Goal: Task Accomplishment & Management: Manage account settings

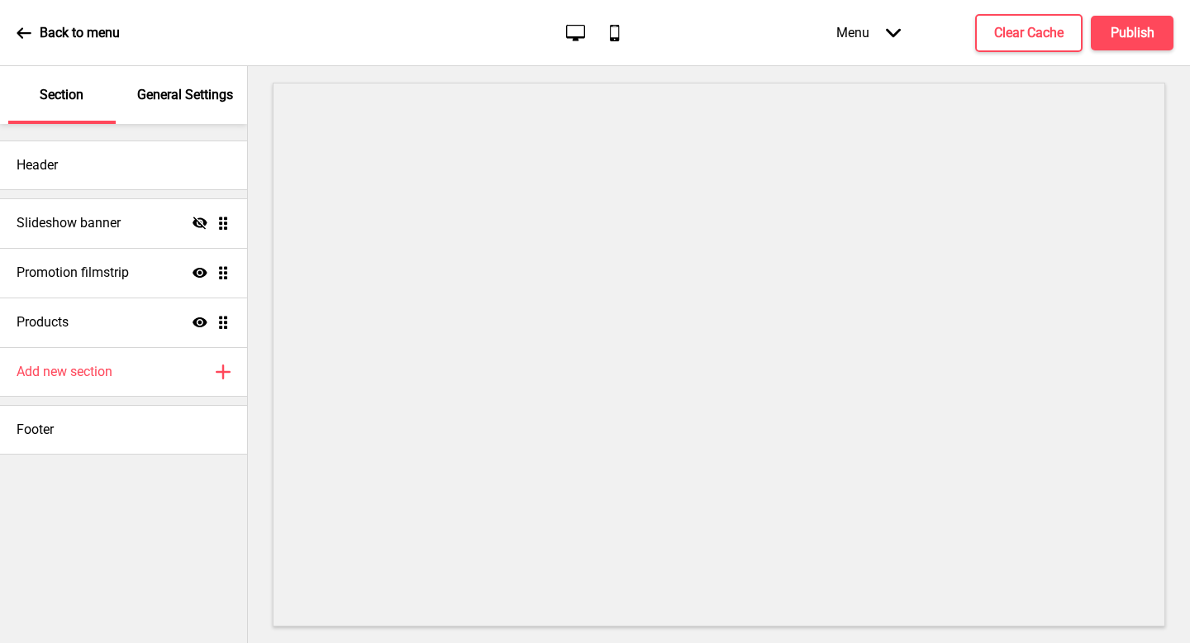
click at [190, 88] on p "General Settings" at bounding box center [185, 95] width 96 height 18
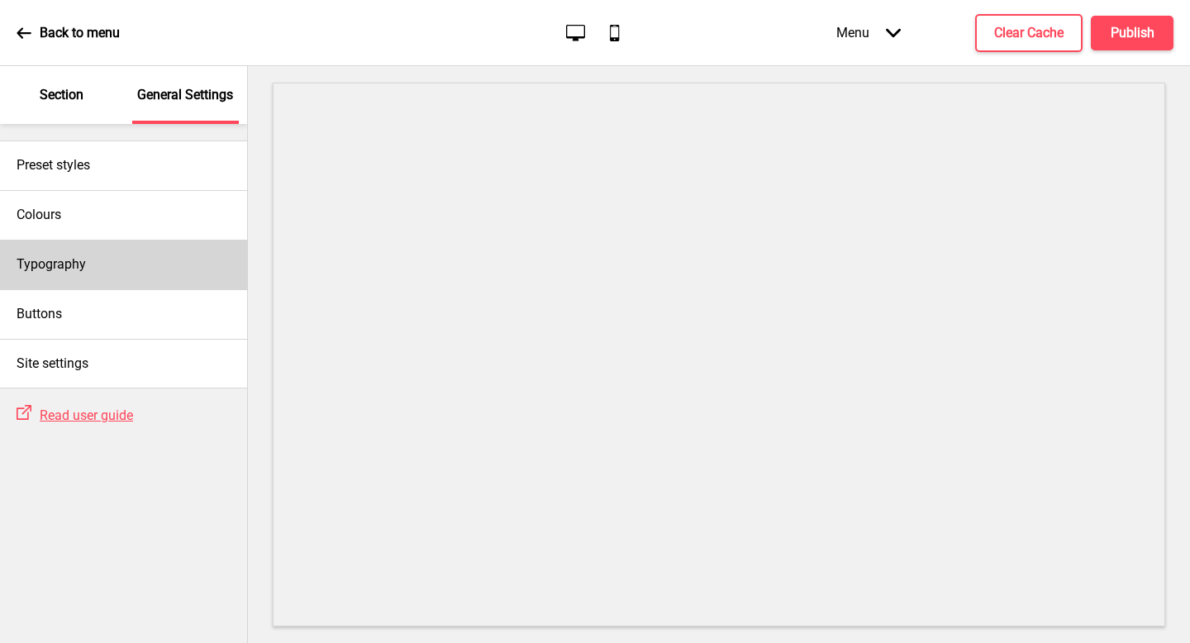
click at [175, 274] on div "Typography" at bounding box center [123, 265] width 247 height 50
select select "Roboto"
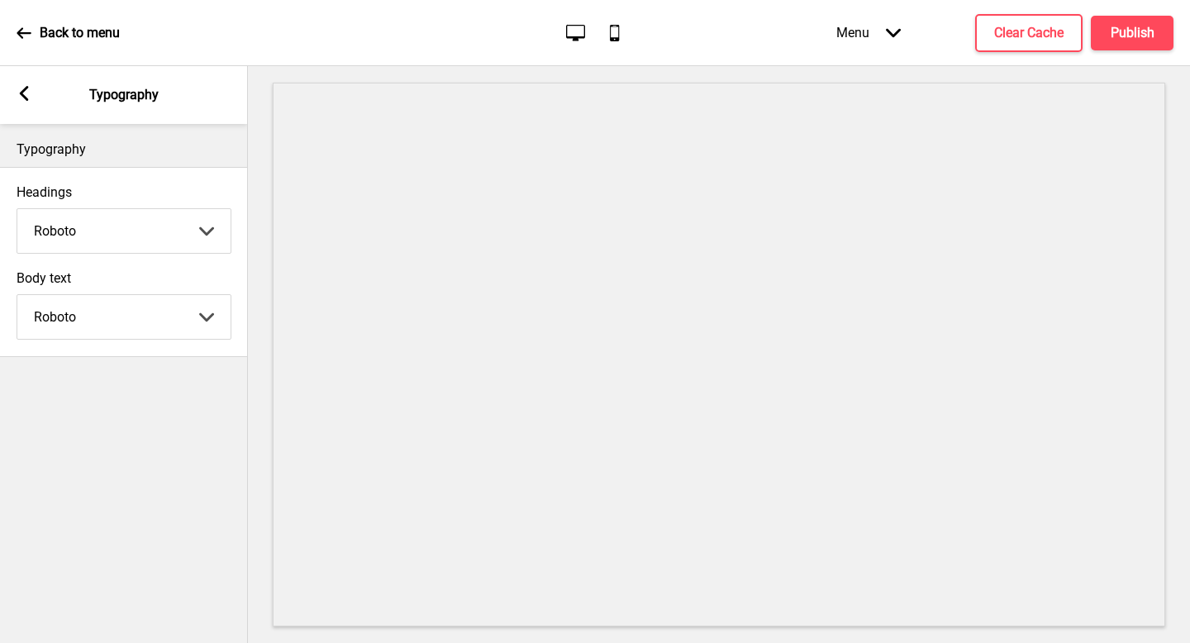
click at [30, 89] on rect at bounding box center [24, 93] width 15 height 15
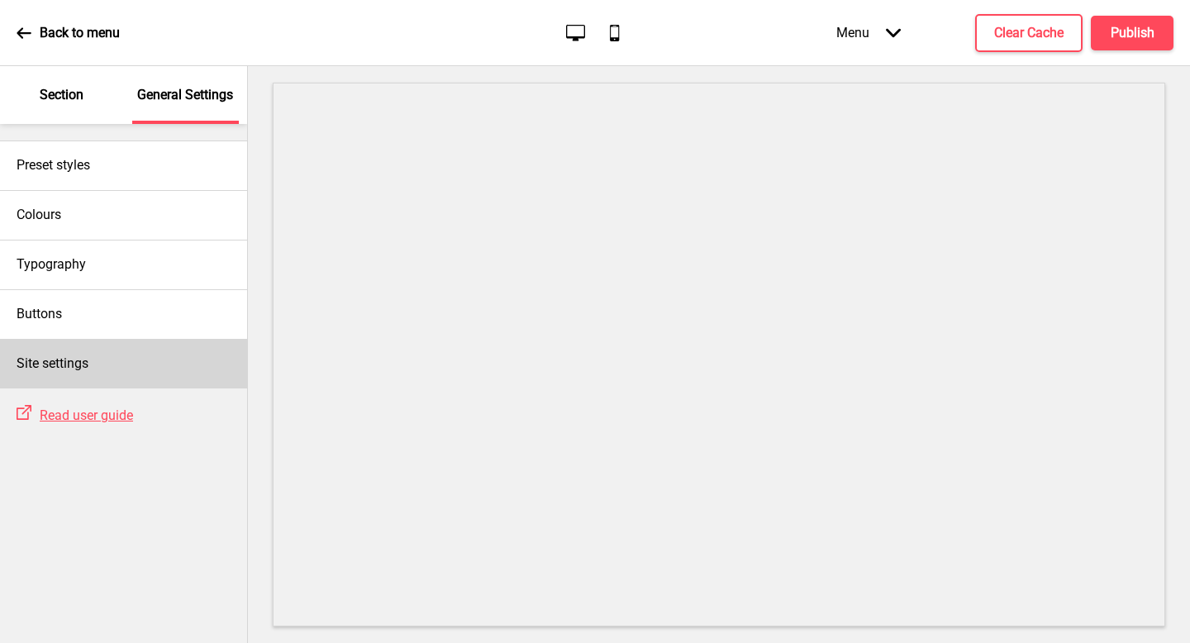
click at [97, 360] on div "Site settings" at bounding box center [123, 364] width 247 height 50
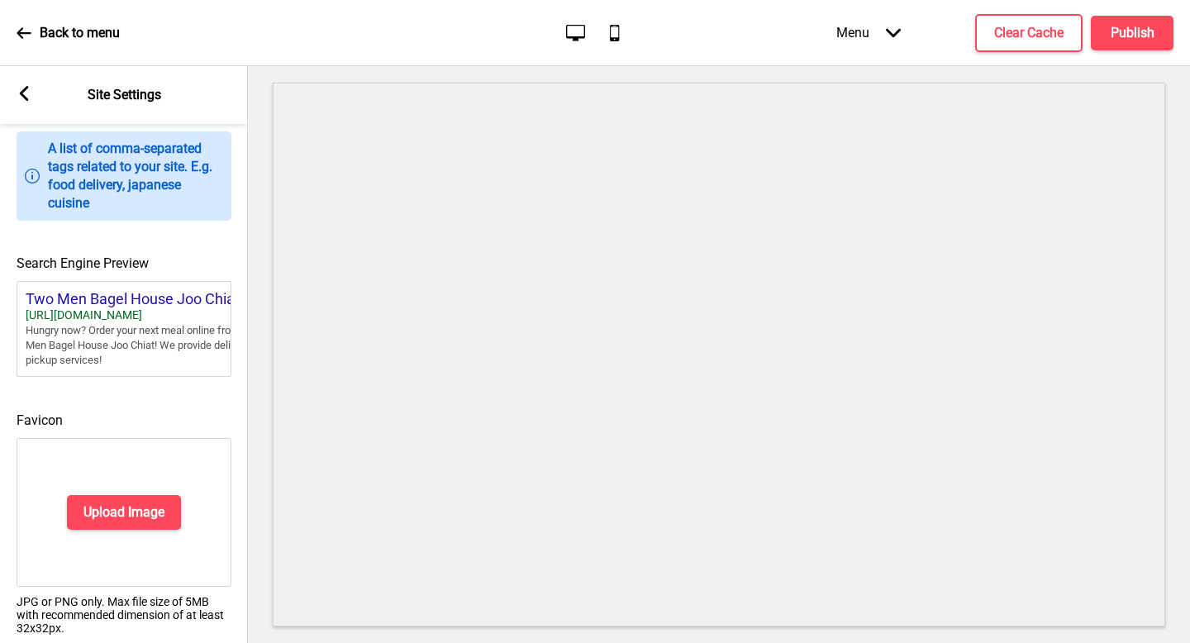
scroll to position [705, 0]
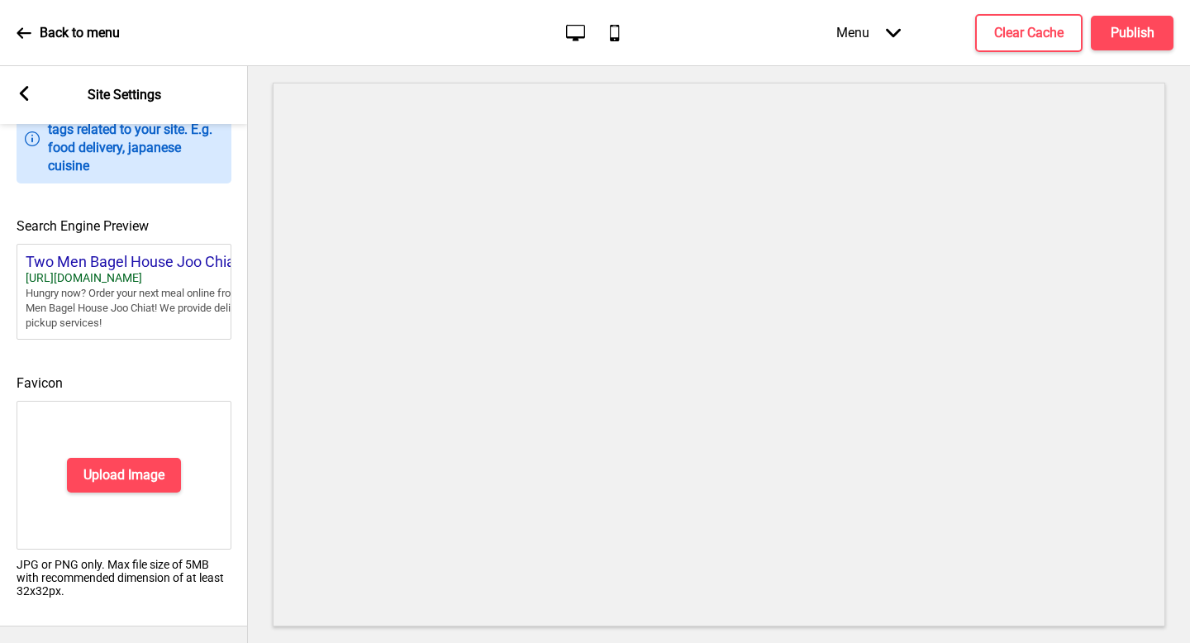
click at [145, 376] on h4 "Favicon" at bounding box center [124, 383] width 215 height 18
click at [138, 468] on h4 "Upload Image" at bounding box center [123, 475] width 81 height 18
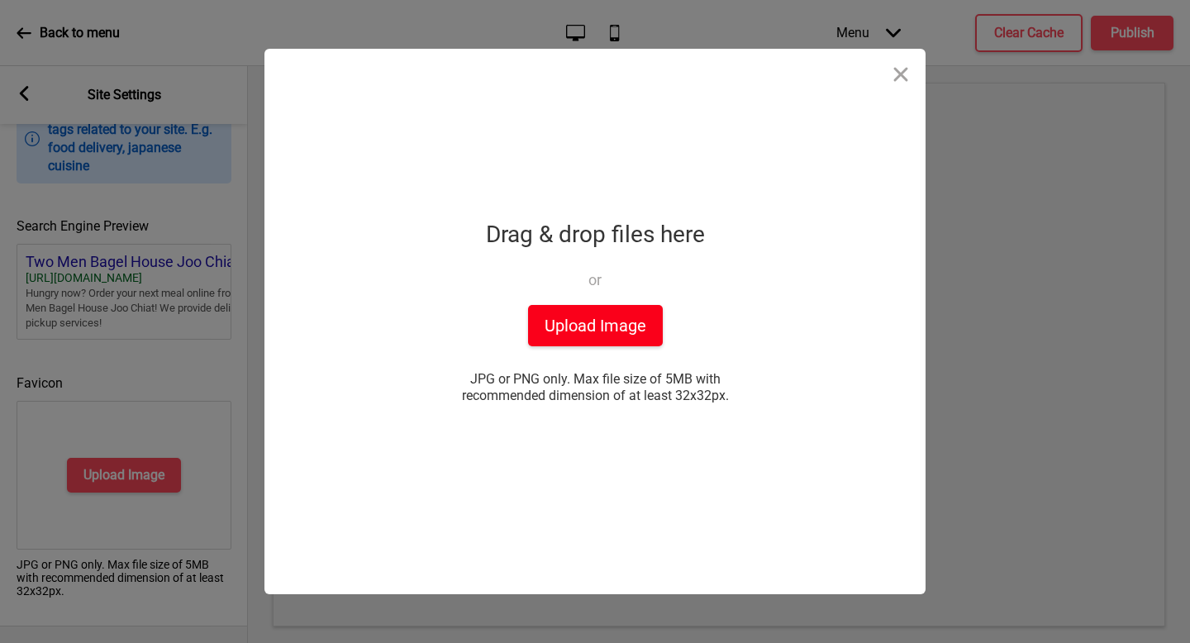
click at [599, 313] on button "Upload Image" at bounding box center [595, 325] width 135 height 41
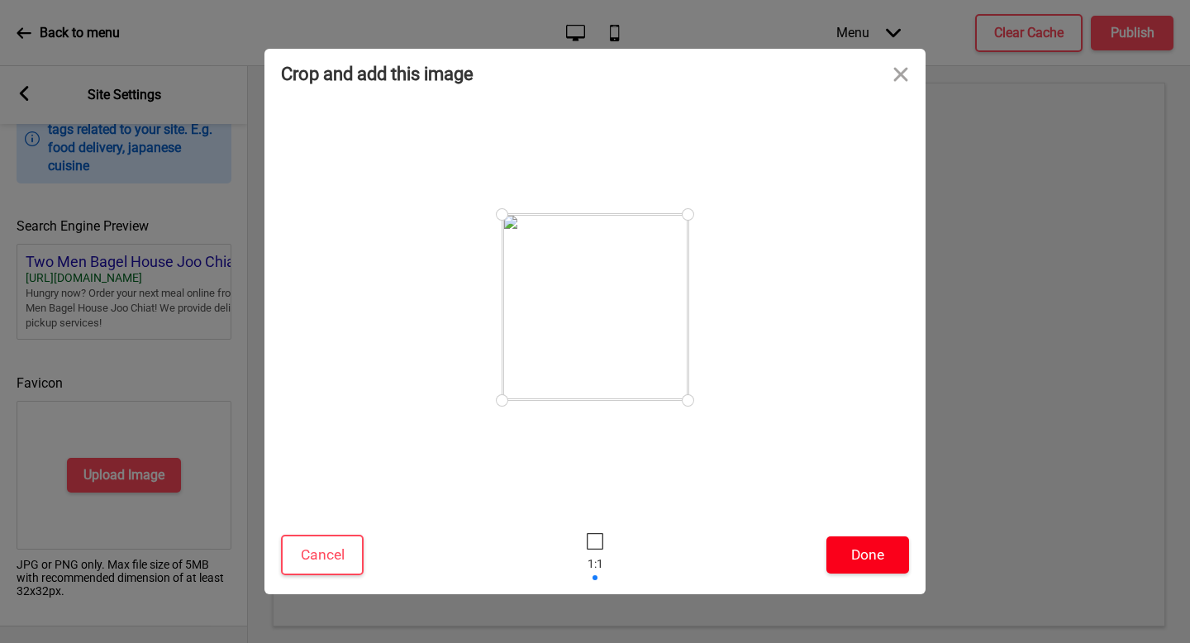
click at [866, 558] on button "Done" at bounding box center [867, 554] width 83 height 37
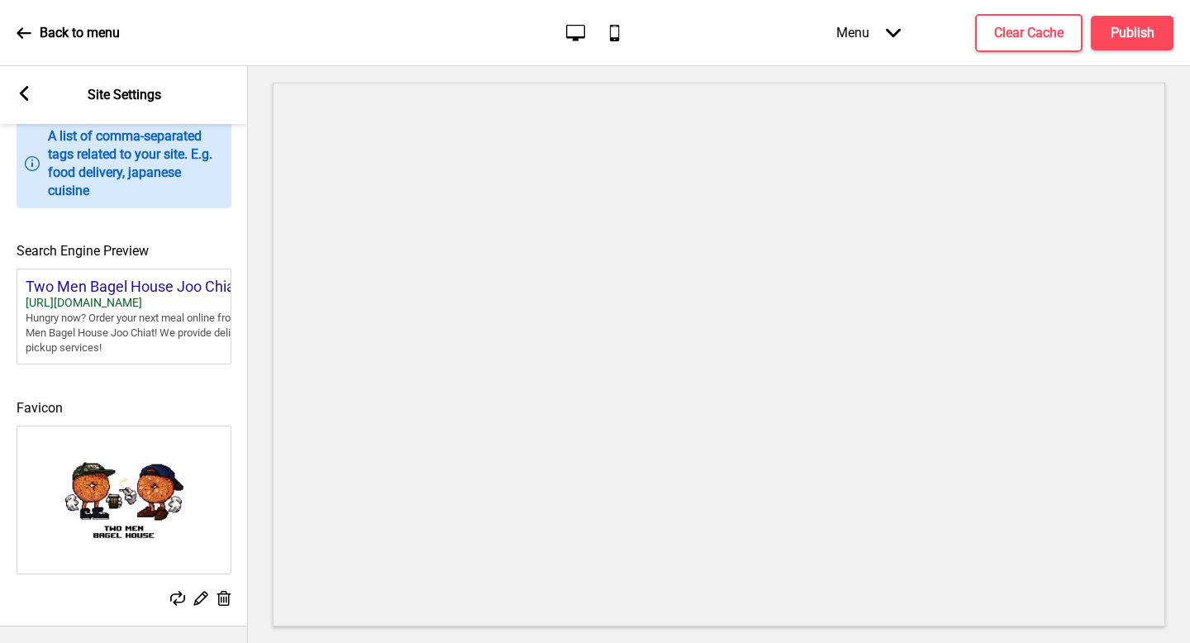
scroll to position [679, 0]
drag, startPoint x: 13, startPoint y: 228, endPoint x: 177, endPoint y: 203, distance: 165.5
click at [15, 229] on div "Search Engine Preview Two Men Bagel House Joo Chiat - … https://twomenbagelhous…" at bounding box center [124, 294] width 248 height 156
click at [29, 90] on rect at bounding box center [24, 93] width 15 height 15
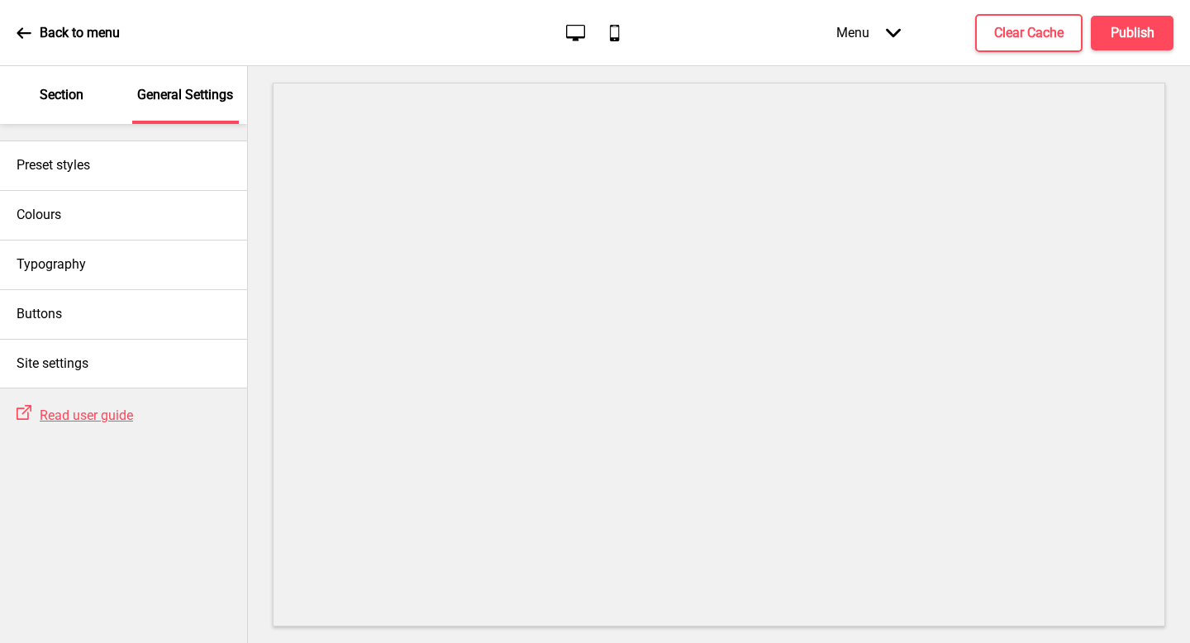
scroll to position [692, 0]
click at [1105, 22] on button "Publish" at bounding box center [1132, 33] width 83 height 35
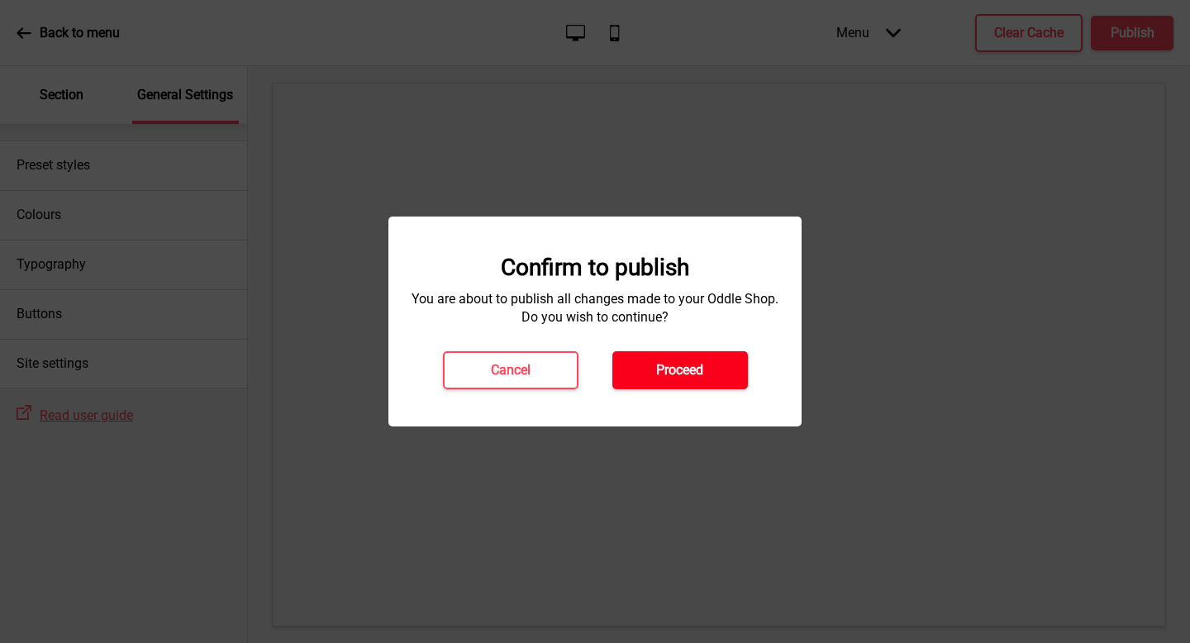
click at [696, 366] on h4 "Proceed" at bounding box center [679, 370] width 47 height 18
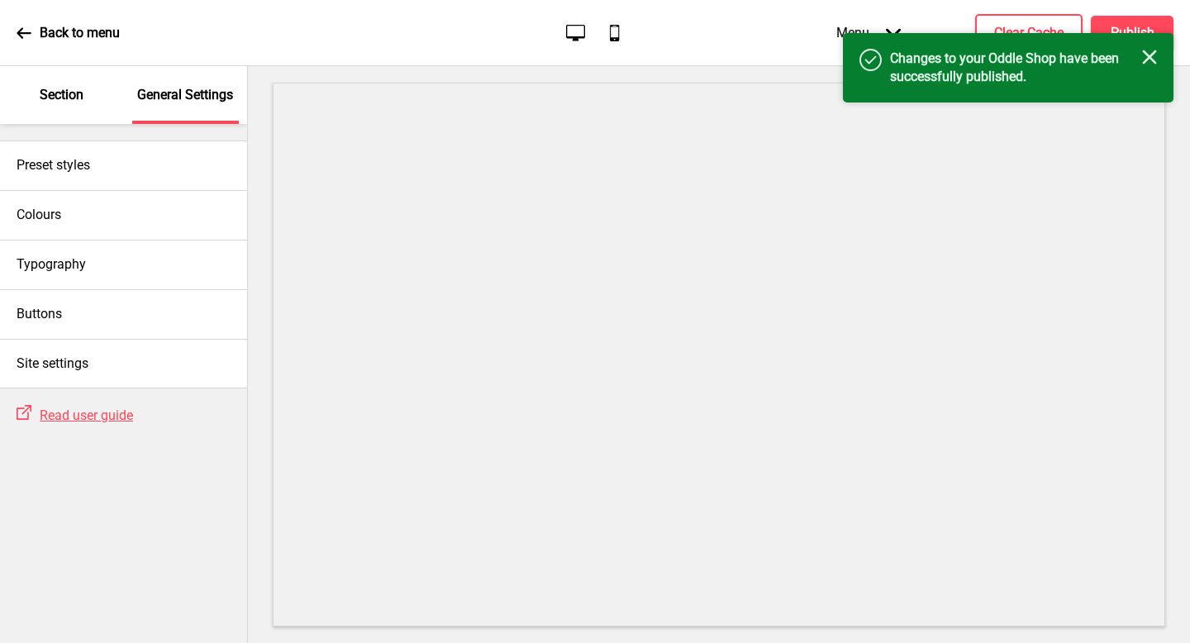
click at [1158, 59] on div "Success Changes to your Oddle Shop have been successfully published. Close" at bounding box center [1008, 67] width 330 height 69
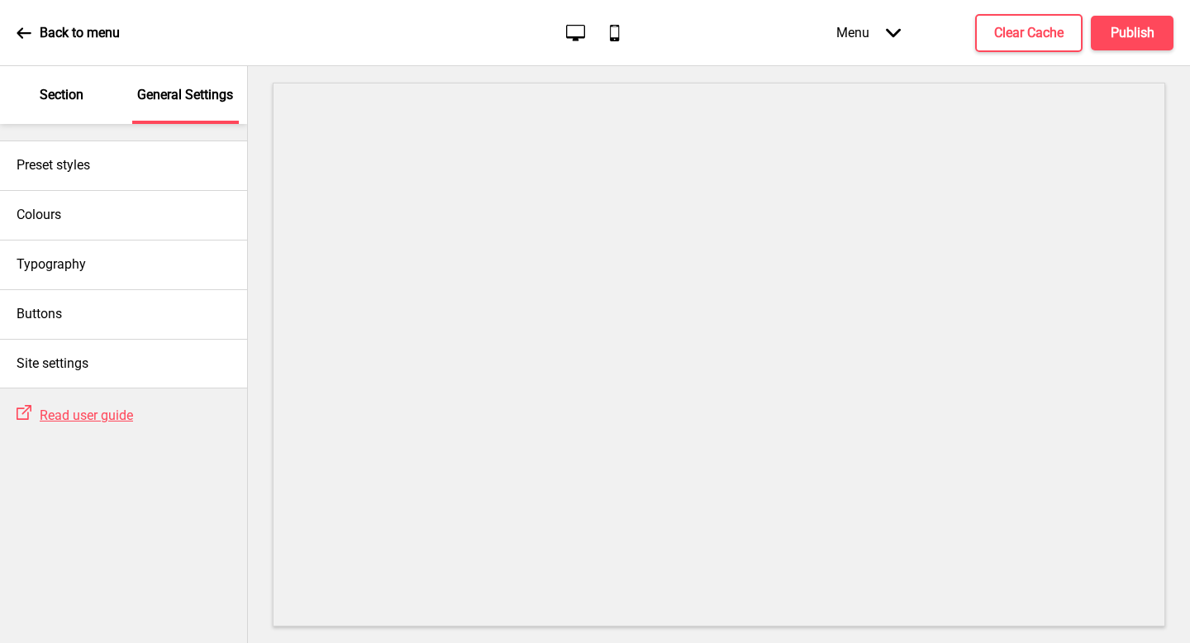
click at [86, 97] on div "Section" at bounding box center [61, 95] width 107 height 58
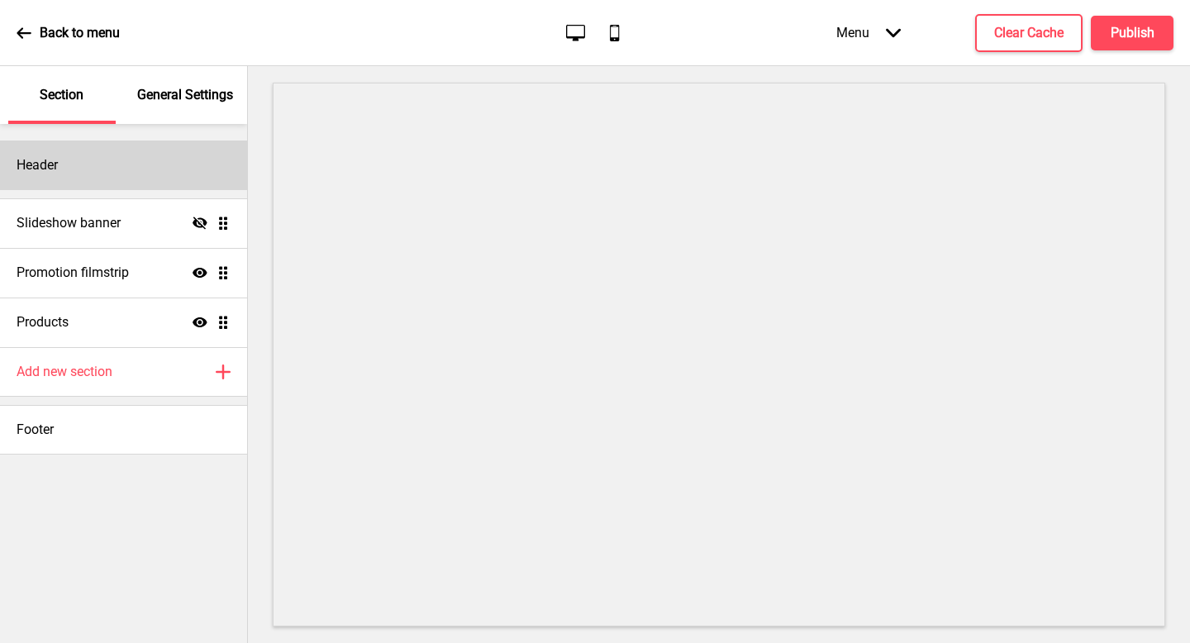
click at [102, 146] on div "Header" at bounding box center [123, 165] width 247 height 50
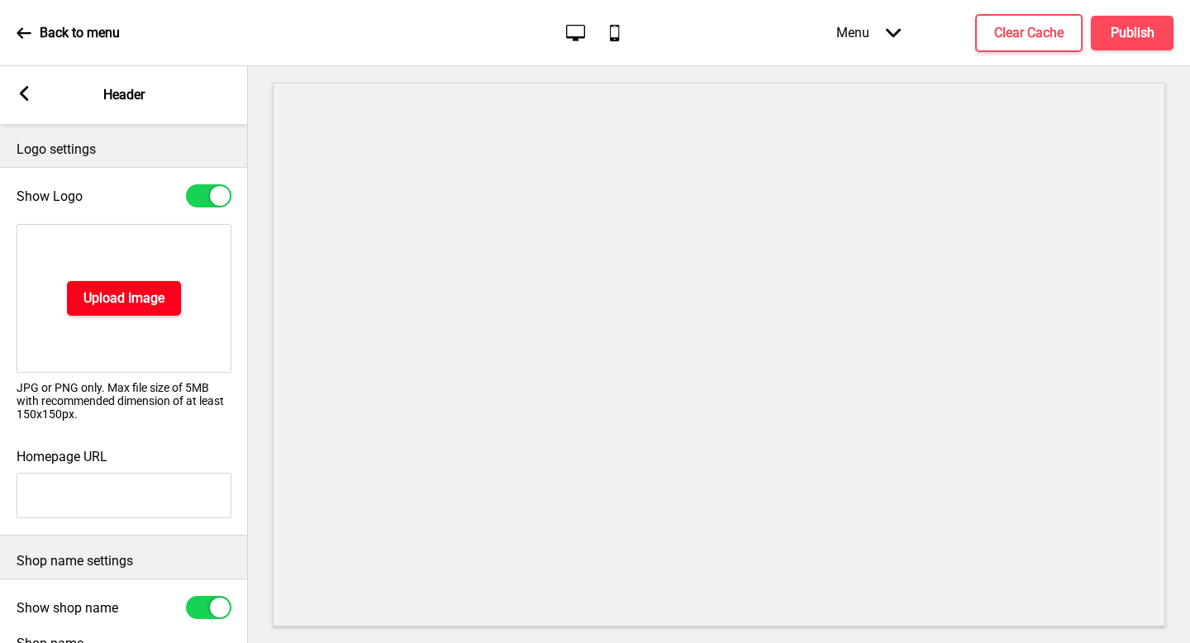
click at [126, 299] on h4 "Upload Image" at bounding box center [123, 298] width 81 height 18
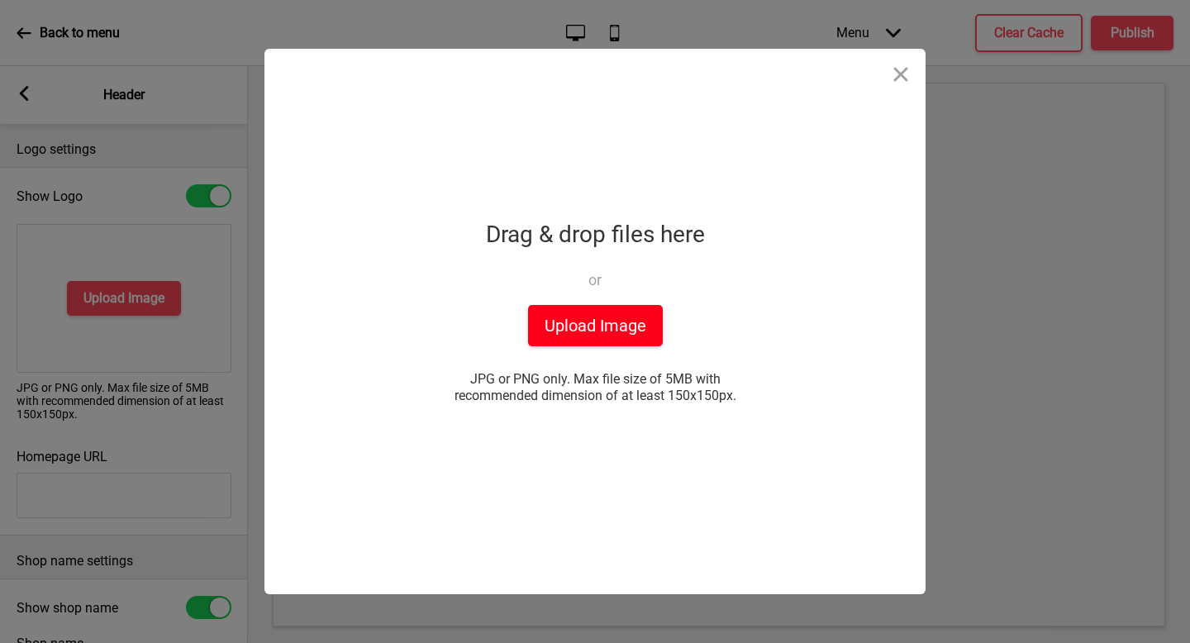
click at [608, 315] on button "Upload Image" at bounding box center [595, 325] width 135 height 41
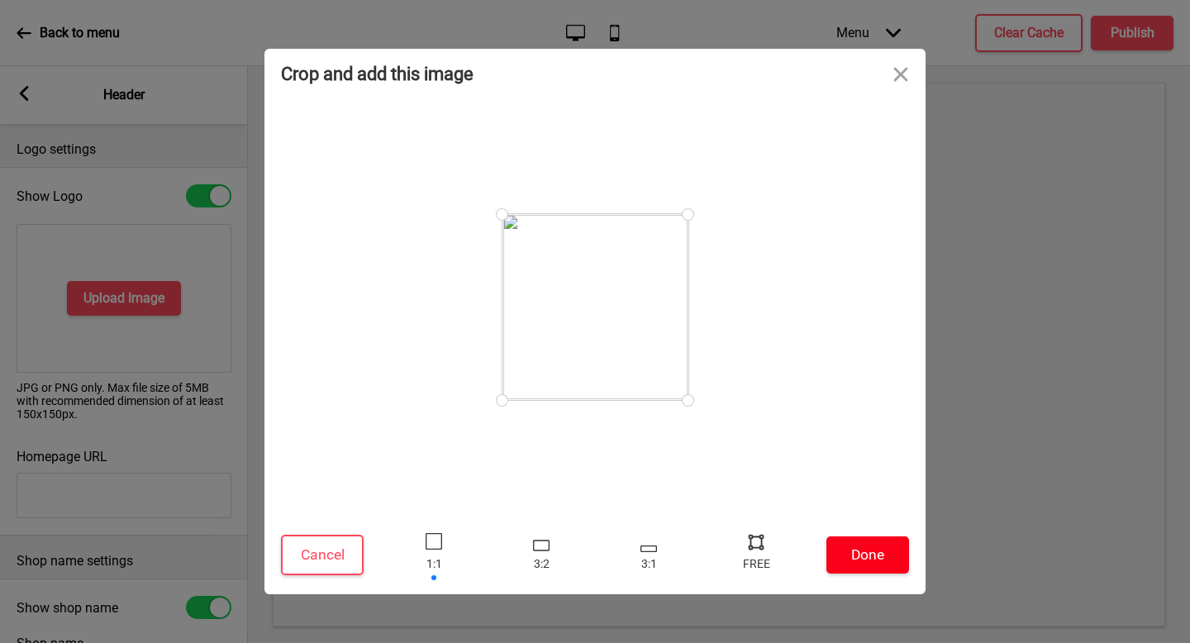
click at [881, 573] on button "Done" at bounding box center [867, 554] width 83 height 37
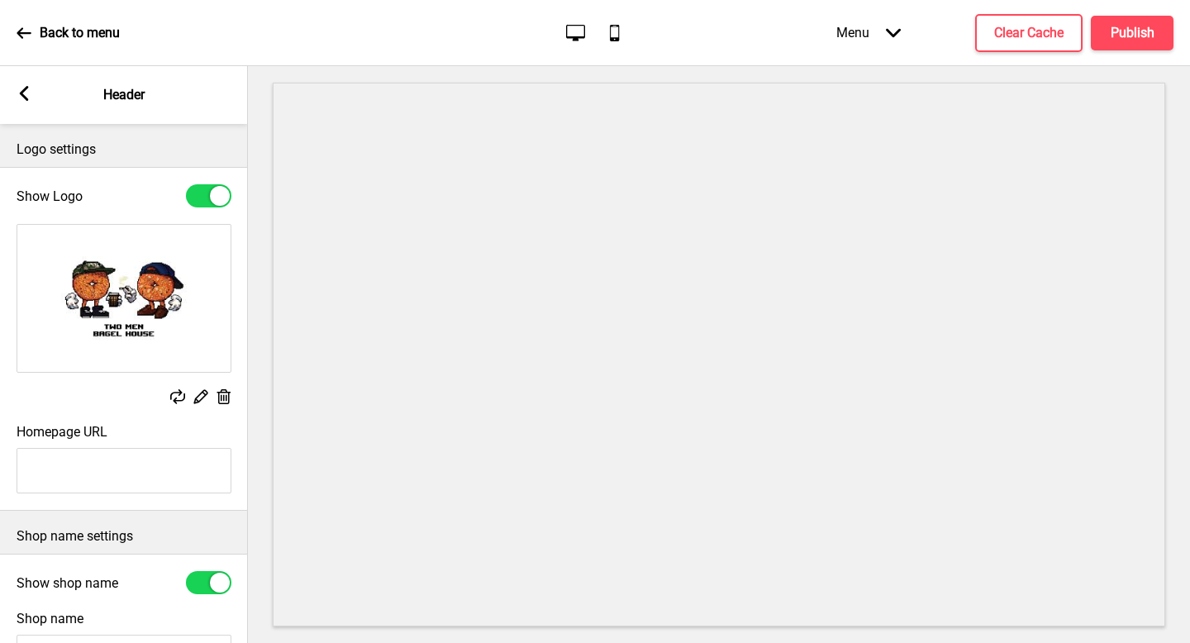
click at [20, 96] on rect at bounding box center [24, 93] width 15 height 15
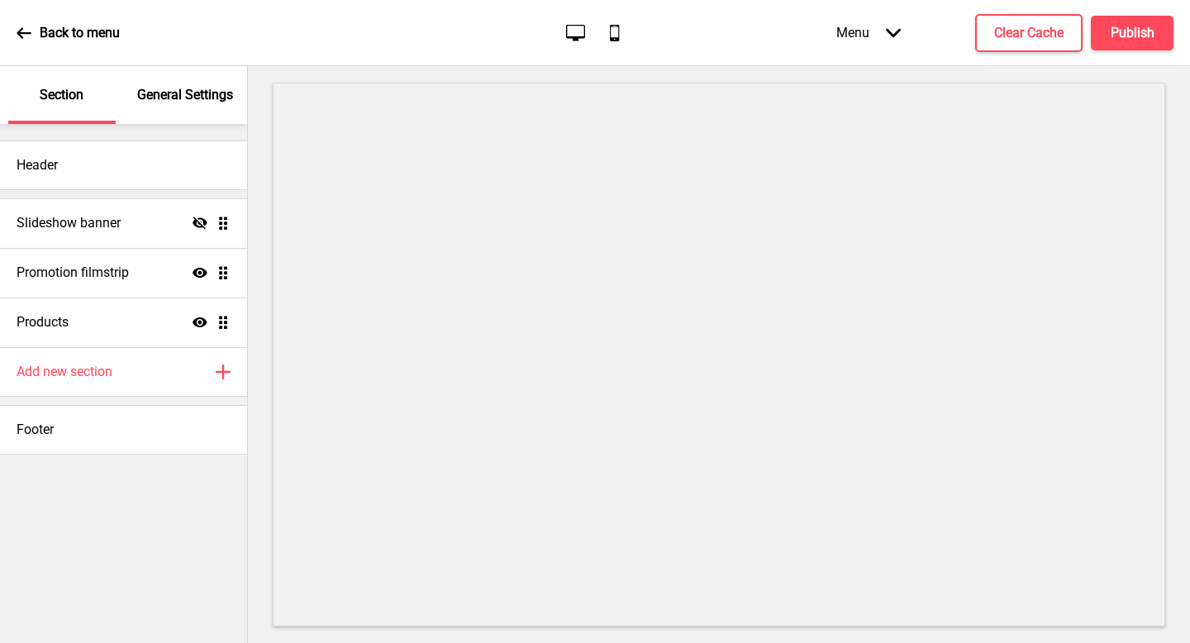
click at [61, 40] on p "Back to menu" at bounding box center [80, 33] width 80 height 18
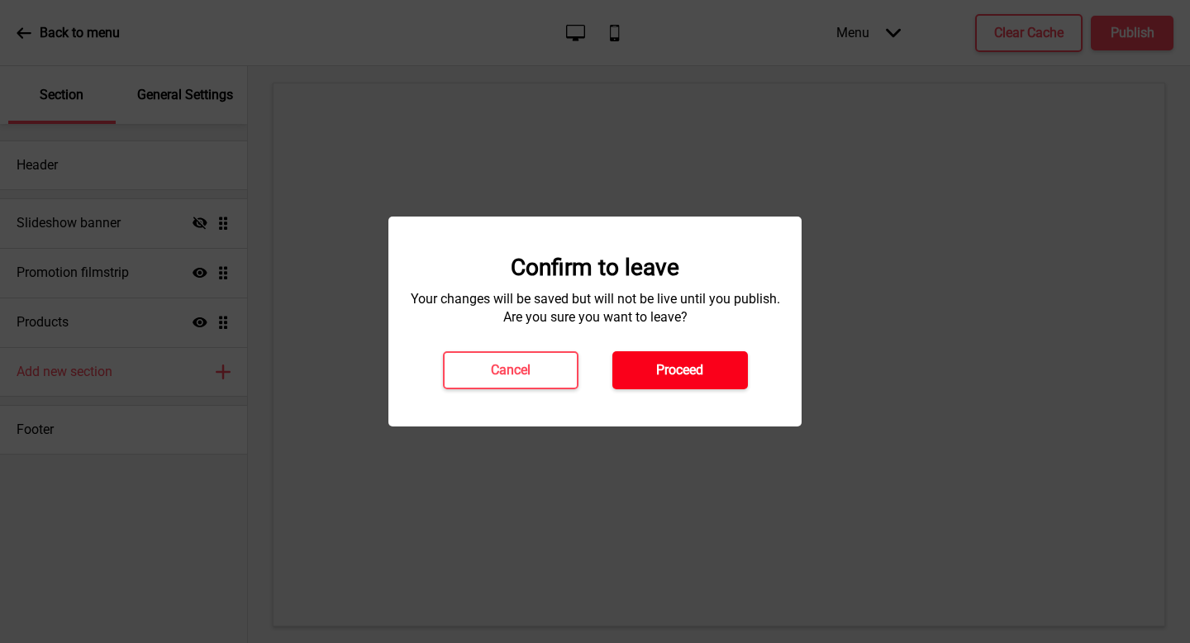
click at [689, 376] on h4 "Proceed" at bounding box center [679, 370] width 47 height 18
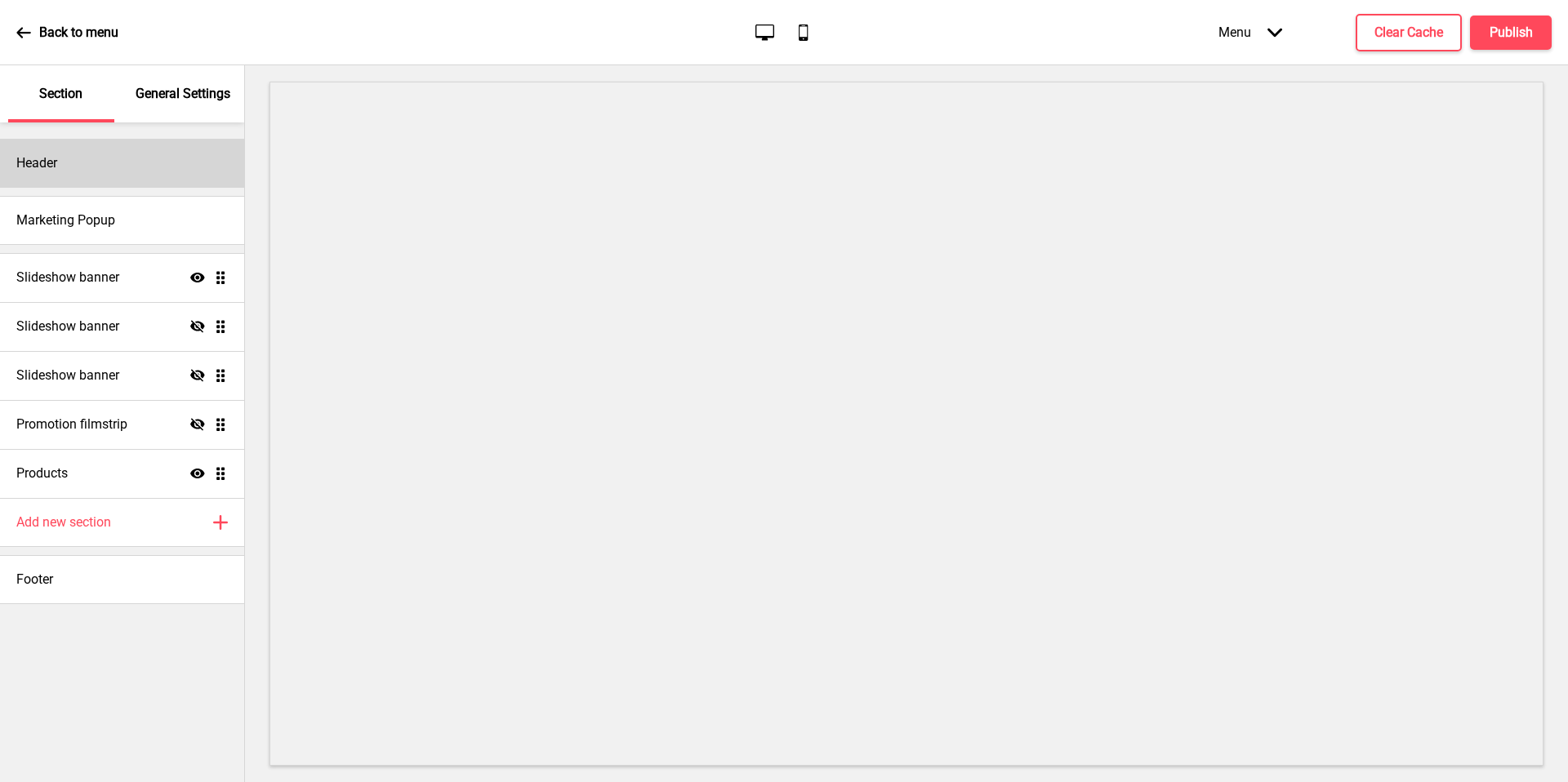
click at [167, 178] on div "Header" at bounding box center [122, 163] width 244 height 49
select select "[PERSON_NAME]"
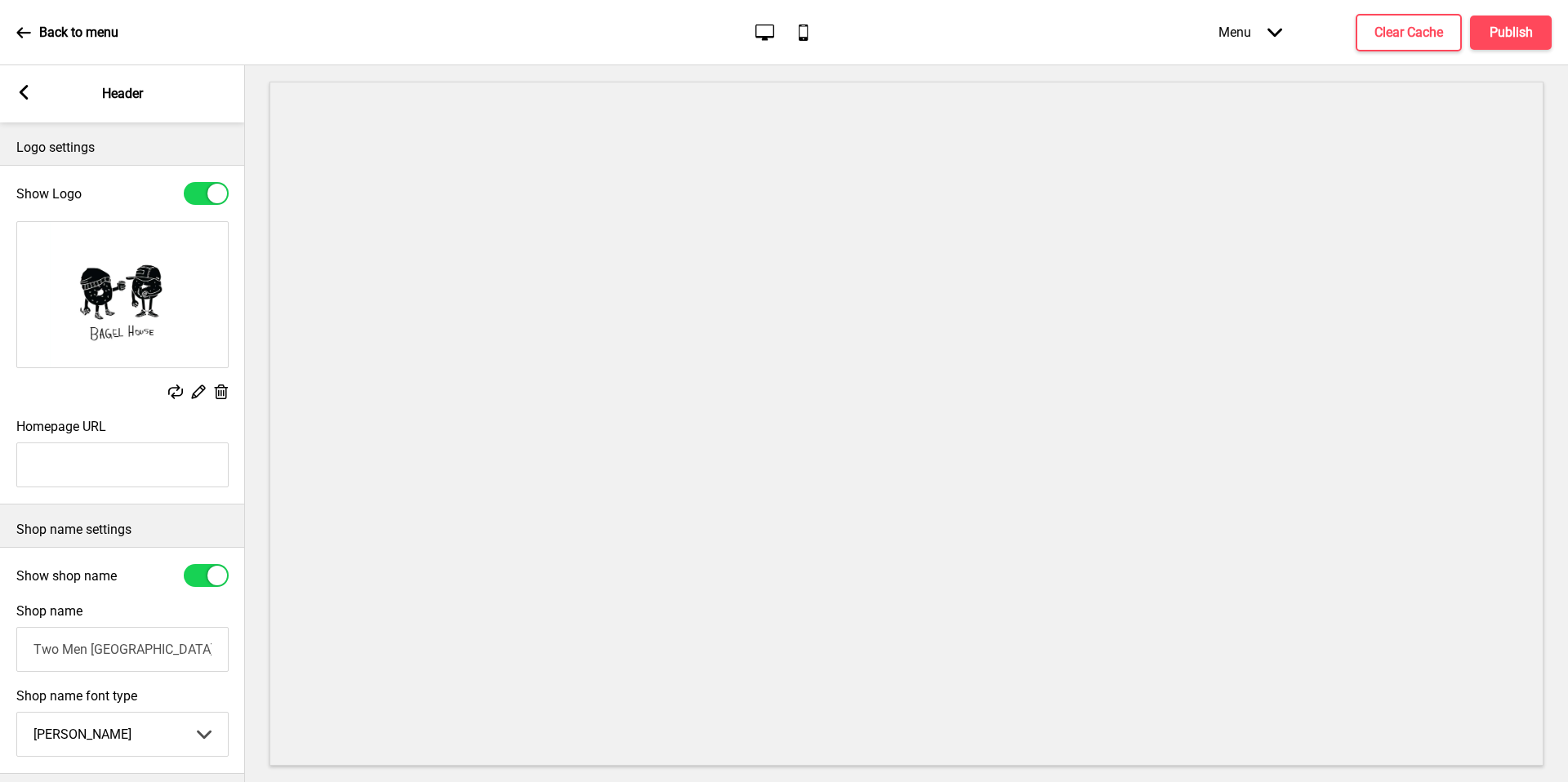
click at [188, 336] on img at bounding box center [122, 295] width 211 height 145
click at [144, 174] on div "Show Logo" at bounding box center [123, 194] width 245 height 40
click at [192, 391] on rect at bounding box center [198, 391] width 17 height 17
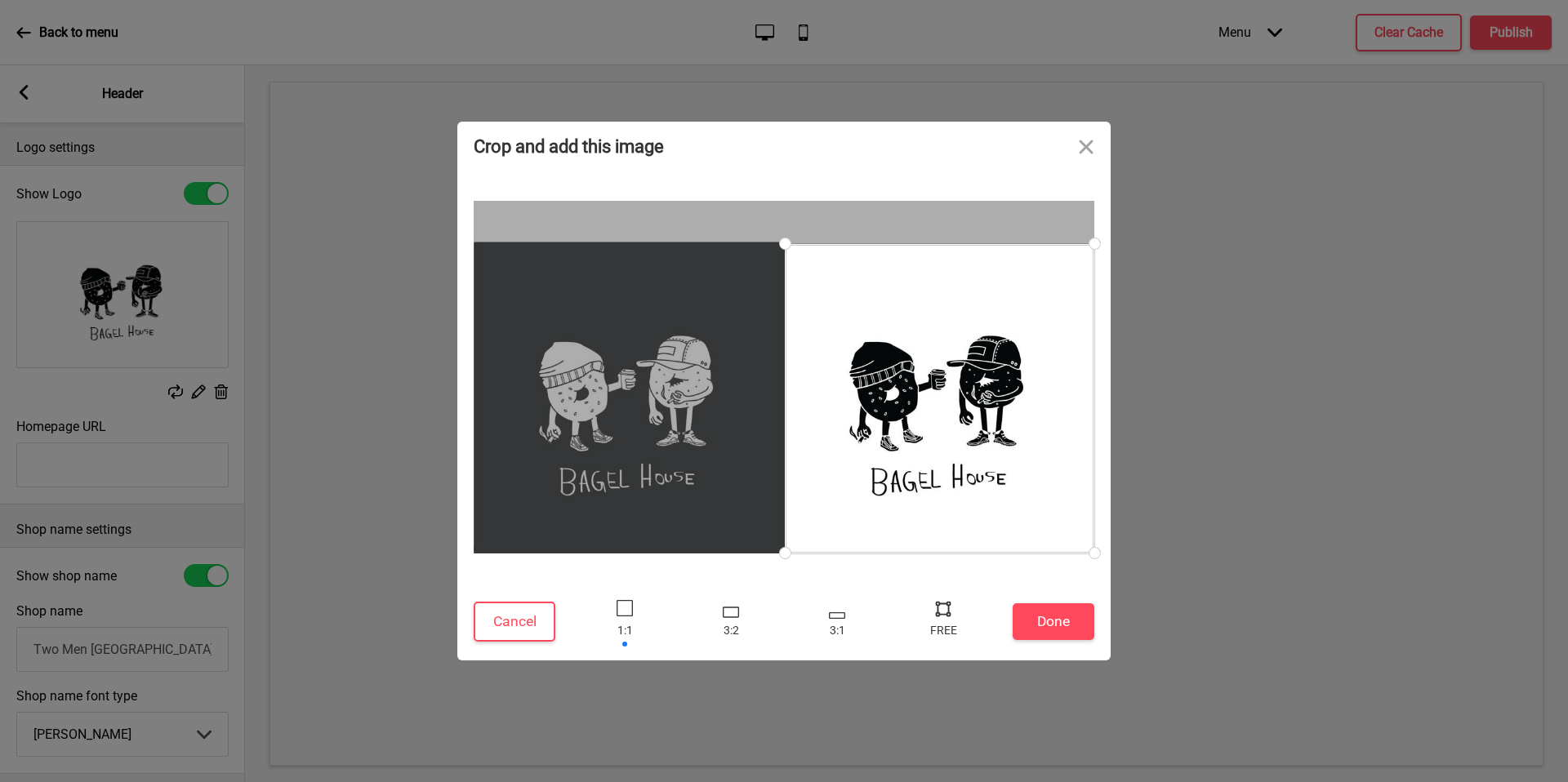
click at [623, 484] on div at bounding box center [784, 378] width 624 height 356
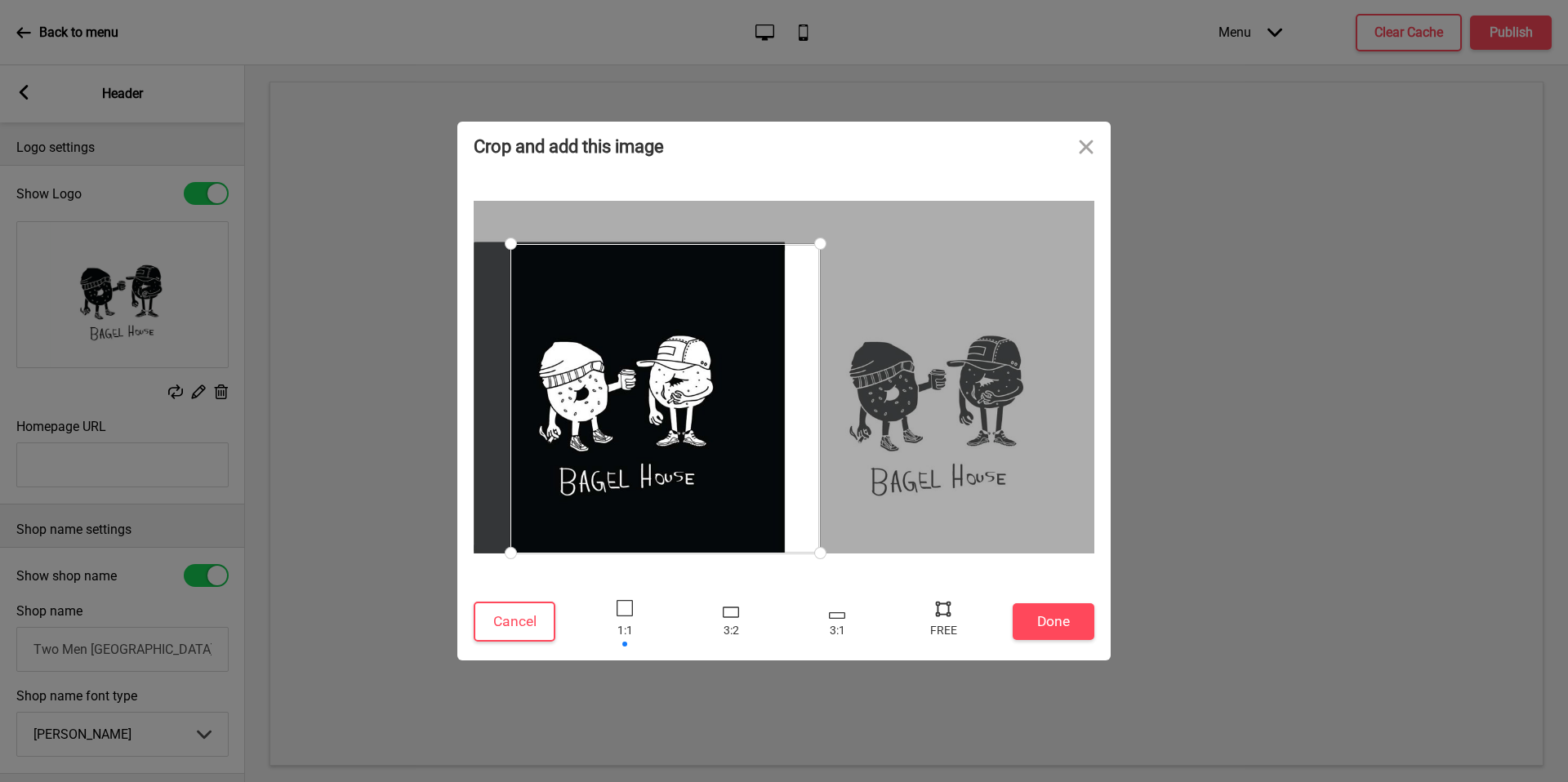
drag, startPoint x: 888, startPoint y: 439, endPoint x: 1159, endPoint y: 435, distance: 271.0
click at [1159, 435] on div "Crop and add this image Cancel Done Drop a file here Drag & drop files here or …" at bounding box center [784, 391] width 1568 height 782
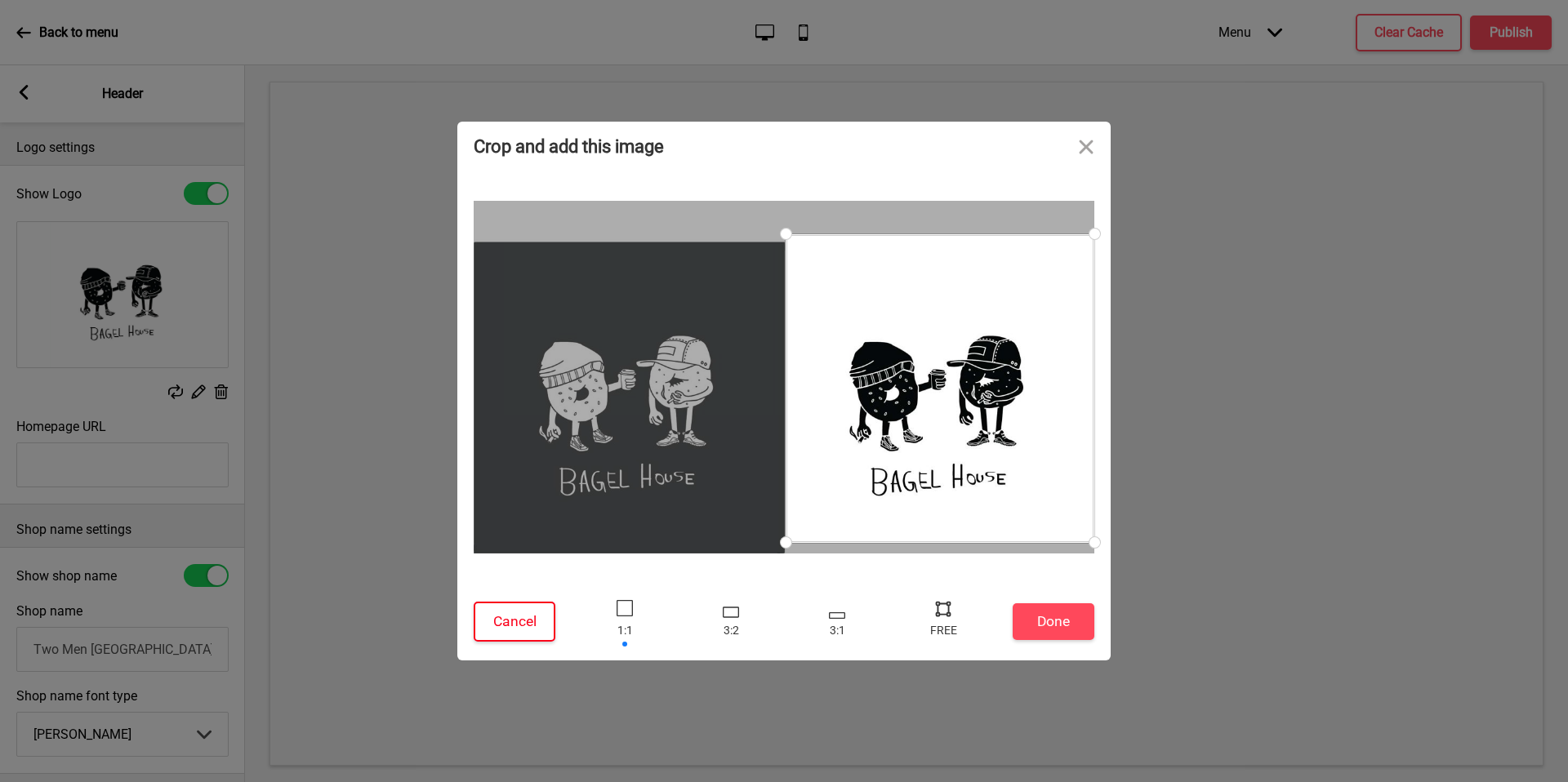
click at [542, 631] on button "Cancel" at bounding box center [514, 622] width 82 height 40
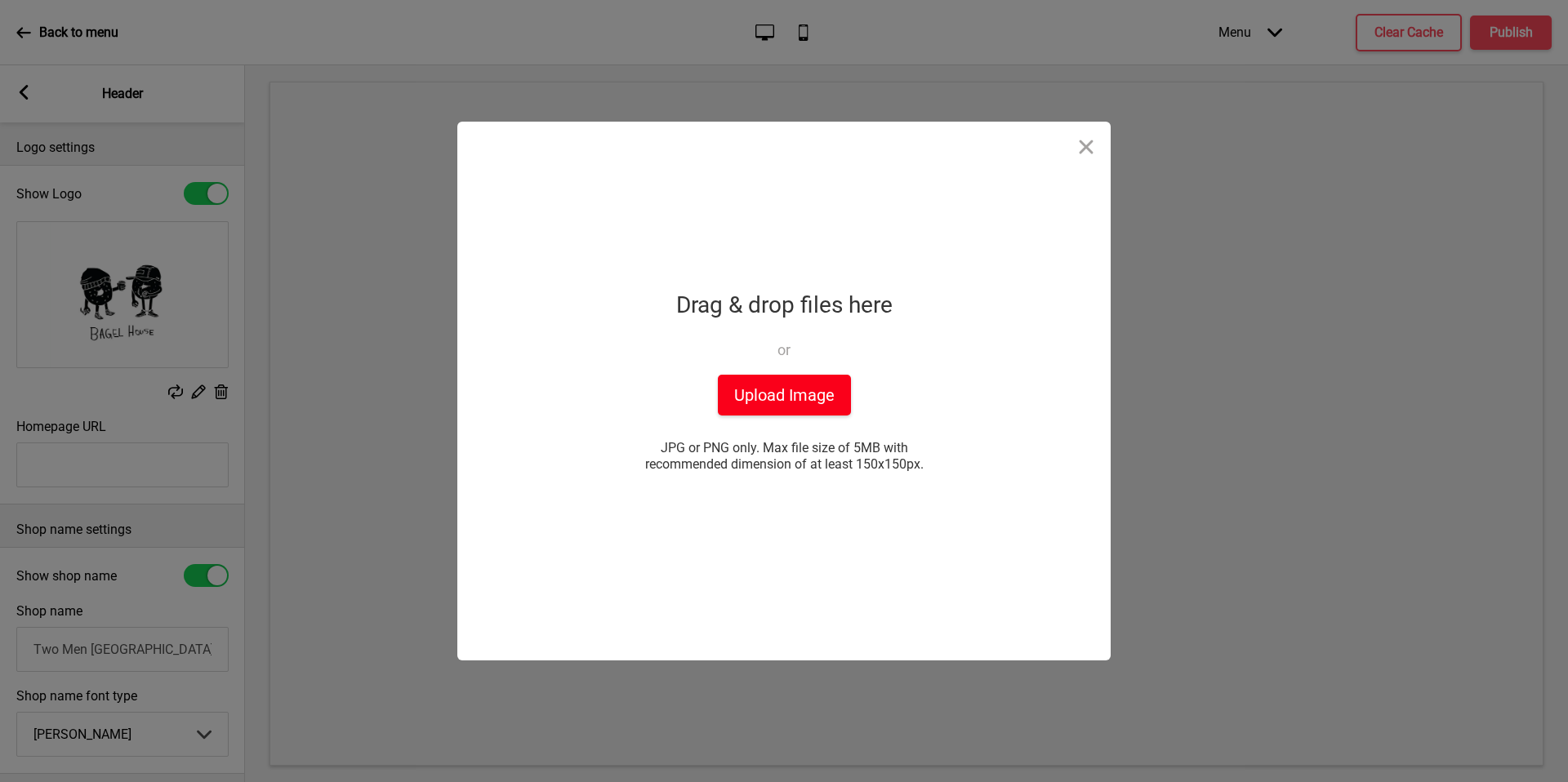
click at [787, 385] on button "Upload Image" at bounding box center [784, 394] width 133 height 41
click at [803, 360] on div "Drag & drop files here or Upload files from your computer" at bounding box center [784, 329] width 217 height 90
click at [804, 401] on button "Upload Image" at bounding box center [784, 394] width 133 height 41
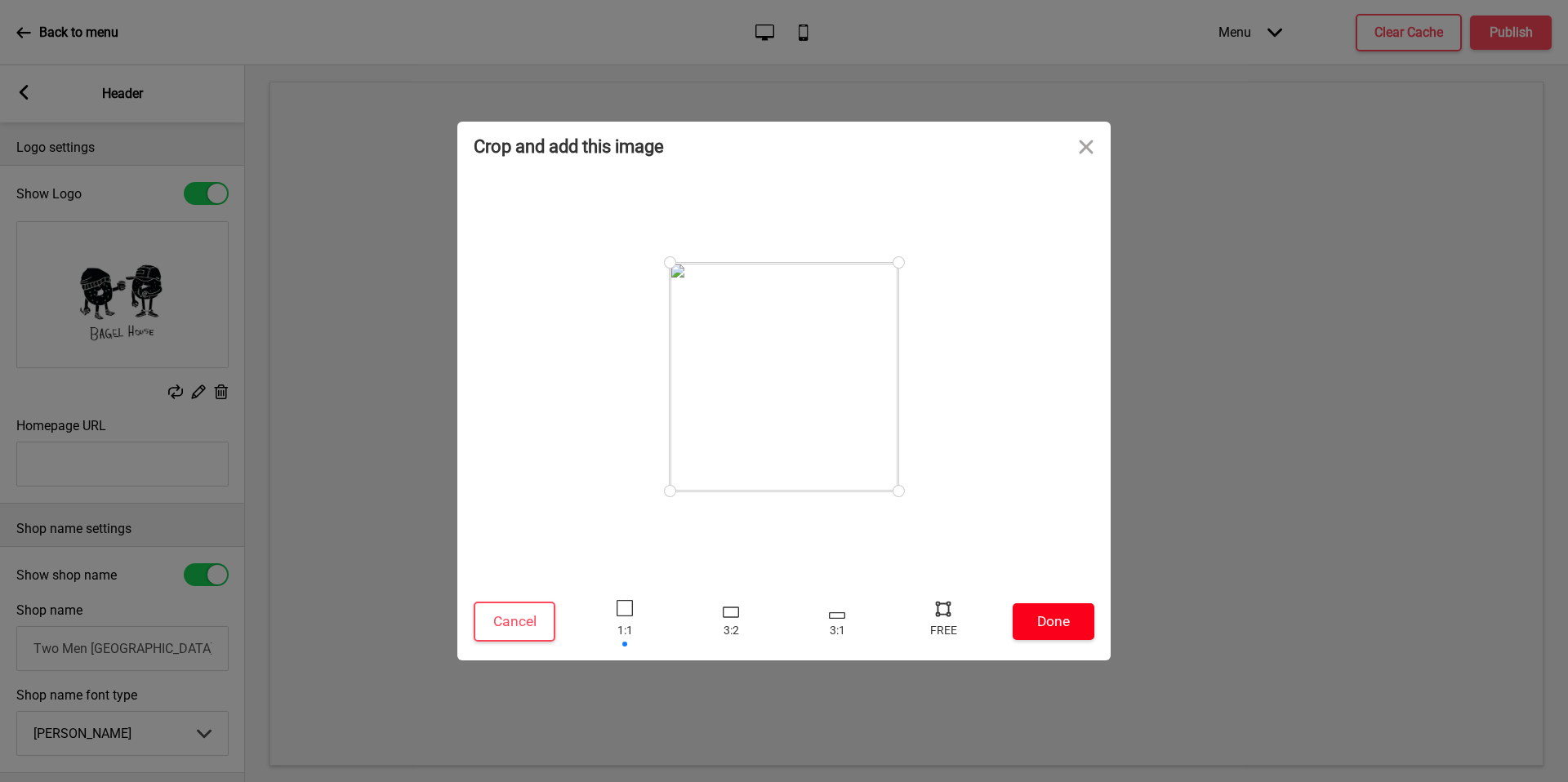
click at [1074, 628] on button "Done" at bounding box center [1053, 622] width 82 height 37
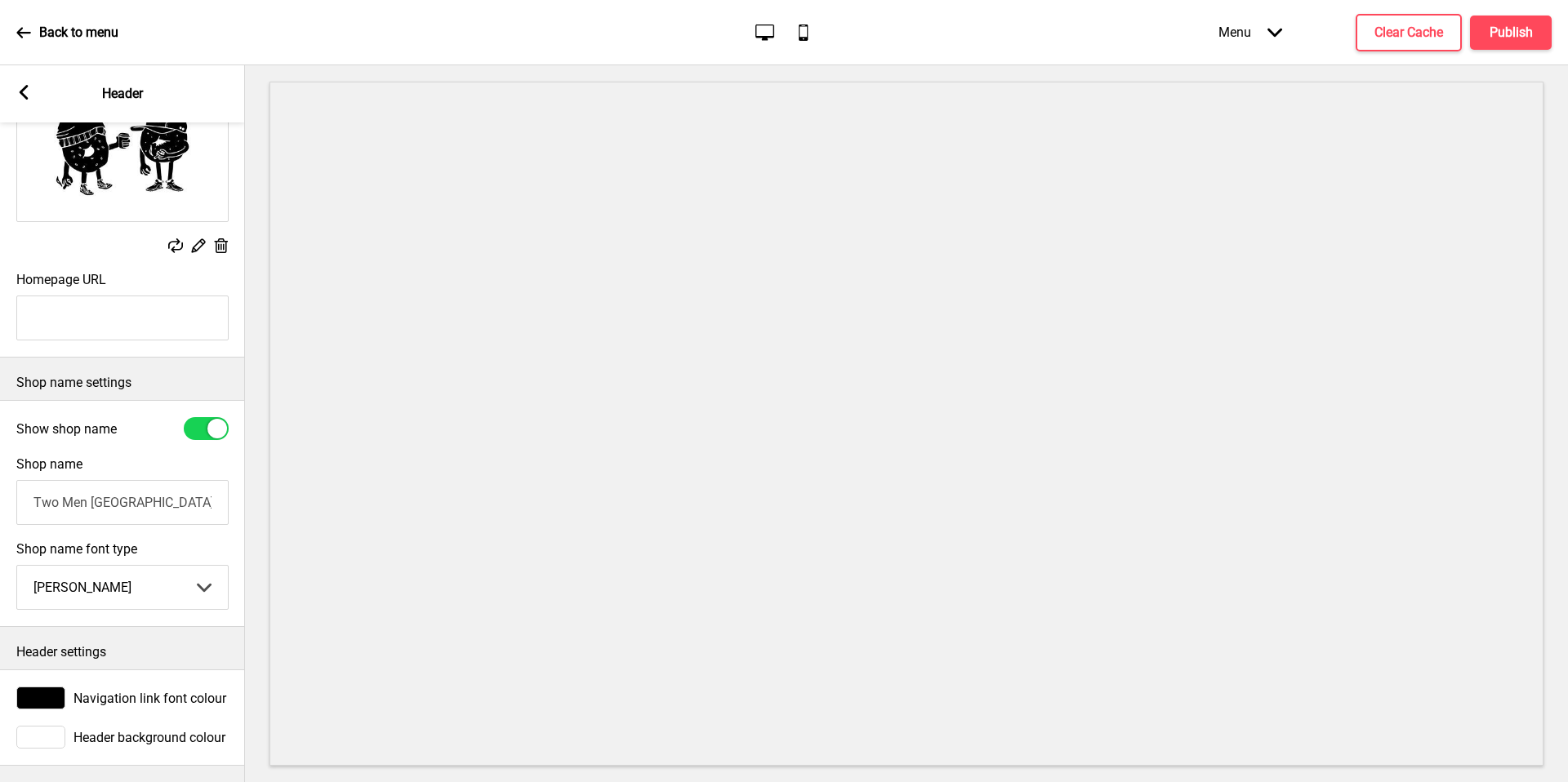
scroll to position [144, 0]
click at [125, 500] on input "Two Men Bagel House (Holland Village)" at bounding box center [123, 503] width 213 height 44
click at [18, 92] on rect at bounding box center [24, 92] width 15 height 15
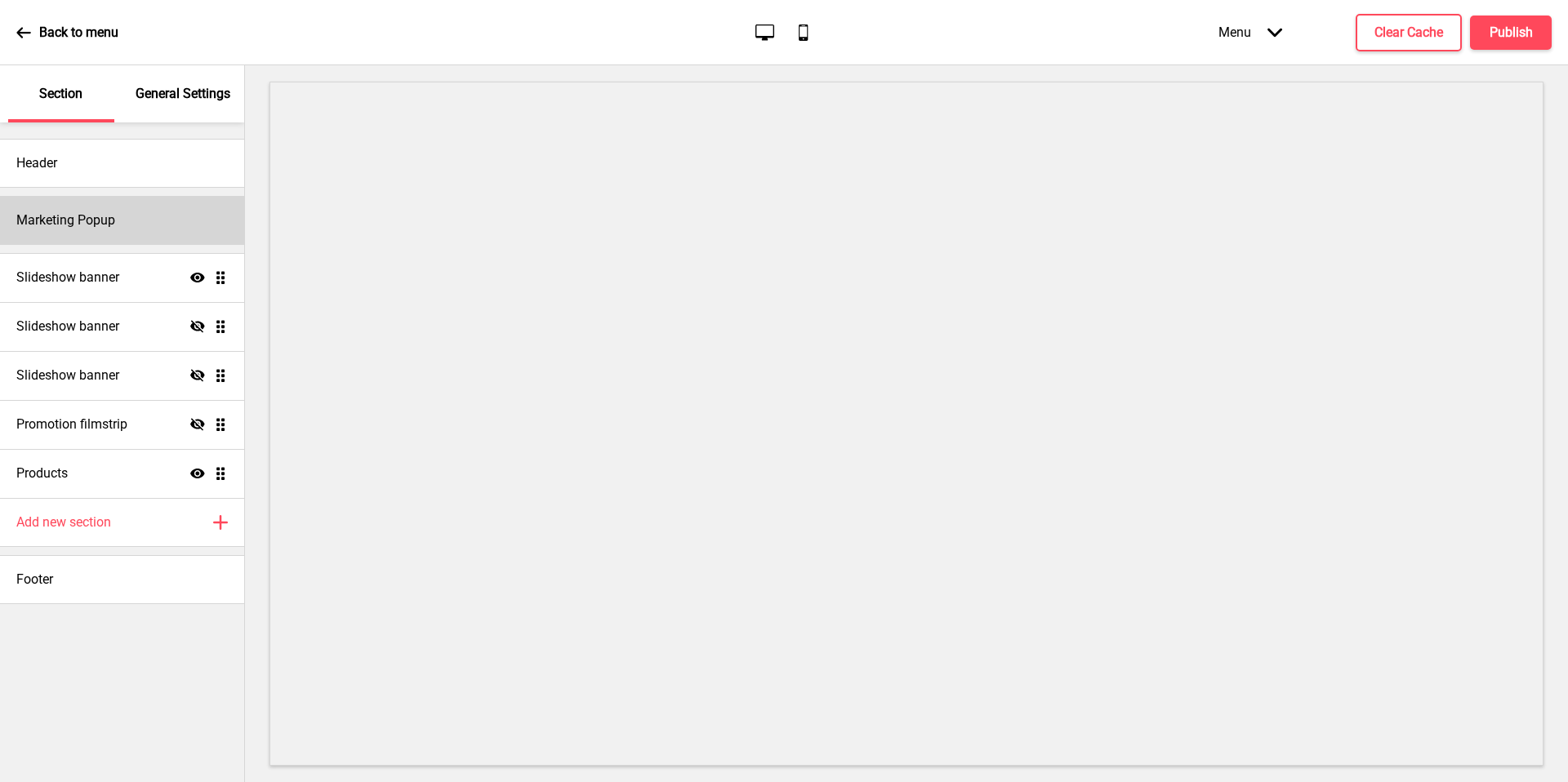
click at [118, 231] on div "Marketing Popup" at bounding box center [122, 220] width 244 height 49
select select "timeDelay"
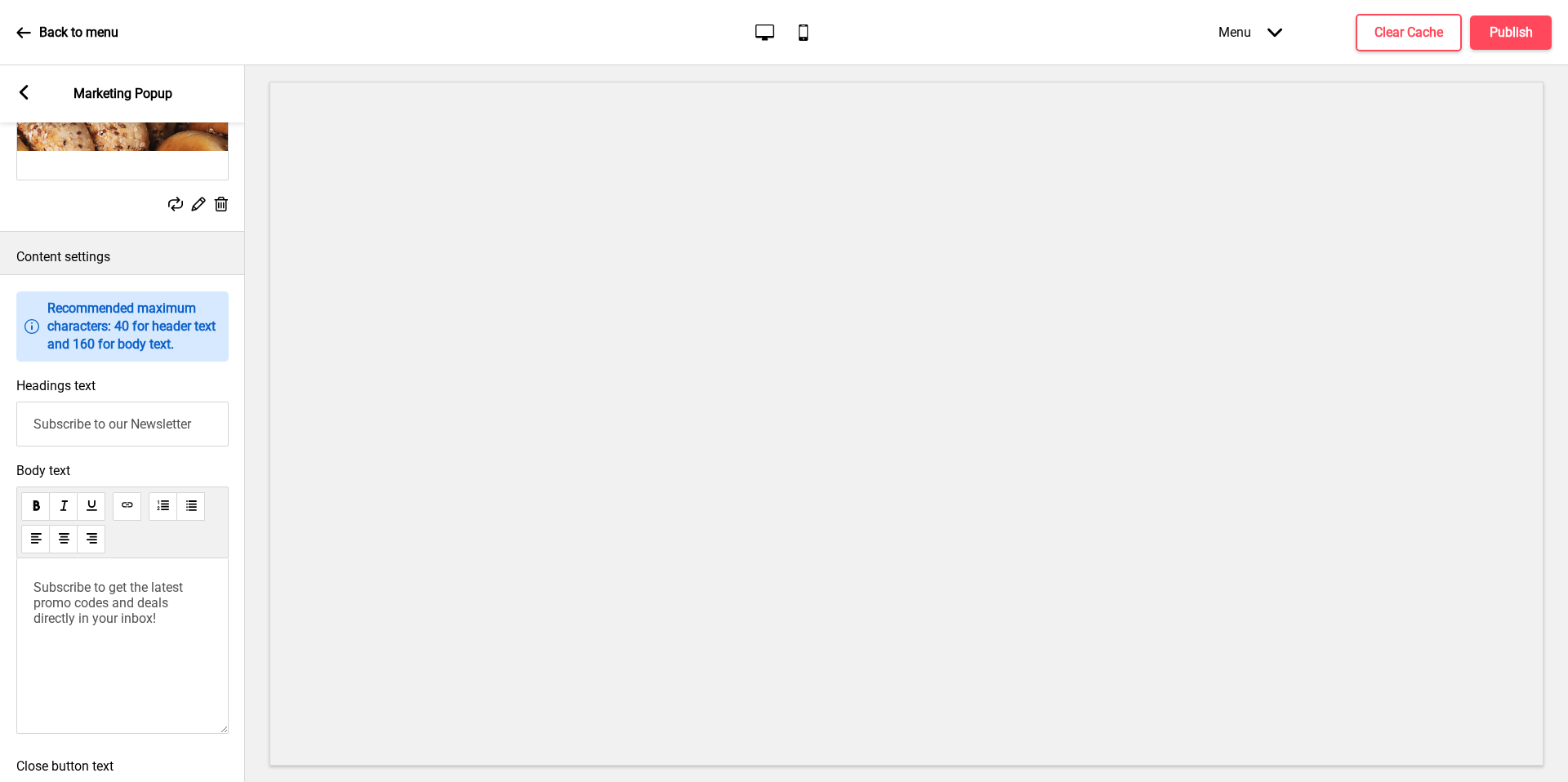
scroll to position [1086, 0]
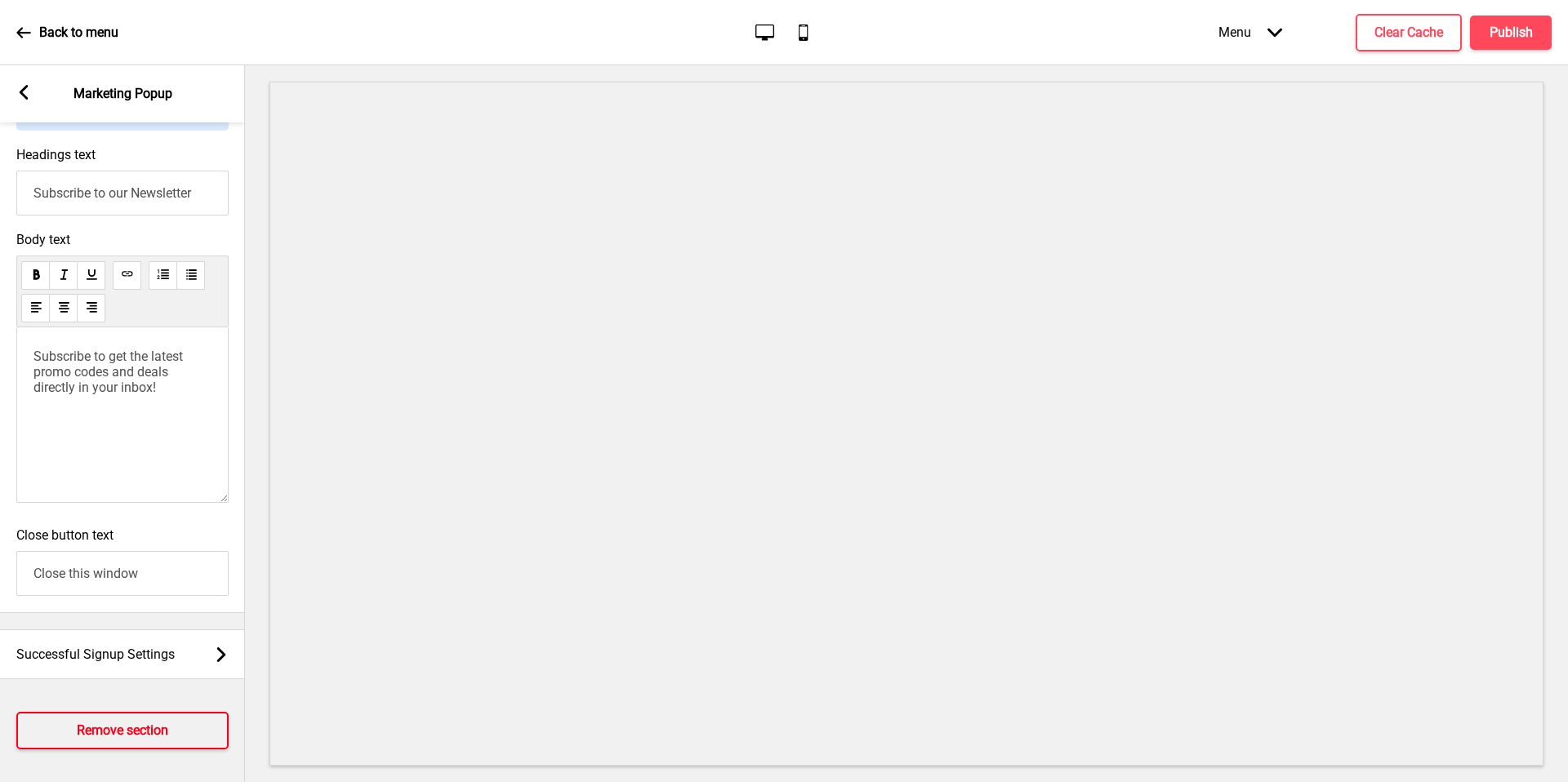
click at [123, 635] on button "Remove section" at bounding box center [123, 731] width 213 height 38
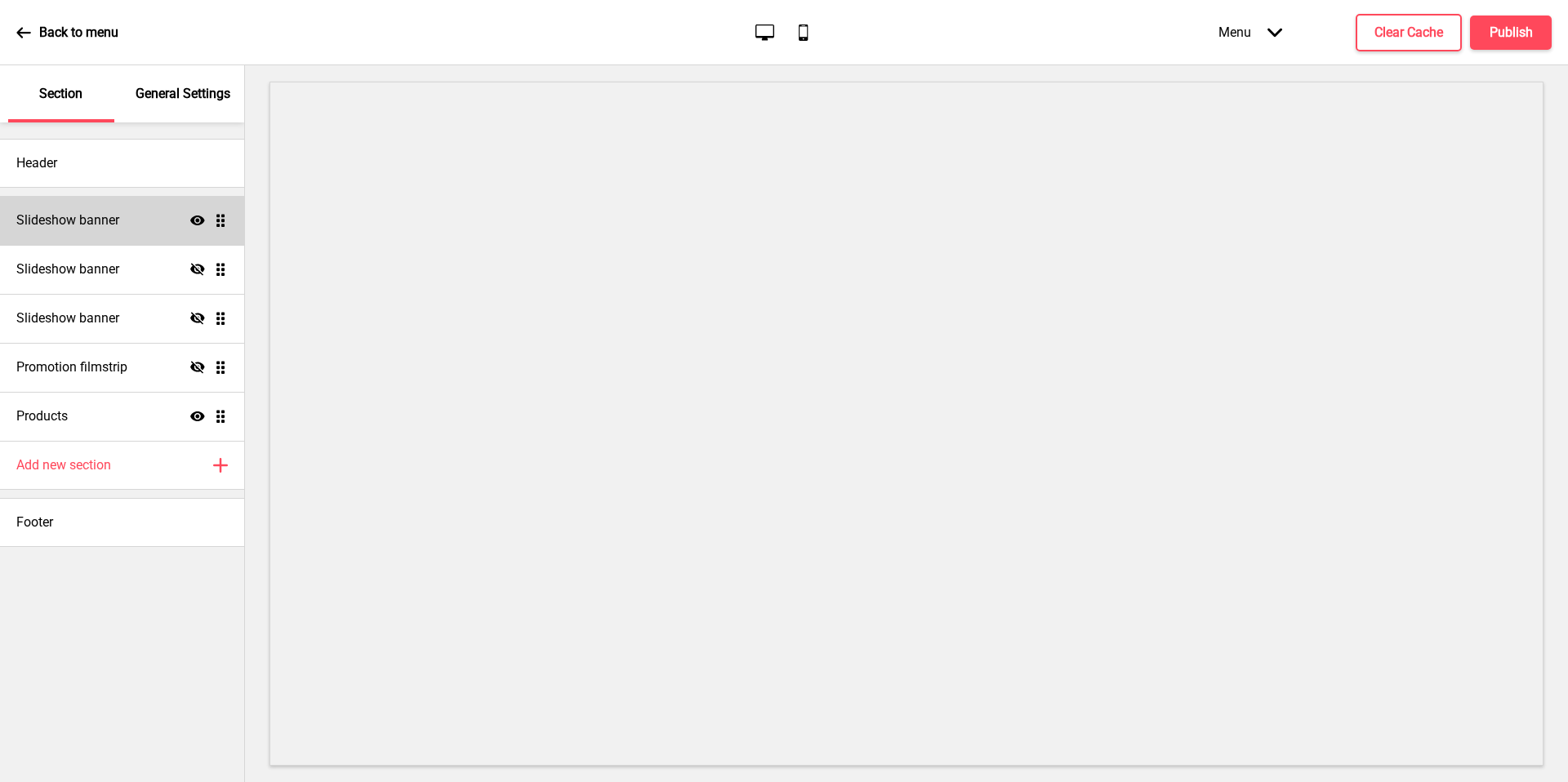
click at [118, 223] on h4 "Slideshow banner" at bounding box center [68, 220] width 103 height 18
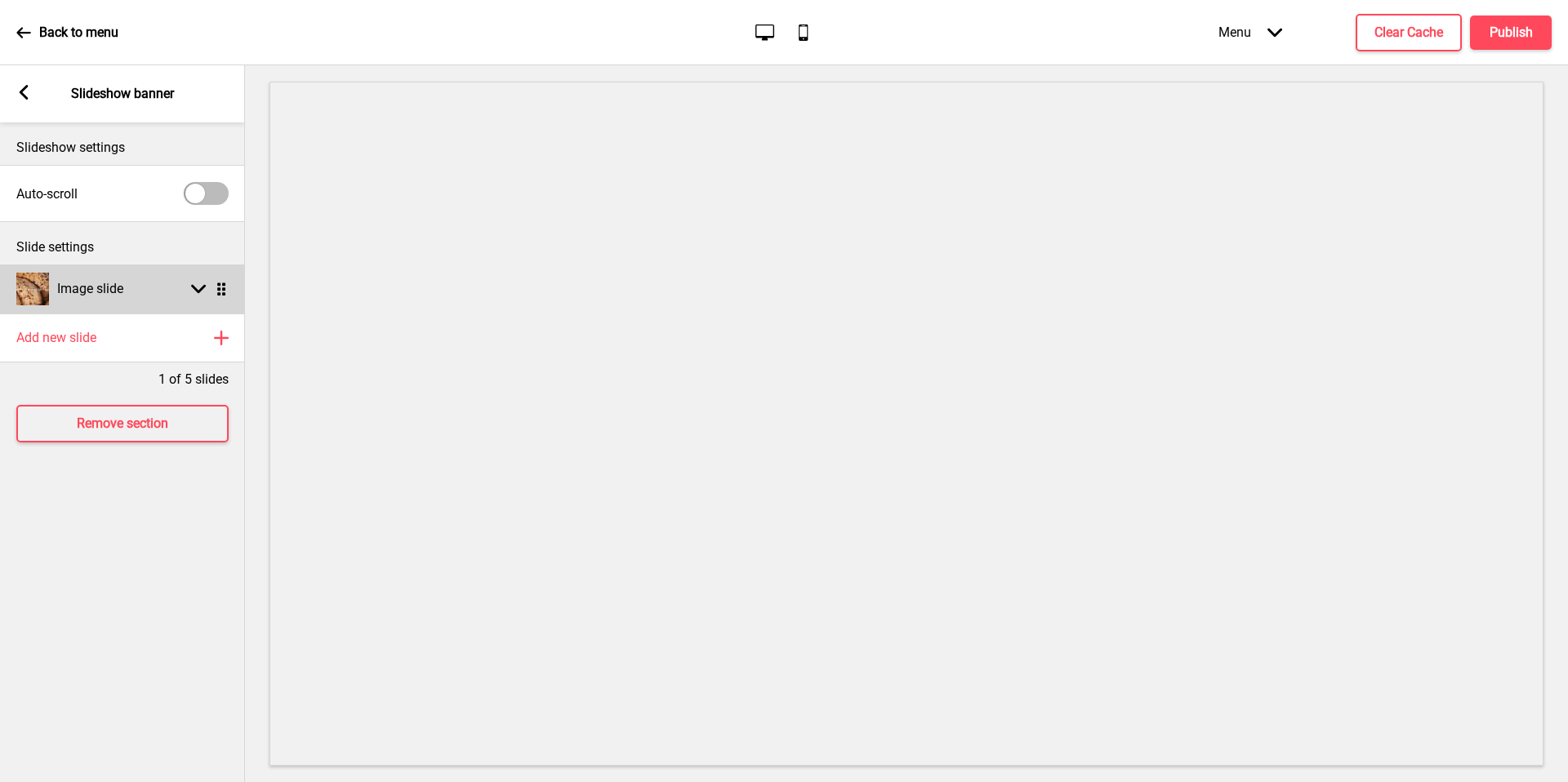
click at [138, 301] on div "Image slide Arrow down Drag" at bounding box center [123, 290] width 245 height 49
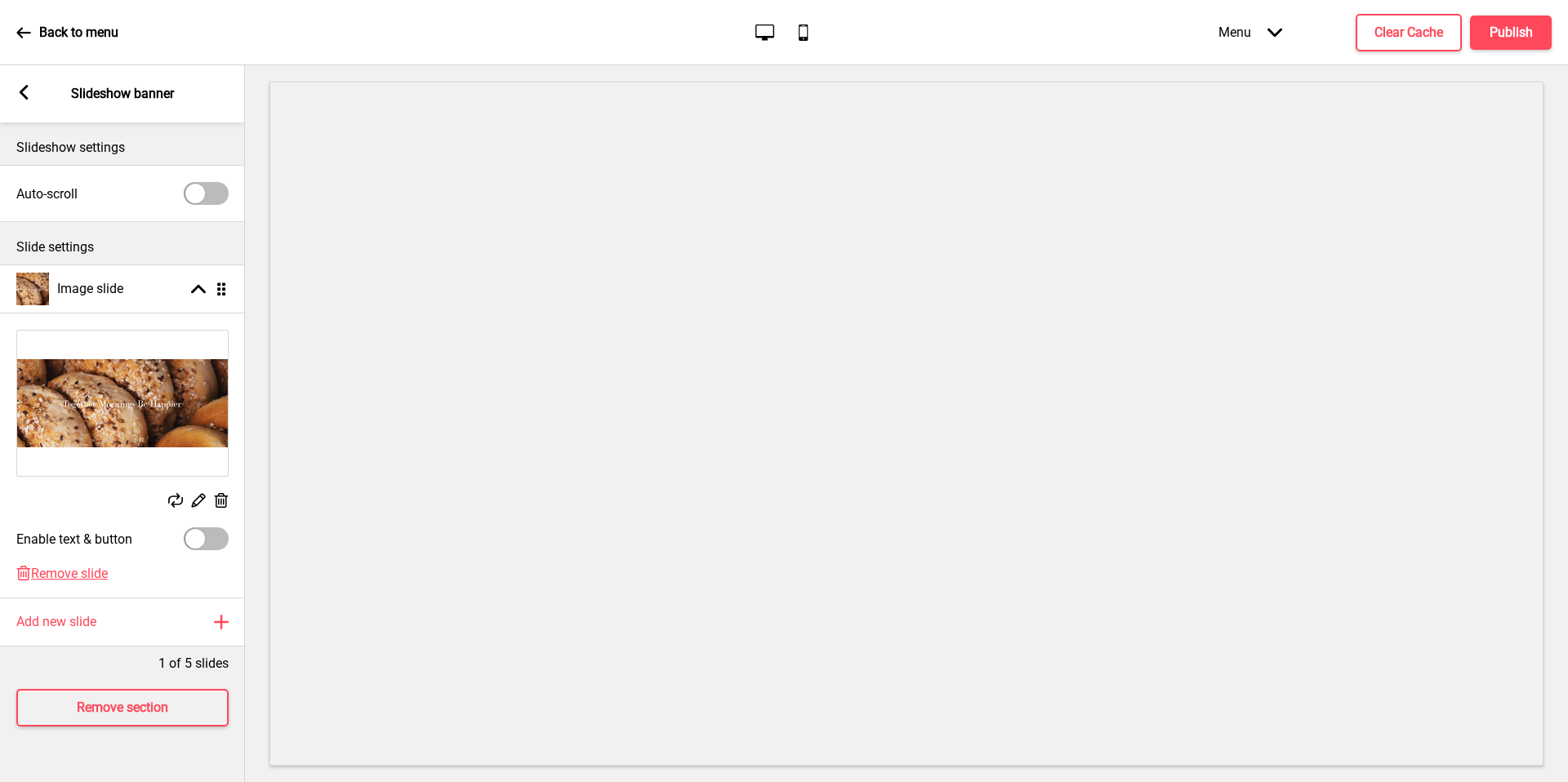
click at [181, 425] on img at bounding box center [122, 403] width 211 height 145
click at [200, 499] on rect at bounding box center [198, 499] width 17 height 17
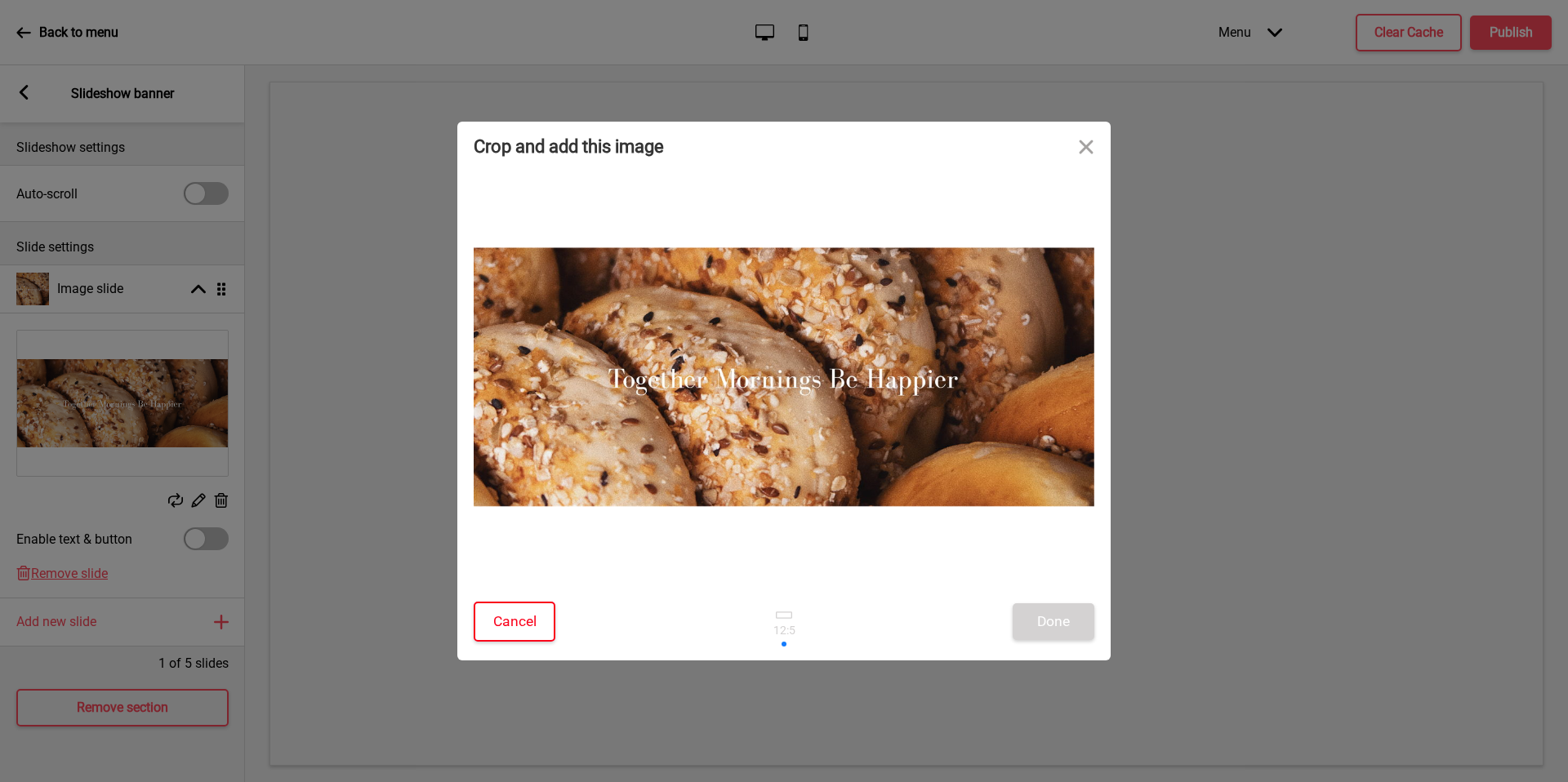
click at [523, 617] on button "Cancel" at bounding box center [514, 622] width 82 height 40
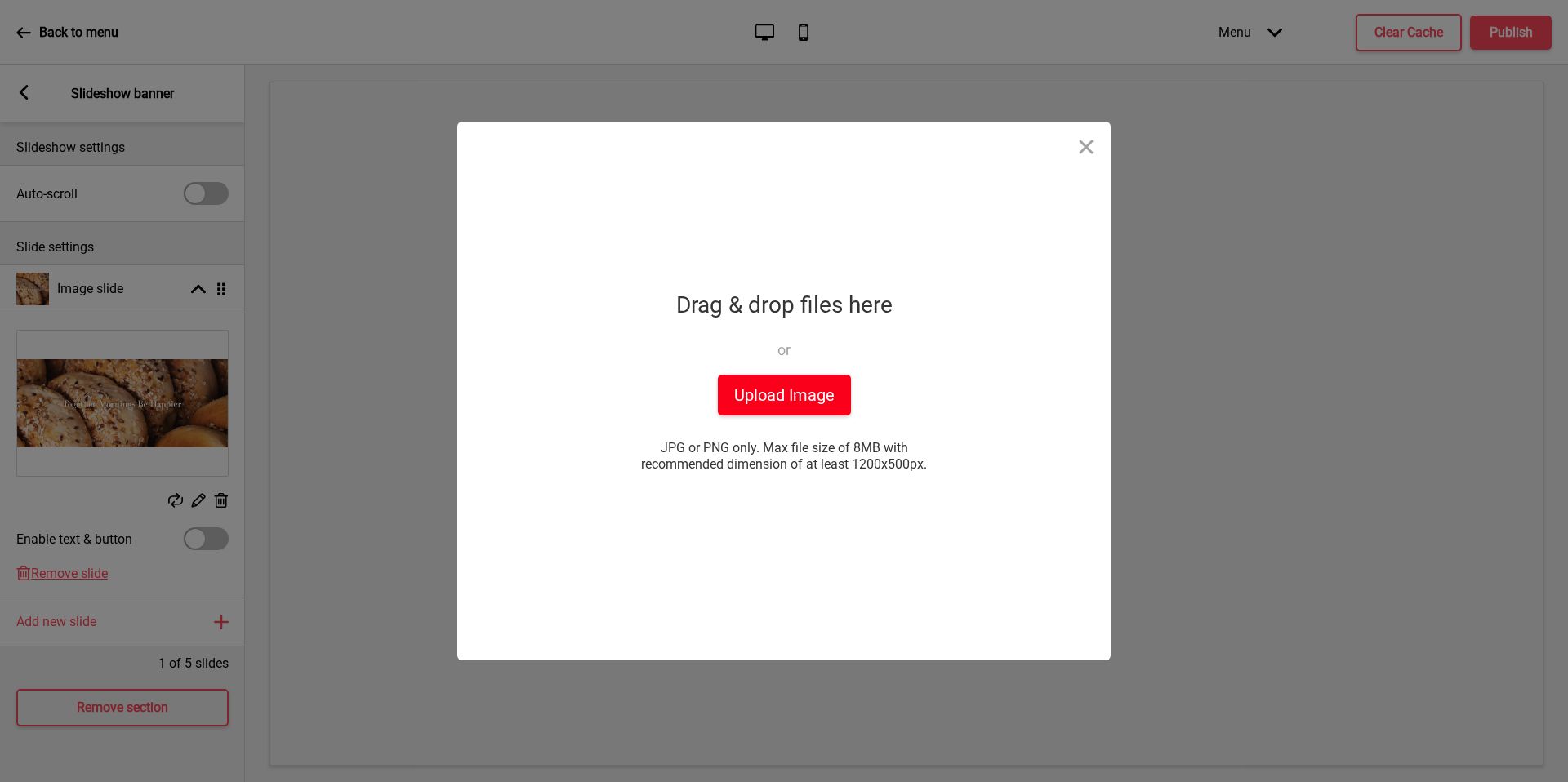
click at [798, 397] on button "Upload Image" at bounding box center [784, 394] width 133 height 41
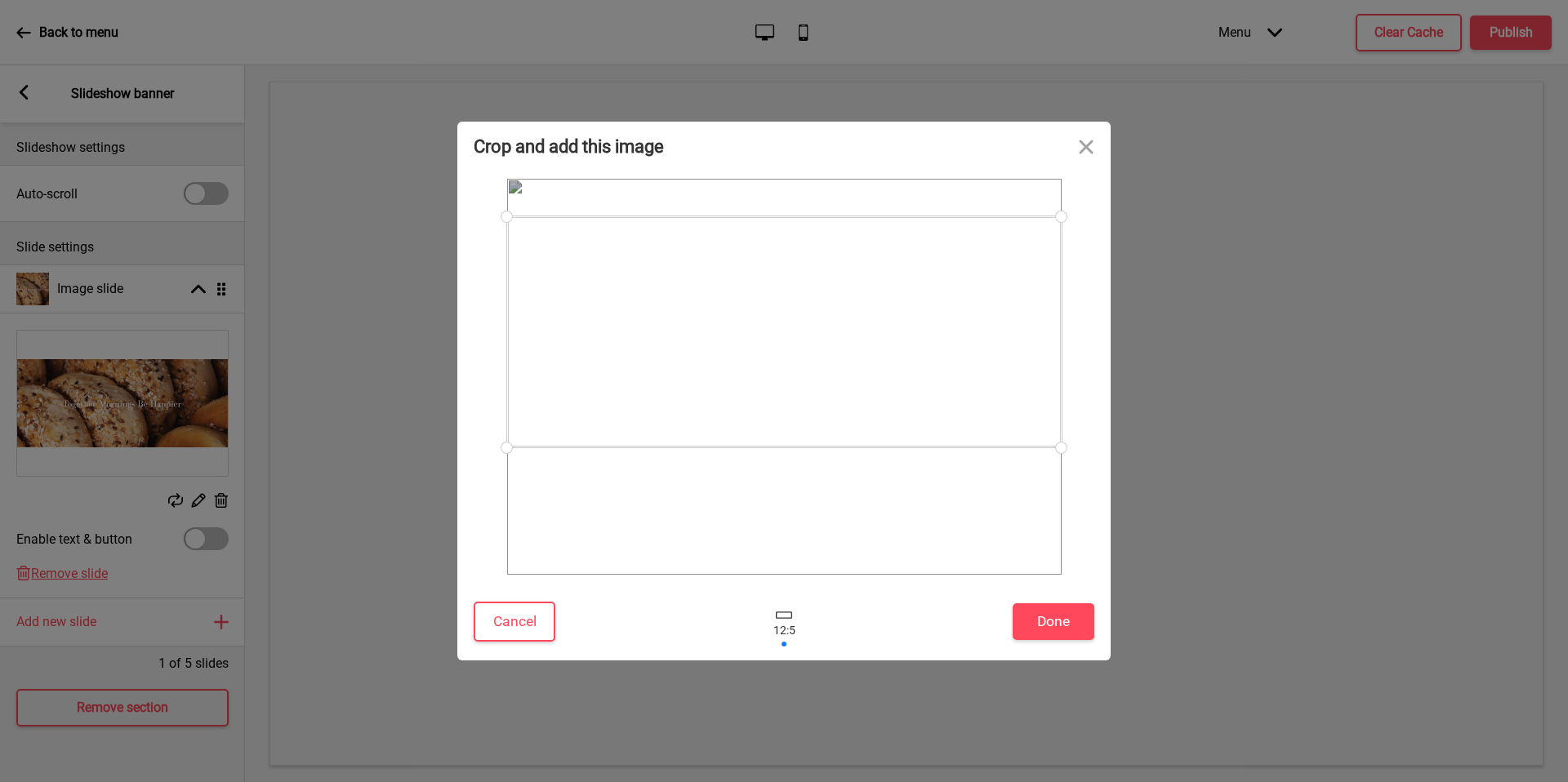
drag, startPoint x: 1002, startPoint y: 396, endPoint x: 1012, endPoint y: 350, distance: 47.1
click at [1012, 350] on div at bounding box center [784, 332] width 555 height 231
click at [1068, 632] on button "Done" at bounding box center [1053, 622] width 82 height 37
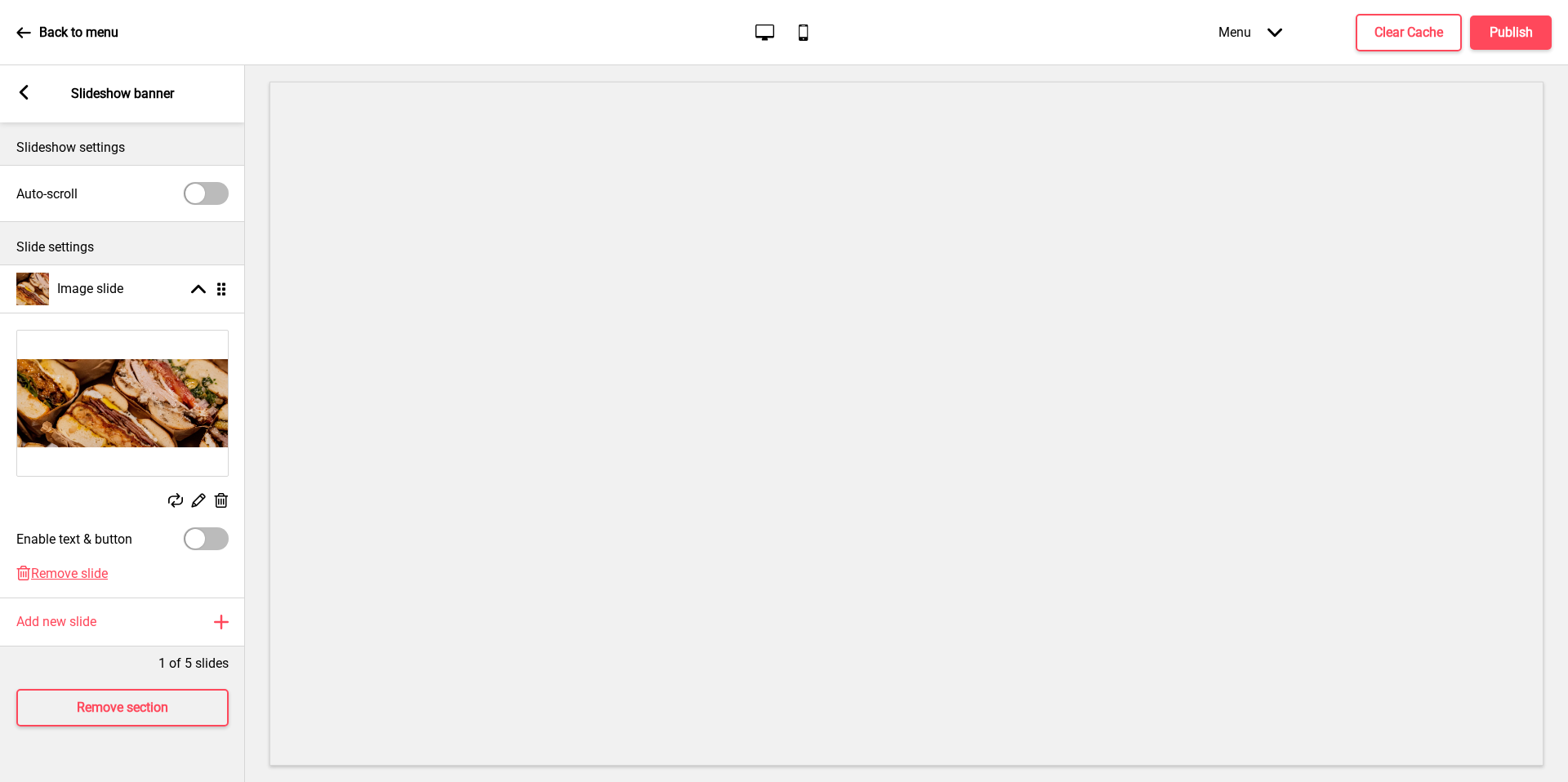
click at [1176, 76] on div at bounding box center [907, 423] width 1323 height 717
click at [1176, 45] on div "Menu Arrow down Product Page Store Information Checkout Thank you Terms & Condi…" at bounding box center [1352, 32] width 398 height 48
click at [86, 39] on p "Back to menu" at bounding box center [79, 33] width 79 height 18
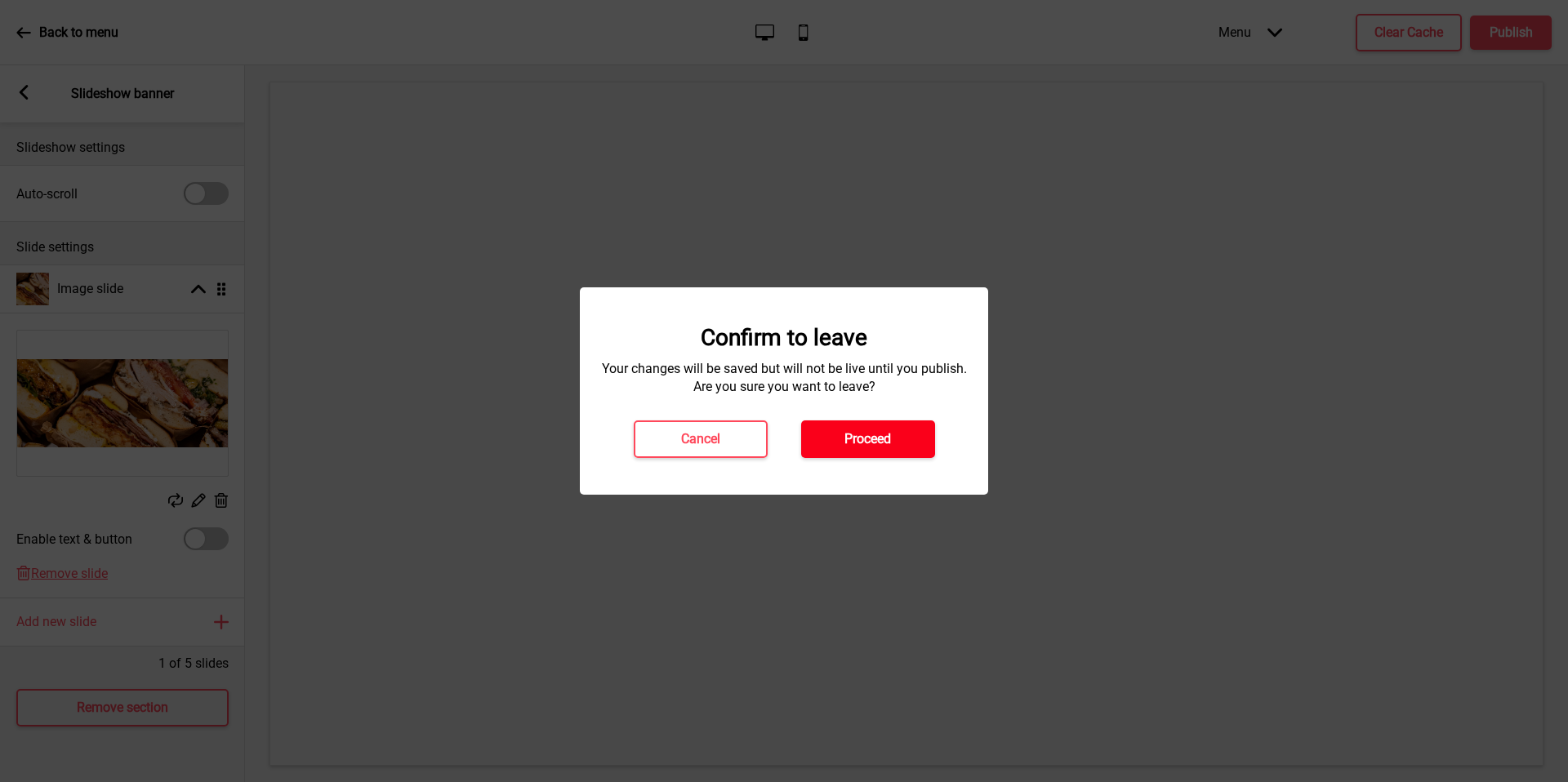
click at [881, 441] on h4 "Proceed" at bounding box center [867, 439] width 46 height 18
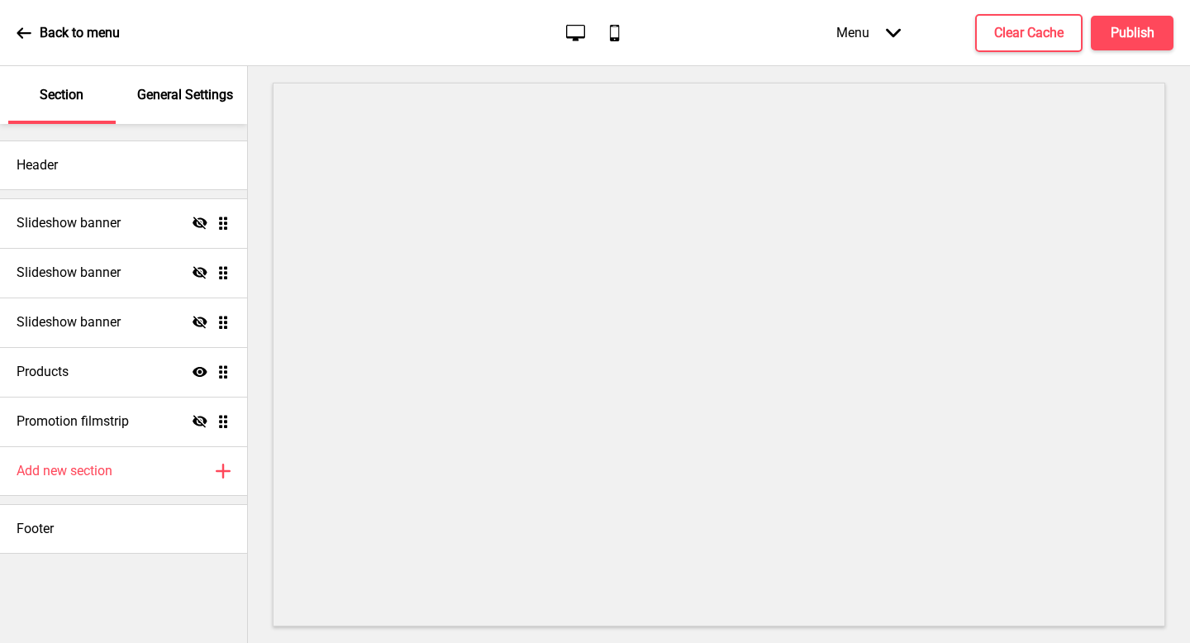
click at [159, 83] on div "General Settings" at bounding box center [185, 95] width 107 height 58
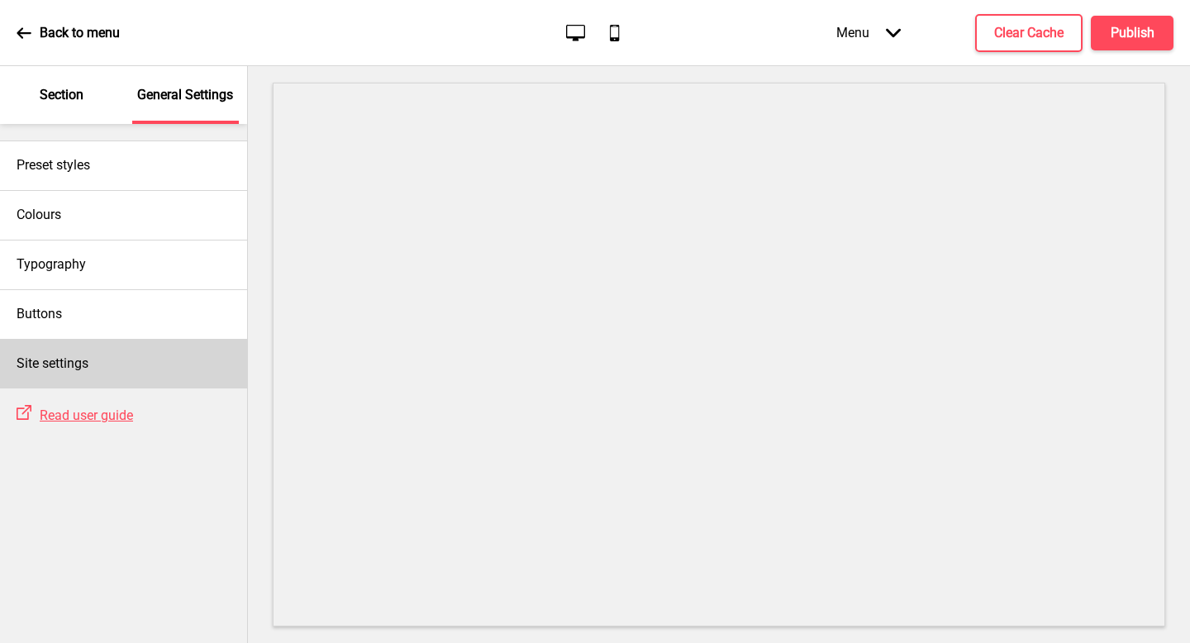
click at [124, 360] on div "Site settings" at bounding box center [123, 364] width 247 height 50
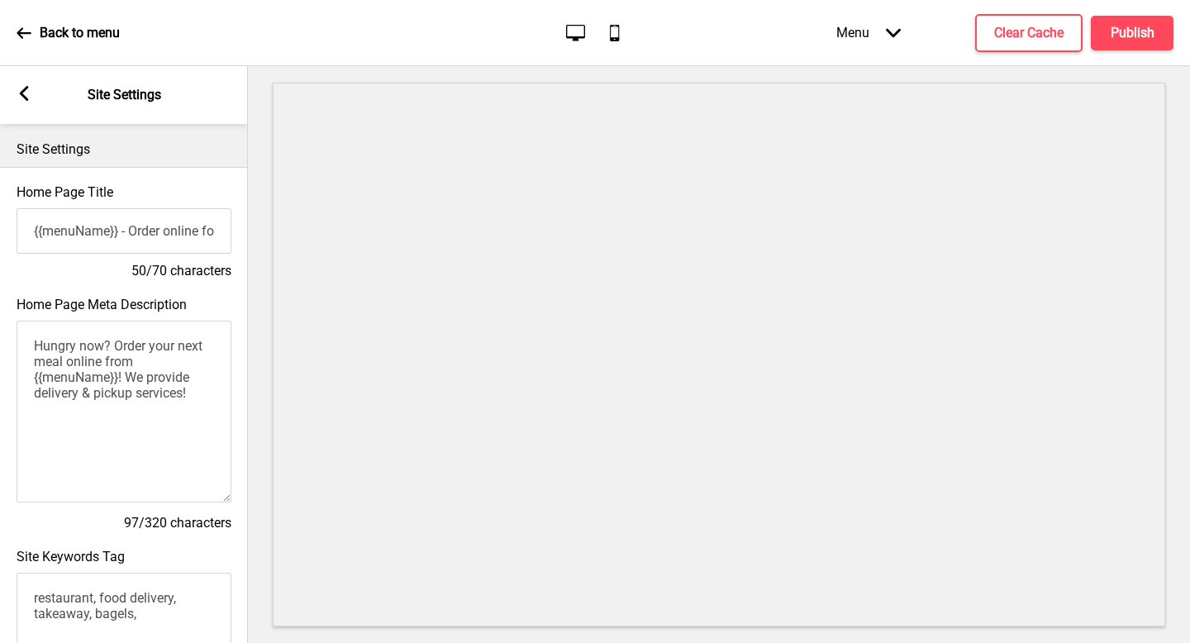
scroll to position [679, 0]
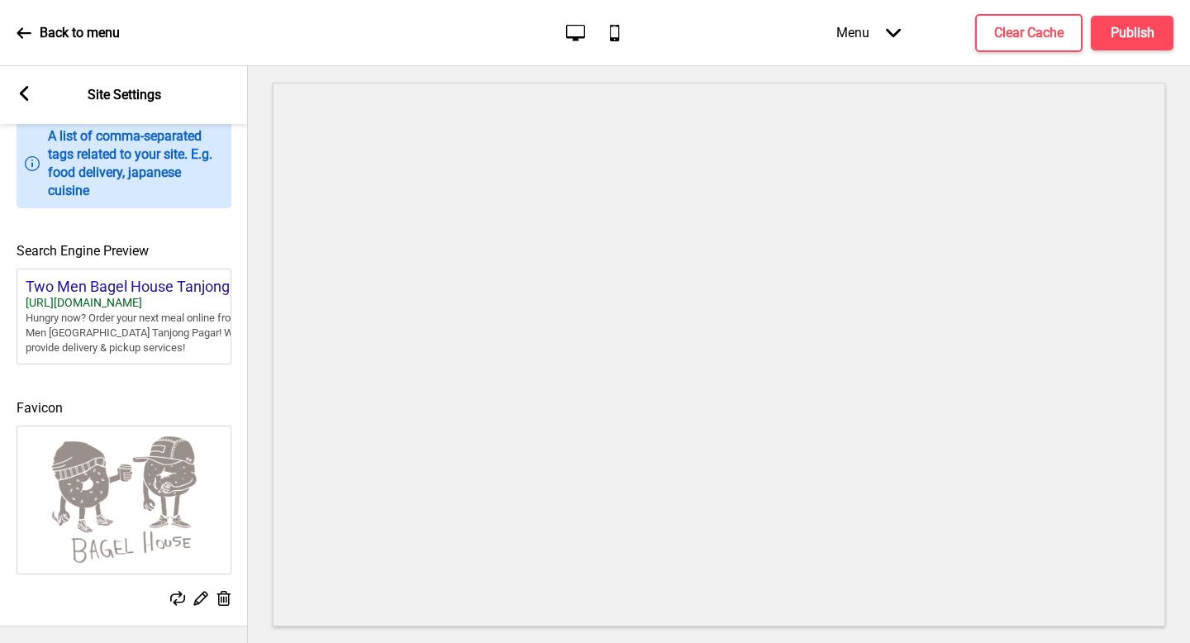
click at [159, 532] on img at bounding box center [123, 499] width 213 height 147
click at [141, 278] on div "Two Men Bagel House Tanjong …" at bounding box center [150, 287] width 248 height 18
click at [143, 296] on div "https://twomenbageltp.oddle.me" at bounding box center [150, 303] width 248 height 15
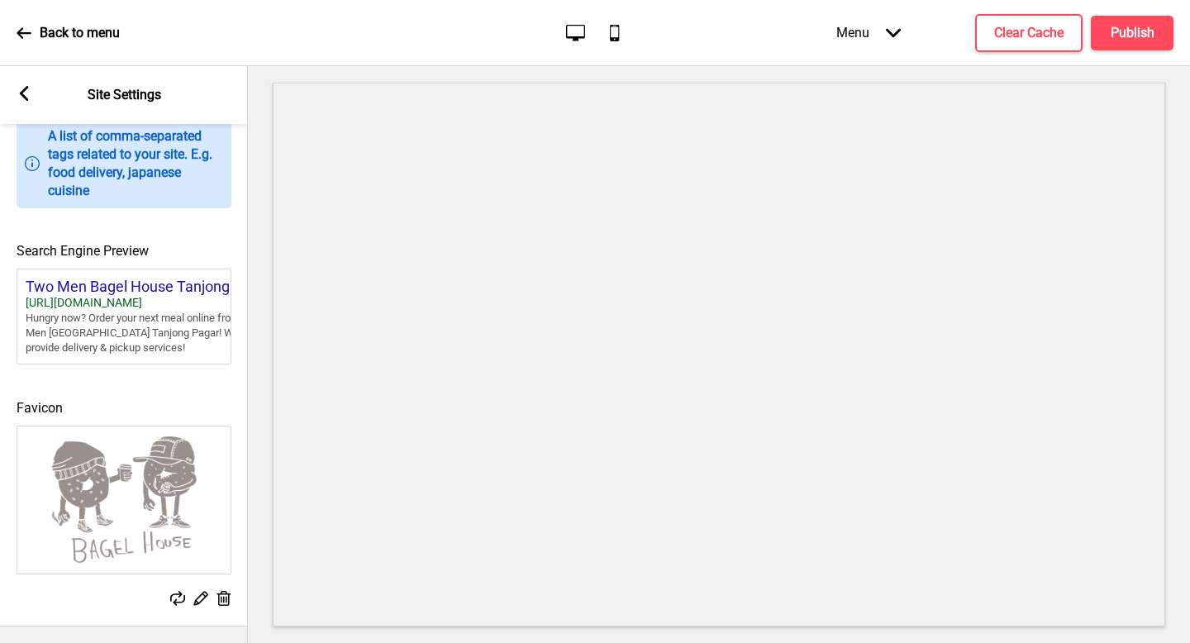
click at [160, 359] on div "Search Engine Preview Two Men Bagel House Tanjong … https://twomenbageltp.oddle…" at bounding box center [124, 294] width 248 height 156
click at [23, 91] on icon at bounding box center [24, 93] width 9 height 15
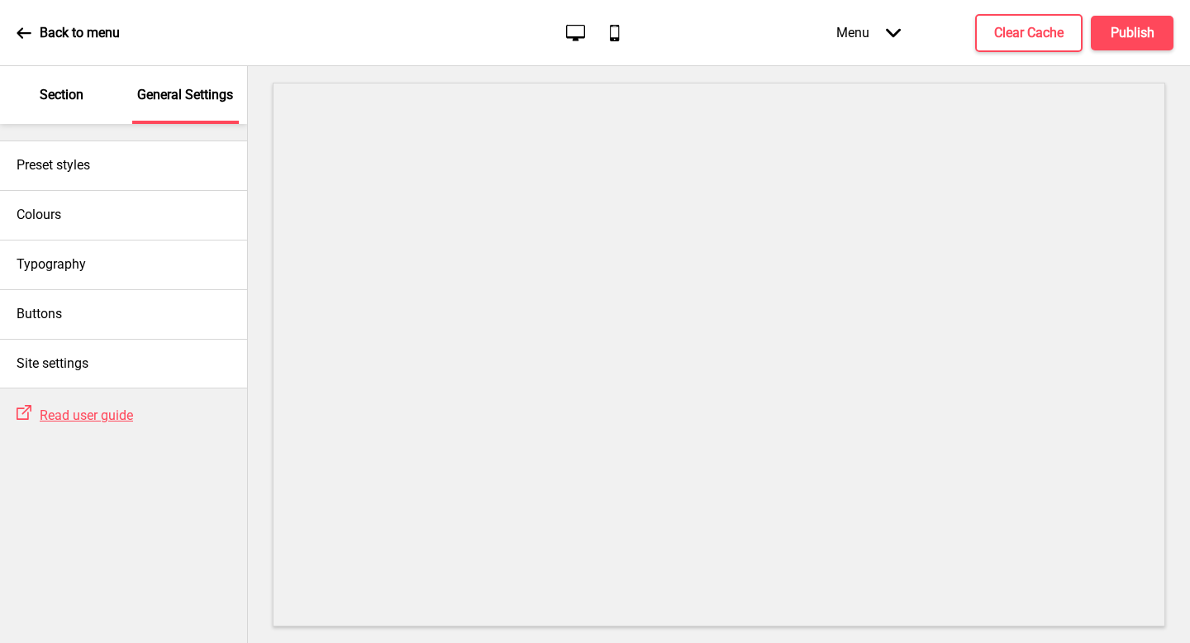
click at [64, 107] on div "Section" at bounding box center [61, 95] width 107 height 58
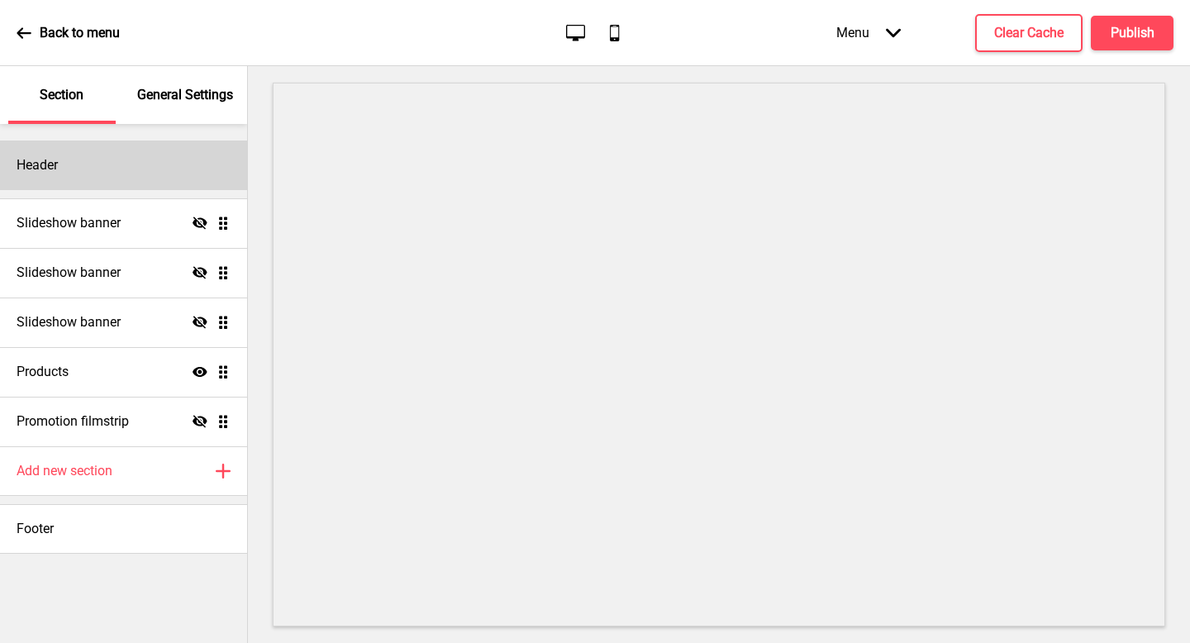
click at [93, 150] on div "Header" at bounding box center [123, 165] width 247 height 50
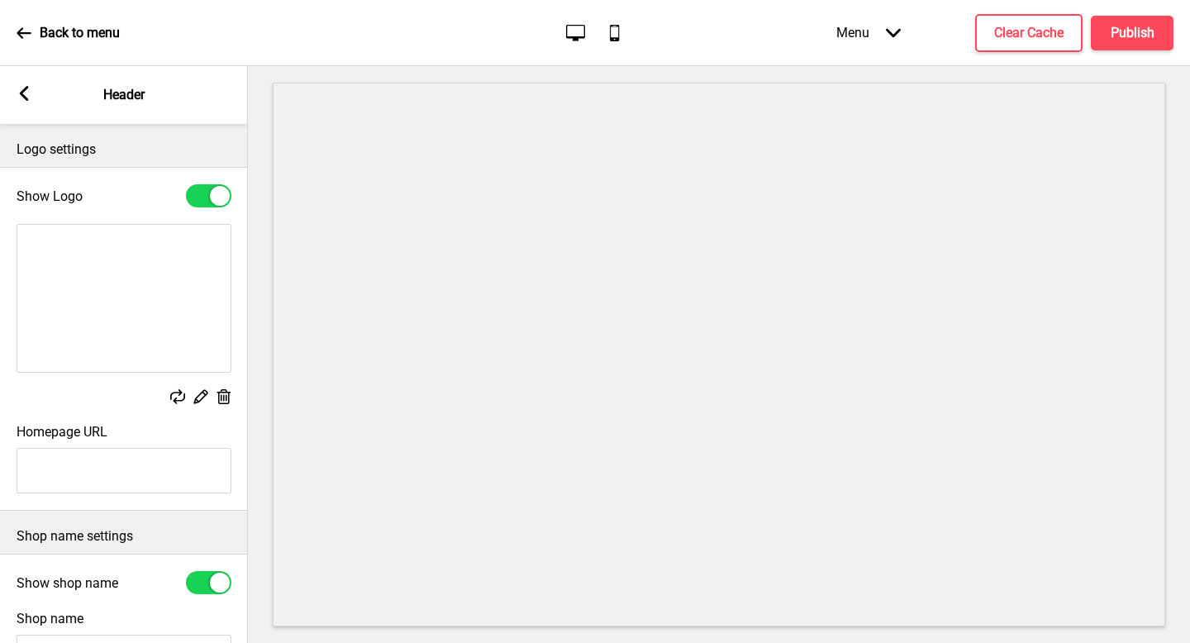
click at [162, 367] on img at bounding box center [123, 298] width 213 height 147
click at [197, 399] on rect at bounding box center [200, 395] width 17 height 17
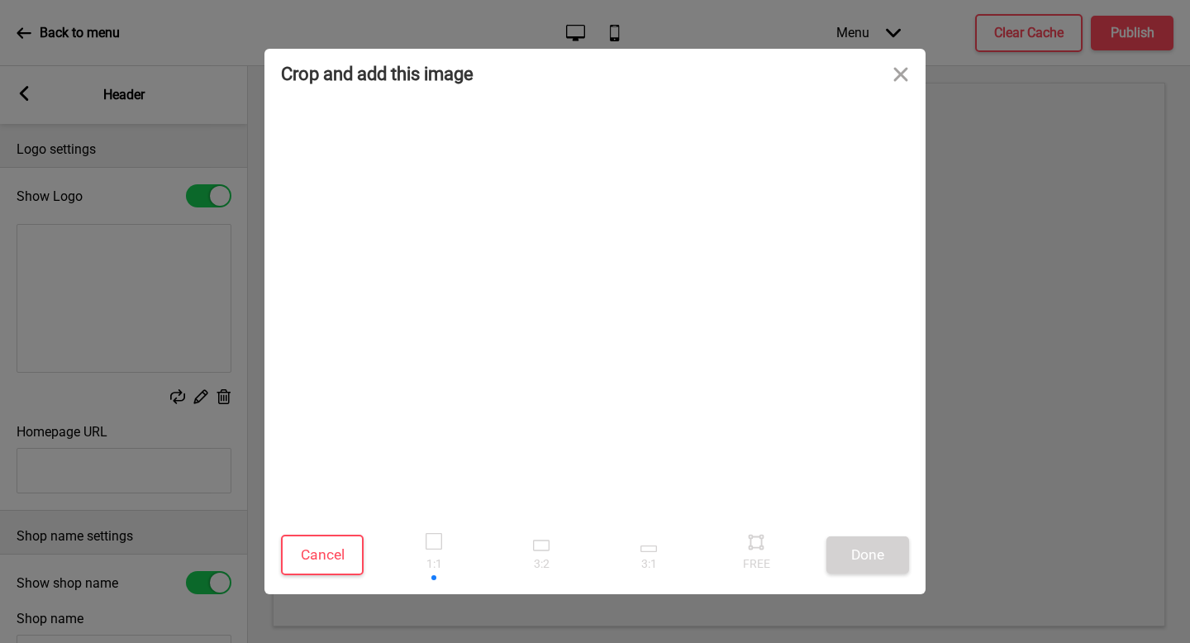
click at [630, 335] on div at bounding box center [595, 307] width 628 height 401
click at [563, 287] on div at bounding box center [595, 307] width 401 height 401
click at [316, 557] on button "Cancel" at bounding box center [322, 555] width 83 height 40
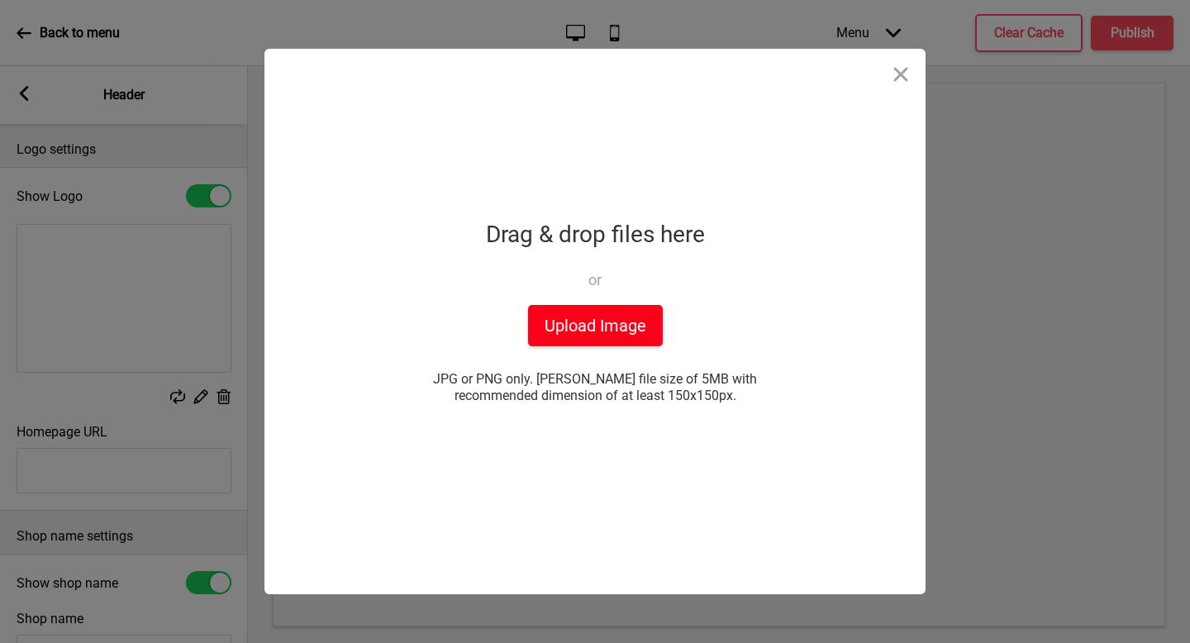
click at [572, 311] on button "Upload Image" at bounding box center [595, 325] width 135 height 41
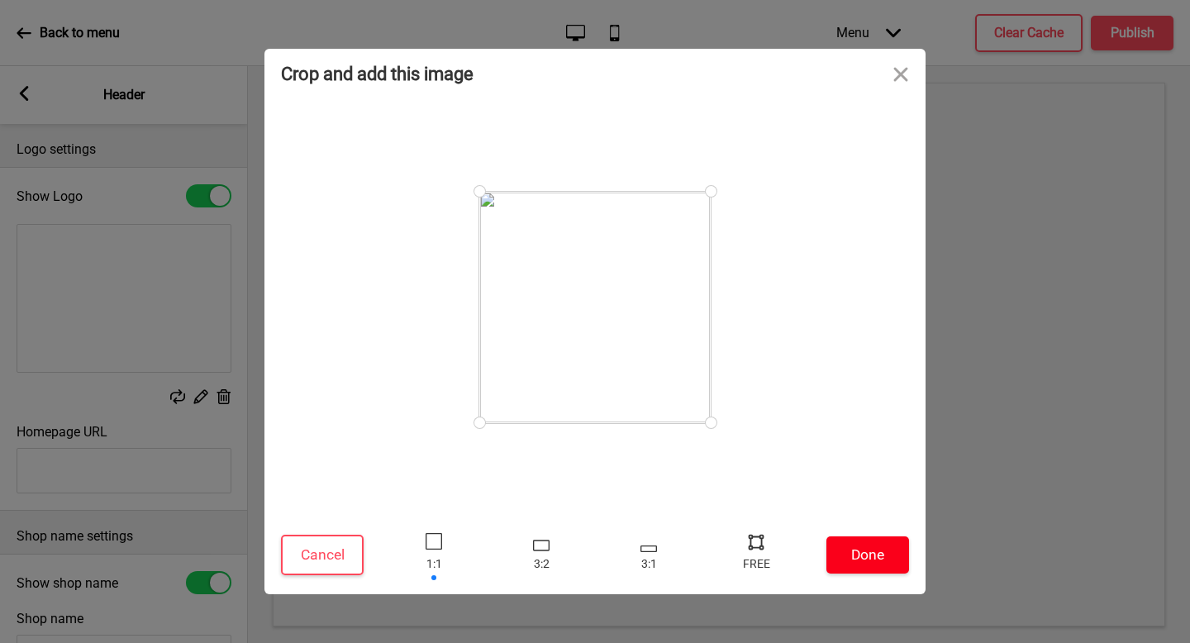
click at [872, 556] on button "Done" at bounding box center [867, 554] width 83 height 37
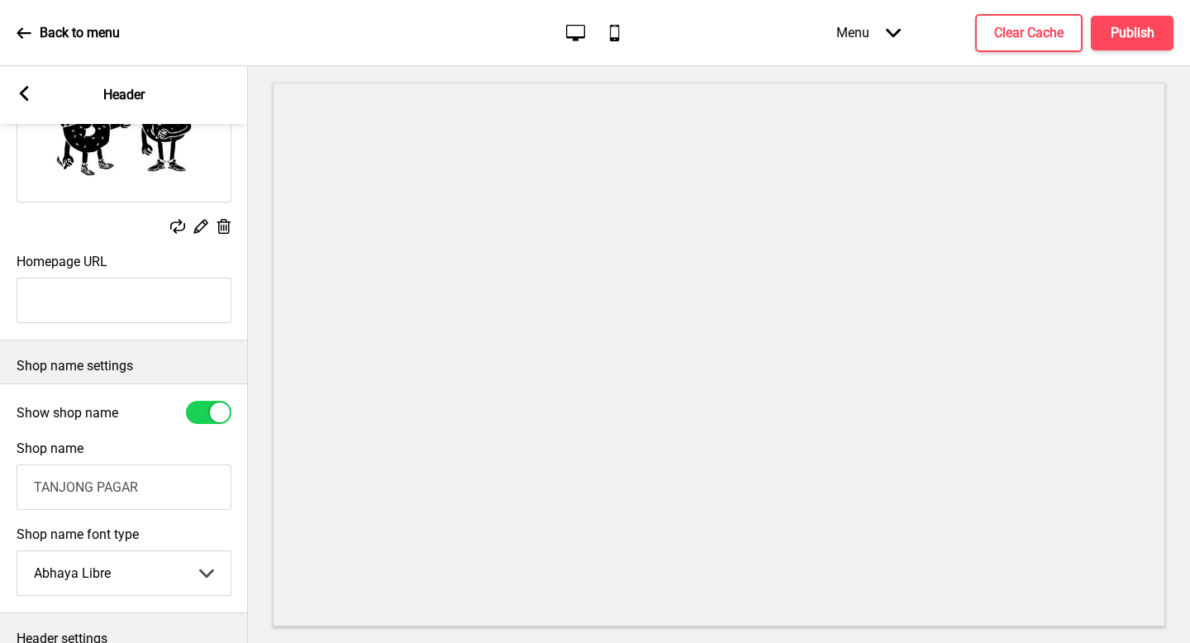
scroll to position [287, 0]
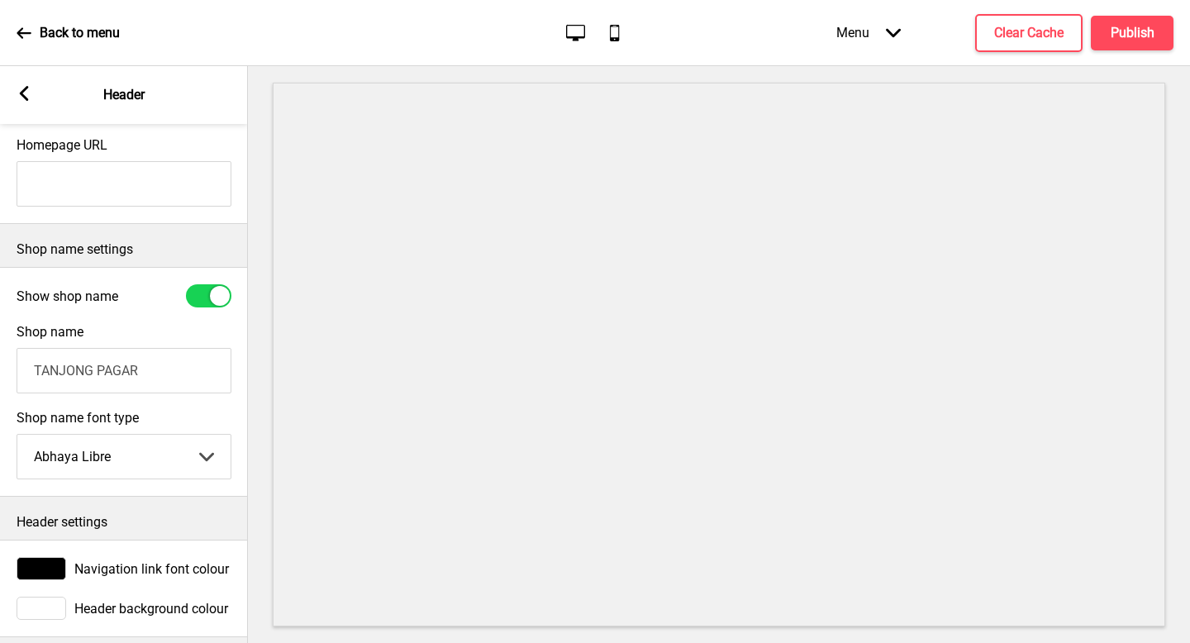
click at [161, 386] on input "TANJONG PAGAR" at bounding box center [124, 370] width 215 height 45
click at [163, 373] on input "TANJONG PAGAR" at bounding box center [124, 370] width 215 height 45
paste input "wo Men Bagel House (Holland Village)"
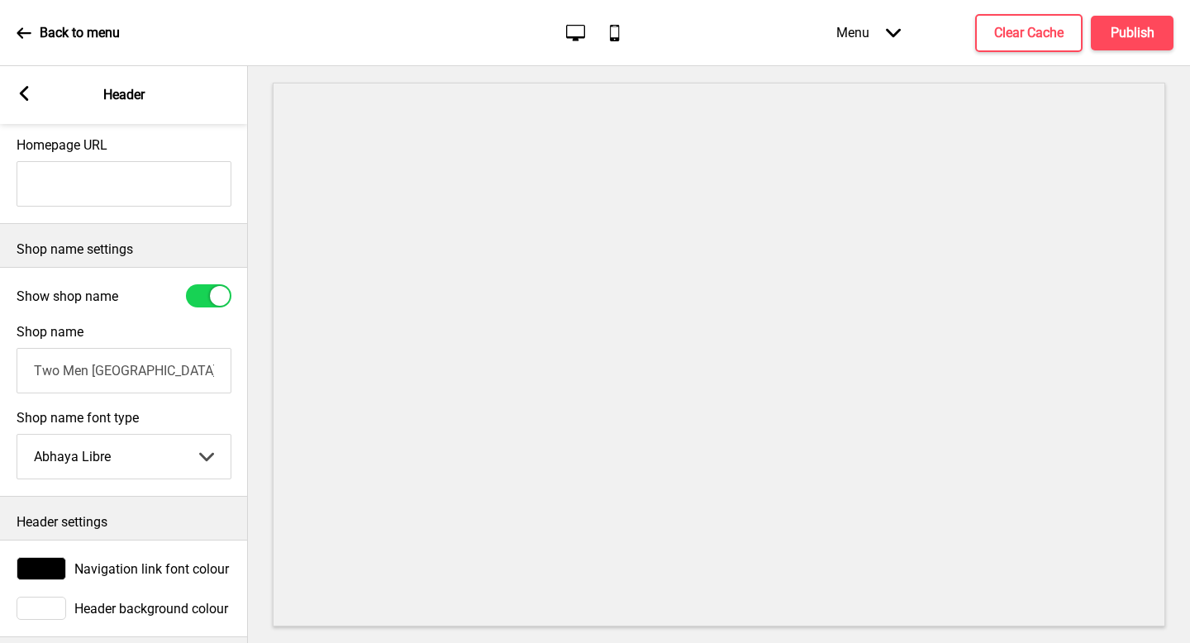
scroll to position [0, 55]
click at [154, 375] on input "Two Men [GEOGRAPHIC_DATA] ([GEOGRAPHIC_DATA])" at bounding box center [124, 370] width 215 height 45
click at [173, 375] on input "Two Men [GEOGRAPHIC_DATA] ([GEOGRAPHIC_DATA])" at bounding box center [124, 370] width 215 height 45
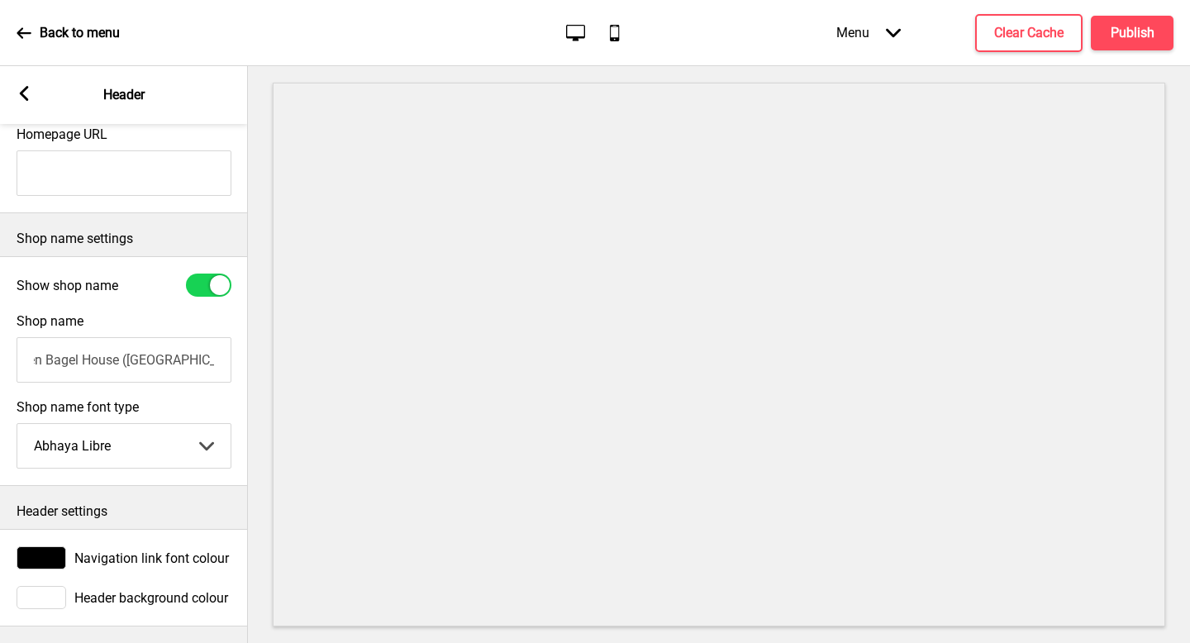
type input "Two Men Bagel House (Tanjong Pagar)"
click at [115, 424] on select "Abhaya Libre Abril Fatface Adobe Garamond Pro Arimo Arsenal Arvo Berkshire Swas…" at bounding box center [123, 446] width 213 height 44
select select "[PERSON_NAME]"
click at [64, 46] on div "Back to menu" at bounding box center [68, 33] width 103 height 45
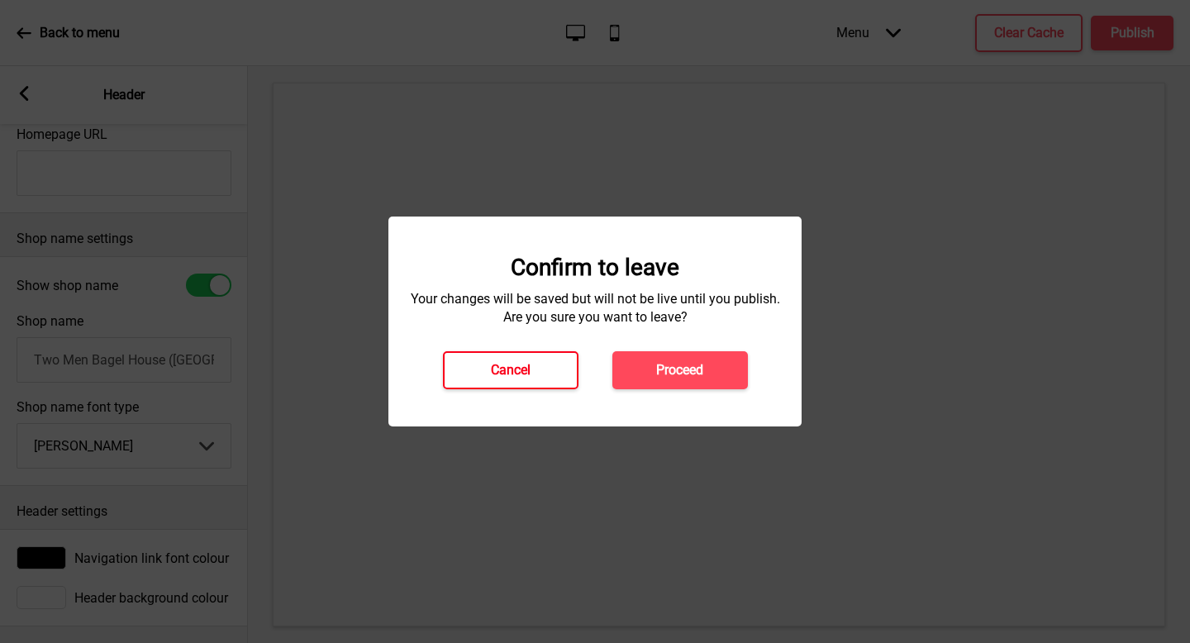
click at [557, 363] on button "Cancel" at bounding box center [510, 370] width 135 height 38
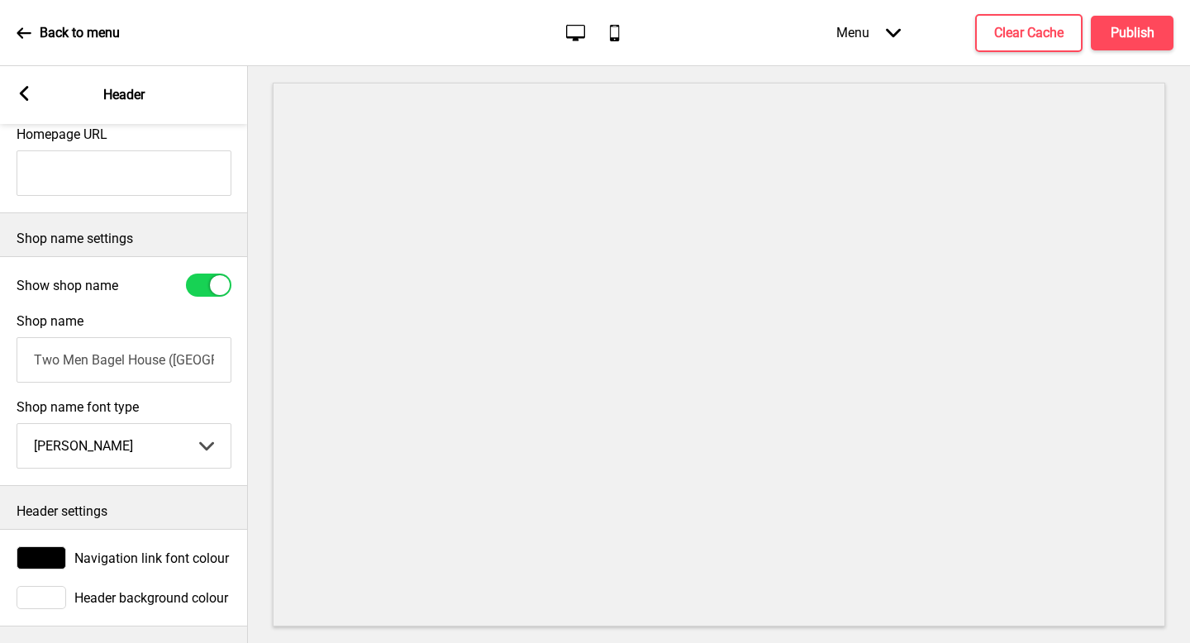
click at [25, 93] on rect at bounding box center [24, 93] width 15 height 15
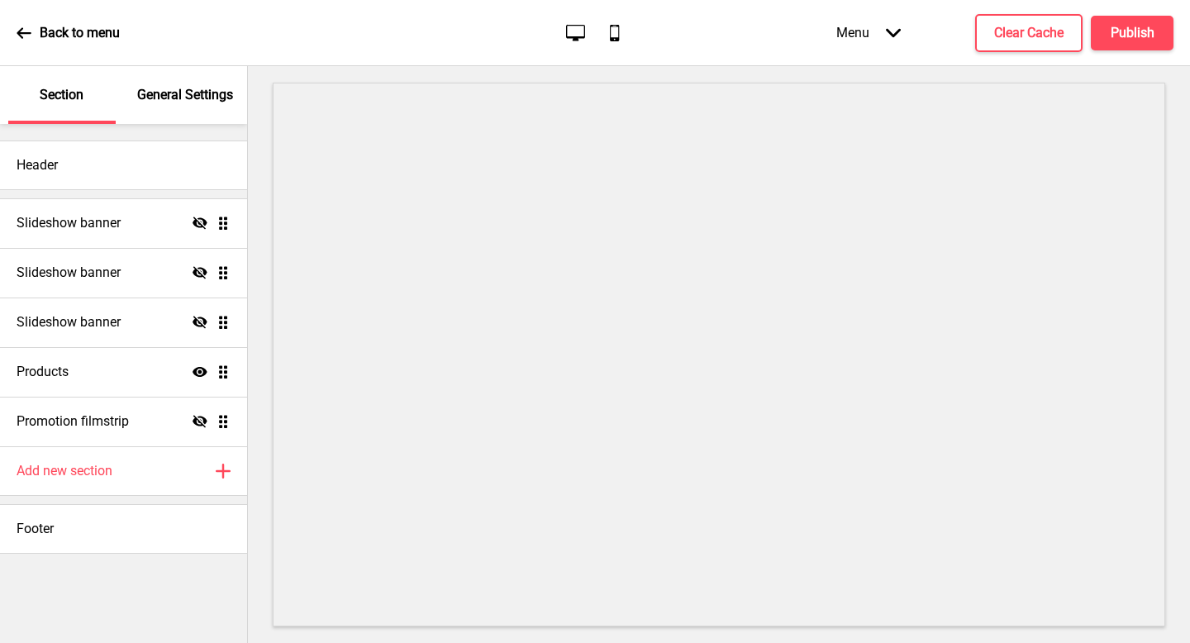
click at [99, 34] on p "Back to menu" at bounding box center [80, 33] width 80 height 18
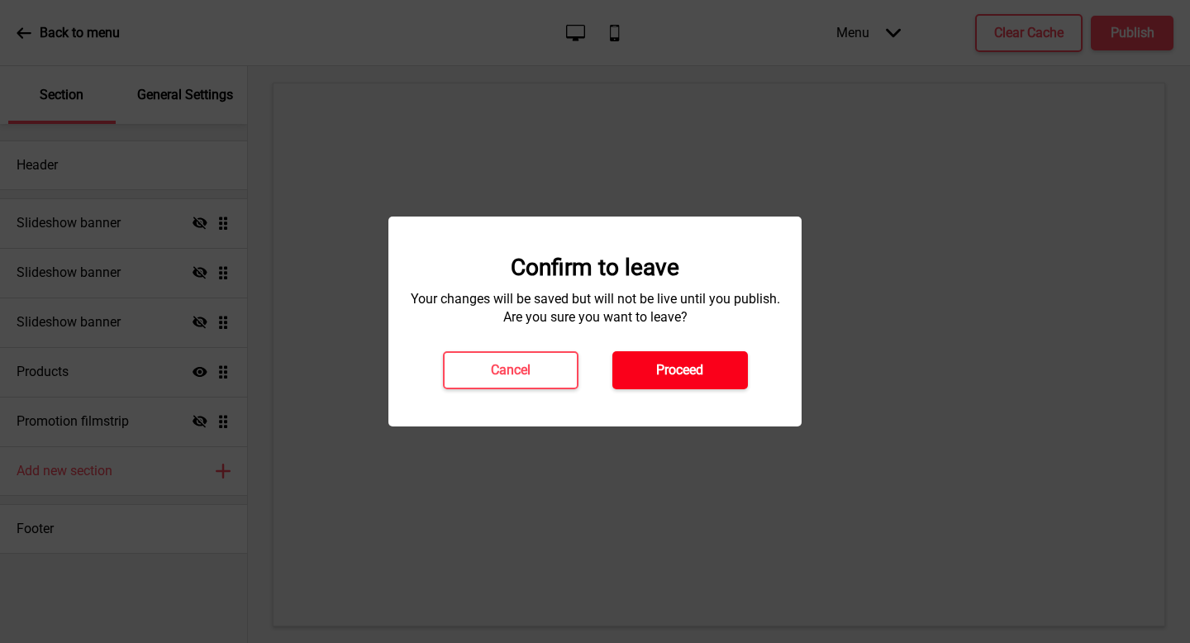
click at [673, 357] on button "Proceed" at bounding box center [679, 370] width 135 height 38
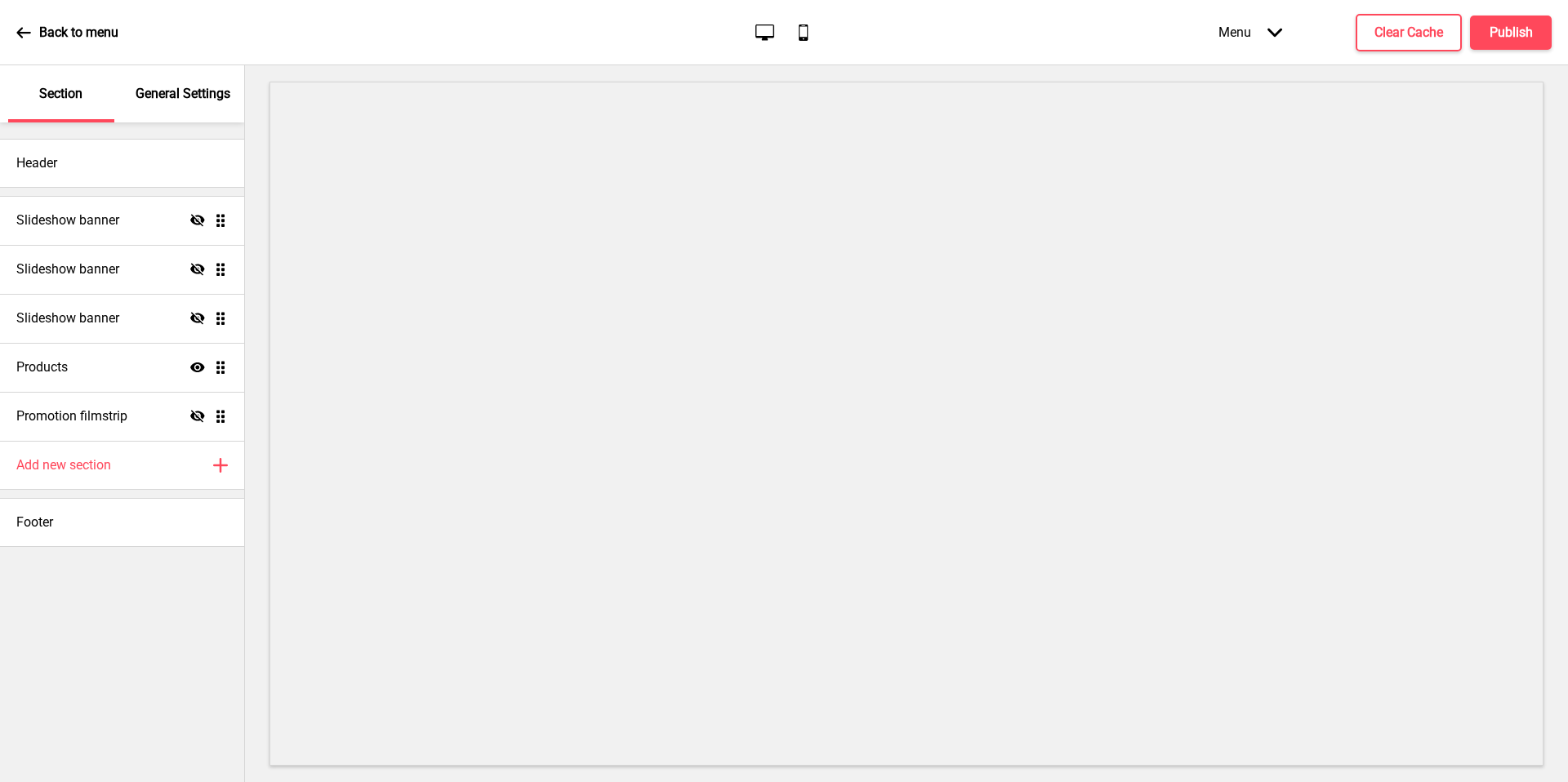
click at [159, 114] on div "General Settings" at bounding box center [183, 94] width 106 height 57
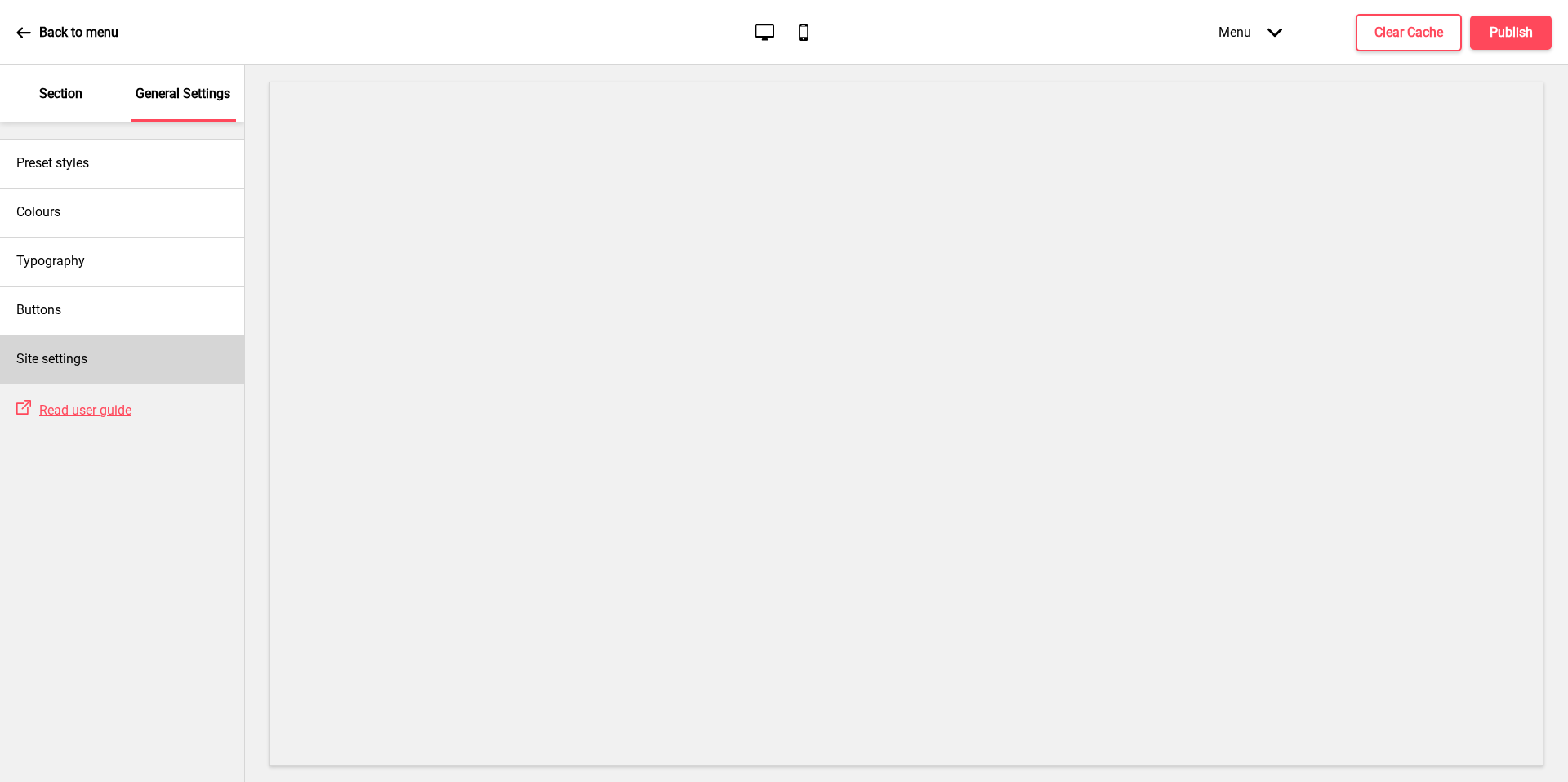
click at [125, 367] on div "Site settings" at bounding box center [122, 360] width 244 height 49
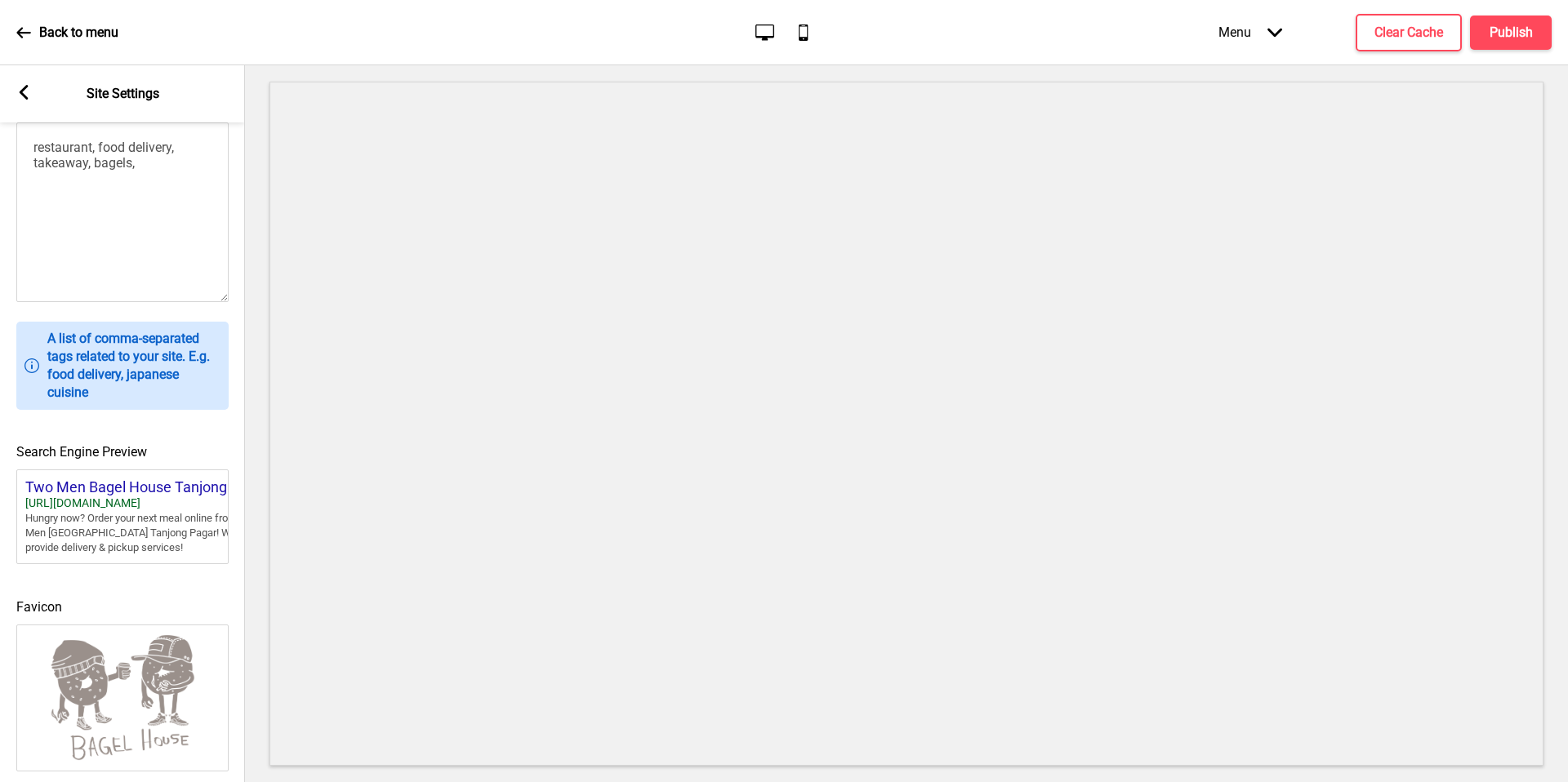
scroll to position [523, 0]
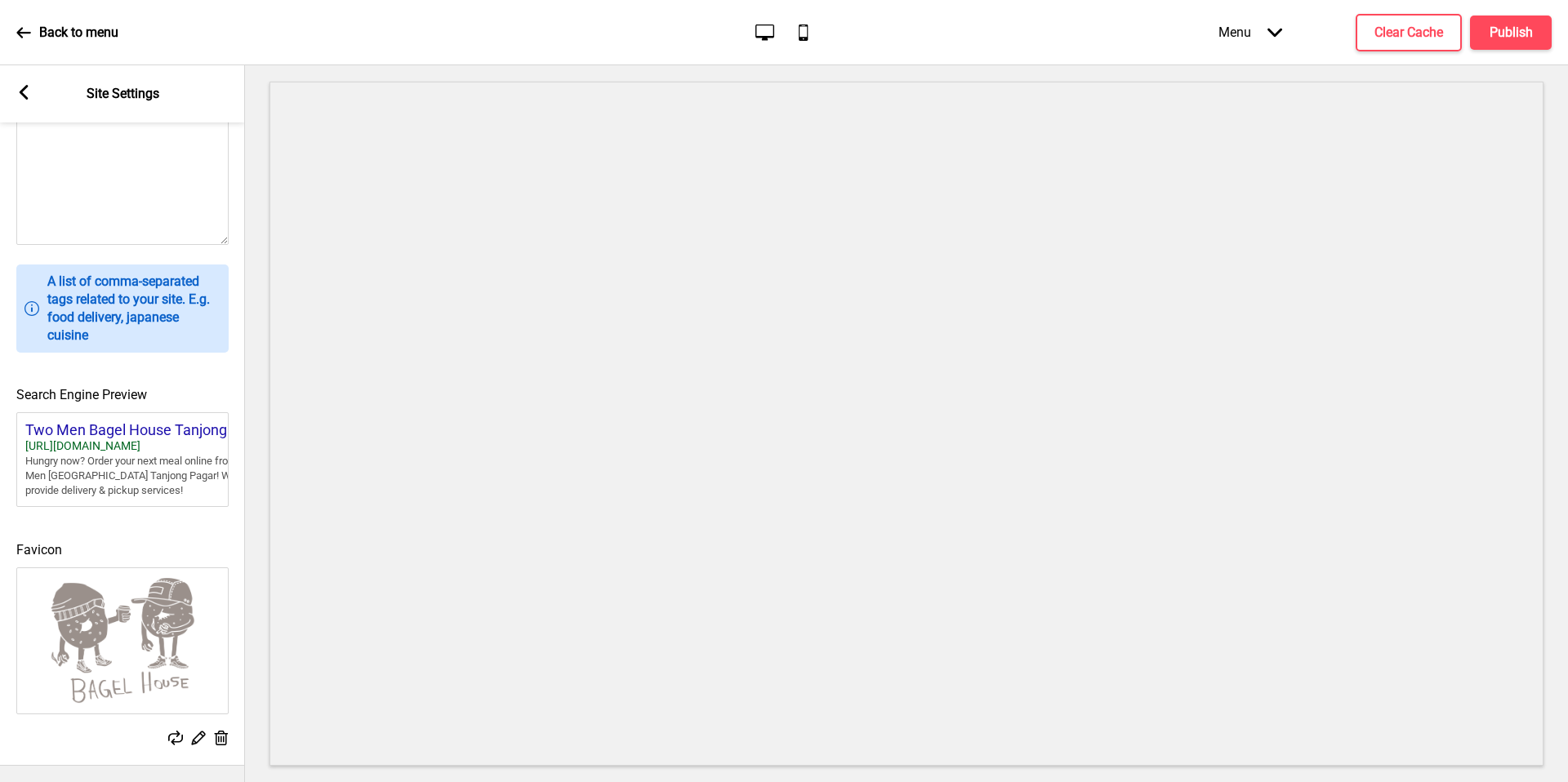
click at [156, 667] on img at bounding box center [122, 641] width 211 height 145
click at [200, 731] on icon at bounding box center [199, 738] width 14 height 14
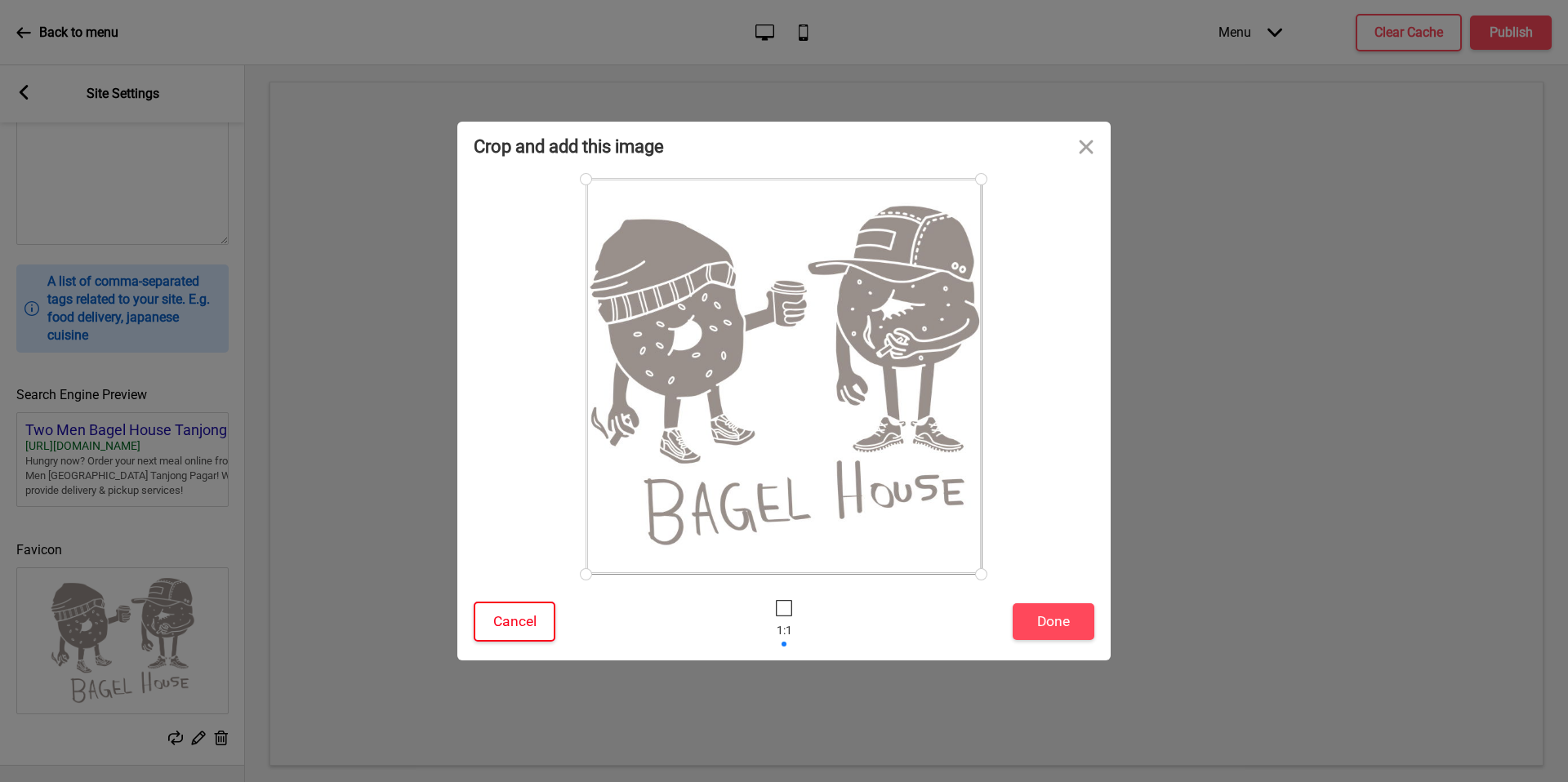
click at [530, 613] on button "Cancel" at bounding box center [514, 622] width 82 height 40
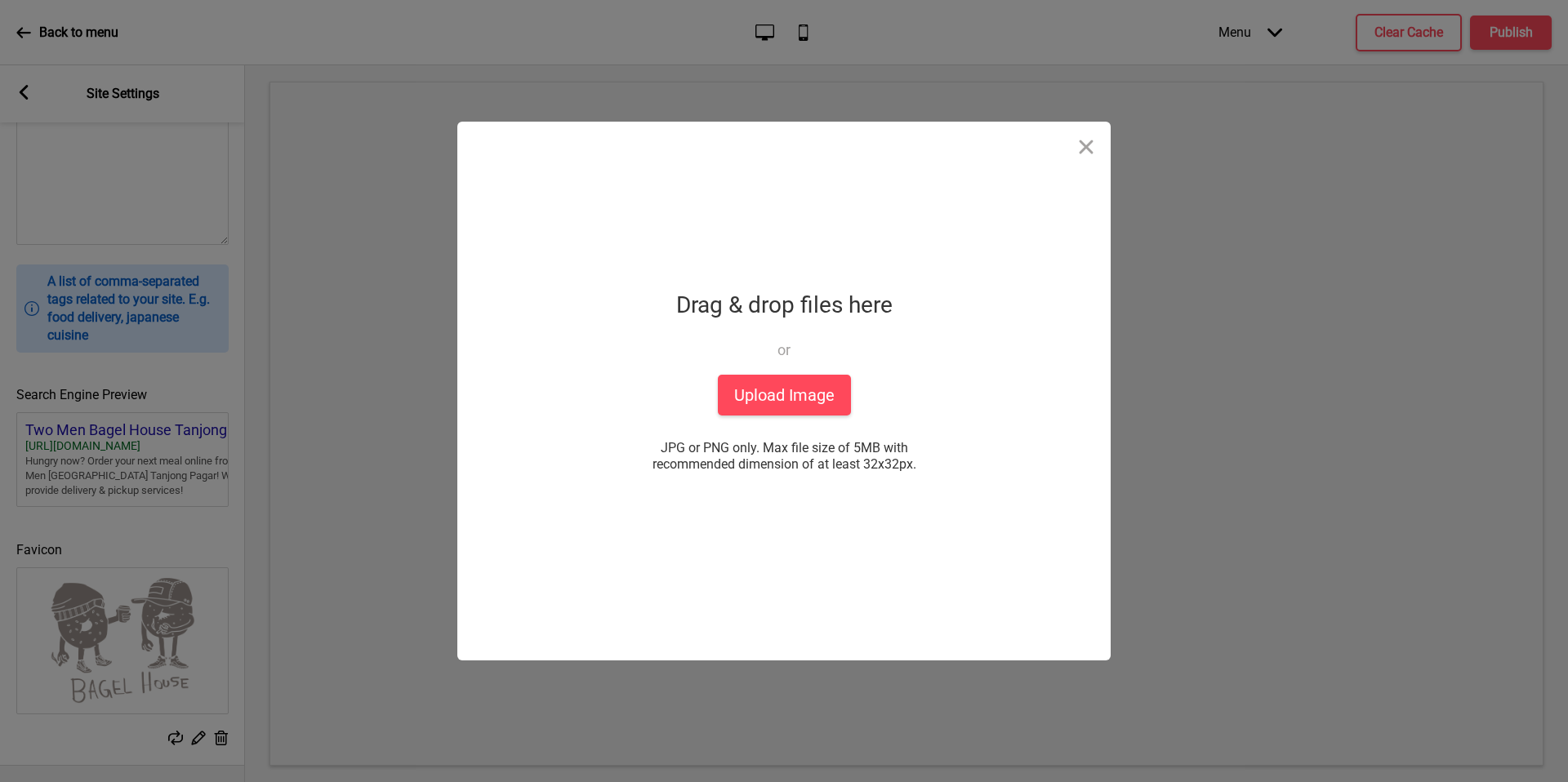
click at [827, 326] on div "Drag & drop files here or" at bounding box center [784, 321] width 217 height 73
click at [823, 396] on button "Upload Image" at bounding box center [784, 394] width 133 height 41
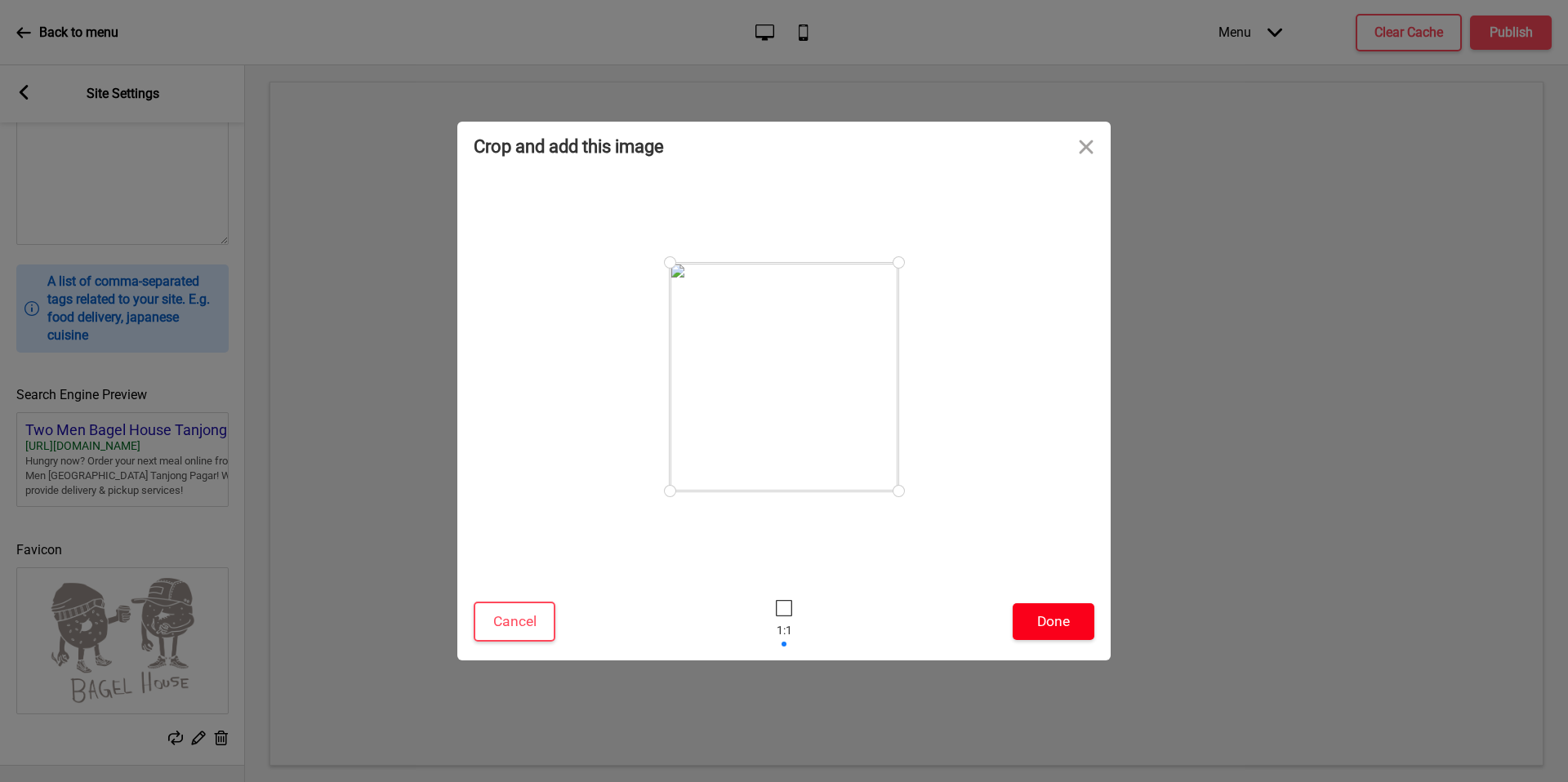
click at [1054, 615] on button "Done" at bounding box center [1053, 622] width 82 height 37
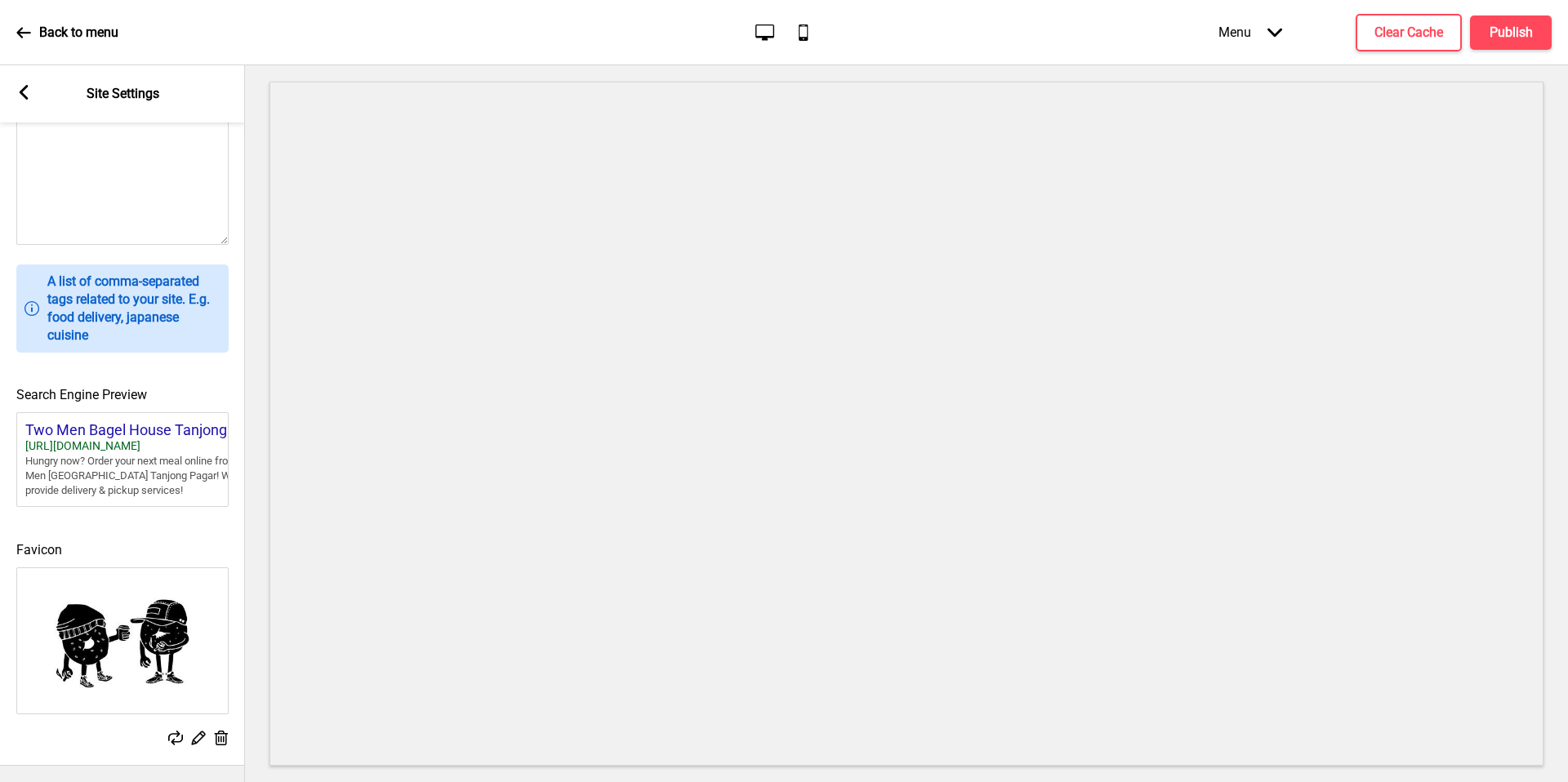
click at [22, 100] on rect at bounding box center [24, 92] width 15 height 15
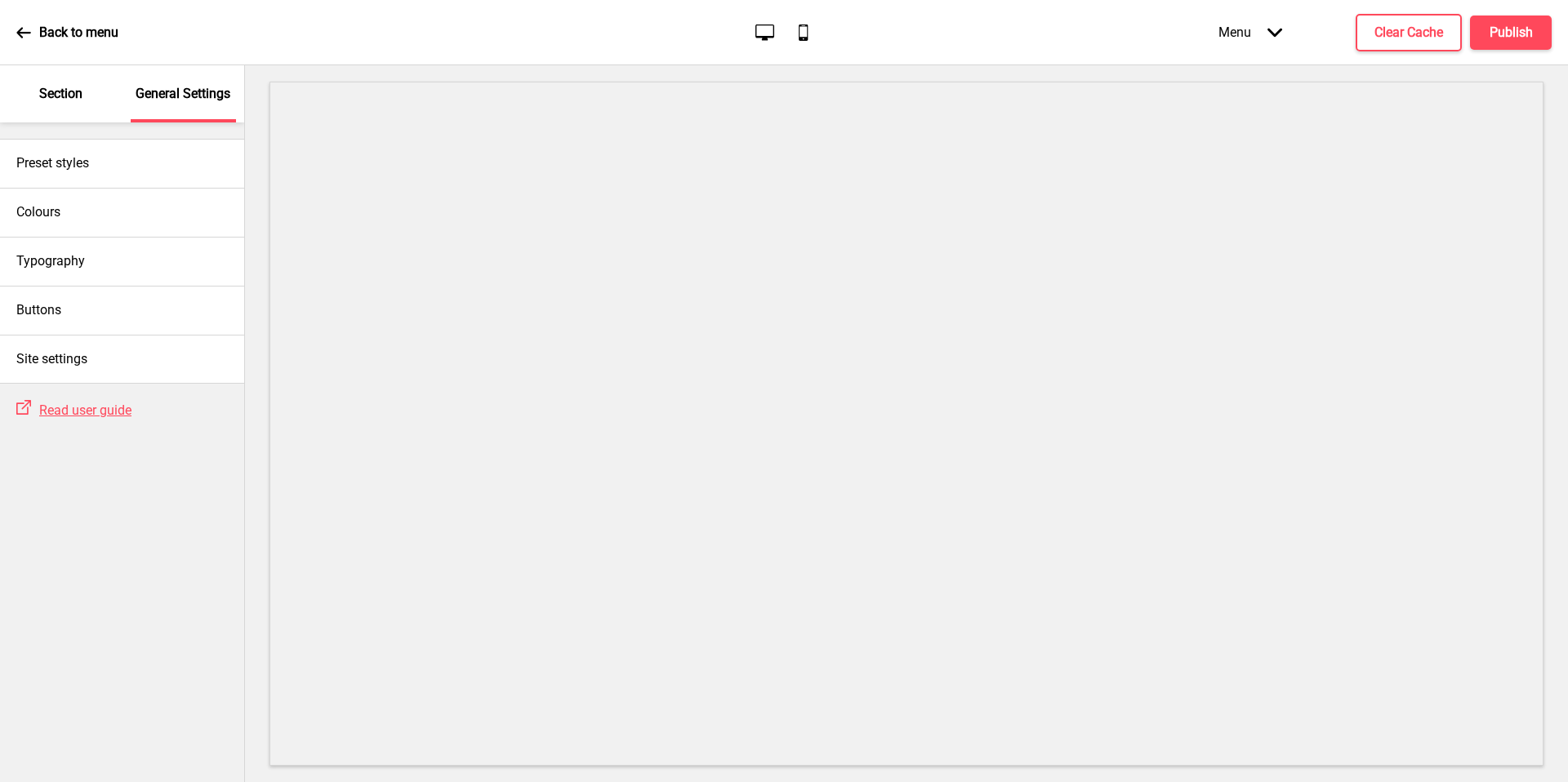
click at [74, 109] on div "Section" at bounding box center [60, 94] width 106 height 57
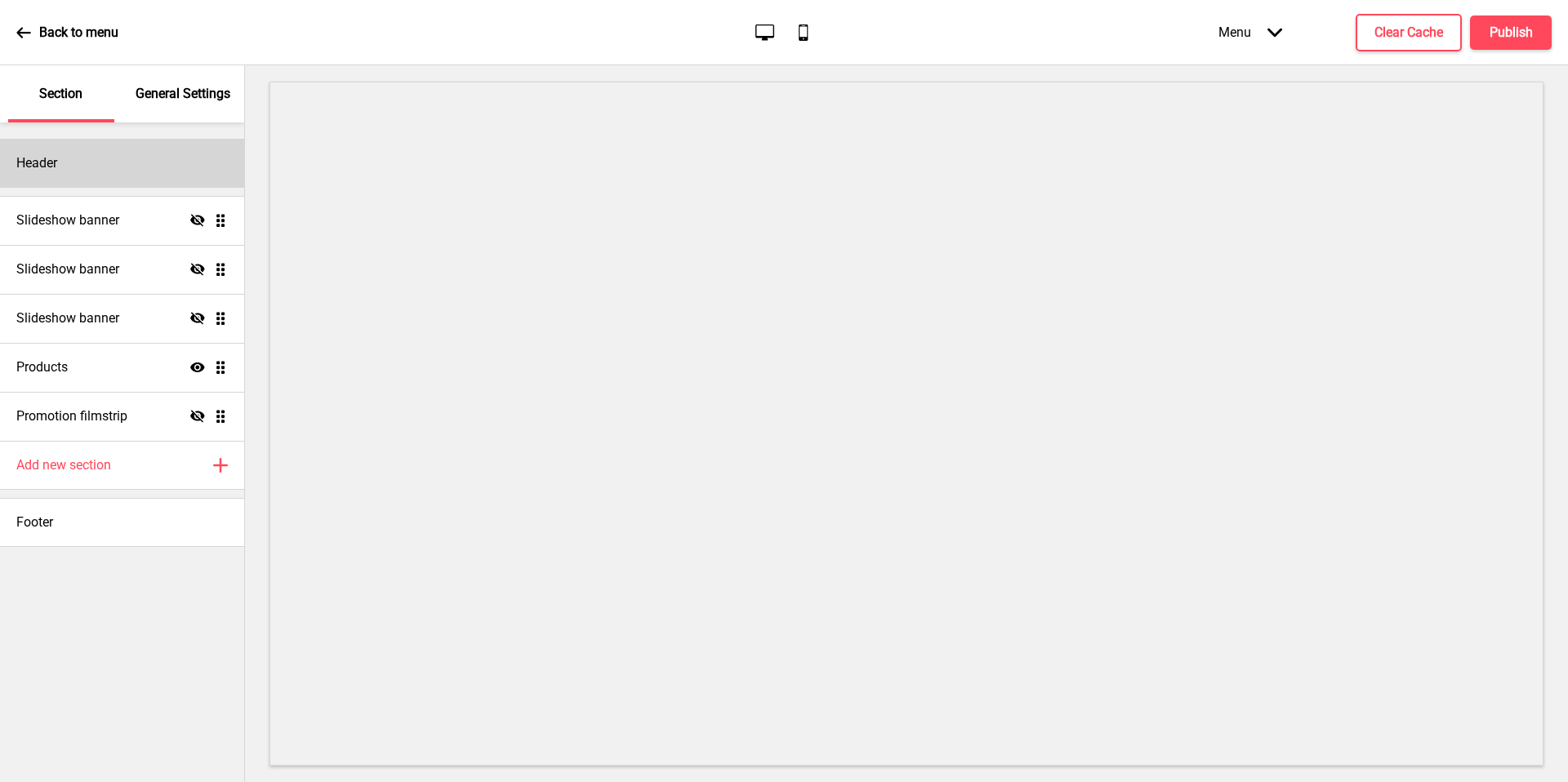
click at [124, 171] on div "Header" at bounding box center [122, 163] width 244 height 49
select select "Josefin Sans"
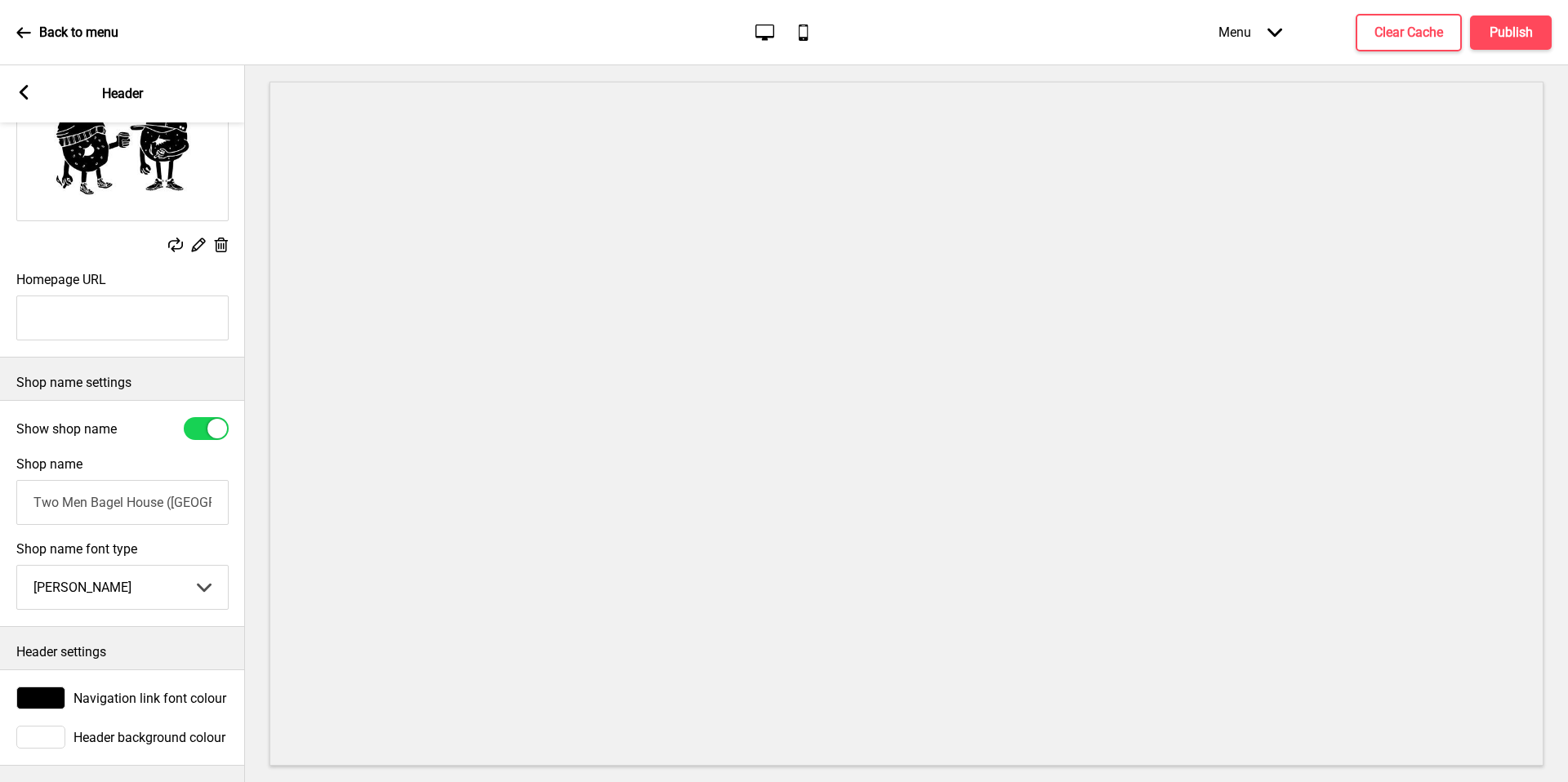
scroll to position [0, 0]
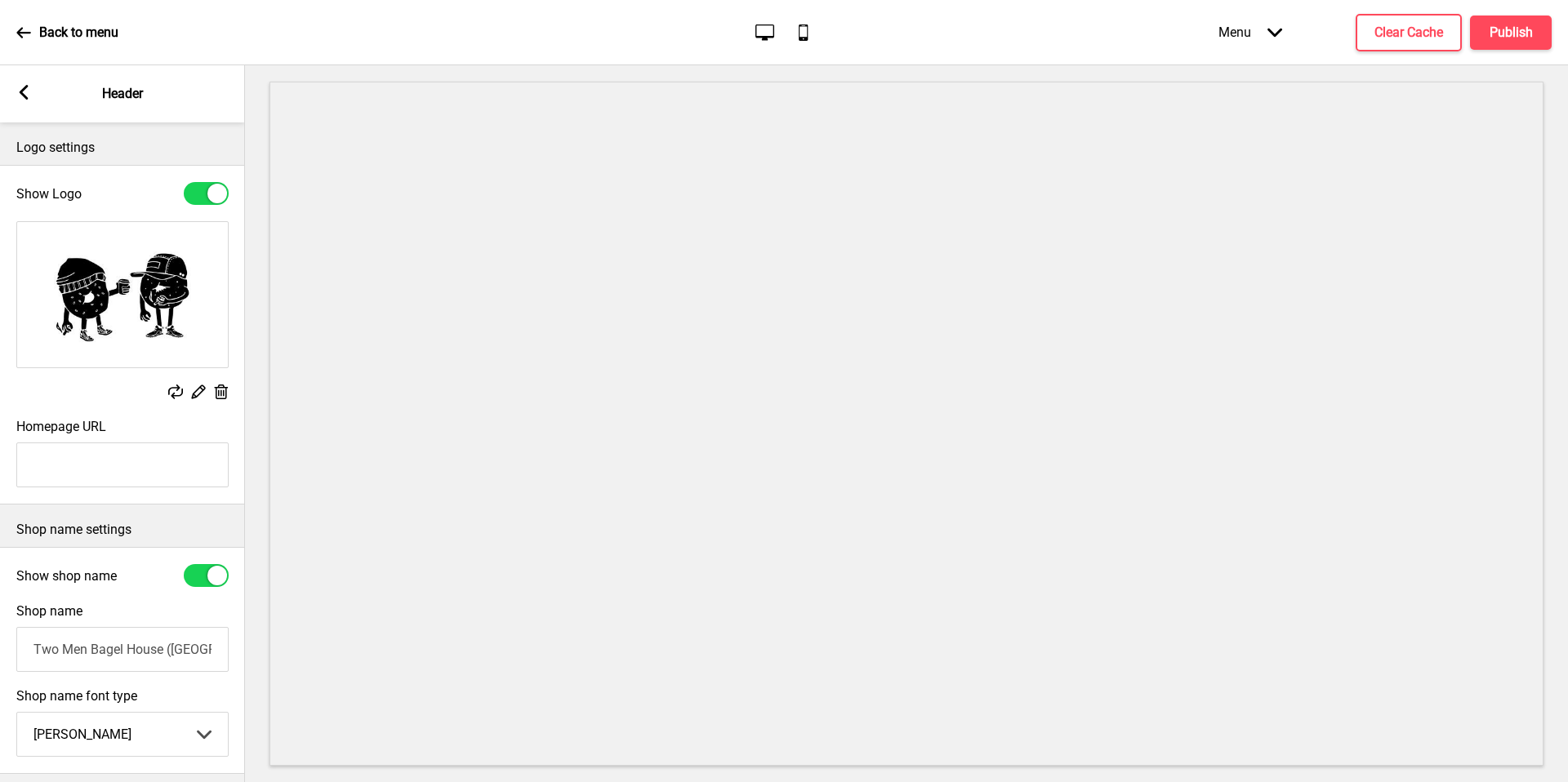
click at [30, 98] on rect at bounding box center [24, 92] width 15 height 15
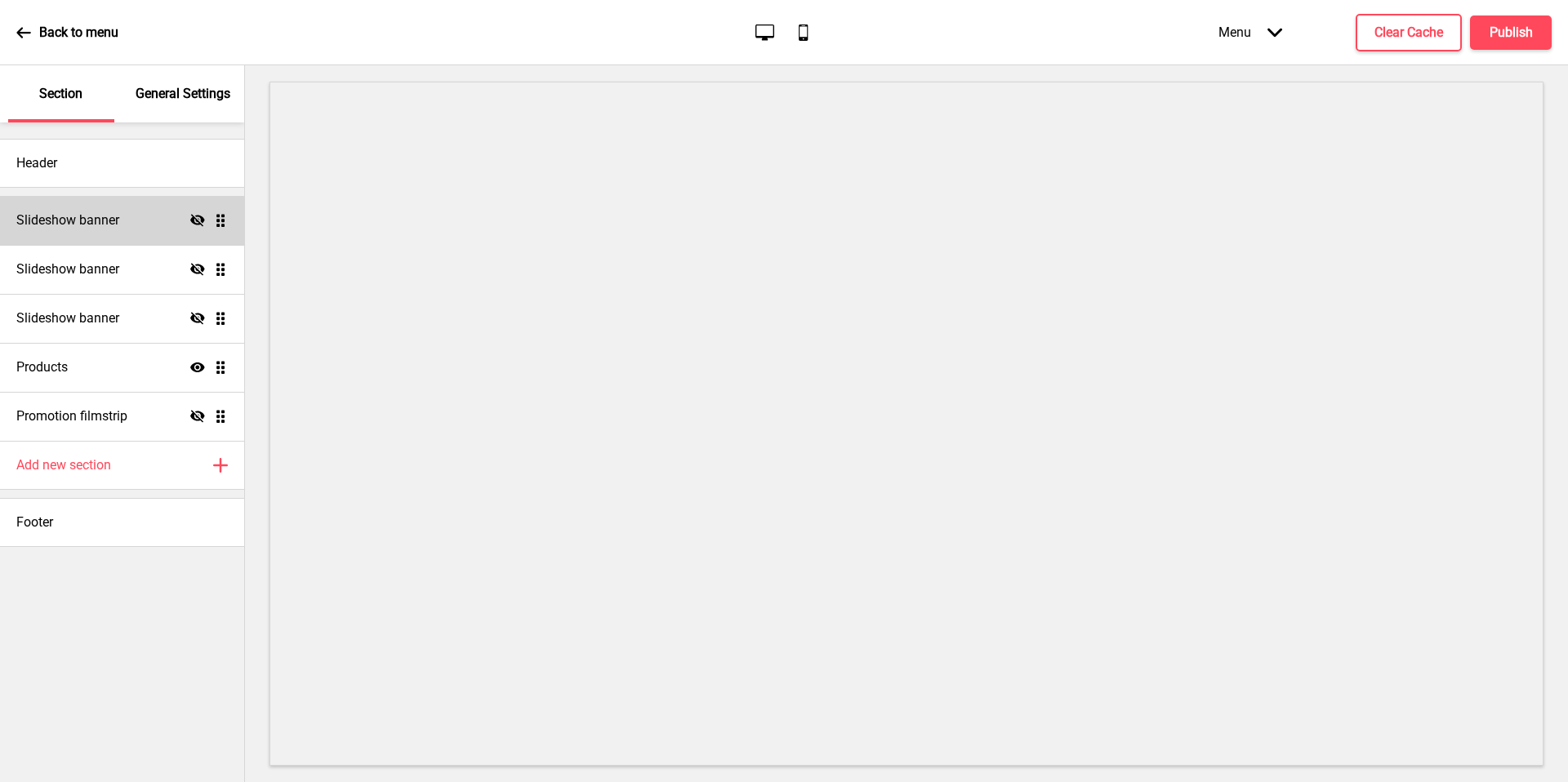
click at [114, 212] on h4 "Slideshow banner" at bounding box center [68, 220] width 103 height 18
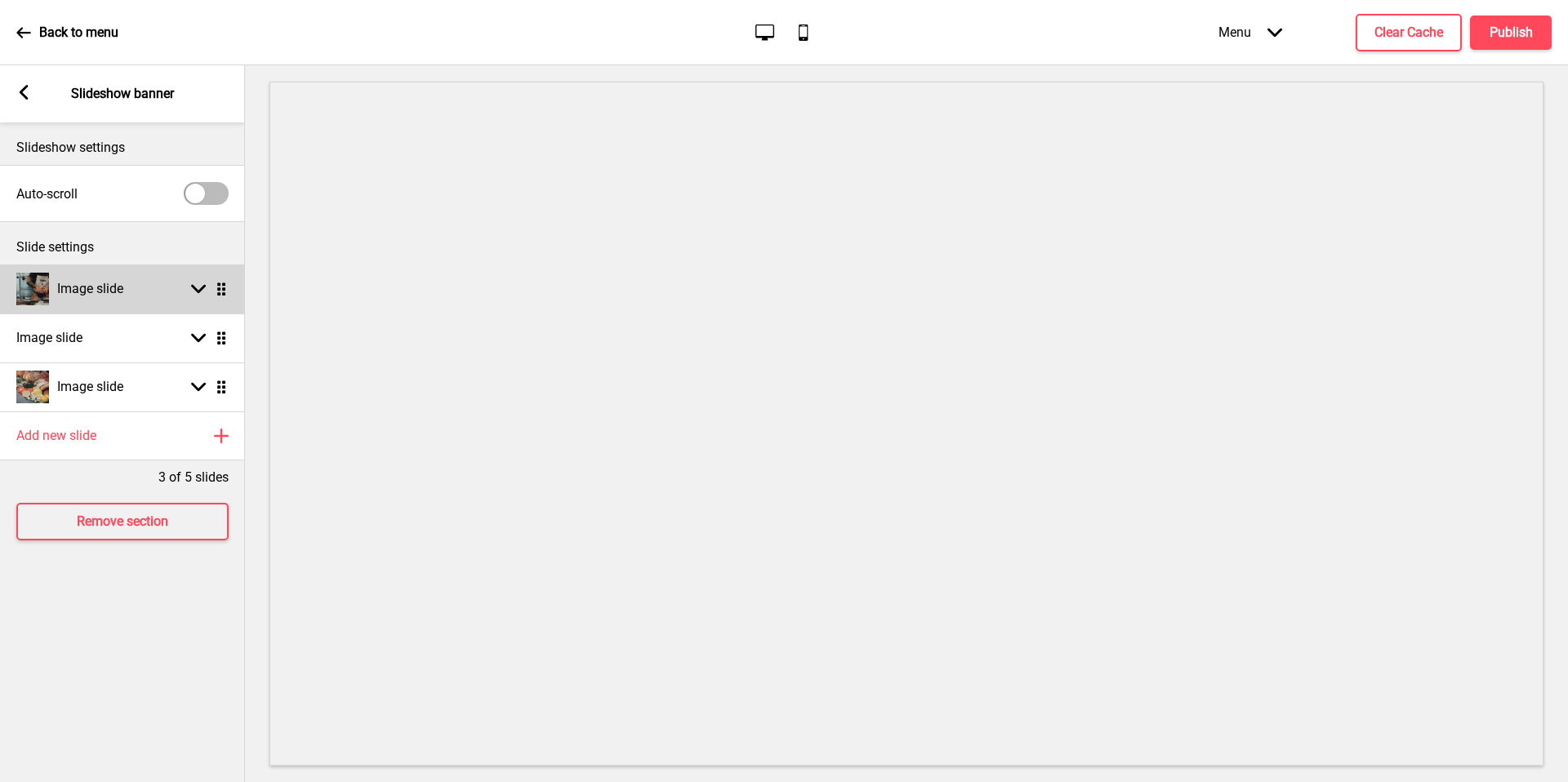
click at [107, 277] on div "Image slide" at bounding box center [70, 289] width 107 height 33
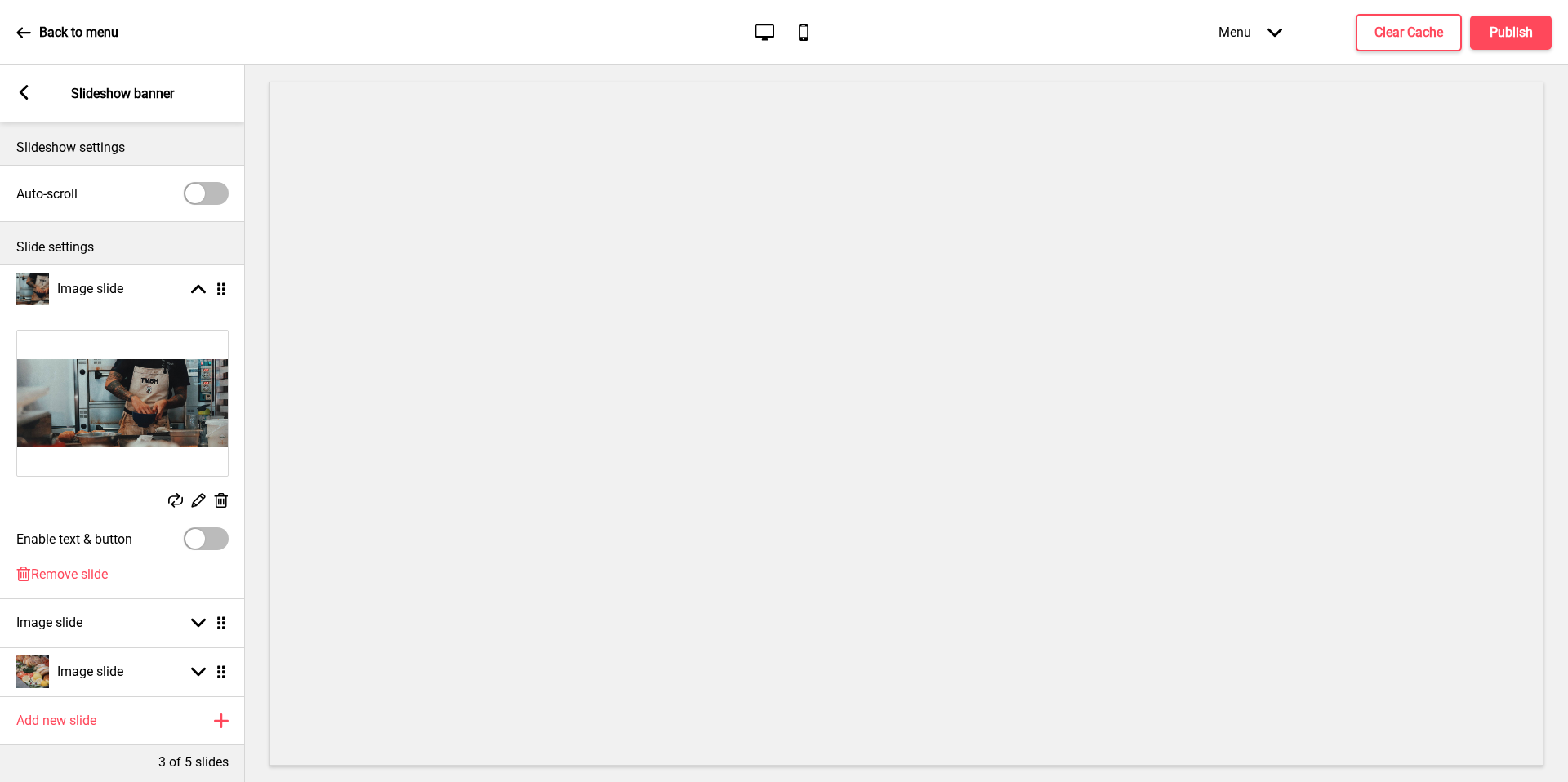
scroll to position [87, 0]
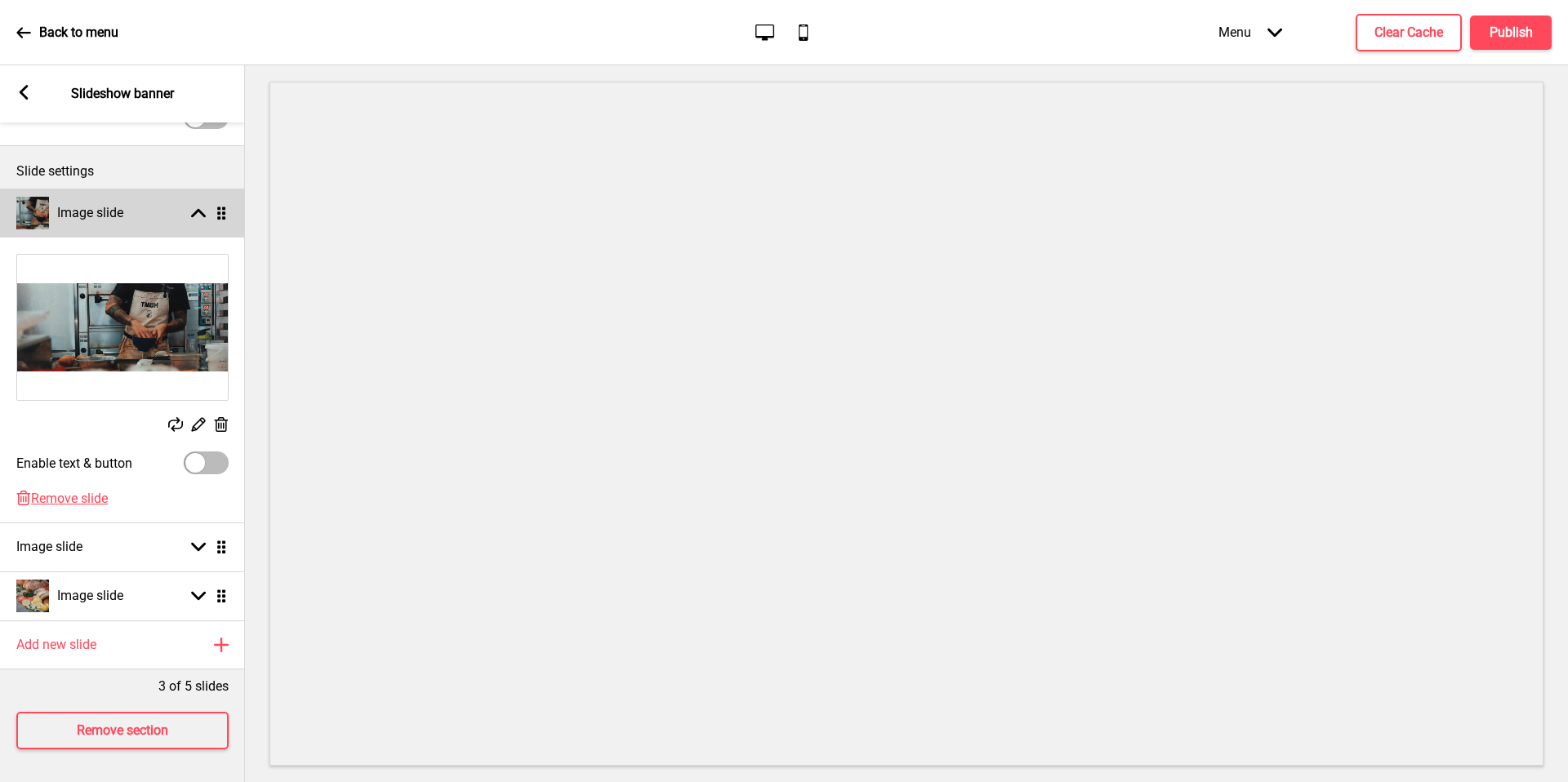
click at [151, 223] on div "Image slide Arrow up Drag" at bounding box center [123, 214] width 245 height 49
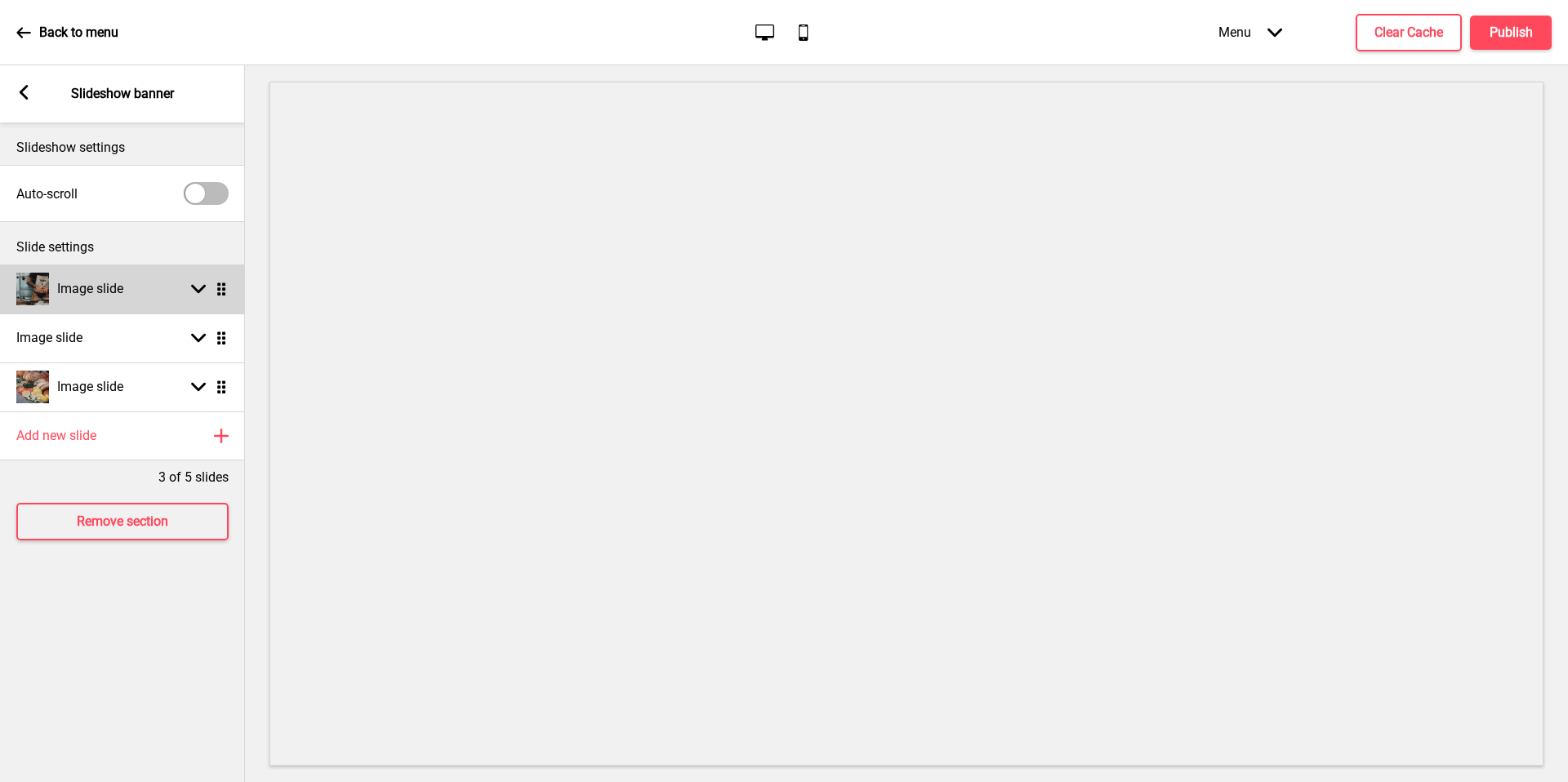
scroll to position [0, 0]
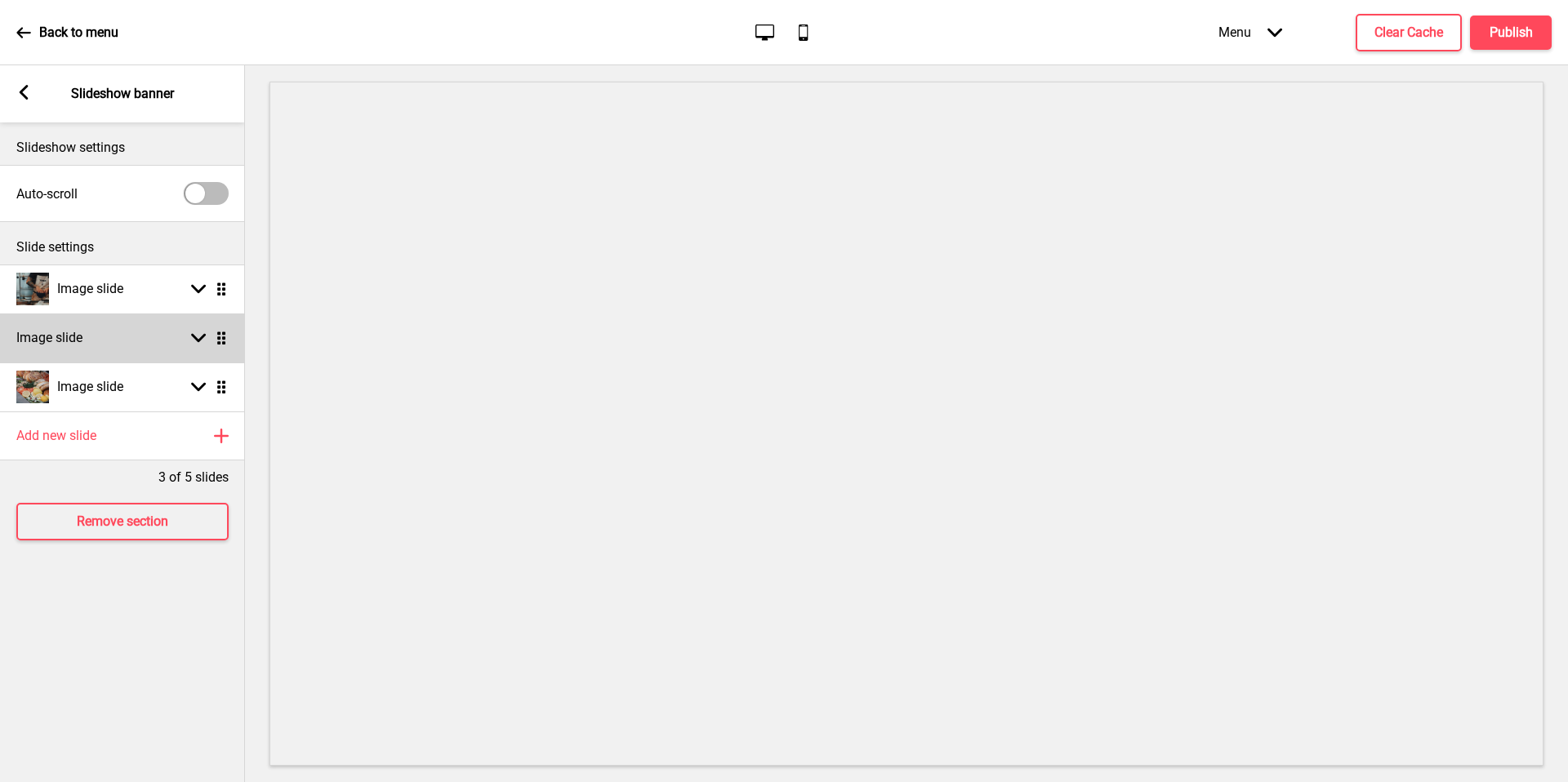
click at [150, 336] on div "Image slide Arrow down Drag" at bounding box center [123, 338] width 245 height 49
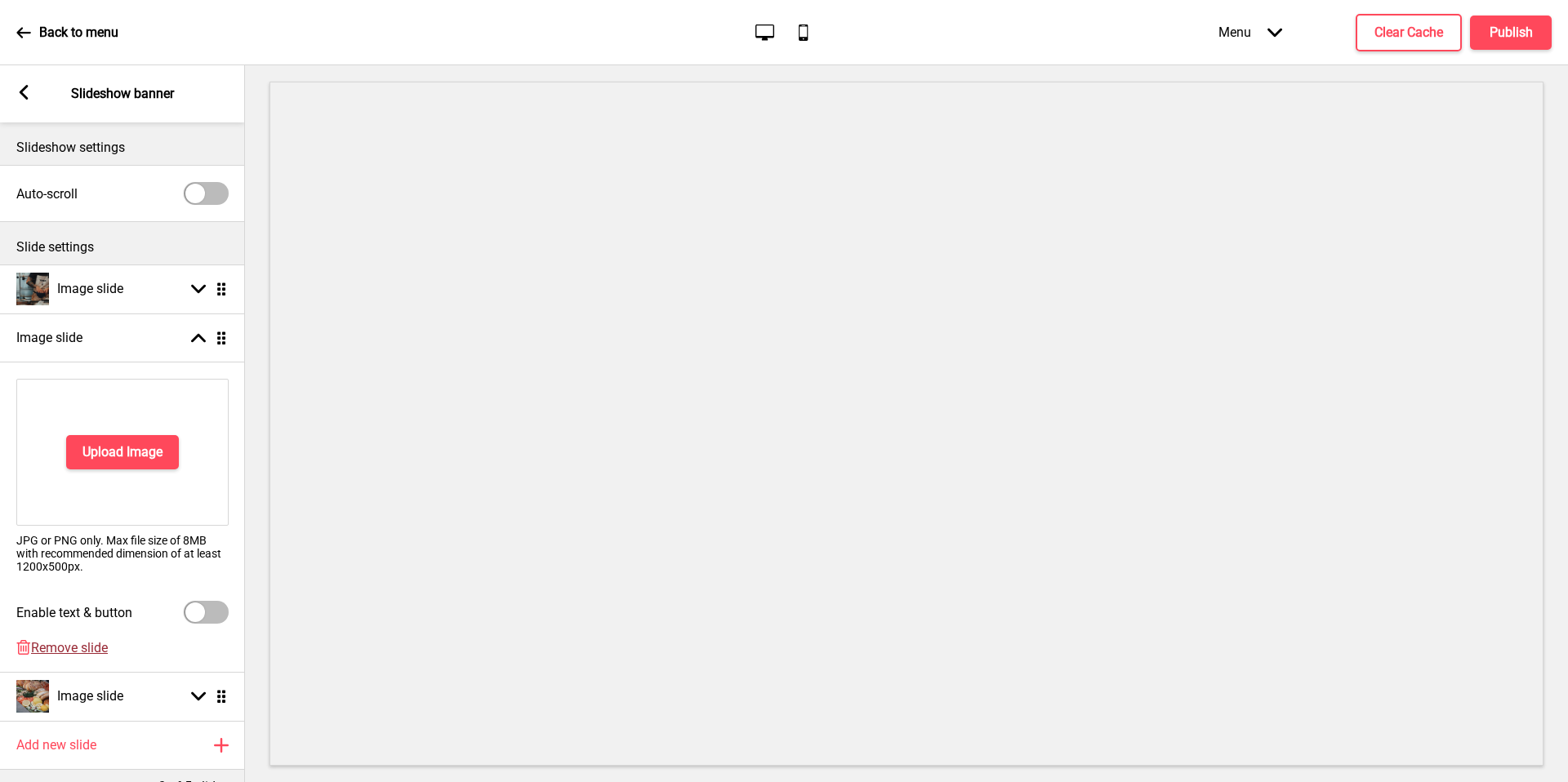
click at [84, 643] on span "Remove slide" at bounding box center [69, 649] width 77 height 16
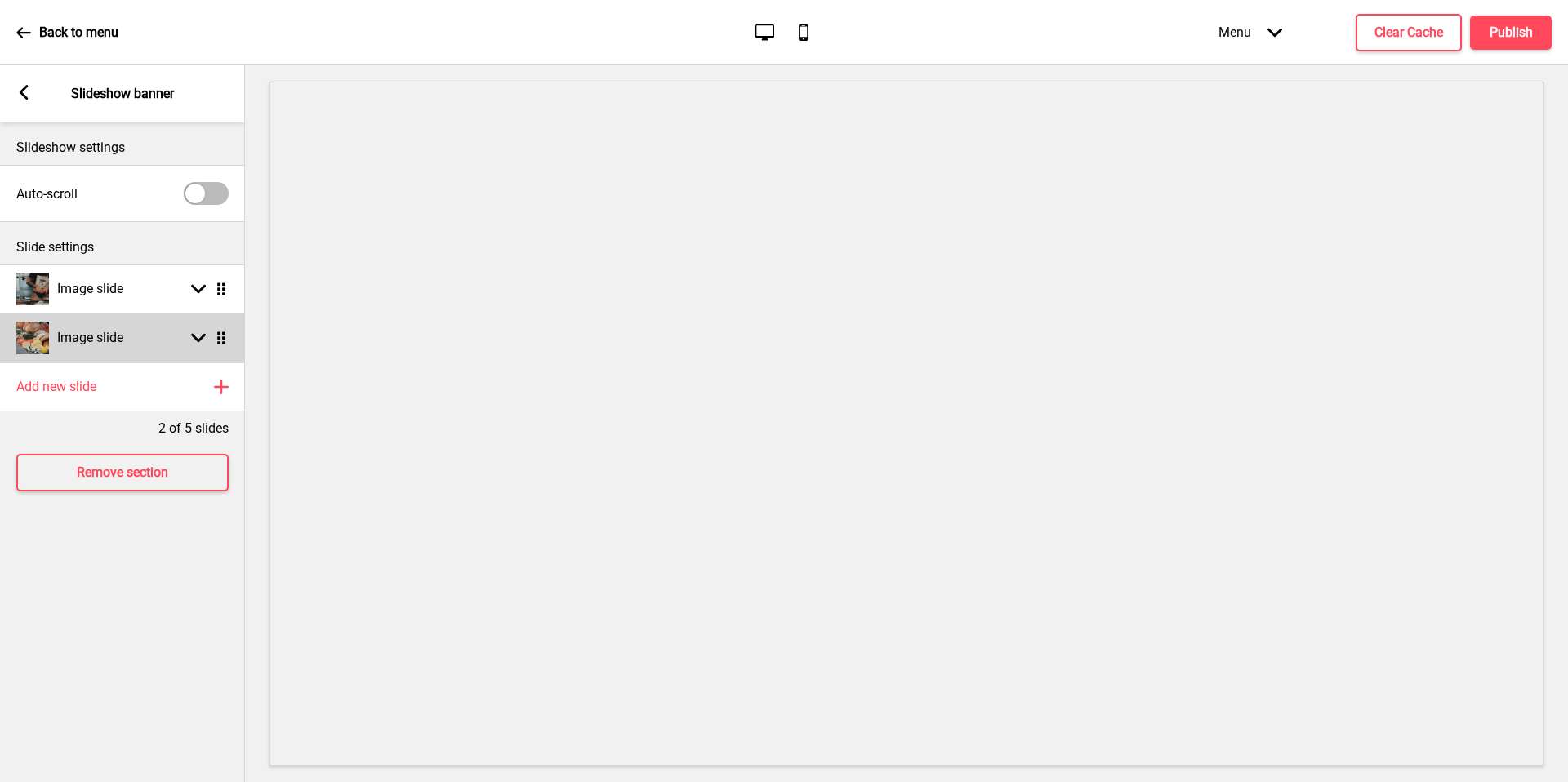
click at [146, 336] on div "Image slide Arrow down Drag" at bounding box center [123, 338] width 245 height 49
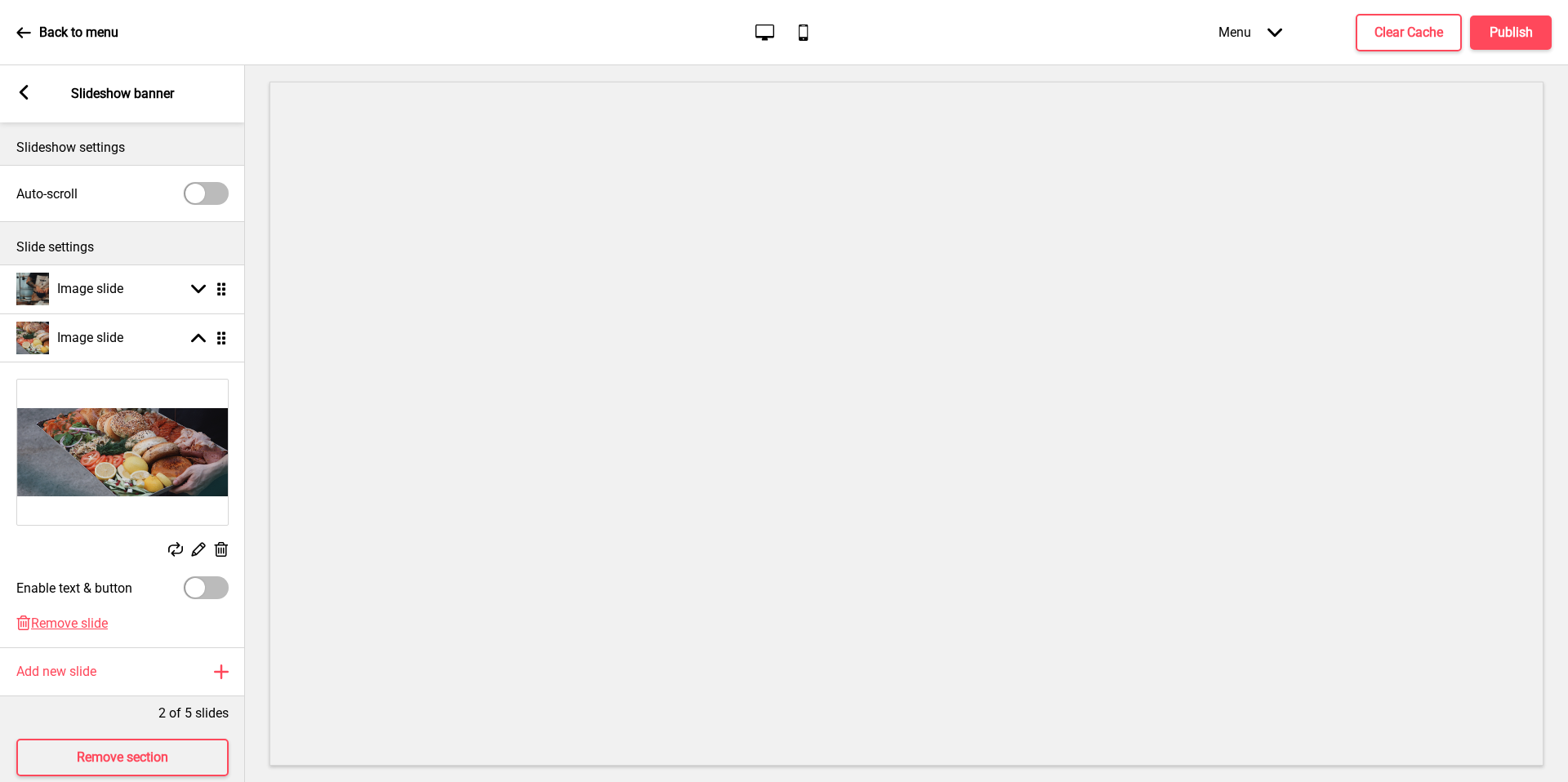
scroll to position [39, 0]
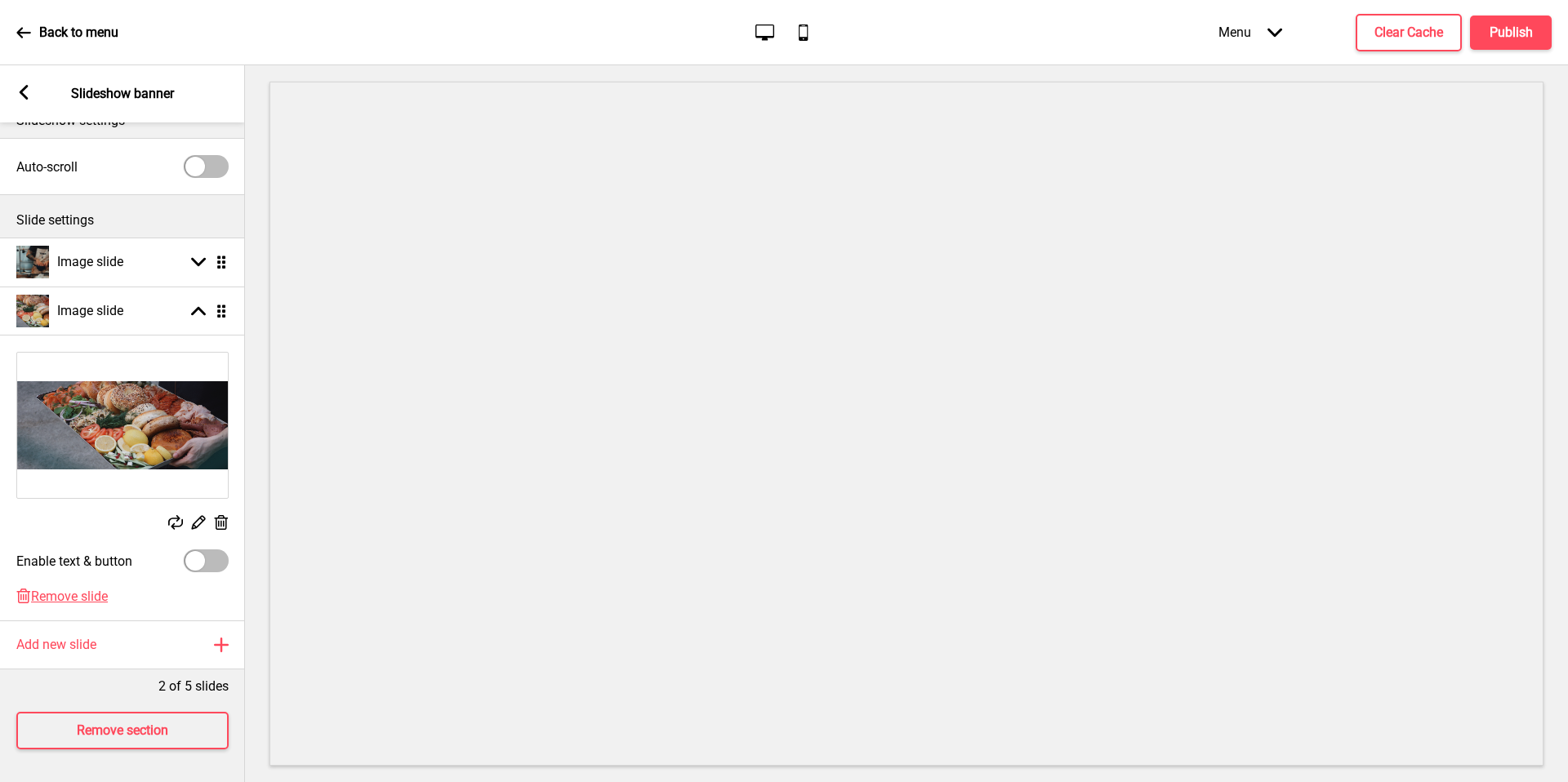
click at [14, 88] on div "Arrow left Slideshow banner" at bounding box center [123, 94] width 245 height 57
click at [24, 95] on icon at bounding box center [24, 92] width 9 height 15
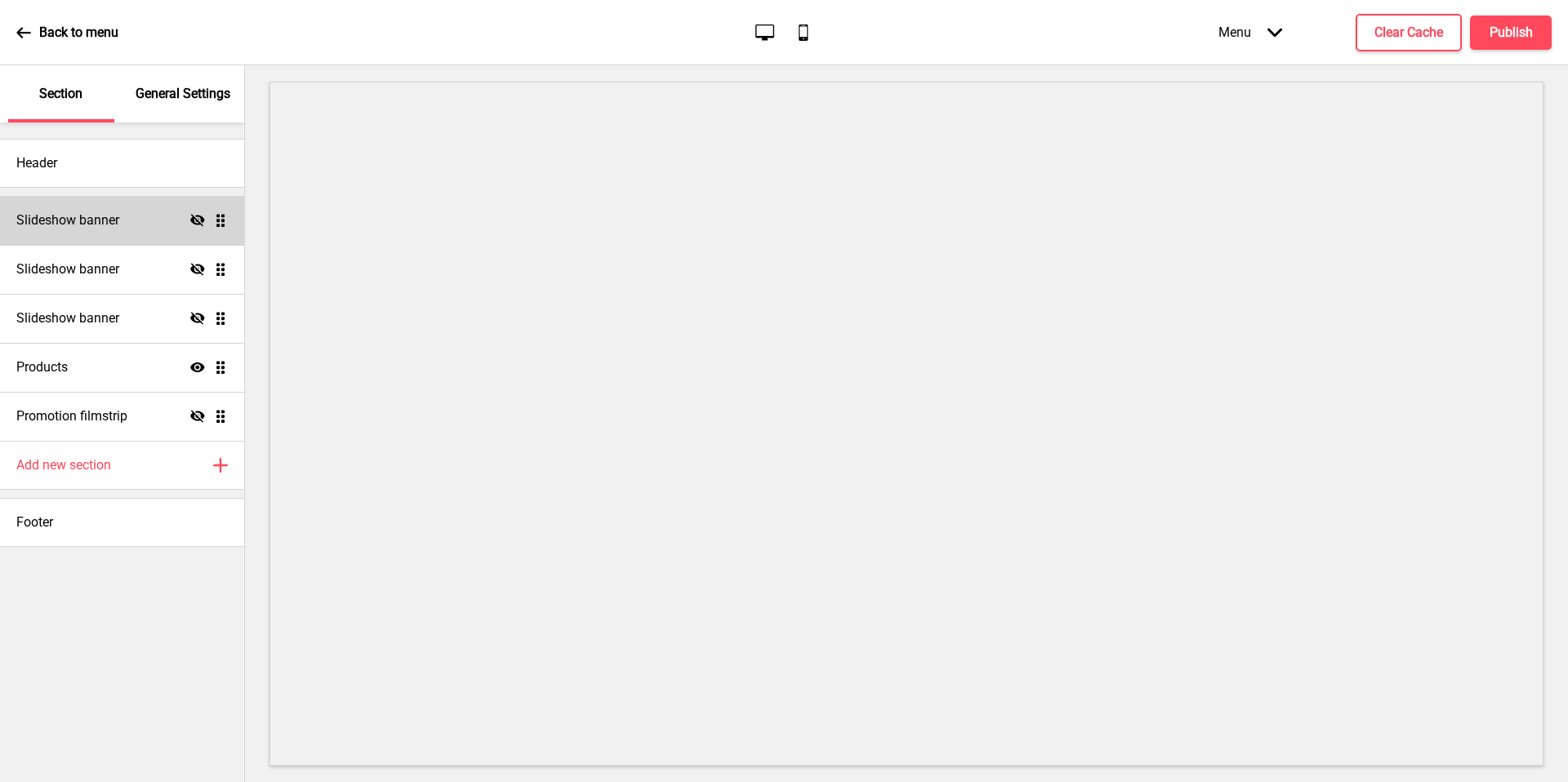
click at [195, 224] on icon "Hide" at bounding box center [198, 220] width 15 height 15
click at [141, 261] on div "Slideshow banner Hide Drag" at bounding box center [122, 270] width 244 height 49
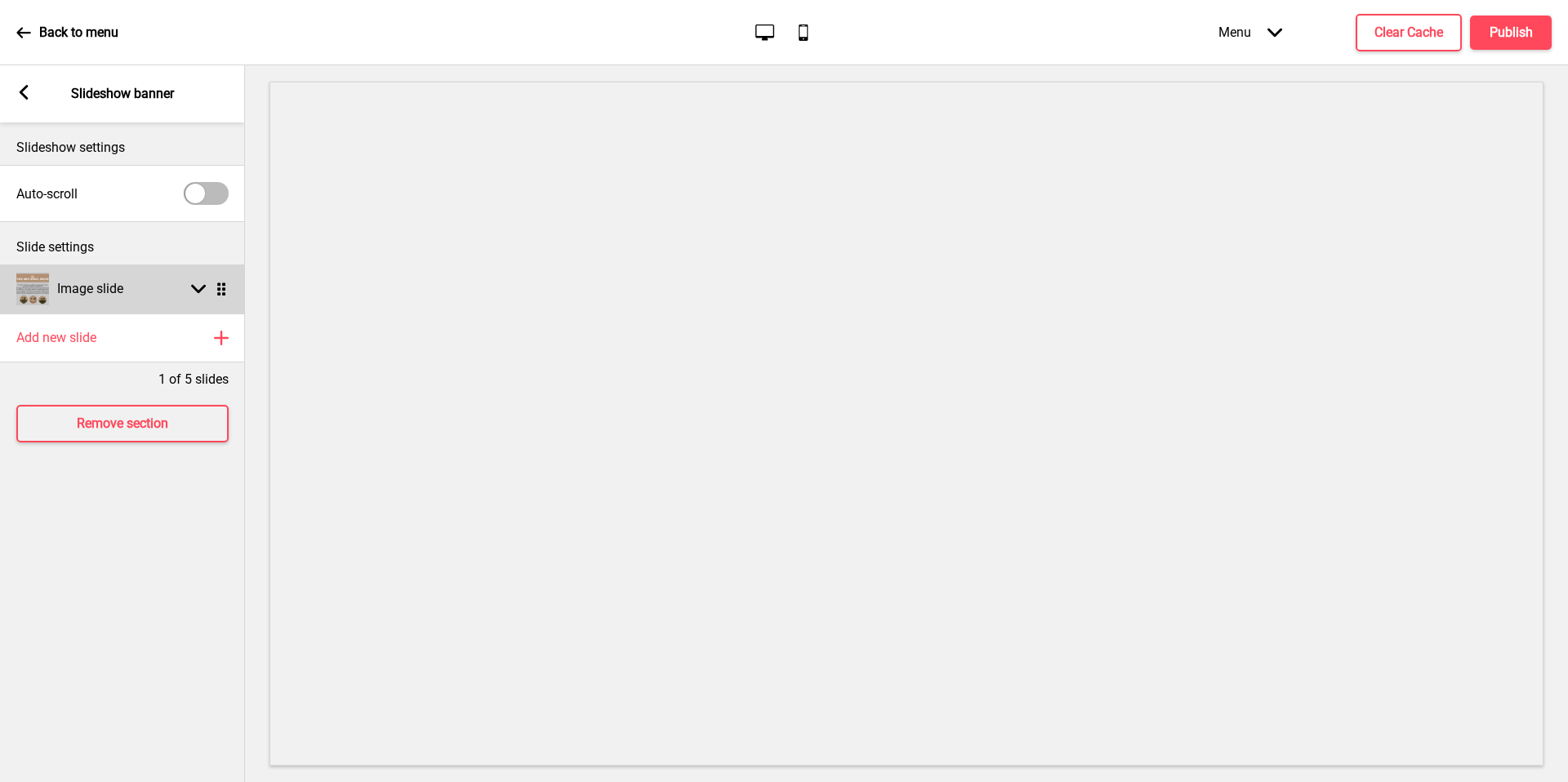
click at [141, 296] on div "Image slide Arrow down Drag" at bounding box center [123, 290] width 245 height 49
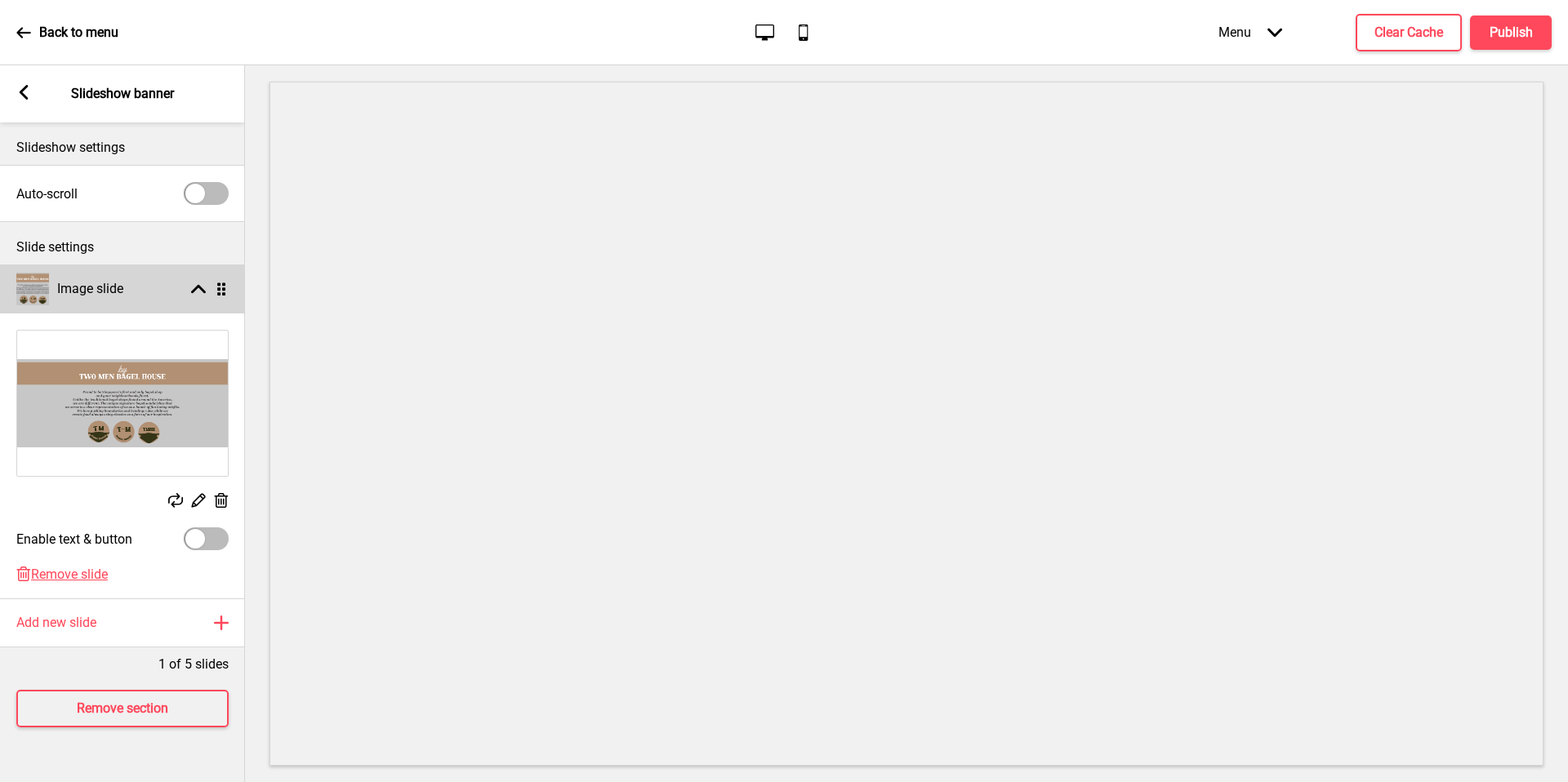
click at [141, 296] on div "Image slide Arrow up Drag" at bounding box center [123, 290] width 245 height 49
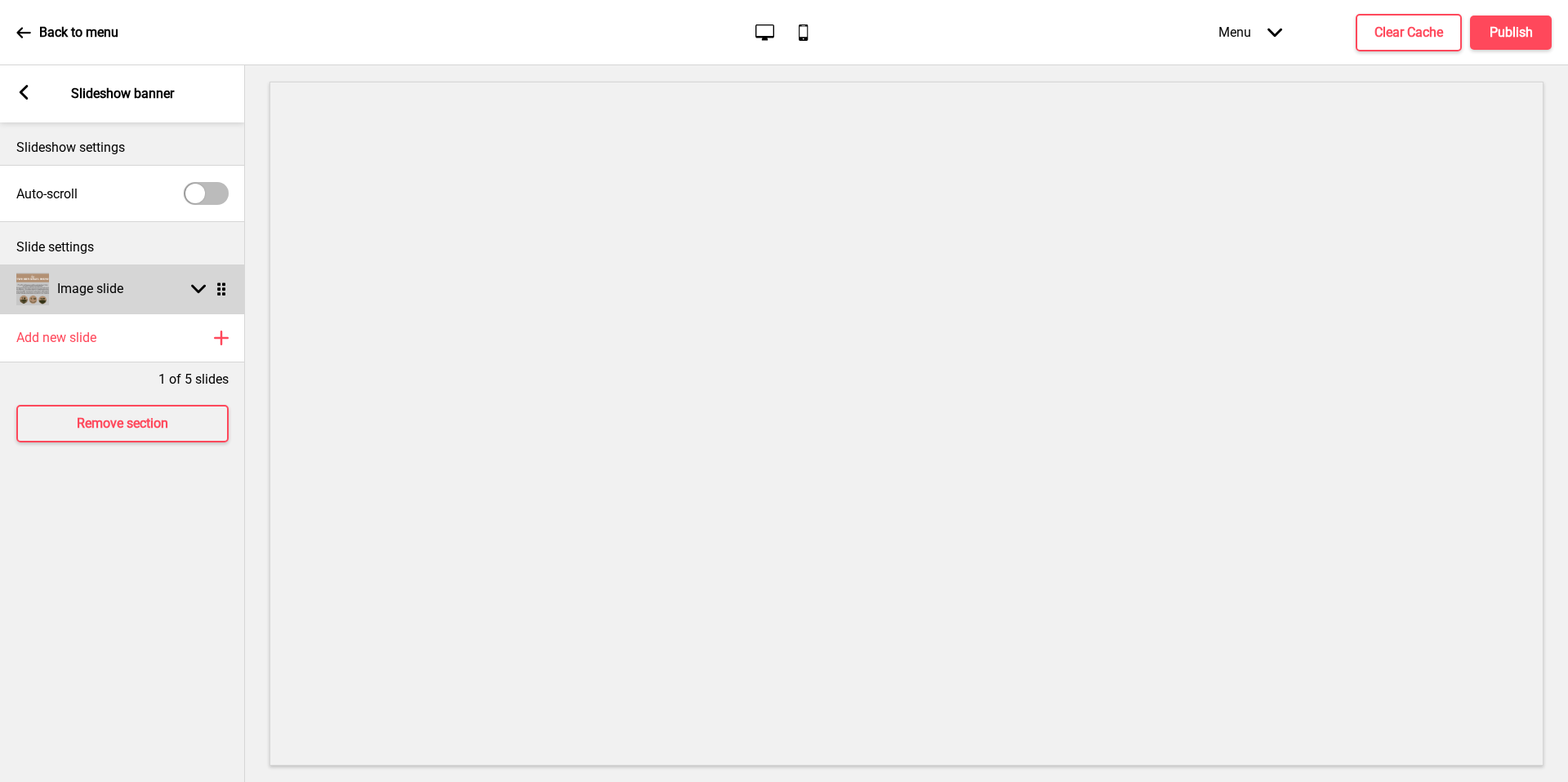
click at [141, 296] on div "Image slide Arrow down Drag" at bounding box center [123, 290] width 245 height 49
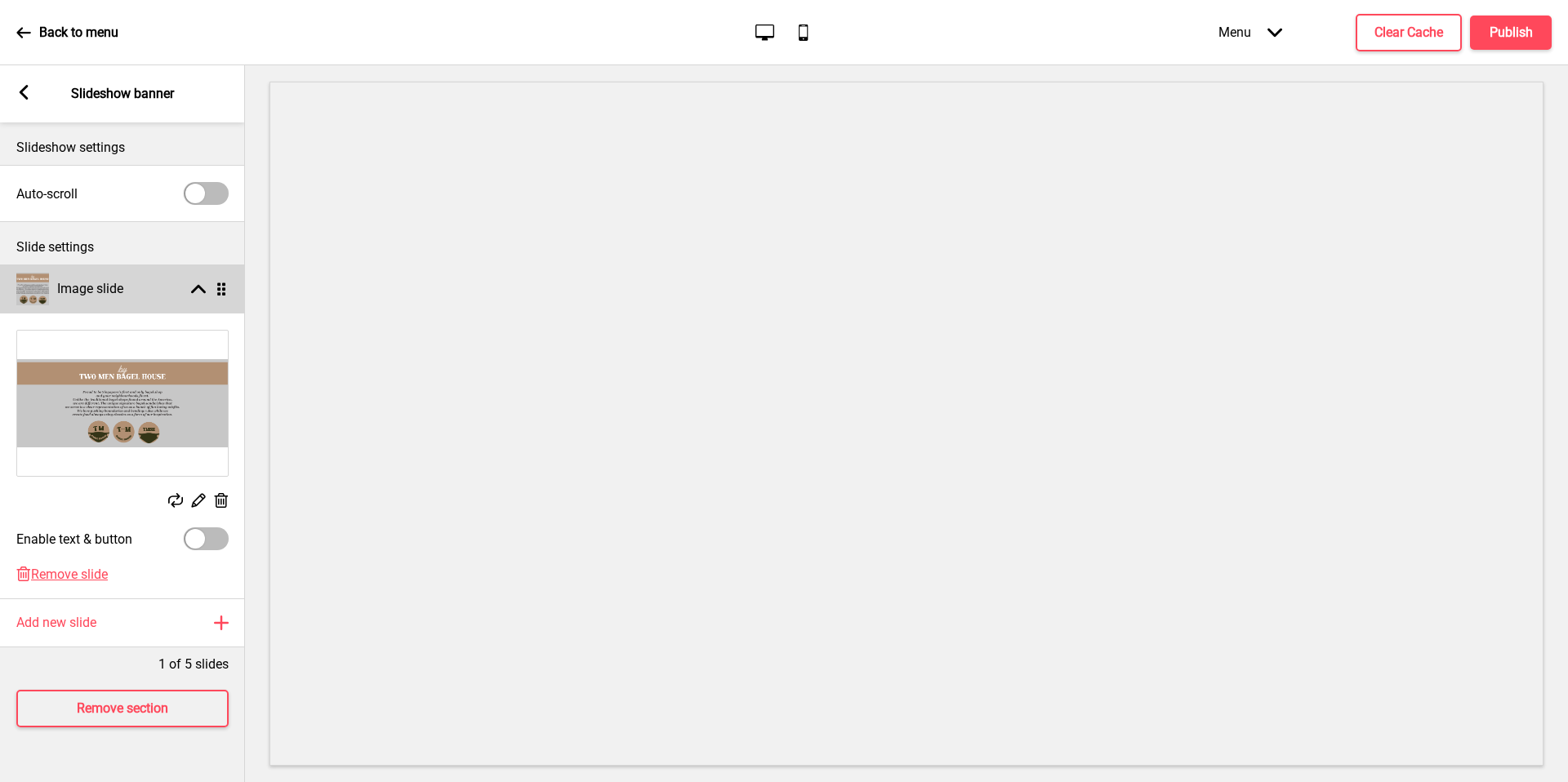
click at [150, 300] on div "Image slide Arrow up Drag" at bounding box center [123, 290] width 245 height 49
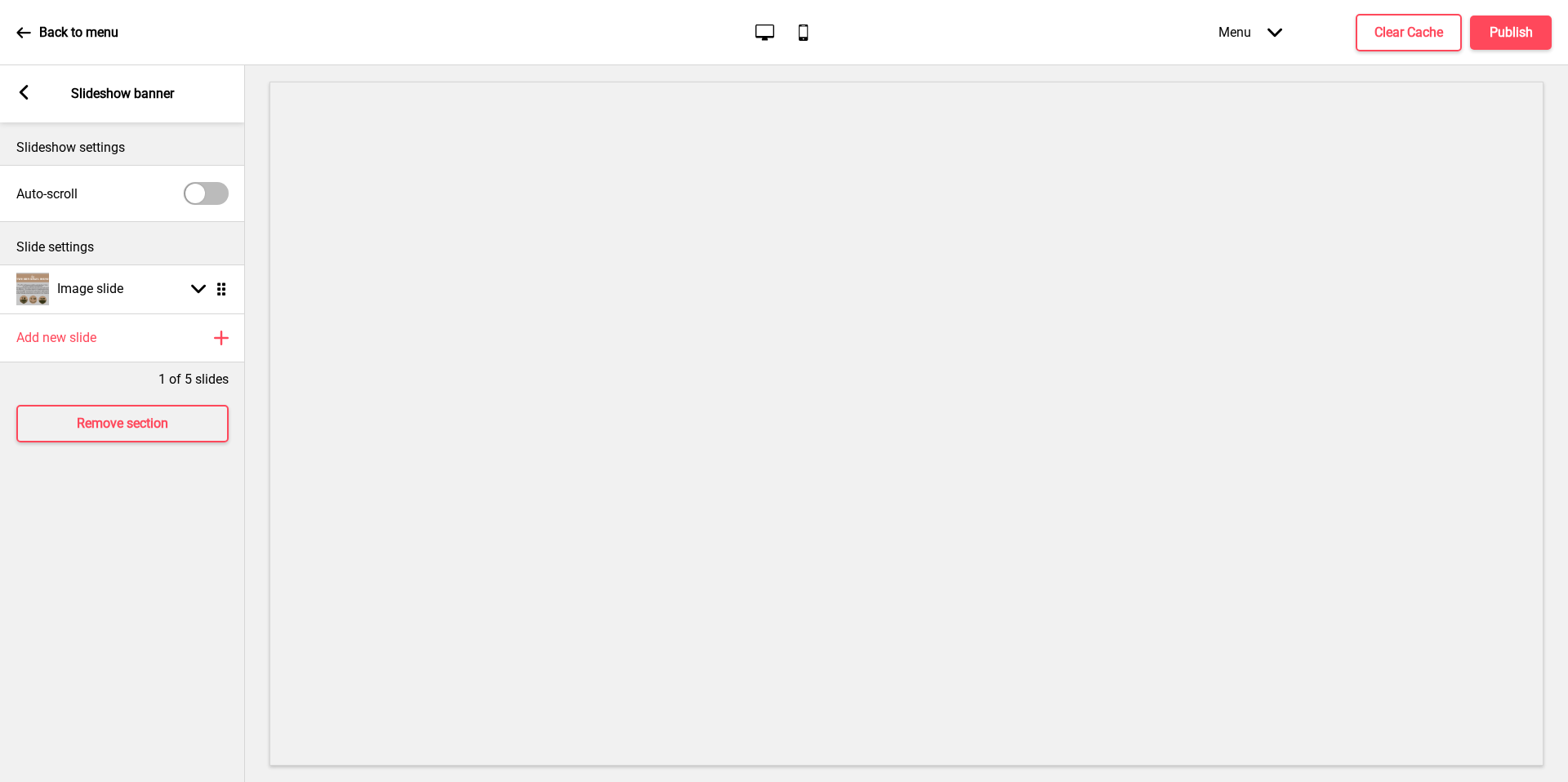
click at [21, 99] on rect at bounding box center [24, 92] width 15 height 15
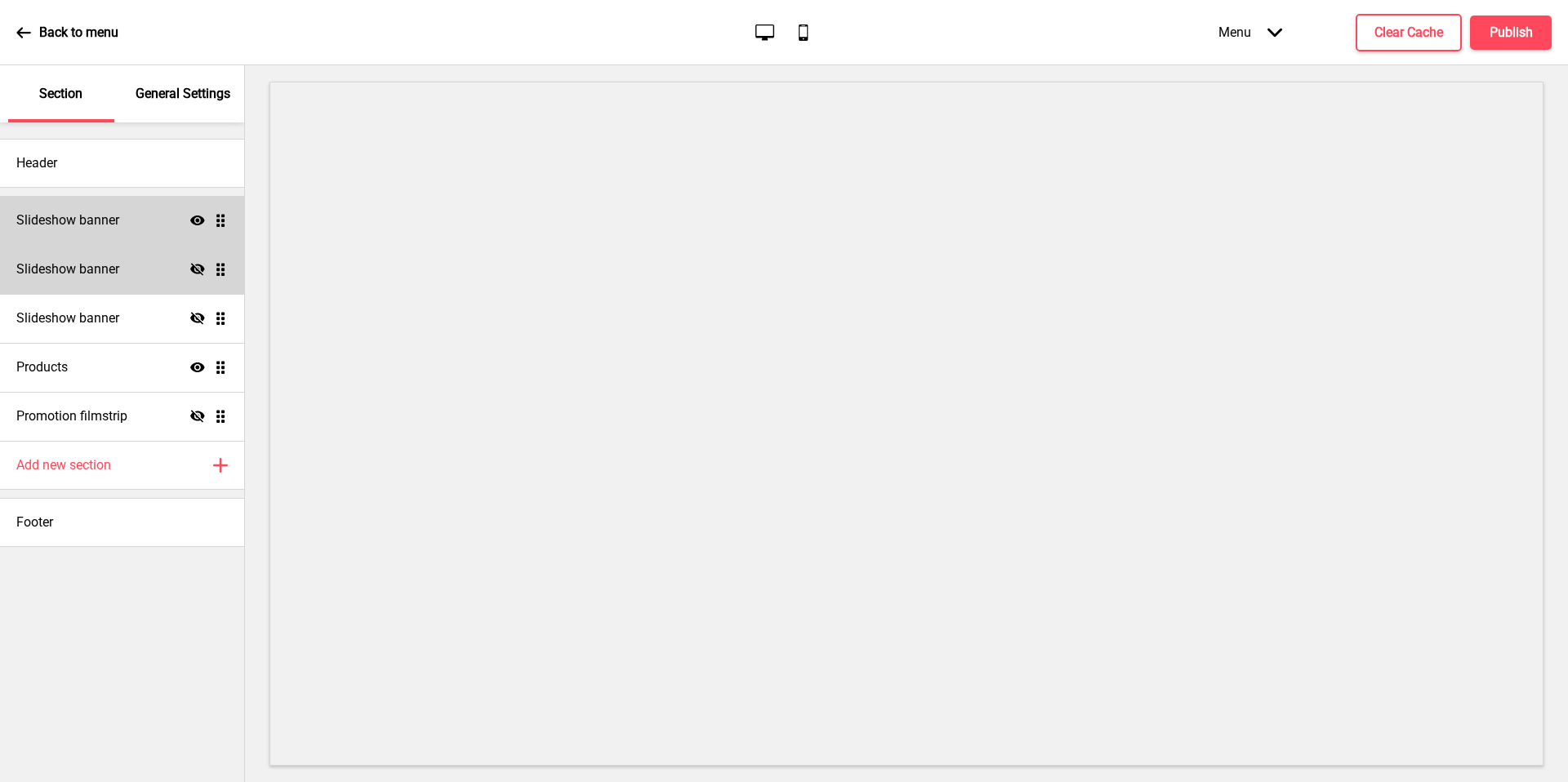
click at [200, 261] on div "Slideshow banner Hide Drag" at bounding box center [122, 270] width 244 height 49
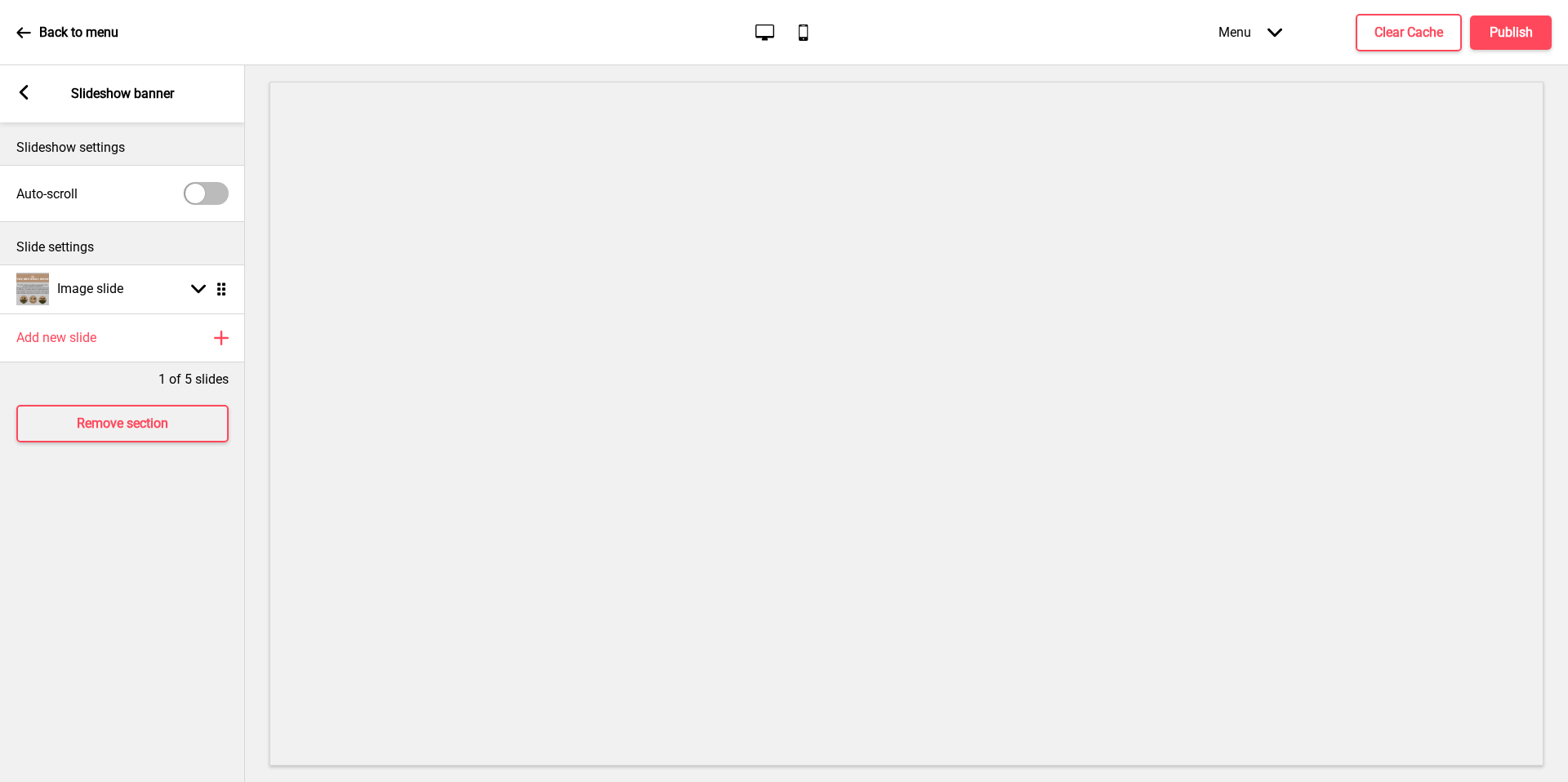
click at [7, 87] on div "Arrow left Slideshow banner" at bounding box center [123, 94] width 245 height 57
click at [24, 89] on icon at bounding box center [24, 92] width 9 height 15
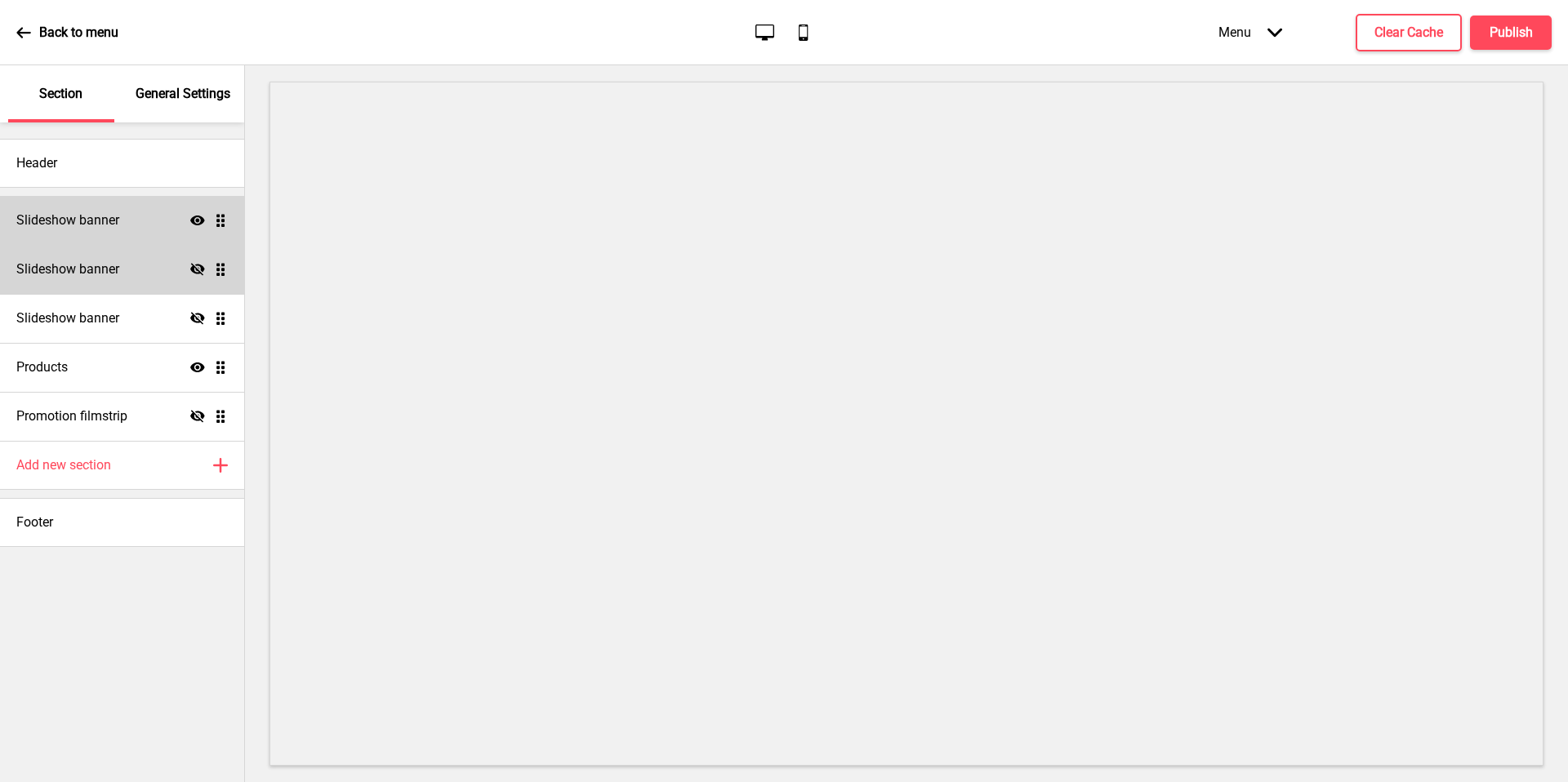
click at [200, 273] on icon at bounding box center [198, 269] width 15 height 12
click at [200, 317] on icon "Hide" at bounding box center [198, 318] width 15 height 15
click at [196, 319] on icon at bounding box center [198, 318] width 15 height 10
click at [203, 266] on icon "Show" at bounding box center [198, 269] width 15 height 15
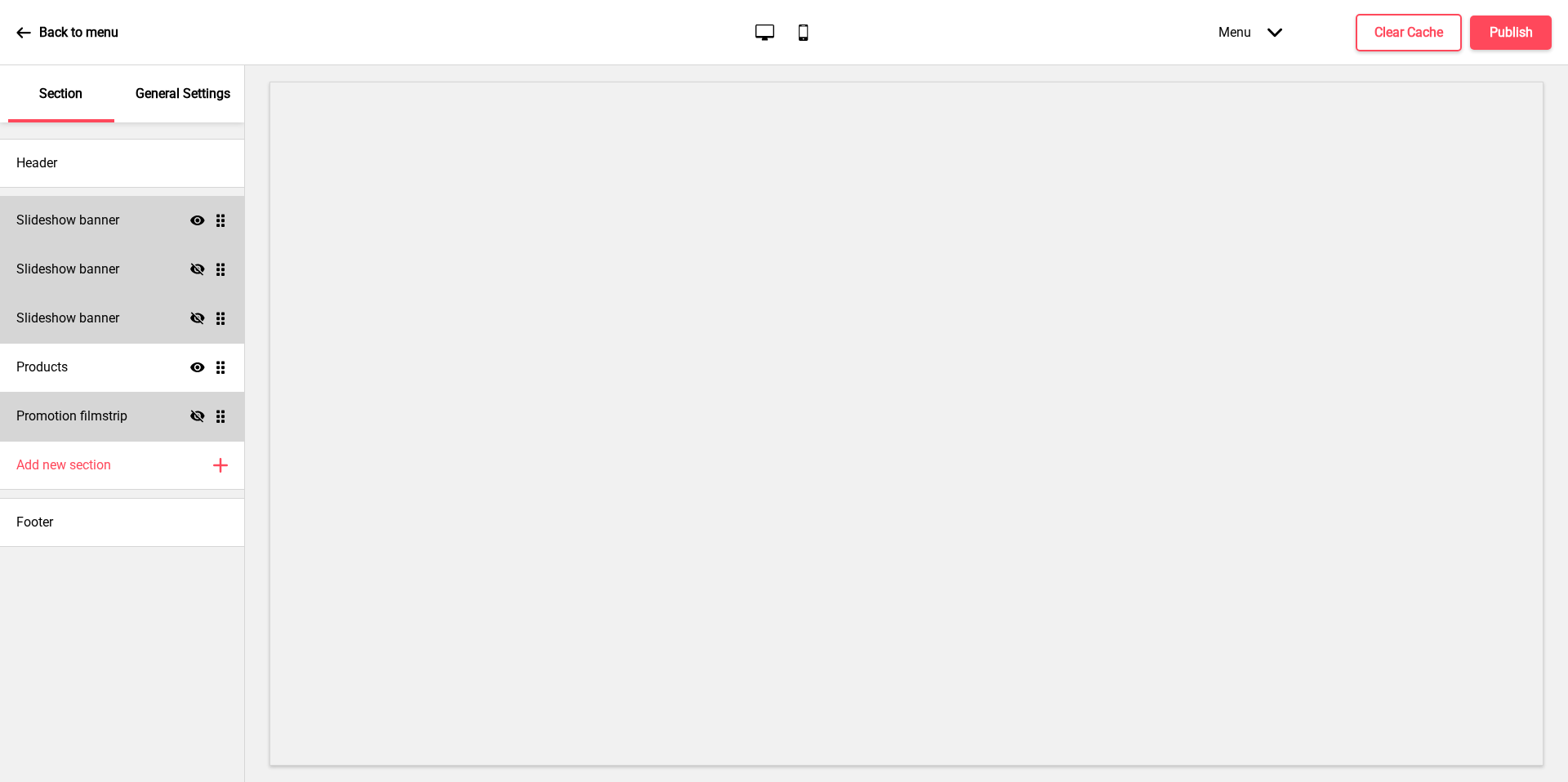
click at [196, 418] on icon "Hide" at bounding box center [198, 416] width 15 height 15
click at [197, 409] on icon "Show" at bounding box center [198, 416] width 15 height 15
click at [154, 230] on div "Slideshow banner Show Drag" at bounding box center [122, 220] width 244 height 49
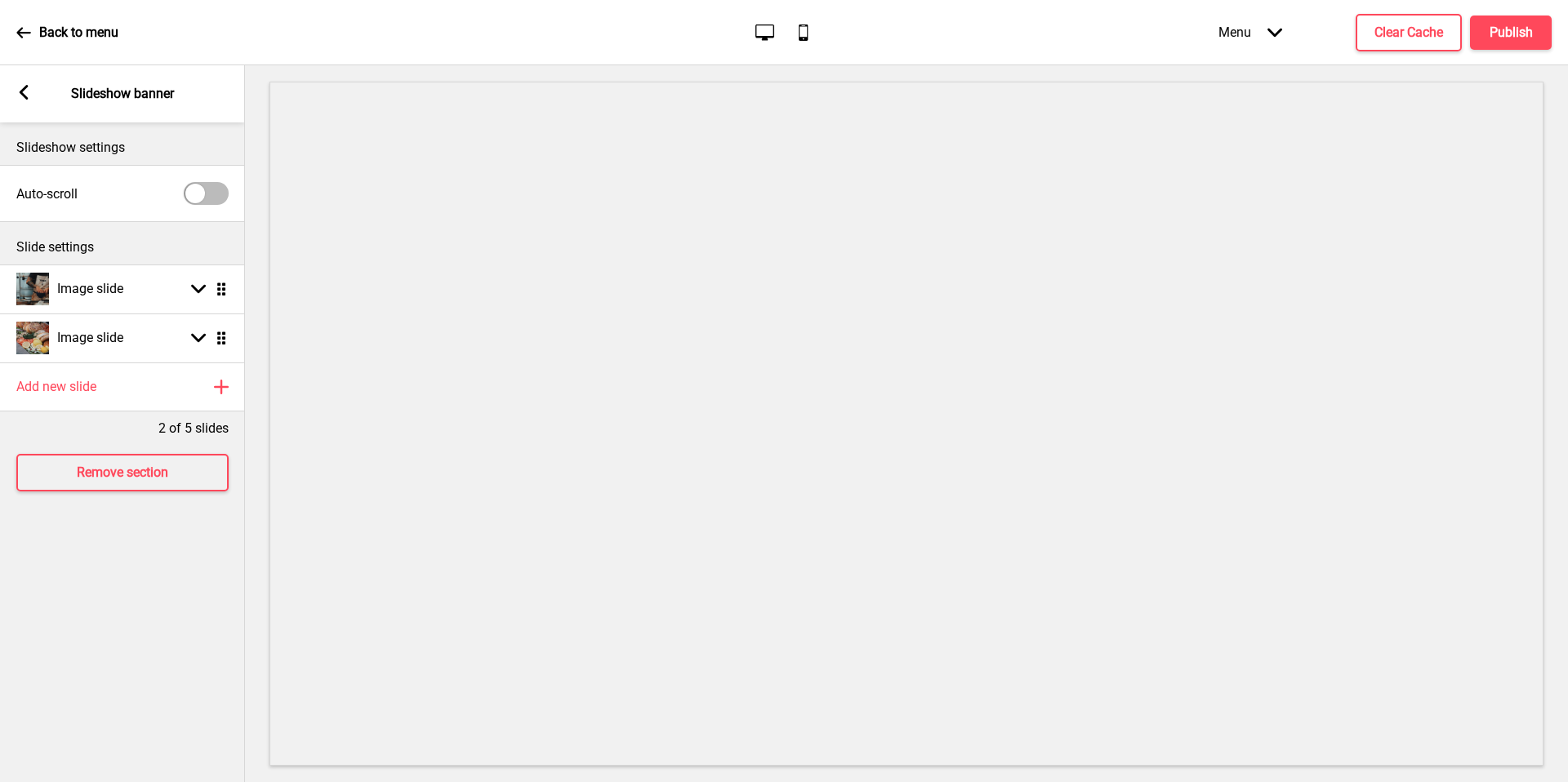
click at [25, 99] on rect at bounding box center [24, 92] width 15 height 15
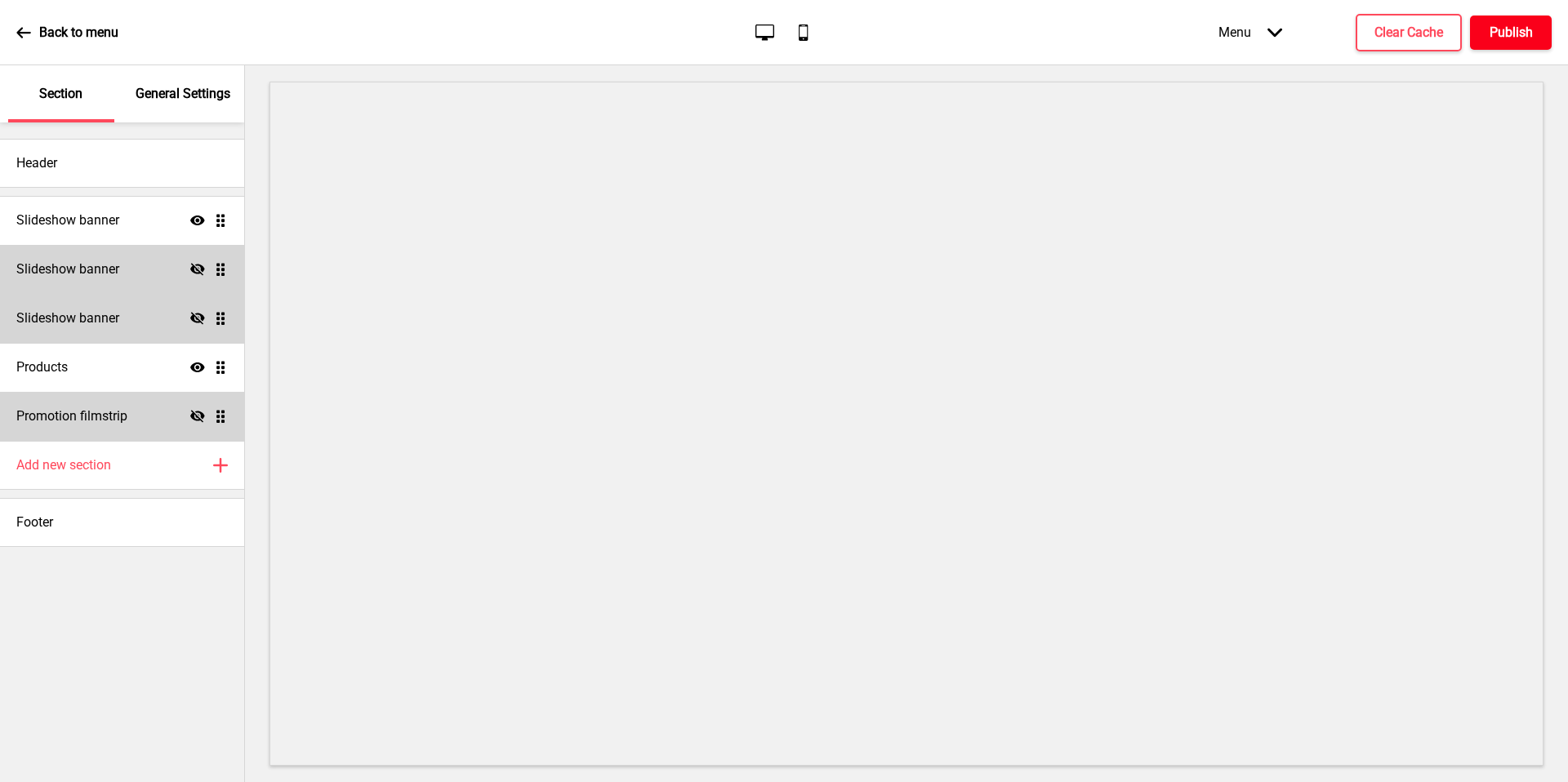
click at [1506, 34] on h4 "Publish" at bounding box center [1512, 33] width 44 height 18
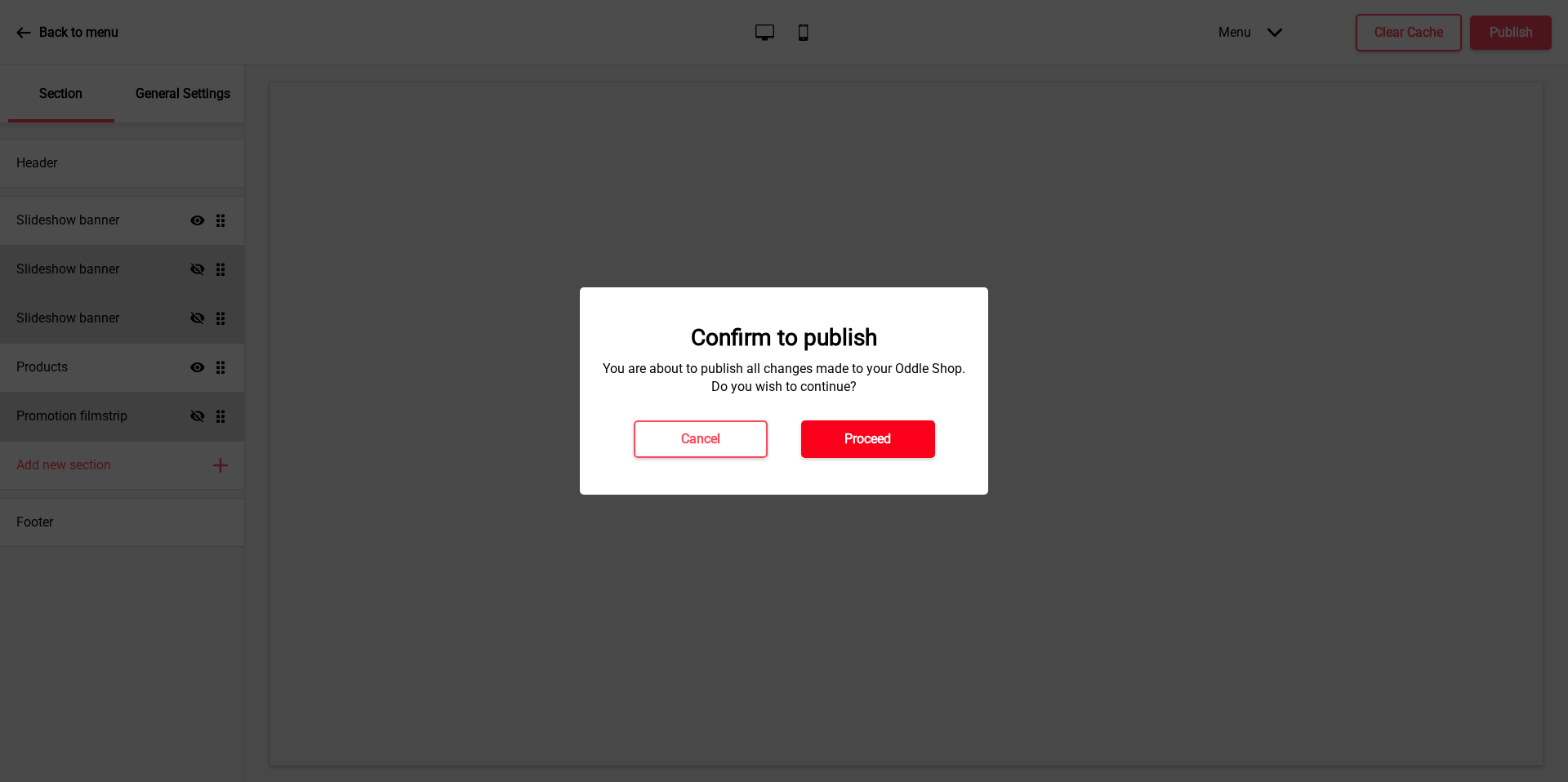
click at [896, 443] on button "Proceed" at bounding box center [867, 439] width 133 height 38
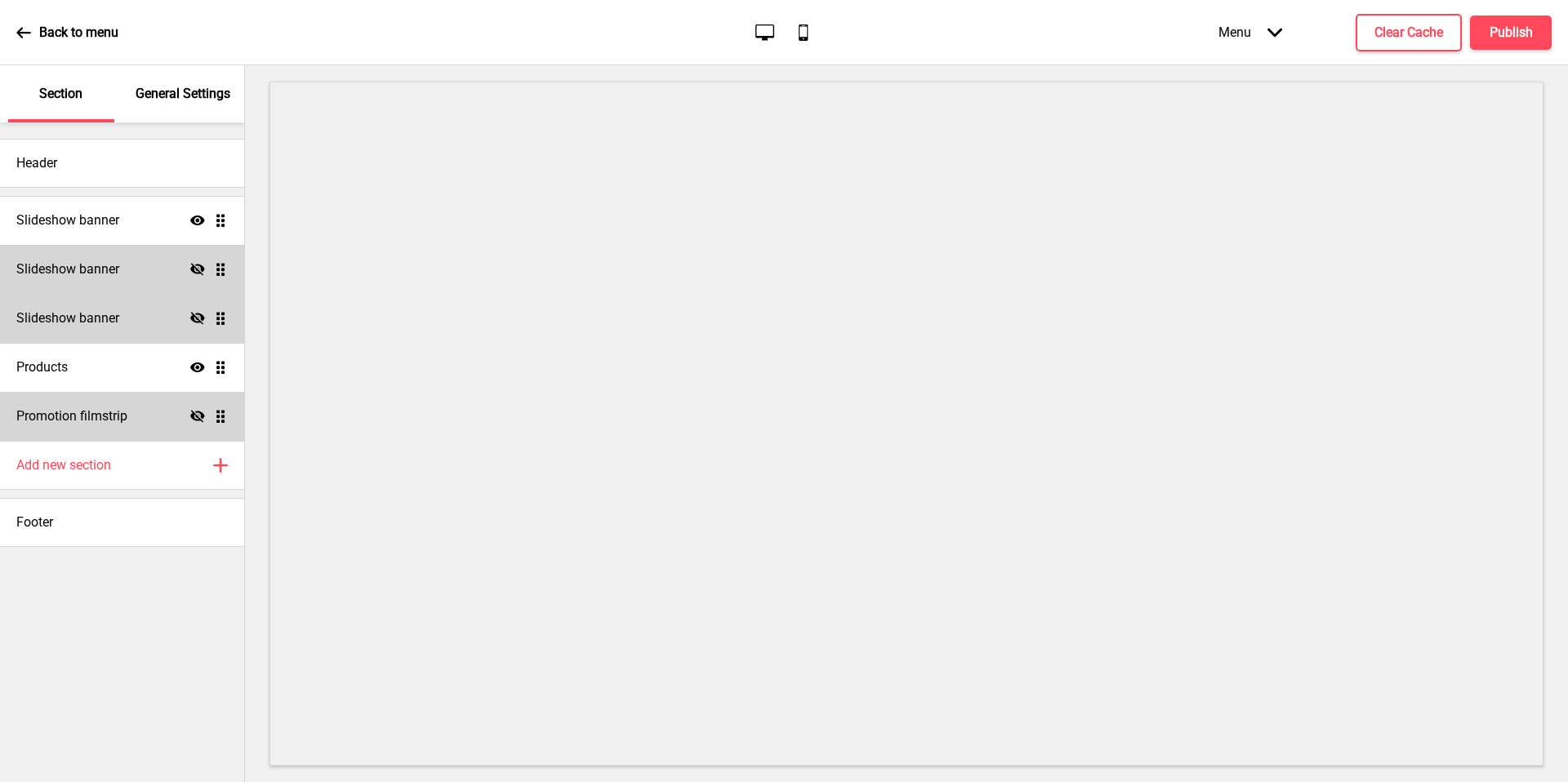
click at [1244, 39] on div "Menu Arrow down" at bounding box center [1250, 32] width 96 height 48
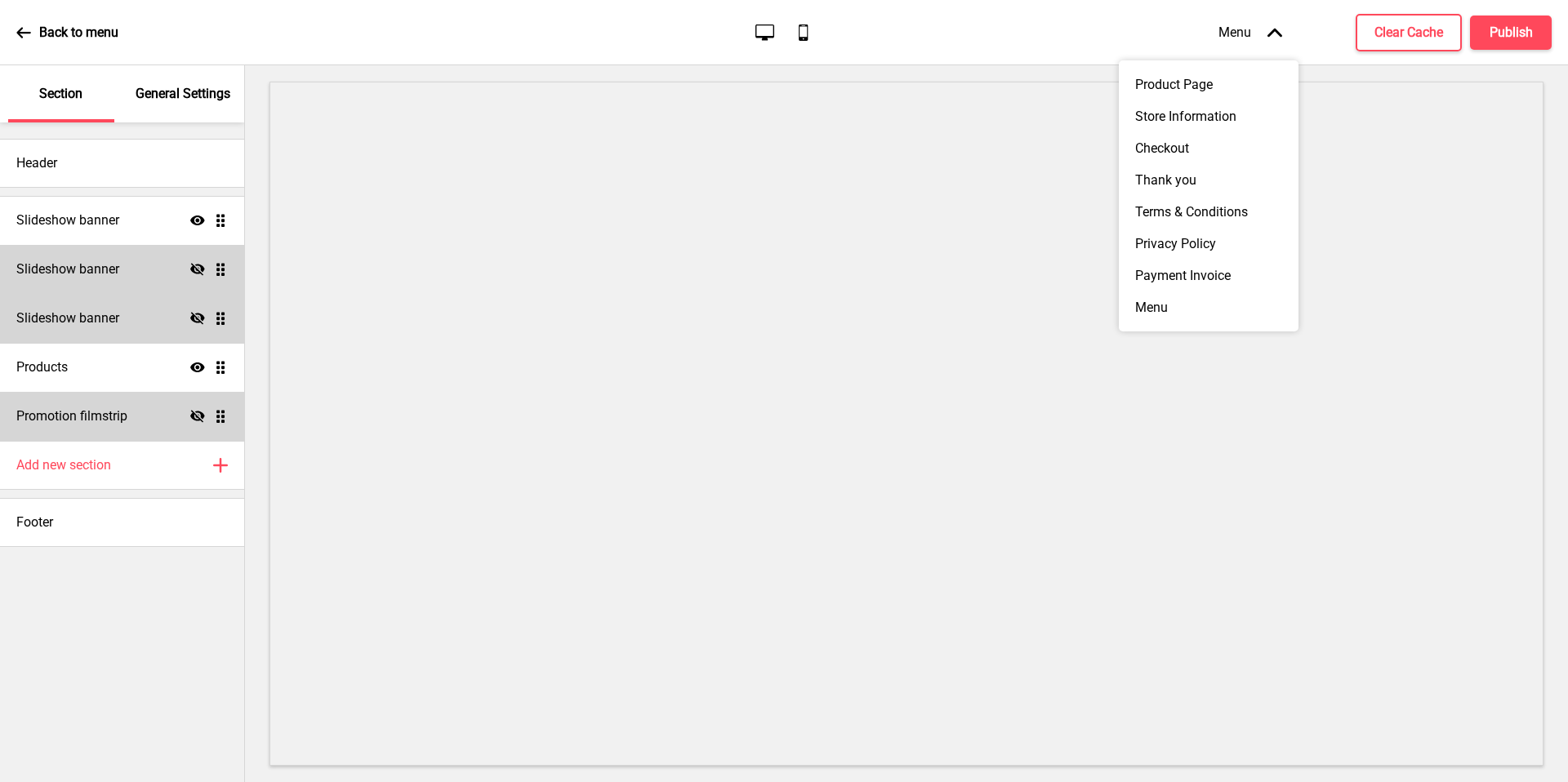
click at [1333, 28] on div "Menu Arrow up Product Page Store Information Checkout Thank you Terms & Conditi…" at bounding box center [1352, 32] width 398 height 48
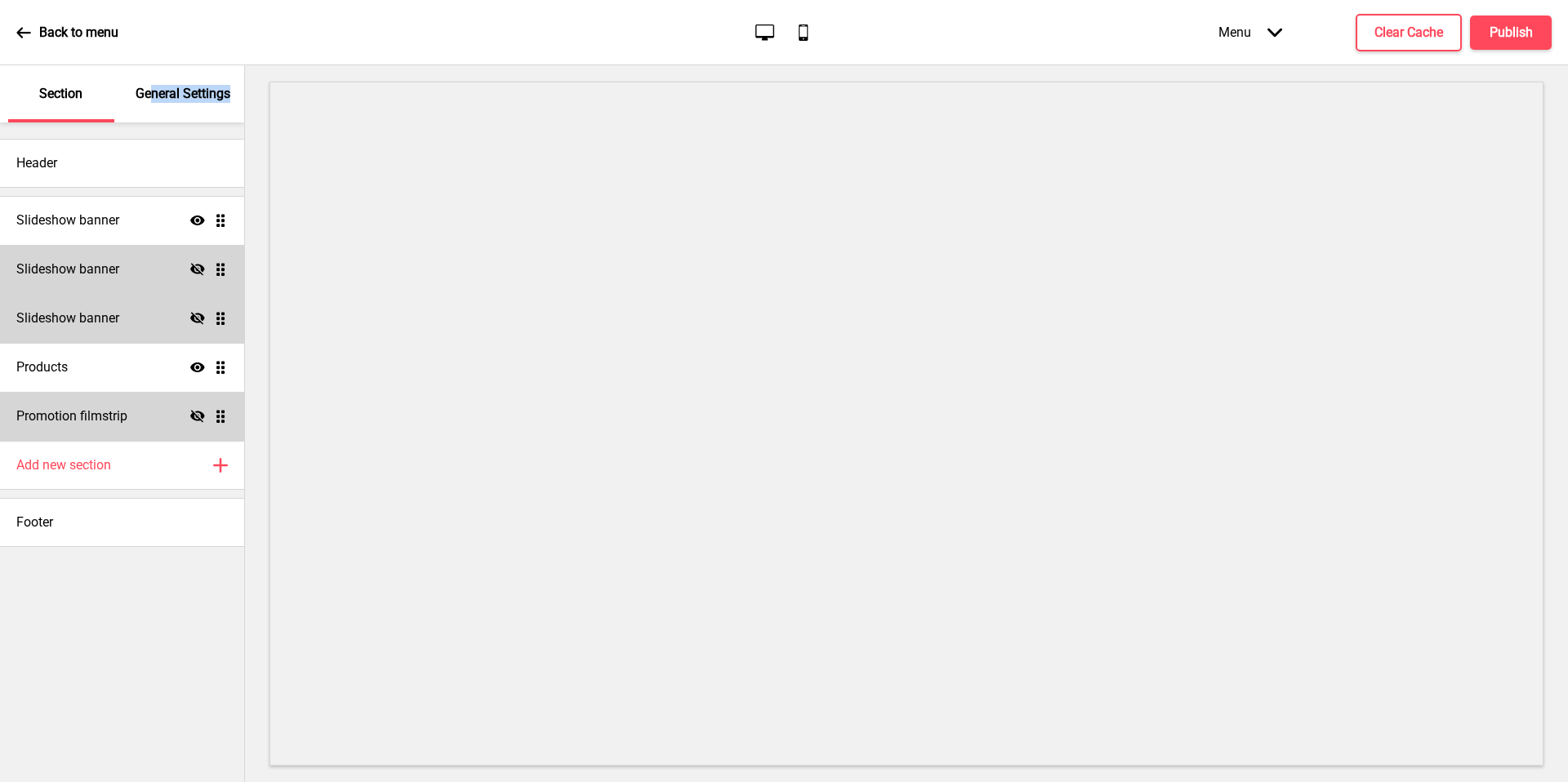
click at [149, 102] on div "General Settings" at bounding box center [183, 94] width 106 height 57
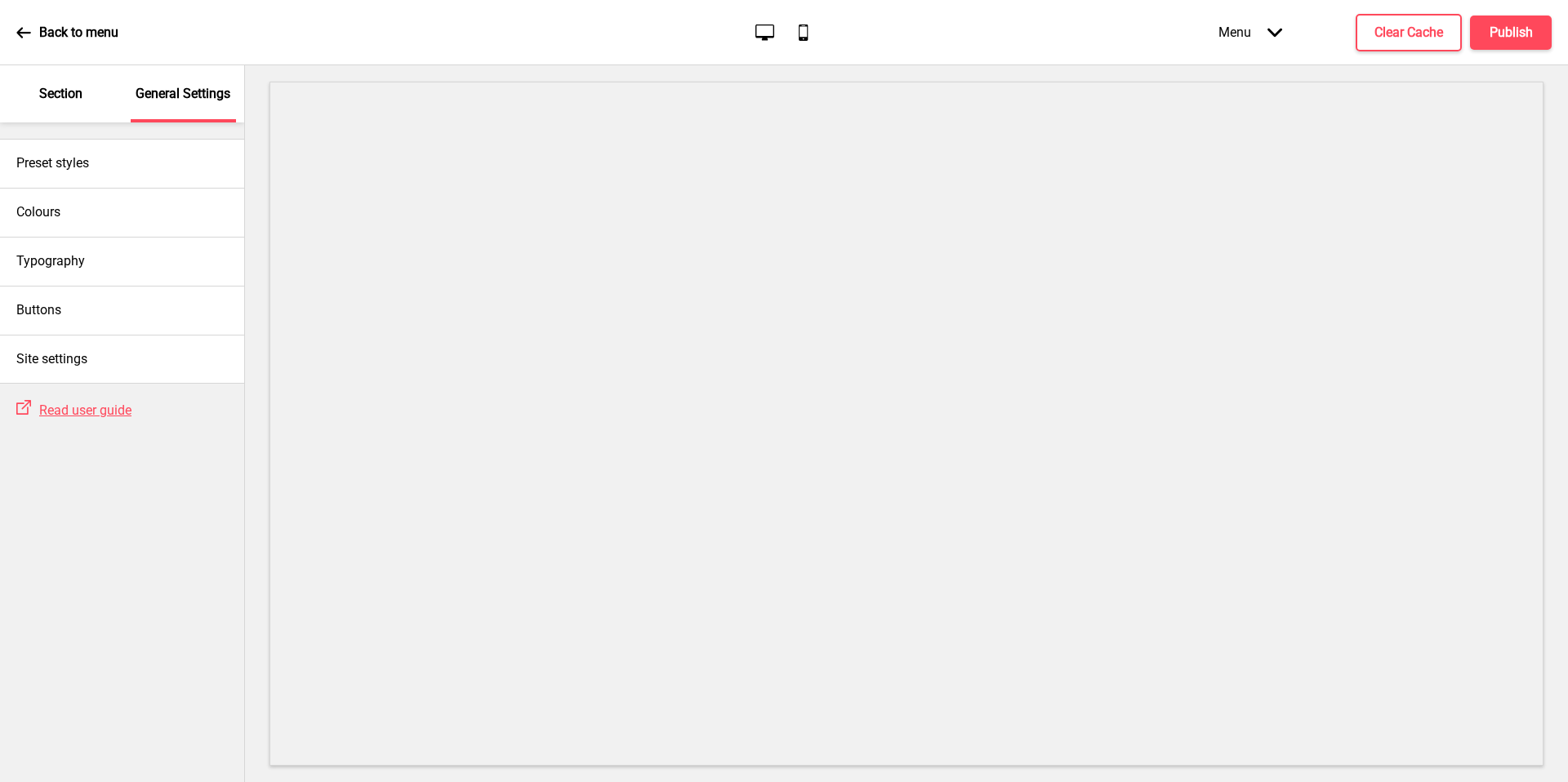
click at [77, 81] on div "Section" at bounding box center [60, 94] width 106 height 57
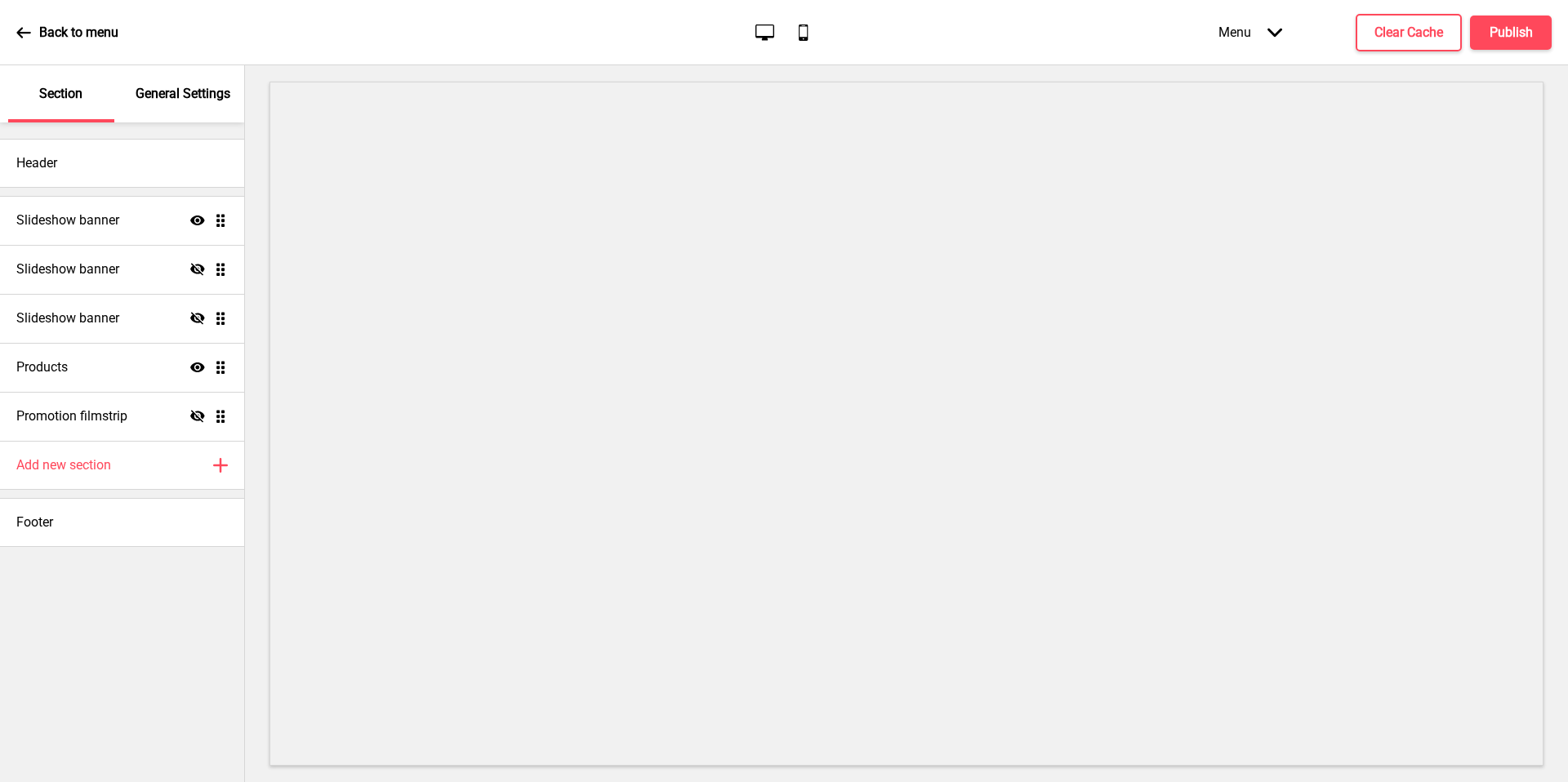
click at [49, 39] on p "Back to menu" at bounding box center [79, 33] width 79 height 18
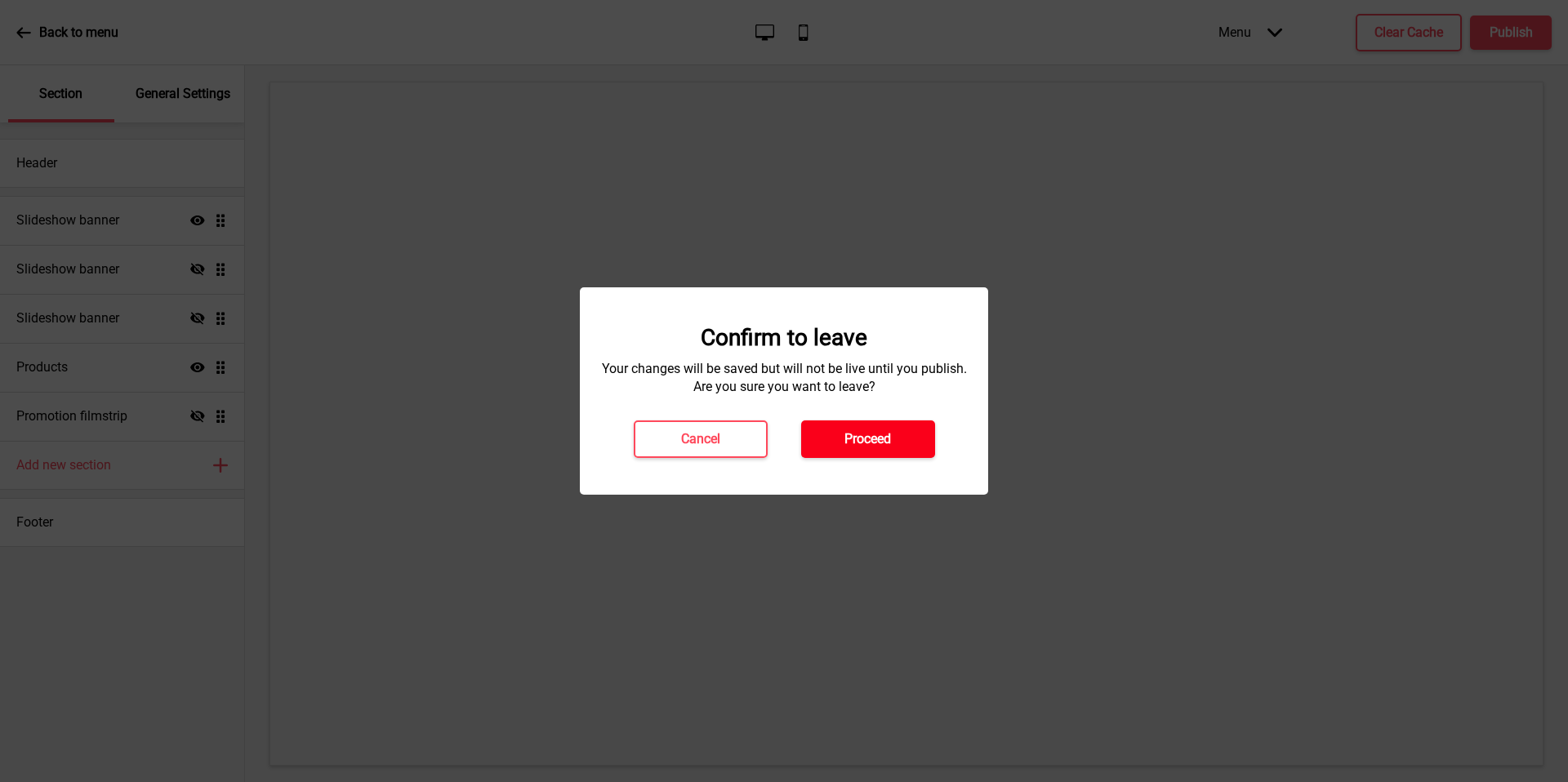
click at [908, 451] on button "Proceed" at bounding box center [867, 439] width 133 height 38
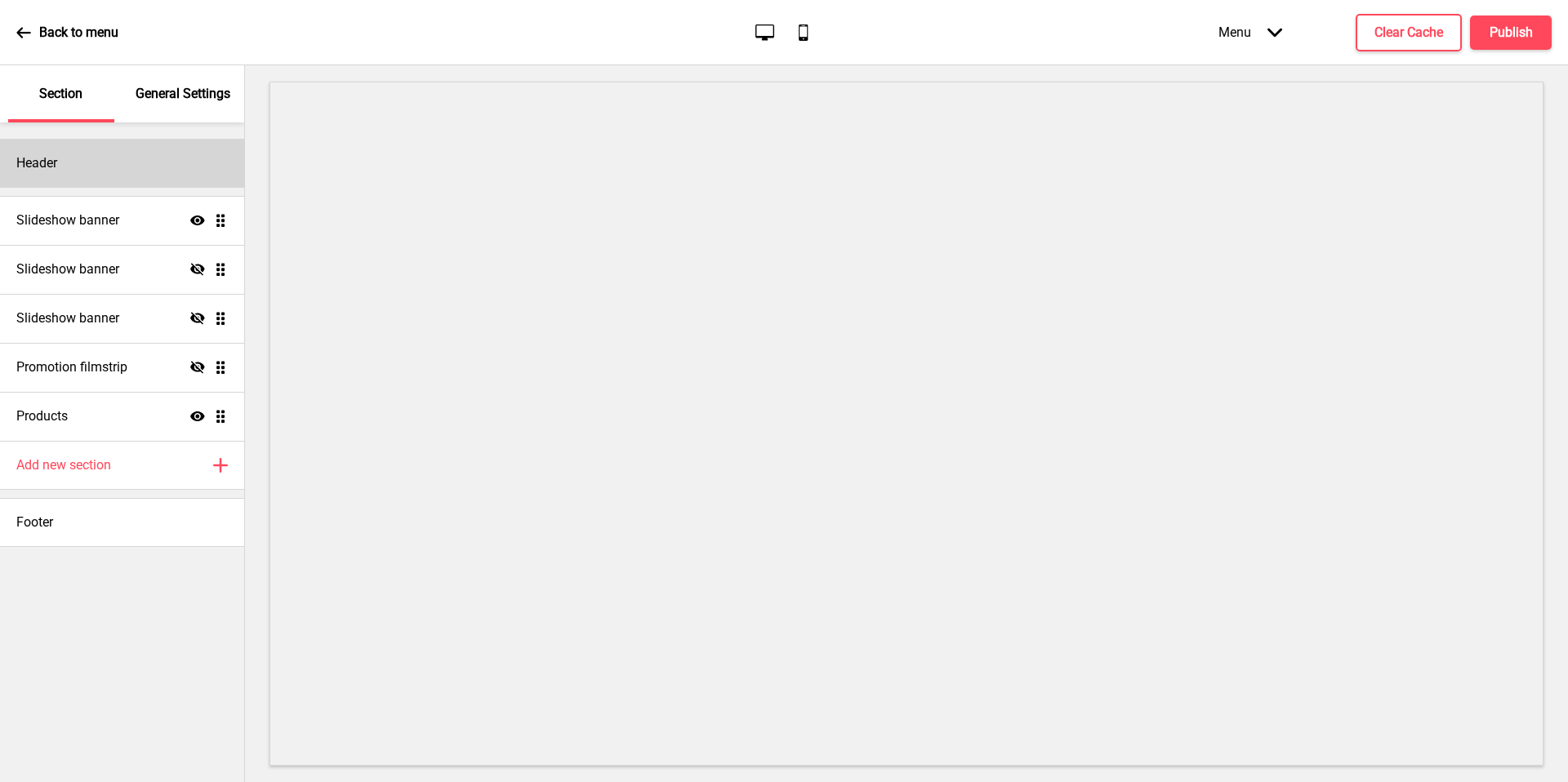
click at [130, 143] on div "Header" at bounding box center [122, 163] width 244 height 49
select select "Josefin Sans"
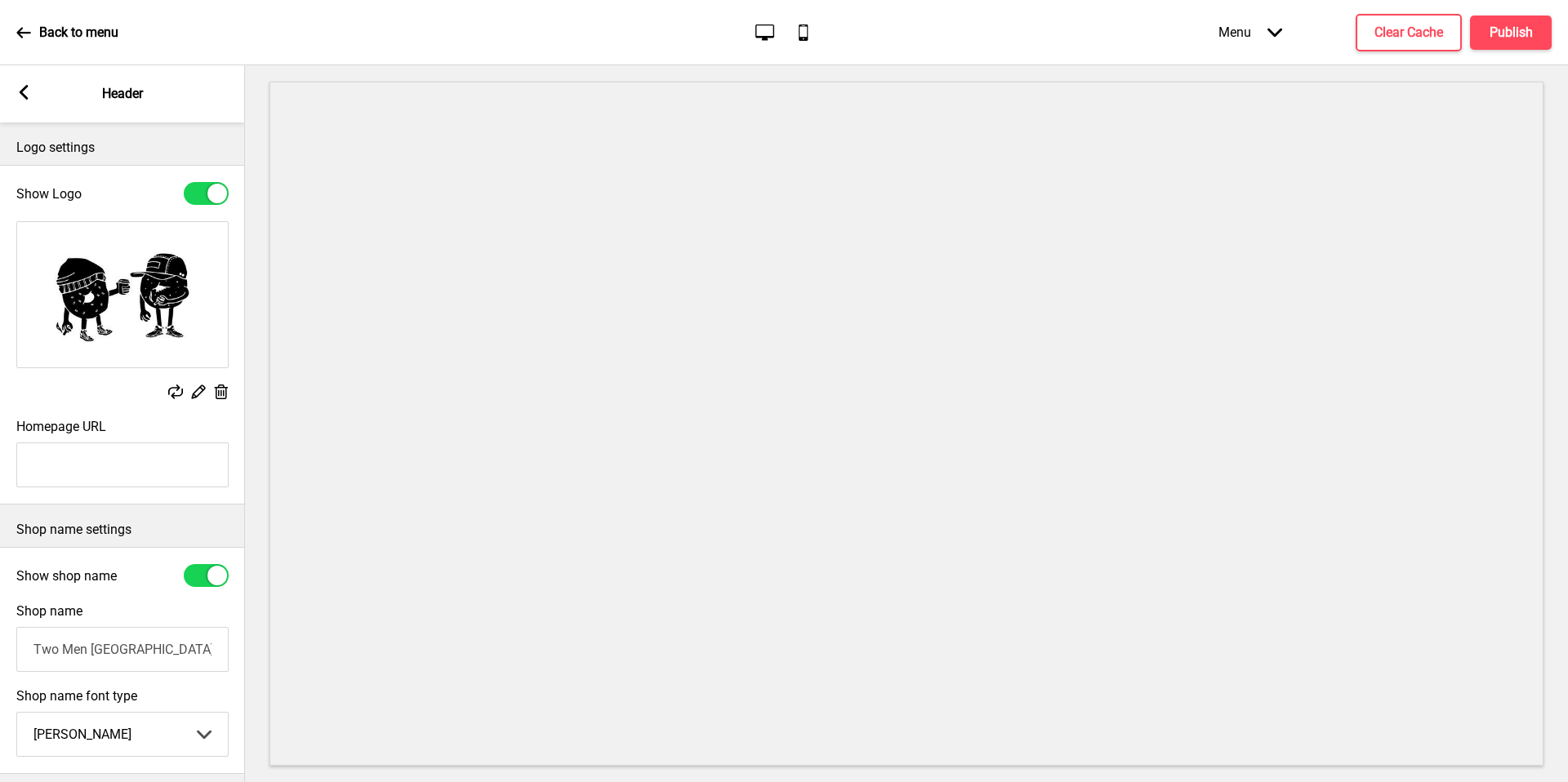
click at [27, 106] on div "Arrow left Header" at bounding box center [123, 94] width 245 height 57
click at [24, 99] on rect at bounding box center [24, 92] width 15 height 15
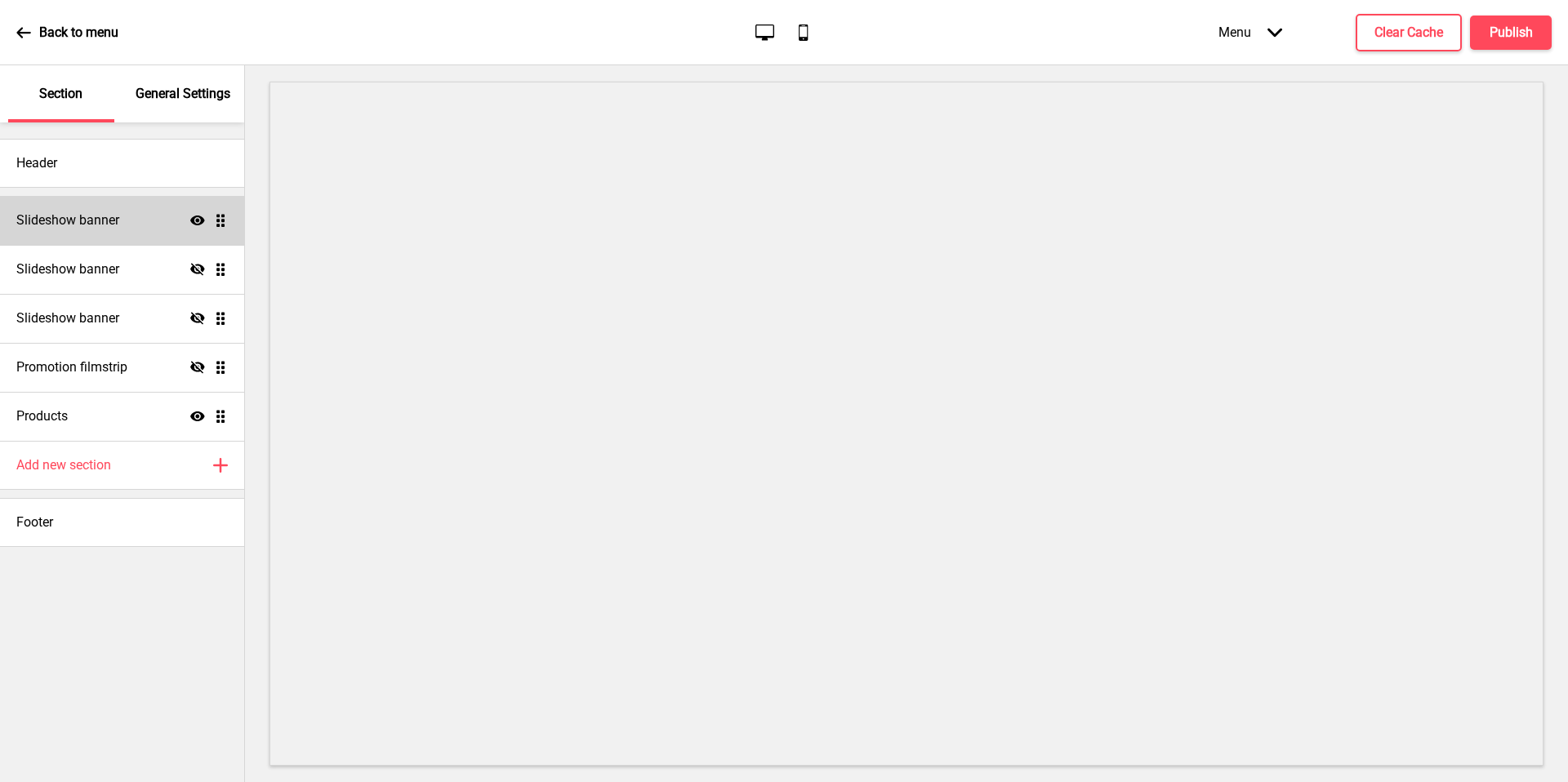
click at [159, 225] on div "Slideshow banner Show Drag" at bounding box center [122, 220] width 244 height 49
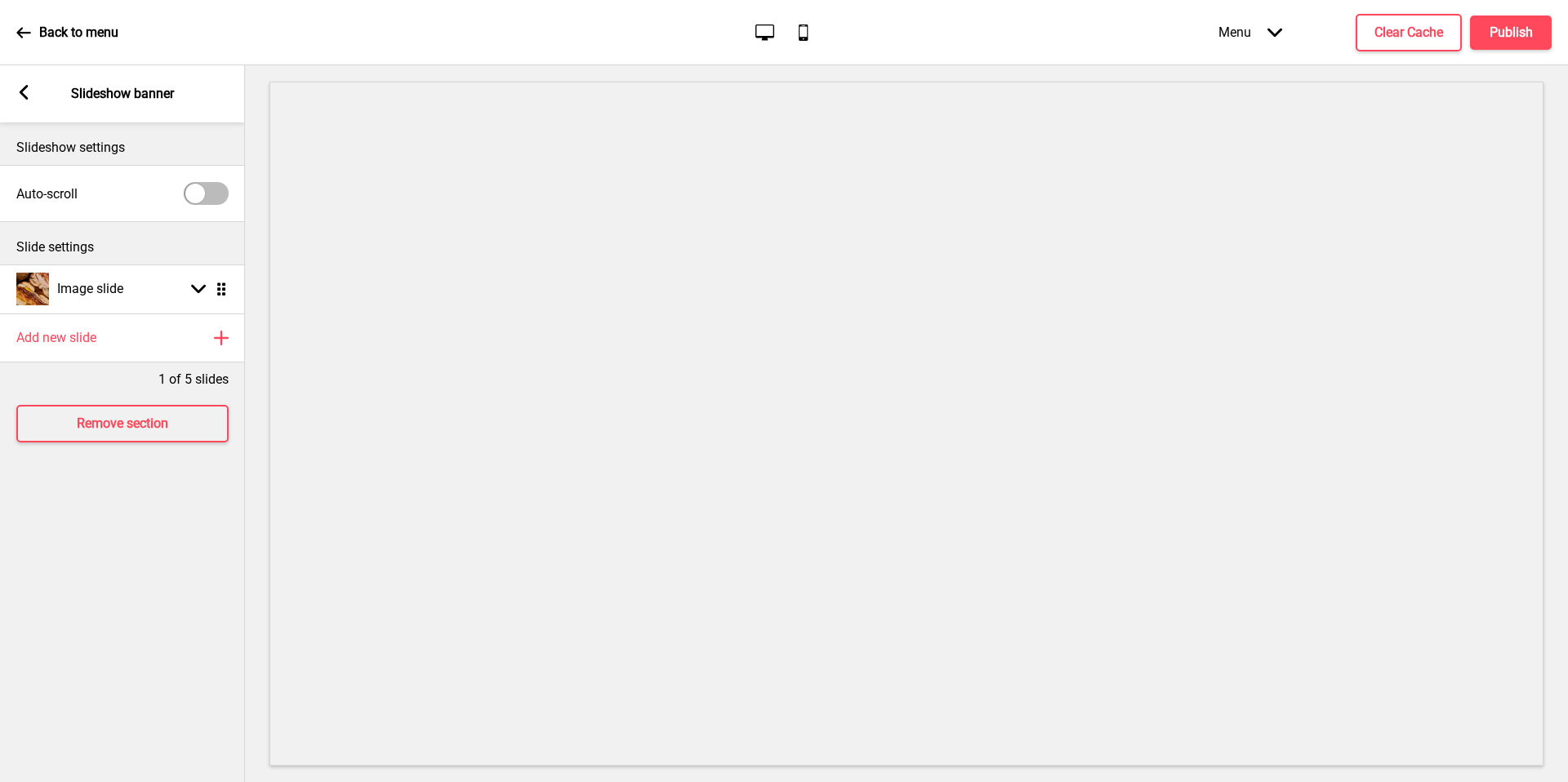
click at [25, 92] on rect at bounding box center [24, 92] width 15 height 15
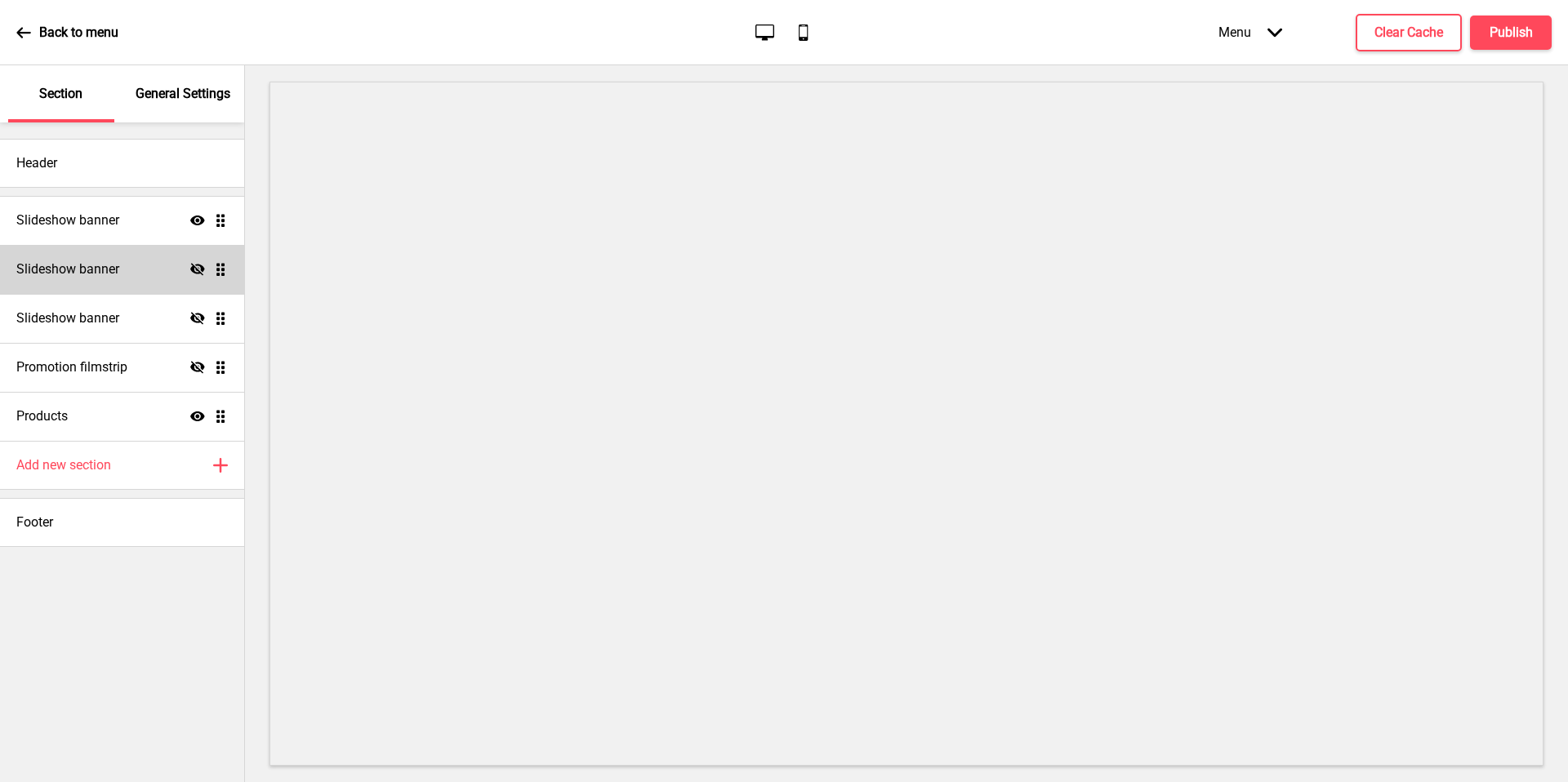
click at [210, 267] on div "Hide Drag" at bounding box center [210, 269] width 38 height 15
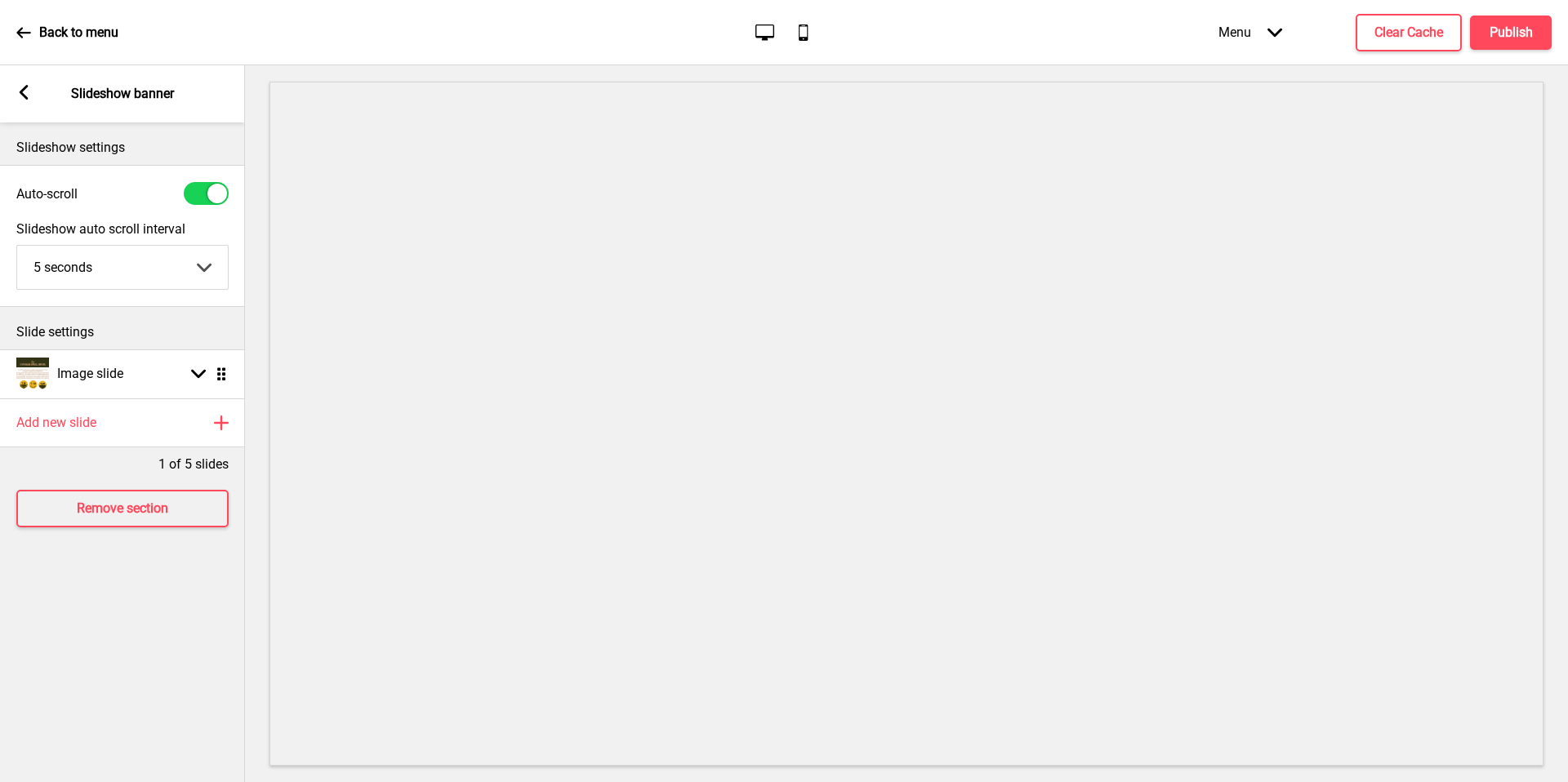
click at [196, 267] on select "5 seconds 6 seconds 7 seconds 8 seconds 9 seconds 10 seconds" at bounding box center [122, 268] width 211 height 43
click at [154, 369] on div "Image slide Arrow down Drag" at bounding box center [123, 375] width 245 height 49
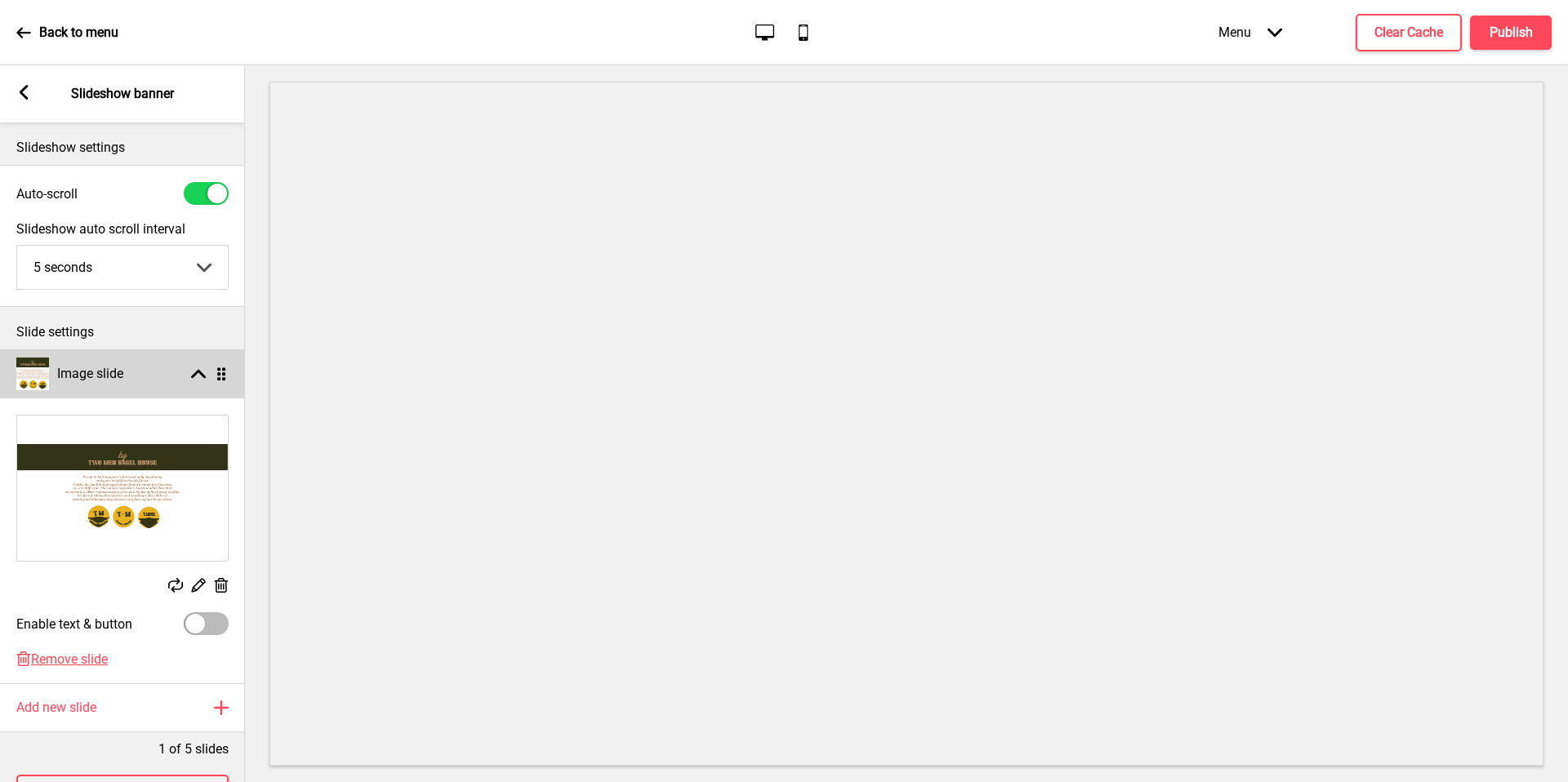
click at [154, 369] on div "Image slide Arrow up Drag" at bounding box center [123, 375] width 245 height 49
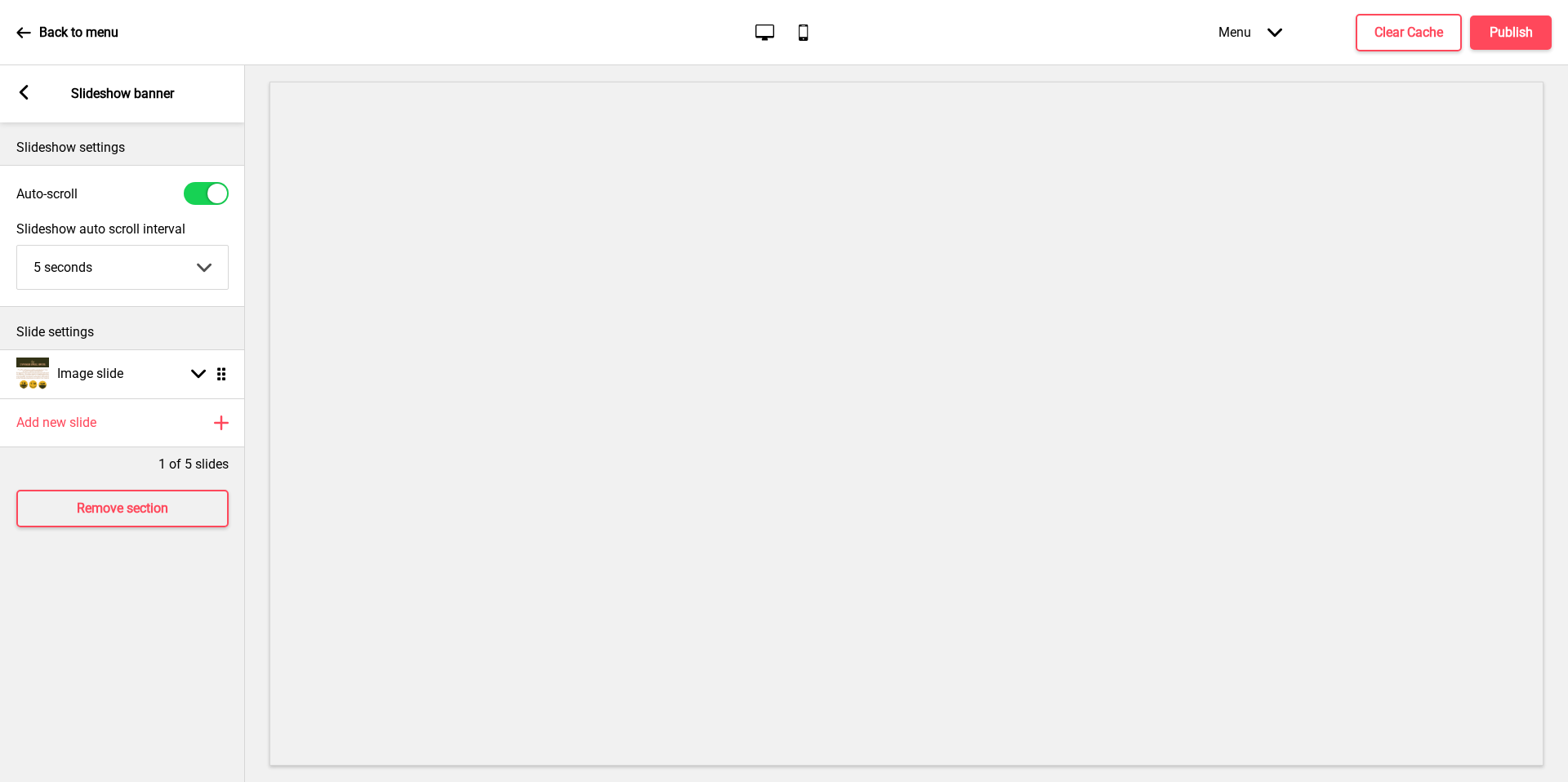
click at [26, 87] on icon at bounding box center [24, 92] width 9 height 15
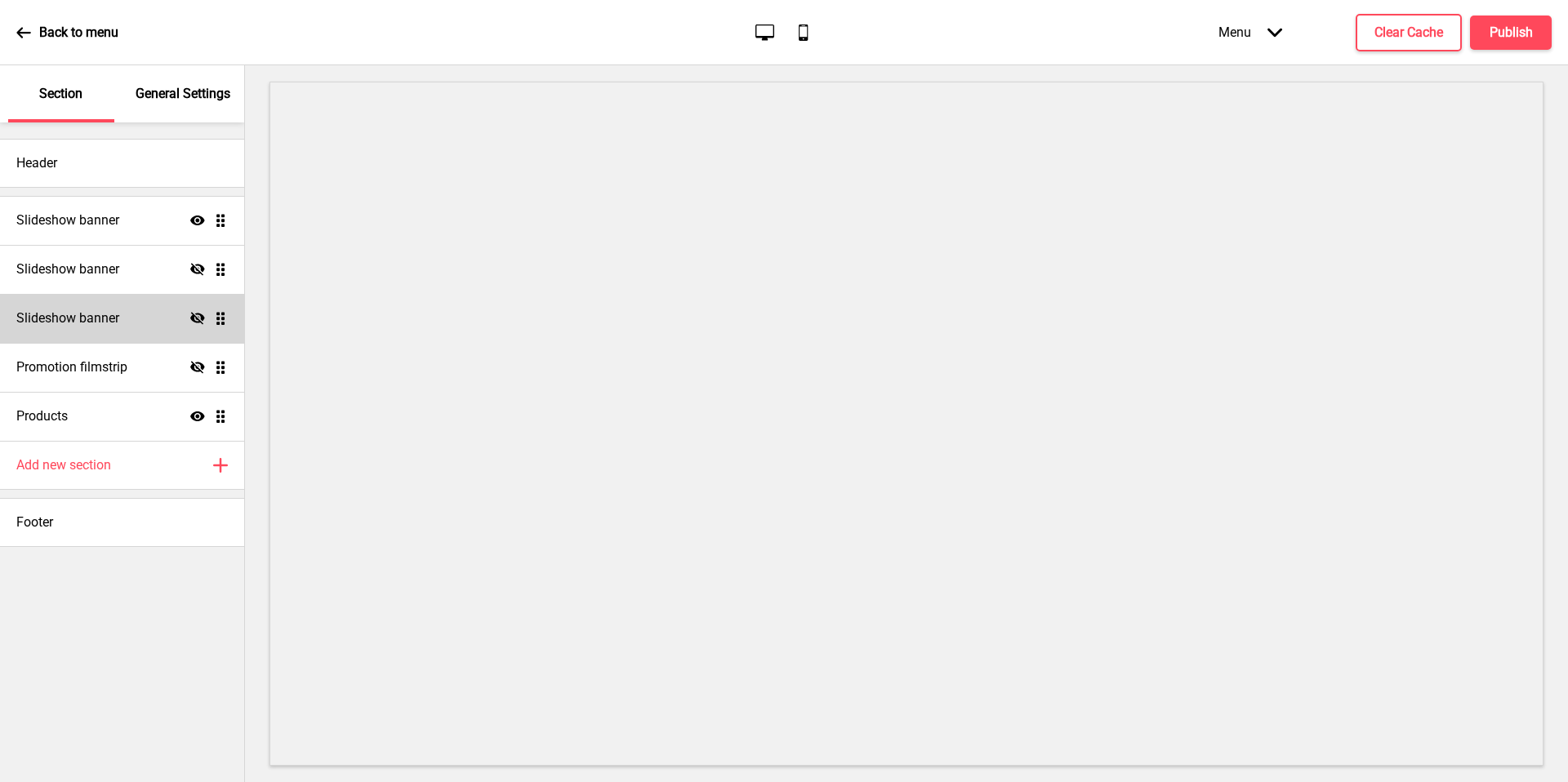
click at [138, 337] on div "Slideshow banner Hide Drag" at bounding box center [122, 318] width 244 height 49
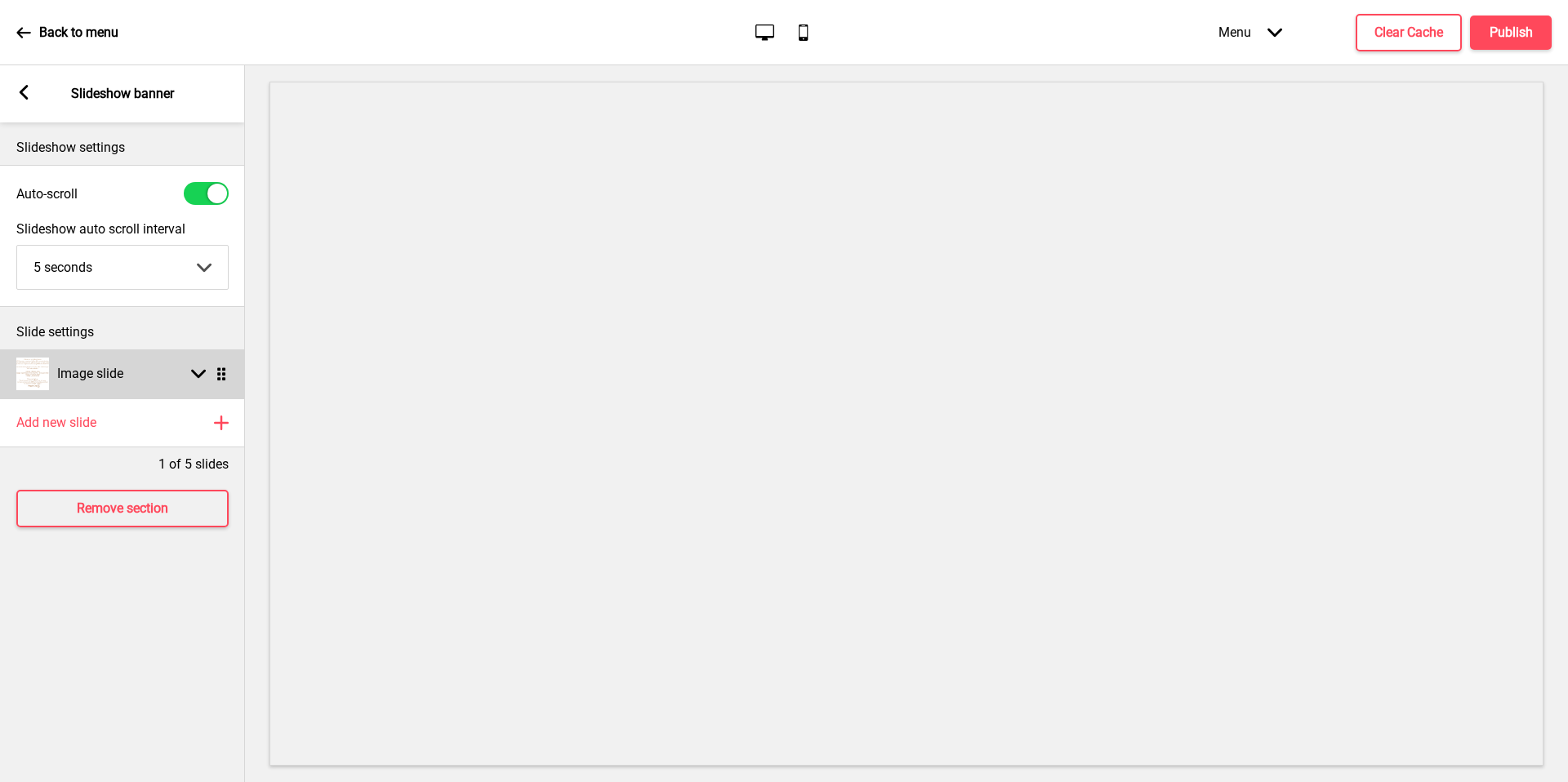
click at [132, 370] on div "Image slide Arrow down Drag" at bounding box center [123, 375] width 245 height 49
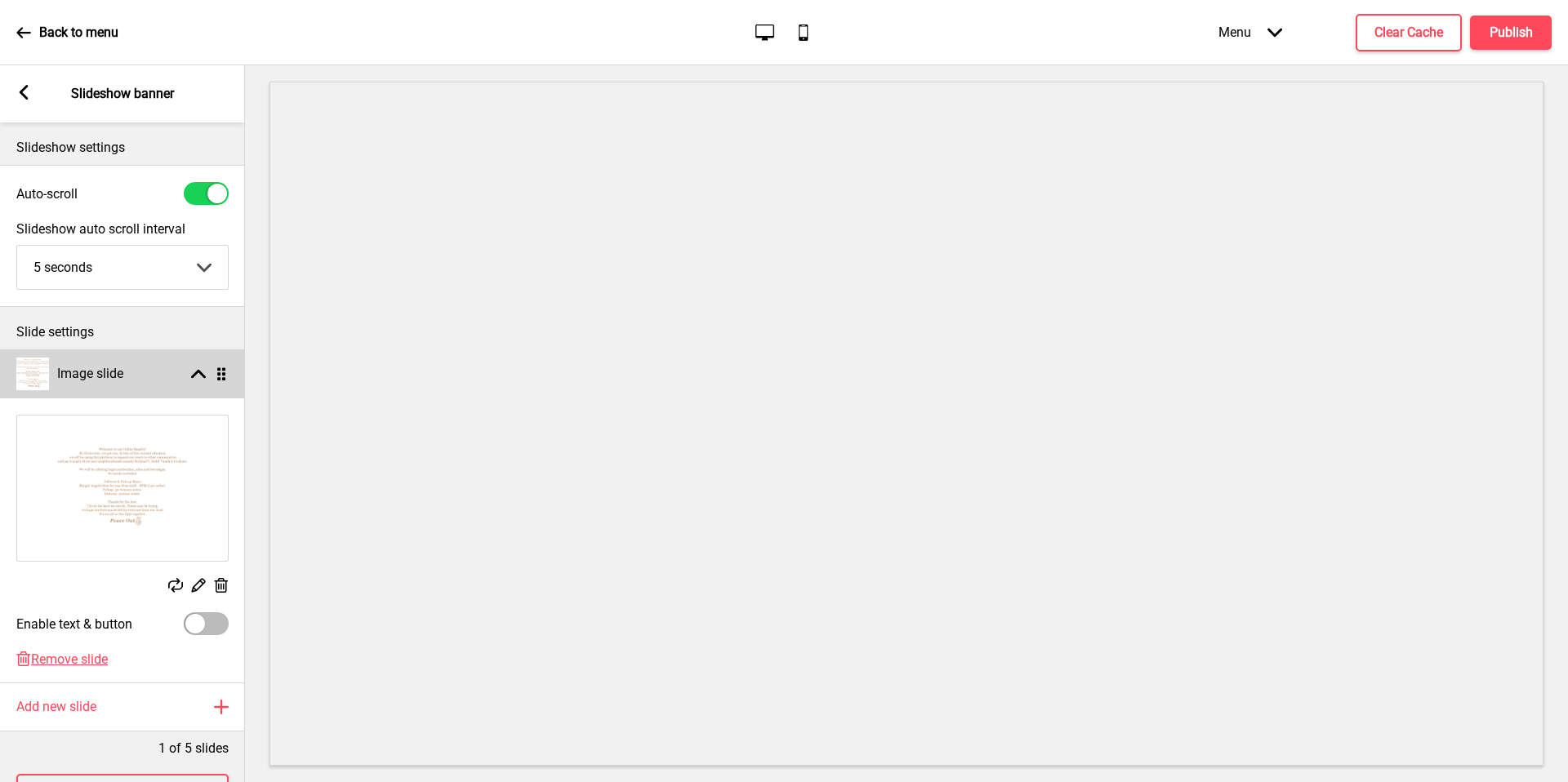
click at [132, 370] on div "Image slide Arrow up Drag" at bounding box center [123, 375] width 245 height 49
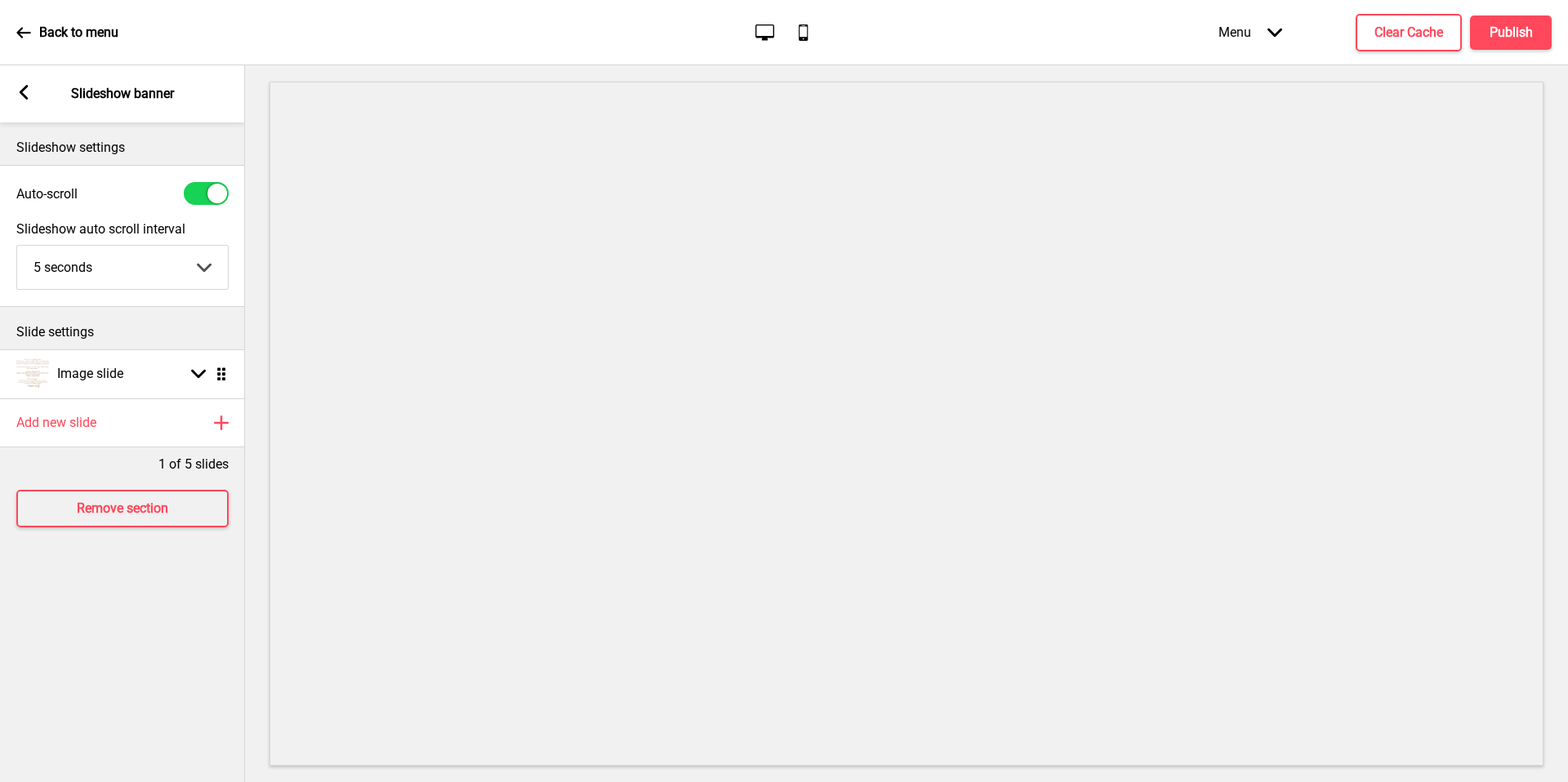
click at [26, 97] on icon at bounding box center [24, 92] width 9 height 15
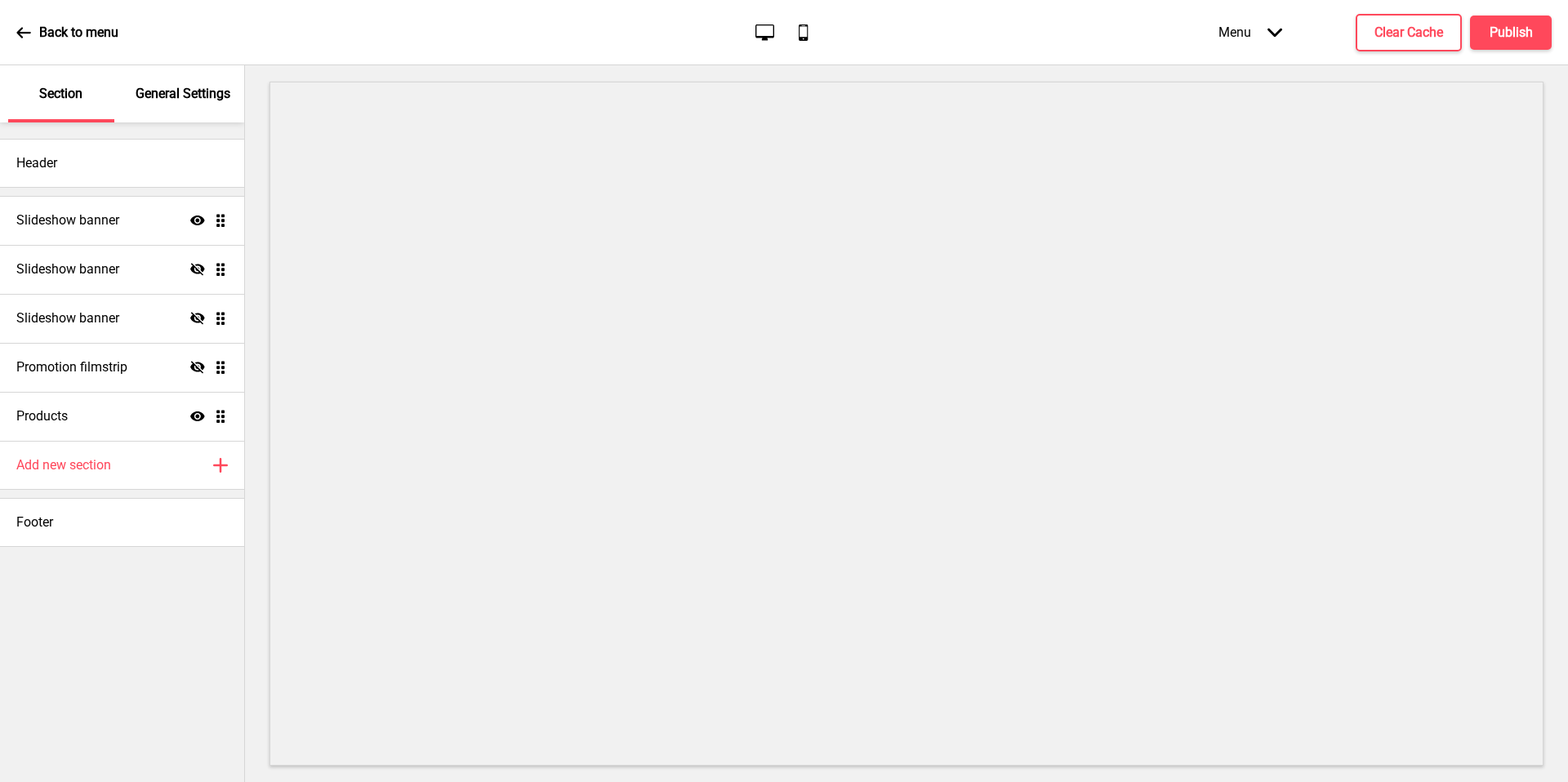
click at [30, 26] on icon at bounding box center [24, 33] width 15 height 15
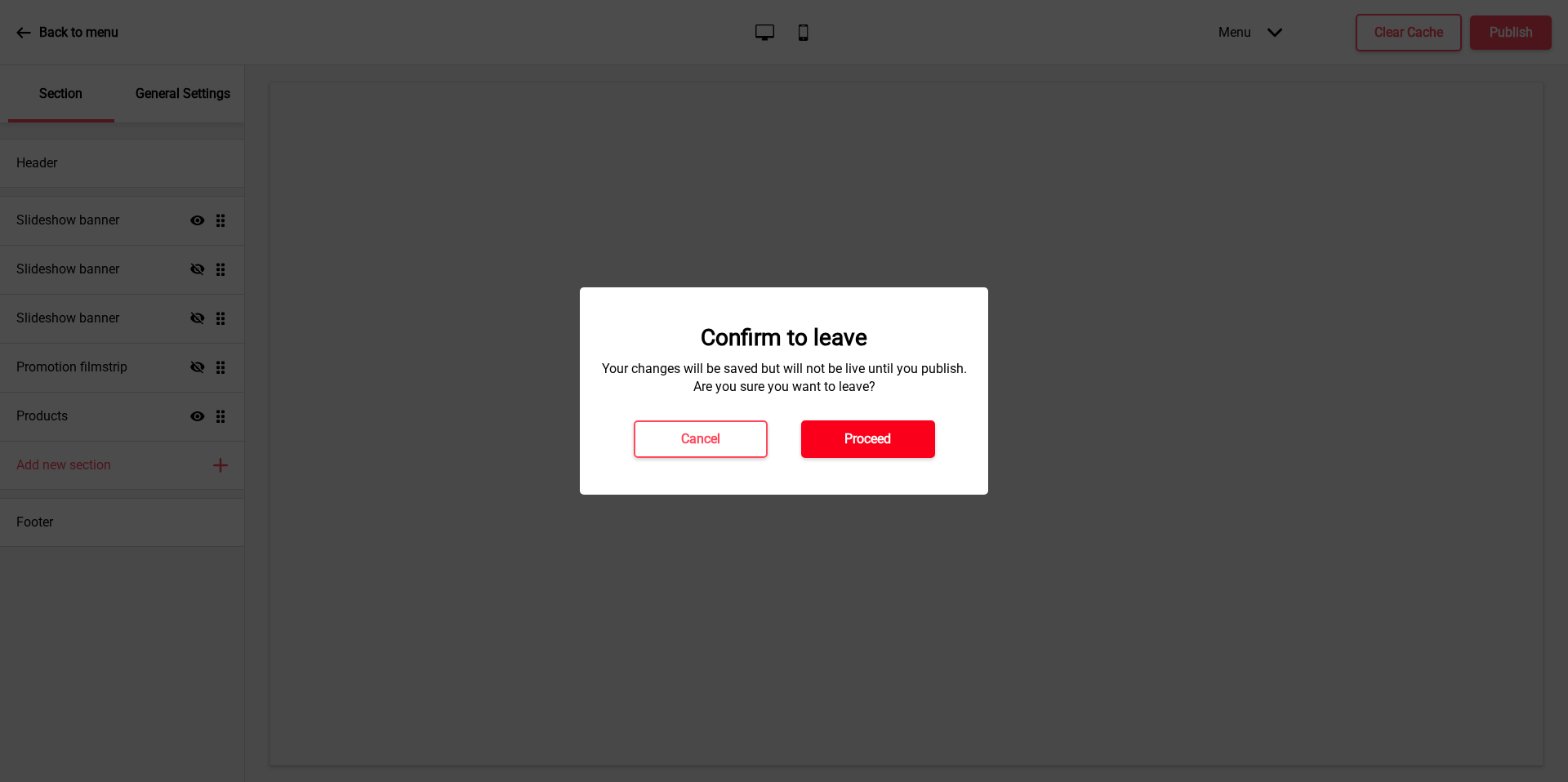
click at [887, 439] on h4 "Proceed" at bounding box center [867, 439] width 46 height 18
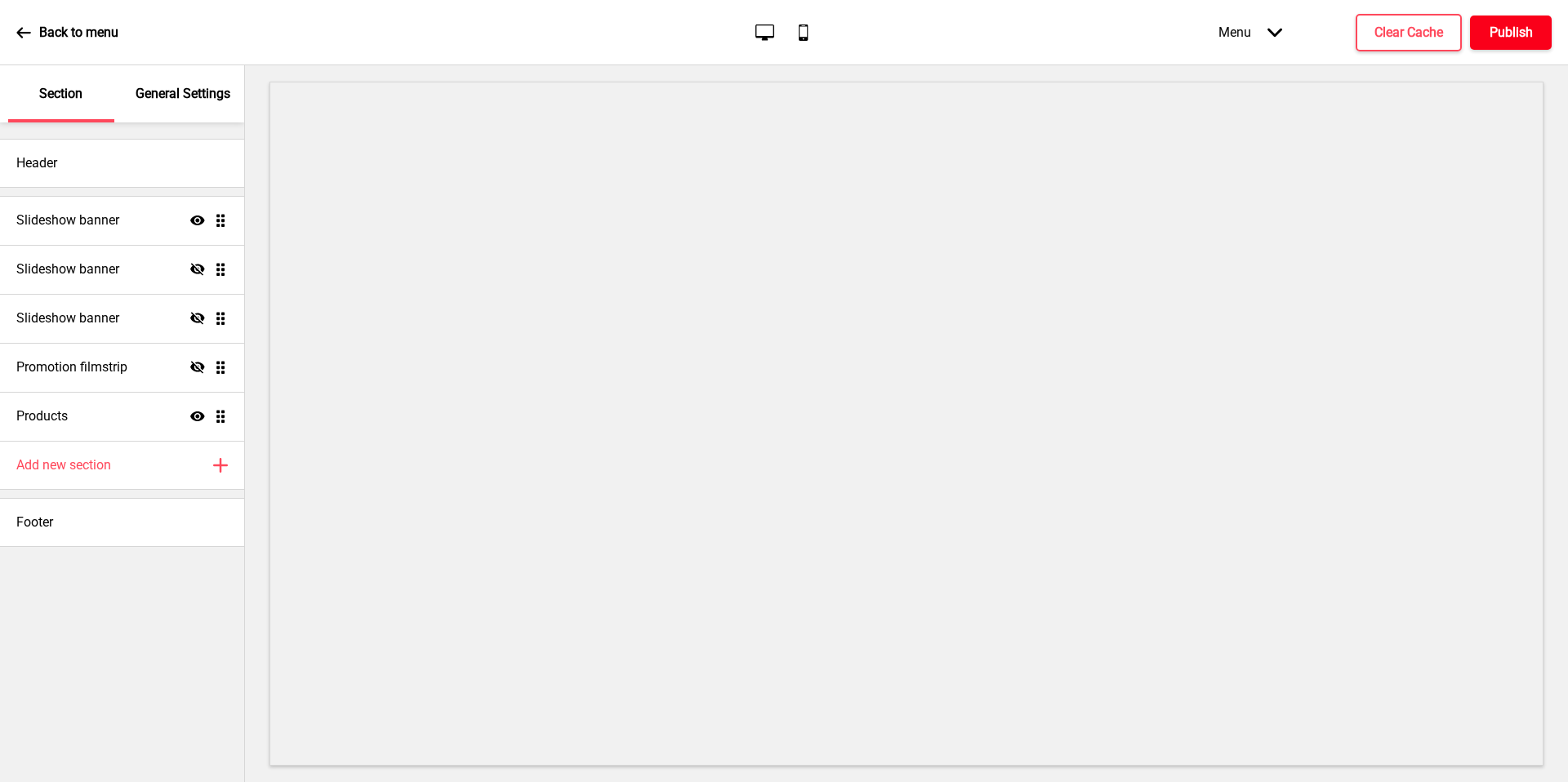
click at [1492, 26] on h4 "Publish" at bounding box center [1512, 33] width 44 height 18
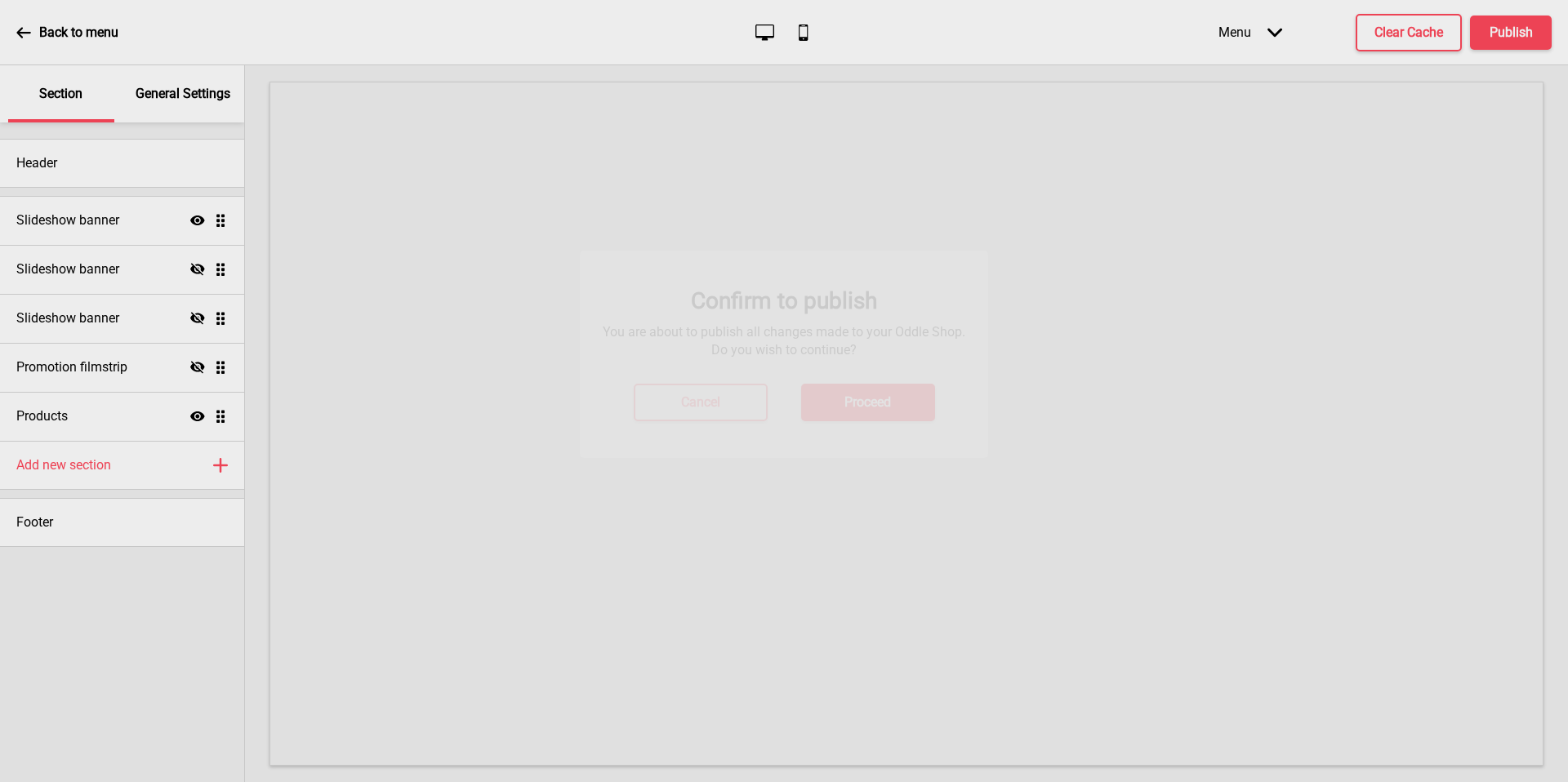
click at [840, 444] on button "Proceed" at bounding box center [867, 439] width 133 height 38
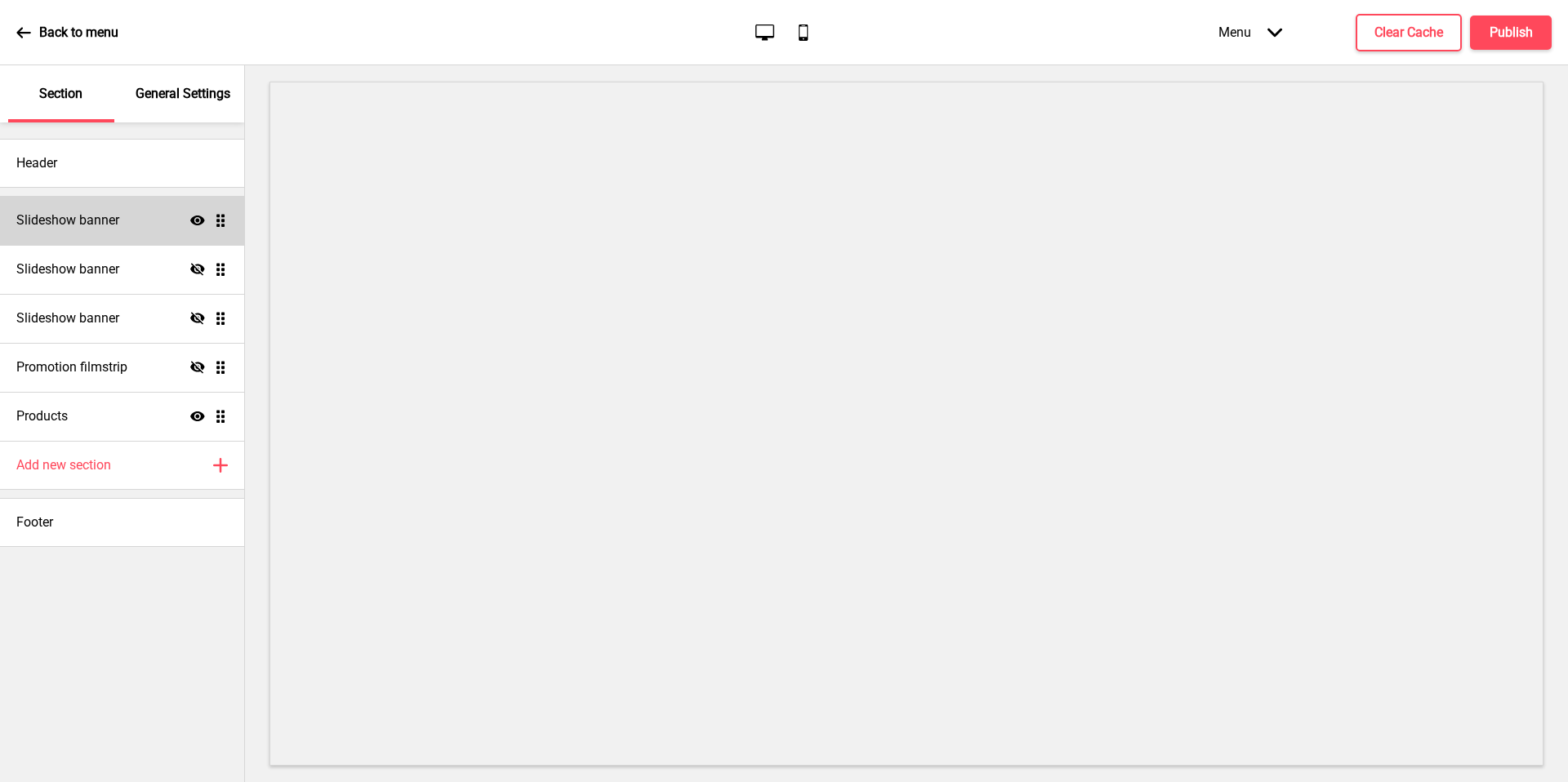
click at [189, 218] on div "Slideshow banner Show Drag" at bounding box center [122, 220] width 244 height 49
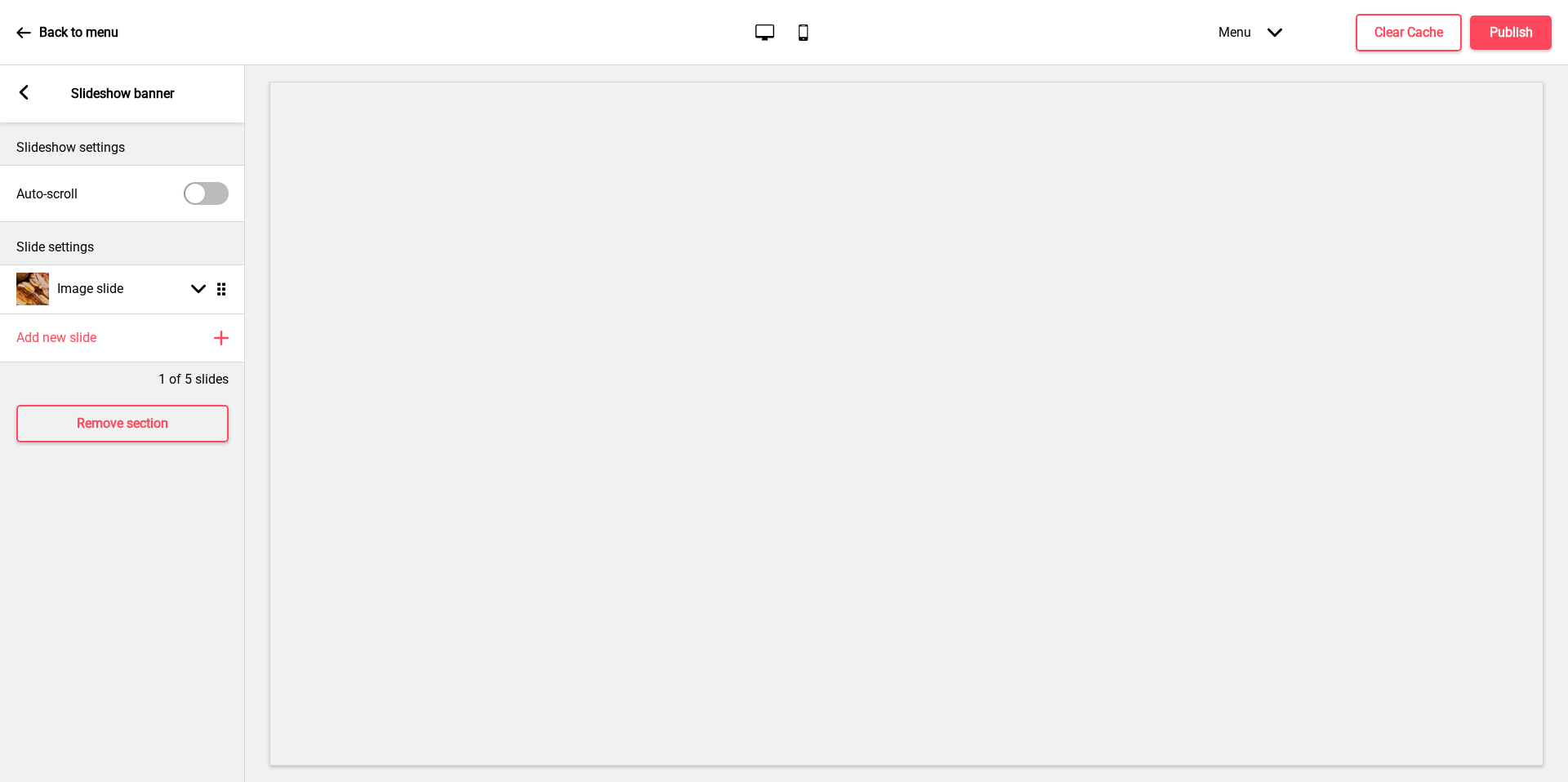
click at [32, 87] on div "Arrow left Slideshow banner" at bounding box center [123, 94] width 245 height 57
click at [26, 87] on icon at bounding box center [24, 92] width 9 height 15
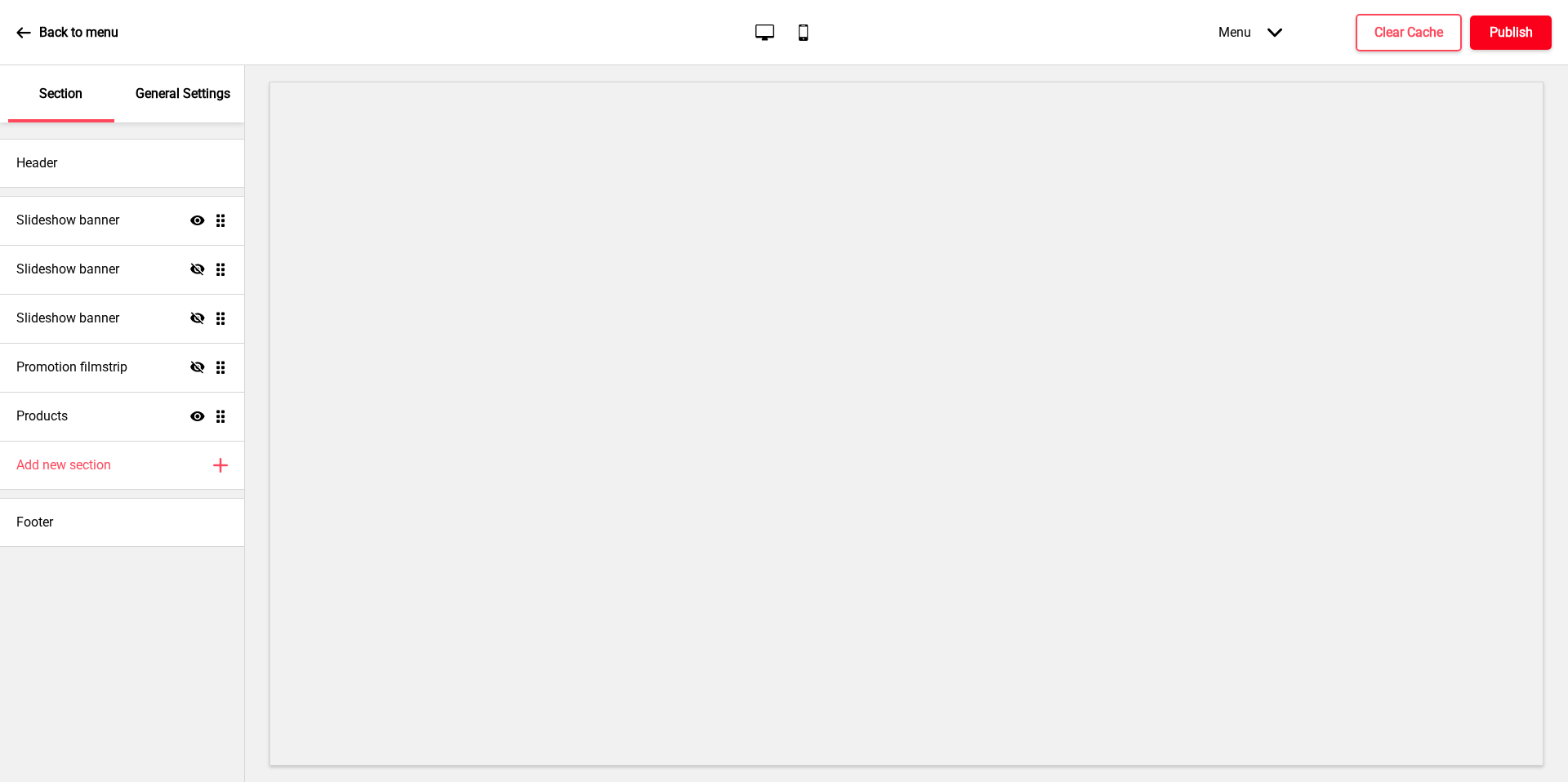
click at [1533, 37] on button "Publish" at bounding box center [1511, 33] width 82 height 35
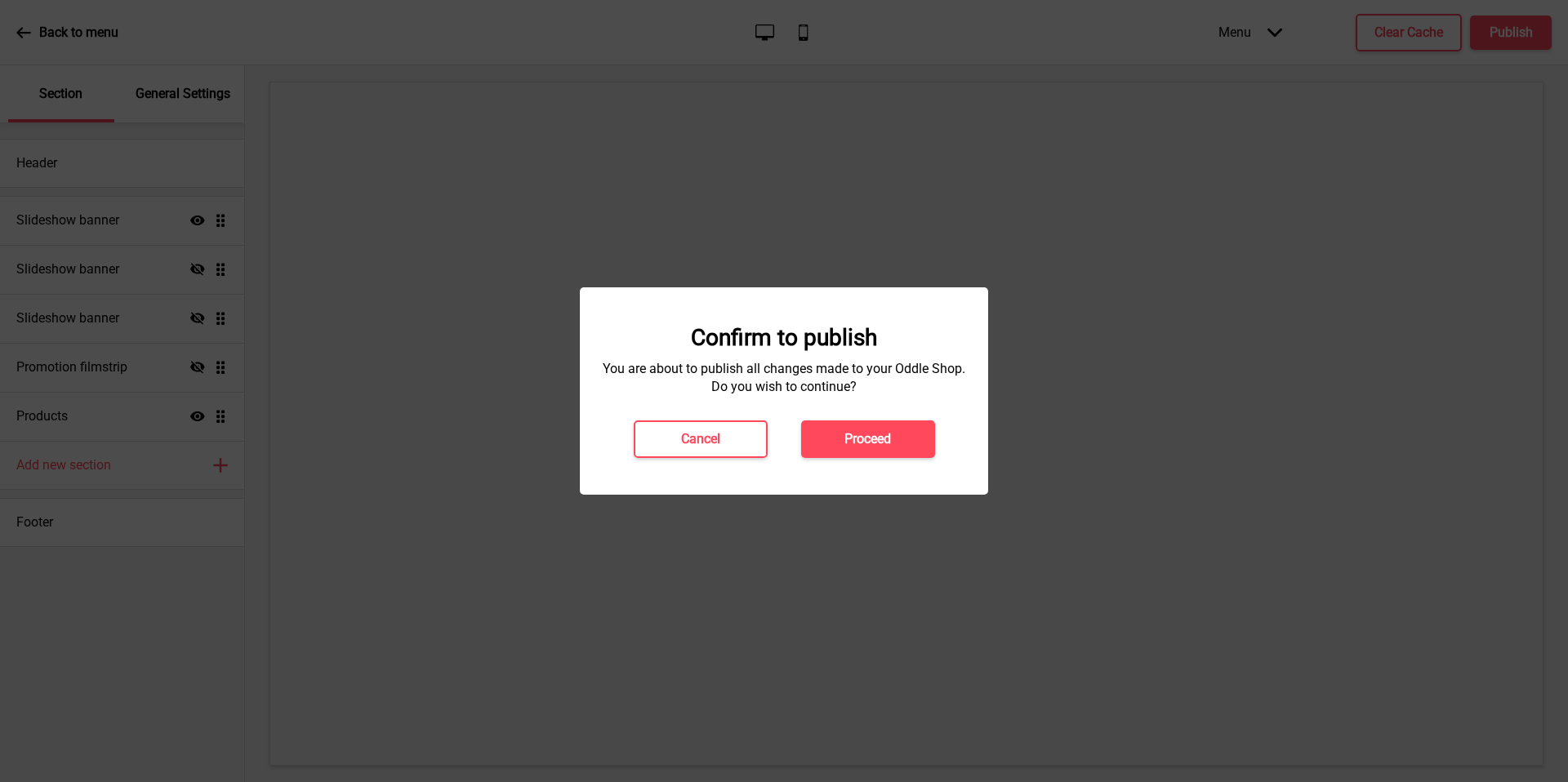
click at [877, 419] on div "Confirm to publish You are about to publish all changes made to your Oddle Shop…" at bounding box center [784, 391] width 376 height 133
click at [906, 427] on button "Proceed" at bounding box center [867, 439] width 133 height 38
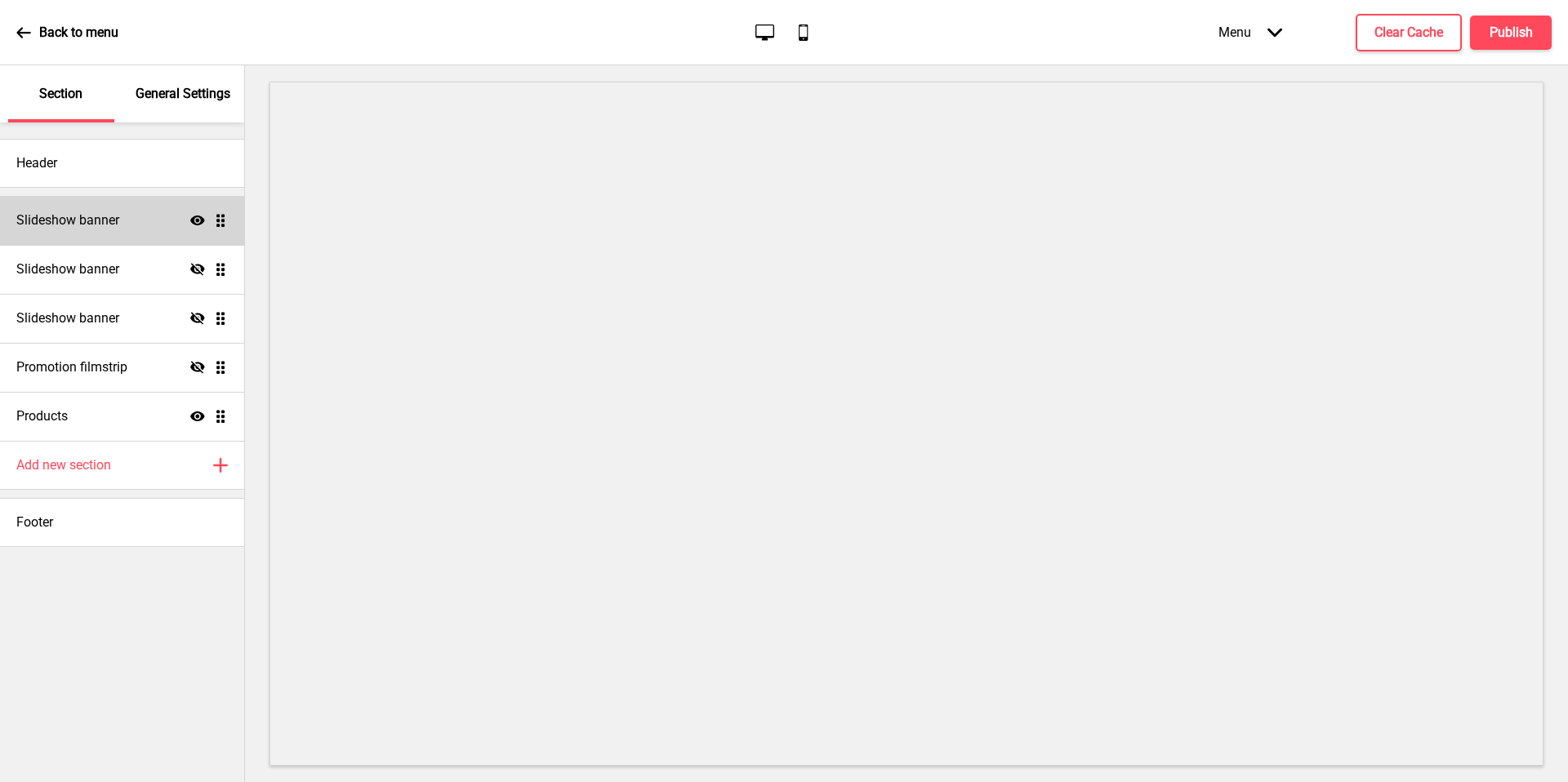
click at [193, 215] on icon "Show" at bounding box center [198, 220] width 15 height 15
click at [193, 215] on icon "Hide" at bounding box center [198, 220] width 15 height 15
click at [140, 214] on div "Slideshow banner Show Drag" at bounding box center [122, 220] width 244 height 49
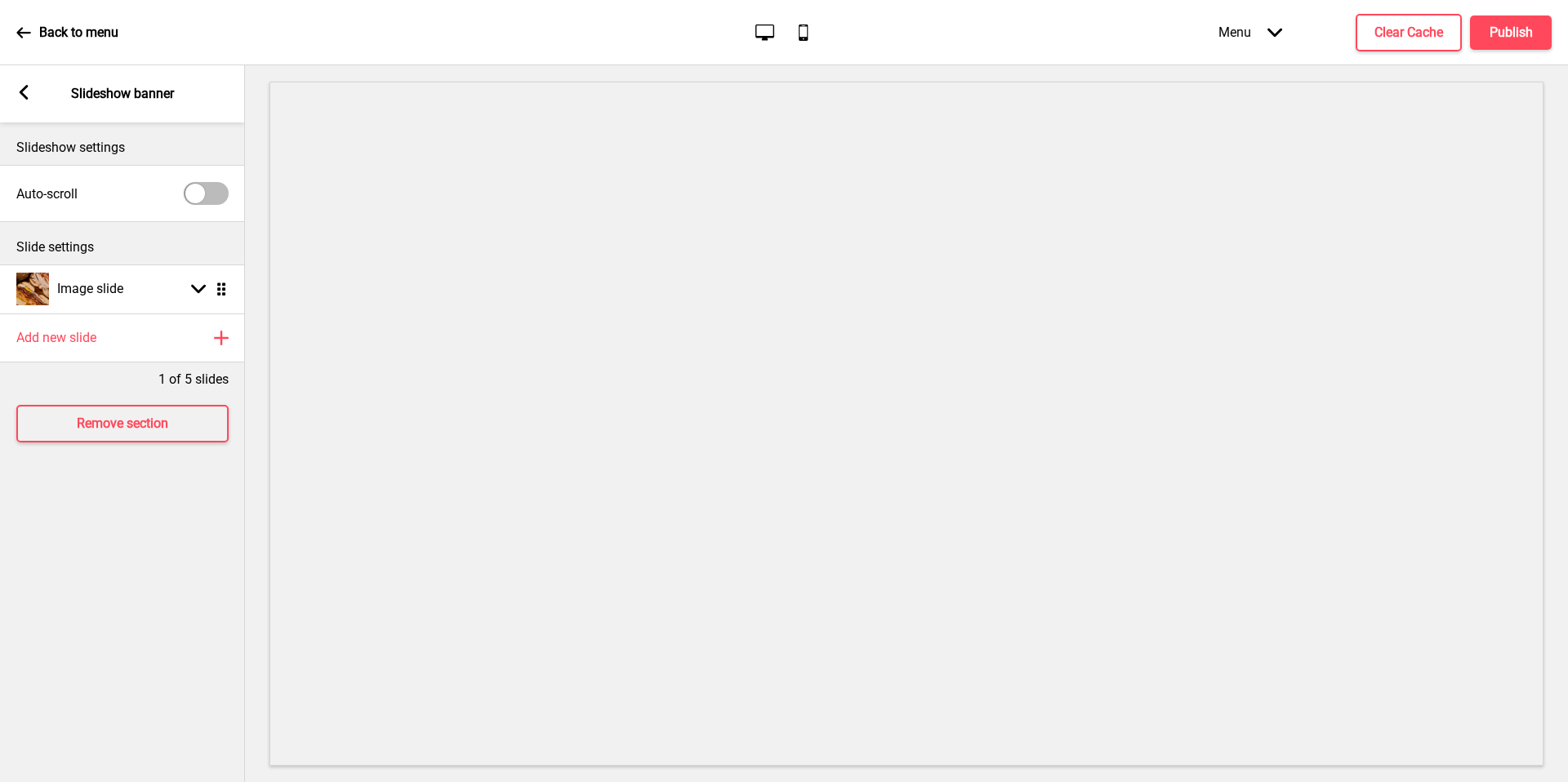
click at [25, 91] on rect at bounding box center [24, 92] width 15 height 15
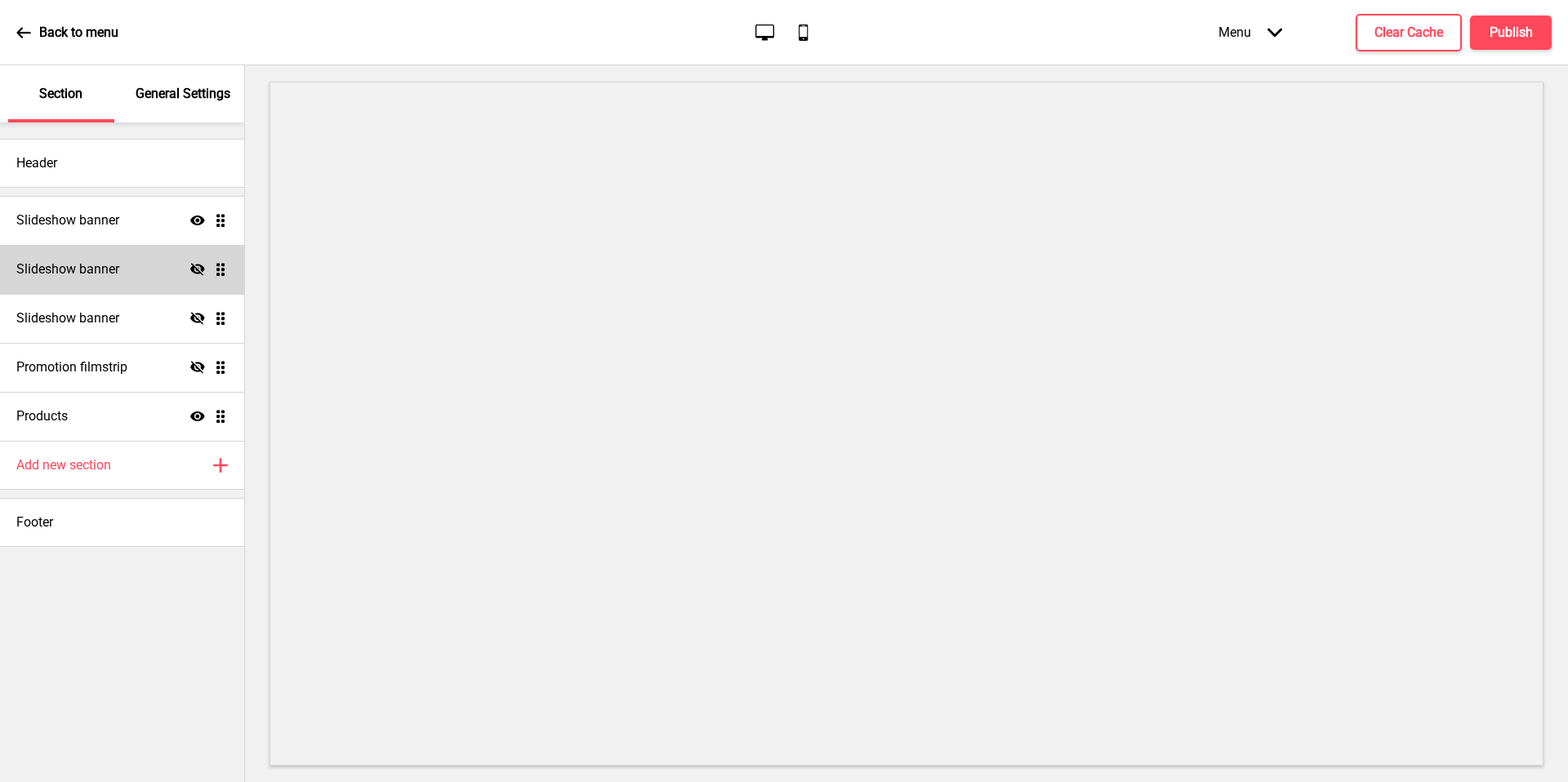
click at [112, 290] on div "Slideshow banner Hide Drag" at bounding box center [122, 270] width 244 height 49
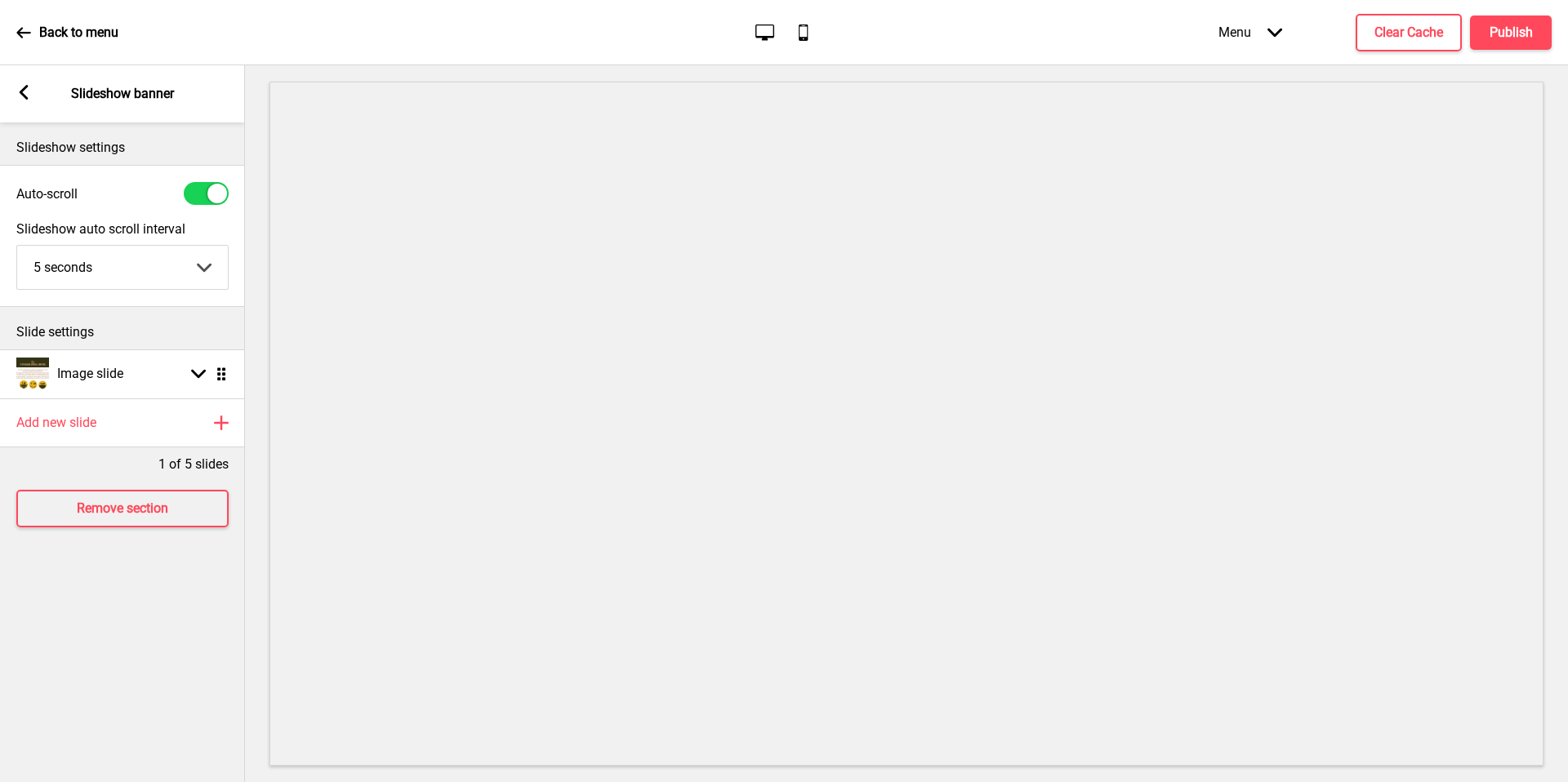
click at [21, 95] on icon at bounding box center [24, 92] width 9 height 15
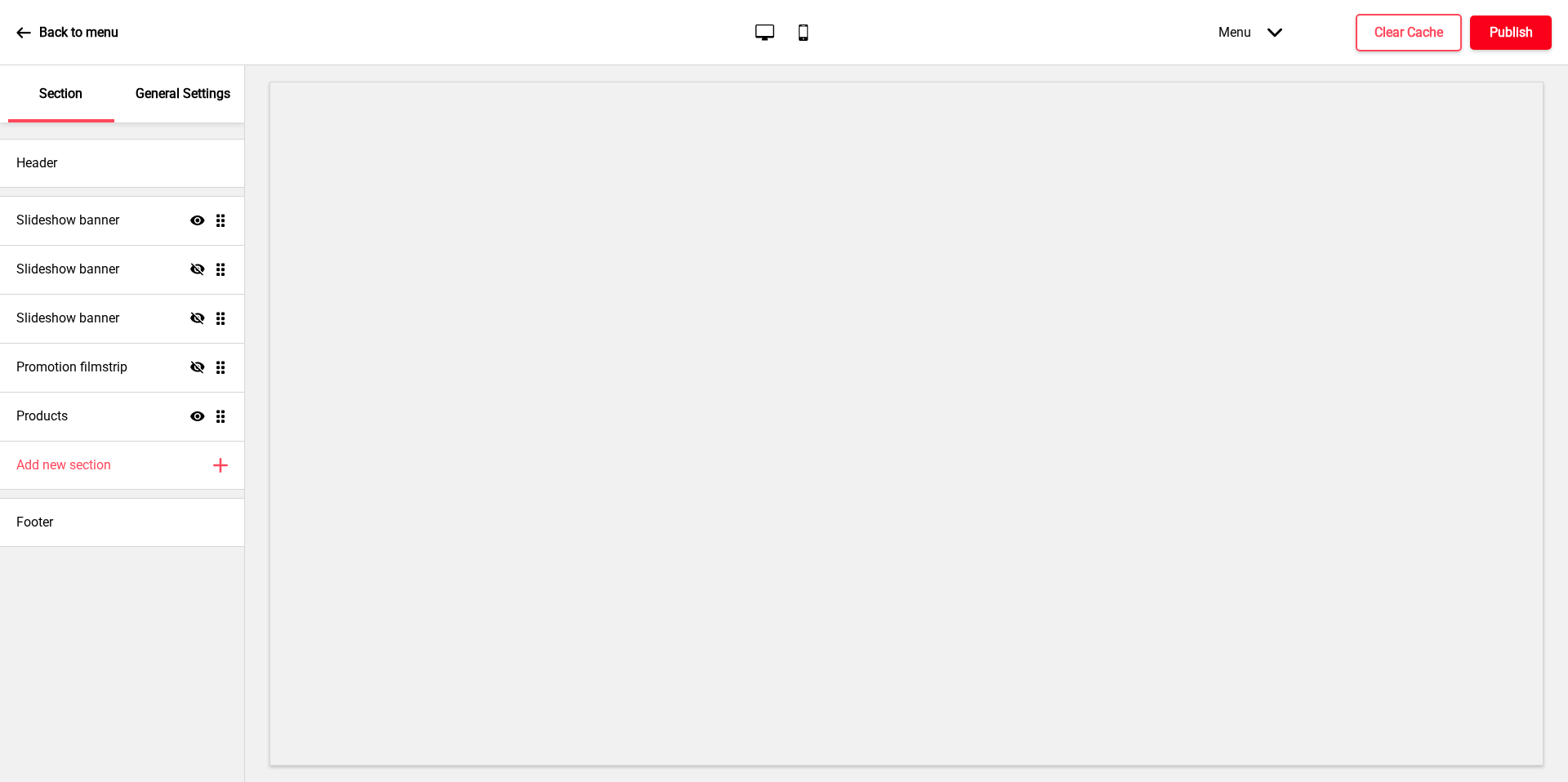
click at [1519, 38] on h4 "Publish" at bounding box center [1512, 33] width 44 height 18
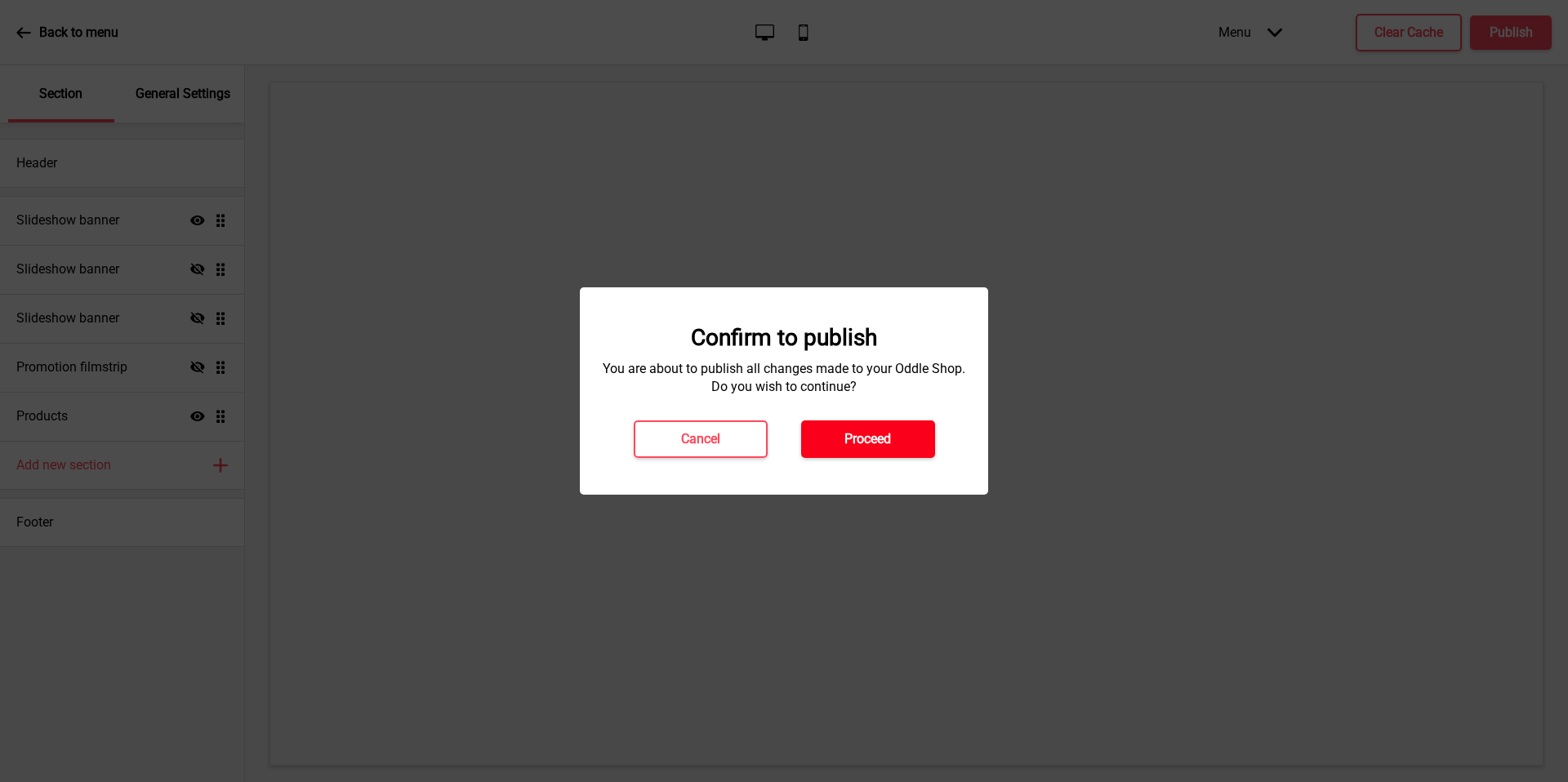
click at [897, 438] on button "Proceed" at bounding box center [867, 439] width 133 height 38
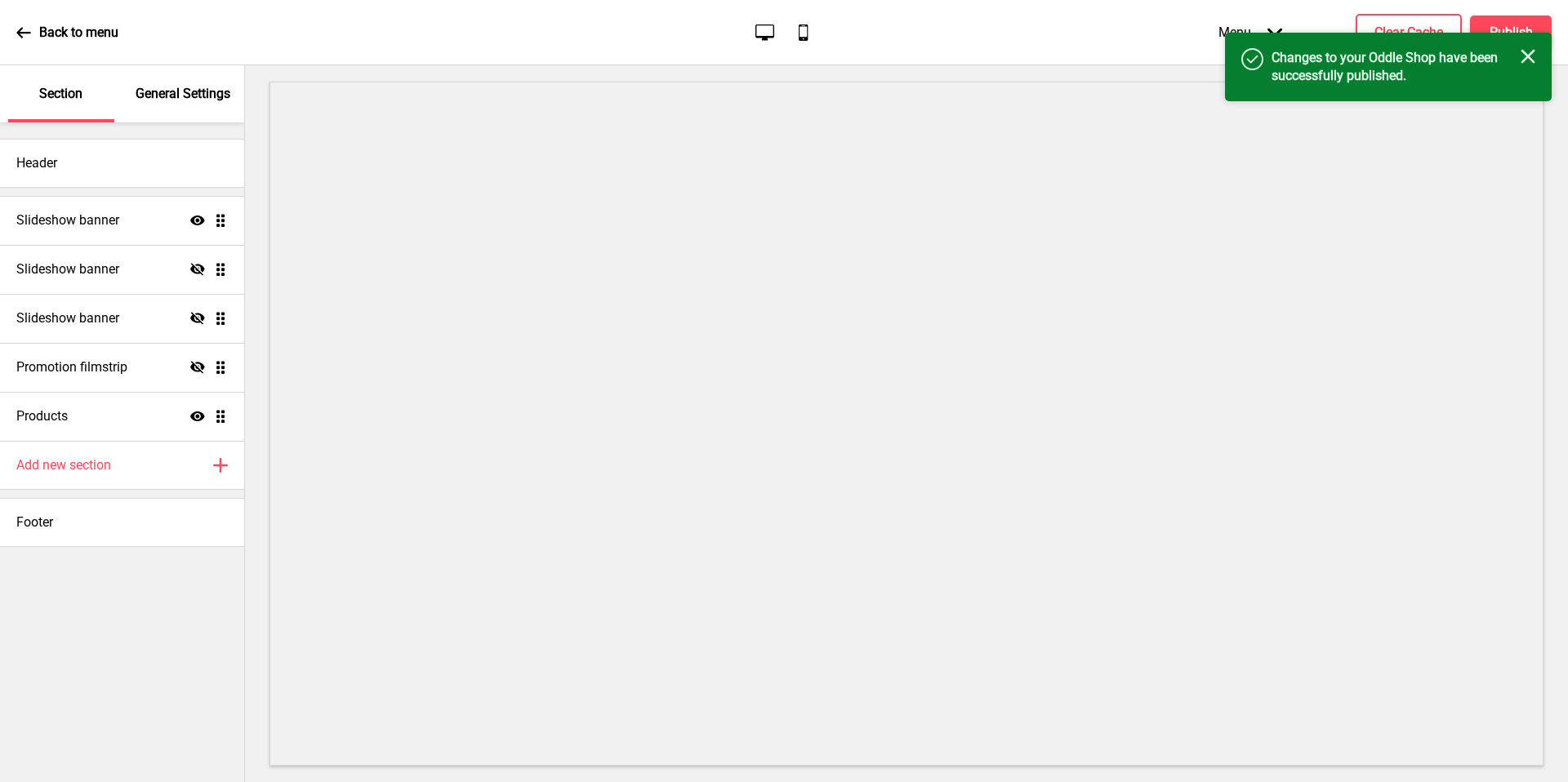
click at [71, 33] on p "Back to menu" at bounding box center [79, 33] width 79 height 18
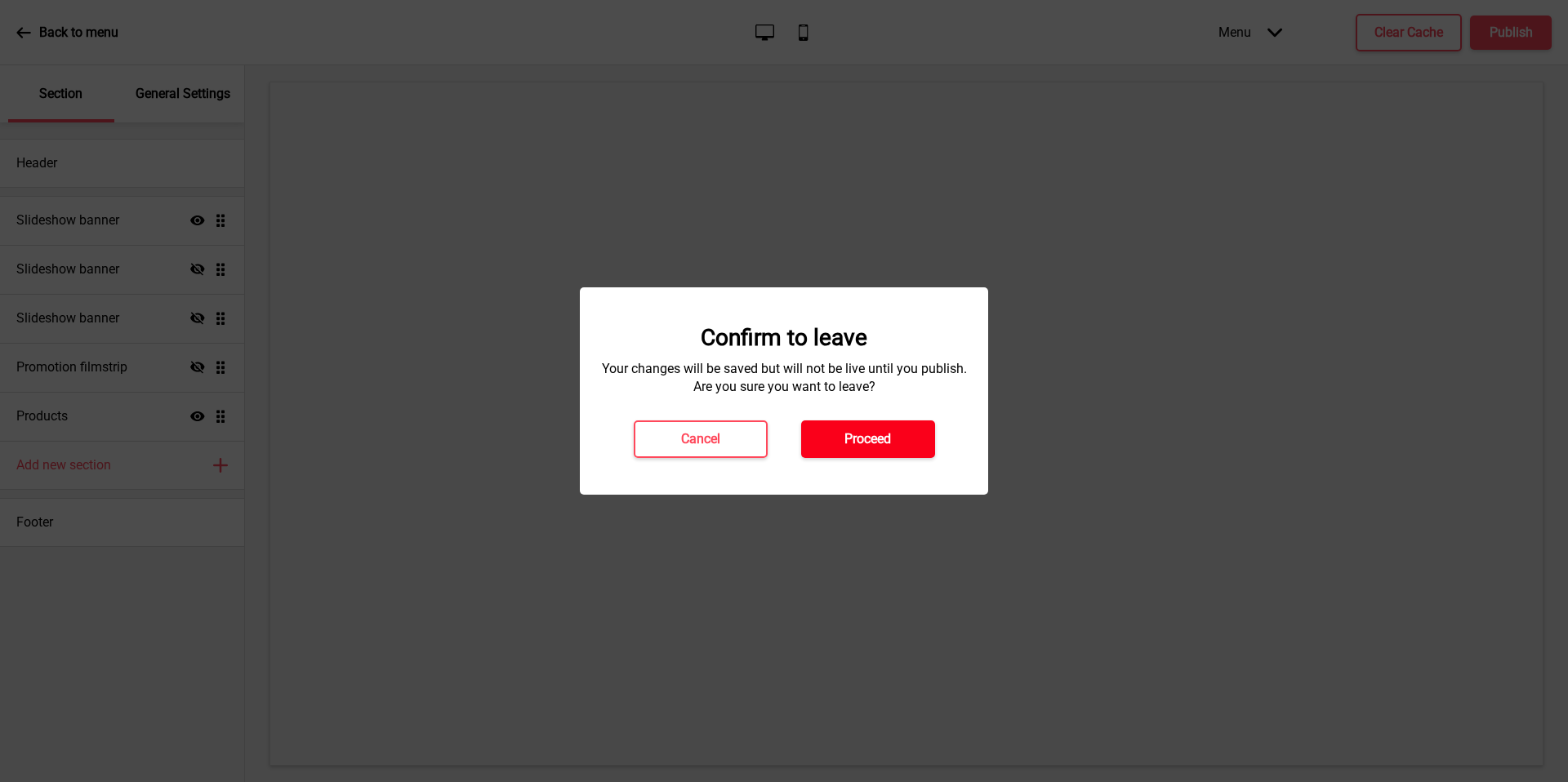
click at [900, 435] on button "Proceed" at bounding box center [867, 439] width 133 height 38
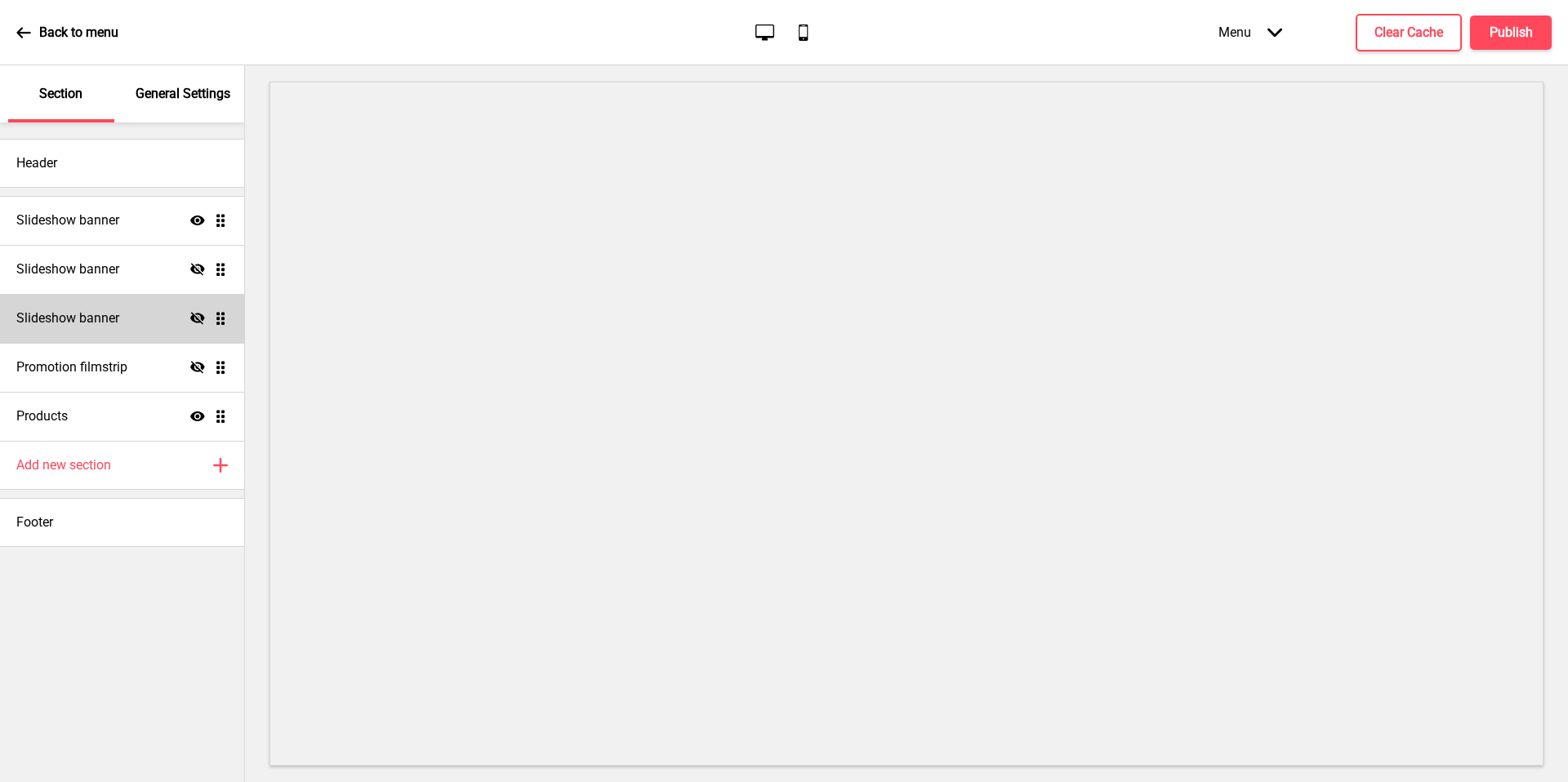
click at [198, 313] on icon at bounding box center [198, 318] width 15 height 12
click at [198, 313] on icon at bounding box center [198, 318] width 15 height 10
click at [199, 272] on icon at bounding box center [198, 269] width 15 height 12
click at [199, 272] on icon "Show" at bounding box center [198, 269] width 15 height 15
click at [199, 272] on icon at bounding box center [198, 269] width 15 height 12
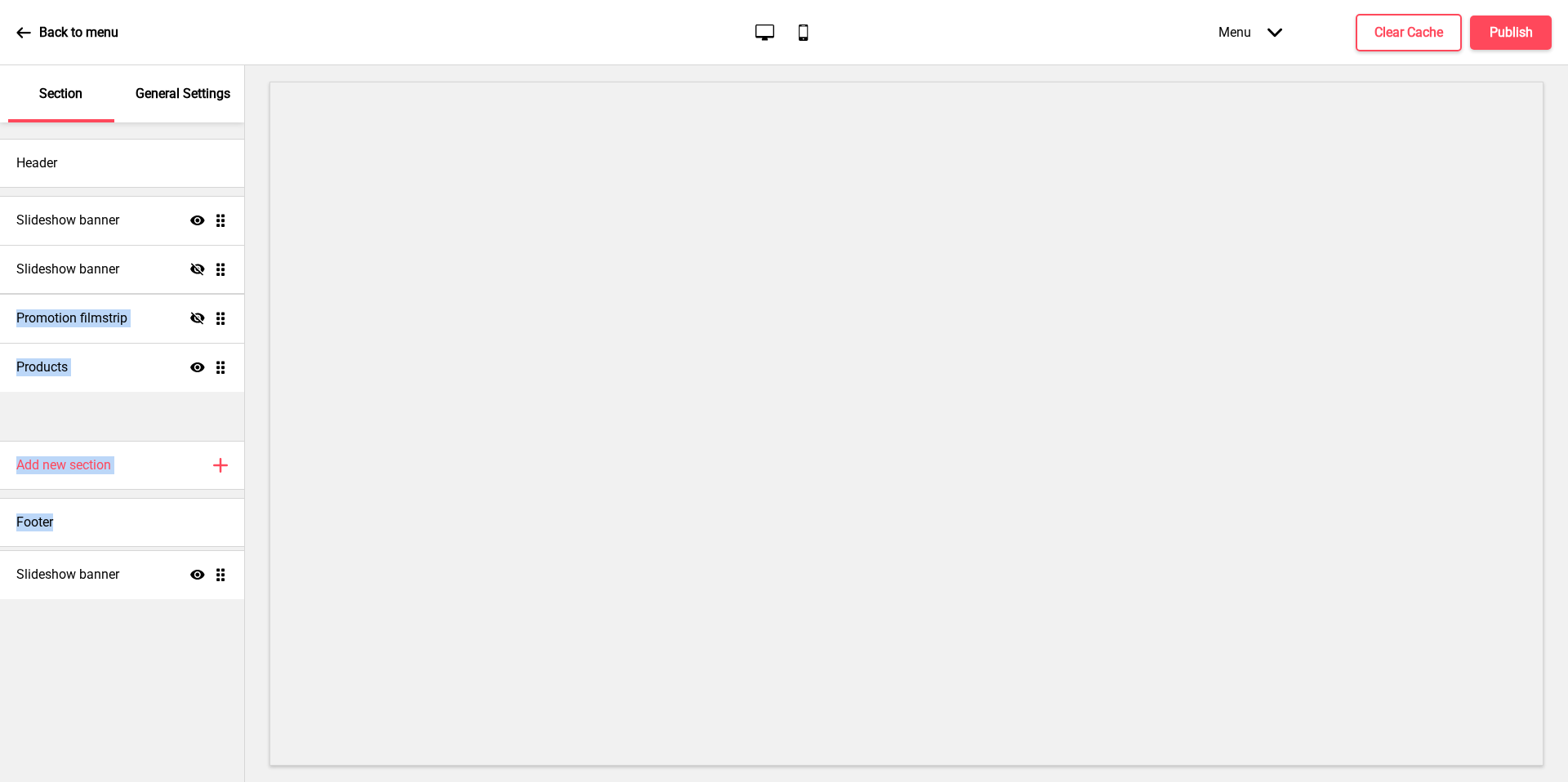
drag, startPoint x: 222, startPoint y: 267, endPoint x: 184, endPoint y: 566, distance: 301.4
click at [184, 566] on div "Header Slideshow banner Show Drag Slideshow banner Show Drag Slideshow banner H…" at bounding box center [122, 453] width 244 height 660
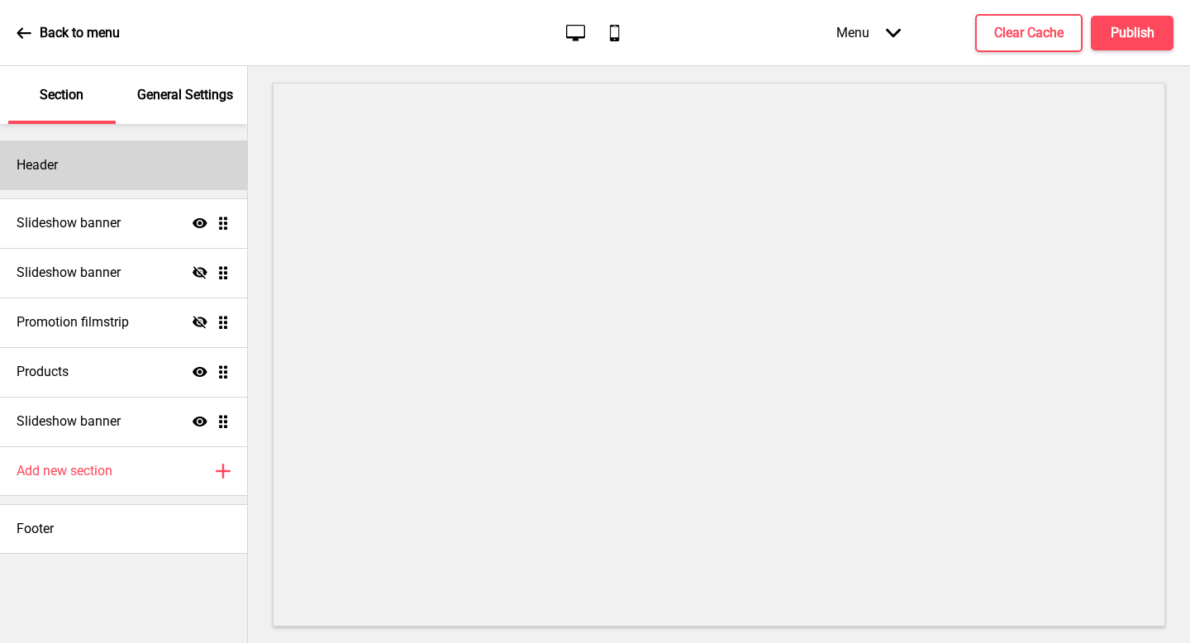
click at [131, 172] on div "Header" at bounding box center [123, 165] width 247 height 50
select select "[PERSON_NAME]"
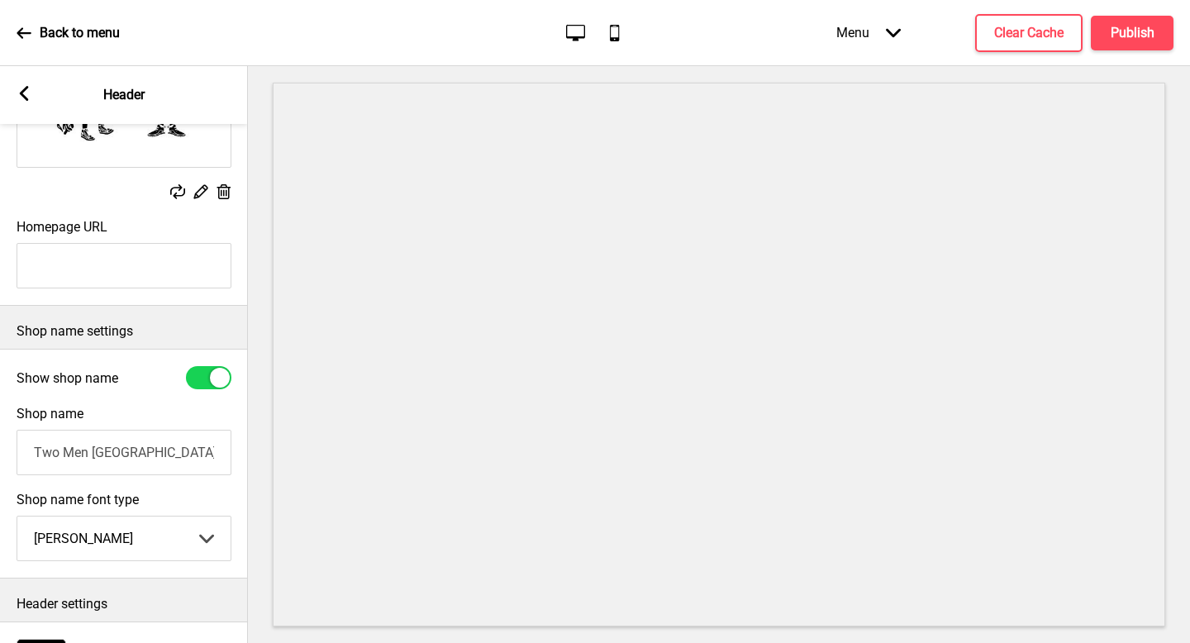
scroll to position [310, 0]
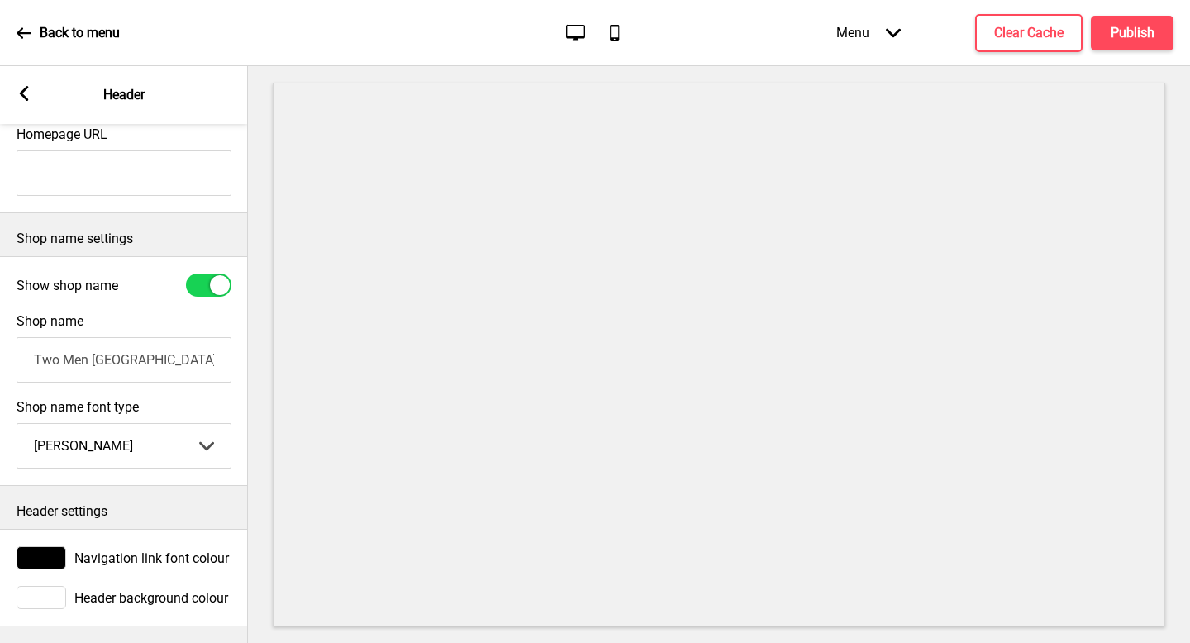
click at [154, 364] on input "Two Men [GEOGRAPHIC_DATA] ([GEOGRAPHIC_DATA])" at bounding box center [124, 359] width 215 height 45
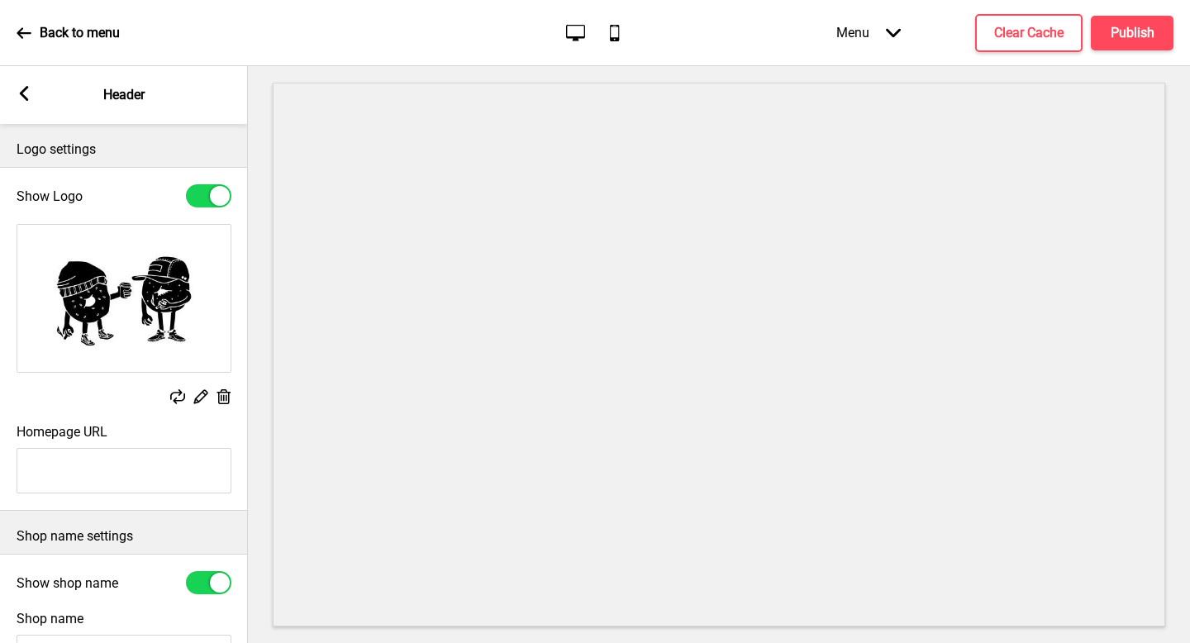
click at [30, 97] on rect at bounding box center [24, 93] width 15 height 15
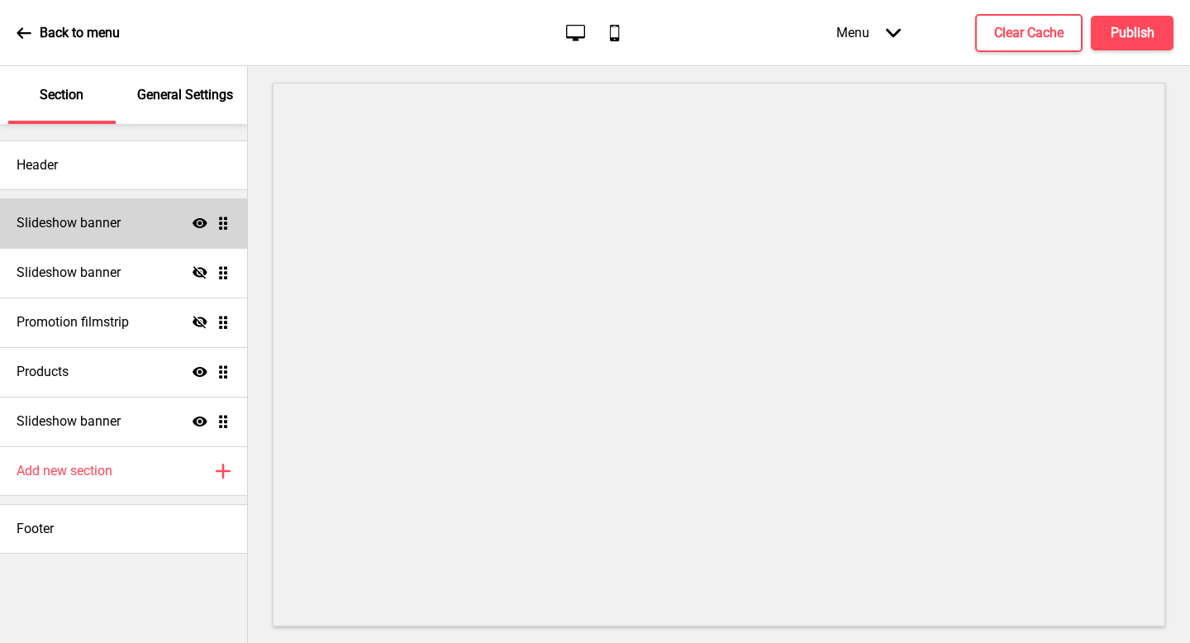
click at [116, 208] on div "Slideshow banner Show Drag" at bounding box center [123, 223] width 247 height 50
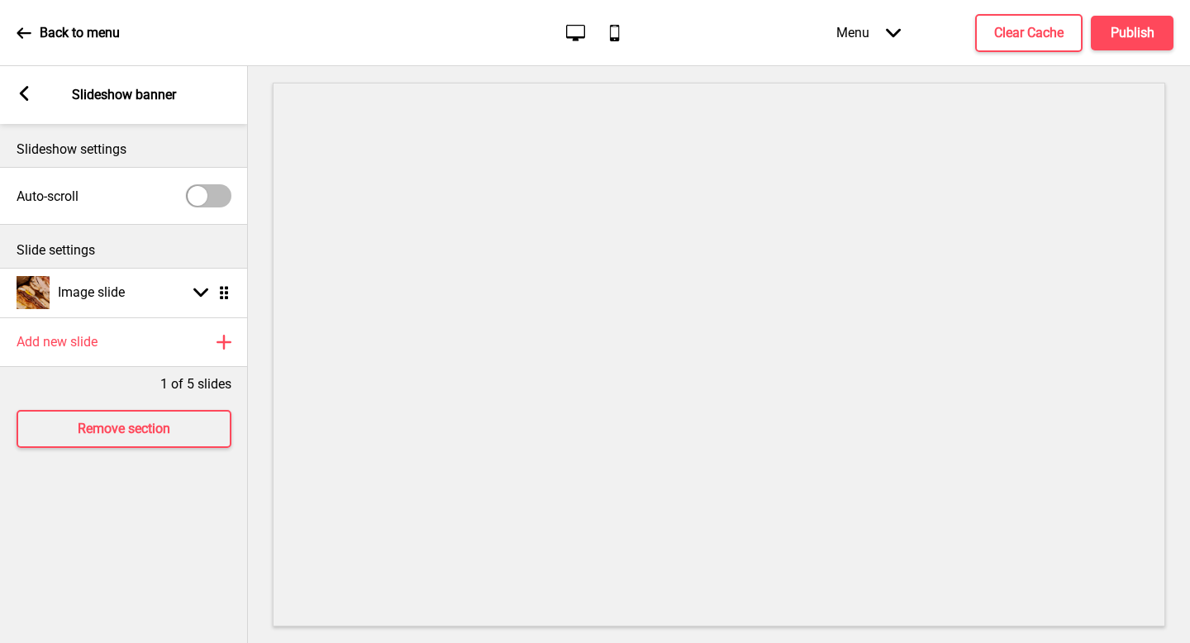
click at [23, 99] on rect at bounding box center [24, 93] width 15 height 15
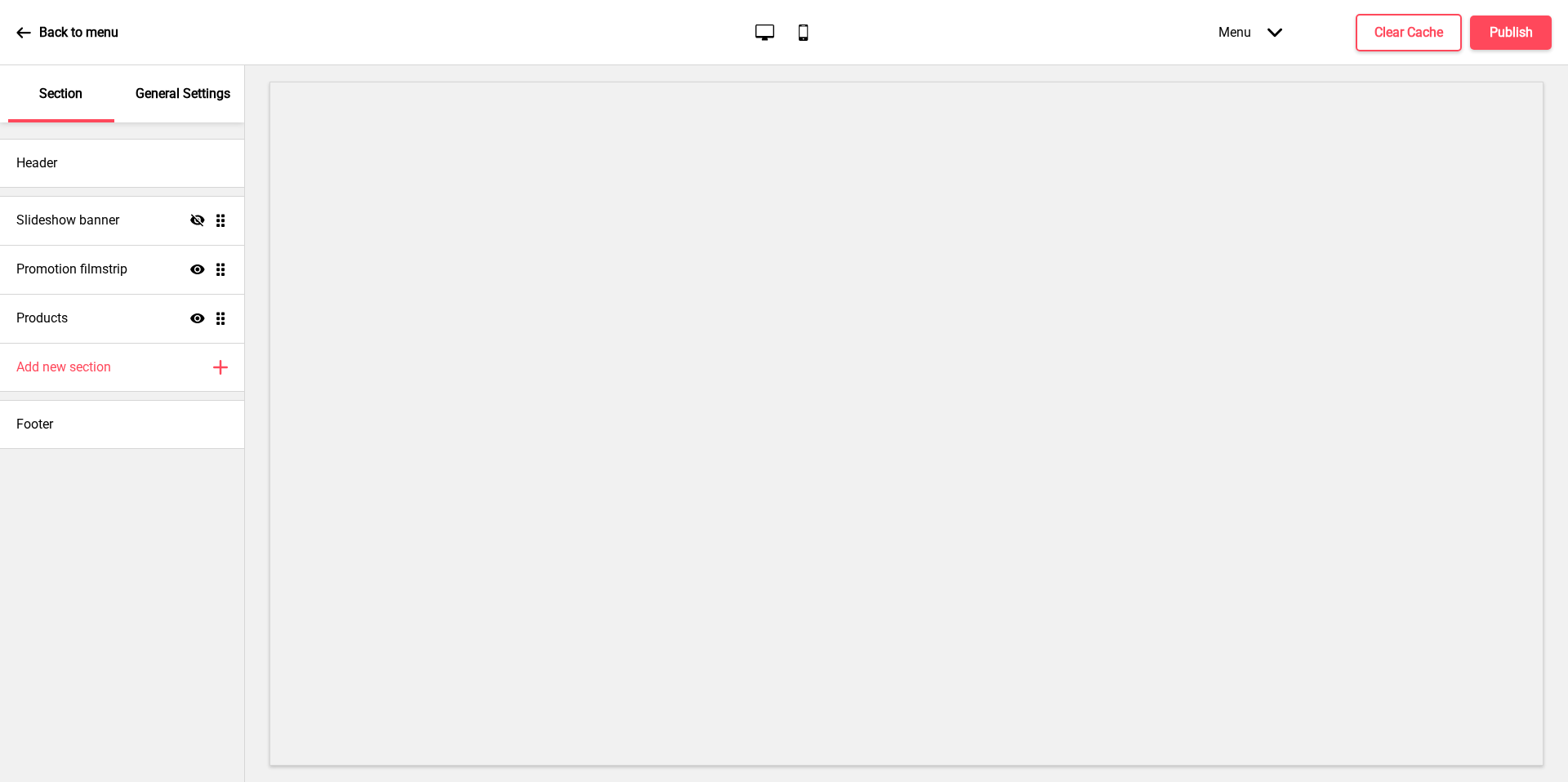
drag, startPoint x: 186, startPoint y: 95, endPoint x: 189, endPoint y: 82, distance: 13.3
click at [186, 96] on p "General Settings" at bounding box center [183, 94] width 95 height 18
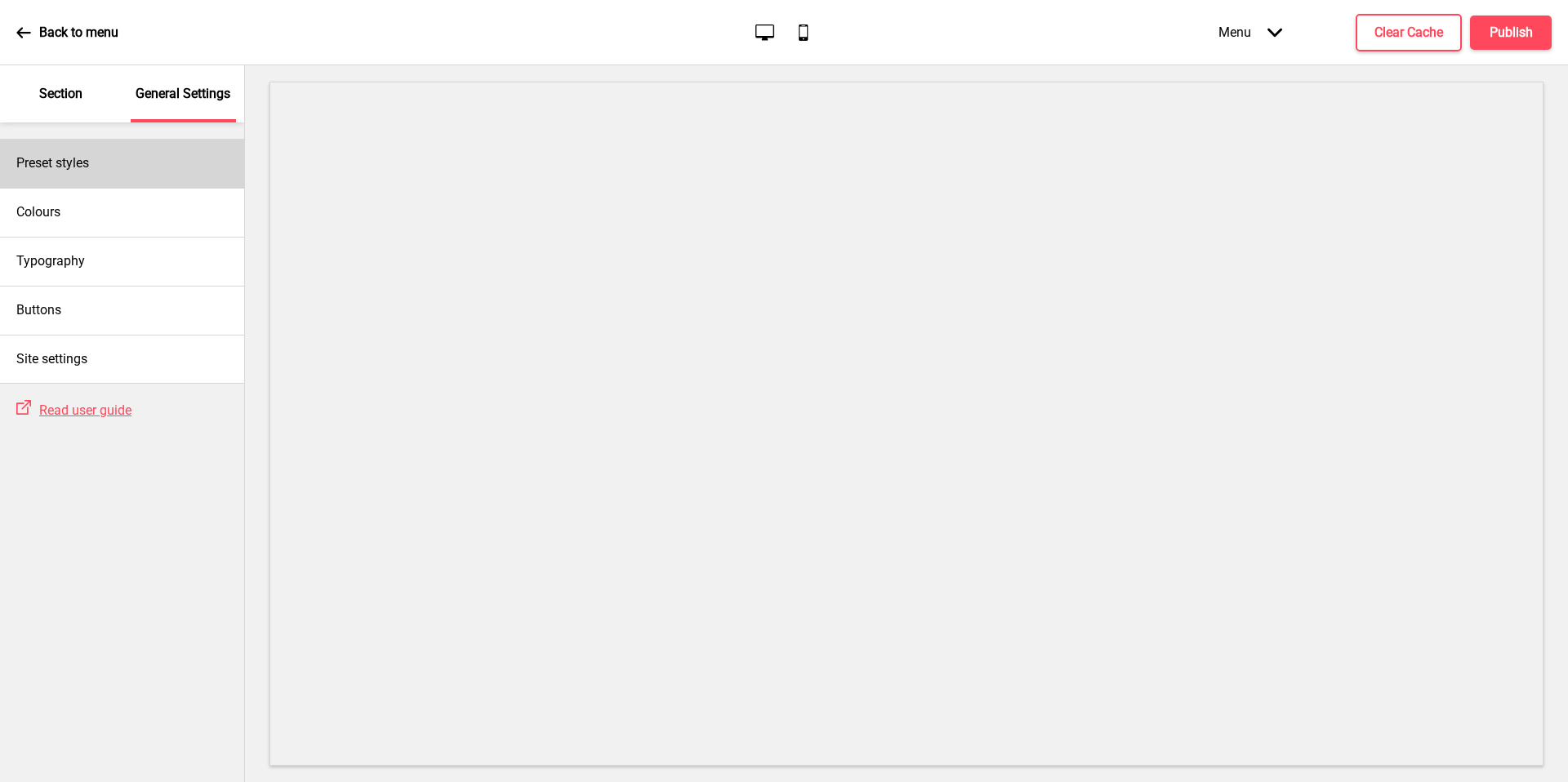
click at [158, 156] on div "Preset styles" at bounding box center [122, 163] width 244 height 49
select select "modern"
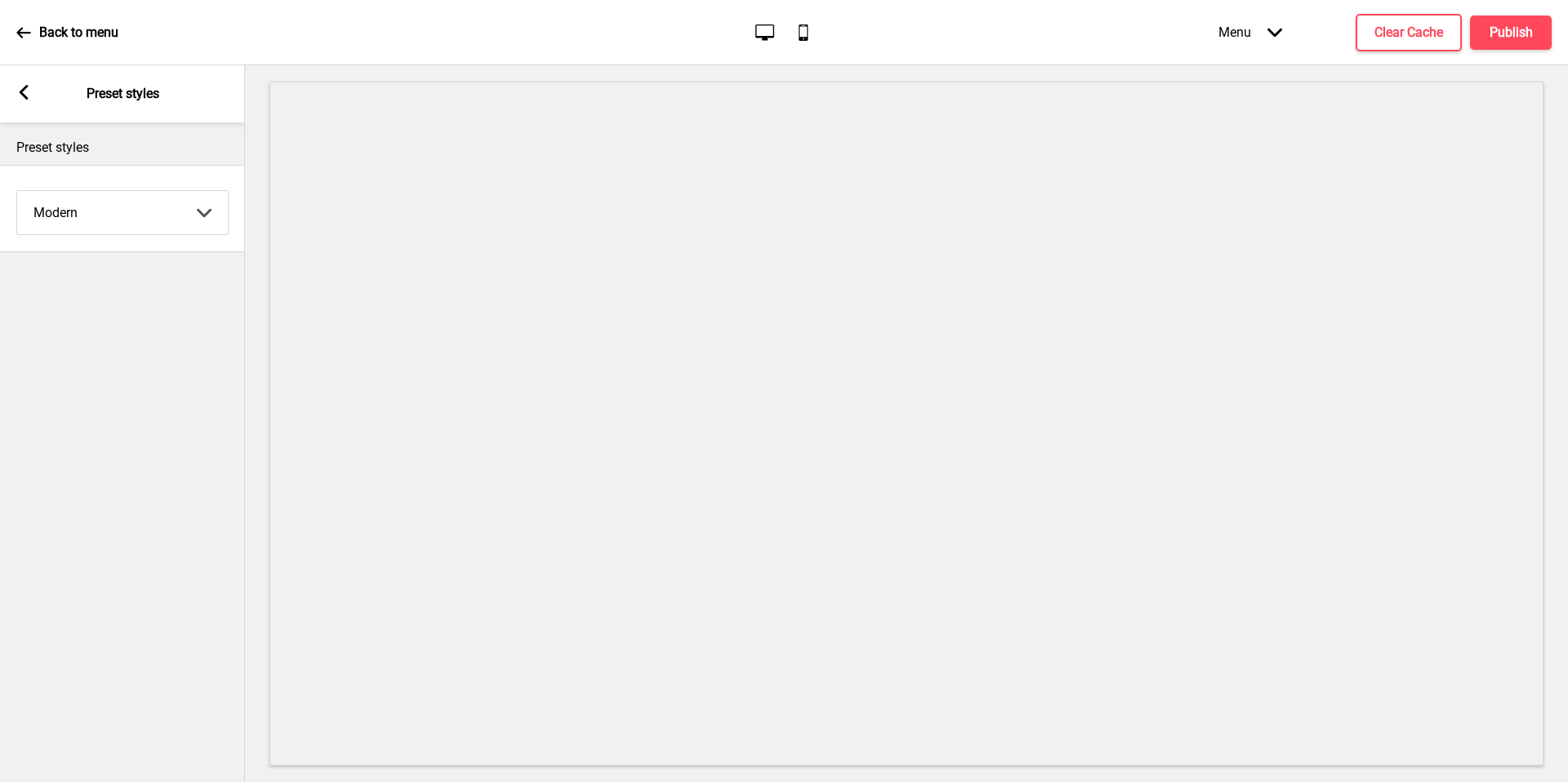
click at [36, 97] on div "Arrow left Preset styles" at bounding box center [123, 94] width 245 height 57
click at [33, 94] on div "Arrow left Preset styles" at bounding box center [123, 94] width 245 height 57
click at [26, 92] on rect at bounding box center [24, 92] width 15 height 15
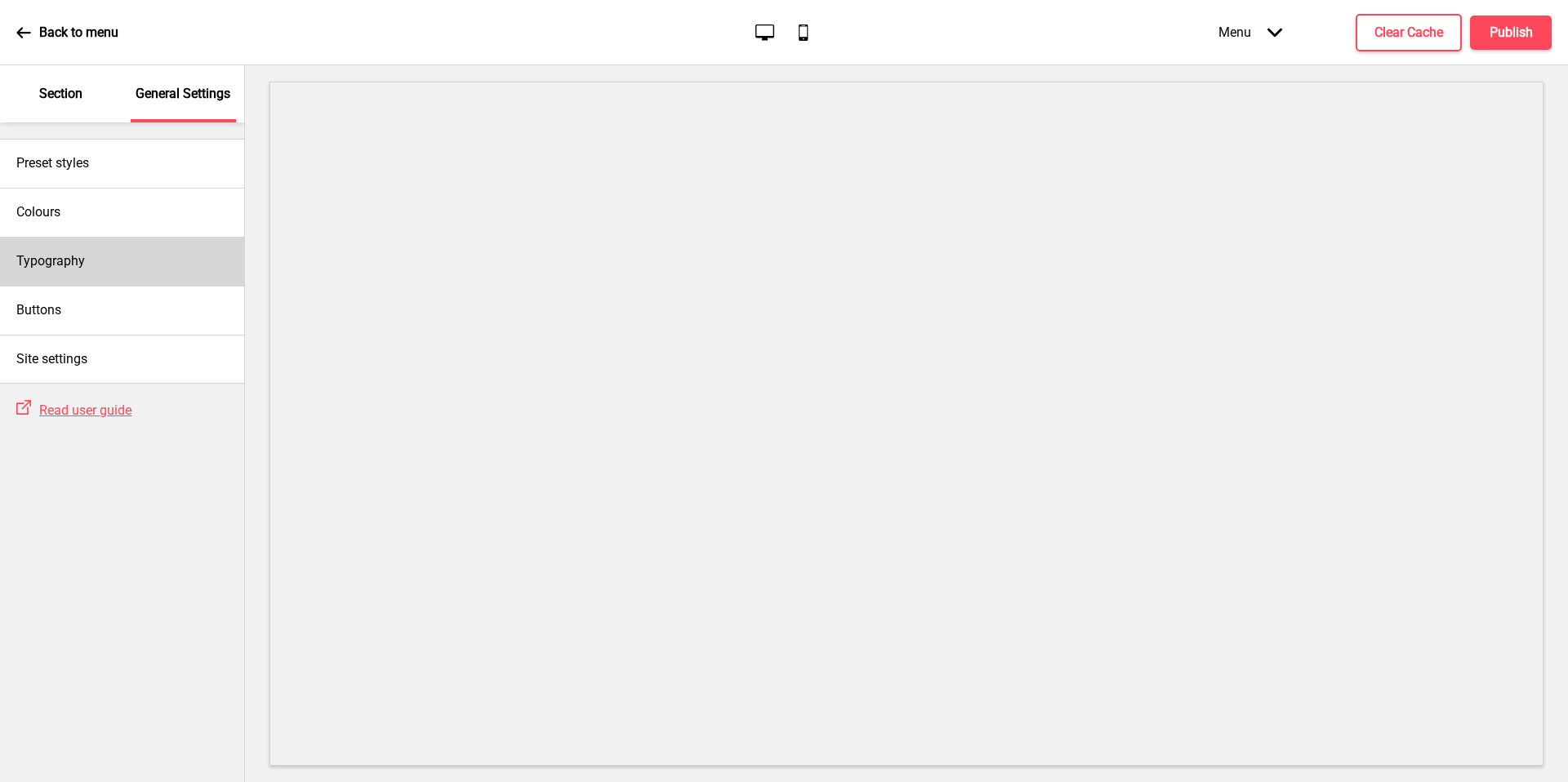
click at [78, 278] on div "Typography" at bounding box center [122, 262] width 244 height 49
select select "Roboto"
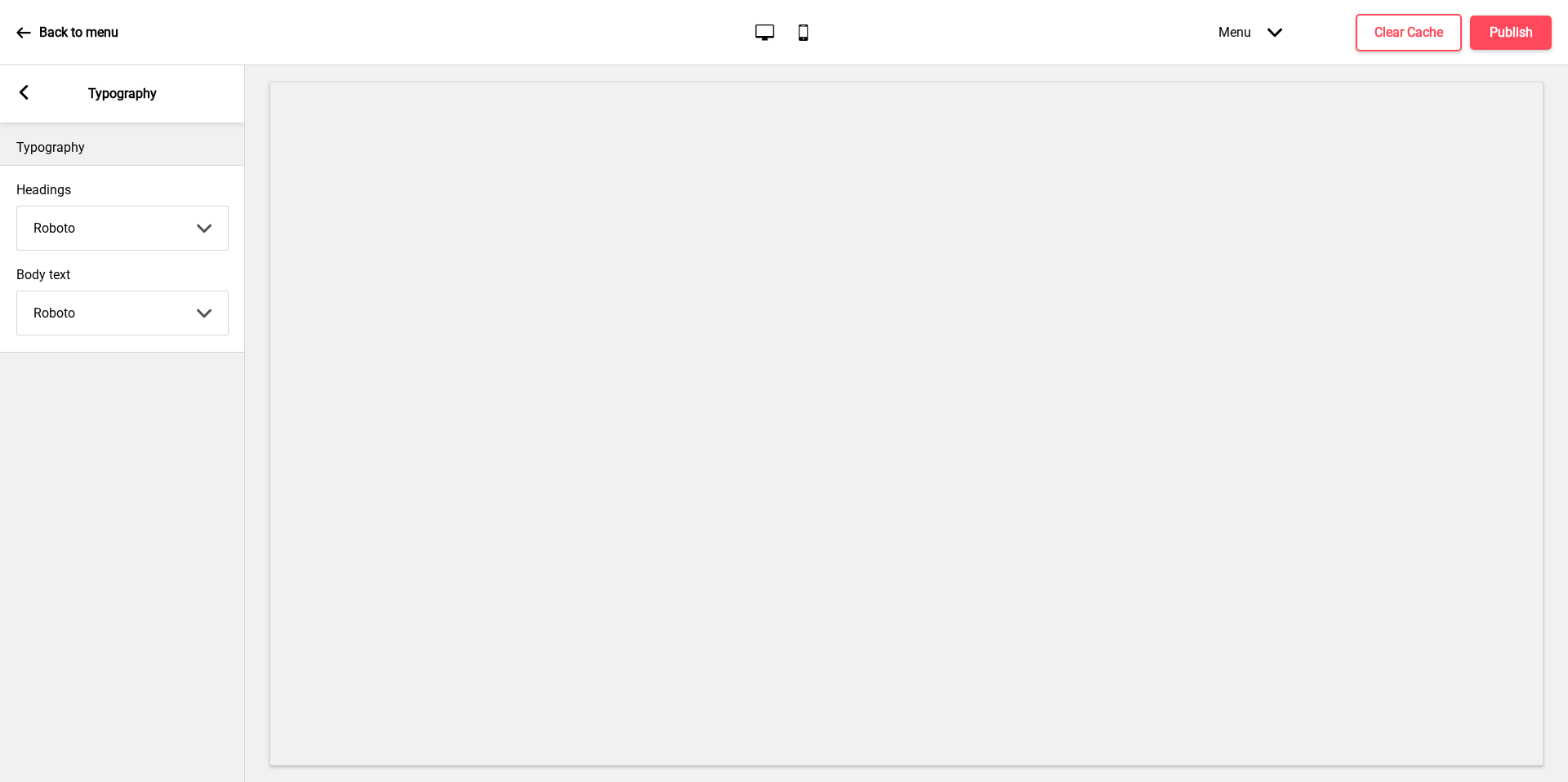
click at [17, 96] on icon "Arrow left" at bounding box center [24, 92] width 15 height 15
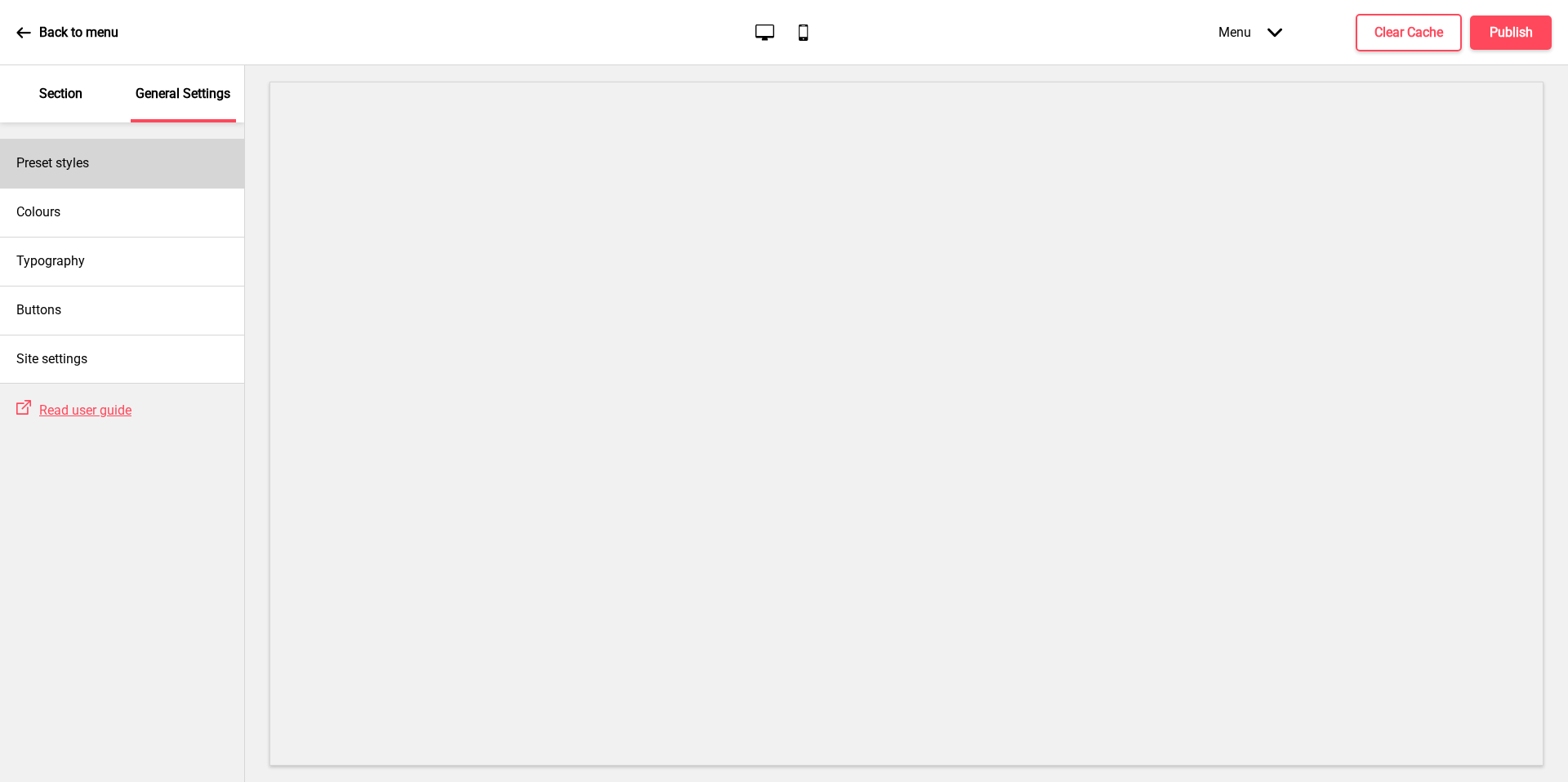
click at [160, 177] on div "Preset styles" at bounding box center [122, 163] width 244 height 49
select select "modern"
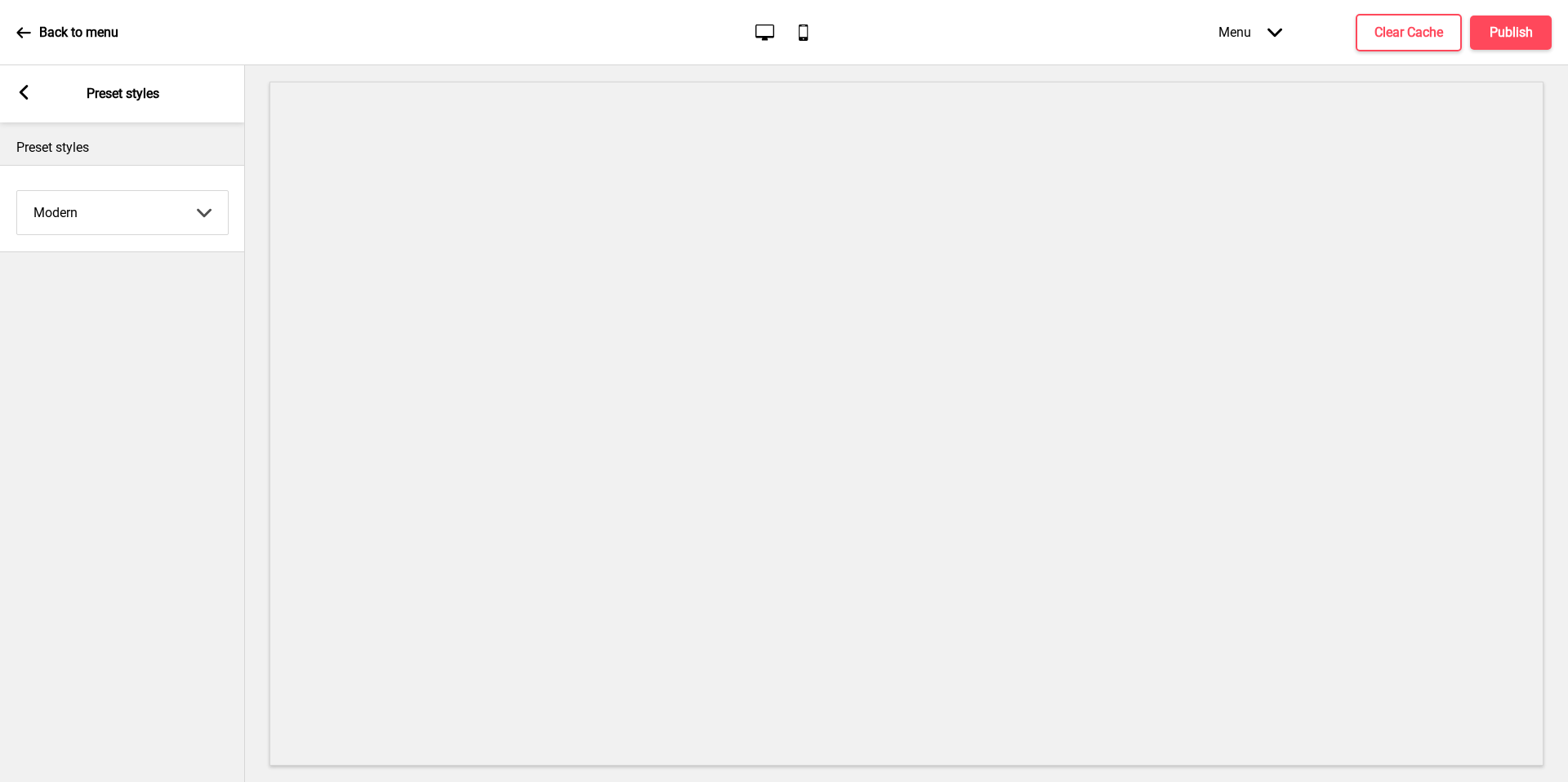
click at [148, 205] on select "Coffee Contrast Dark Earth Marine Minimalist Modern Oddle Pastel Yellow Fruits …" at bounding box center [122, 213] width 211 height 43
click at [27, 99] on icon at bounding box center [24, 92] width 9 height 15
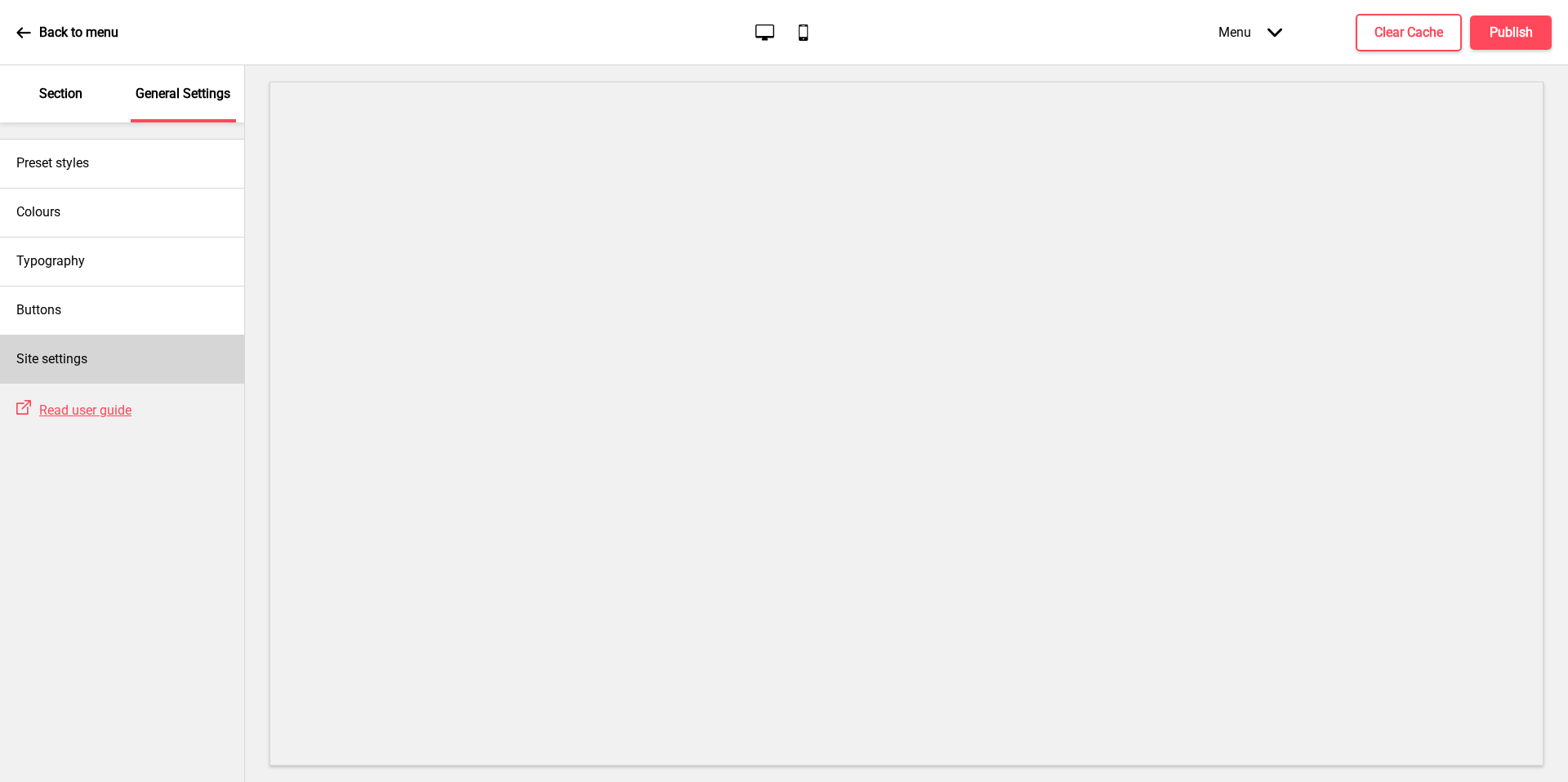
click at [102, 349] on div "Site settings" at bounding box center [122, 360] width 244 height 49
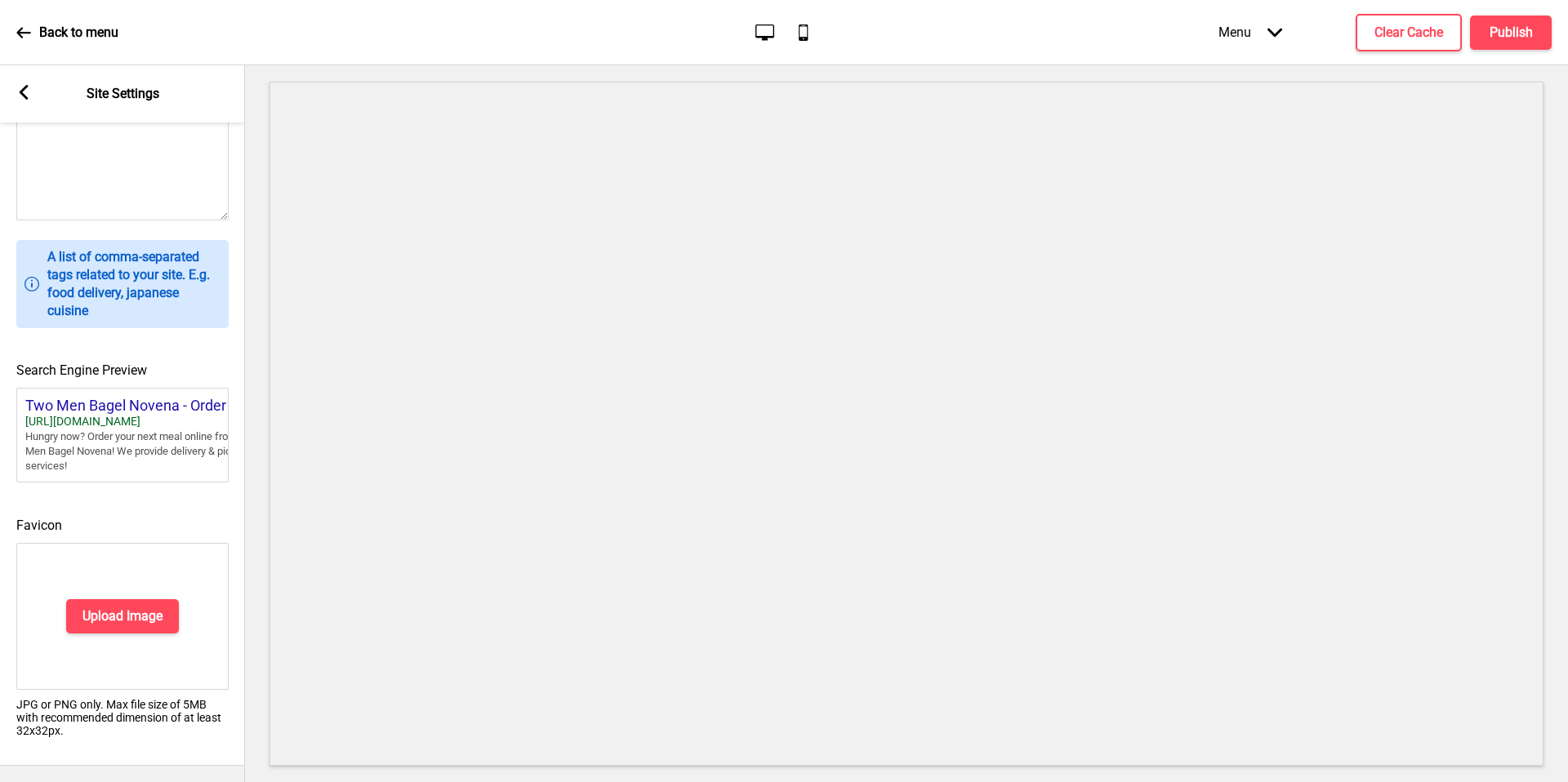
scroll to position [548, 0]
click at [173, 517] on h4 "Favicon" at bounding box center [123, 526] width 213 height 18
click at [159, 585] on div "Upload Image" at bounding box center [123, 616] width 213 height 147
click at [159, 599] on button "Upload Image" at bounding box center [123, 616] width 113 height 35
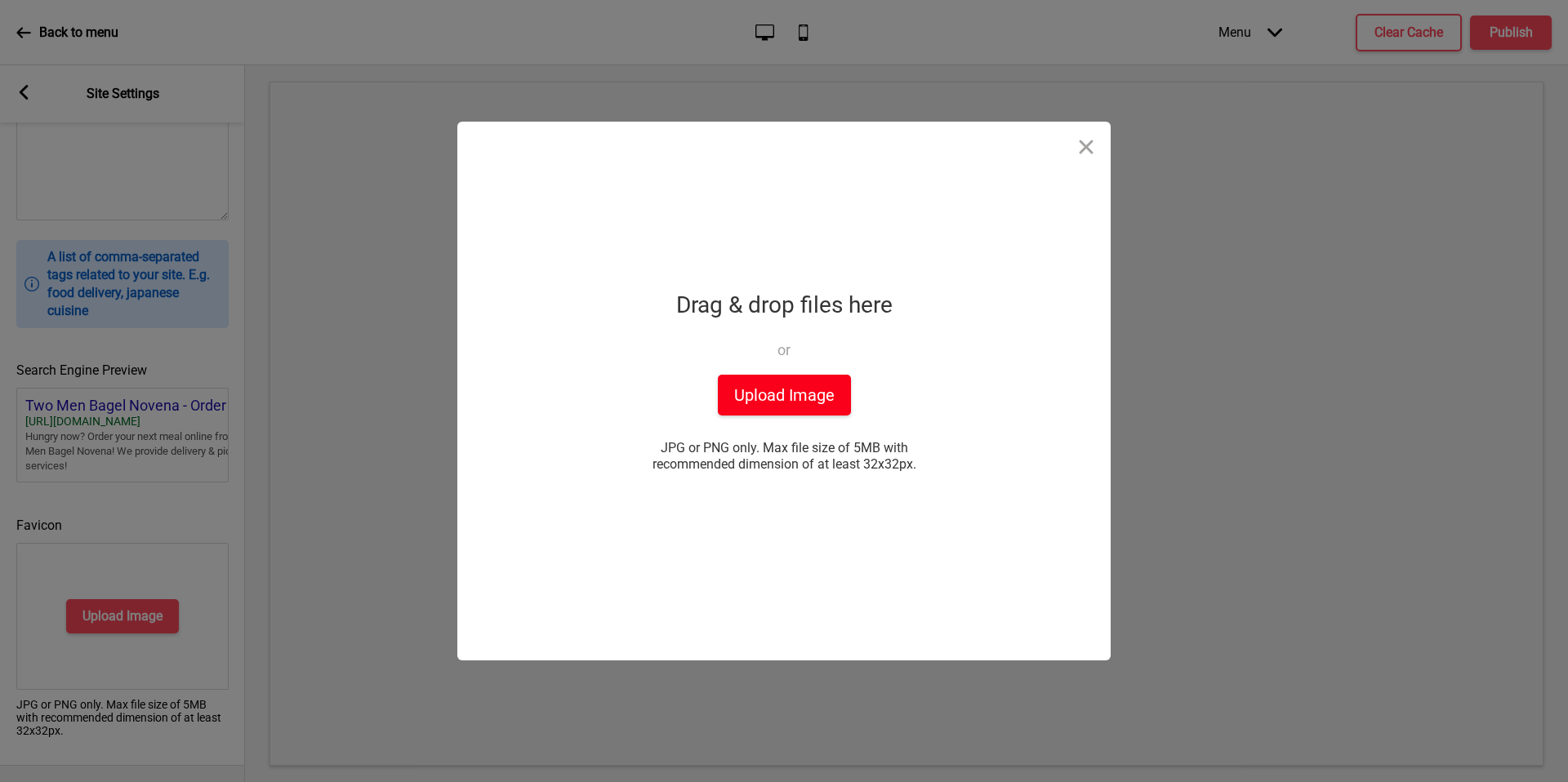
click at [780, 409] on button "Upload Image" at bounding box center [784, 394] width 133 height 41
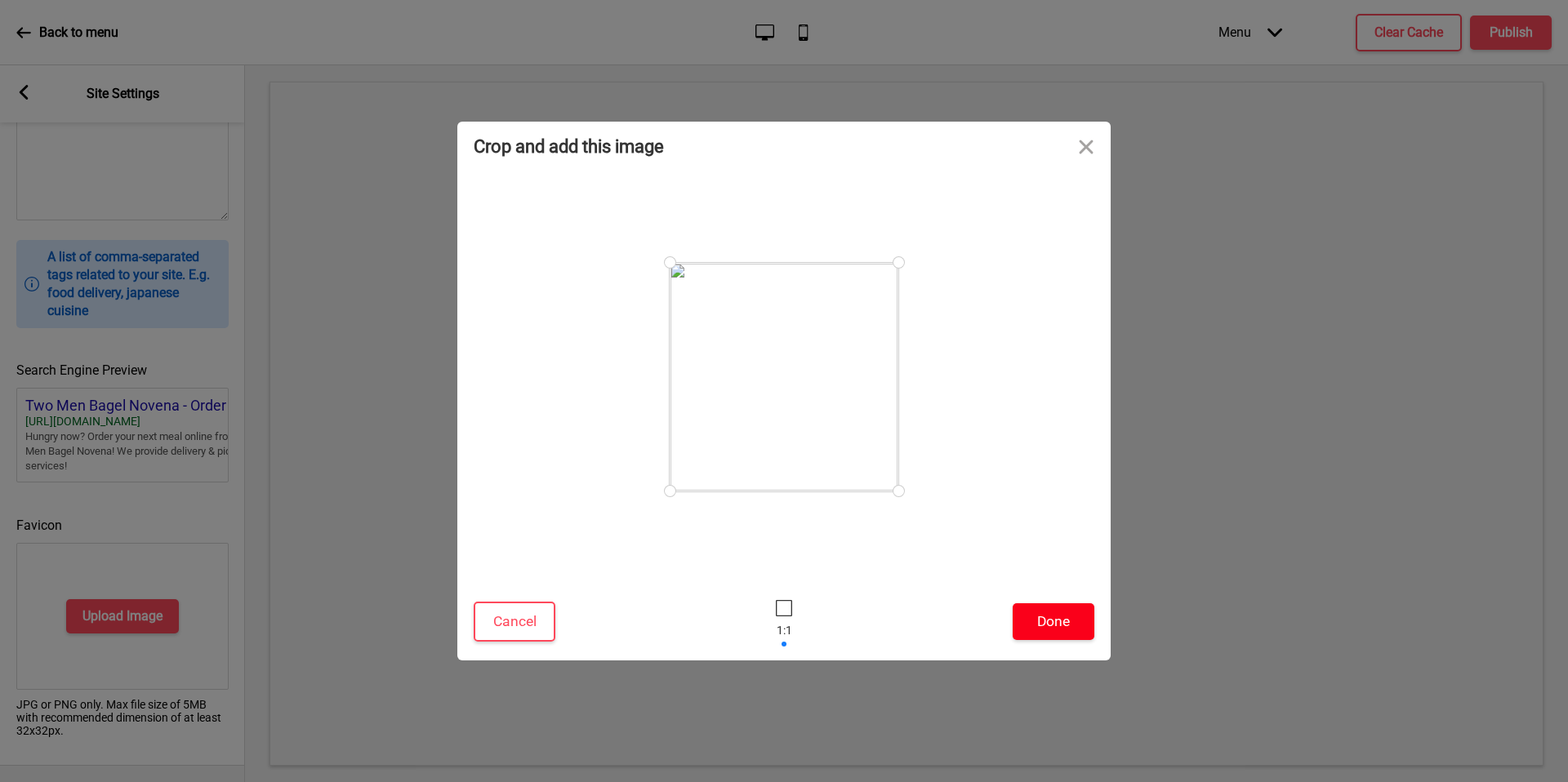
click at [1033, 611] on button "Done" at bounding box center [1053, 622] width 82 height 37
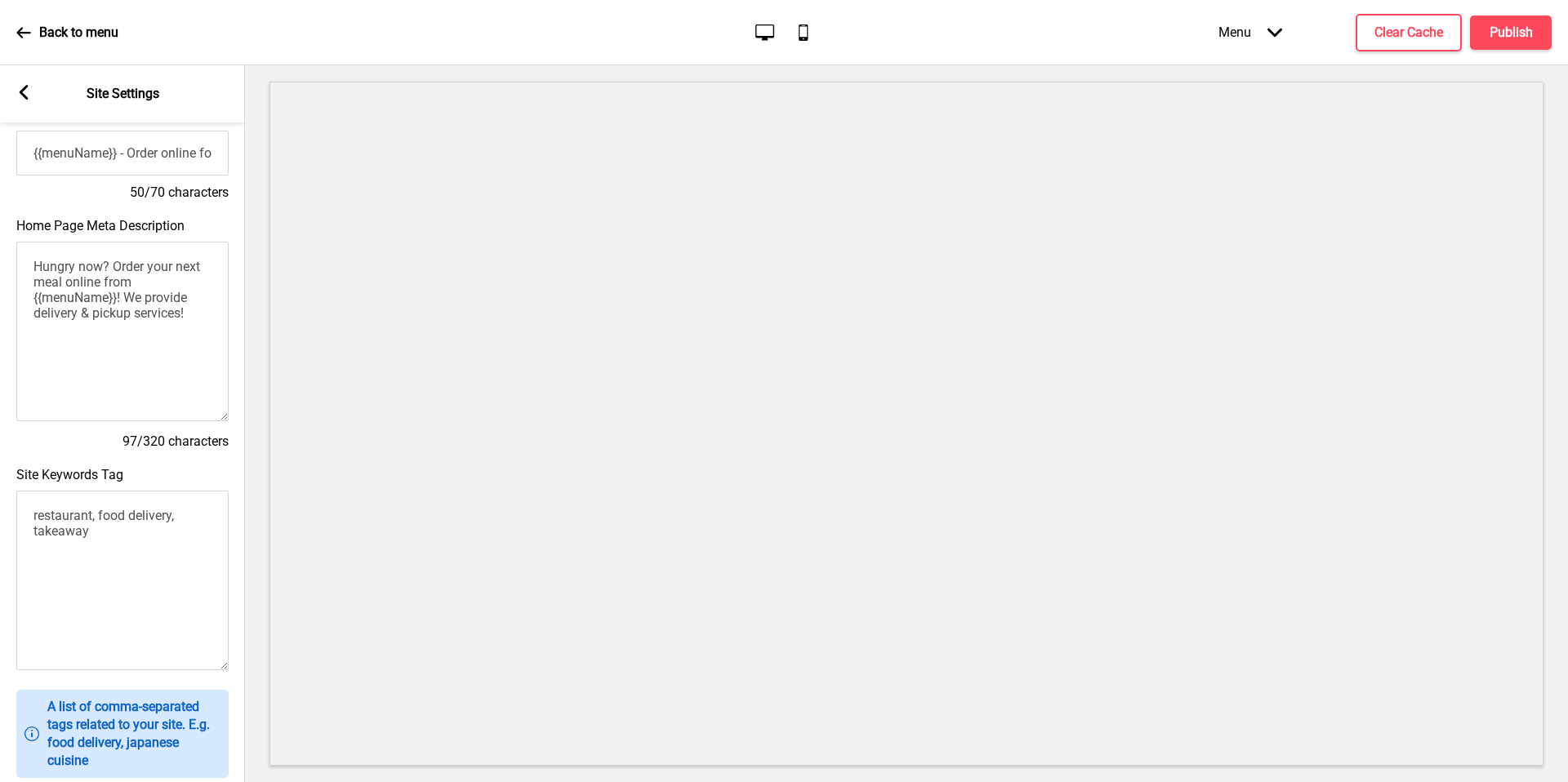
scroll to position [0, 0]
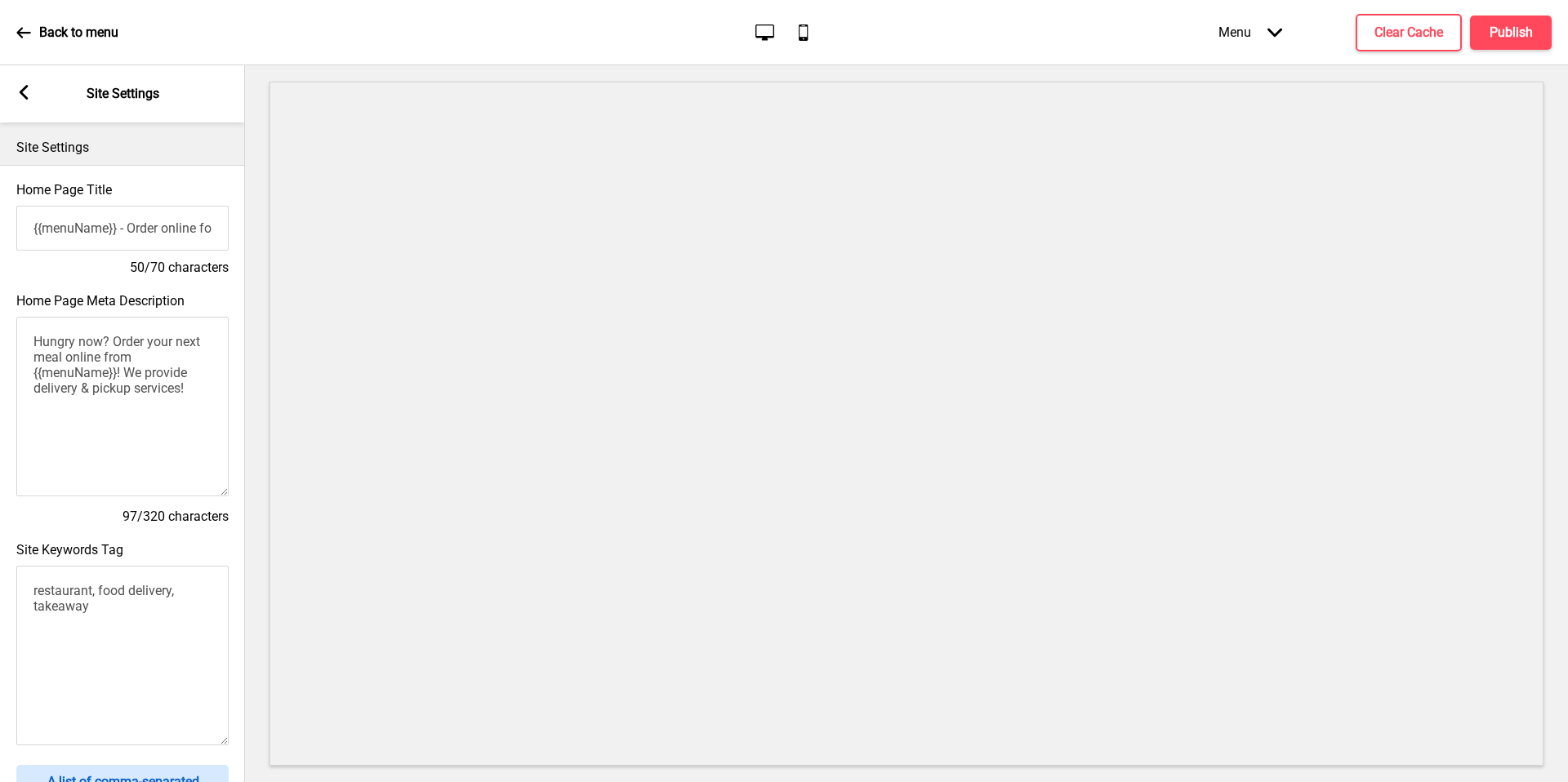
click at [21, 96] on rect at bounding box center [24, 92] width 15 height 15
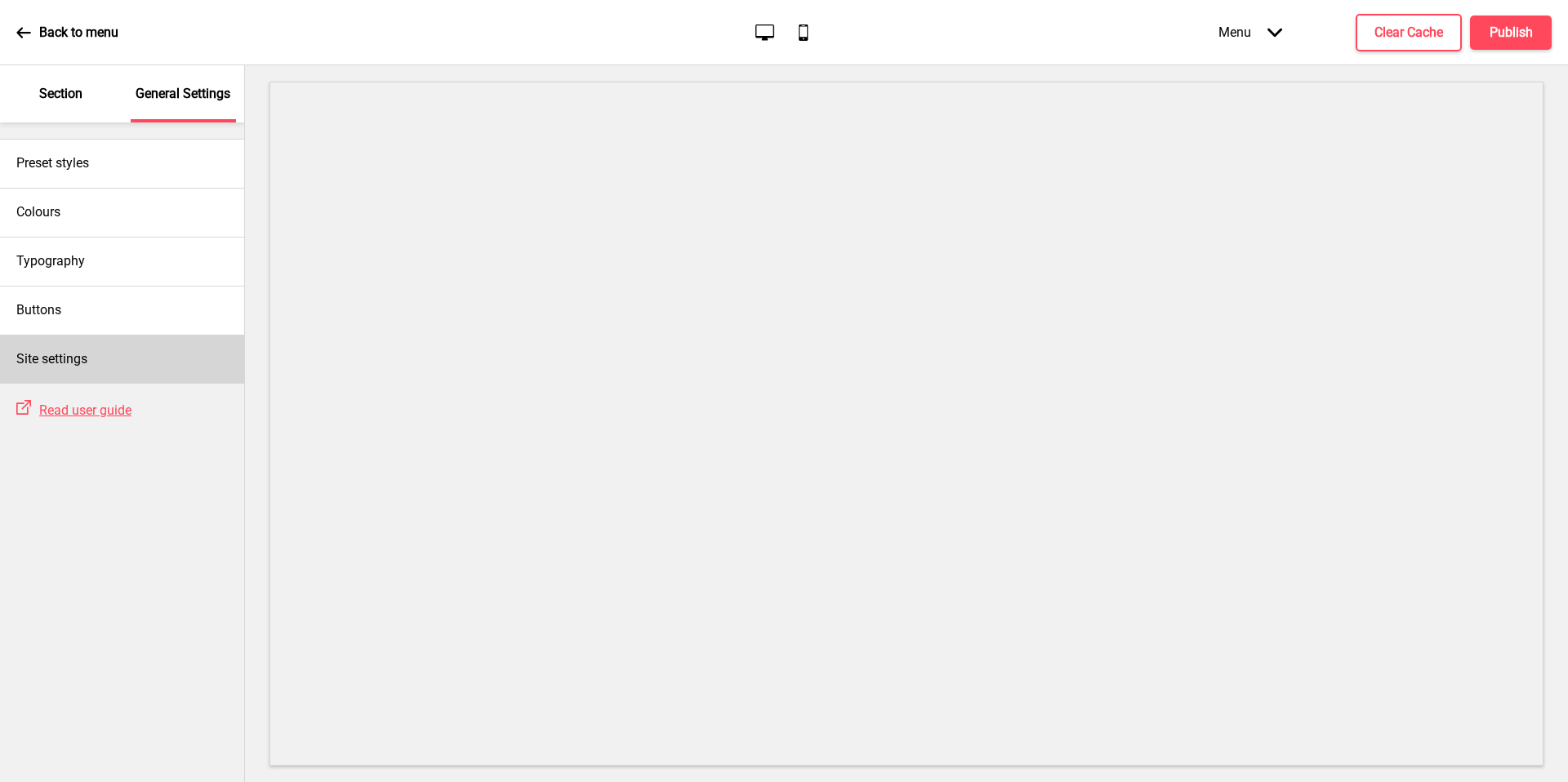
click at [156, 358] on div "Site settings" at bounding box center [122, 360] width 244 height 49
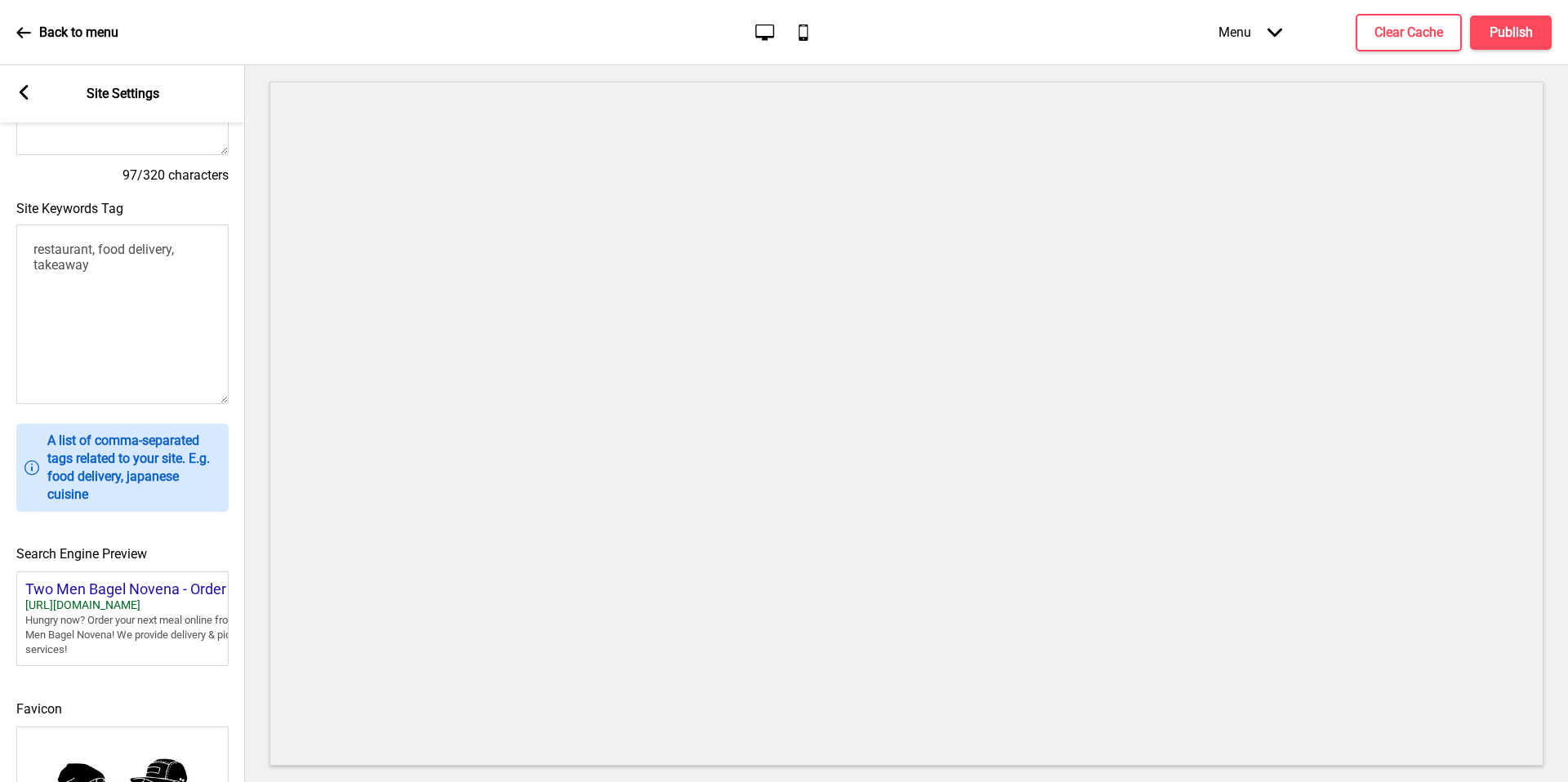
scroll to position [523, 0]
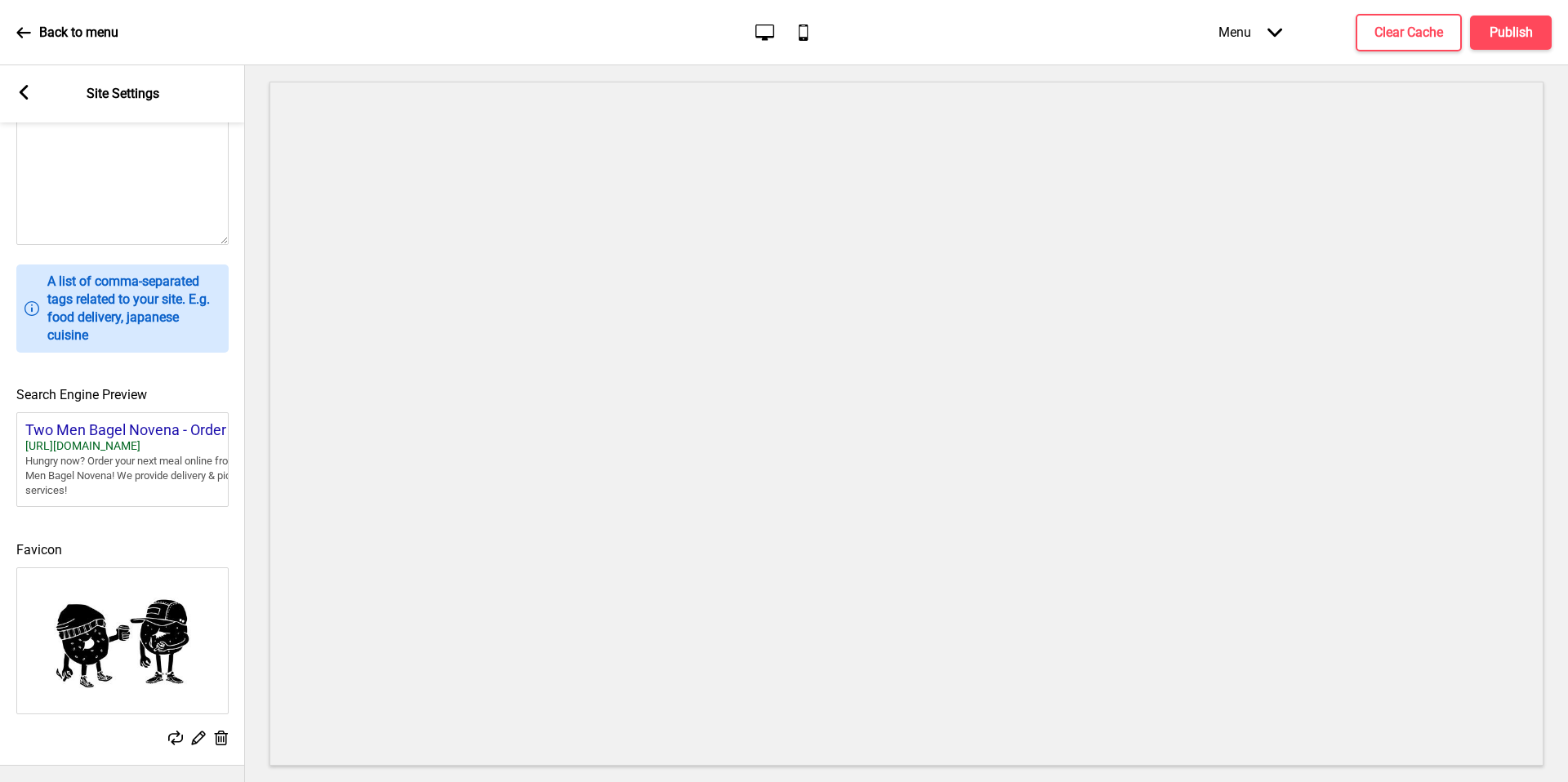
click at [26, 97] on icon at bounding box center [24, 92] width 9 height 15
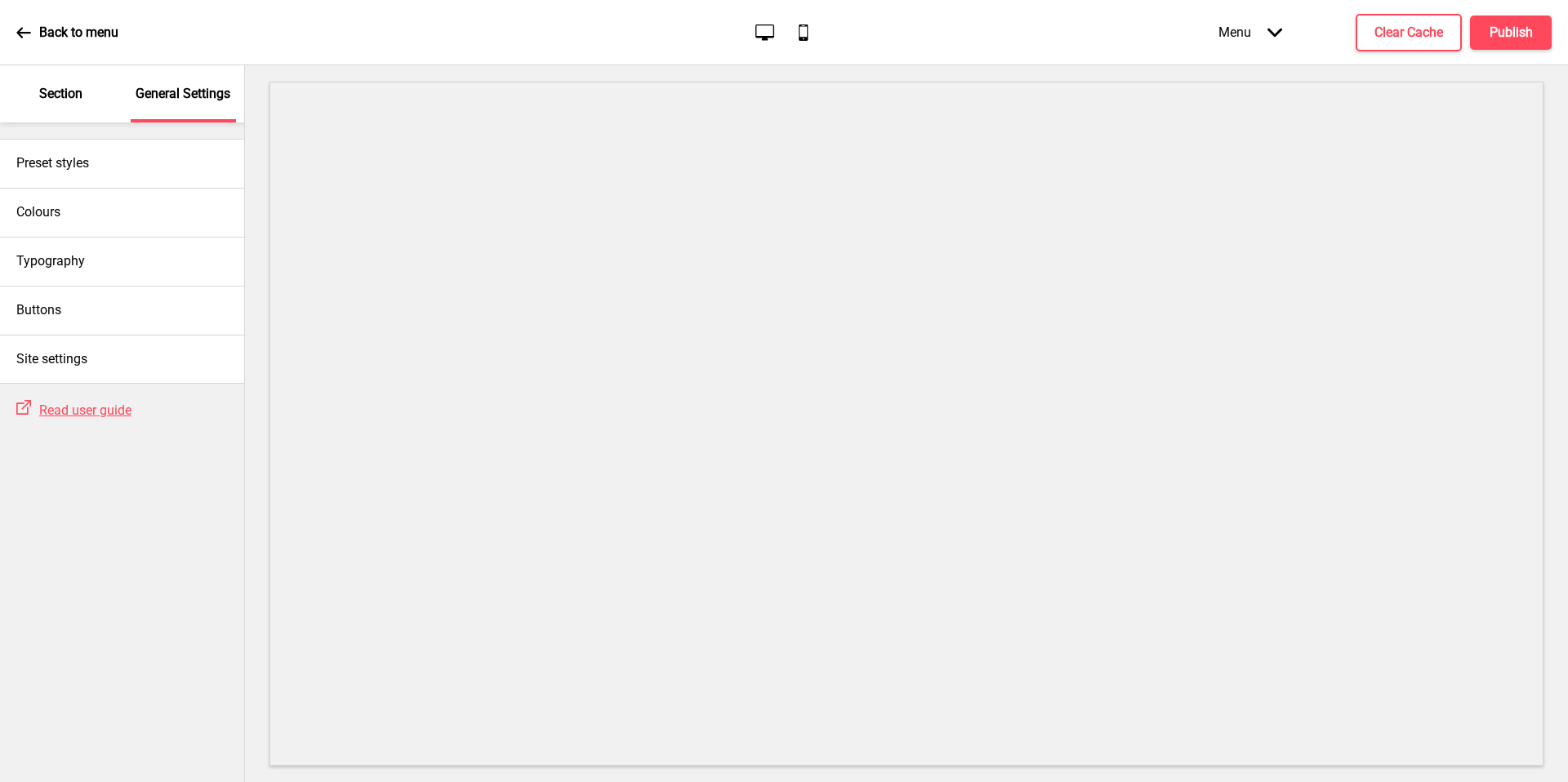
click at [87, 93] on div "Section" at bounding box center [60, 94] width 106 height 57
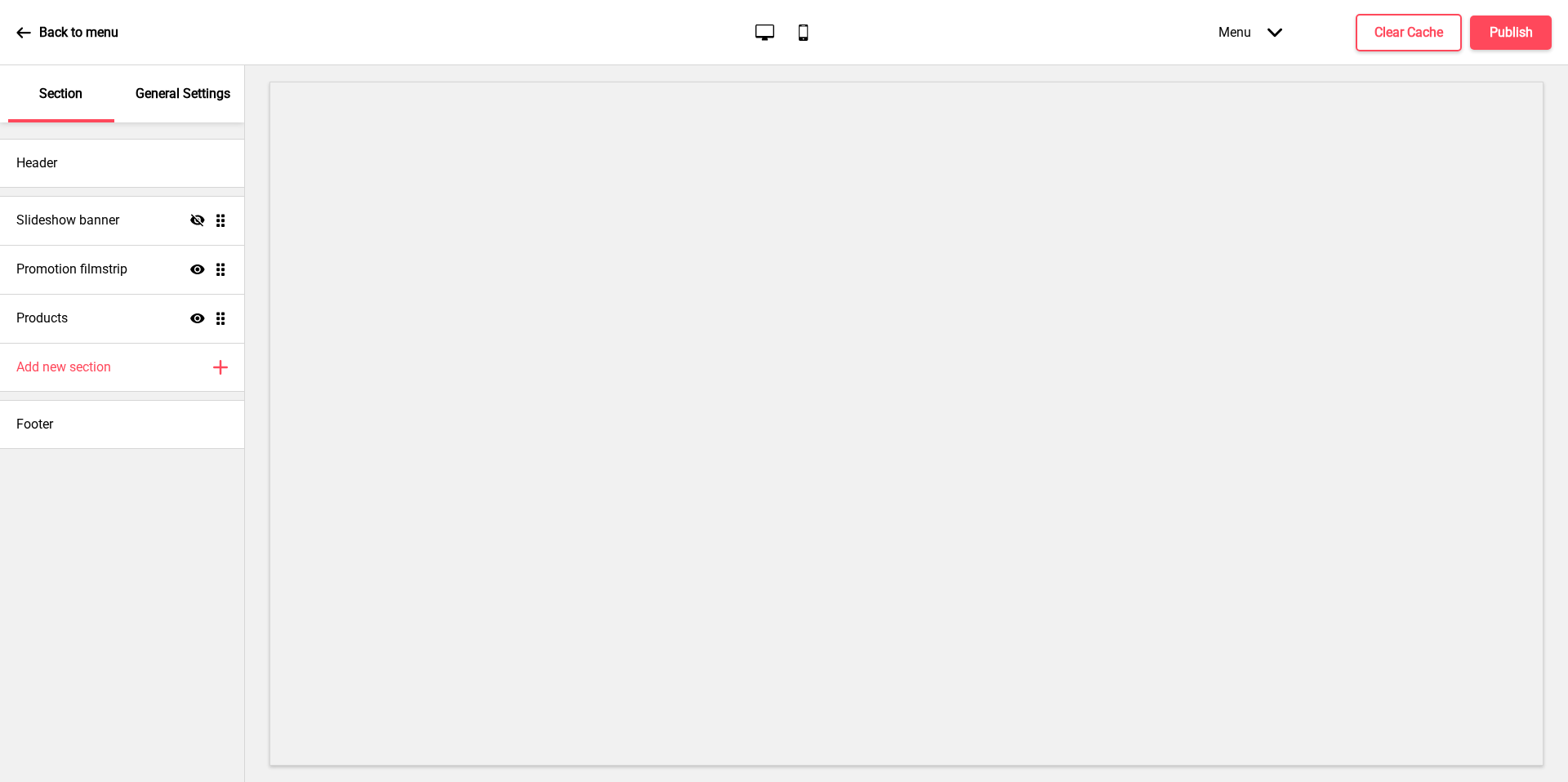
click at [103, 188] on div "Slideshow banner Hide Drag Promotion filmstrip Show Drag Products Show Drag Add…" at bounding box center [122, 294] width 244 height 213
click at [138, 150] on div "Header" at bounding box center [122, 163] width 244 height 49
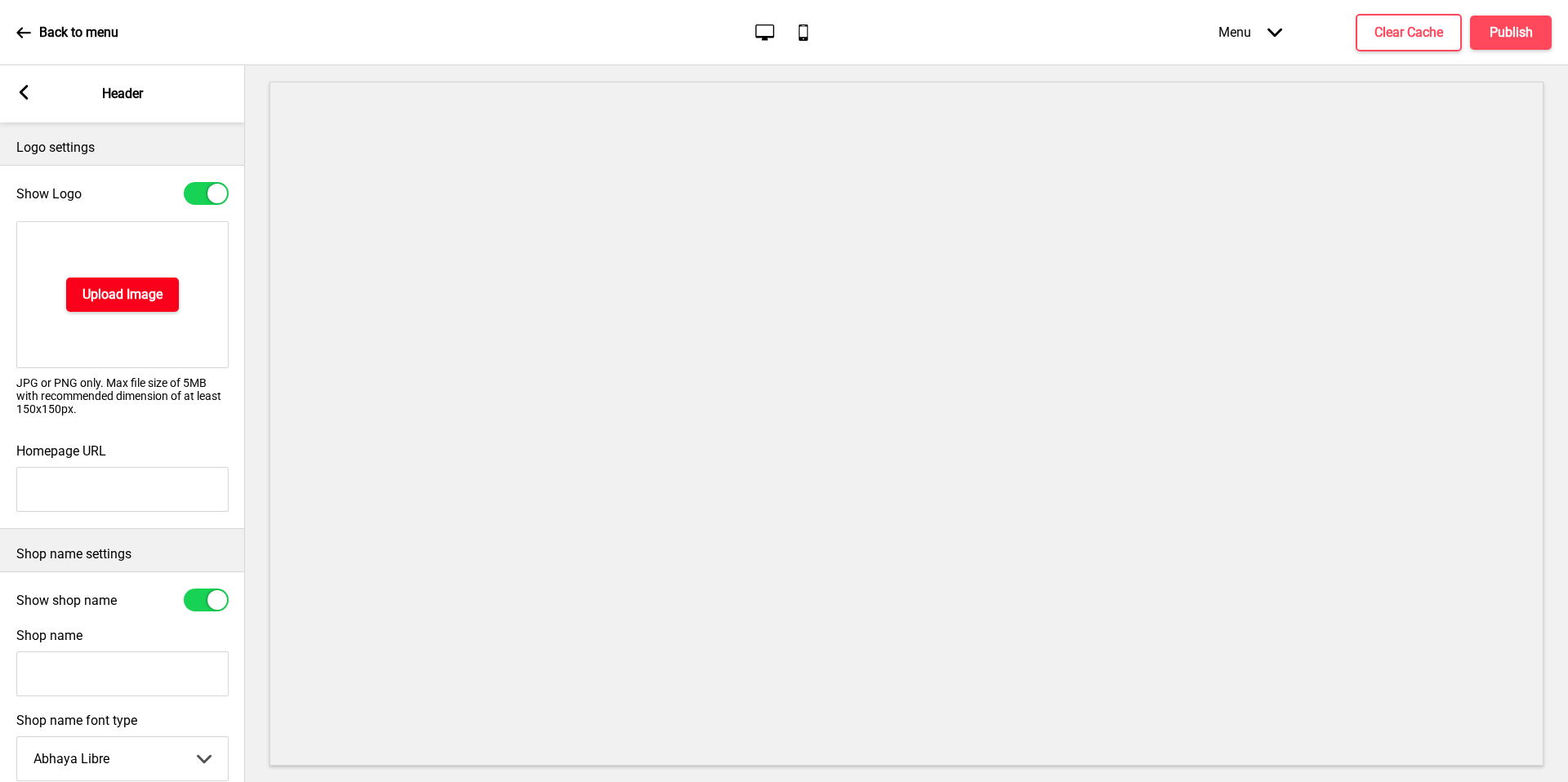
click at [147, 289] on h4 "Upload Image" at bounding box center [122, 295] width 80 height 18
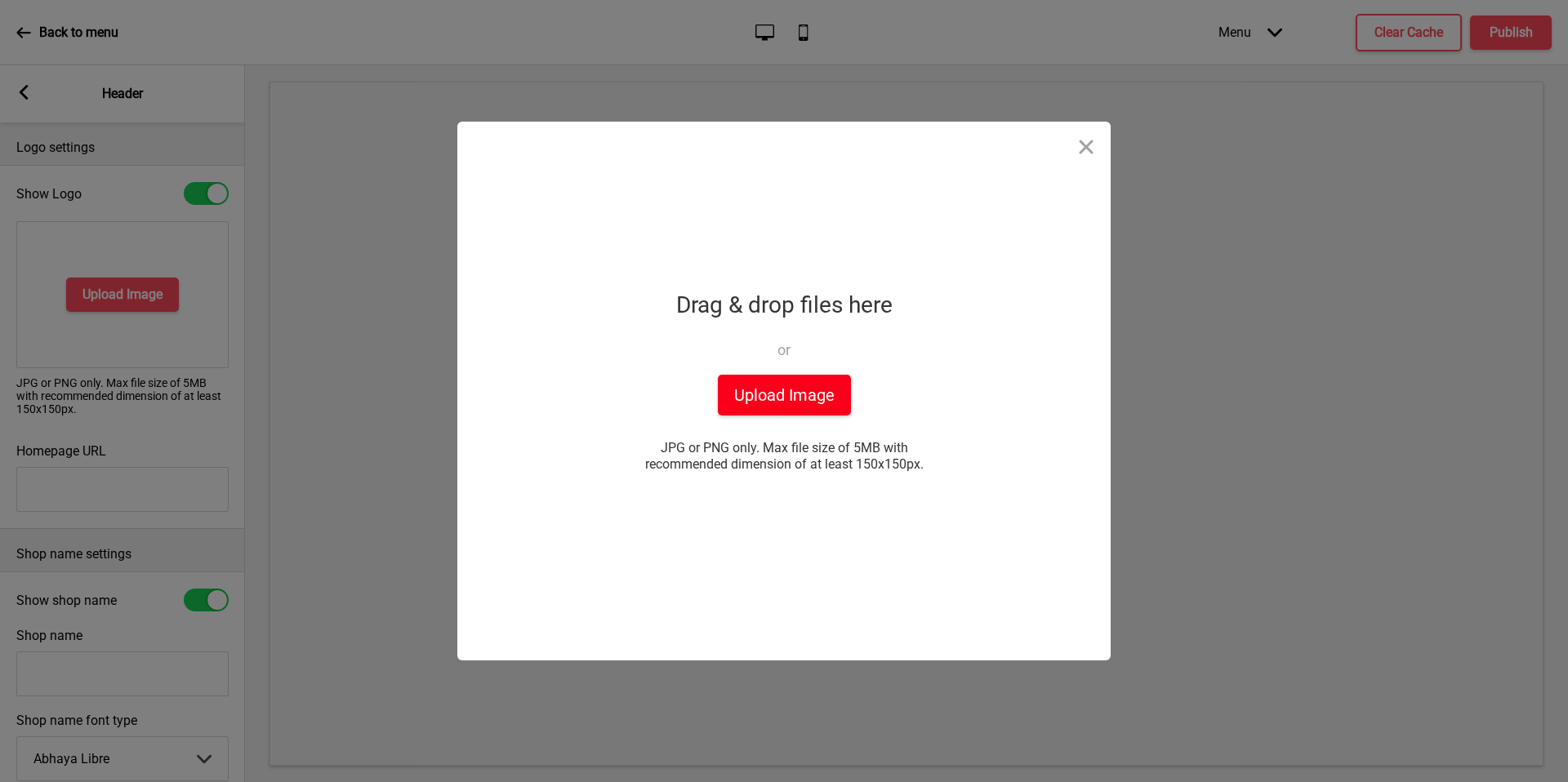
drag, startPoint x: 731, startPoint y: 384, endPoint x: 741, endPoint y: 394, distance: 14.1
click at [741, 394] on button "Upload Image" at bounding box center [784, 394] width 133 height 41
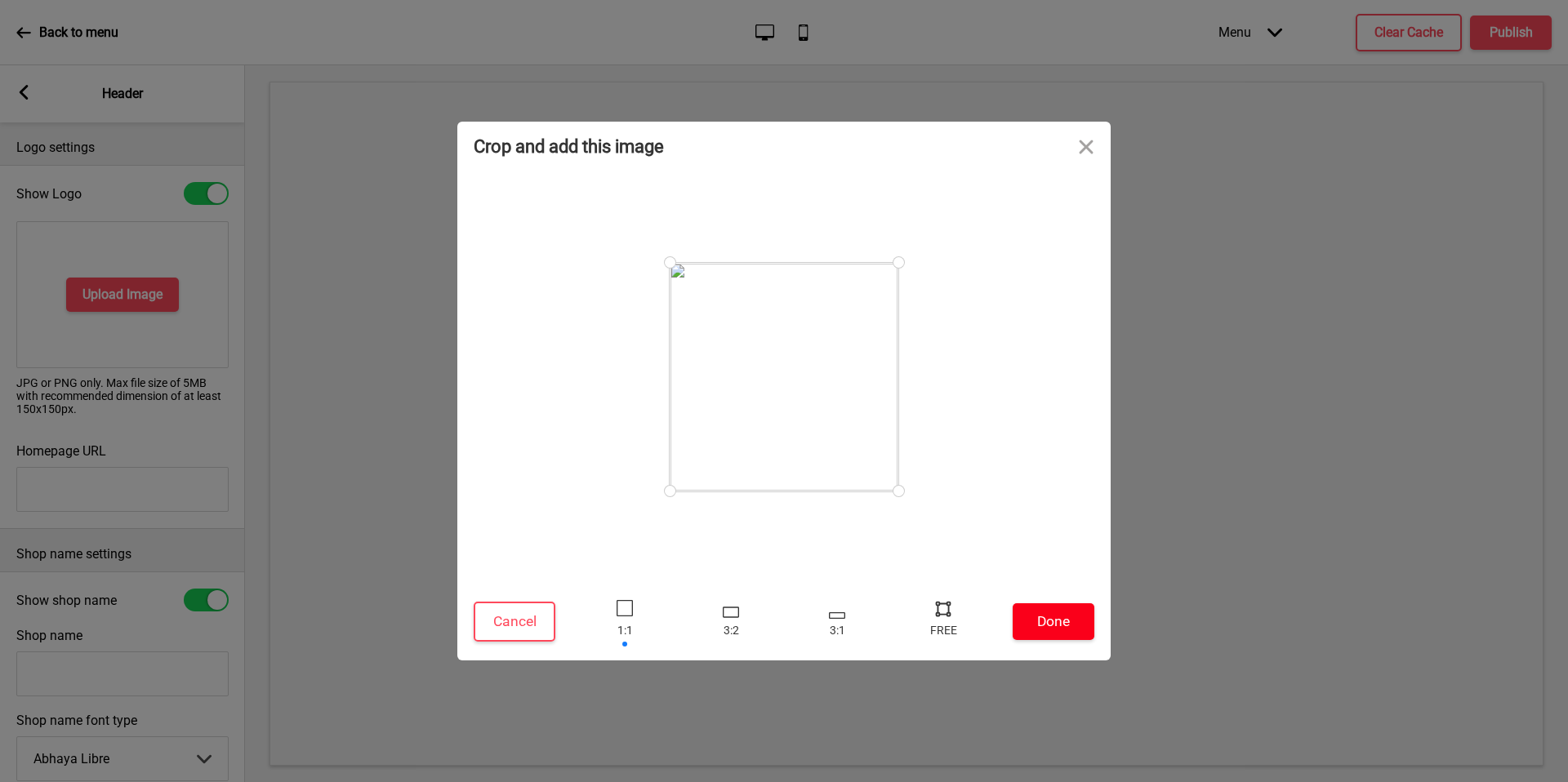
click at [1078, 623] on button "Done" at bounding box center [1053, 622] width 82 height 37
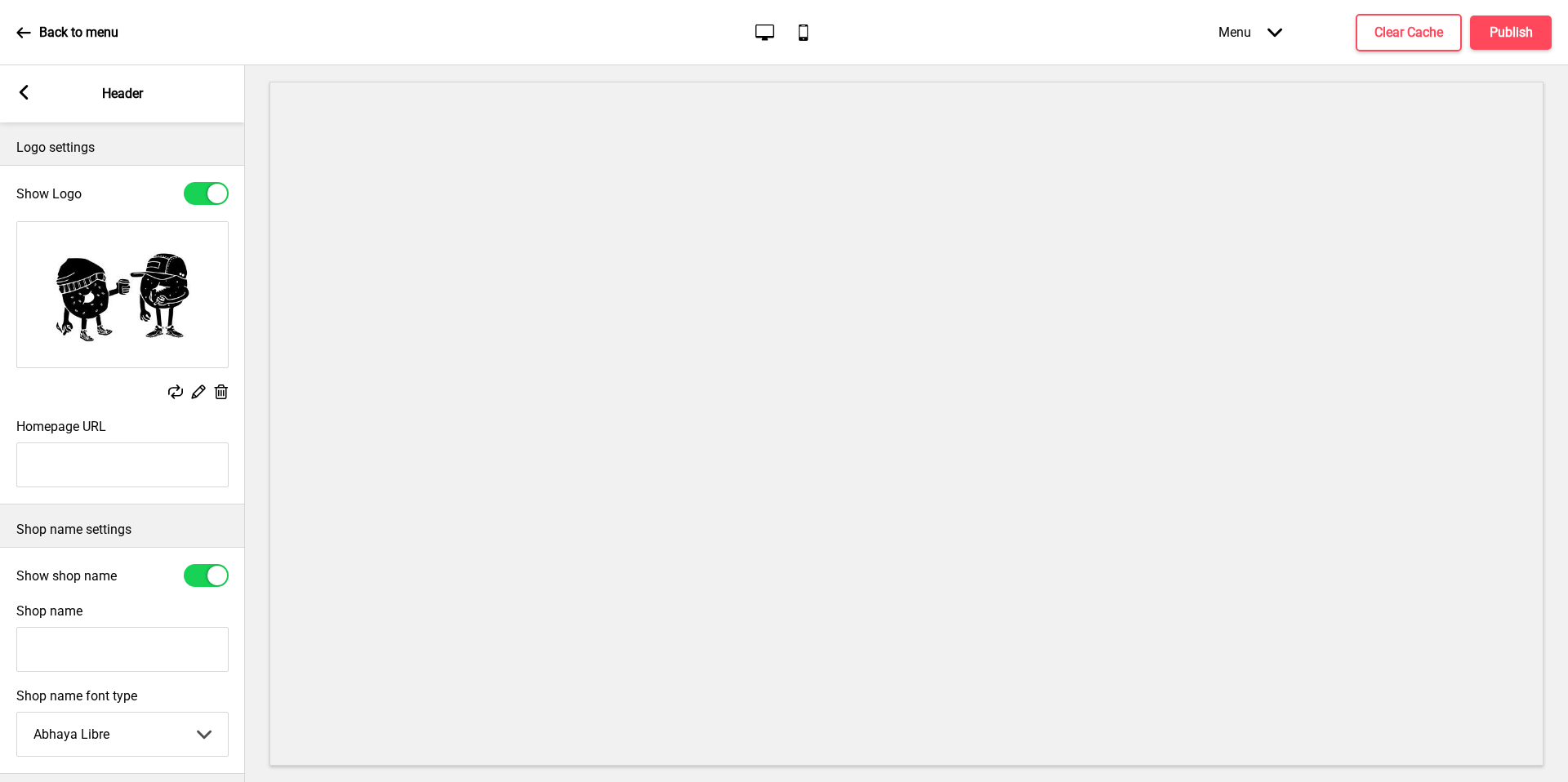
click at [124, 446] on input "Homepage URL" at bounding box center [123, 465] width 213 height 44
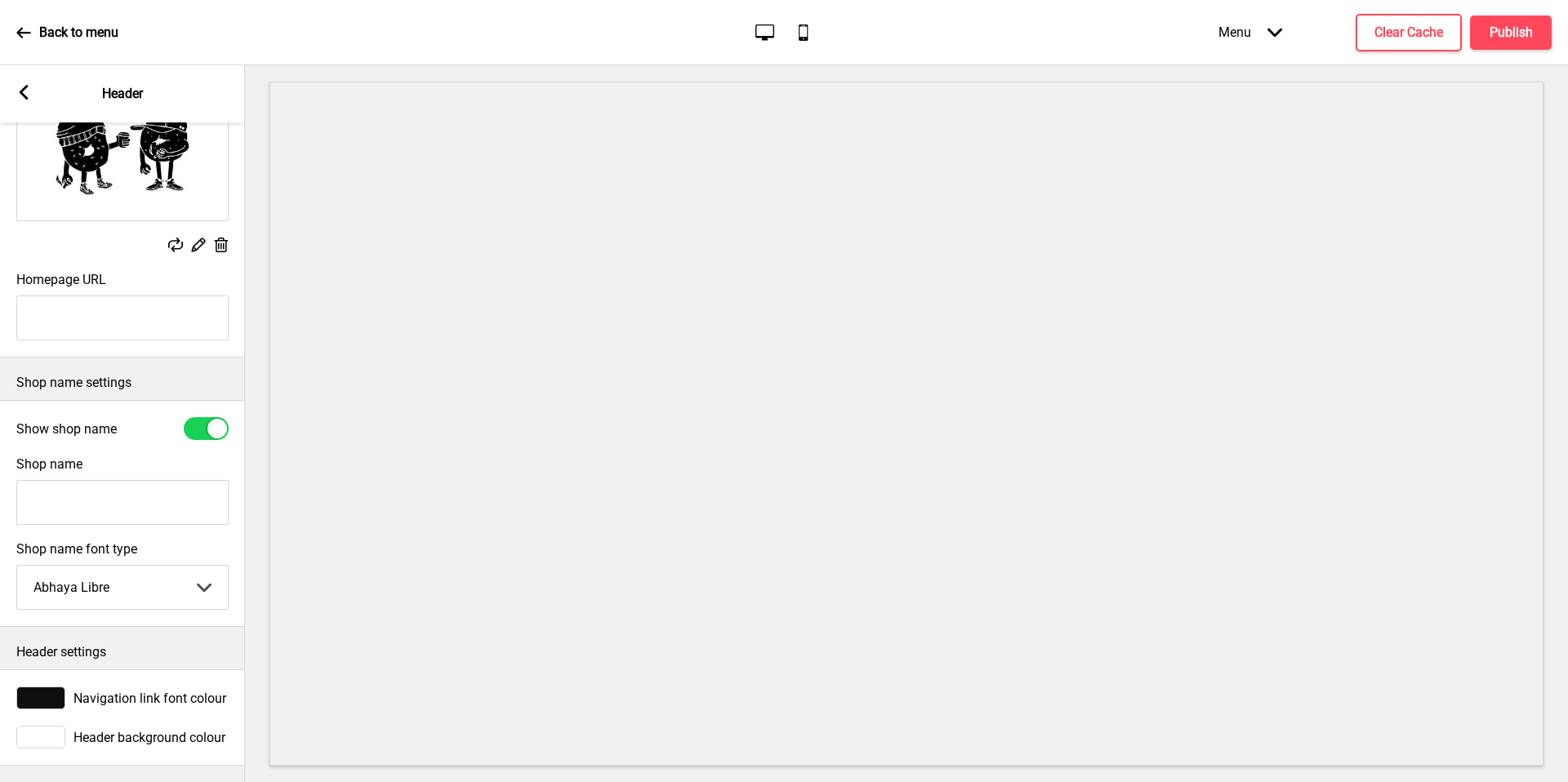
click at [142, 566] on select "Abhaya Libre Abril Fatface Adobe Garamond Pro Arimo Arsenal Arvo Berkshire Swas…" at bounding box center [122, 588] width 211 height 43
select select "[PERSON_NAME]"
click at [150, 519] on div "Shop name" at bounding box center [123, 491] width 245 height 85
click at [165, 491] on input "Shop name" at bounding box center [123, 502] width 213 height 44
click at [111, 489] on input "Shop name" at bounding box center [123, 502] width 213 height 44
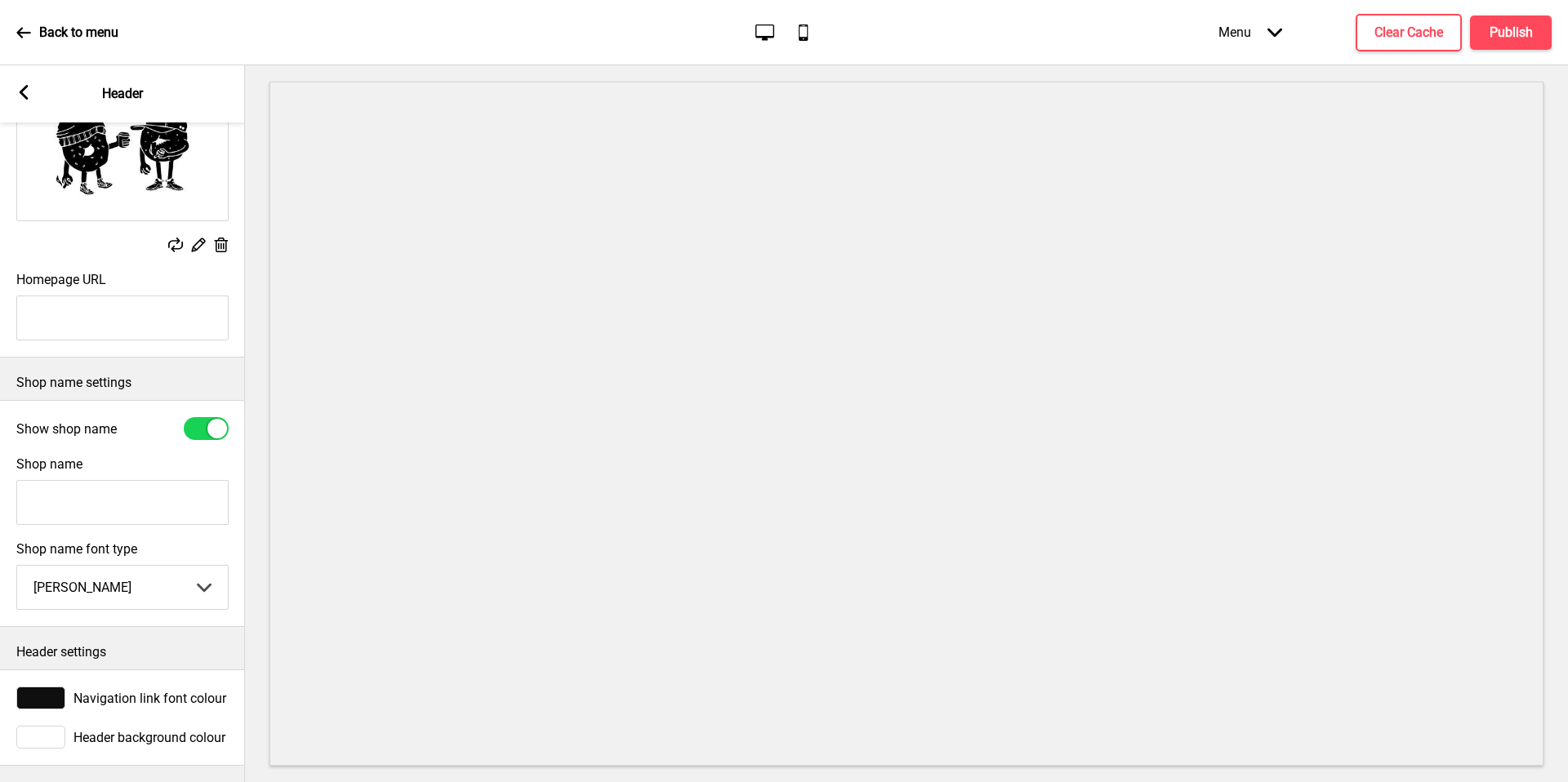
click at [115, 488] on input "Shop name" at bounding box center [123, 502] width 213 height 44
paste input "Two Men Bagel House (Holland Village)"
click at [153, 489] on input "Two Men Bagel House (Holland Village)" at bounding box center [123, 502] width 213 height 44
click at [146, 495] on input "Two Men Bagel House (Holland Village)" at bounding box center [123, 502] width 213 height 44
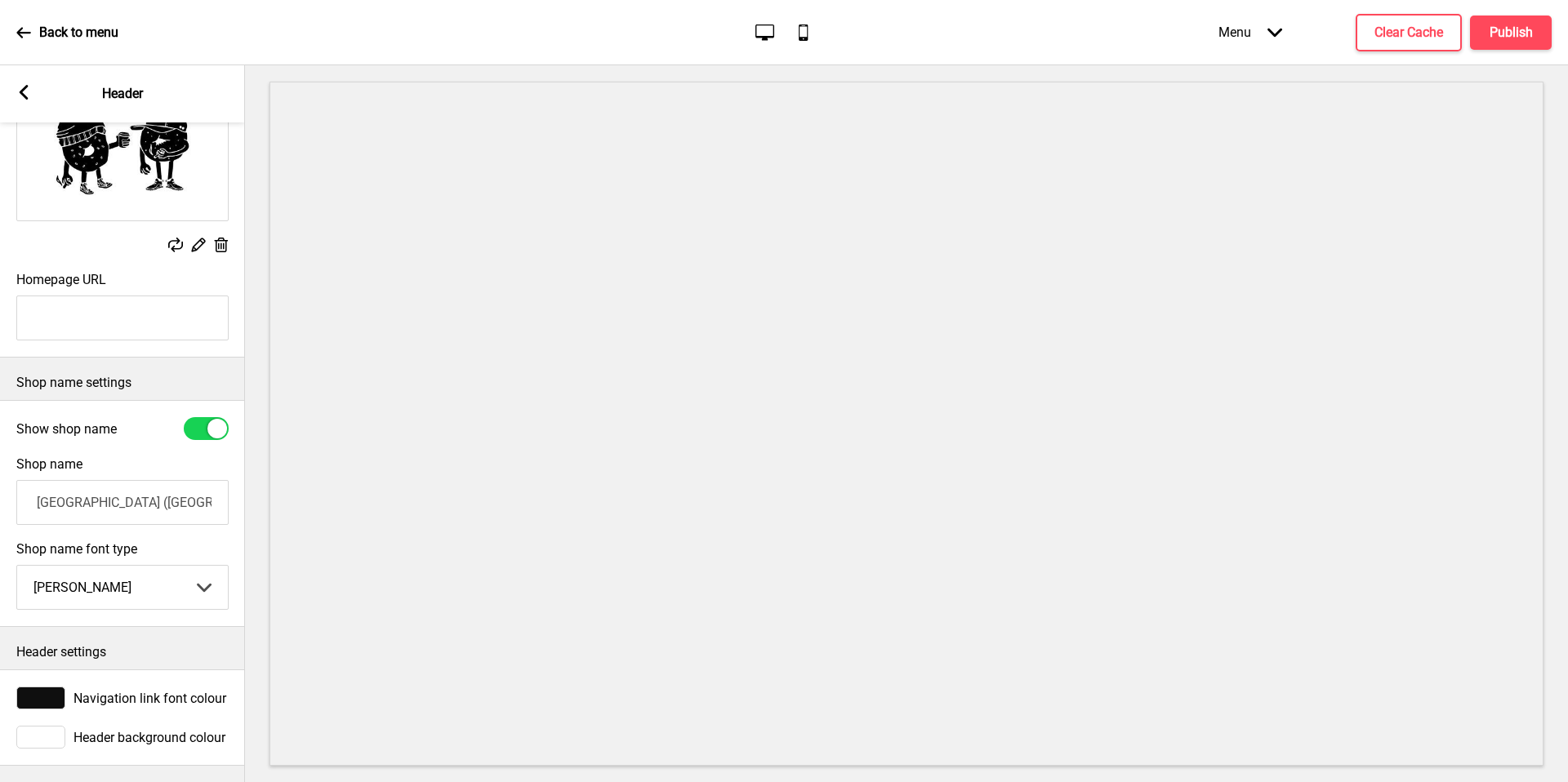
drag, startPoint x: 146, startPoint y: 495, endPoint x: 154, endPoint y: 496, distance: 8.1
click at [146, 496] on input "Two Men Bagel House (Holland Village)" at bounding box center [123, 502] width 213 height 44
click at [181, 495] on input "Two Men Bagel House (Holland Village)" at bounding box center [123, 502] width 213 height 44
type input "Two Men Bagel House (Novena)"
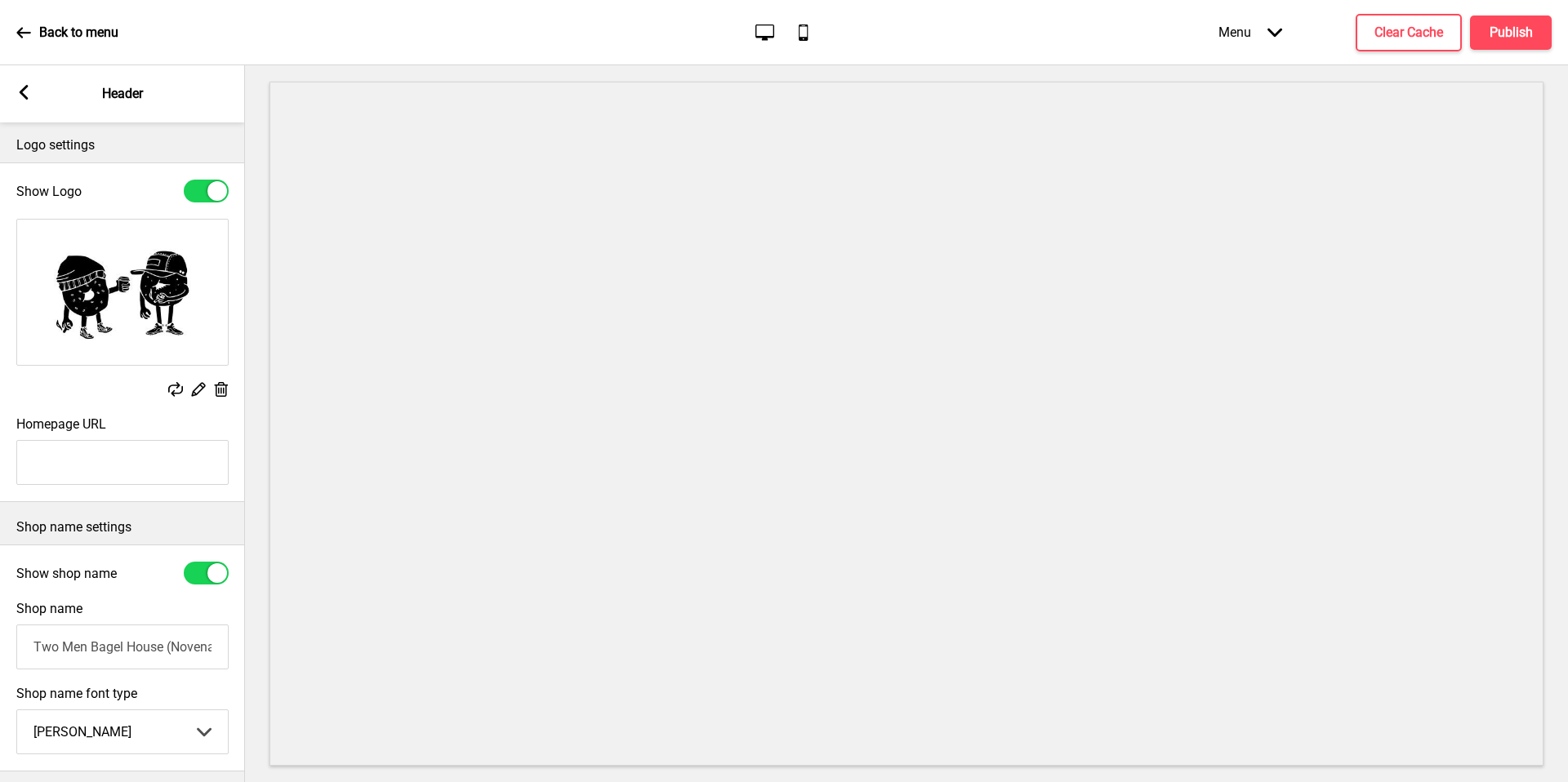
scroll to position [0, 0]
click at [12, 91] on div "Arrow left Header" at bounding box center [123, 94] width 245 height 57
click at [21, 89] on rect at bounding box center [24, 92] width 15 height 15
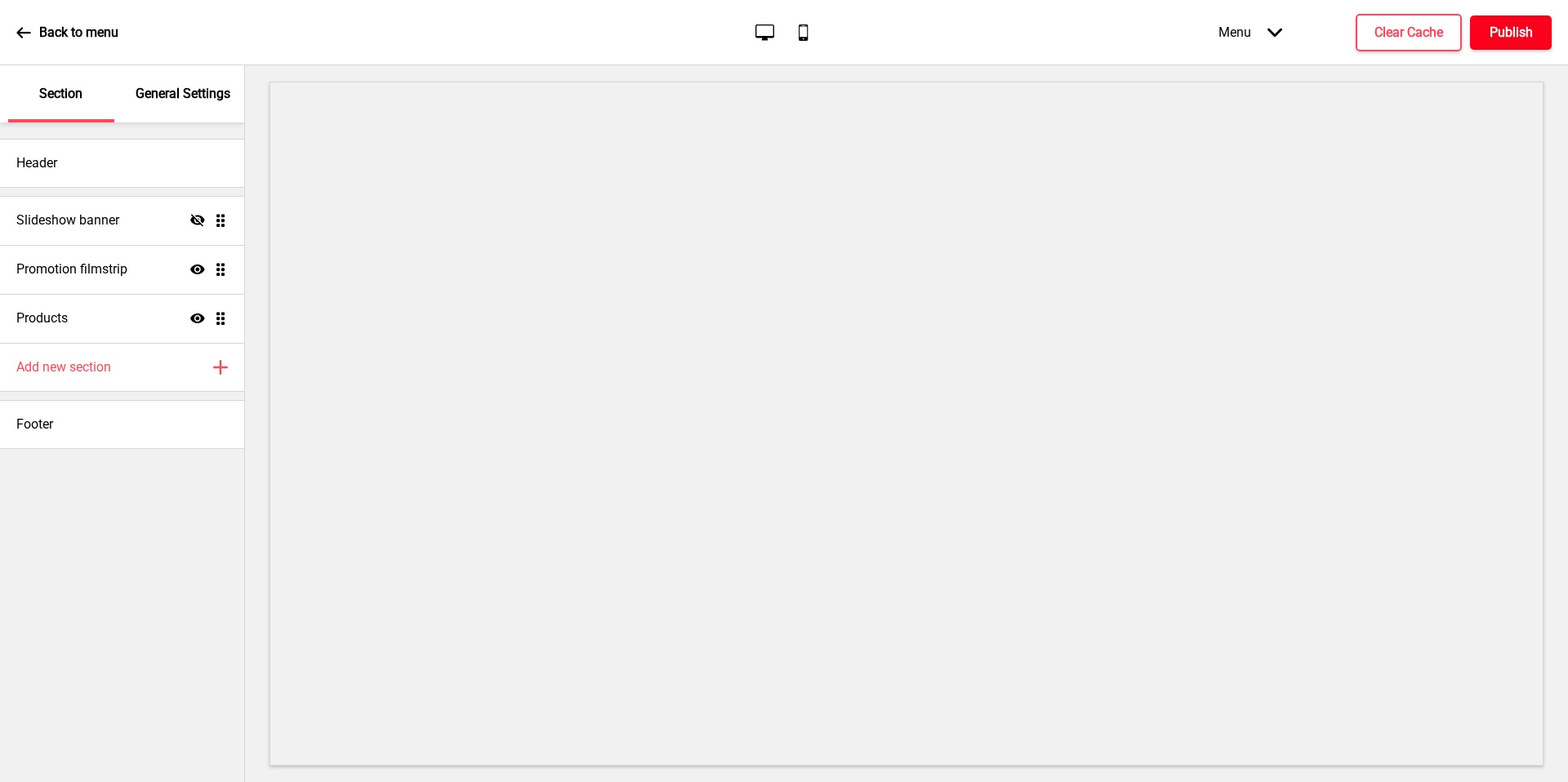
click at [1534, 17] on button "Publish" at bounding box center [1511, 33] width 82 height 35
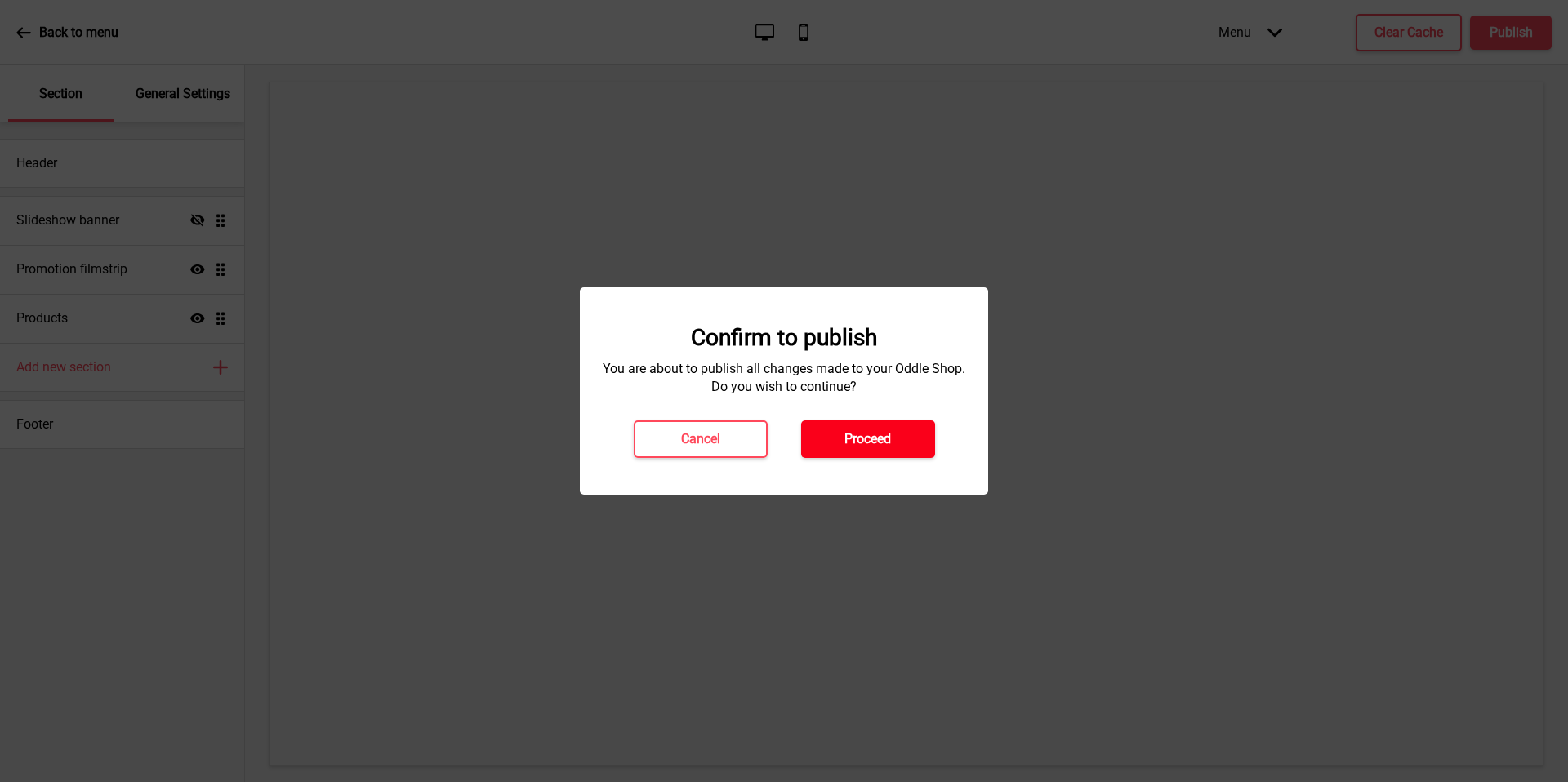
click at [864, 421] on button "Proceed" at bounding box center [867, 439] width 133 height 38
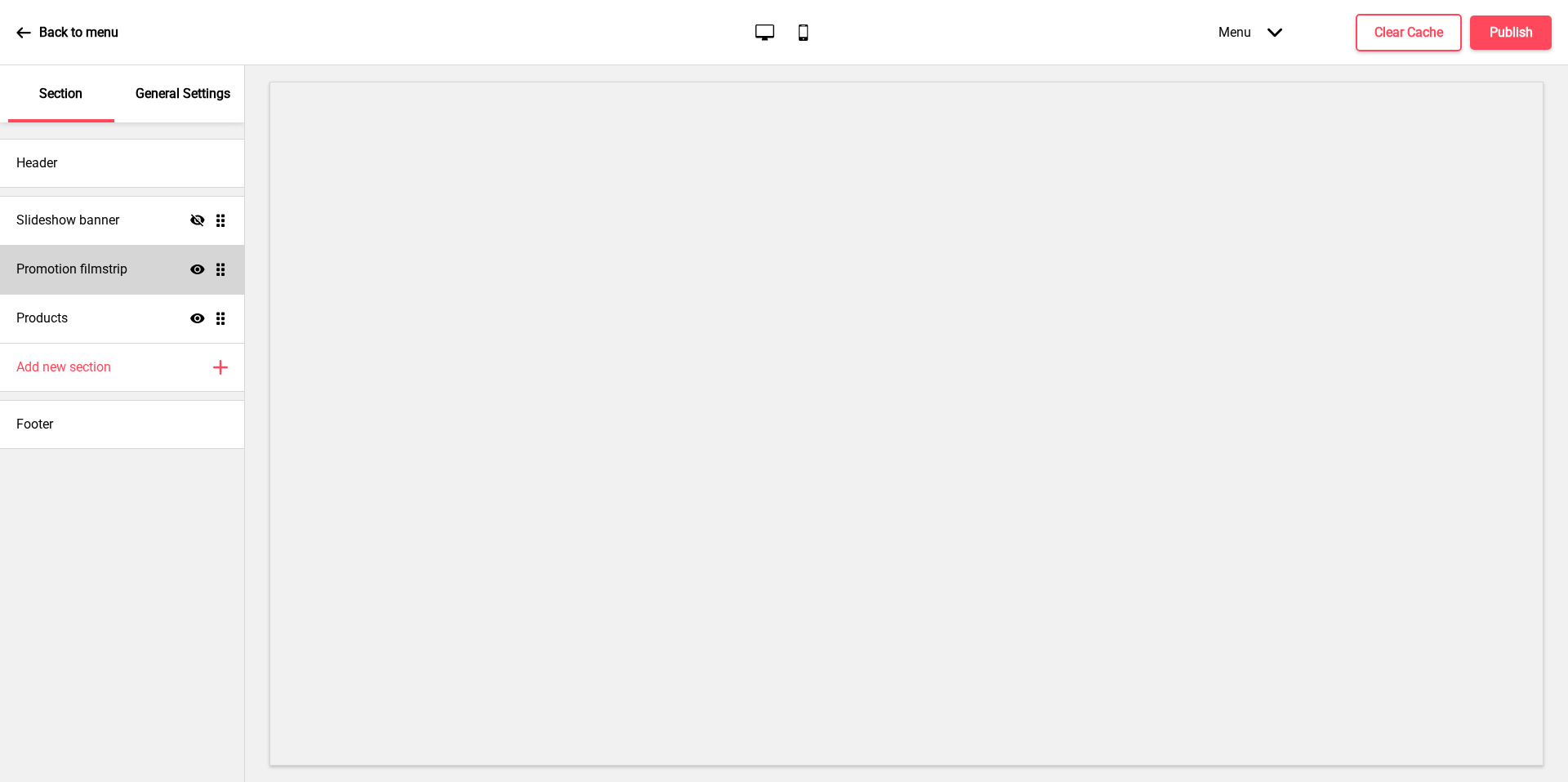
click at [148, 263] on div "Promotion filmstrip Show Drag" at bounding box center [122, 270] width 244 height 49
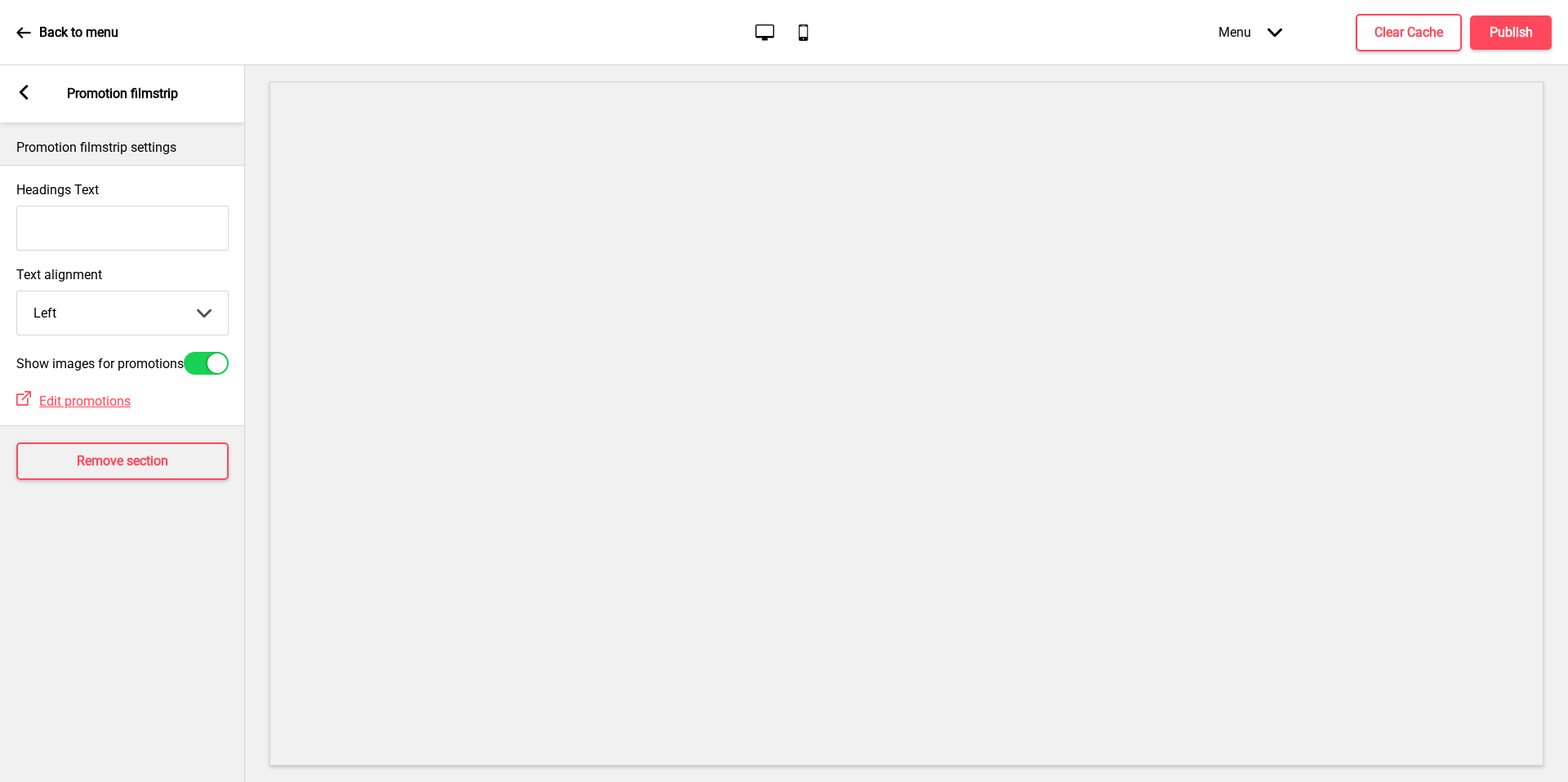
click at [127, 302] on select "Left Center Right" at bounding box center [122, 313] width 211 height 43
click at [140, 307] on select "Left Center Right" at bounding box center [122, 313] width 211 height 43
click at [136, 309] on select "Left Center Right" at bounding box center [122, 313] width 211 height 43
select select "left"
click at [21, 88] on rect at bounding box center [24, 92] width 15 height 15
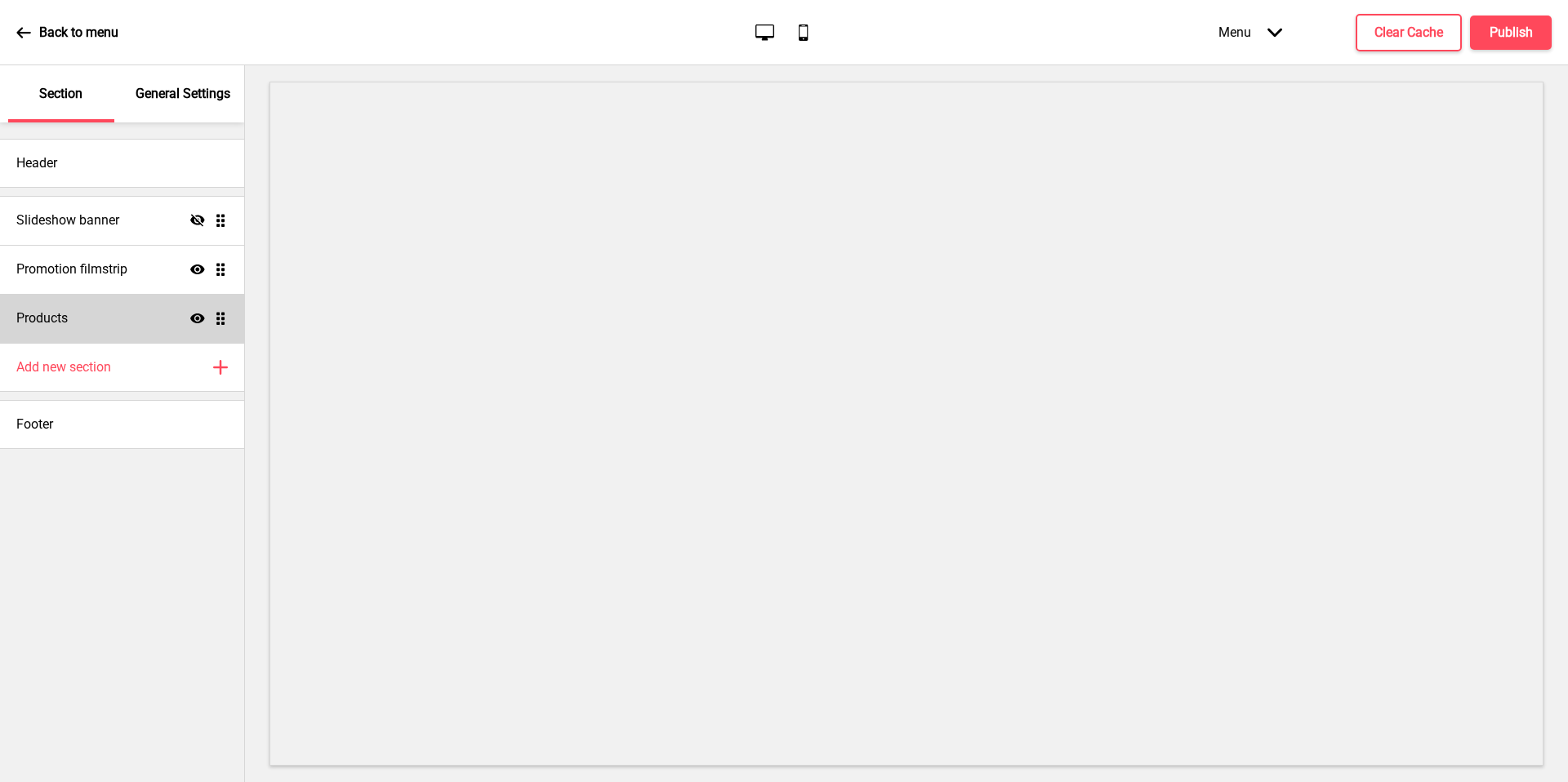
click at [128, 325] on div "Products Show Drag" at bounding box center [122, 318] width 244 height 49
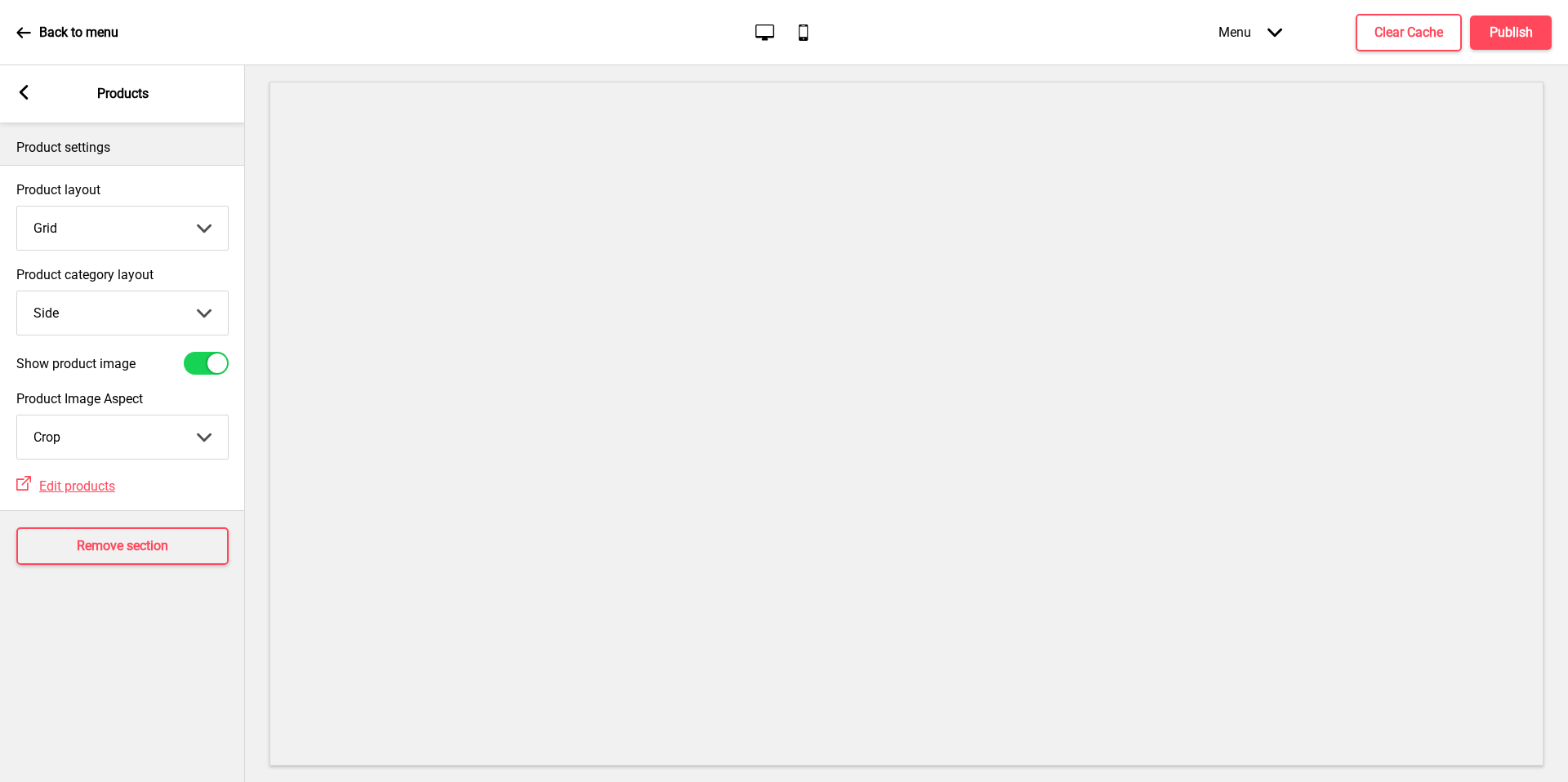
click at [139, 228] on select "Grid List" at bounding box center [122, 228] width 211 height 43
click at [157, 325] on select "Top Side" at bounding box center [122, 313] width 211 height 43
select select "top"
click at [133, 356] on label "Show product image" at bounding box center [76, 364] width 120 height 16
click at [187, 359] on input "Show product image" at bounding box center [192, 364] width 11 height 11
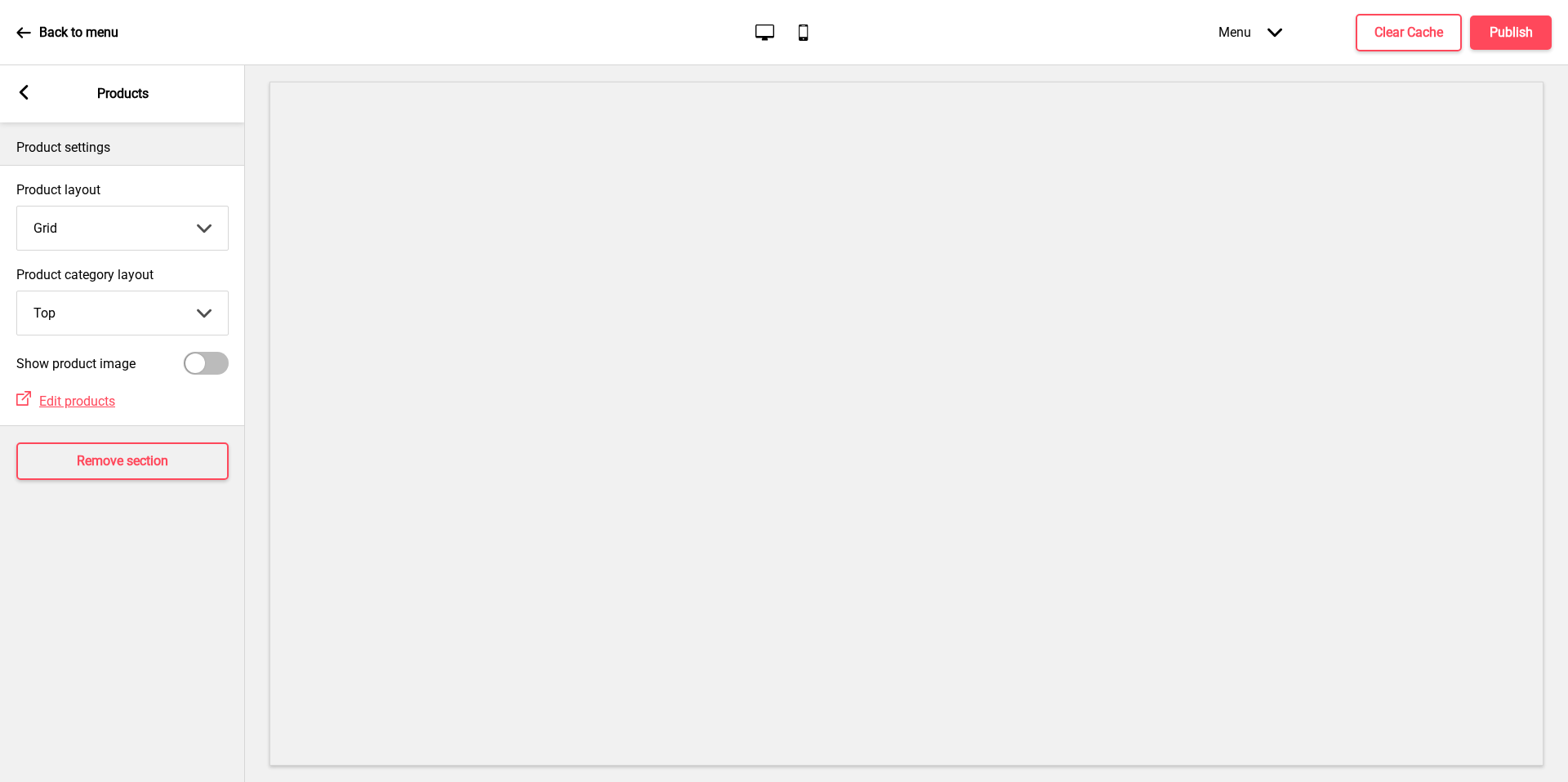
click at [151, 288] on div "Product category layout Top Top Side Arrow down" at bounding box center [123, 301] width 213 height 68
click at [158, 357] on div "Show product image" at bounding box center [123, 363] width 213 height 23
click at [210, 363] on div at bounding box center [206, 363] width 44 height 23
checkbox input "true"
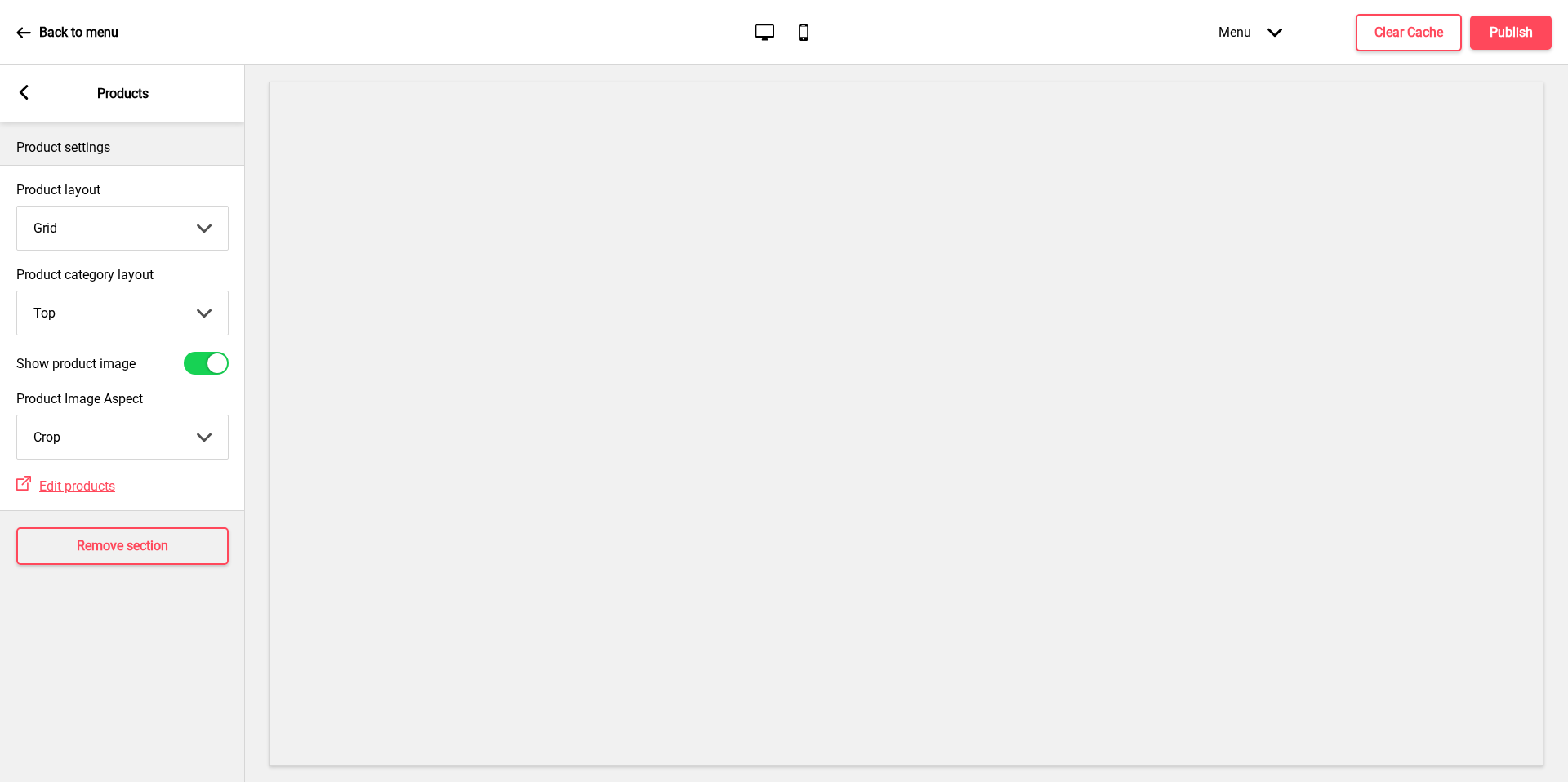
click at [167, 449] on select "Crop Natural" at bounding box center [122, 438] width 211 height 43
click at [168, 430] on select "Crop Natural" at bounding box center [122, 438] width 211 height 43
select select "contain"
click at [217, 471] on div "External Link Edit products" at bounding box center [123, 484] width 245 height 35
click at [188, 506] on div "Product layout Grid Grid List Arrow down Product category layout Top Top Side A…" at bounding box center [123, 338] width 245 height 346
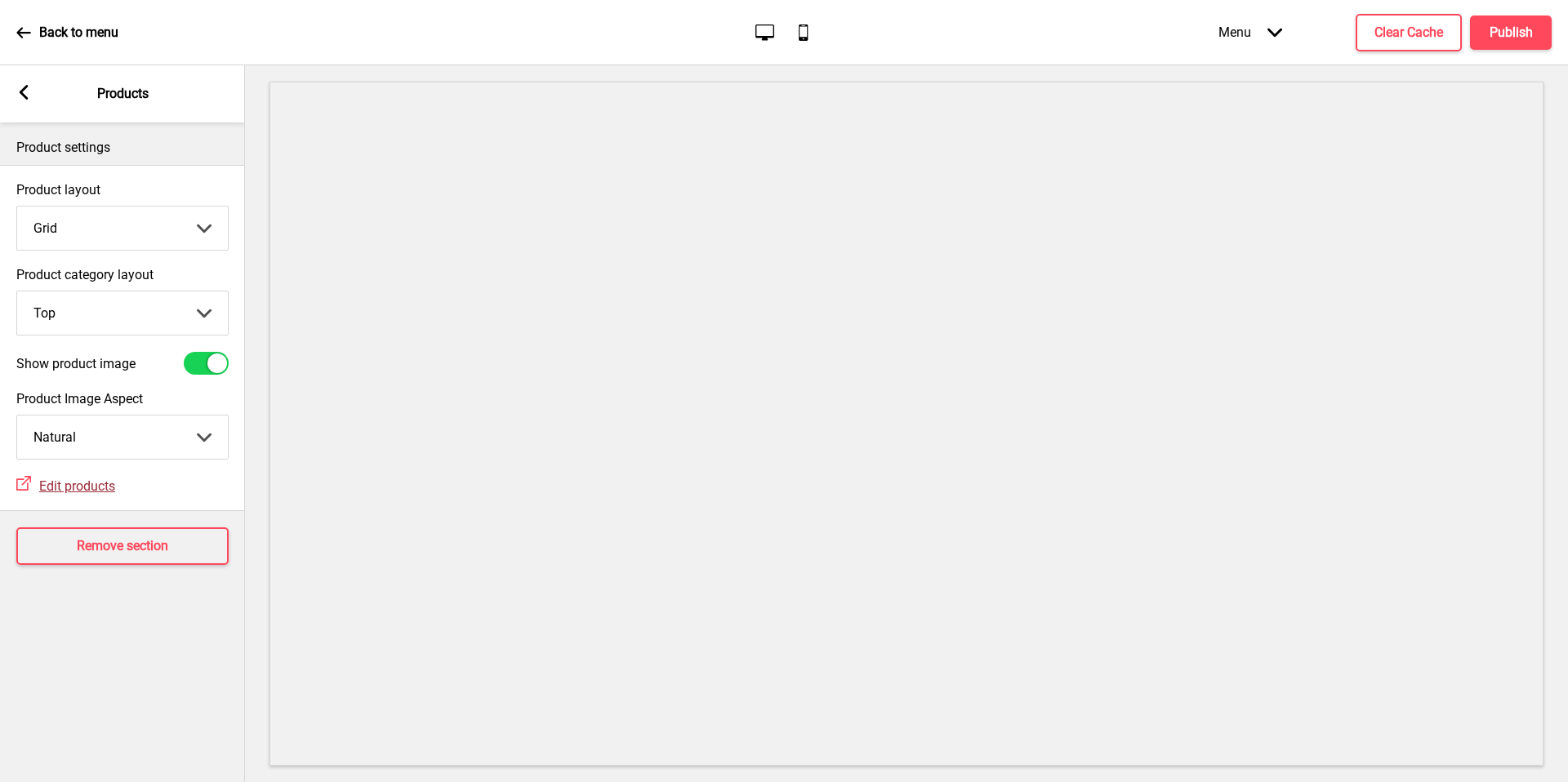
click at [72, 487] on span "Edit products" at bounding box center [77, 486] width 76 height 16
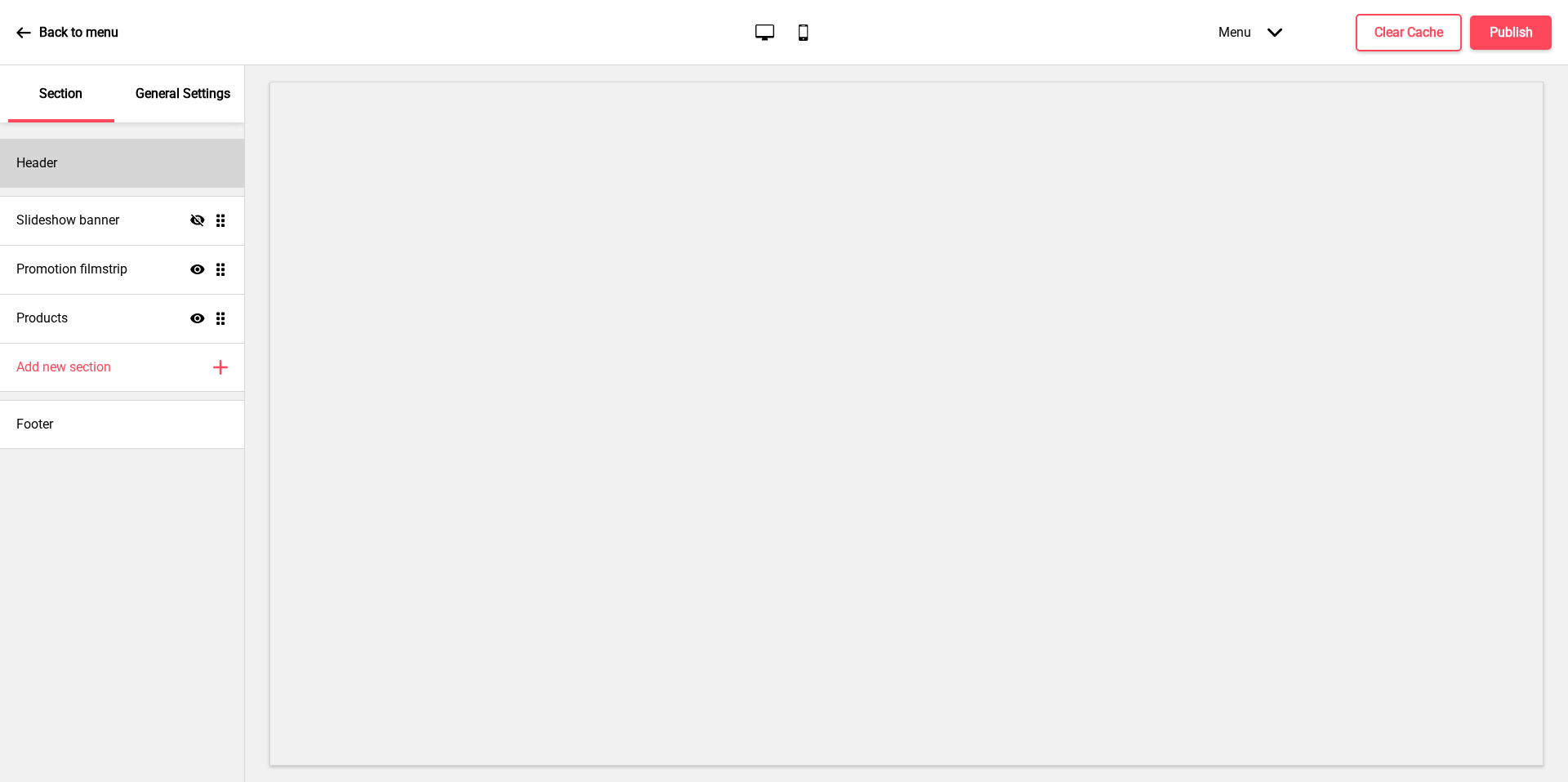
click at [129, 138] on div "Header" at bounding box center [122, 163] width 244 height 49
select select "[PERSON_NAME]"
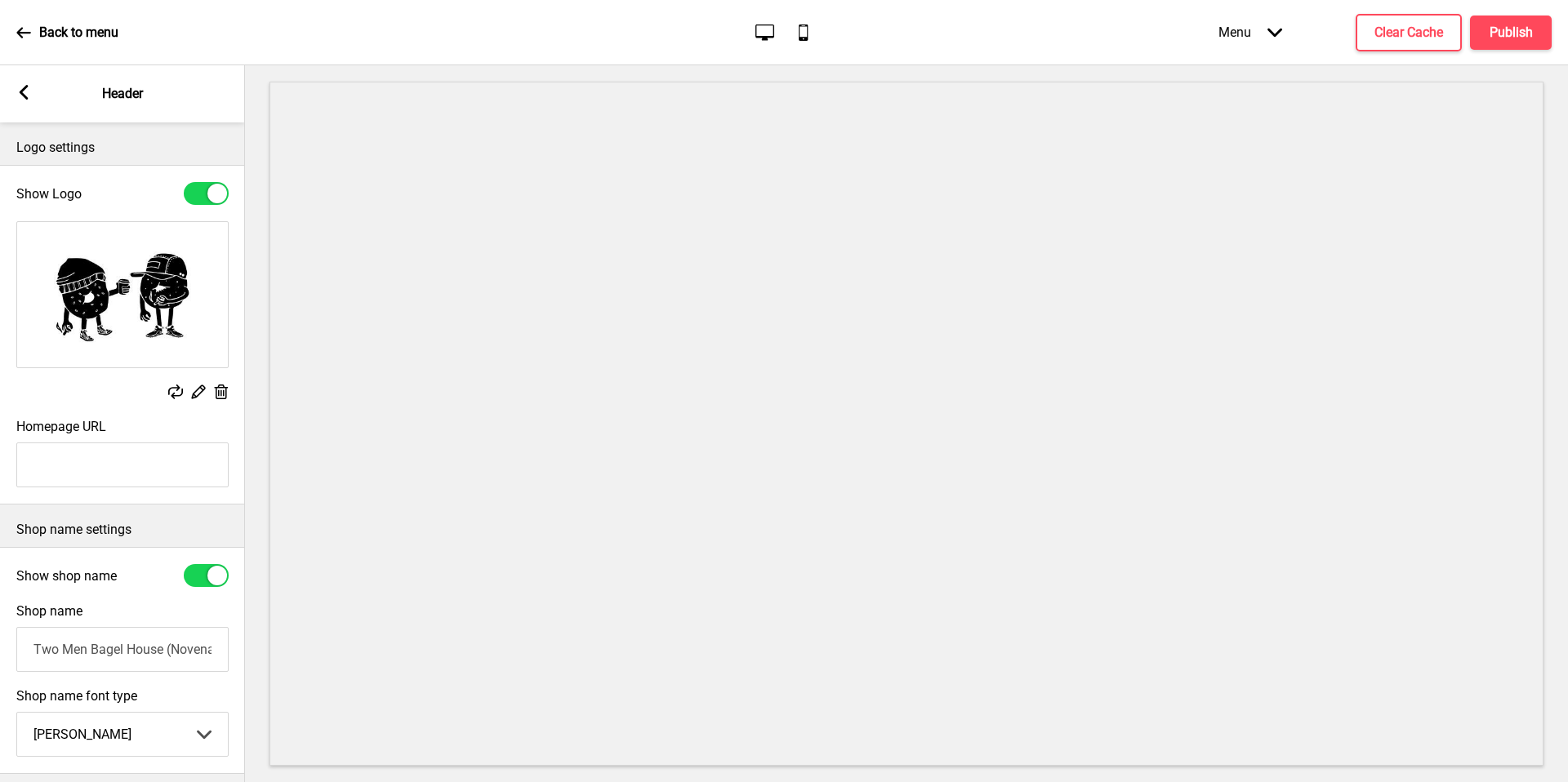
drag, startPoint x: 134, startPoint y: 152, endPoint x: 196, endPoint y: 71, distance: 102.0
click at [135, 152] on p "Logo settings" at bounding box center [123, 147] width 213 height 18
click at [12, 85] on div "Arrow left Header" at bounding box center [123, 94] width 245 height 57
drag, startPoint x: 24, startPoint y: 87, endPoint x: 140, endPoint y: 186, distance: 152.5
click at [25, 87] on icon at bounding box center [24, 92] width 9 height 15
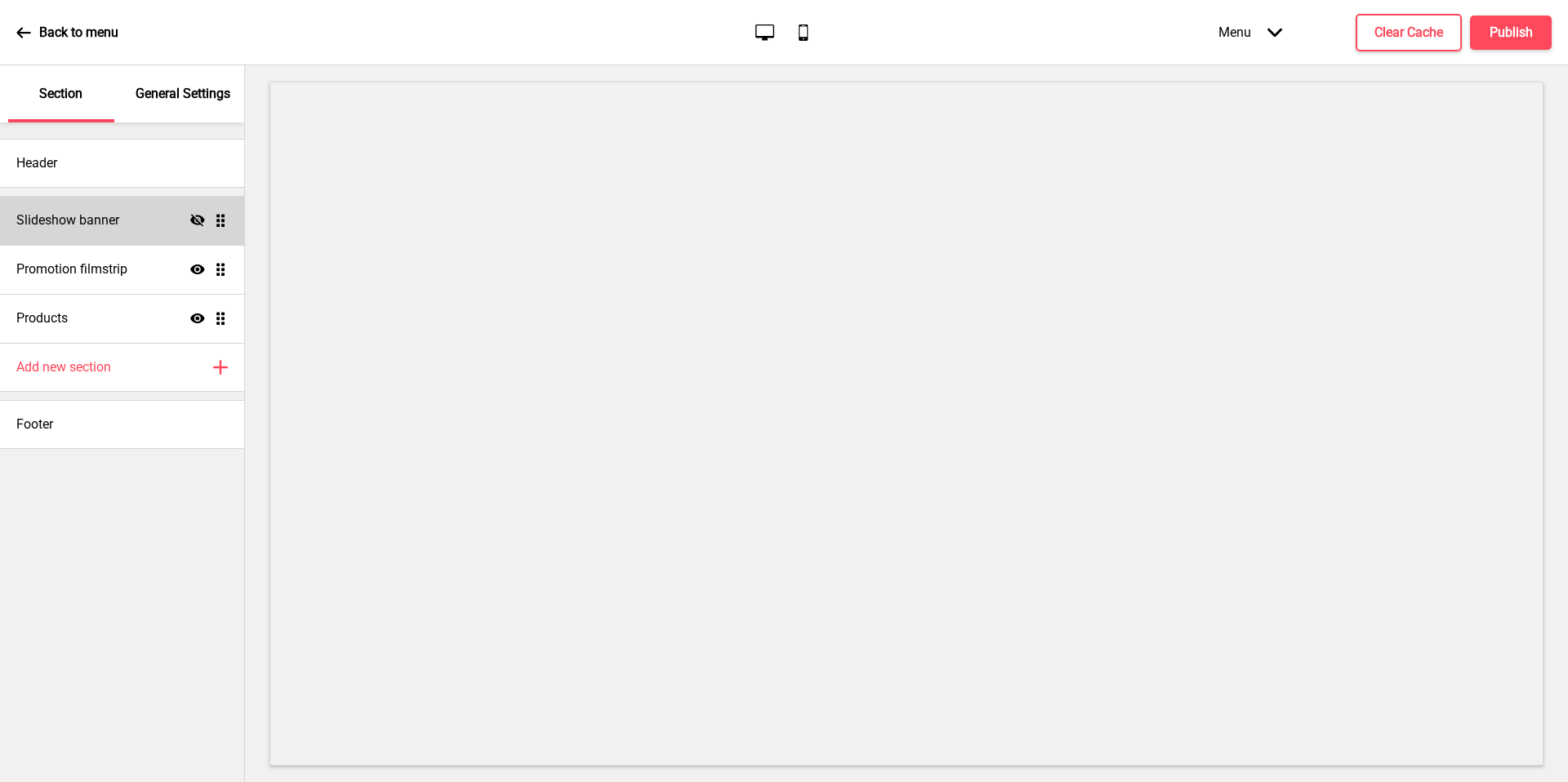
click at [162, 222] on div "Slideshow banner Hide Drag" at bounding box center [122, 220] width 244 height 49
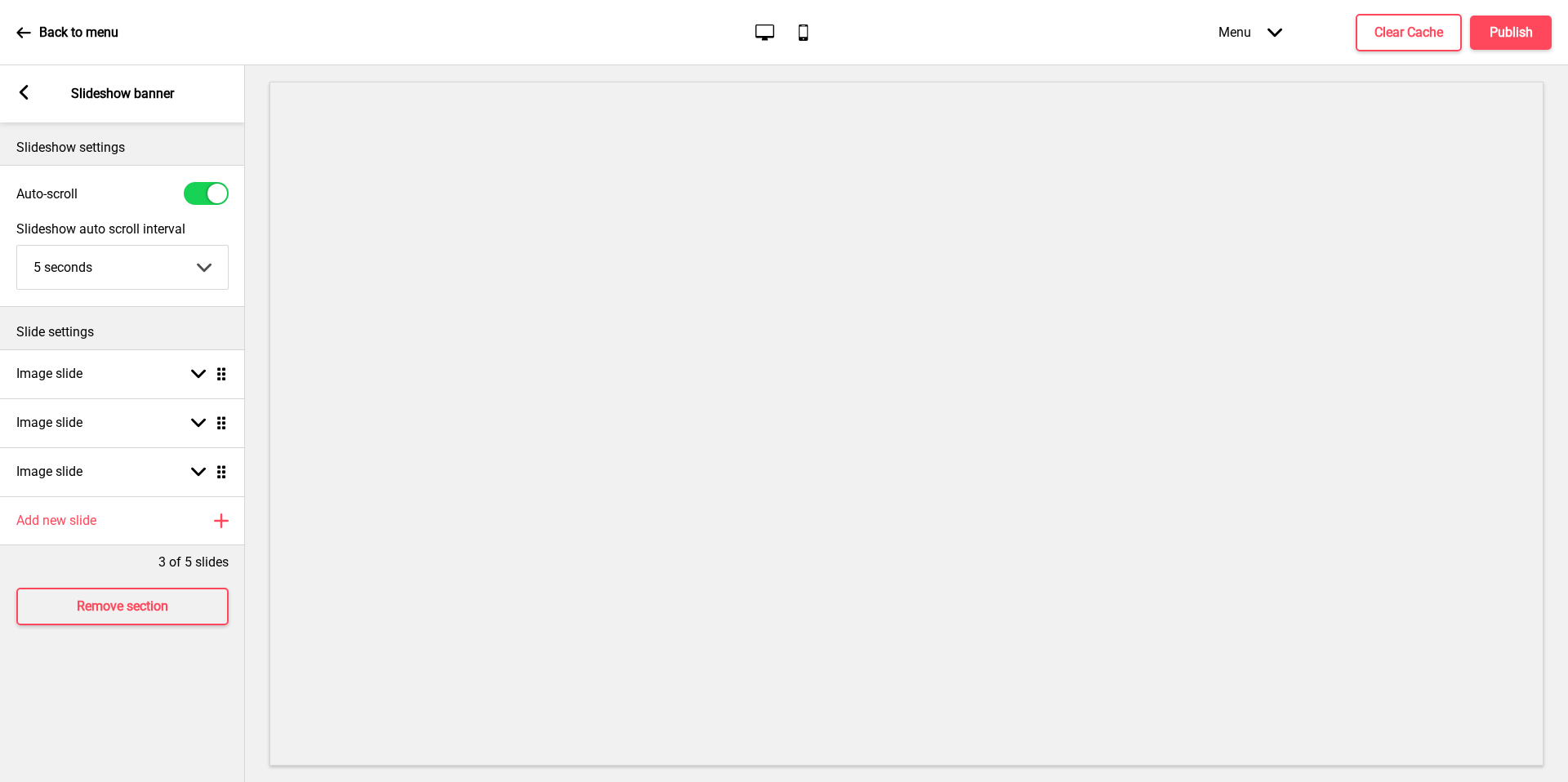
click at [31, 104] on div "Arrow left Slideshow banner" at bounding box center [123, 94] width 245 height 57
click at [17, 95] on rect at bounding box center [24, 92] width 15 height 15
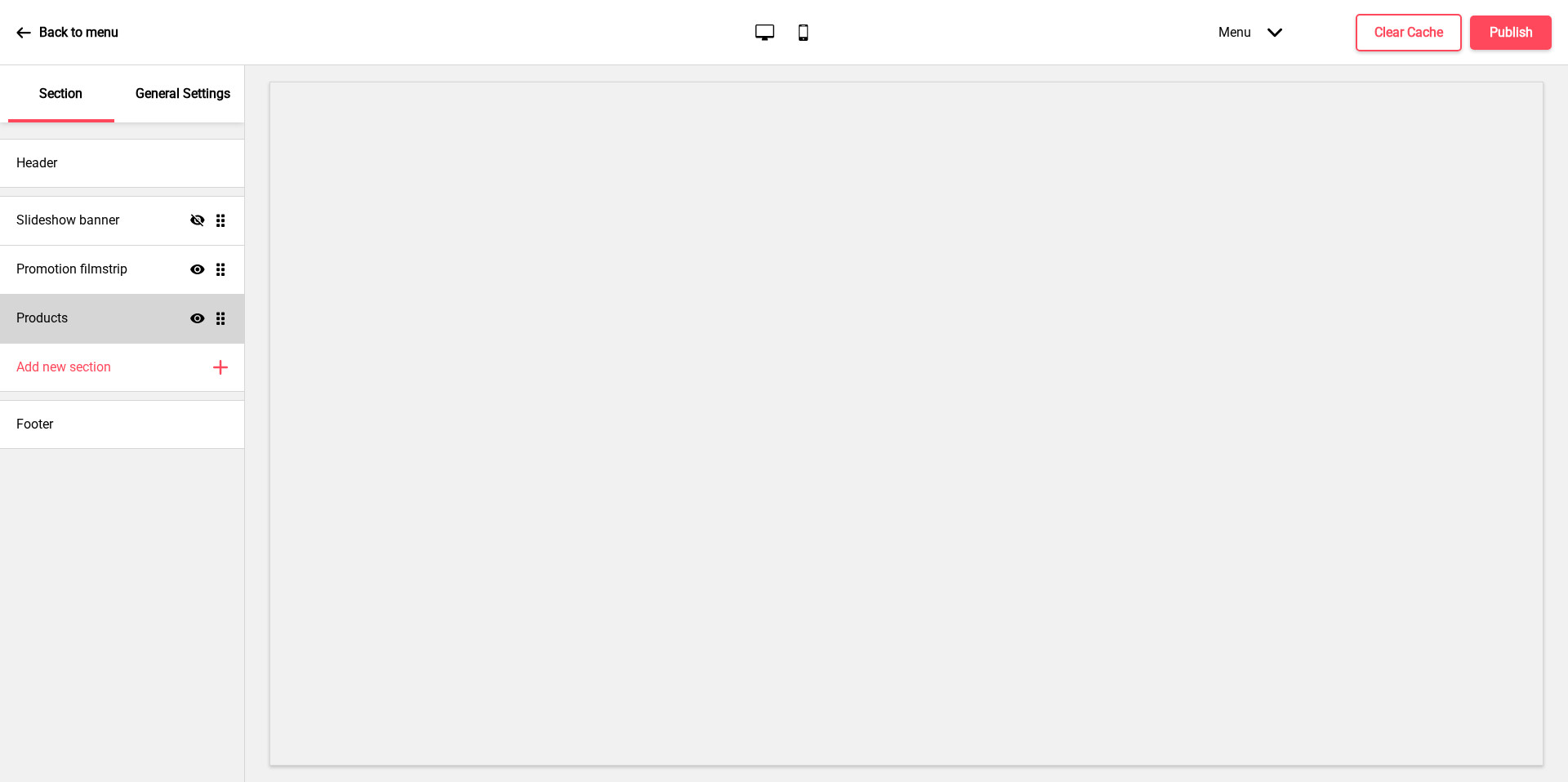
click at [130, 316] on div "Products Show Drag" at bounding box center [122, 318] width 244 height 49
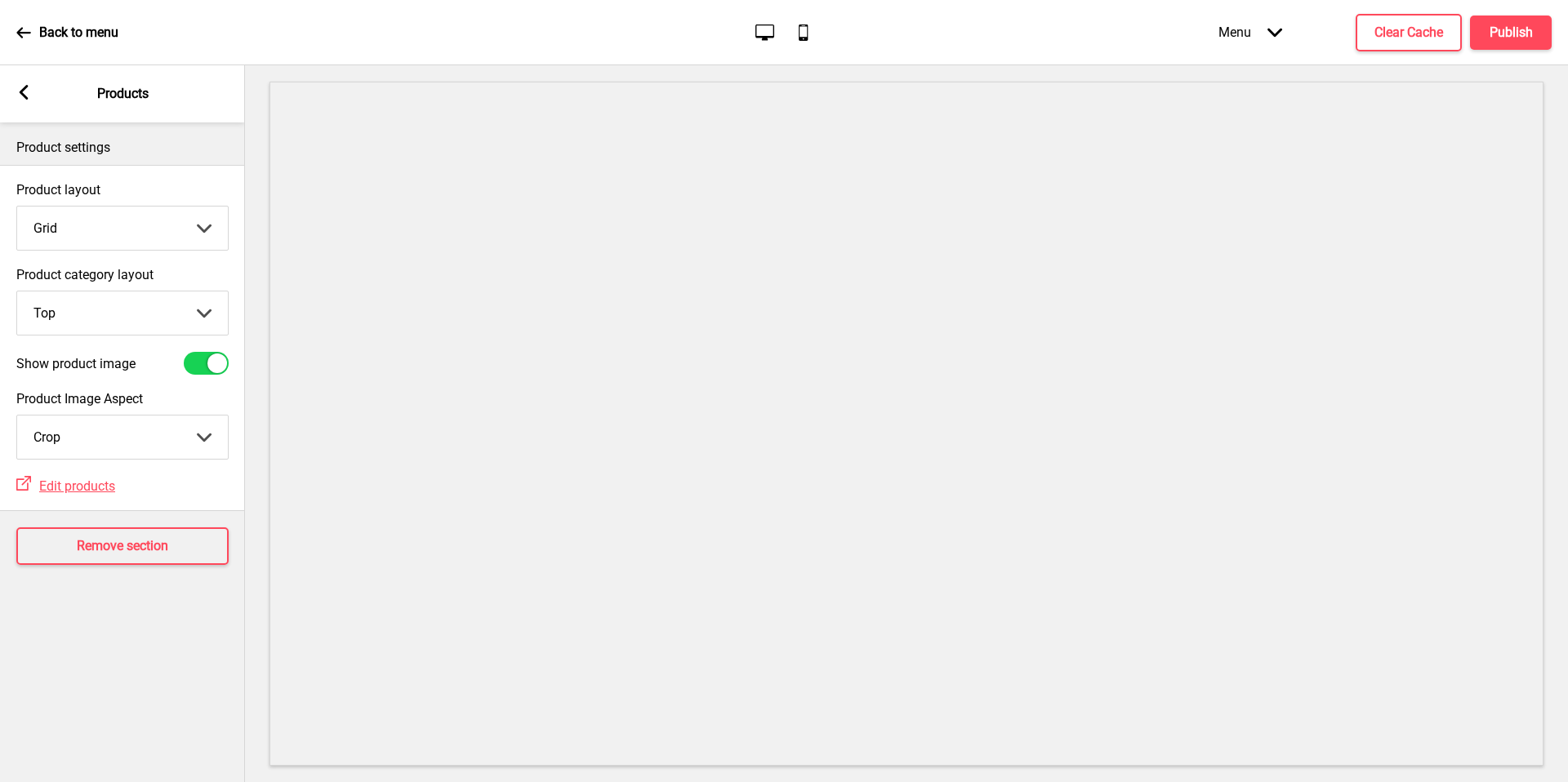
click at [130, 316] on select "Top Side" at bounding box center [122, 313] width 211 height 43
click at [182, 478] on div "External Link Edit products" at bounding box center [123, 484] width 245 height 35
click at [23, 87] on g at bounding box center [24, 92] width 15 height 15
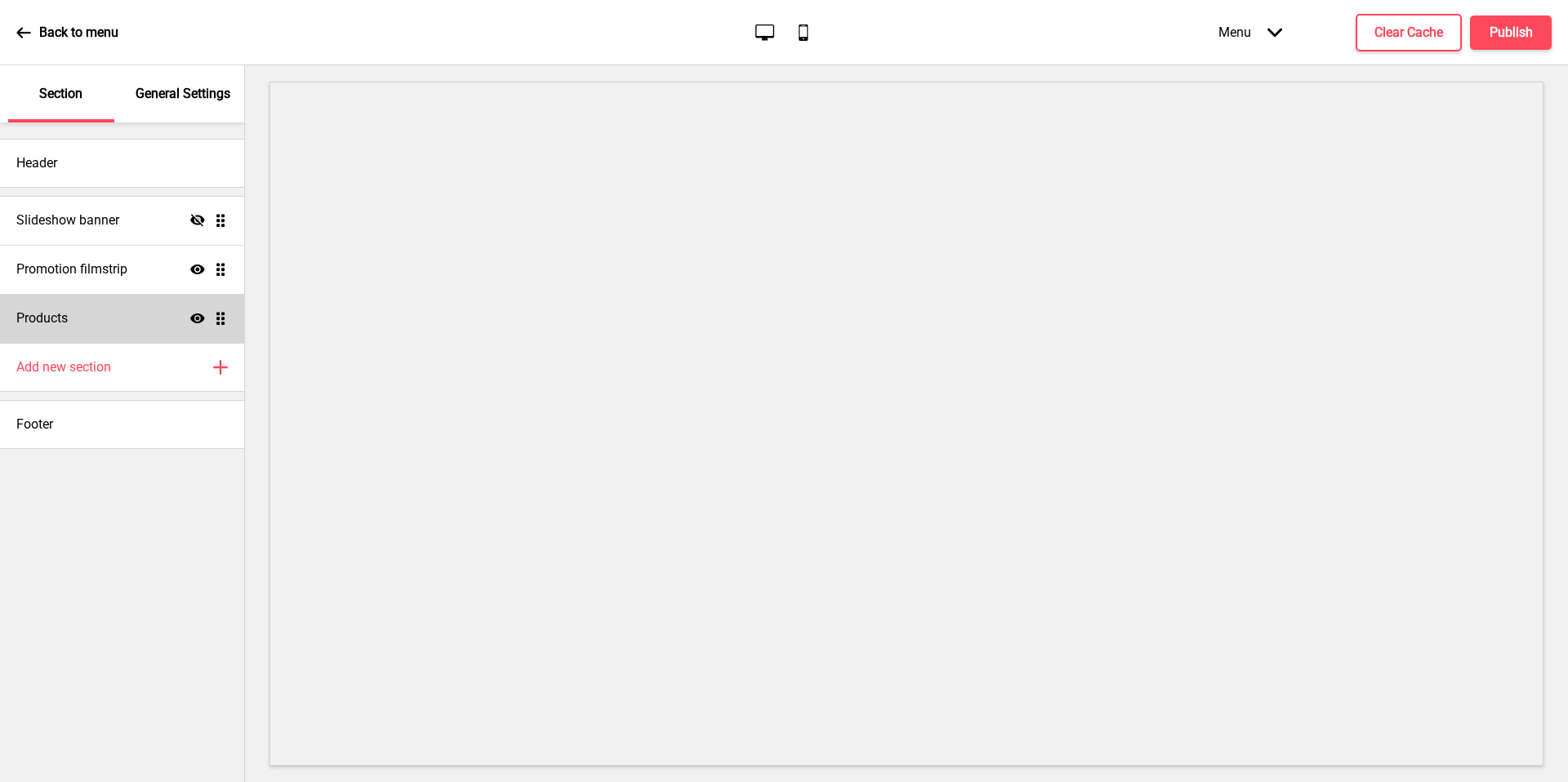
click at [107, 324] on div "Products Show Drag" at bounding box center [122, 318] width 244 height 49
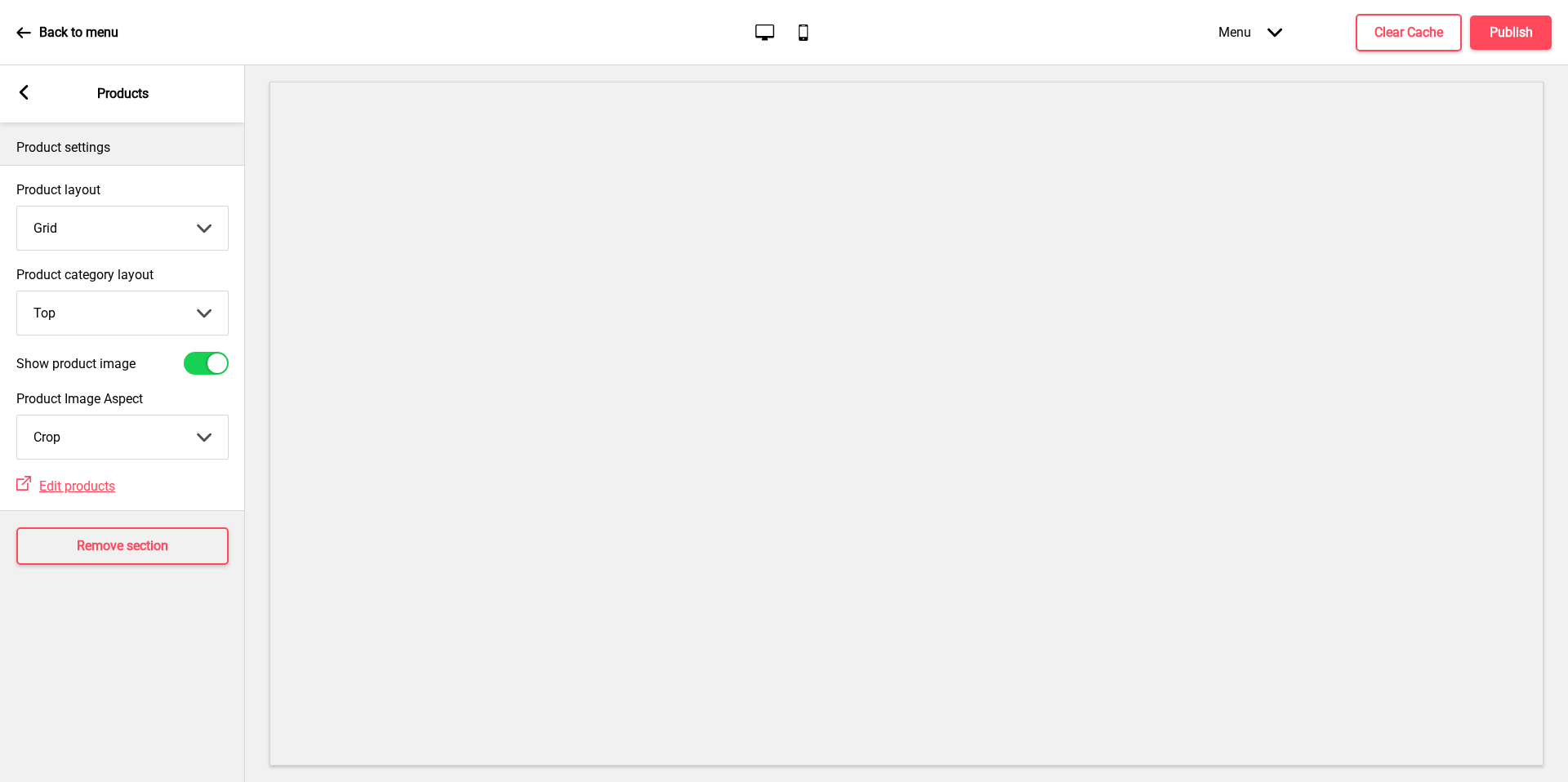
click at [32, 91] on div "Arrow left Products" at bounding box center [123, 94] width 245 height 57
click at [29, 93] on rect at bounding box center [24, 92] width 15 height 15
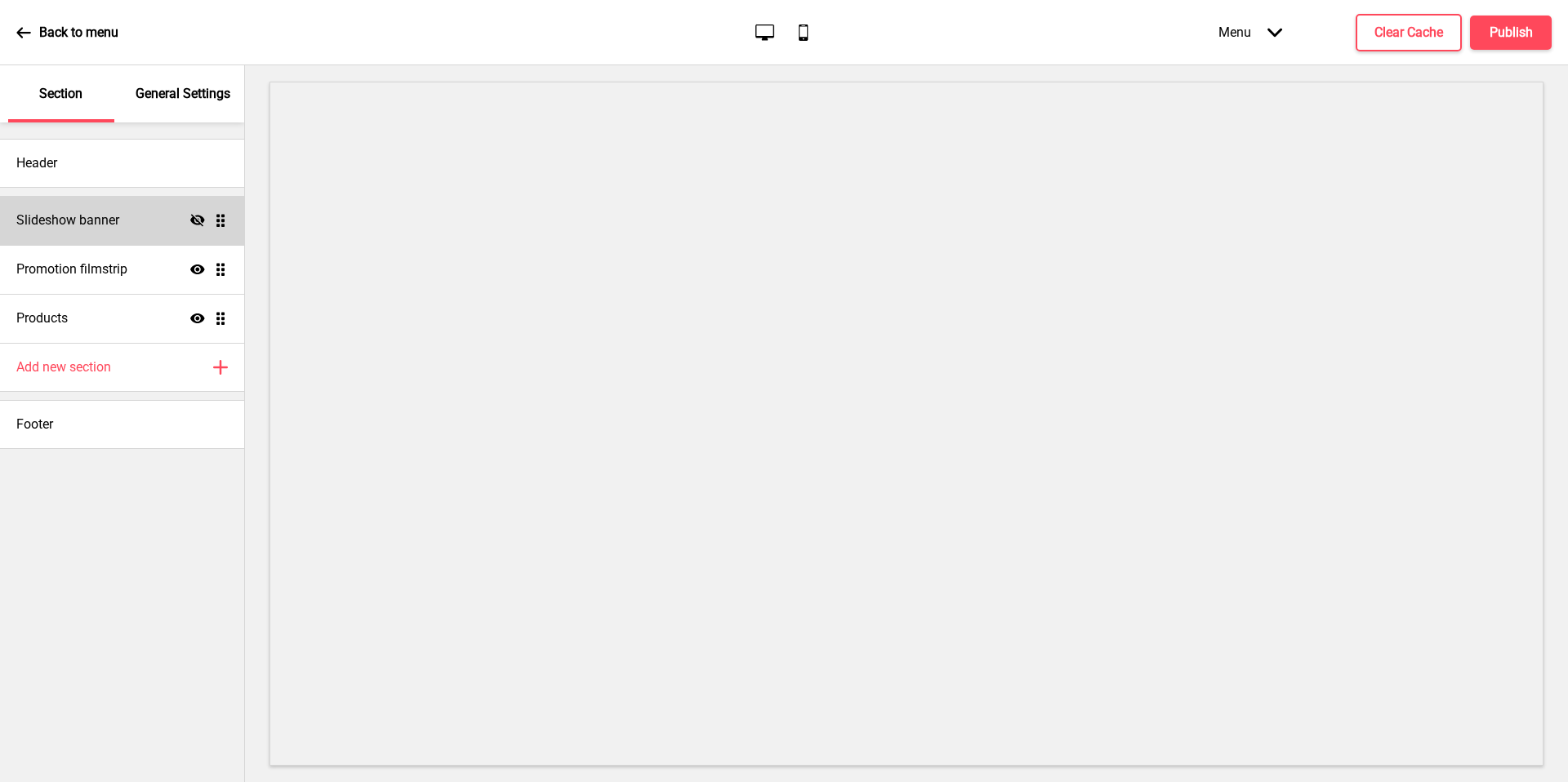
click at [98, 231] on div "Slideshow banner Hide Drag" at bounding box center [122, 220] width 244 height 49
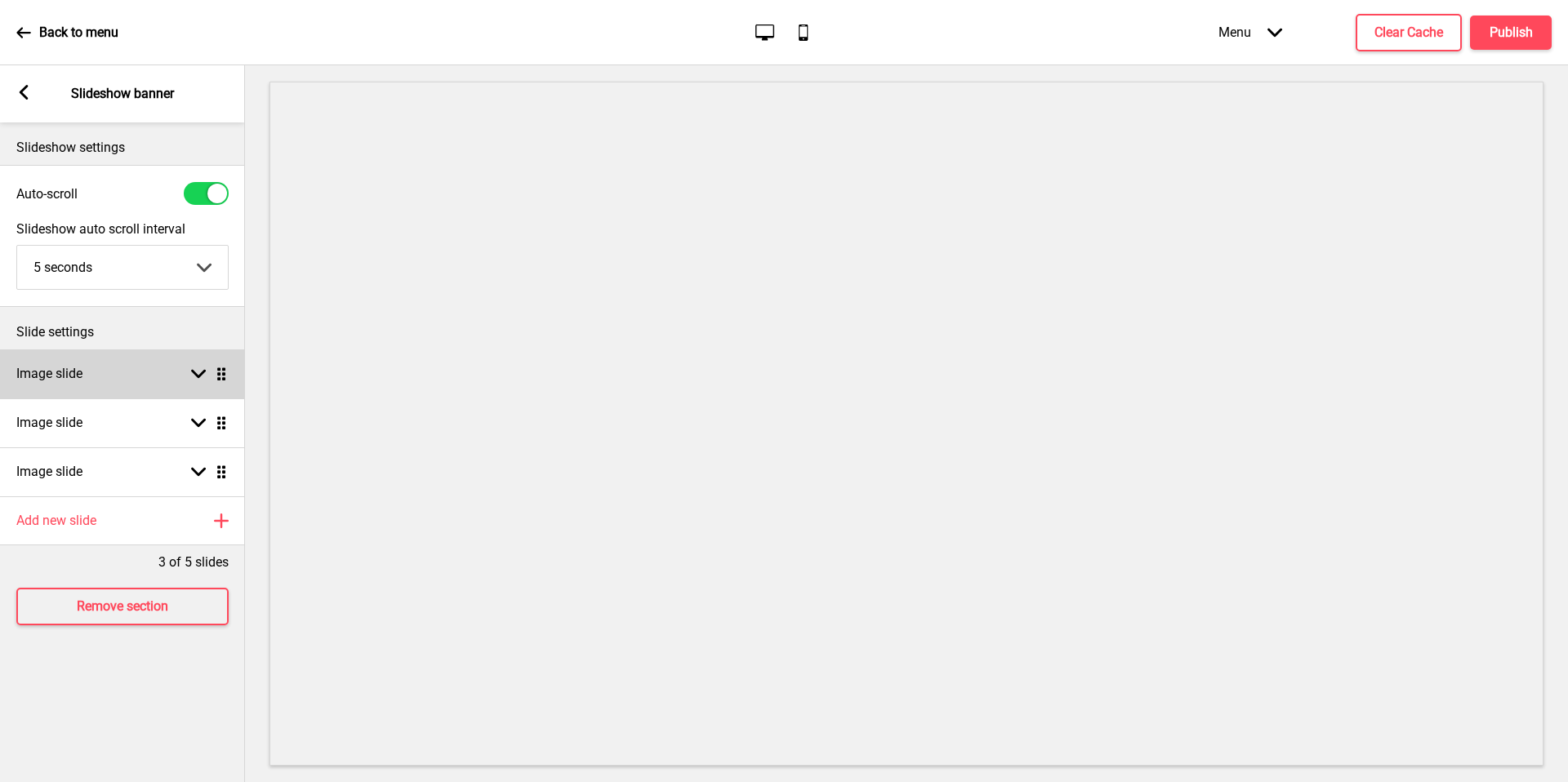
click at [131, 382] on div "Image slide Arrow down Drag" at bounding box center [123, 375] width 245 height 49
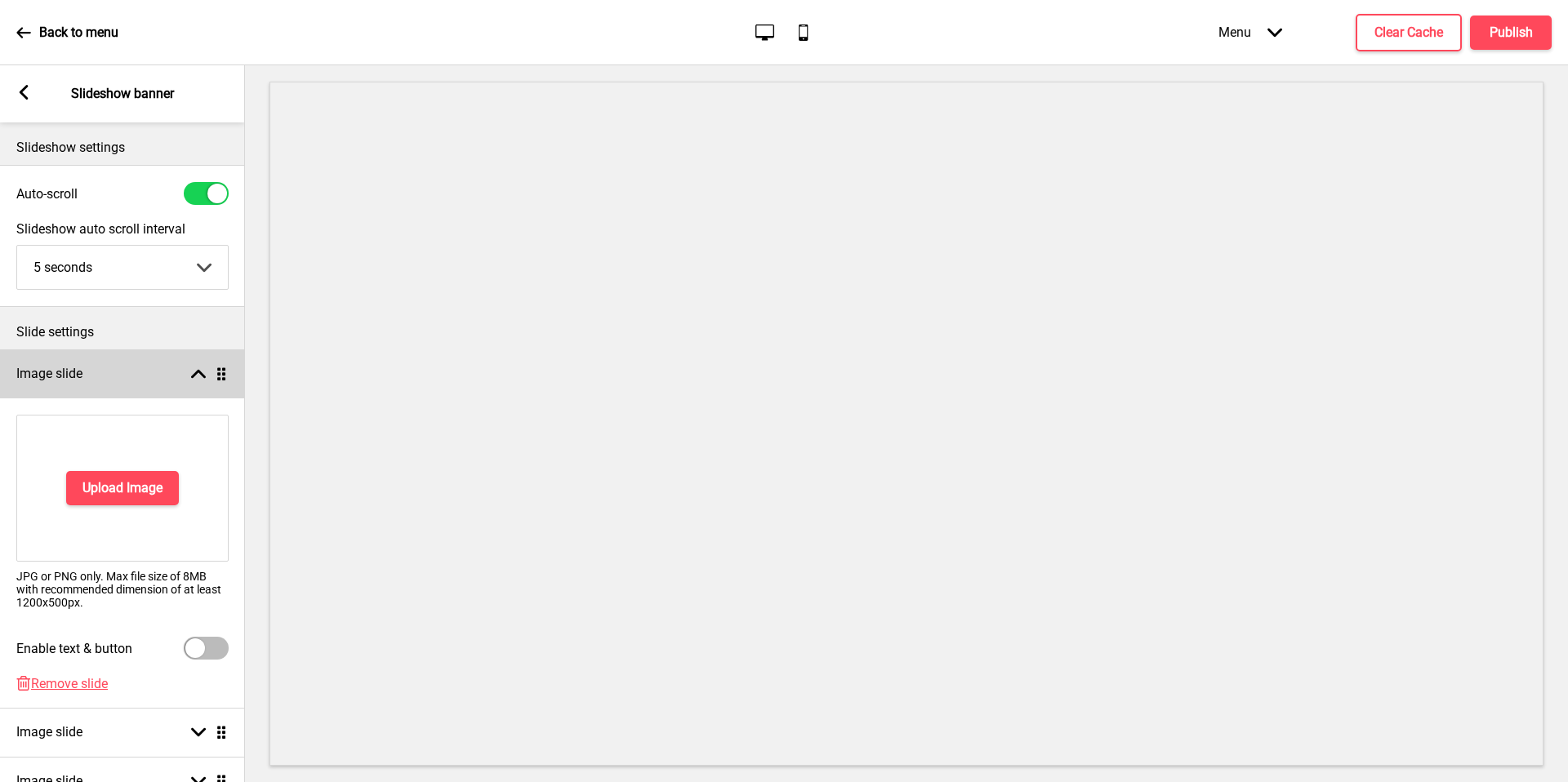
click at [131, 383] on div "Image slide Arrow up Drag" at bounding box center [123, 375] width 245 height 49
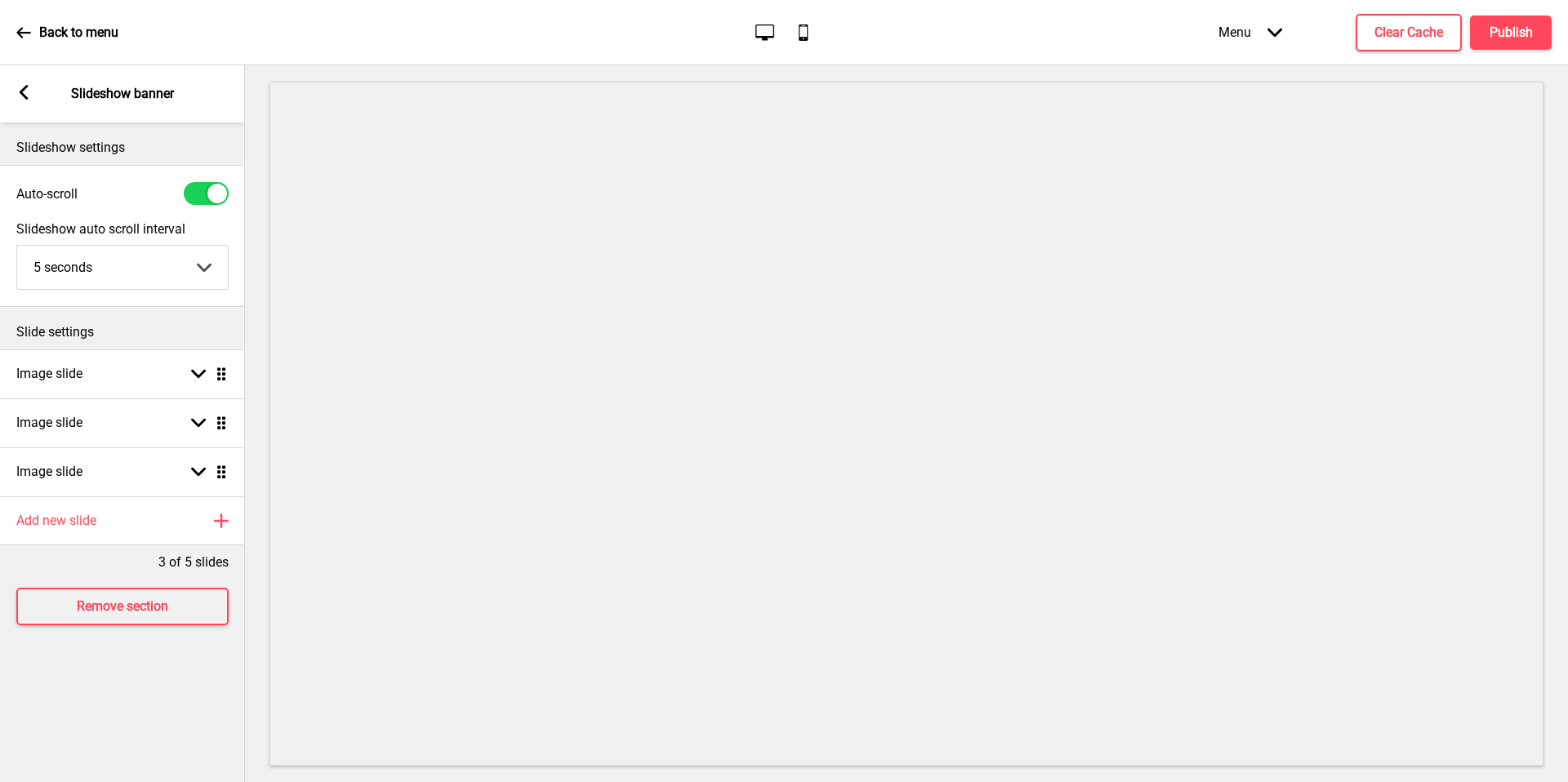
click at [26, 101] on div "Arrow left" at bounding box center [24, 94] width 15 height 18
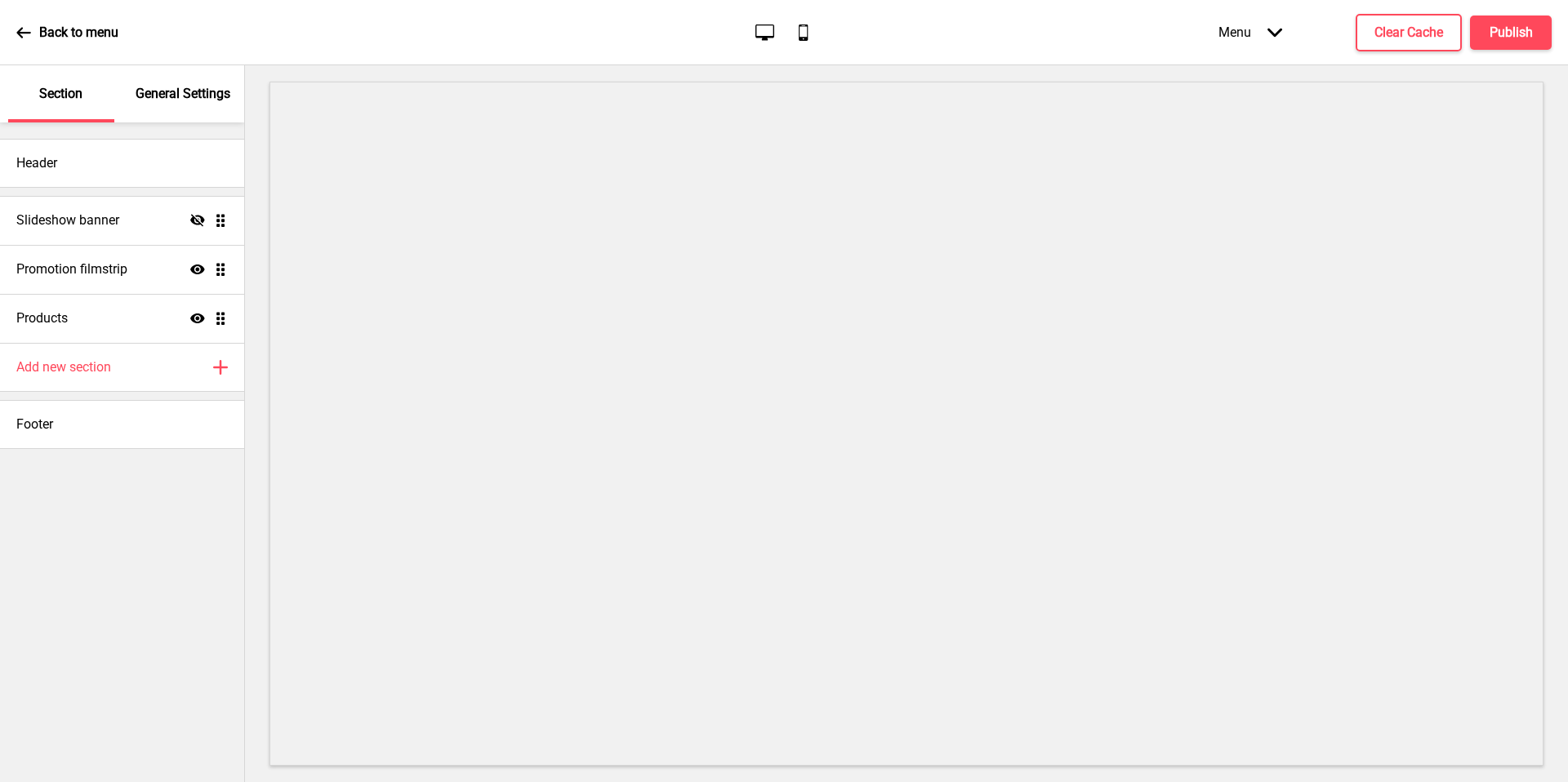
click at [186, 92] on p "General Settings" at bounding box center [183, 94] width 95 height 18
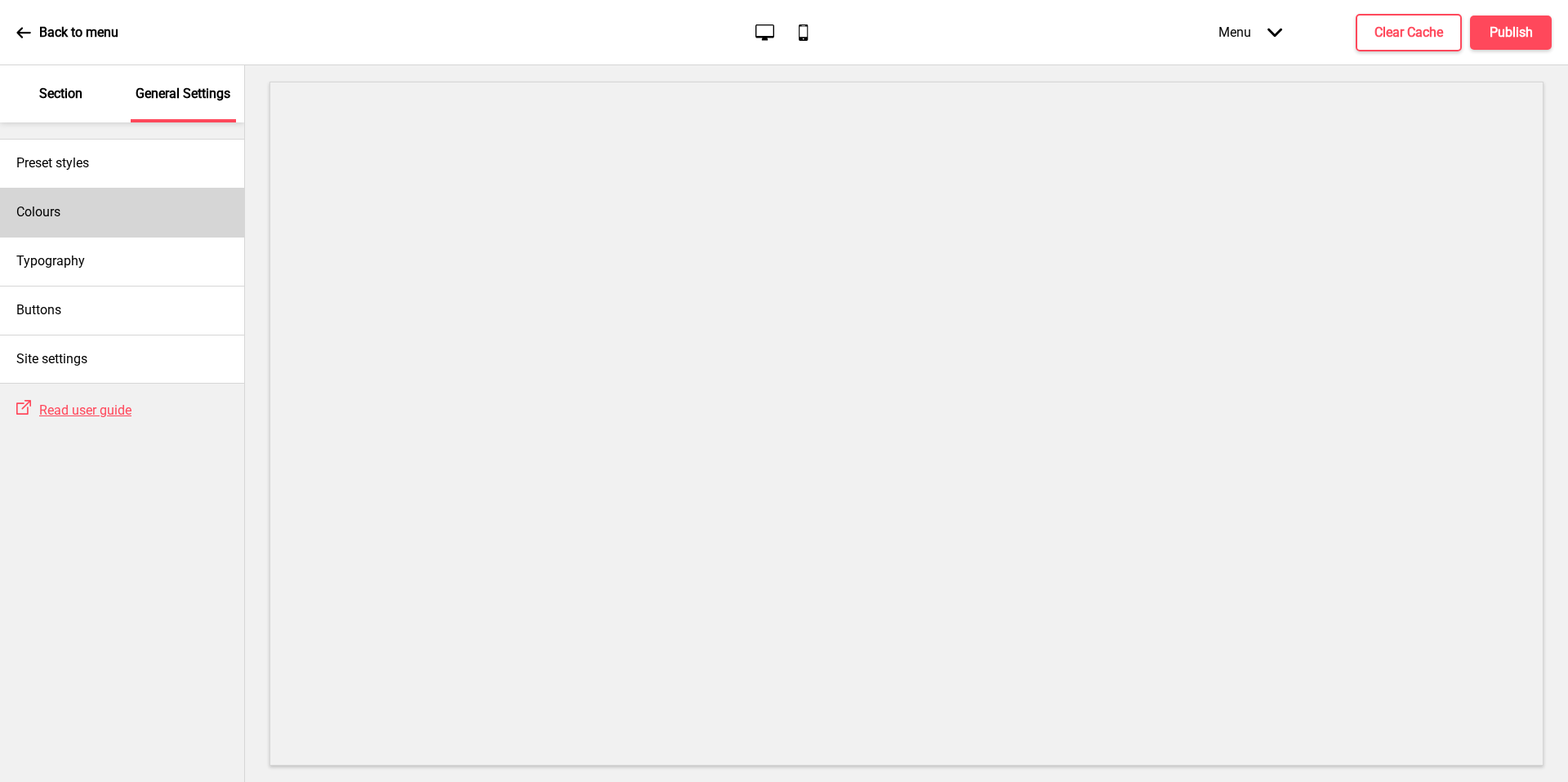
click at [174, 203] on div "Colours" at bounding box center [122, 213] width 244 height 49
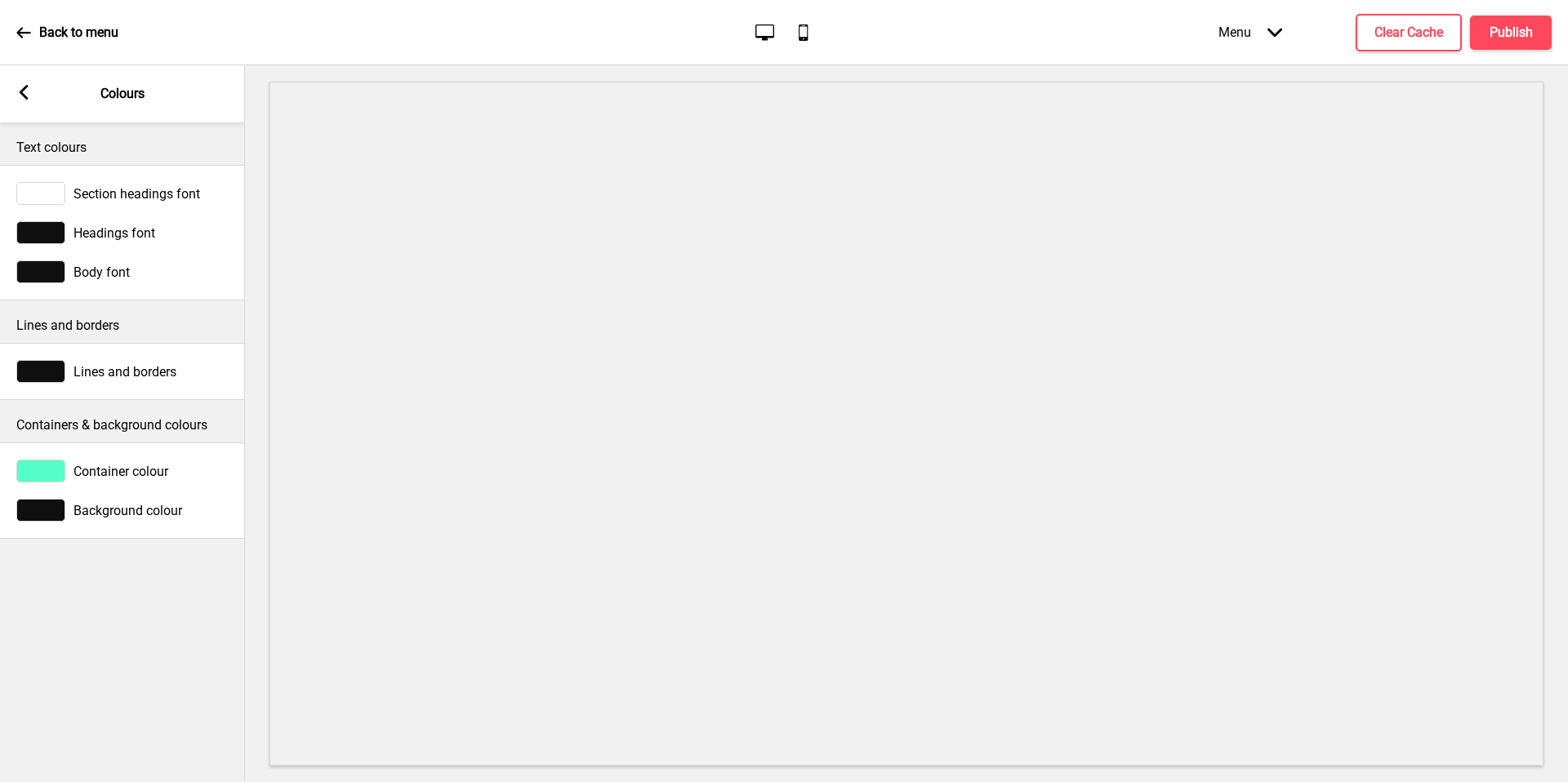
click at [115, 475] on span "Container colour" at bounding box center [121, 472] width 95 height 16
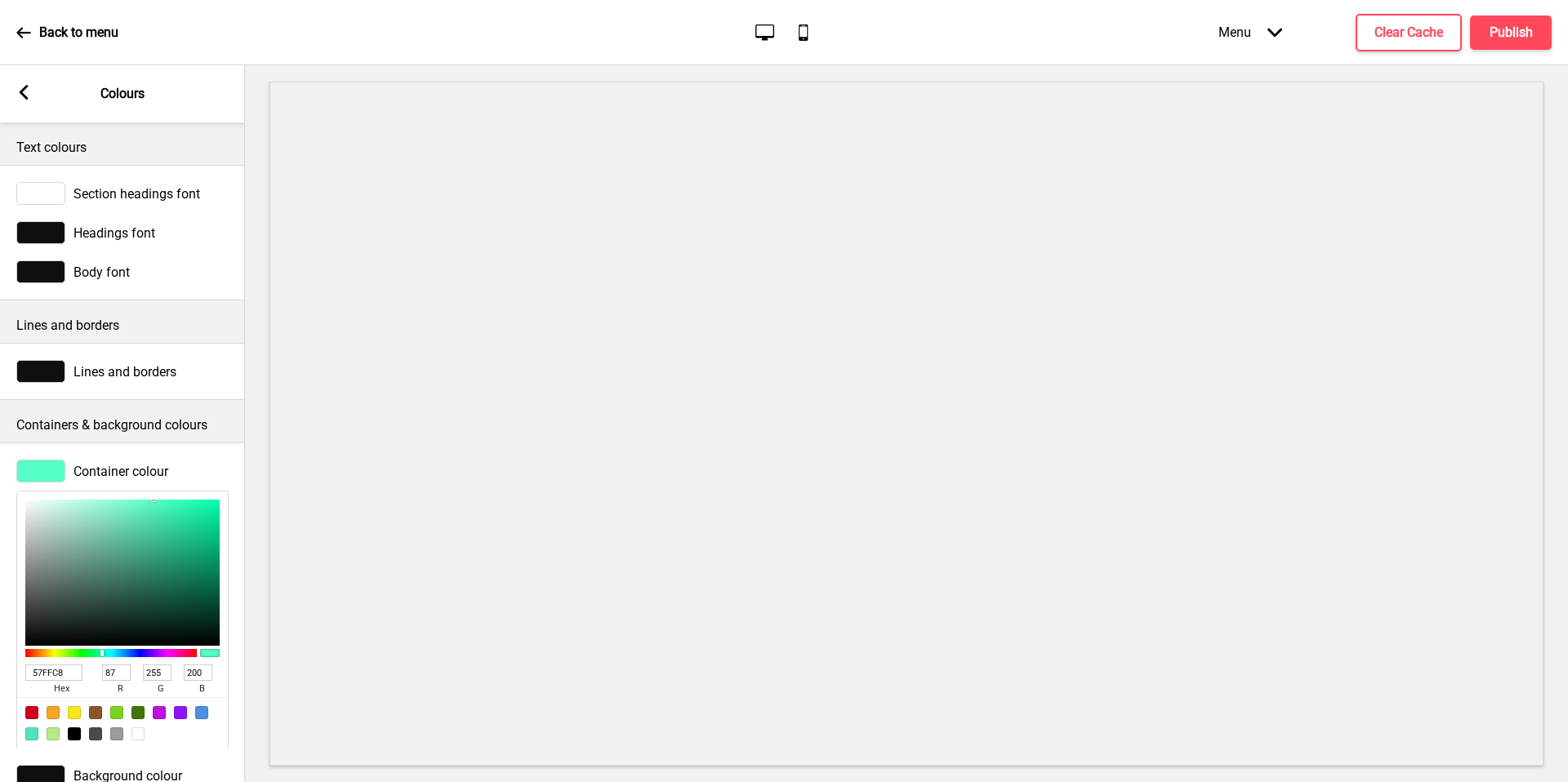
type input "7EE8C5"
type input "126"
type input "232"
type input "197"
type input "96E8CD"
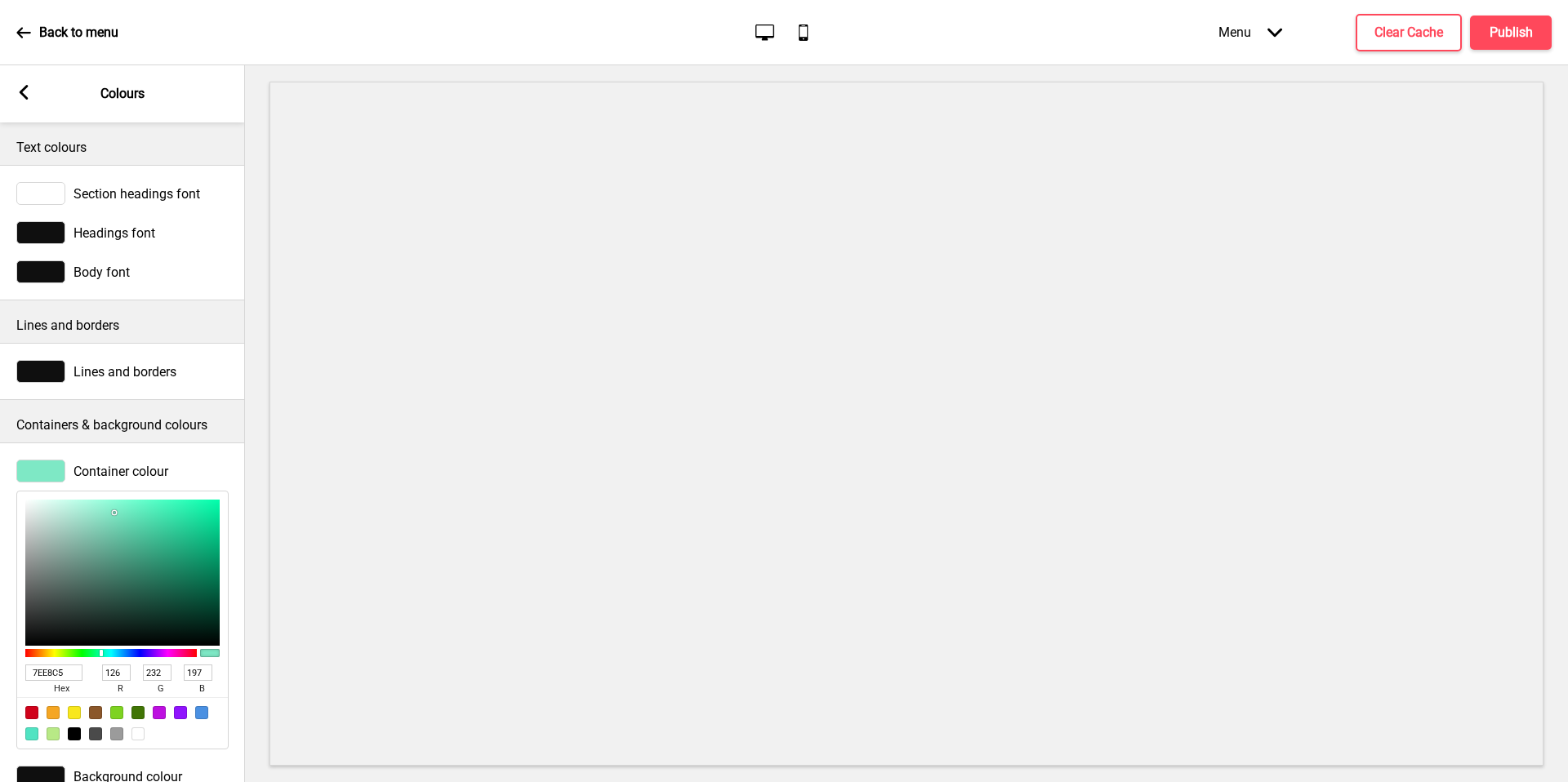
type input "150"
type input "205"
type input "FFFFFF"
type input "255"
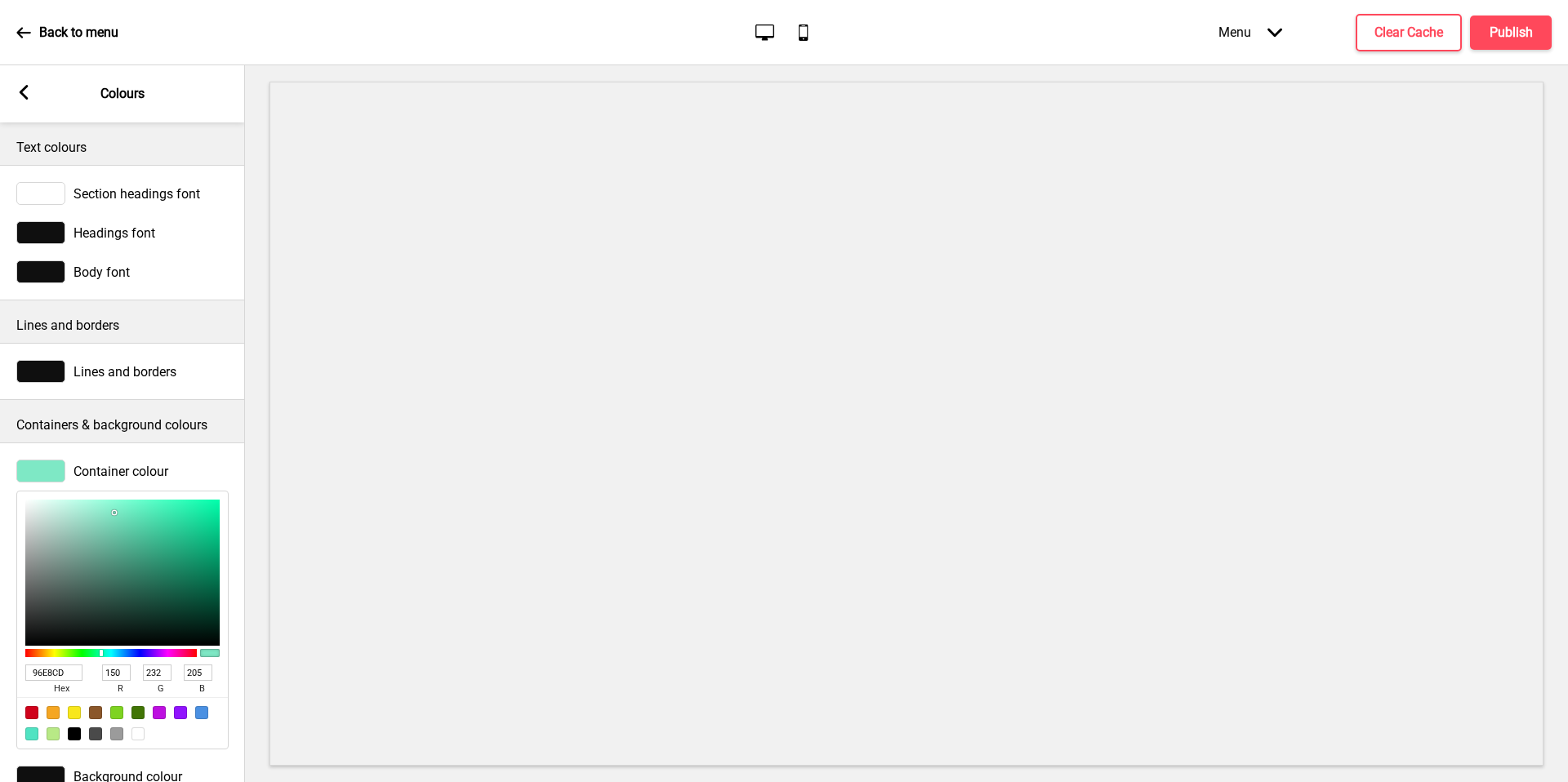
type input "255"
drag, startPoint x: 115, startPoint y: 513, endPoint x: 1, endPoint y: 500, distance: 114.7
click at [1, 500] on div "Container colour FFFFFF hex 255 r 255 g 255 b 100 a" at bounding box center [123, 605] width 245 height 306
type input "FEFEFE"
type input "254"
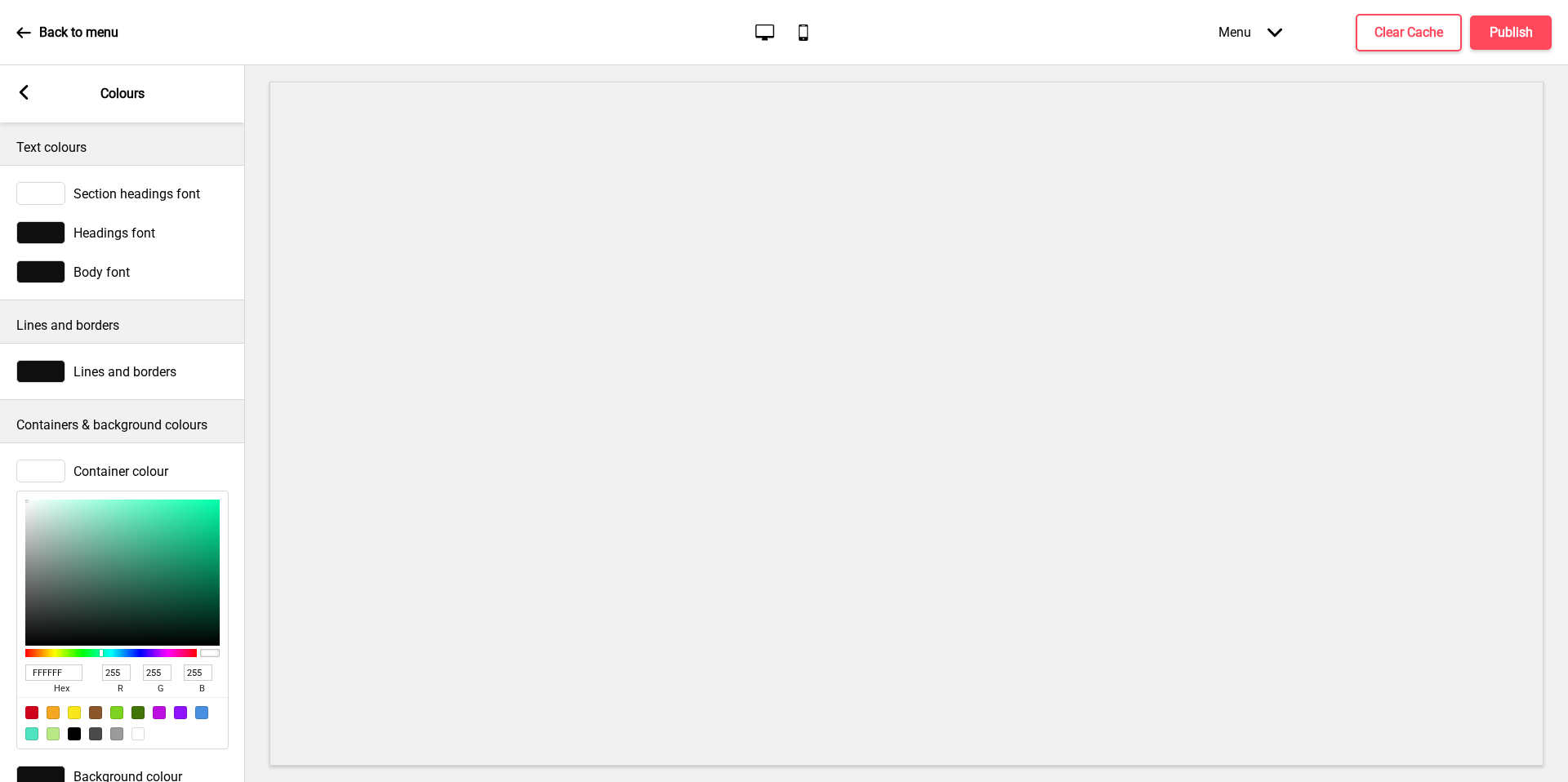
type input "254"
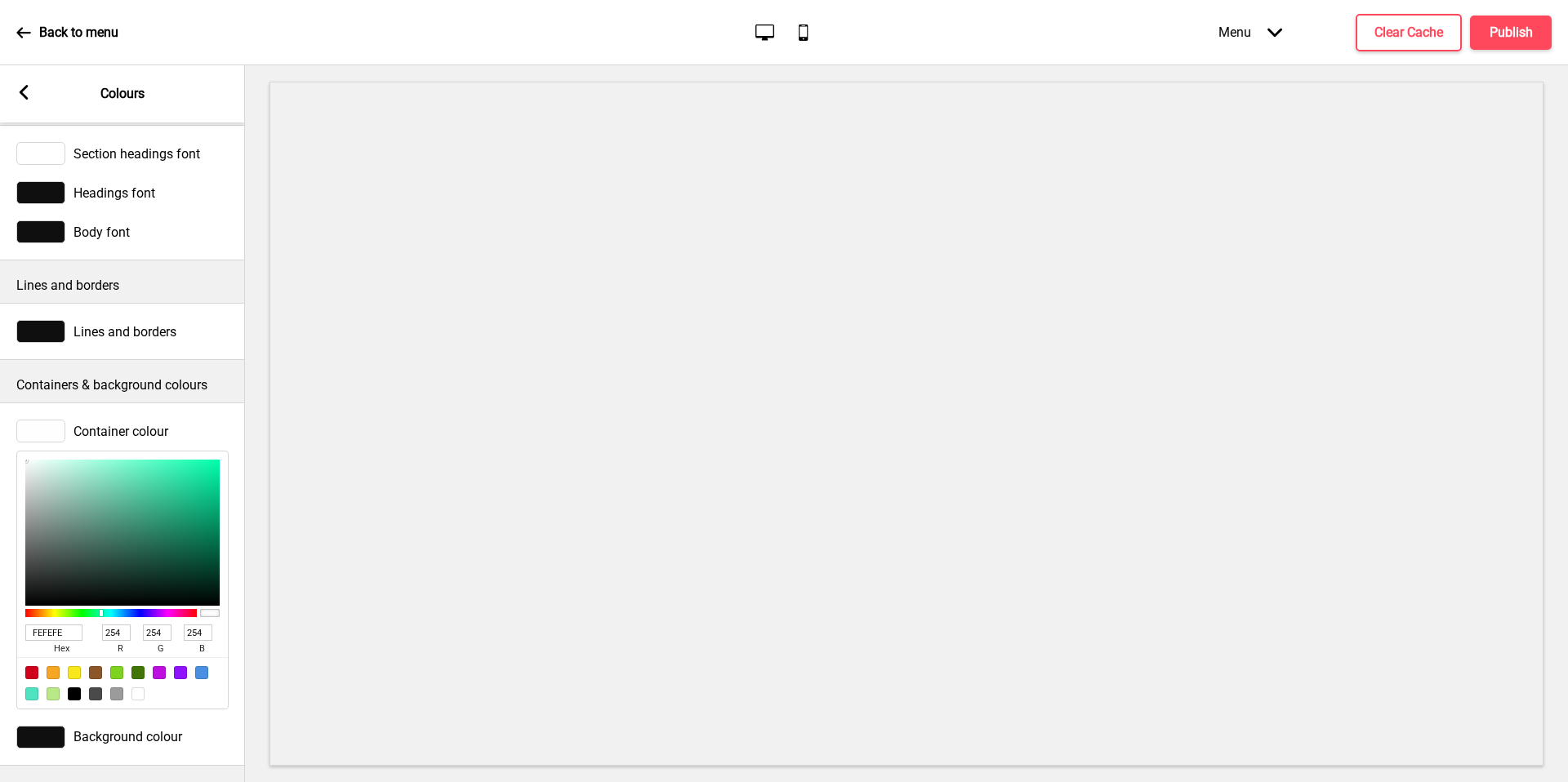
scroll to position [51, 0]
click at [127, 733] on div "Background colour" at bounding box center [123, 737] width 213 height 23
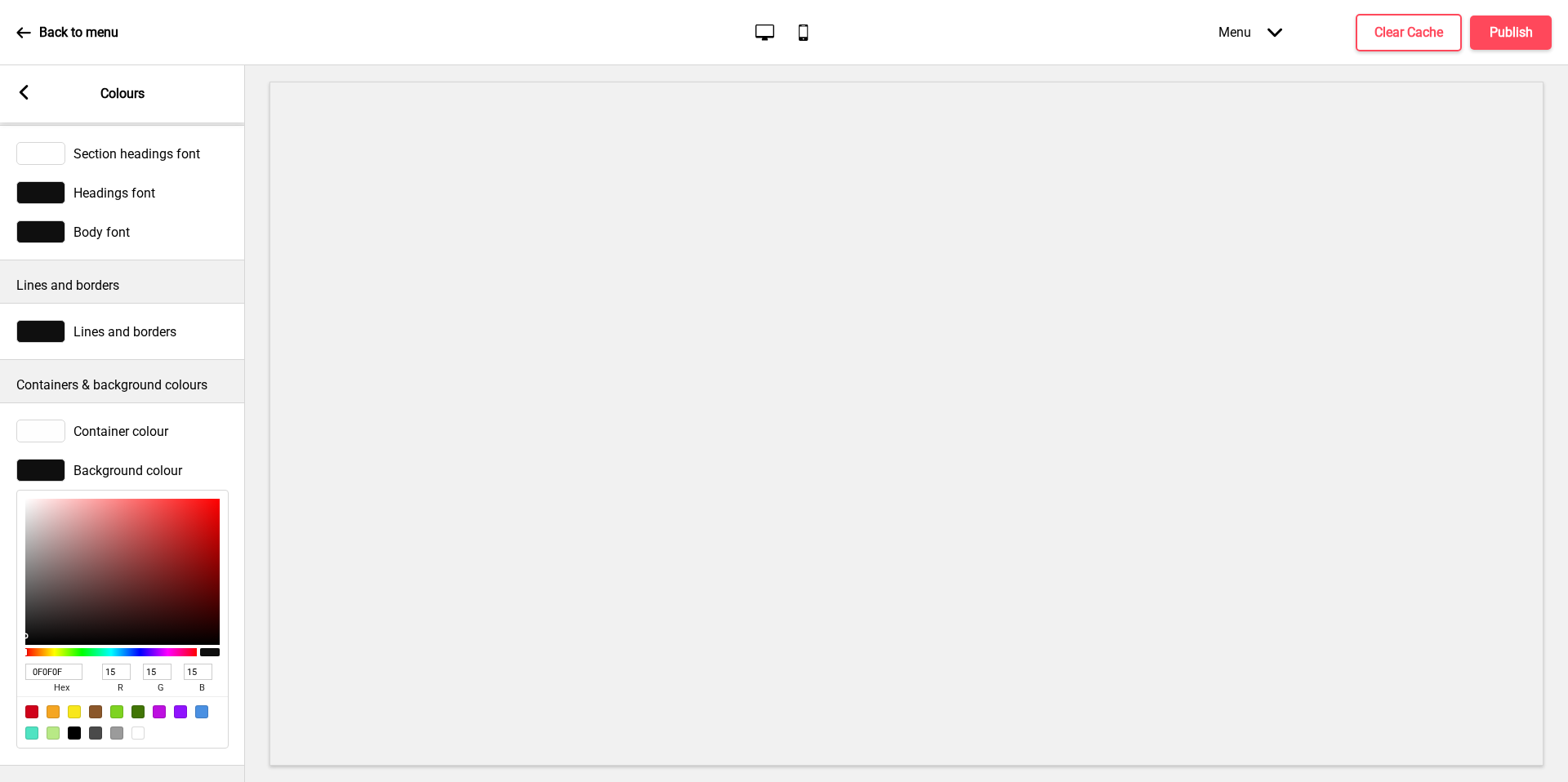
type input "7C6464"
type input "124"
type input "100"
type input "7D6666"
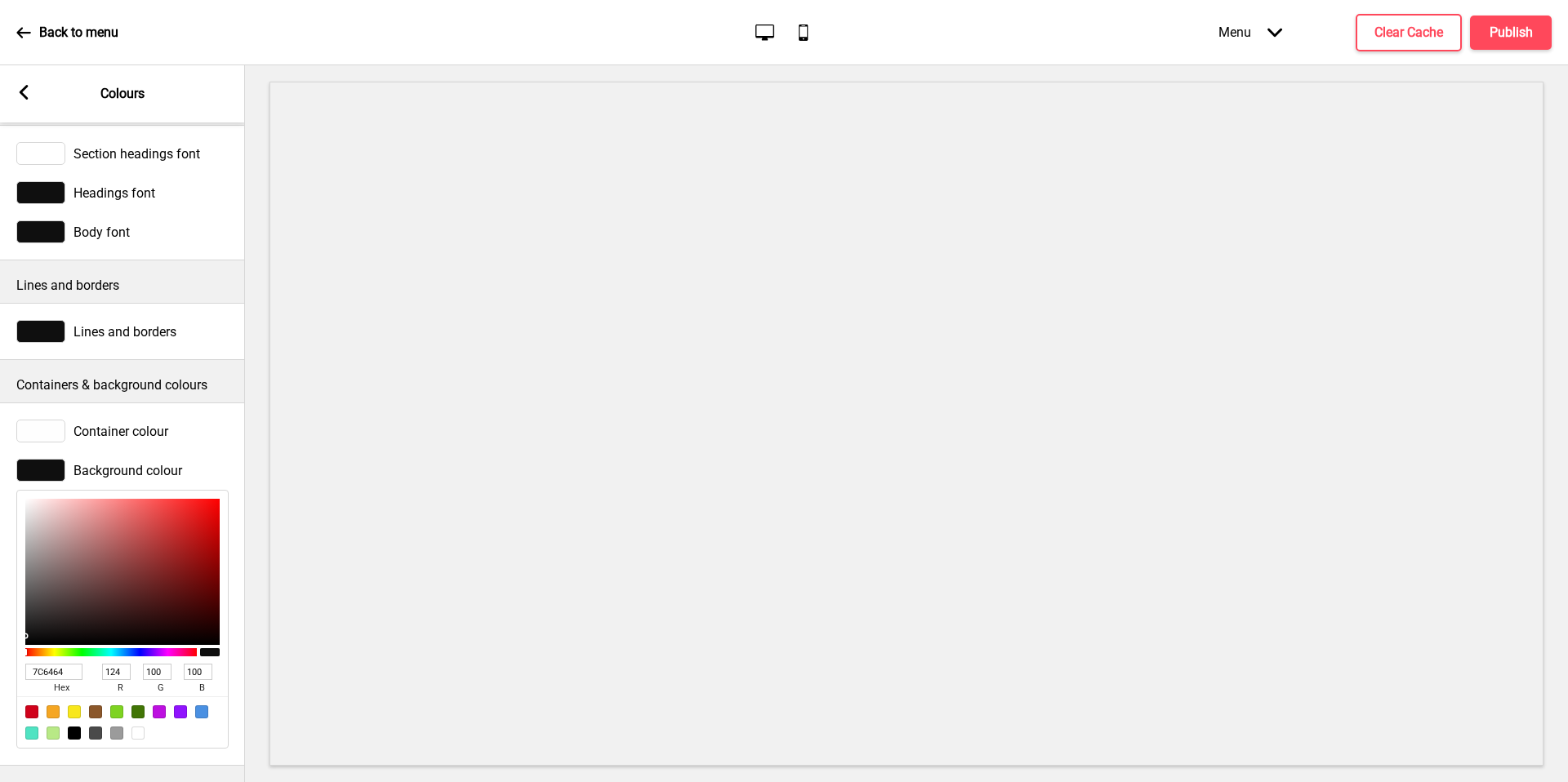
type input "125"
type input "102"
type input "E2E2E2"
type input "226"
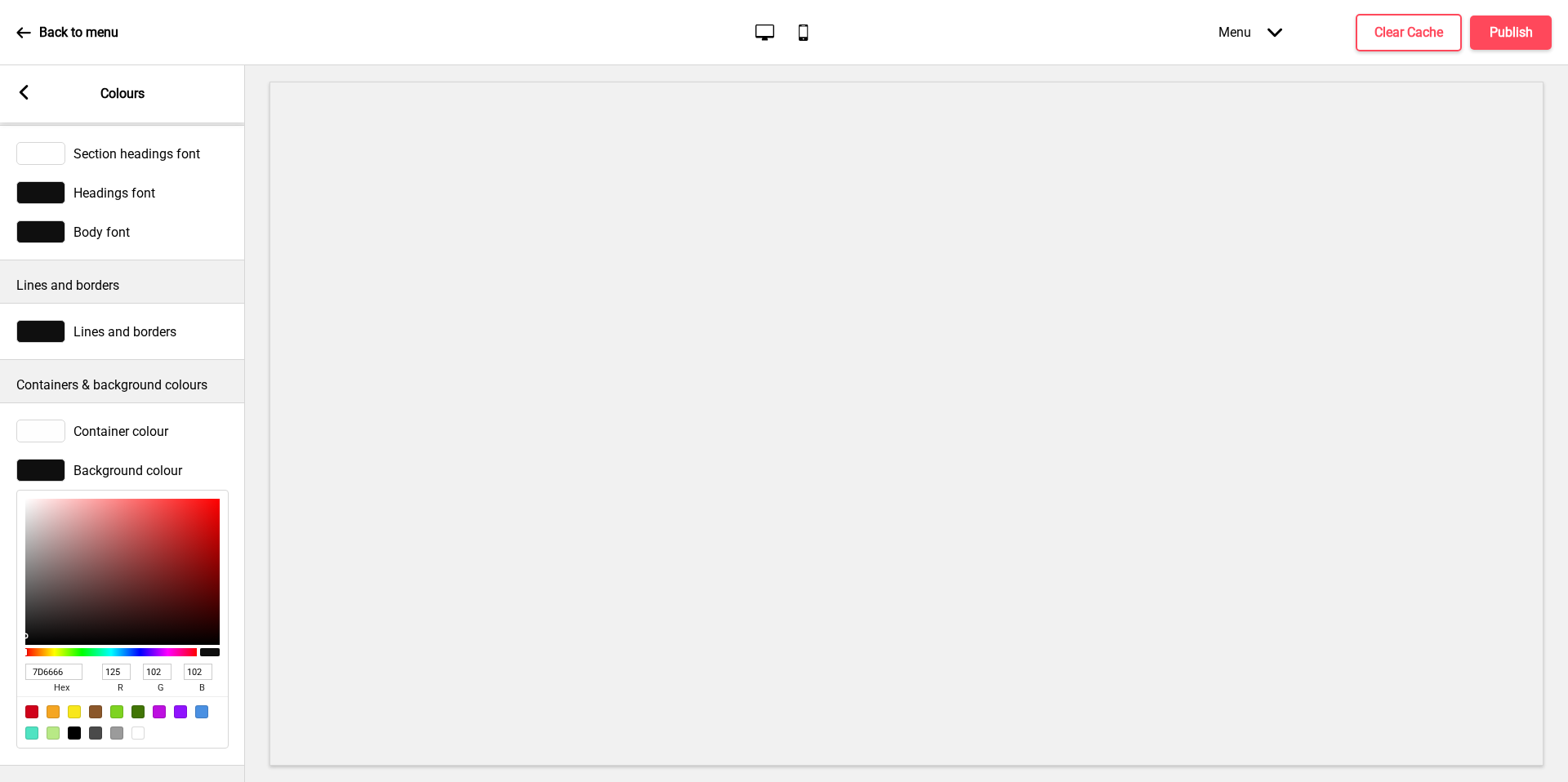
type input "226"
type input "FFFFFF"
type input "255"
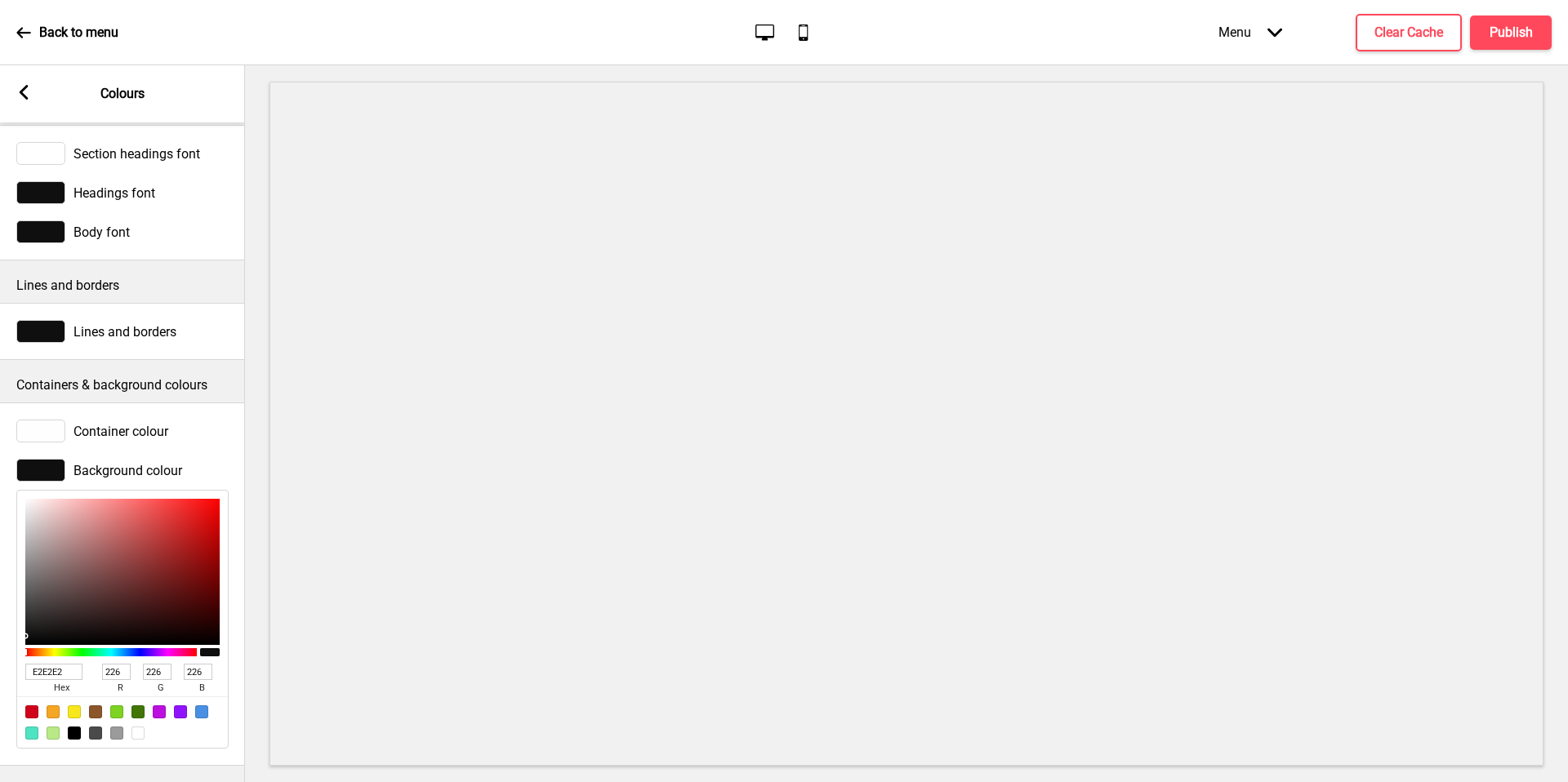
type input "255"
drag, startPoint x: 62, startPoint y: 563, endPoint x: 0, endPoint y: 385, distance: 188.5
click at [0, 385] on div "Containers & background colours Container colour Background colour FFFFFF hex 2…" at bounding box center [123, 563] width 245 height 406
type input "834040"
type input "131"
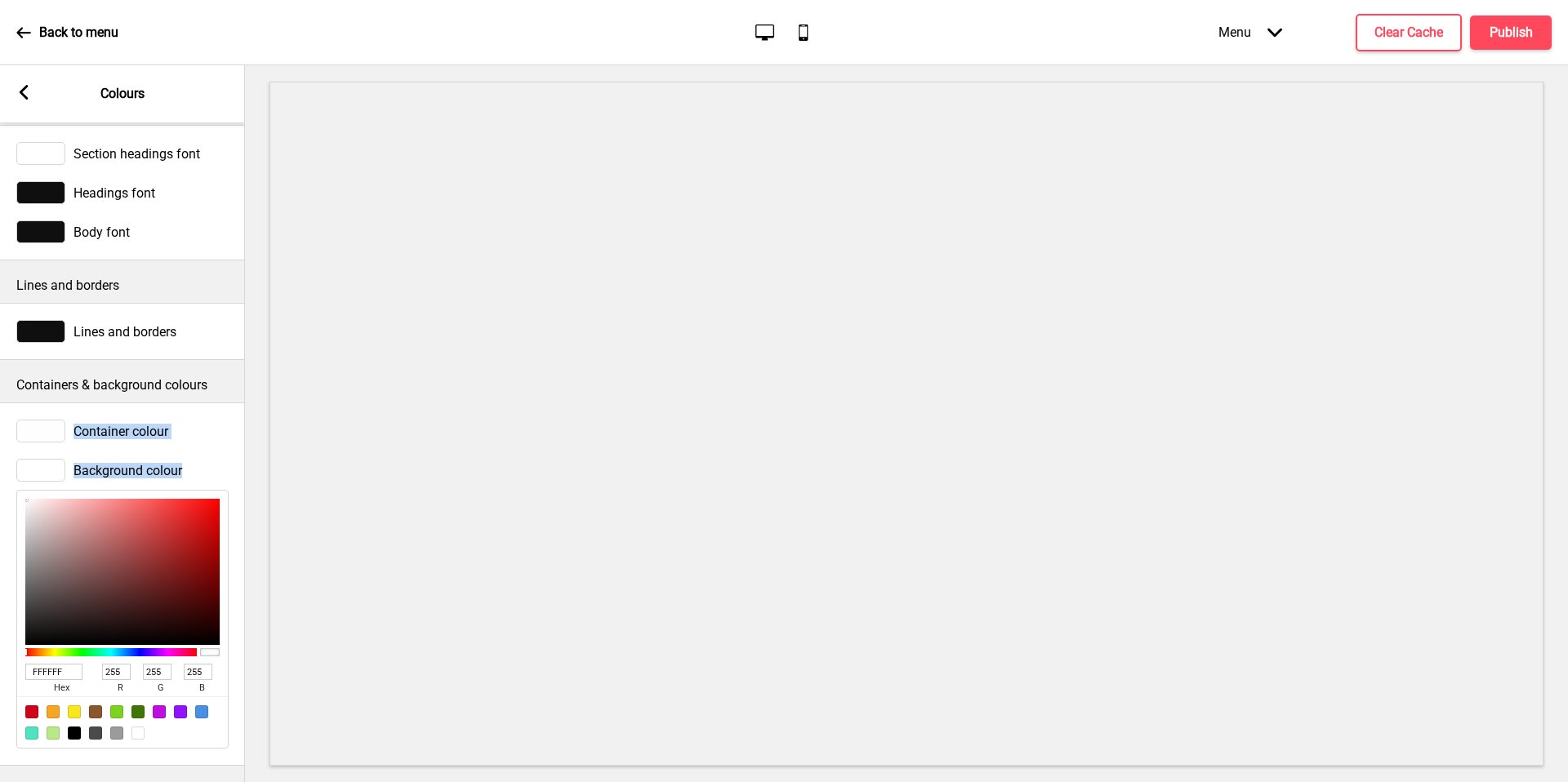
type input "64"
type input "884545"
type input "136"
type input "69"
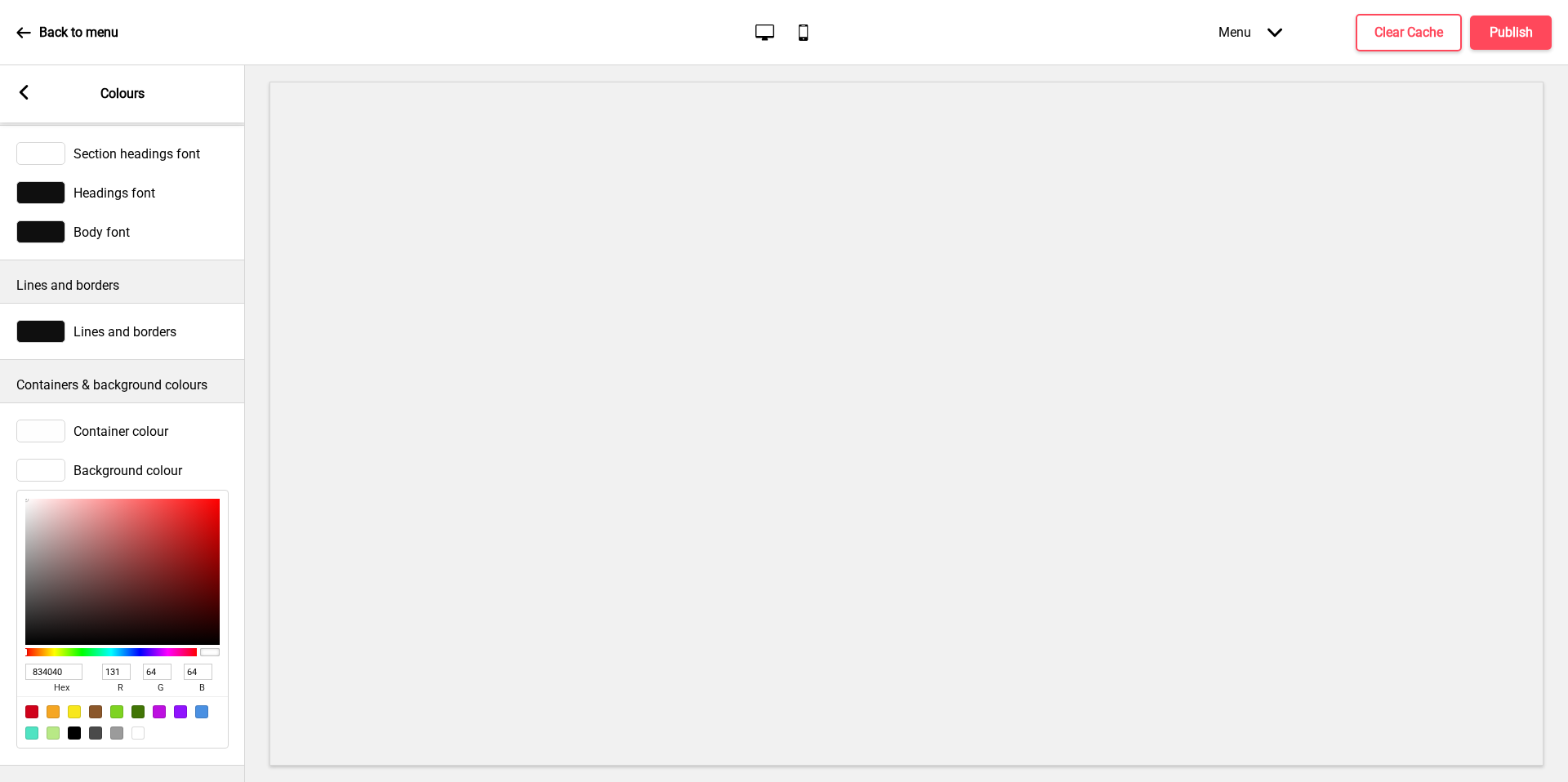
type input "69"
type input "D69393"
type input "214"
type input "147"
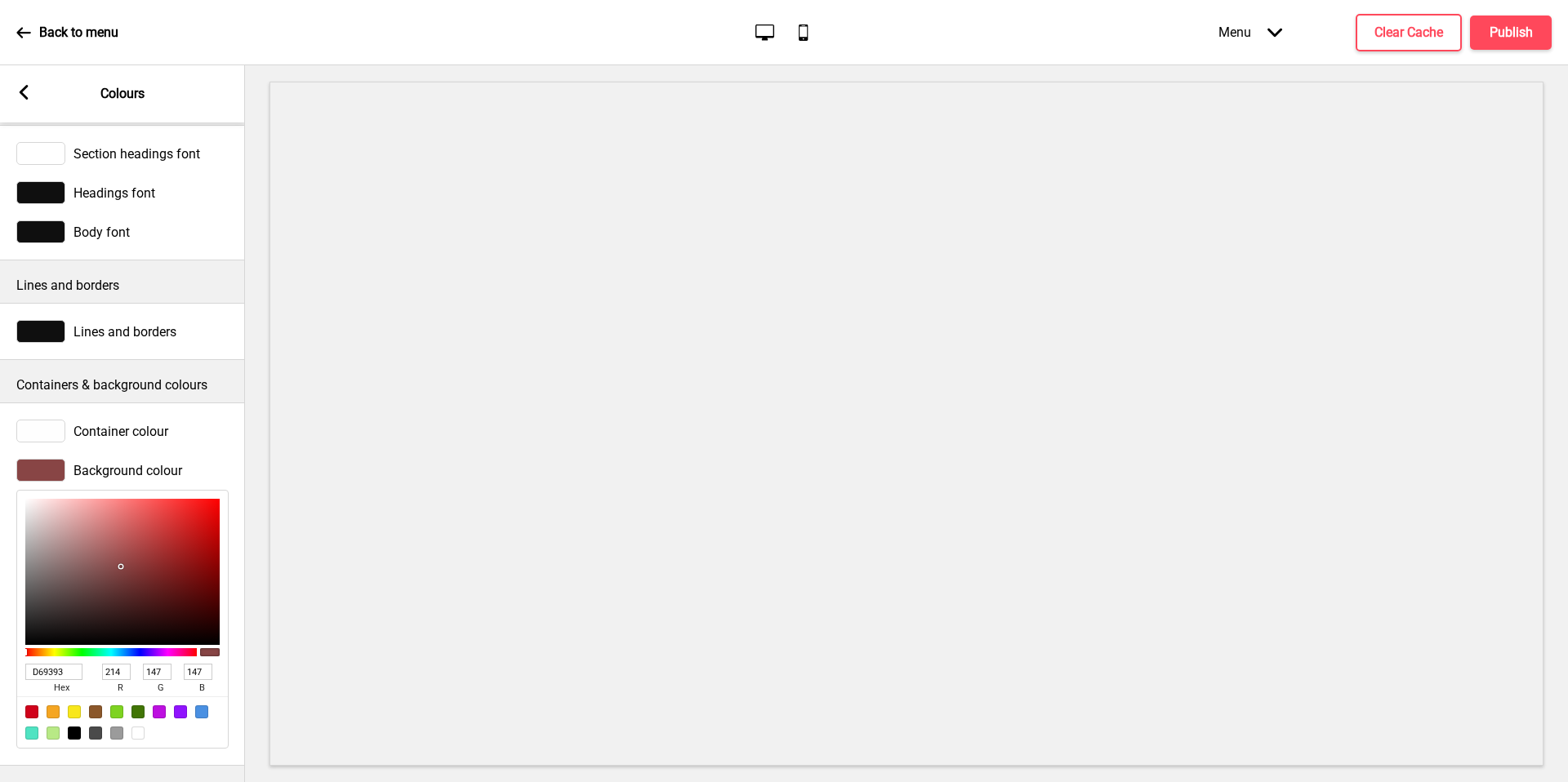
type input "FFE4E4"
type input "255"
type input "228"
type input "FFFFFF"
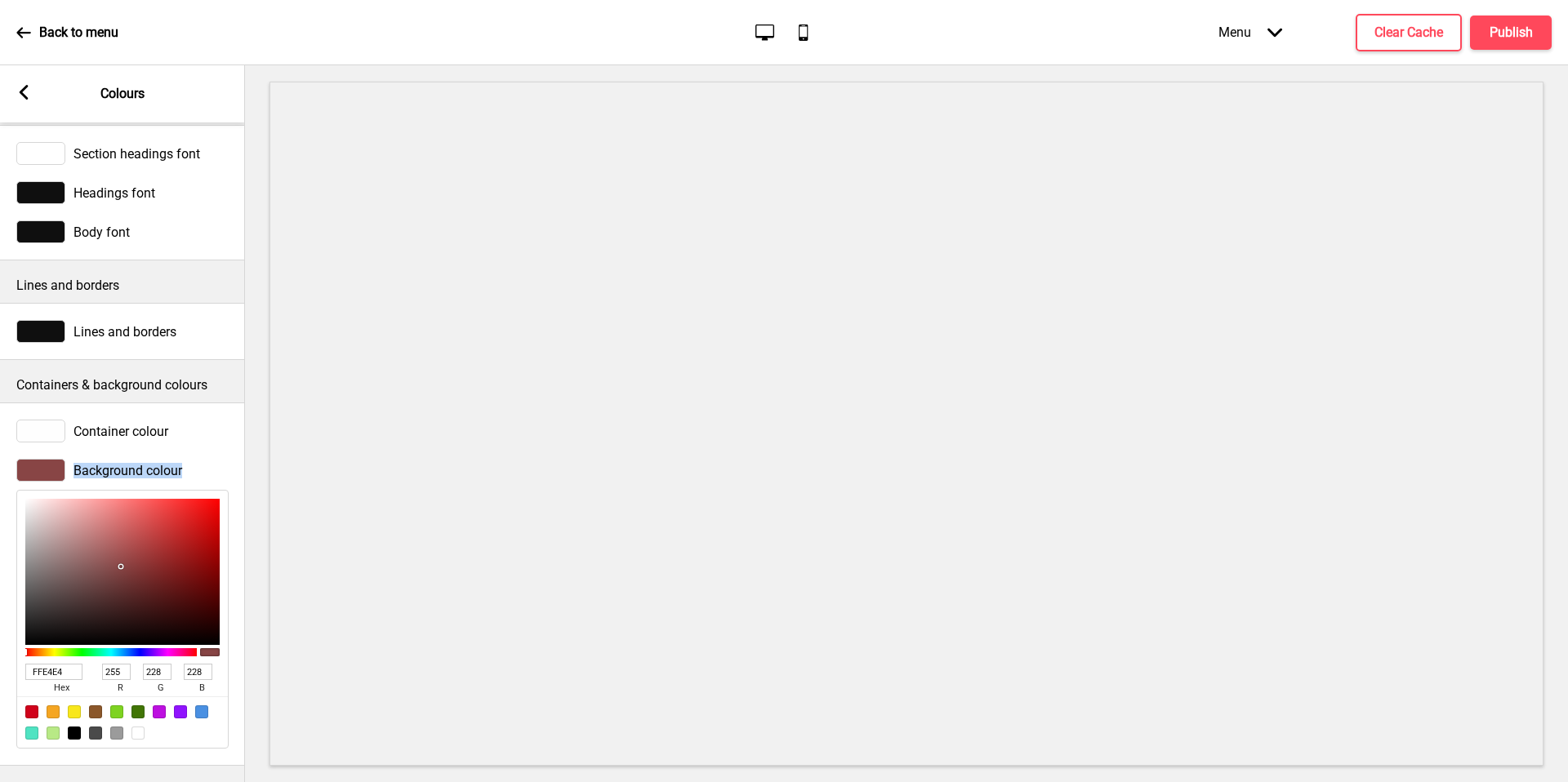
type input "255"
drag, startPoint x: 125, startPoint y: 559, endPoint x: 0, endPoint y: 444, distance: 169.9
click at [0, 451] on div "Background colour FFFFFF hex 255 r 255 g 255 b 100 a" at bounding box center [123, 604] width 245 height 306
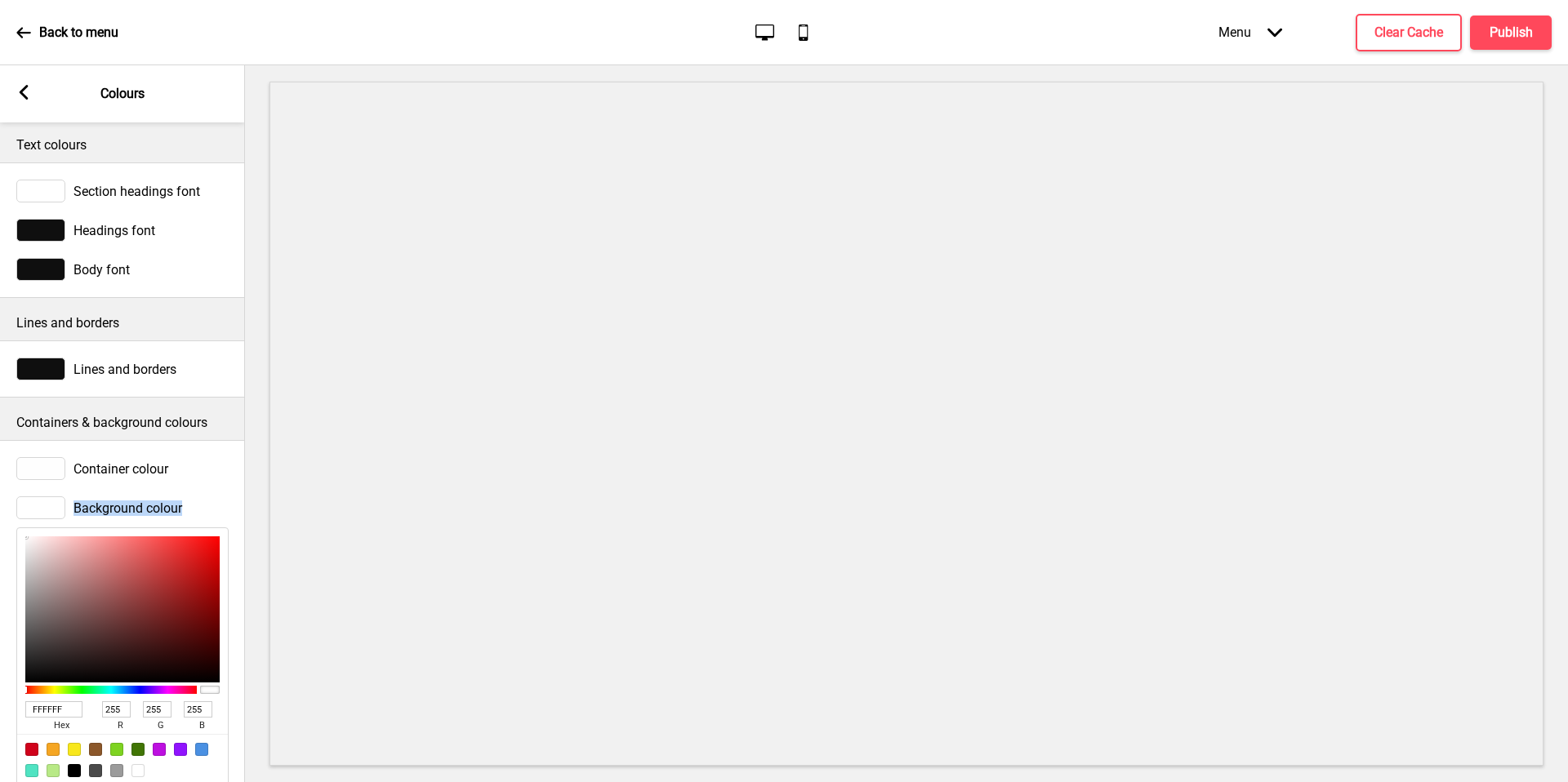
scroll to position [0, 0]
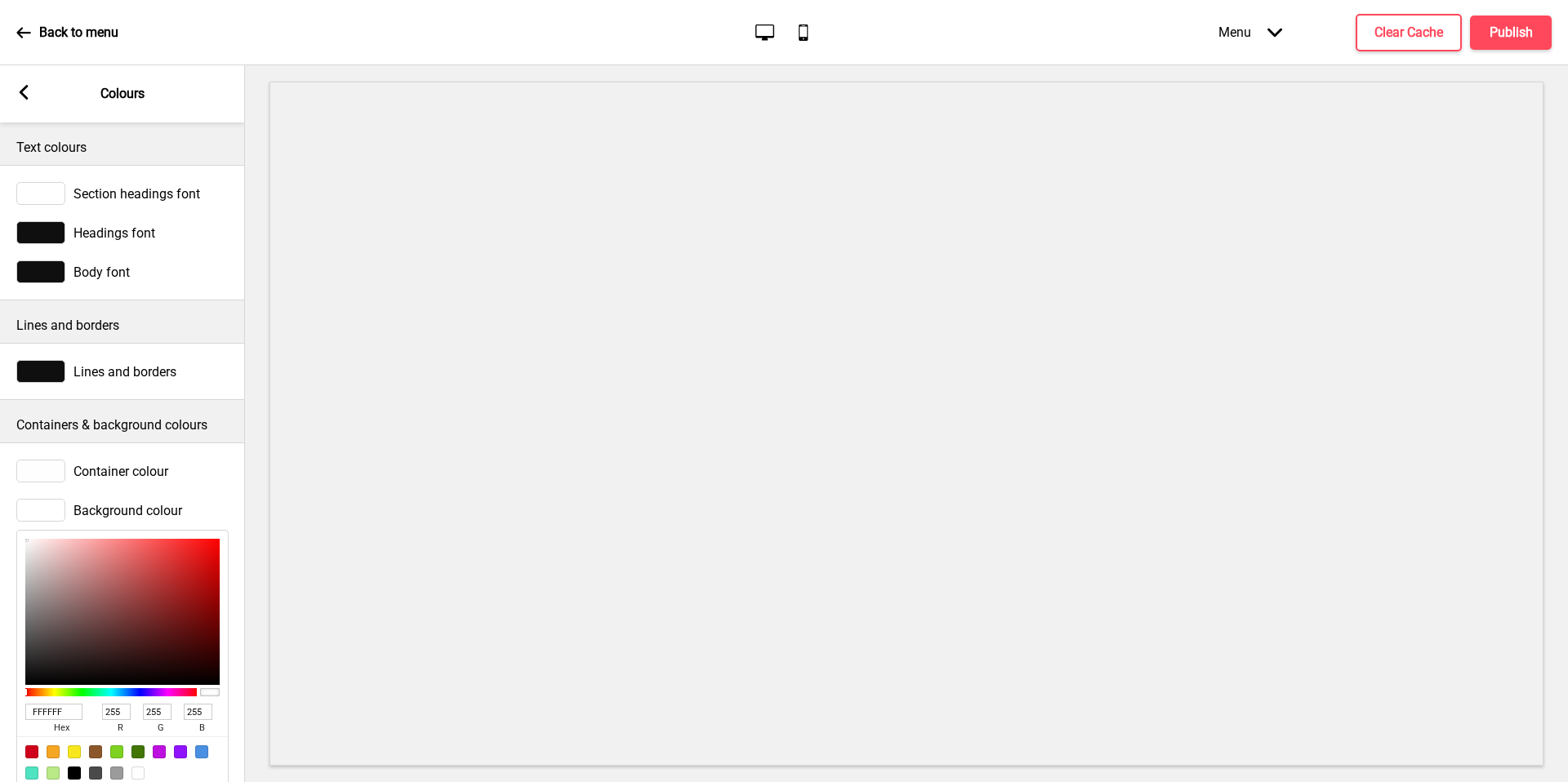
click at [99, 325] on p "Lines and borders" at bounding box center [123, 326] width 213 height 18
click at [21, 90] on icon at bounding box center [24, 92] width 9 height 15
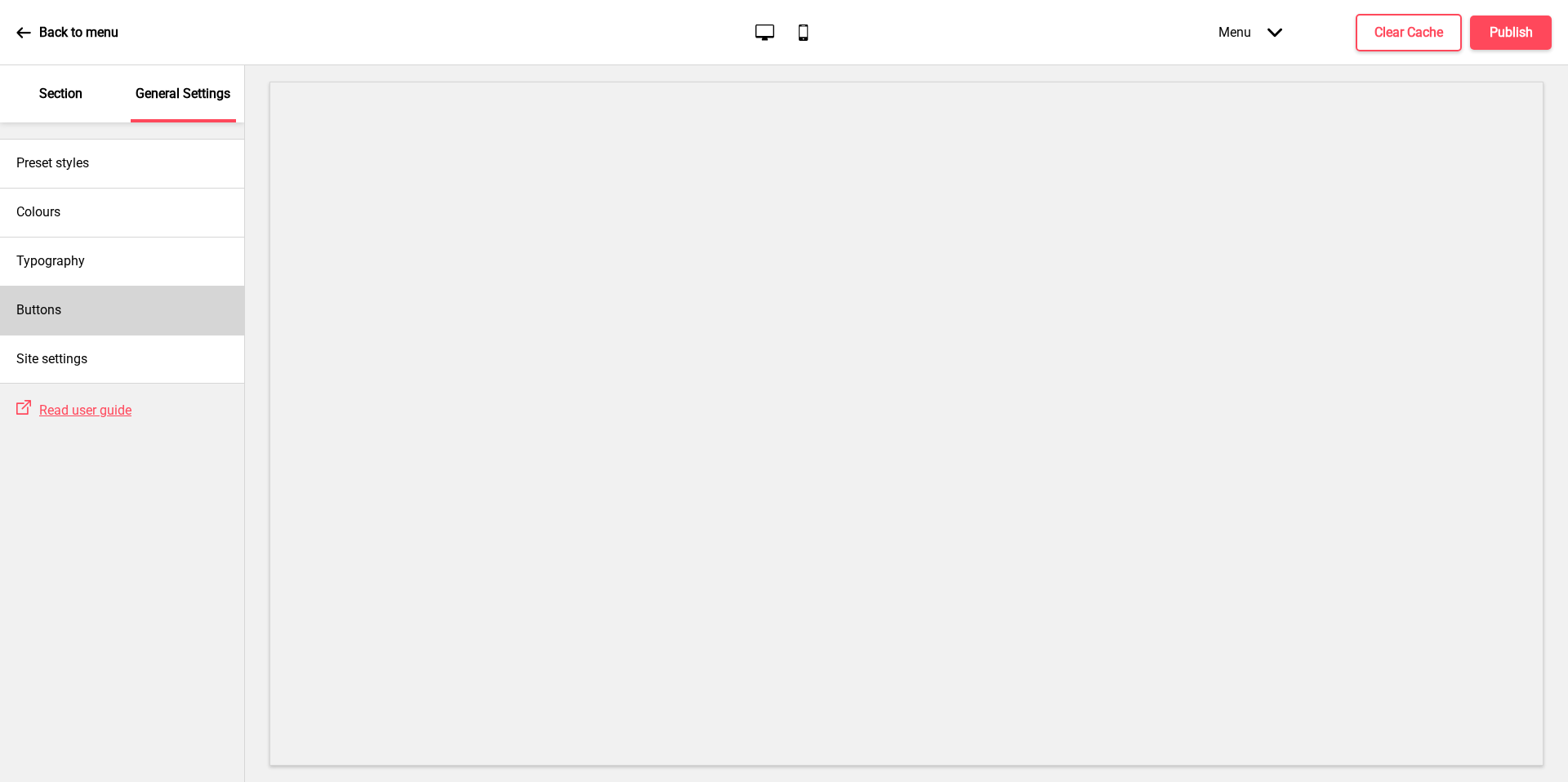
click at [125, 297] on div "Buttons" at bounding box center [122, 310] width 244 height 49
select select "square"
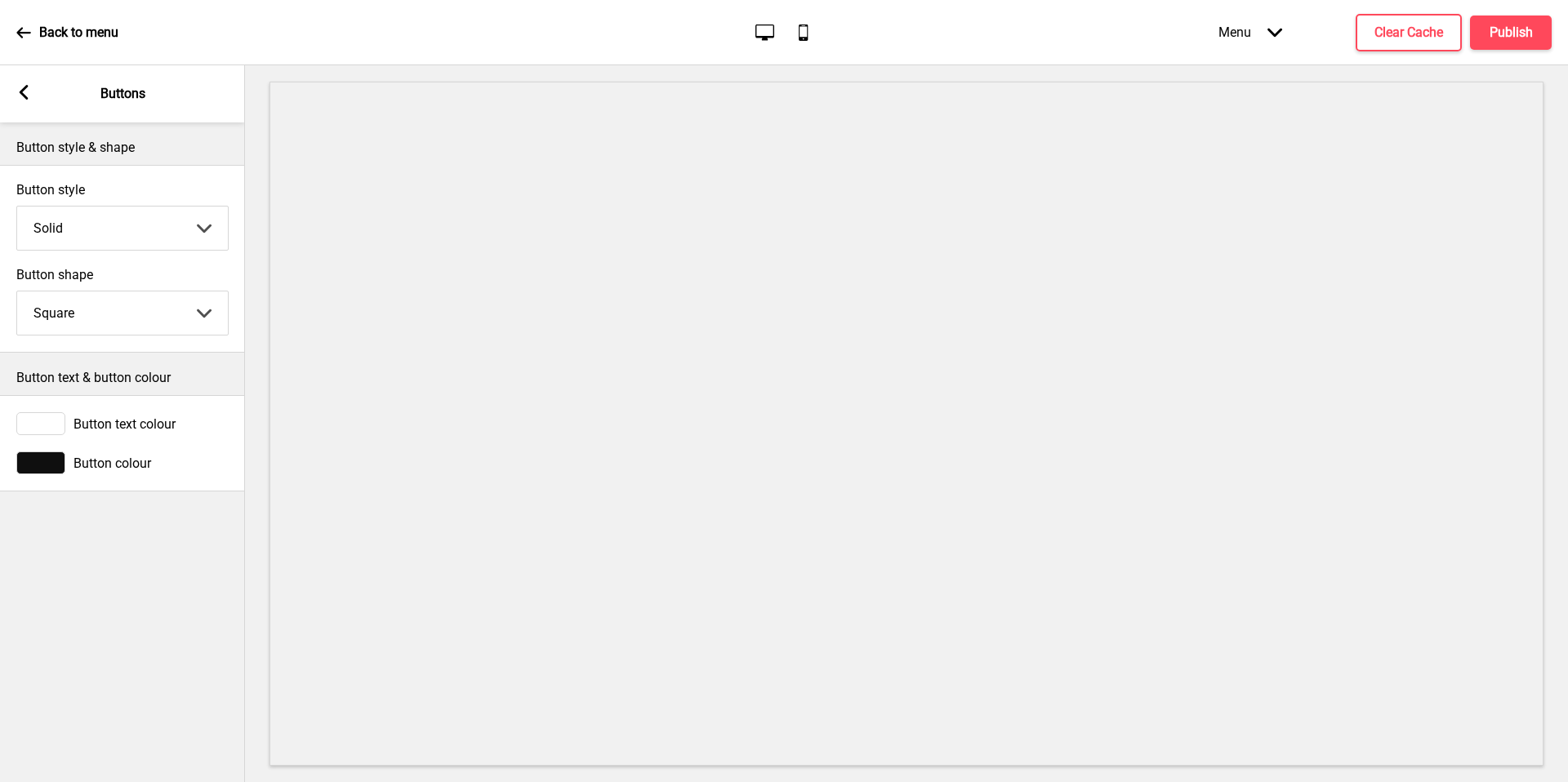
click at [131, 467] on span "Button colour" at bounding box center [112, 464] width 77 height 16
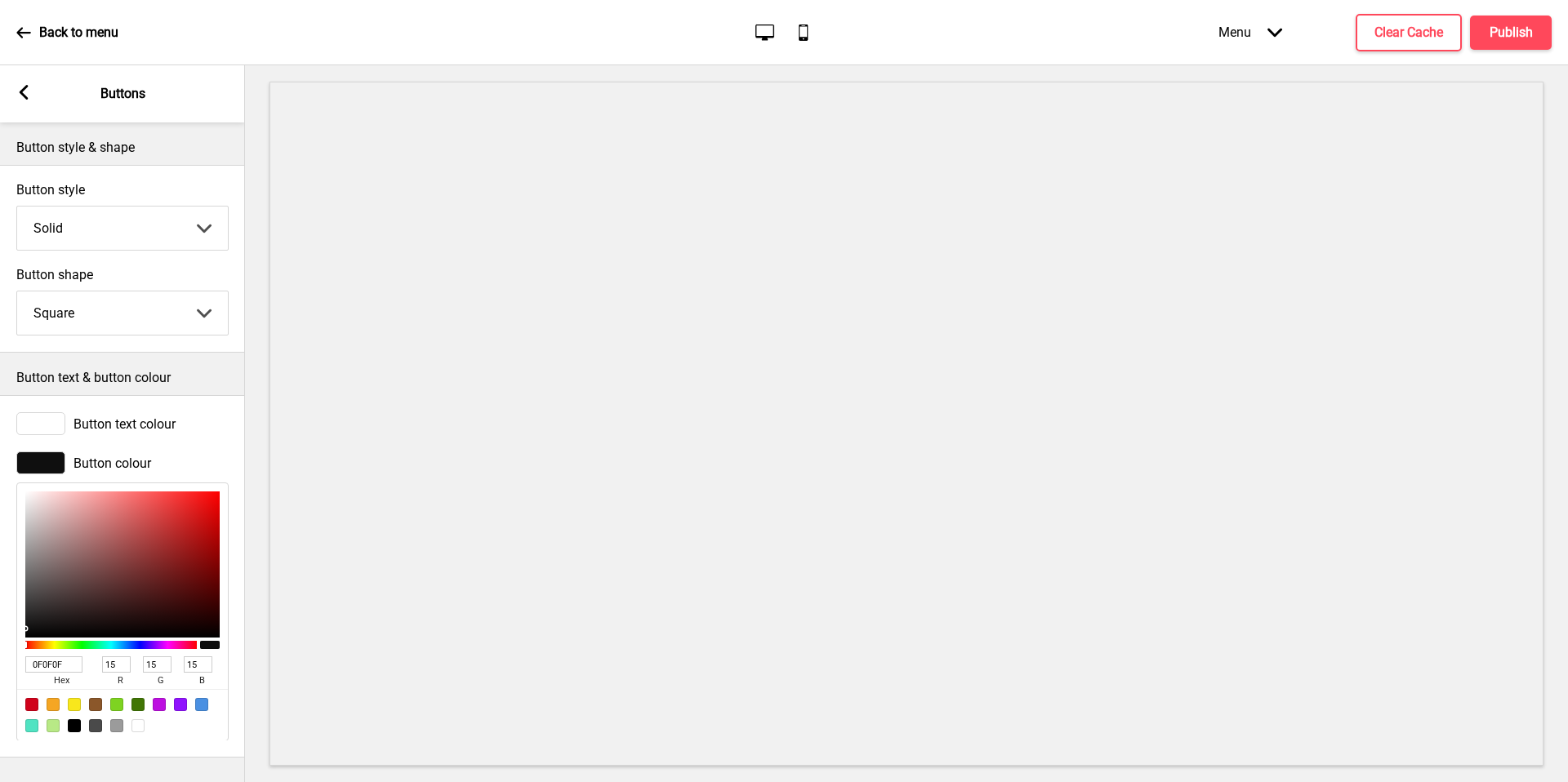
type input "924141"
type input "146"
type input "65"
type input "914545"
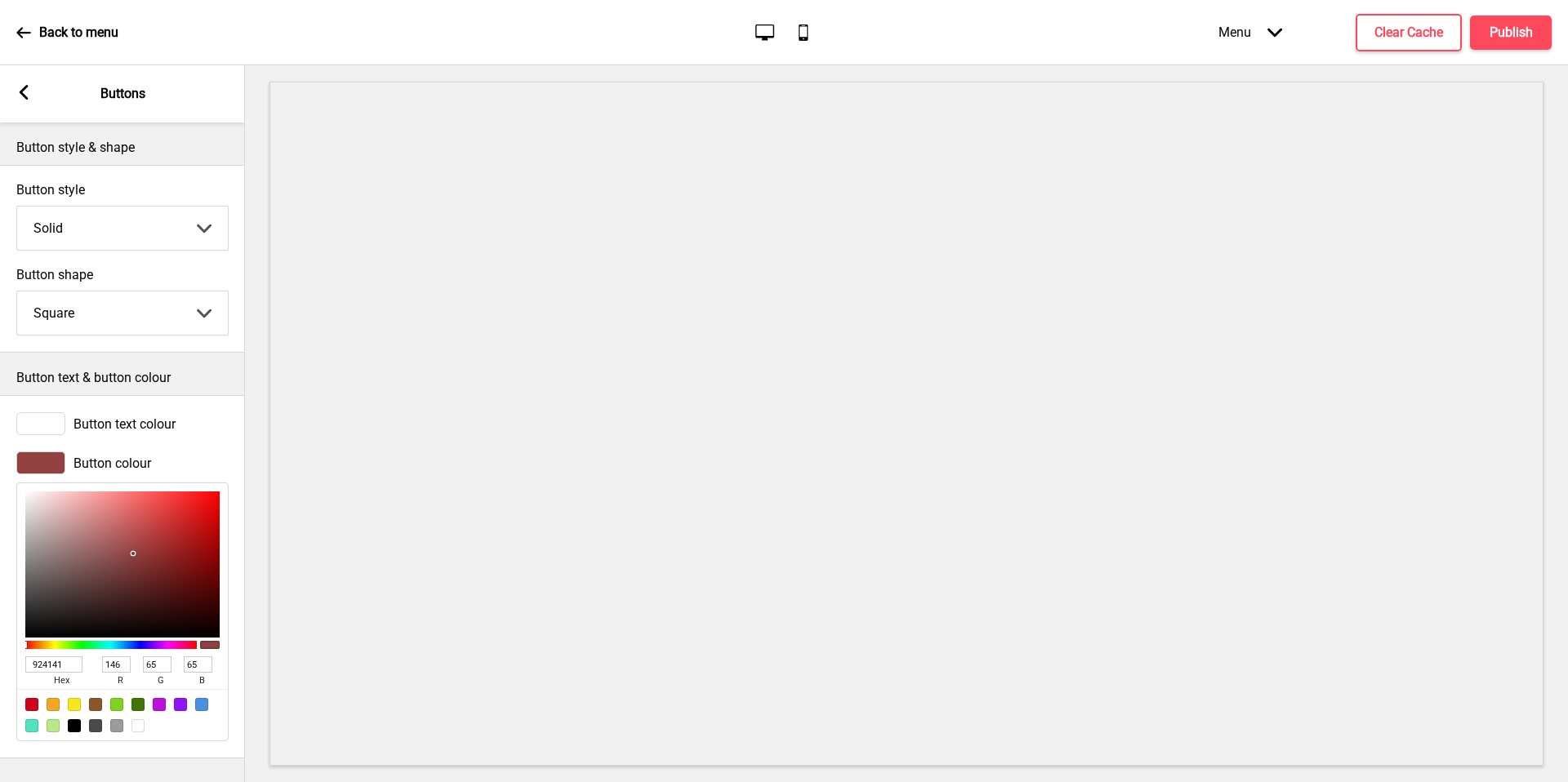
type input "145"
type input "69"
type input "A97575"
type input "169"
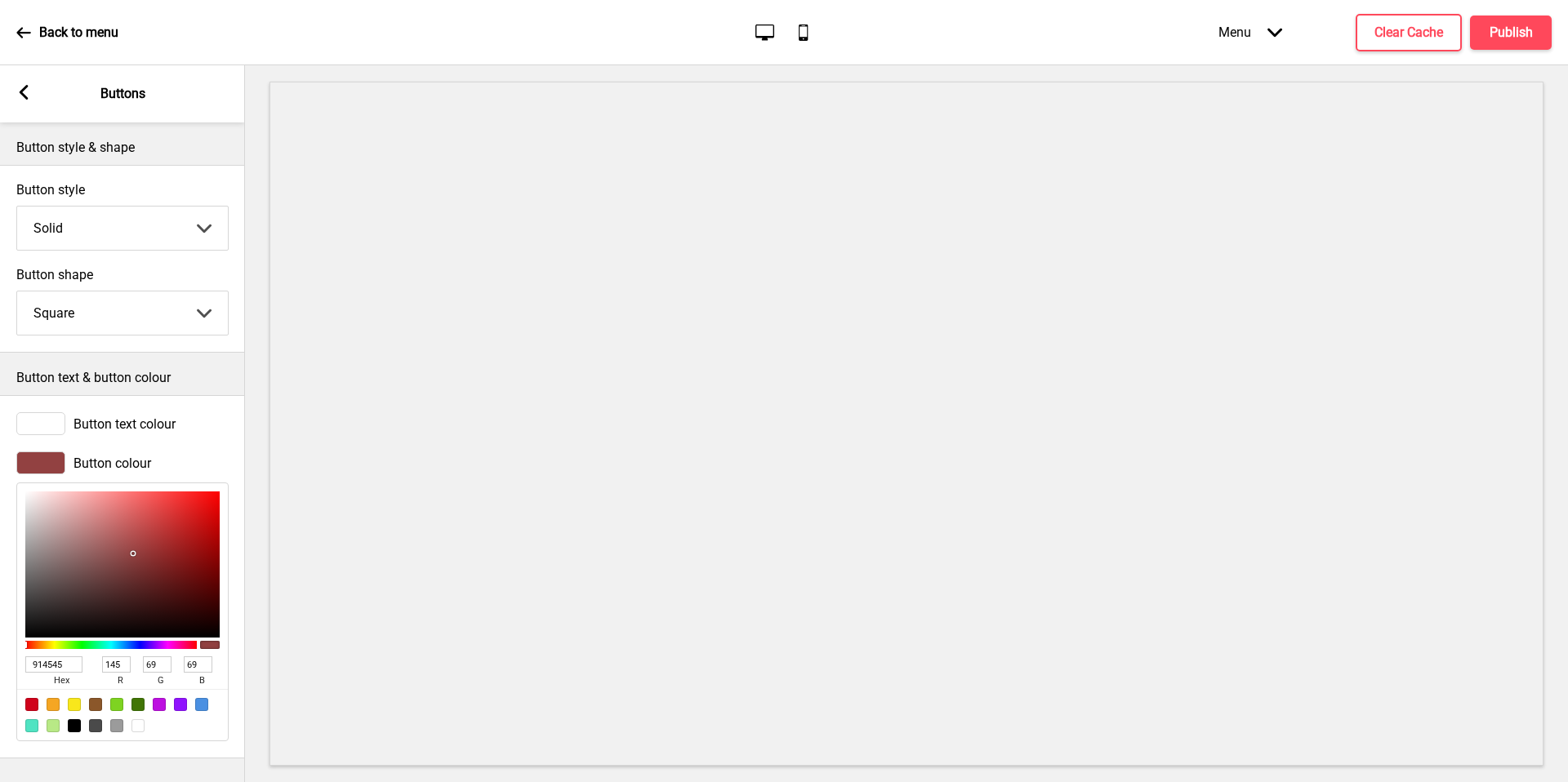
type input "117"
type input "CDB7B7"
type input "205"
type input "183"
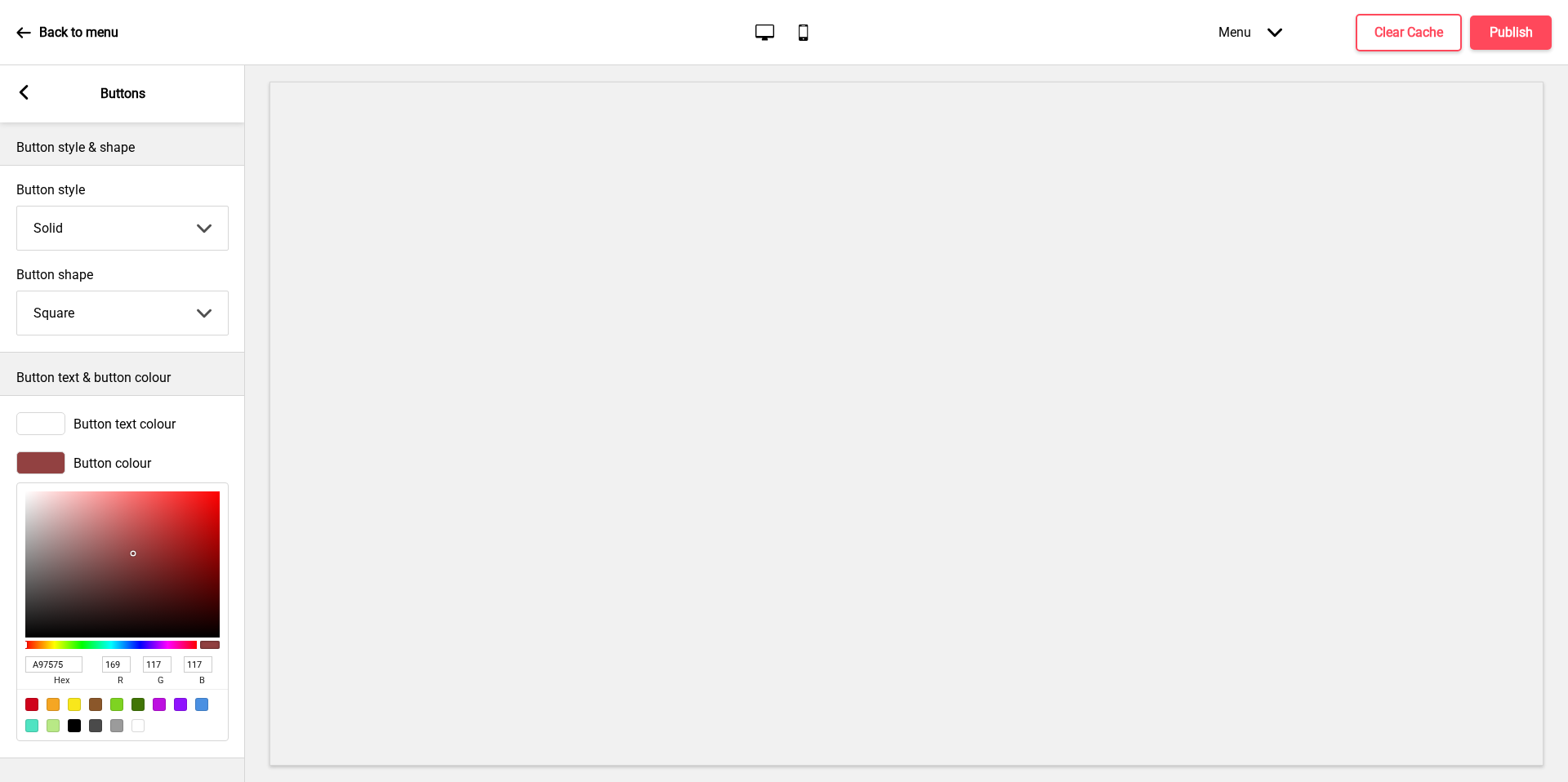
type input "183"
type input "FCFCFC"
type input "252"
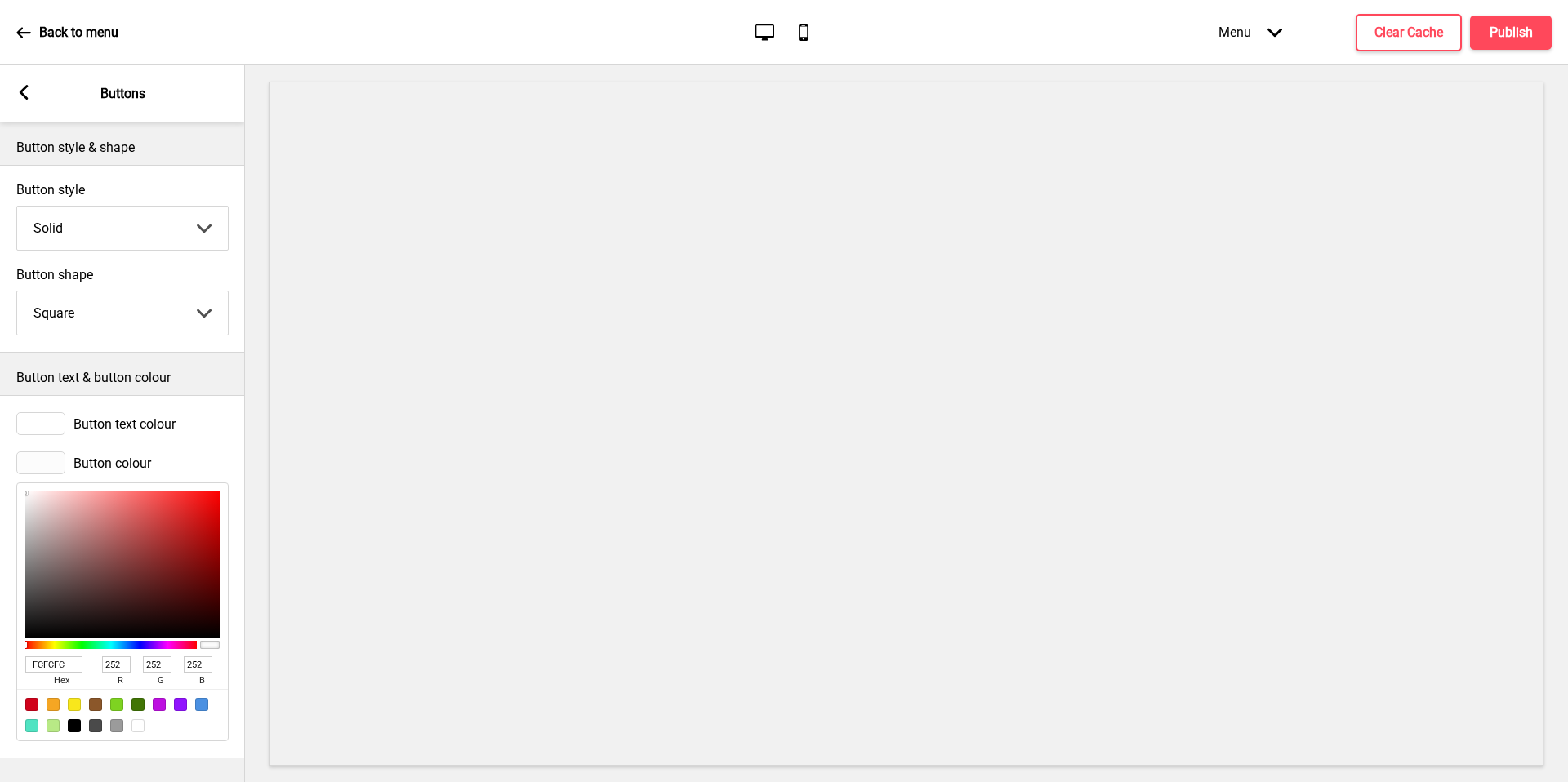
type input "FFFFFF"
type input "255"
drag, startPoint x: 130, startPoint y: 555, endPoint x: 0, endPoint y: 441, distance: 172.9
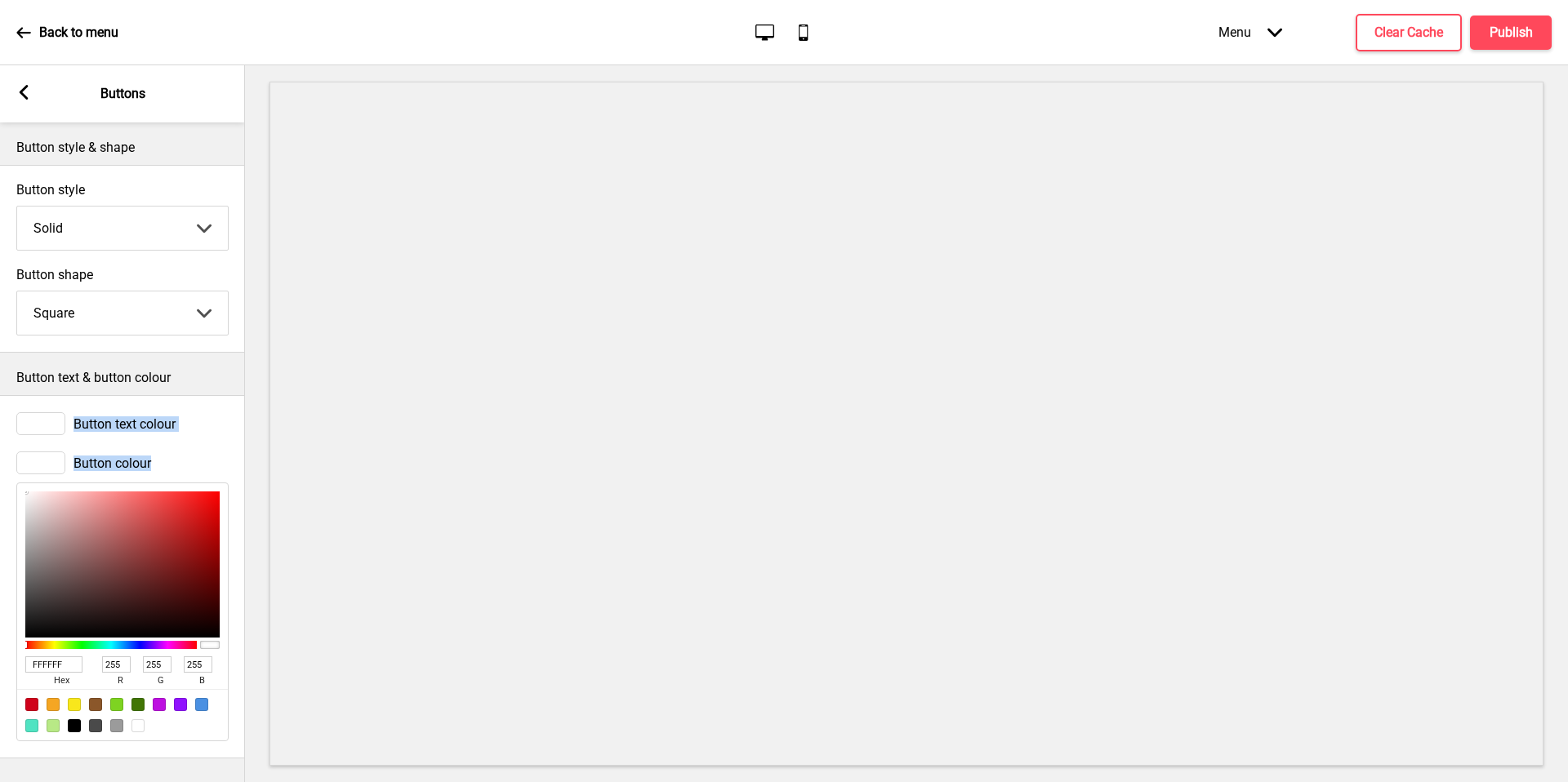
click at [0, 441] on div "Button text colour Button colour FFFFFF hex 255 r 255 g 255 b 100 a" at bounding box center [123, 577] width 245 height 364
type input "5F4D4D"
type input "95"
type input "77"
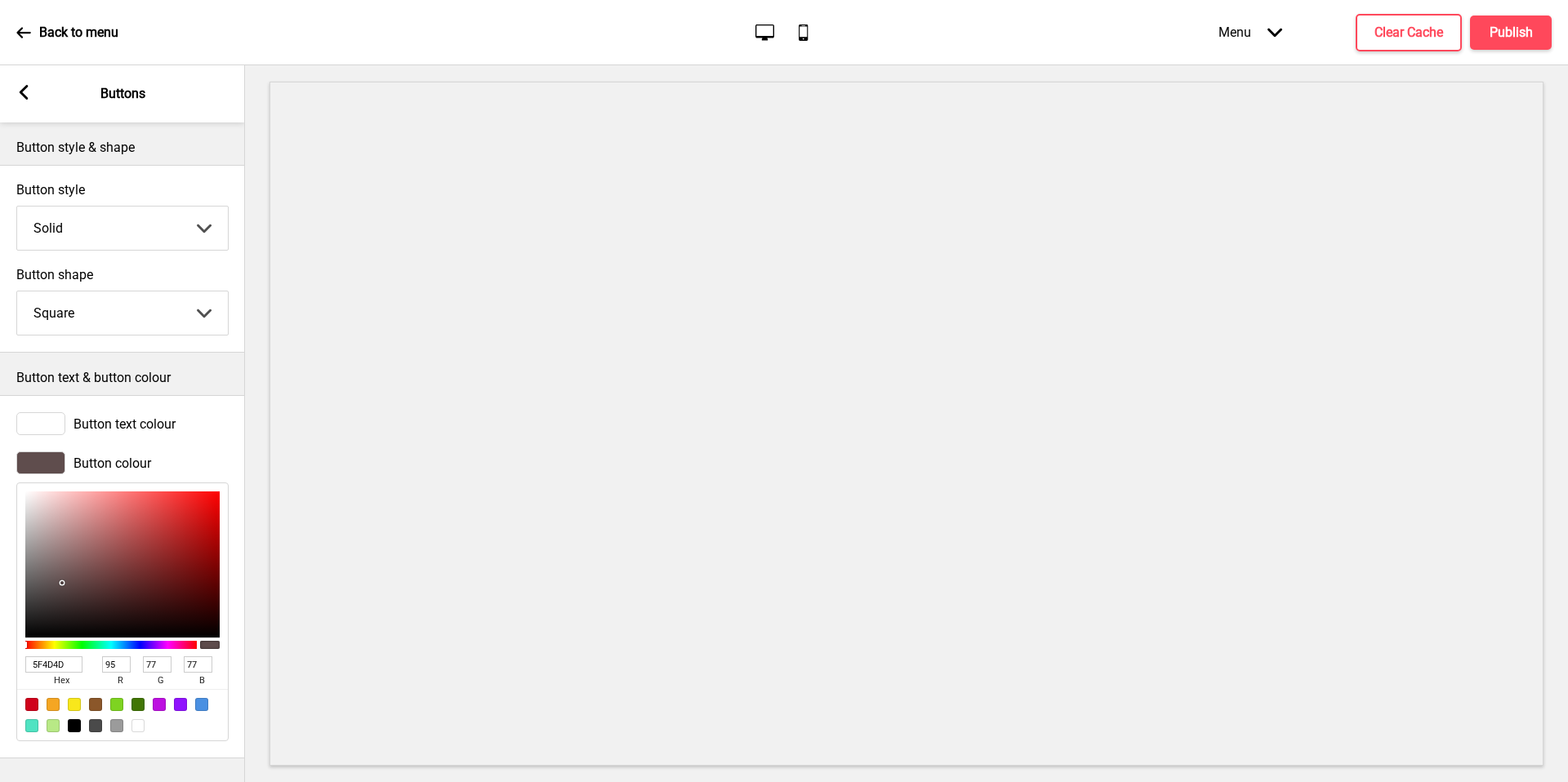
type input "5E4C4C"
type input "94"
type input "76"
type input "332D2D"
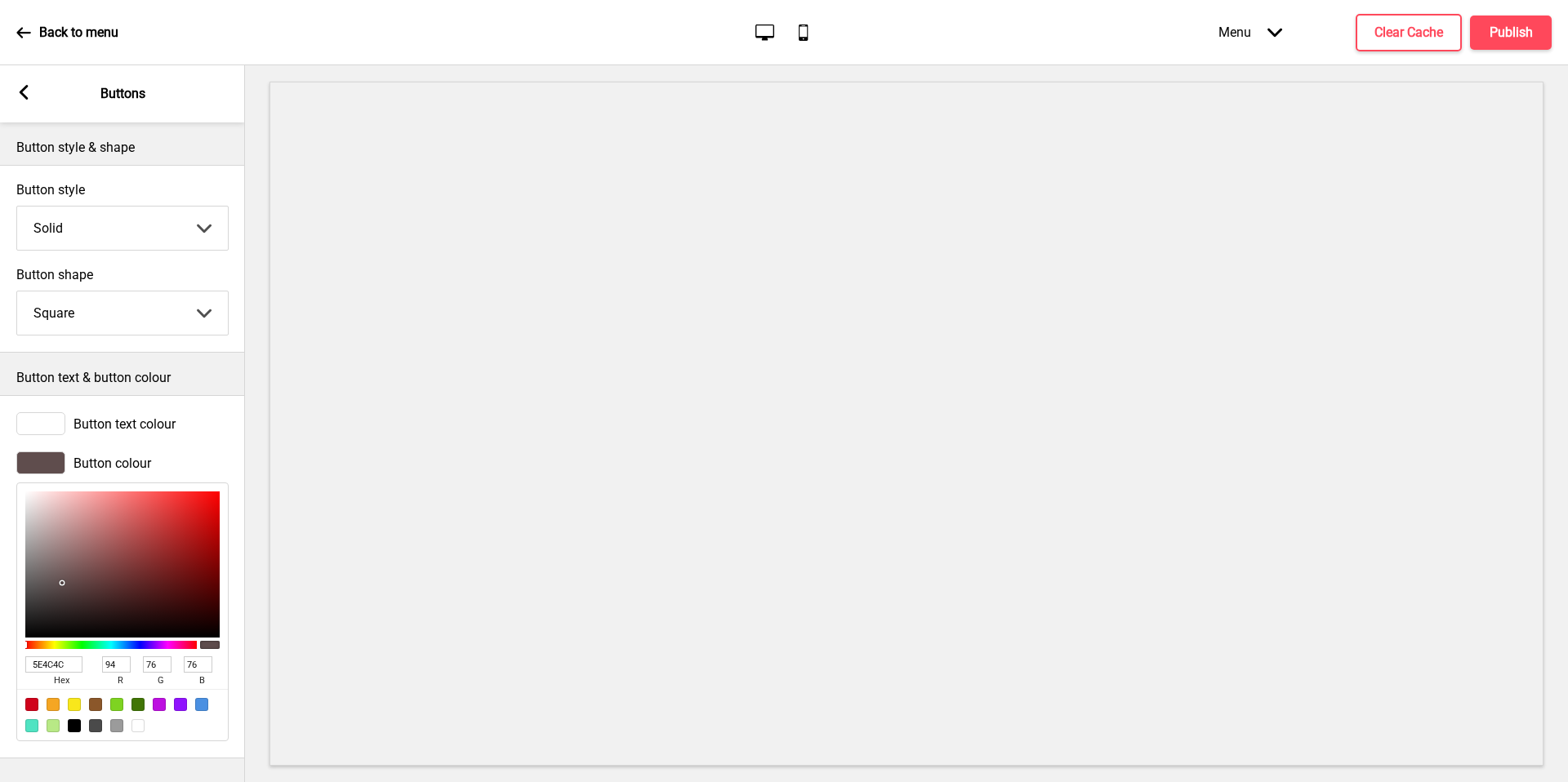
type input "51"
type input "45"
type input "000000"
type input "0"
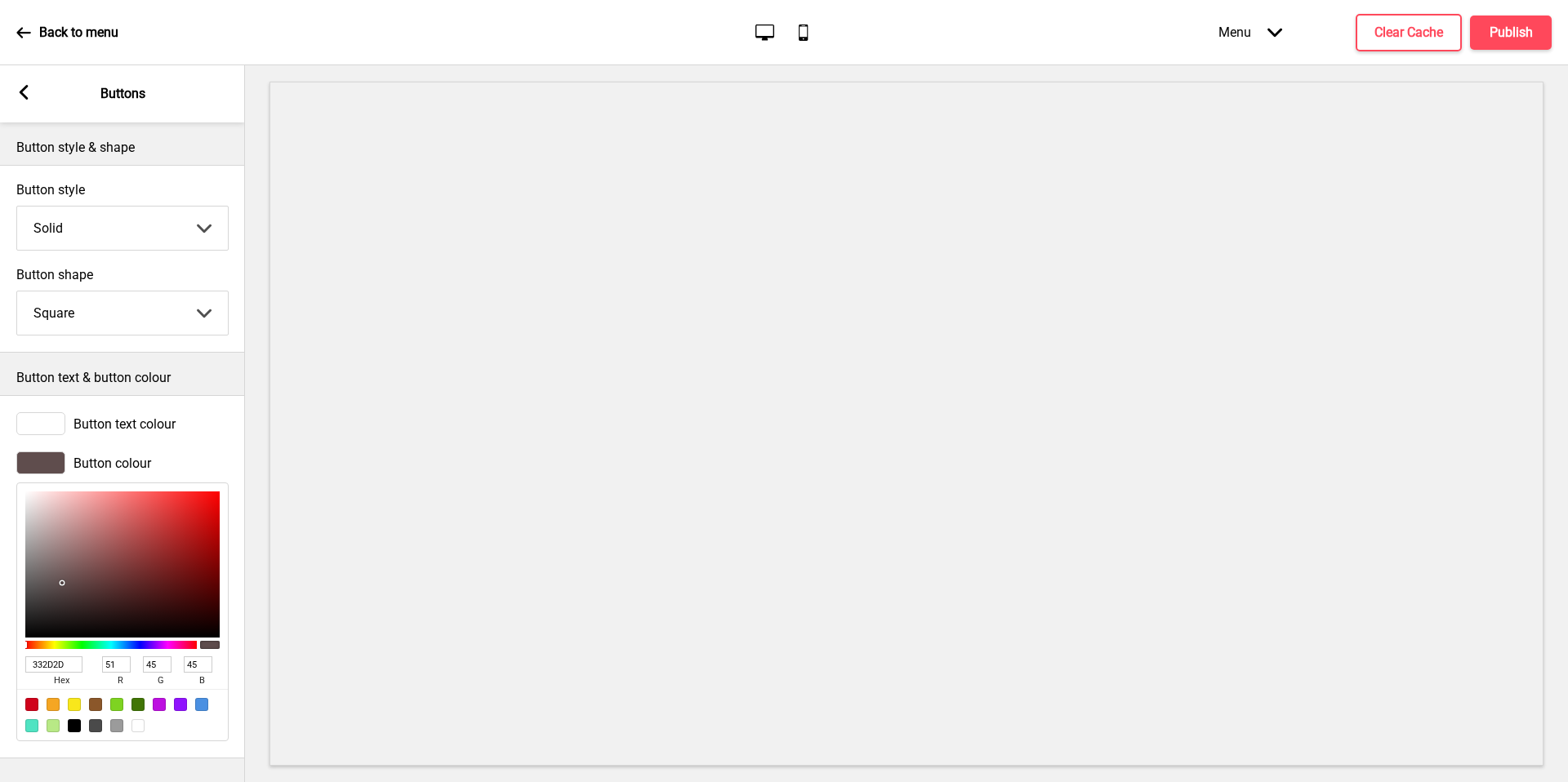
type input "0"
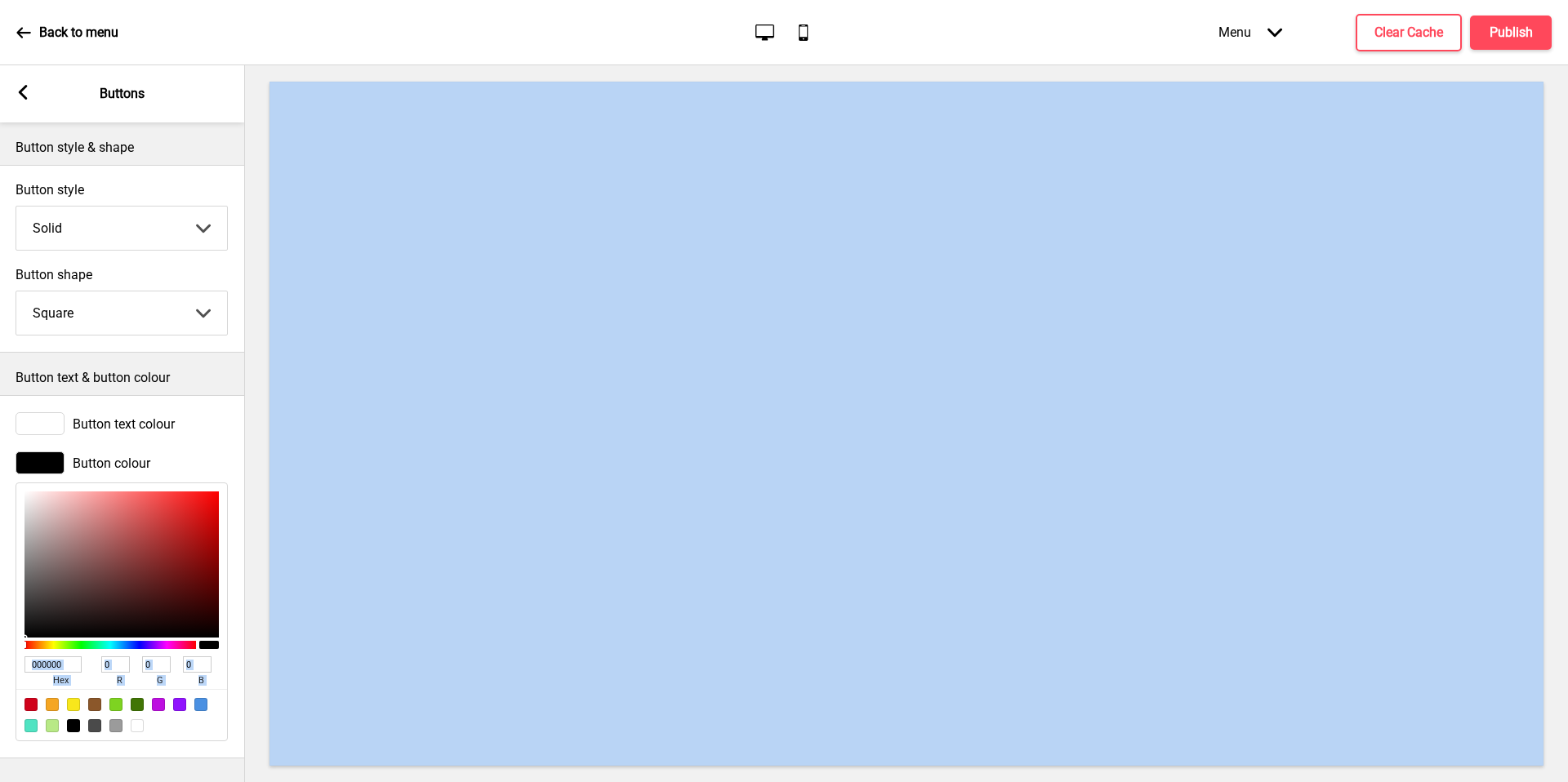
scroll to position [4, 0]
type input "010000"
type input "1"
type input "020000"
type input "2"
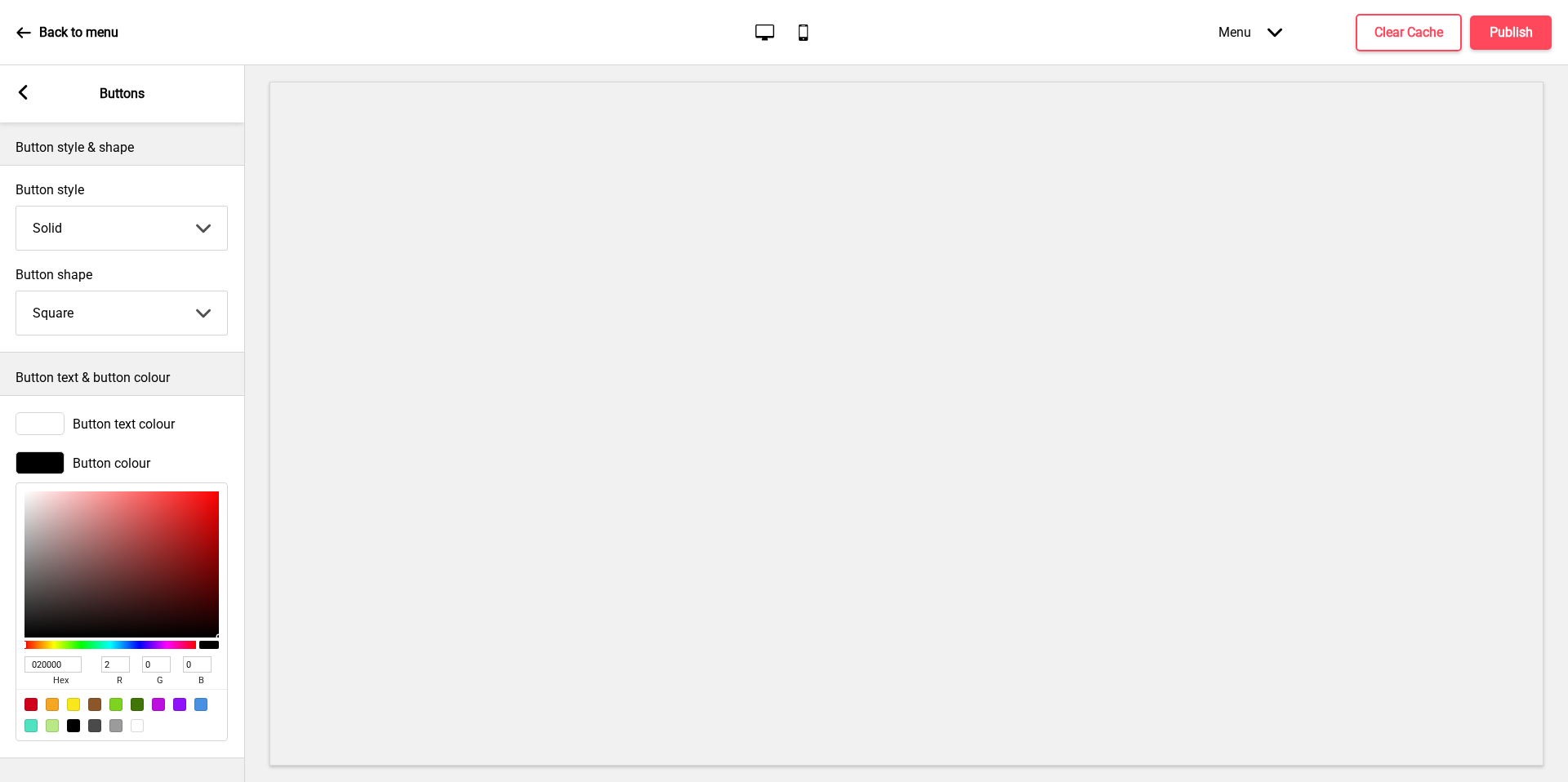
type input "000000"
type input "0"
drag, startPoint x: 61, startPoint y: 583, endPoint x: 218, endPoint y: 634, distance: 165.1
click at [218, 634] on div "000000 hex 0 r 0 g 0 b 100 a" at bounding box center [122, 612] width 213 height 259
type input "020000"
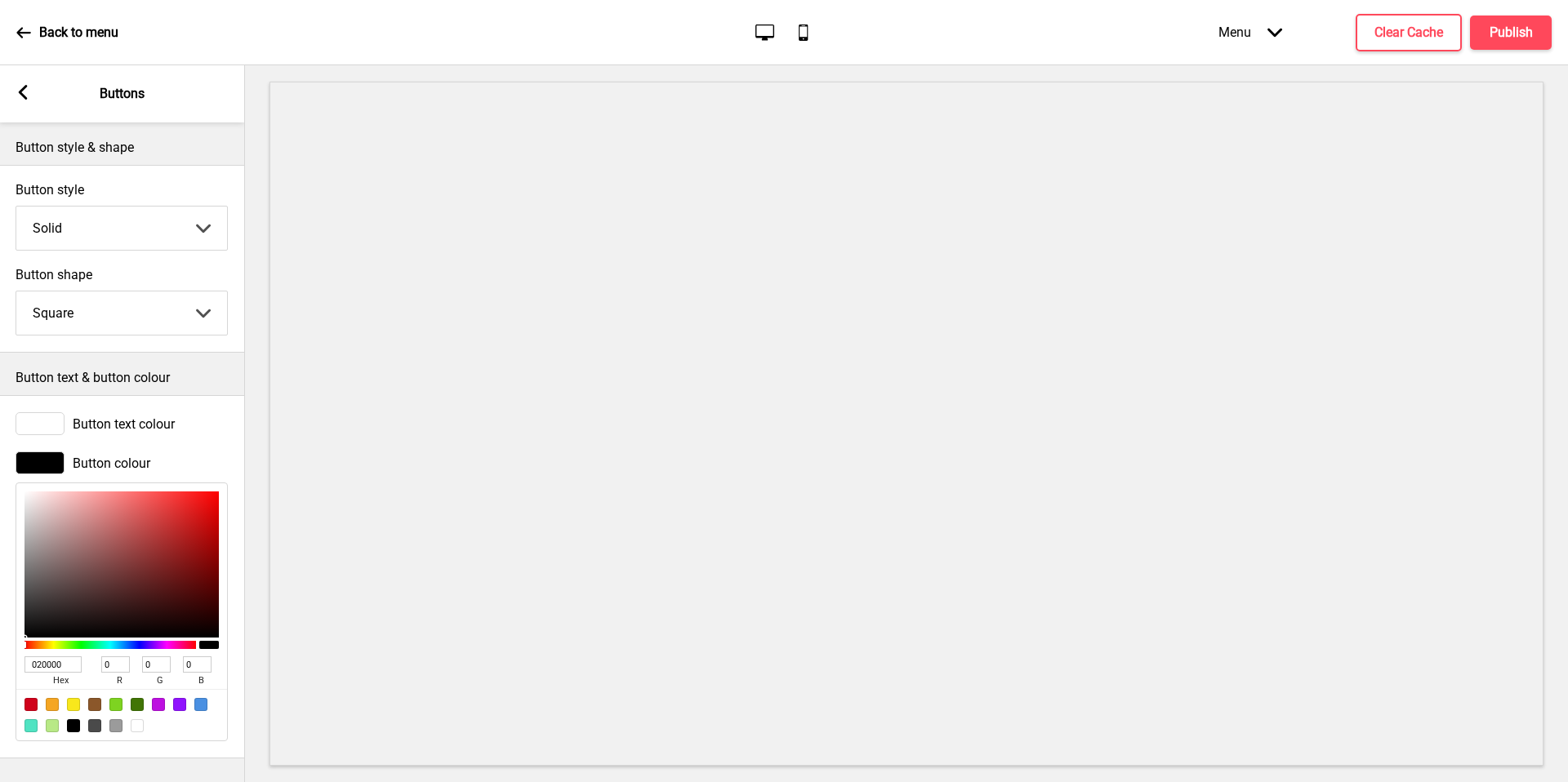
type input "2"
click at [215, 632] on div at bounding box center [122, 565] width 195 height 146
type input "010000"
type input "1"
type input "000000"
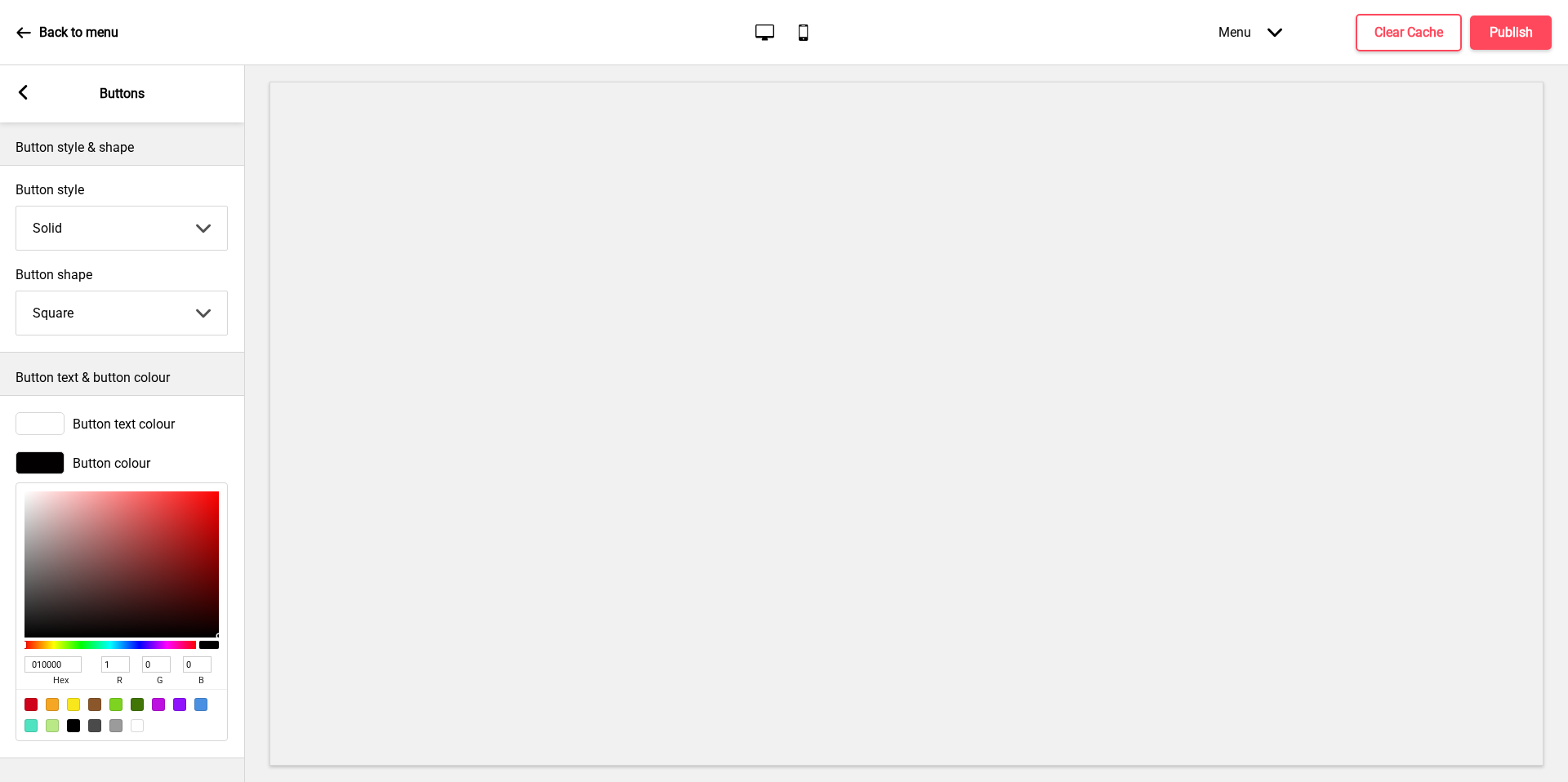
type input "0"
click at [224, 635] on div "000000 hex 0 r 0 g 0 b 100 a" at bounding box center [122, 612] width 213 height 259
drag, startPoint x: 218, startPoint y: 628, endPoint x: 223, endPoint y: 640, distance: 13.0
click at [223, 640] on div "000000 hex 0 r 0 g 0 b 100 a" at bounding box center [122, 612] width 213 height 259
click at [167, 233] on select "Solid Outline Raised" at bounding box center [122, 228] width 211 height 43
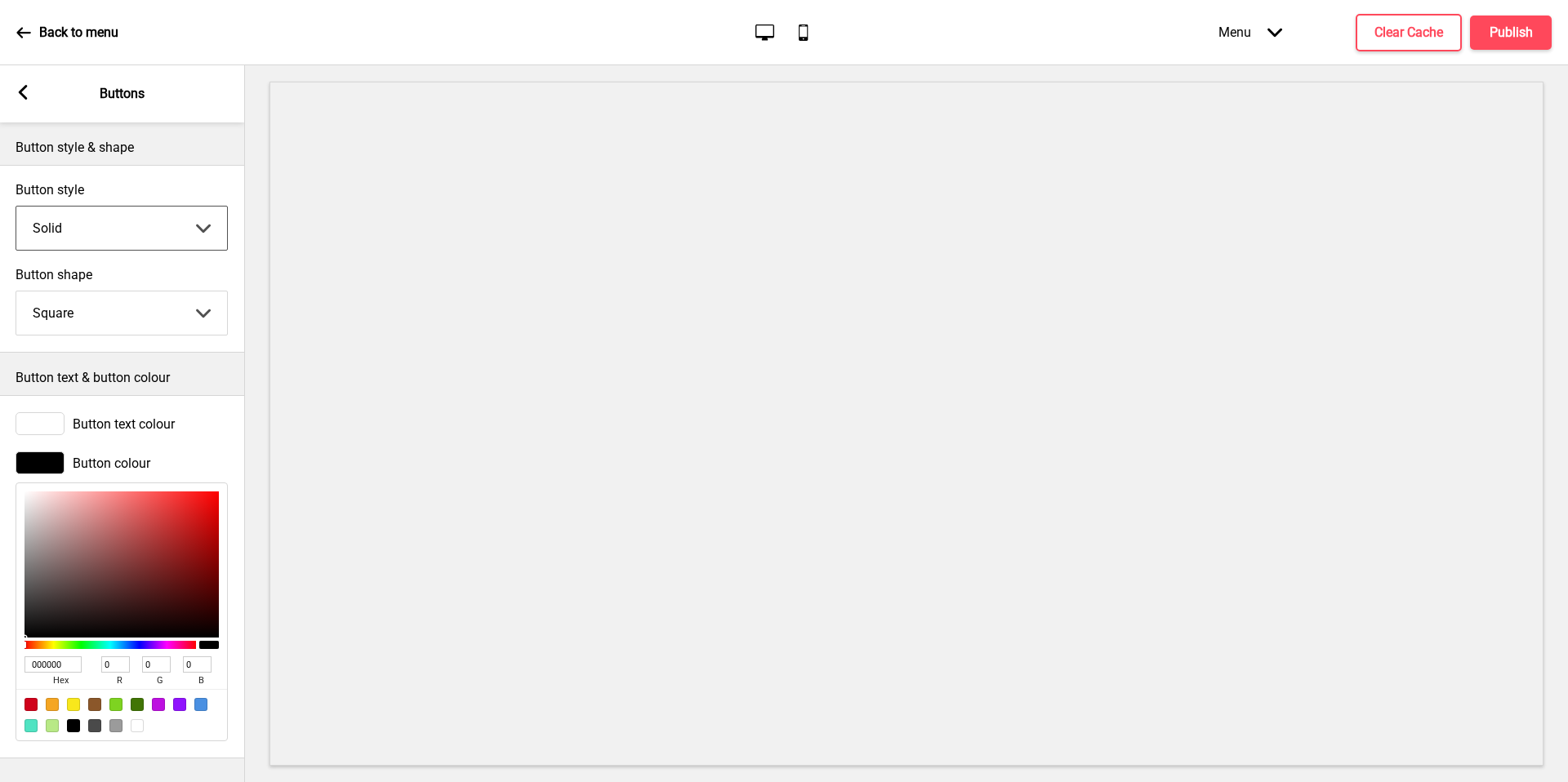
select select "outline"
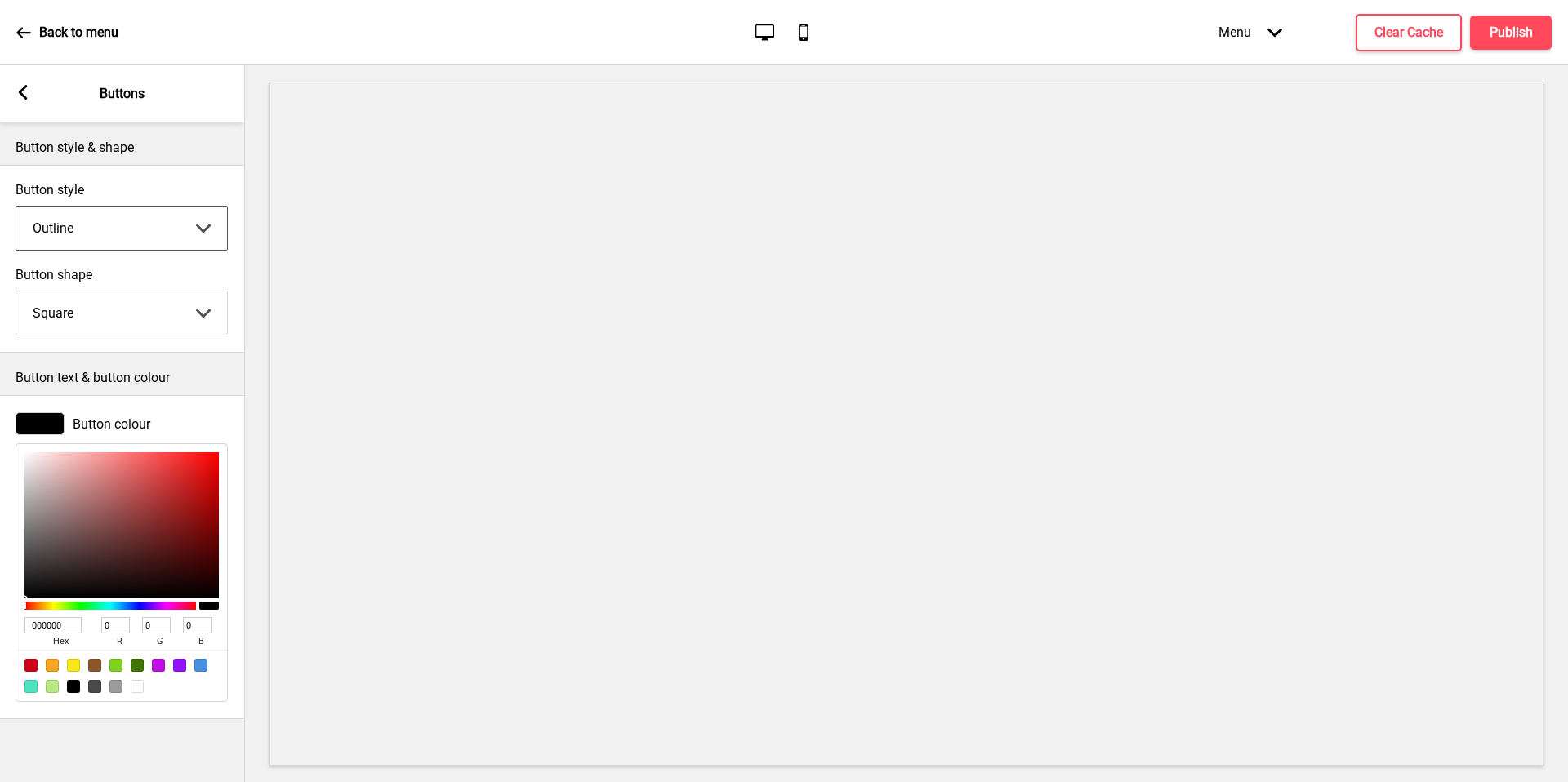
click at [143, 302] on select "Round Square Pill" at bounding box center [122, 313] width 211 height 43
click at [156, 311] on select "Round Square Pill" at bounding box center [122, 313] width 211 height 43
select select "round"
click at [1500, 26] on h4 "Publish" at bounding box center [1512, 33] width 44 height 18
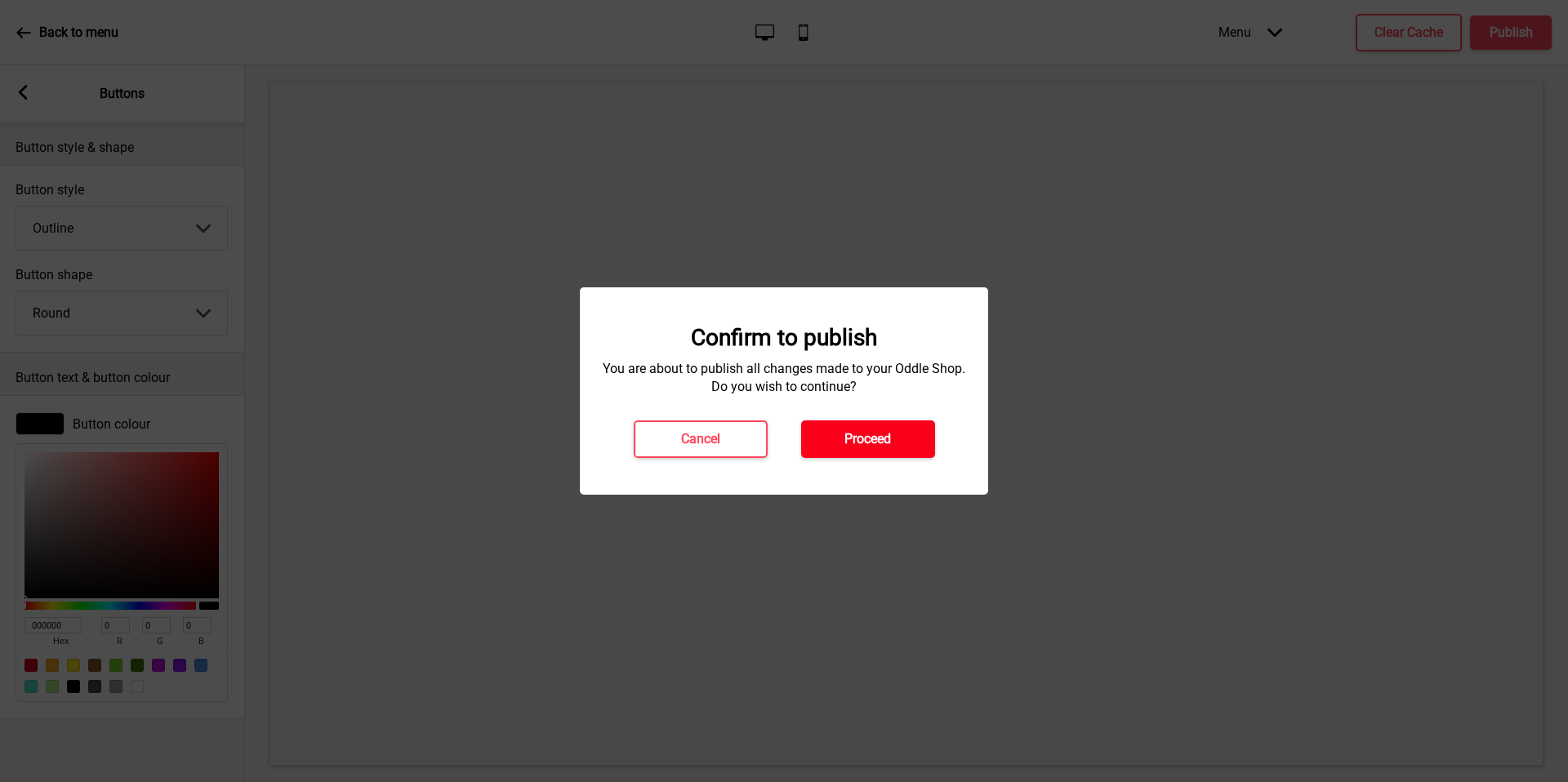
click at [838, 425] on button "Proceed" at bounding box center [867, 439] width 133 height 38
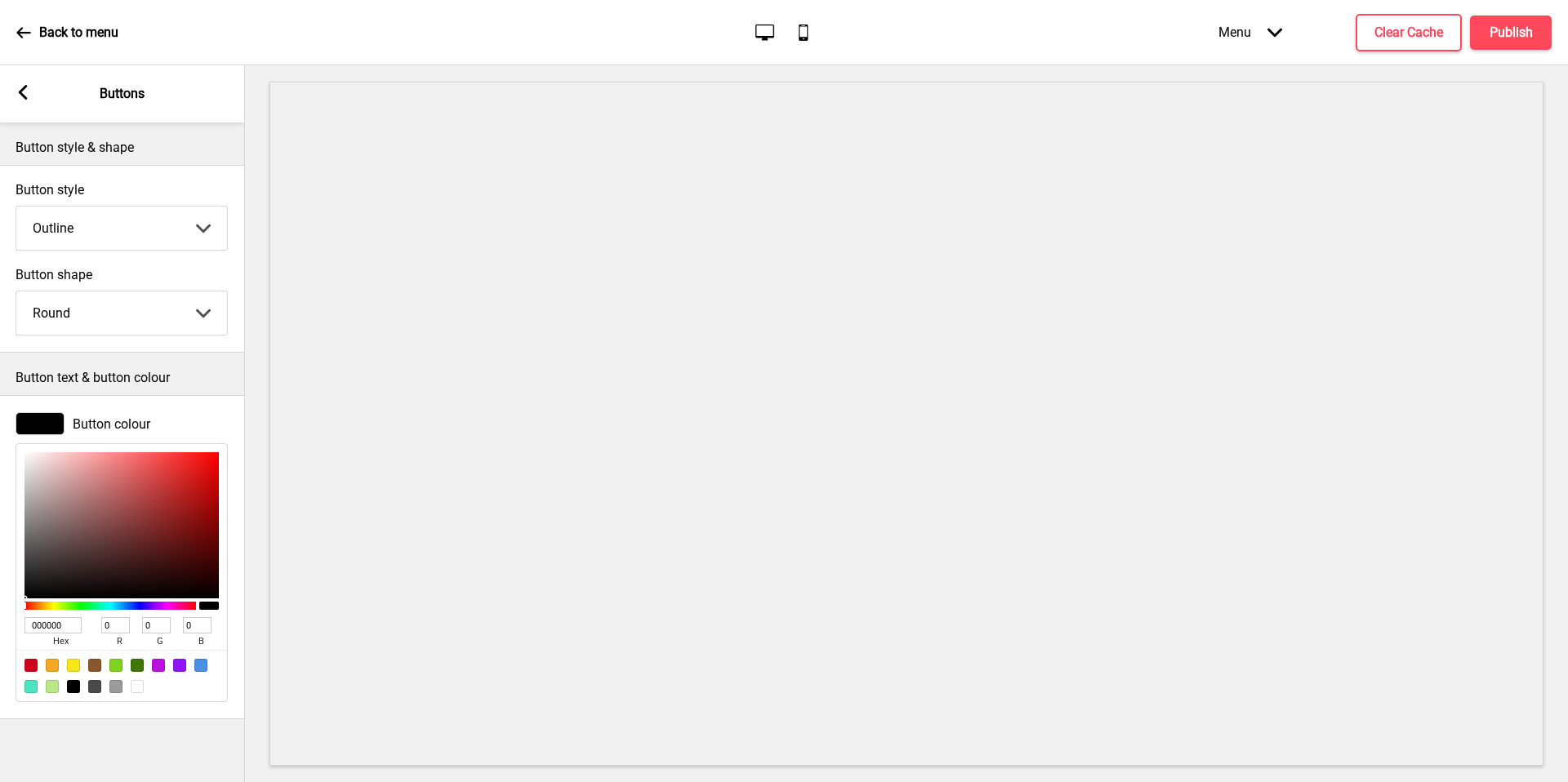
click at [30, 87] on rect at bounding box center [23, 92] width 15 height 15
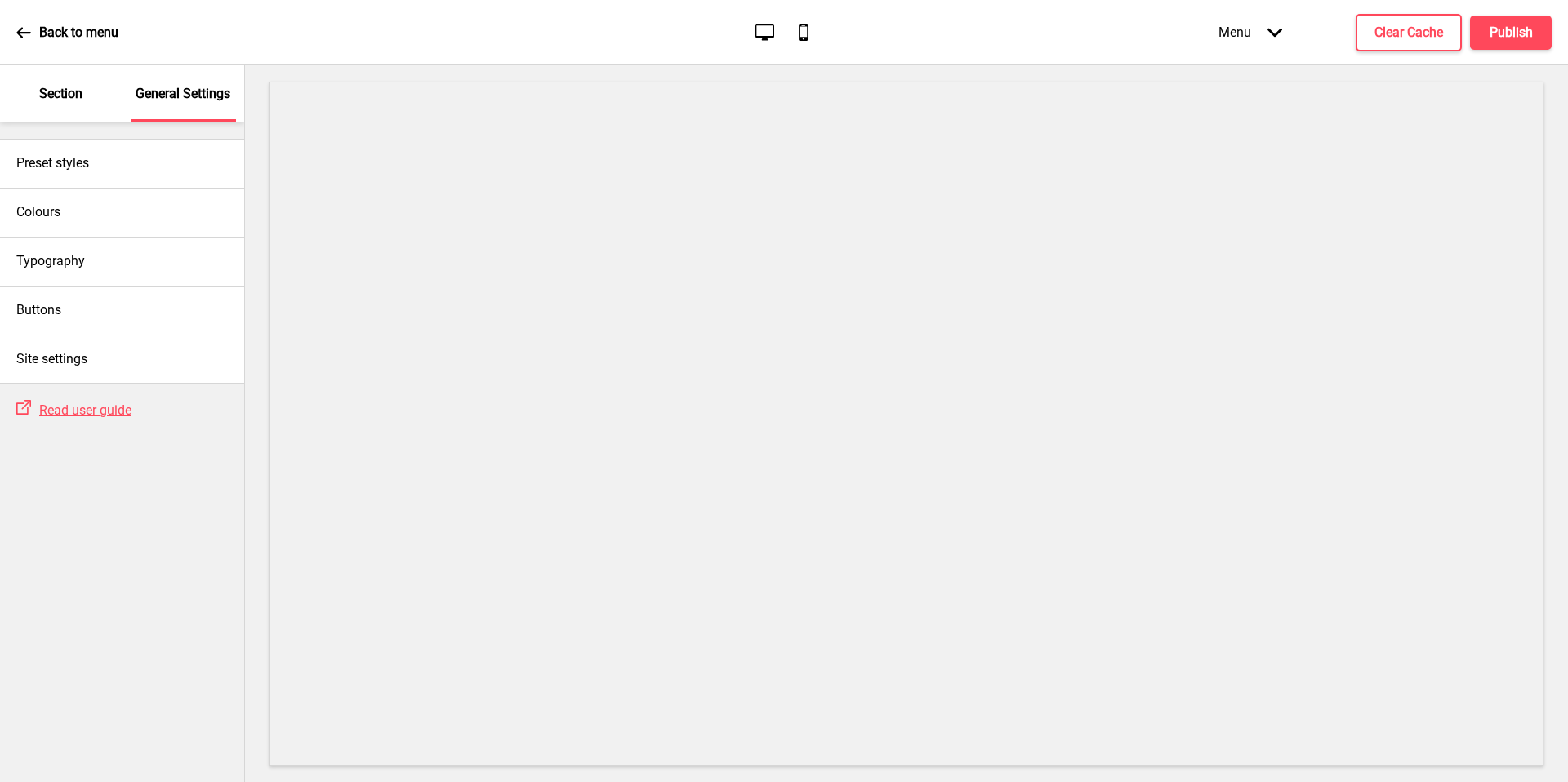
click at [49, 86] on p "Section" at bounding box center [61, 94] width 44 height 18
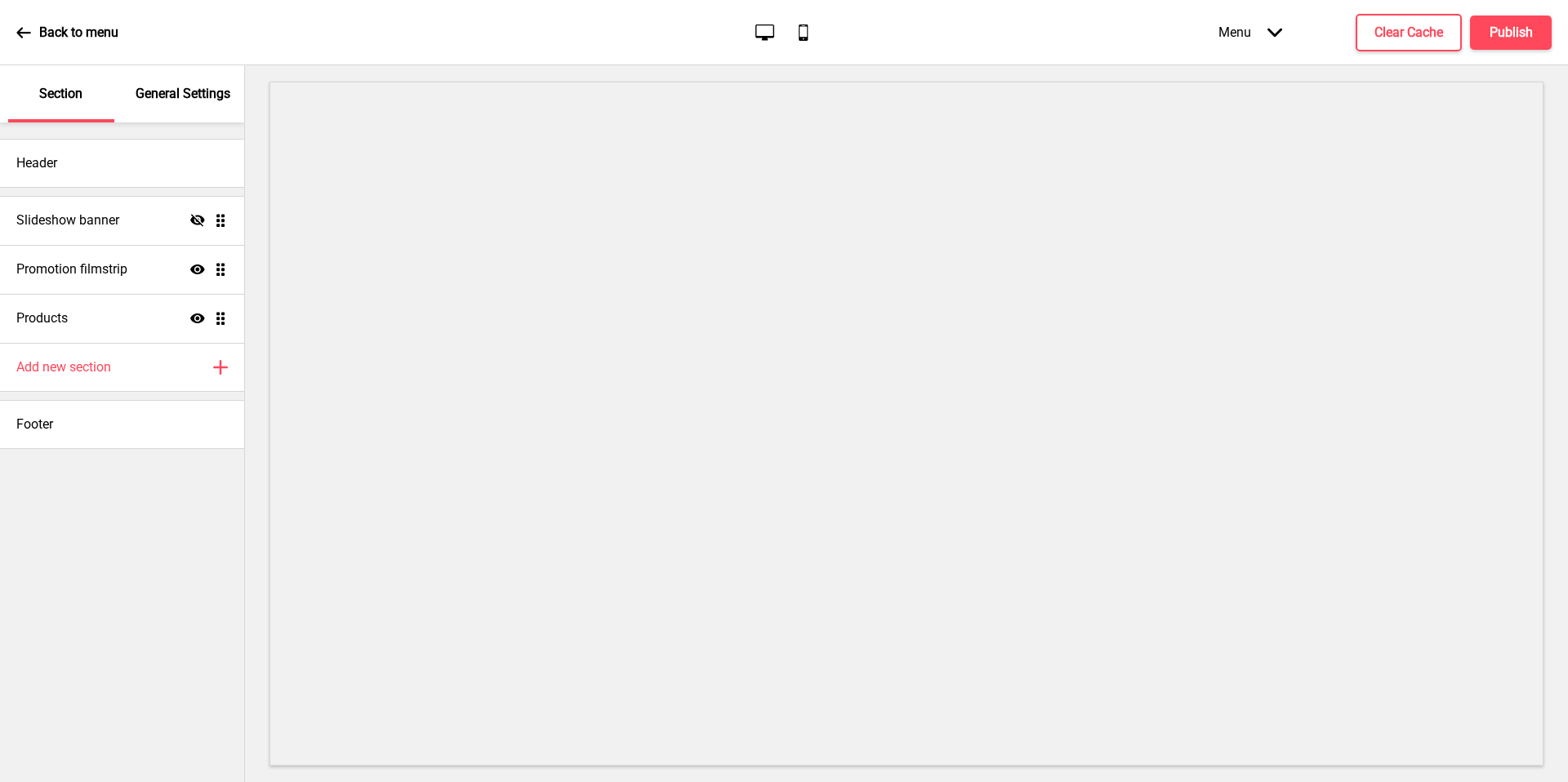
click at [63, 47] on div "Back to menu" at bounding box center [67, 33] width 102 height 44
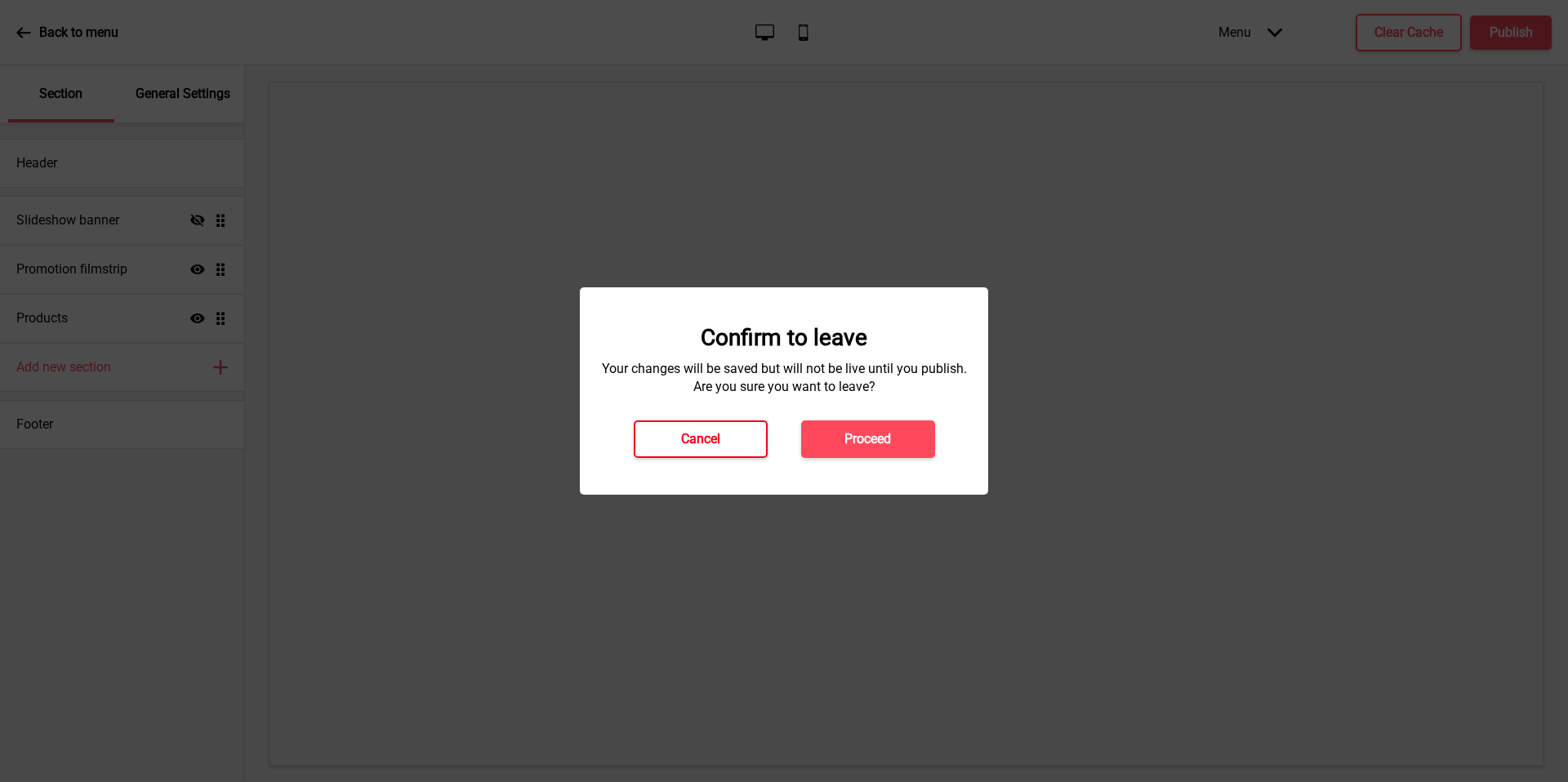
click at [725, 444] on button "Cancel" at bounding box center [700, 439] width 133 height 38
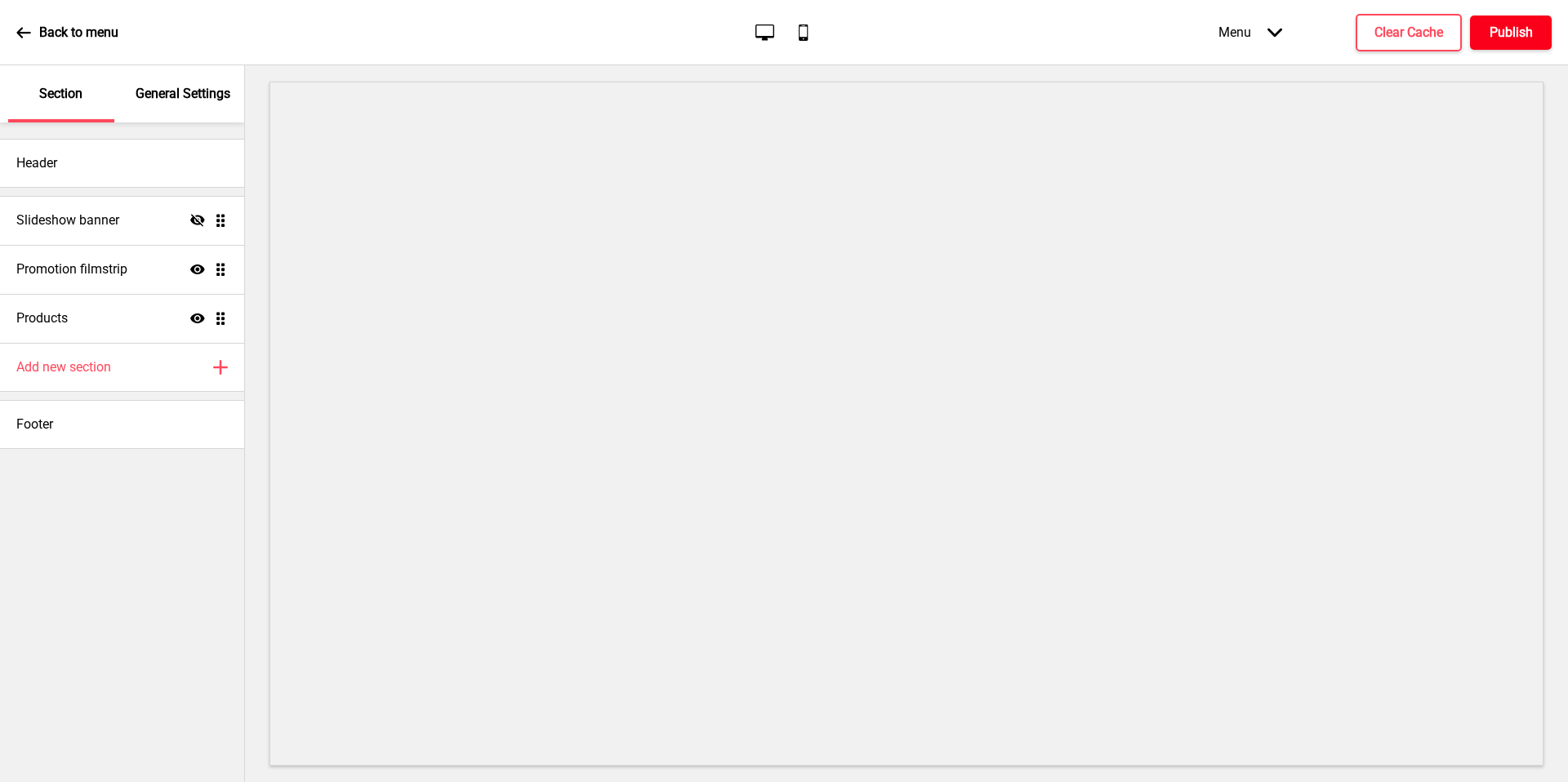
click at [1524, 41] on h4 "Publish" at bounding box center [1512, 33] width 44 height 18
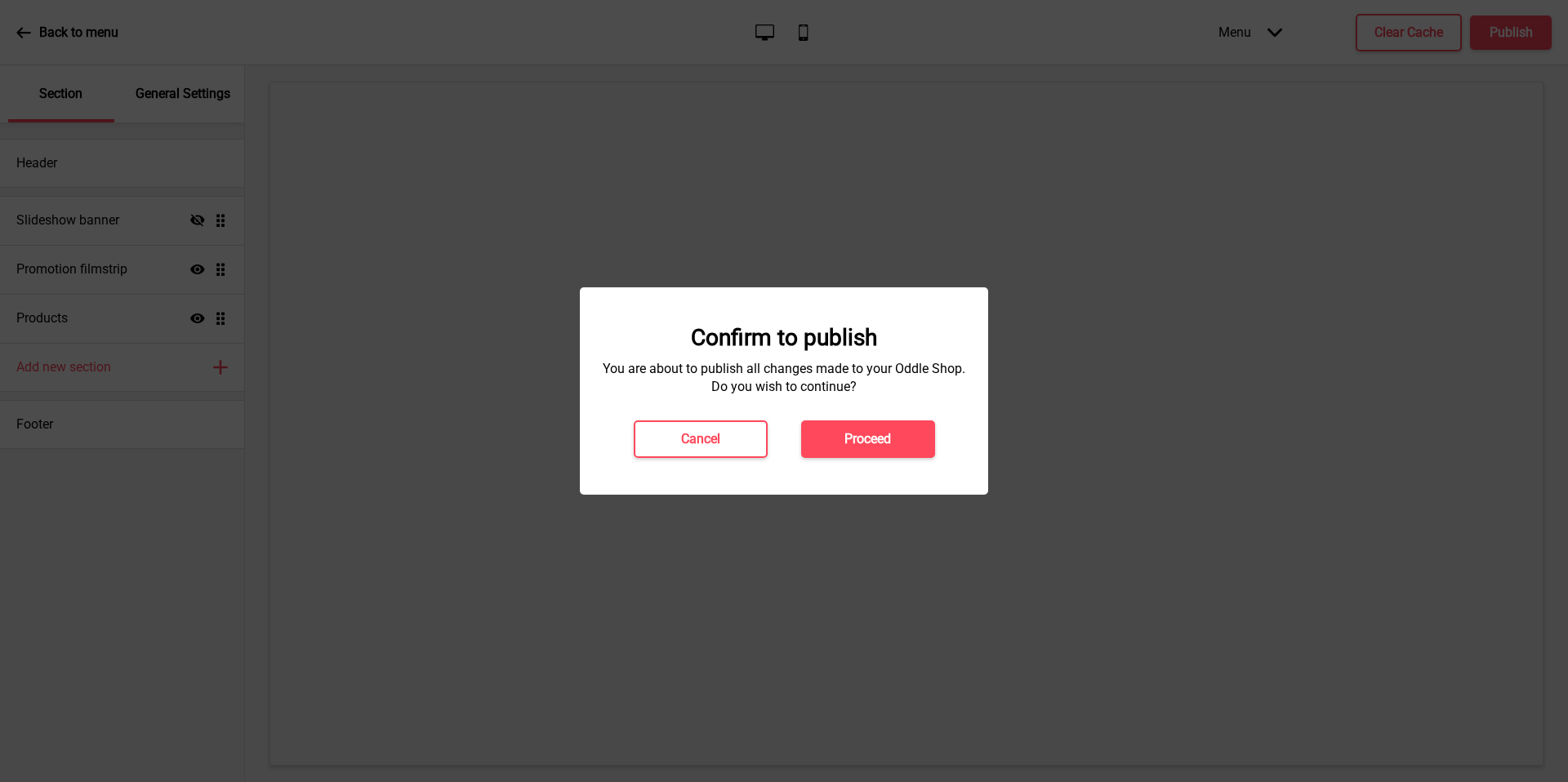
click at [881, 440] on h4 "Proceed" at bounding box center [867, 439] width 46 height 18
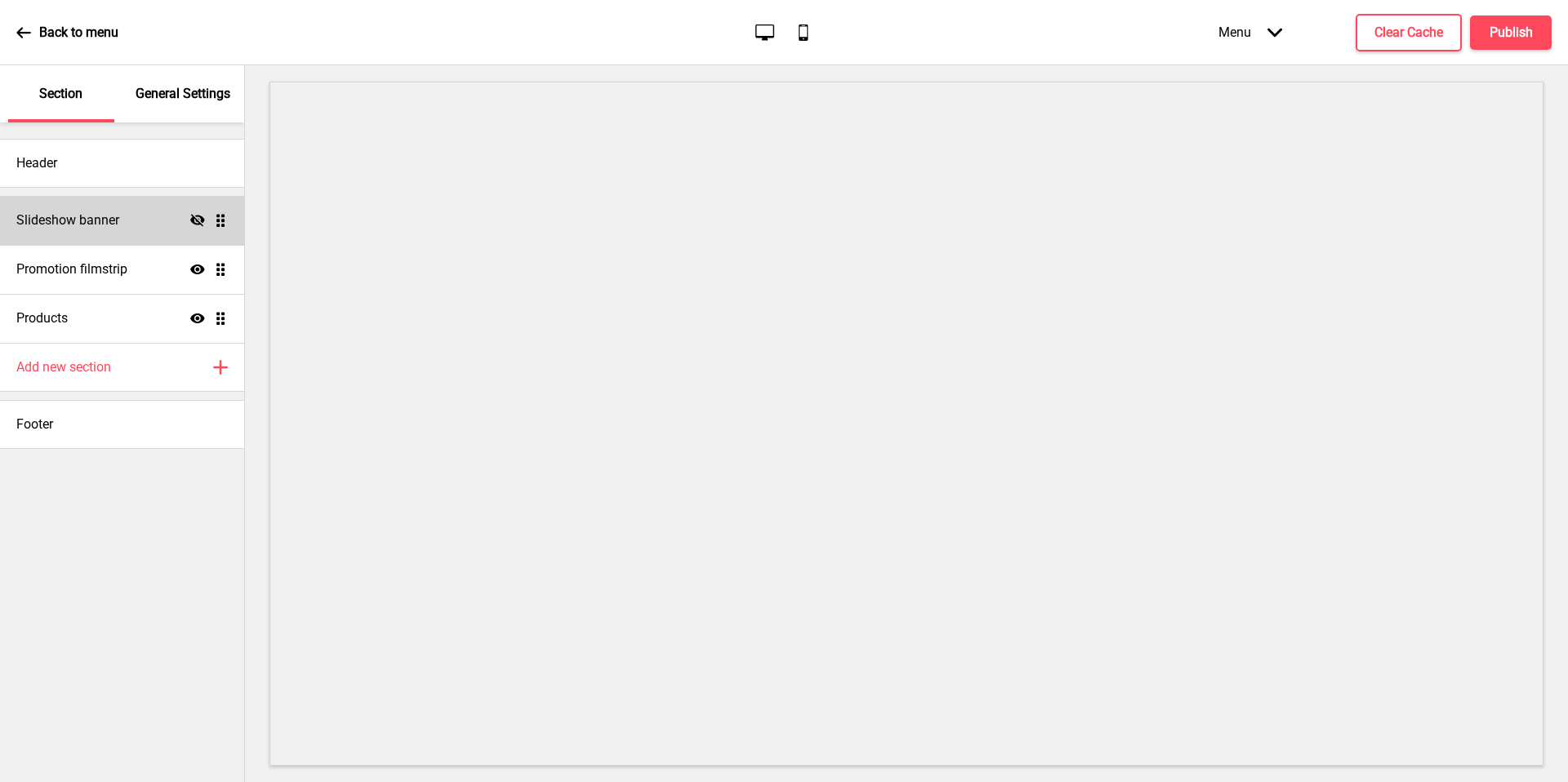
click at [131, 229] on div "Slideshow banner Hide Drag" at bounding box center [122, 220] width 244 height 49
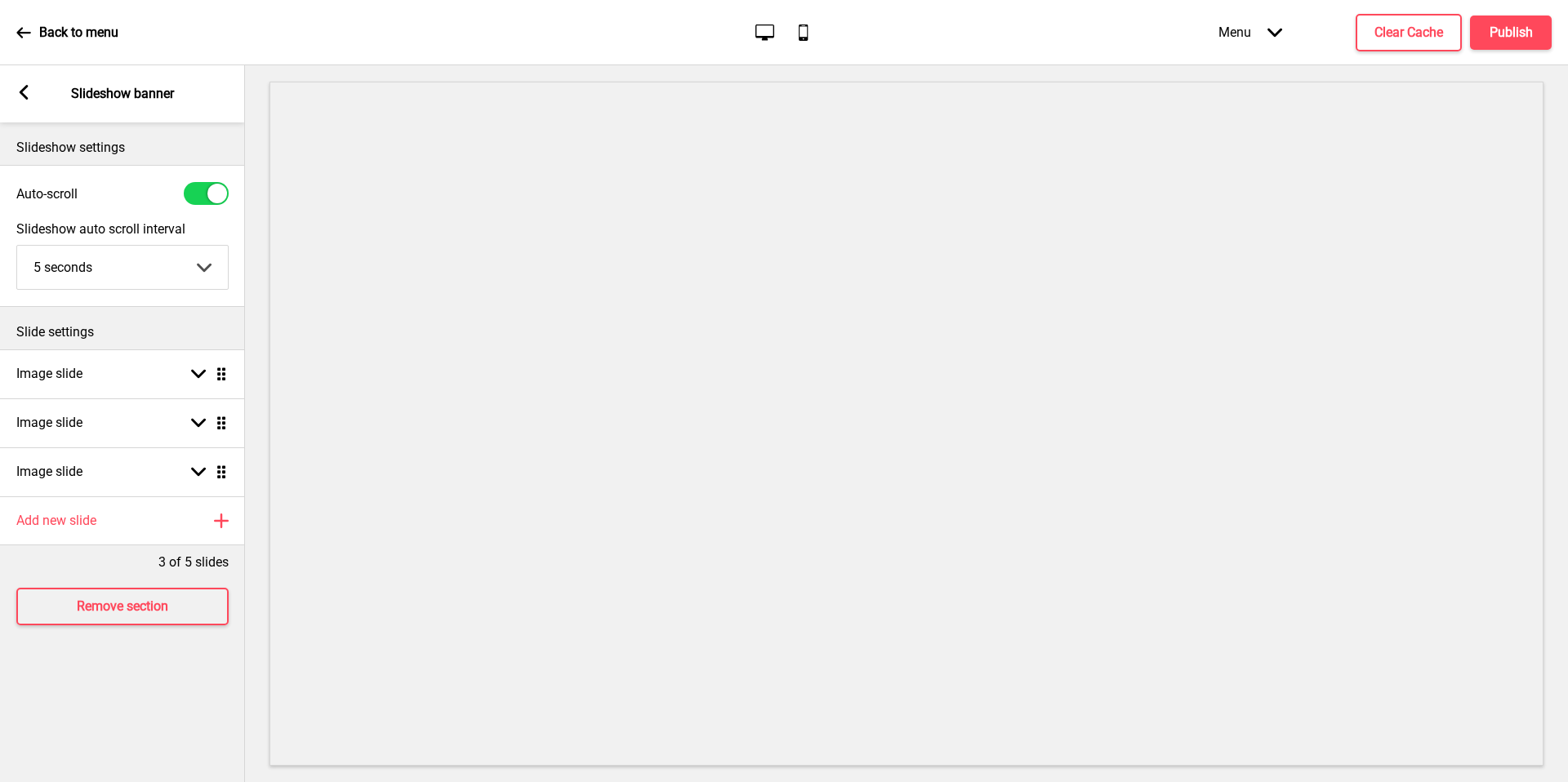
click at [131, 229] on label "Slideshow auto scroll interval" at bounding box center [123, 229] width 213 height 16
click at [131, 246] on select "5 seconds 6 seconds 7 seconds 8 seconds 9 seconds 10 seconds" at bounding box center [122, 268] width 211 height 43
click at [141, 350] on div "Image slide Arrow down Drag" at bounding box center [123, 375] width 245 height 49
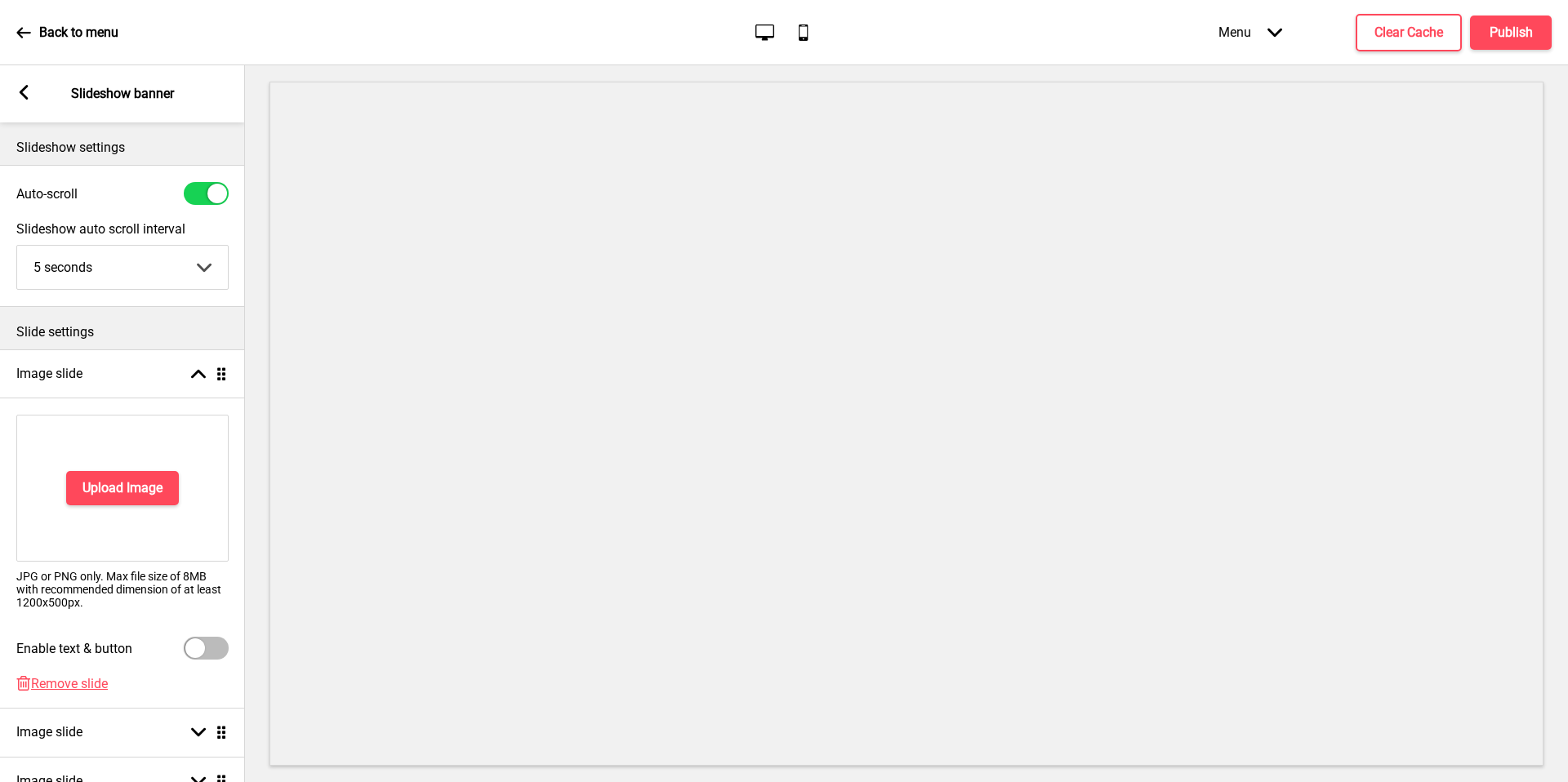
click at [137, 468] on div "Upload Image" at bounding box center [123, 488] width 213 height 147
click at [148, 497] on button "Upload Image" at bounding box center [123, 488] width 113 height 35
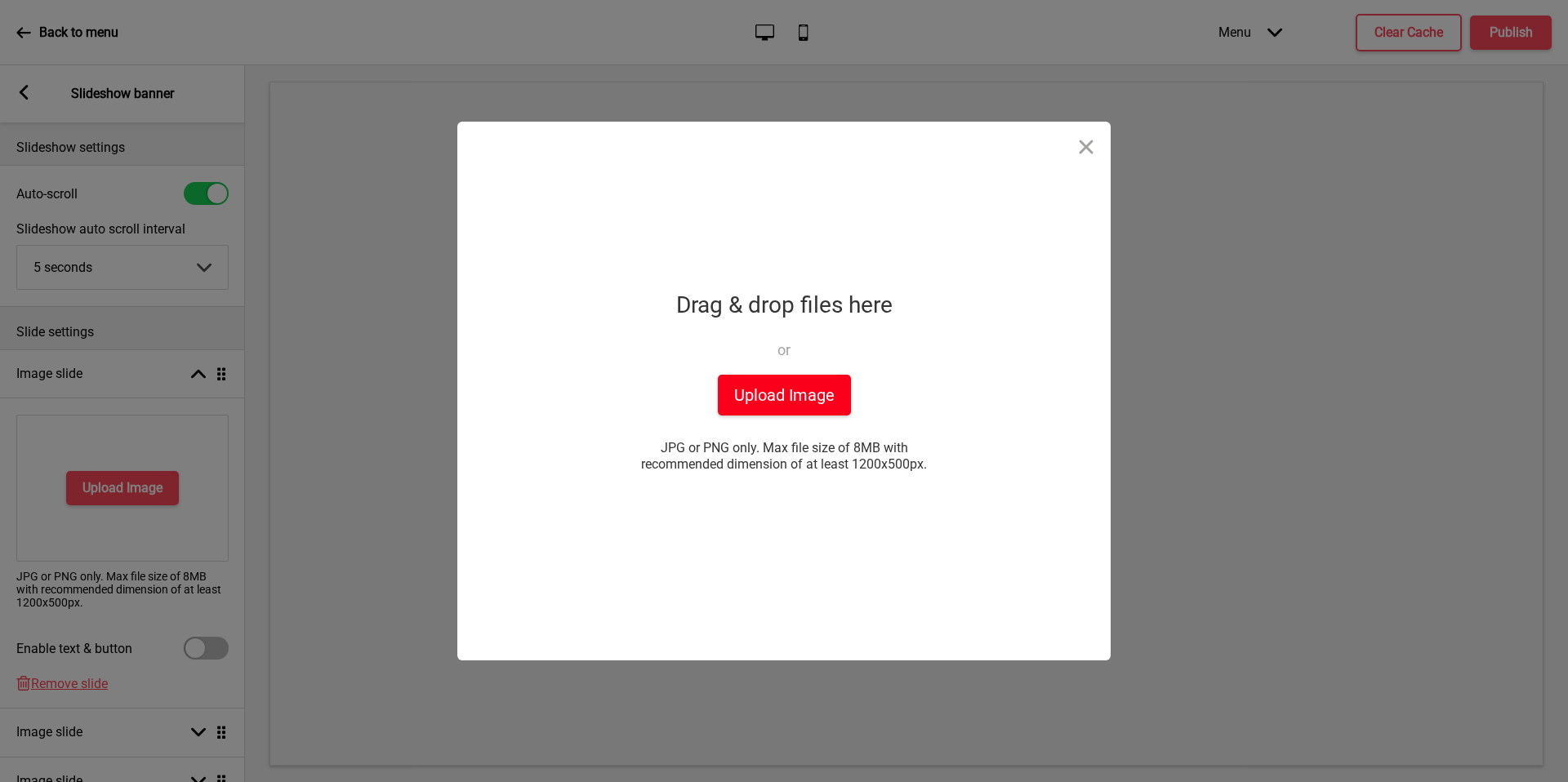
click at [820, 388] on button "Upload Image" at bounding box center [784, 394] width 133 height 41
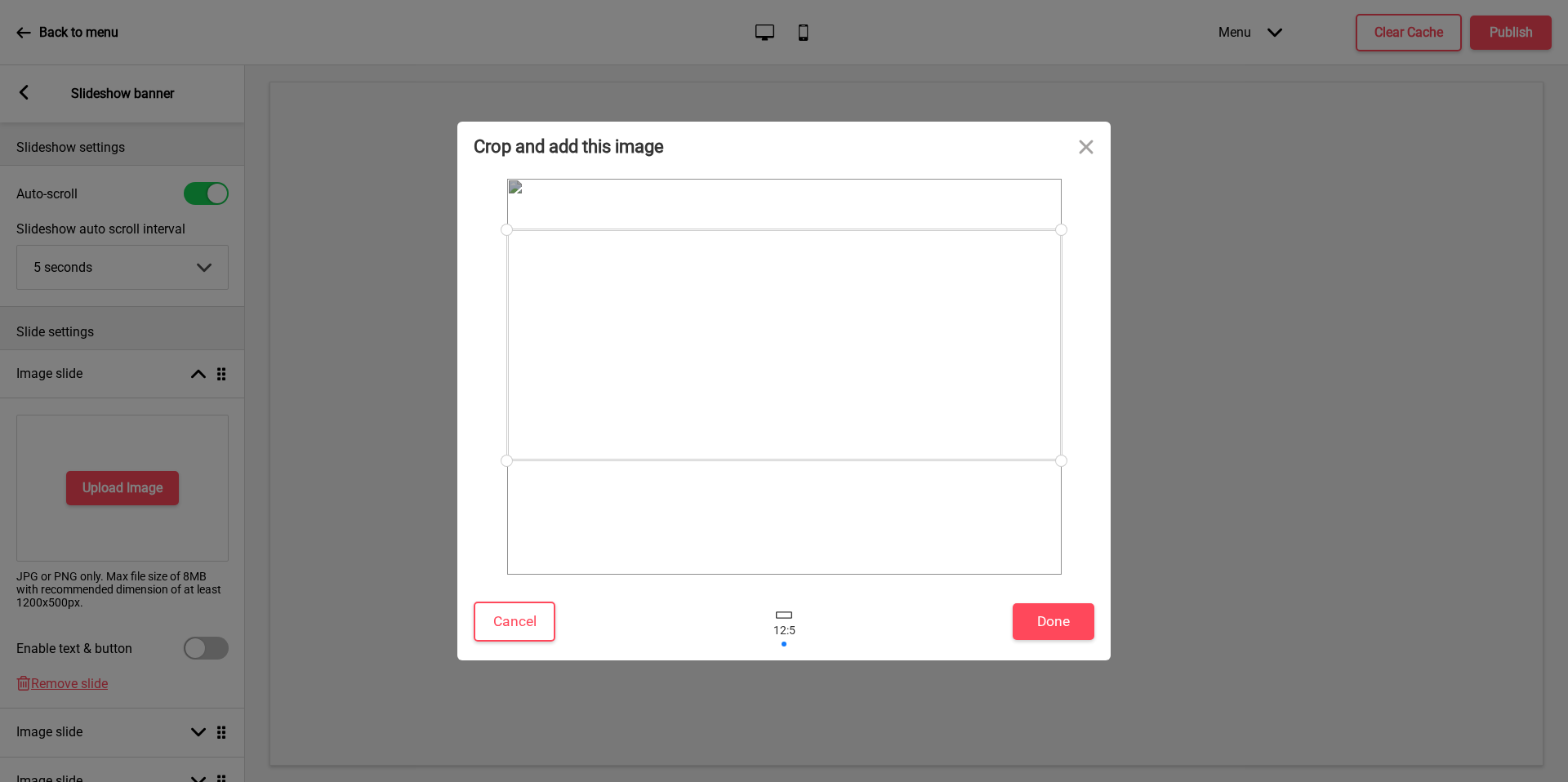
drag, startPoint x: 924, startPoint y: 477, endPoint x: 925, endPoint y: 454, distance: 23.0
click at [925, 454] on div at bounding box center [784, 345] width 555 height 231
click at [1090, 143] on button "Close" at bounding box center [1087, 146] width 49 height 49
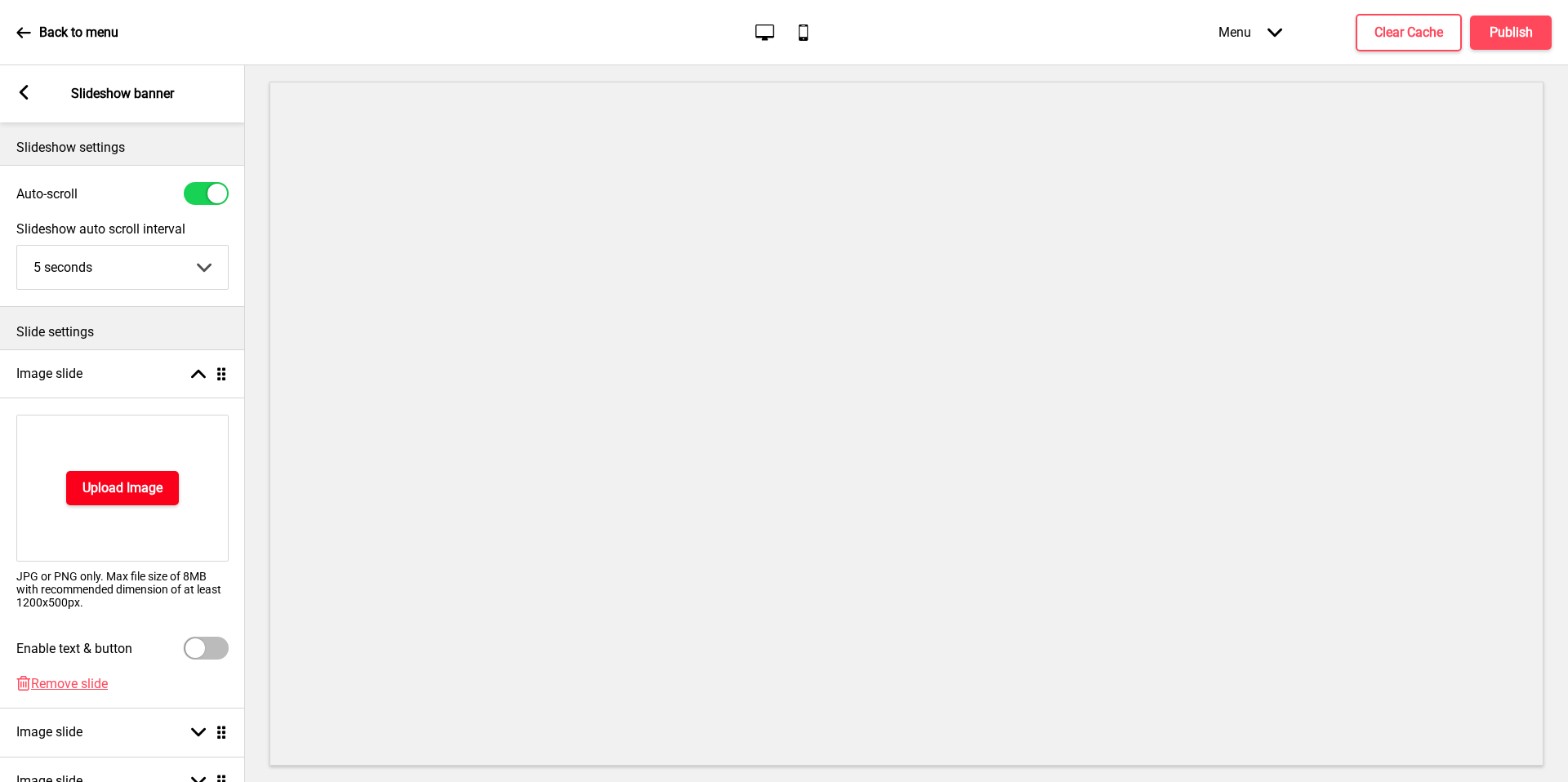
click at [121, 486] on h4 "Upload Image" at bounding box center [122, 488] width 80 height 18
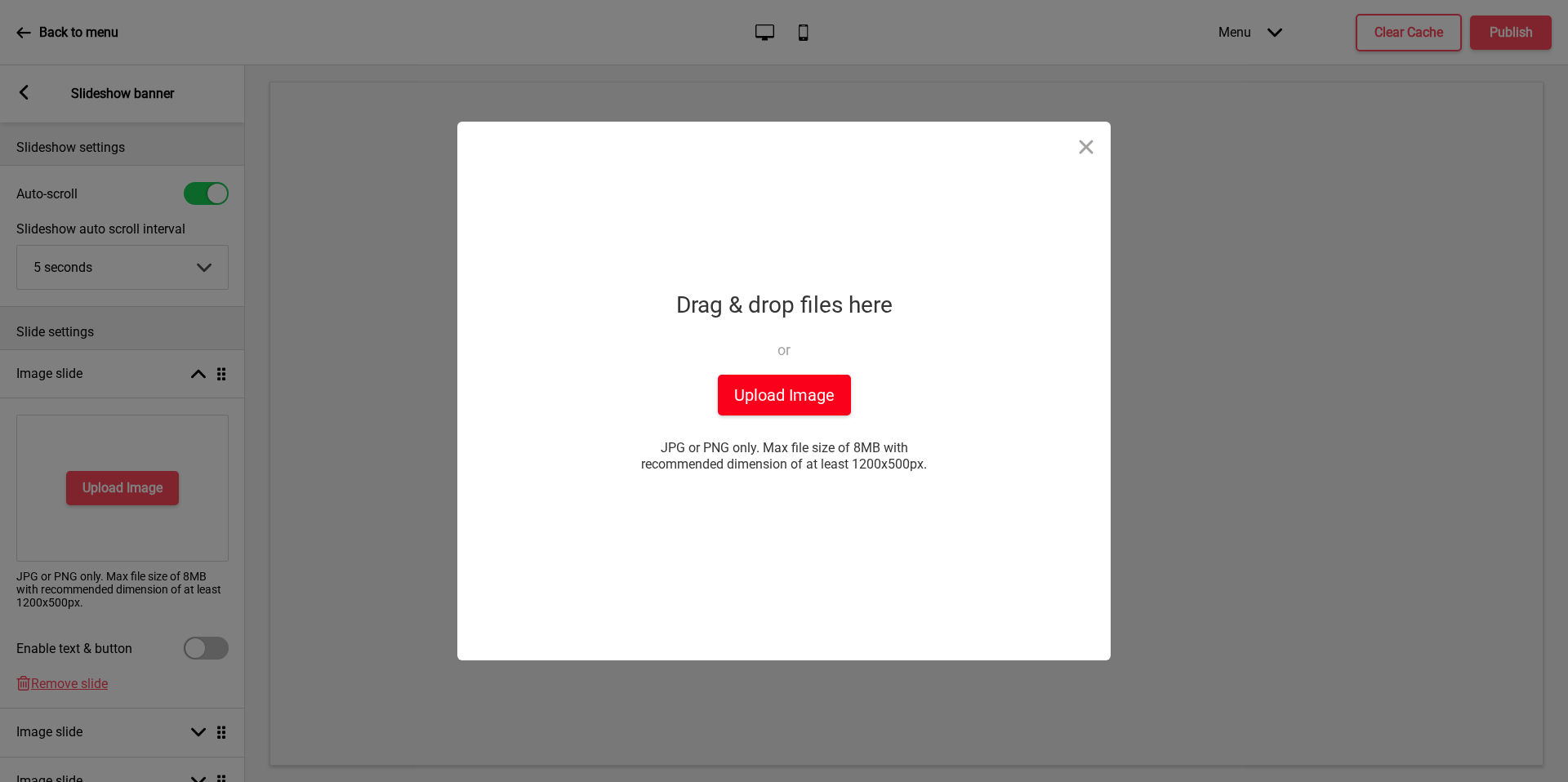
click at [751, 397] on button "Upload Image" at bounding box center [784, 394] width 133 height 41
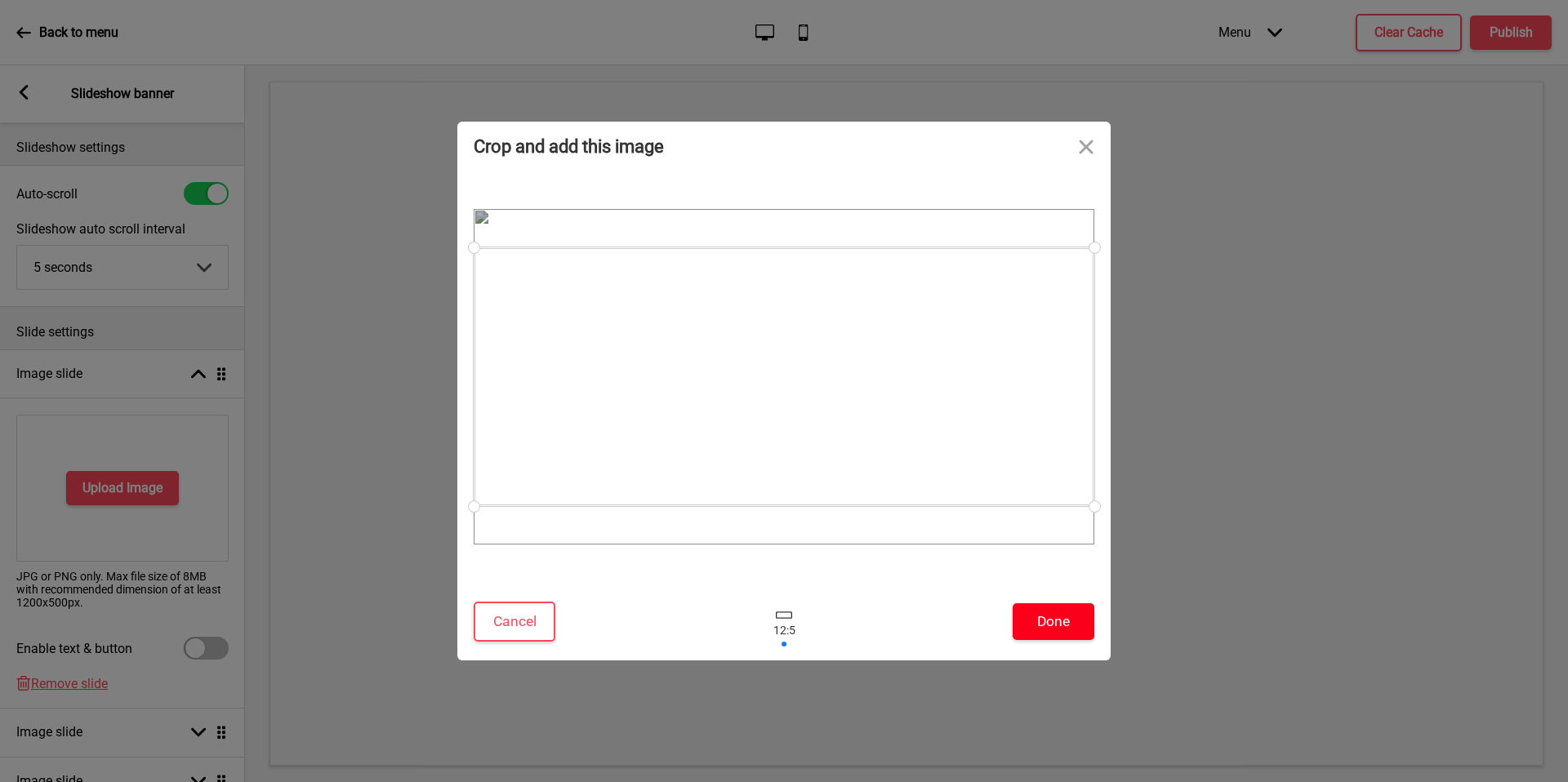
click at [1041, 617] on button "Done" at bounding box center [1053, 622] width 82 height 37
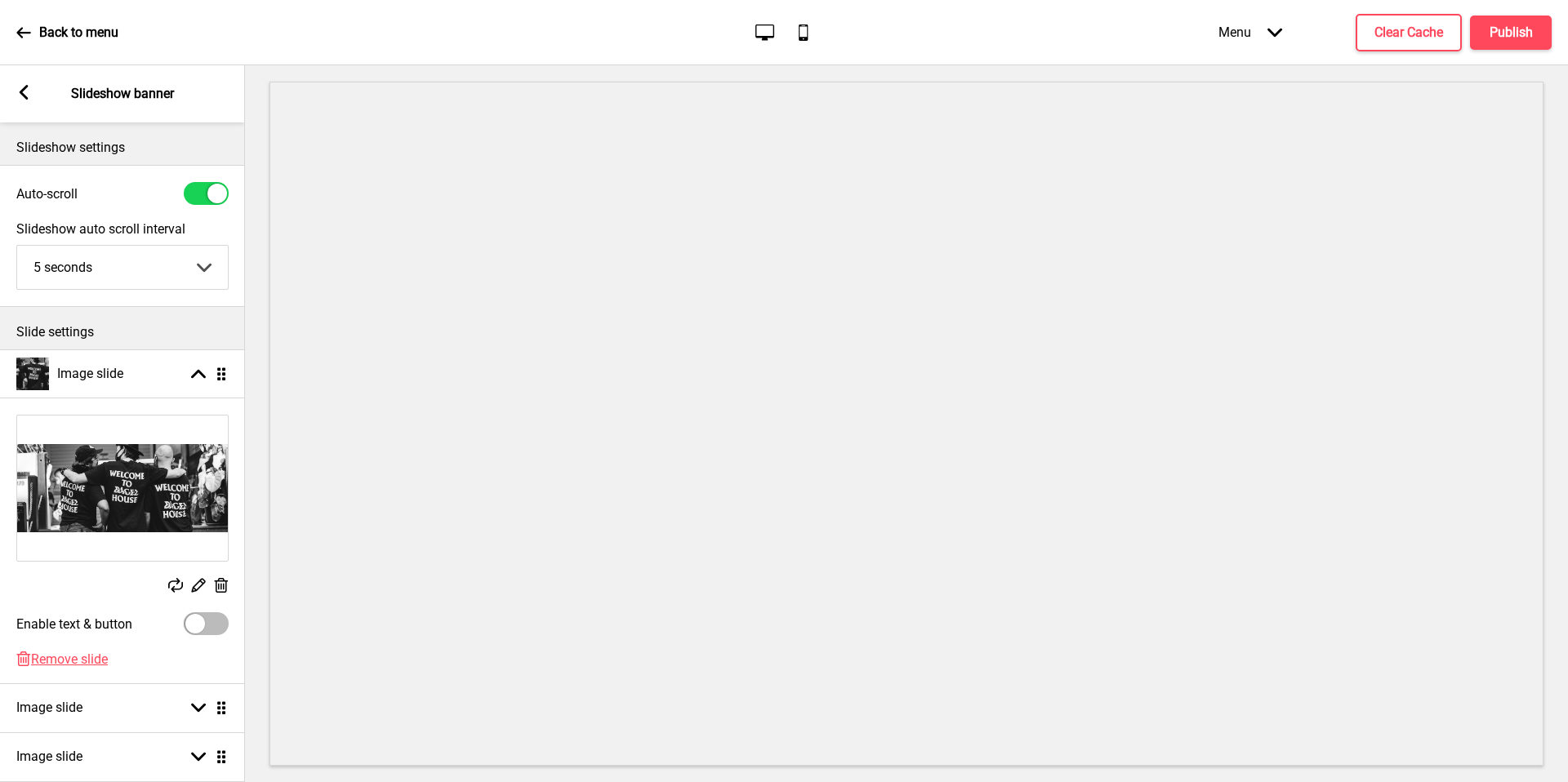
click at [17, 98] on rect at bounding box center [24, 92] width 15 height 15
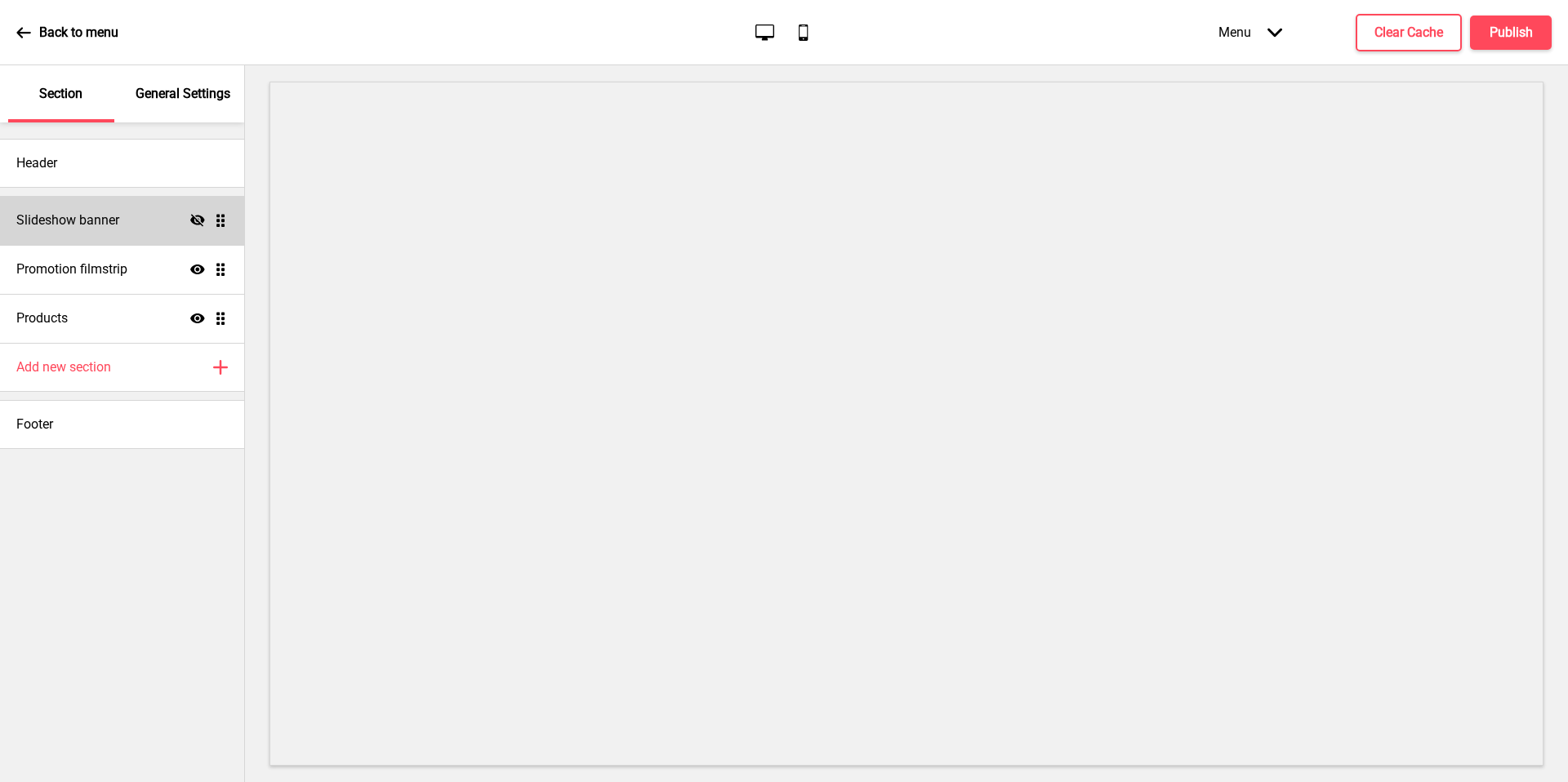
click at [194, 218] on icon at bounding box center [198, 219] width 15 height 12
click at [1531, 37] on h4 "Publish" at bounding box center [1512, 33] width 44 height 18
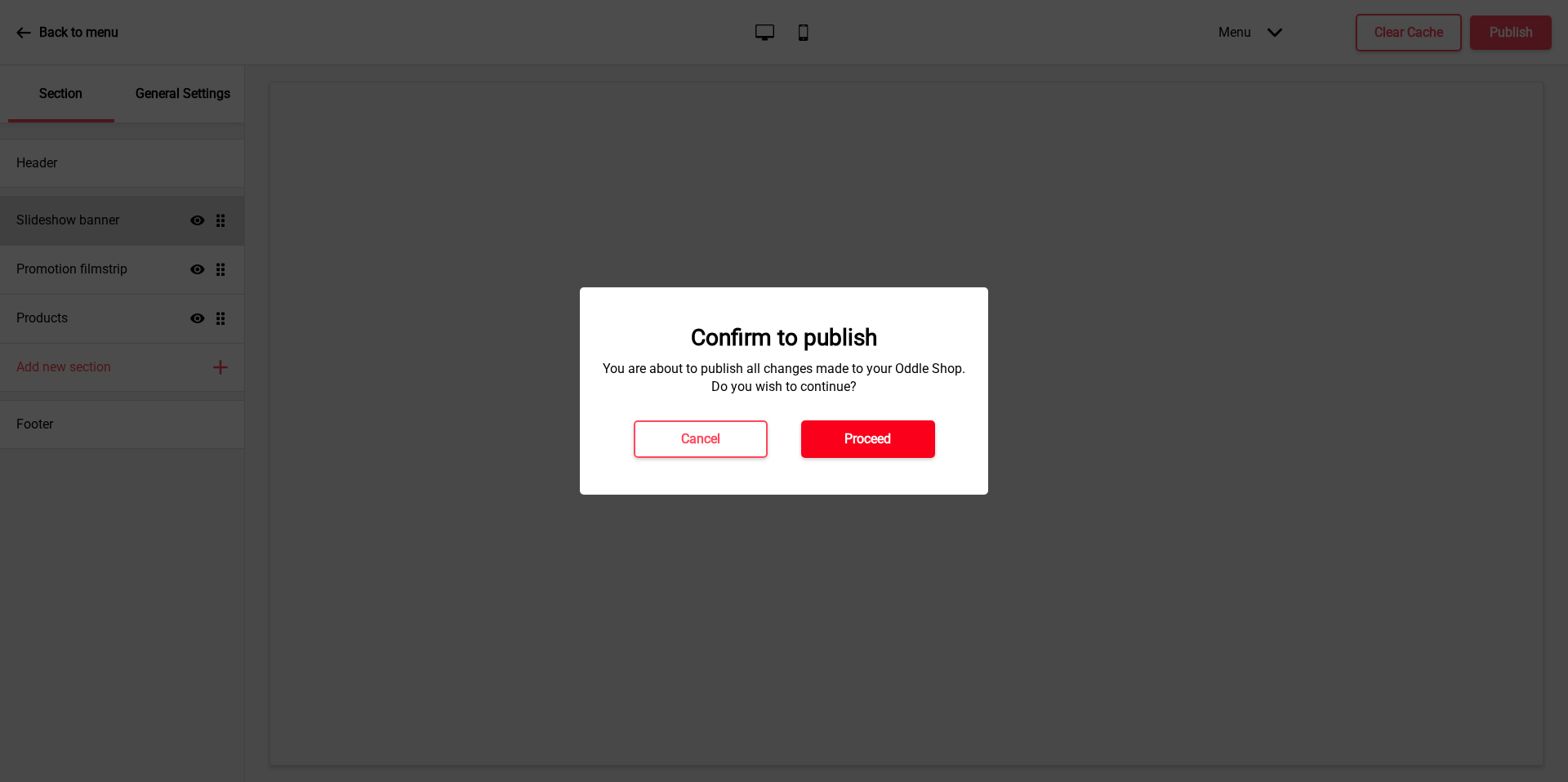
click at [851, 443] on h4 "Proceed" at bounding box center [867, 439] width 46 height 18
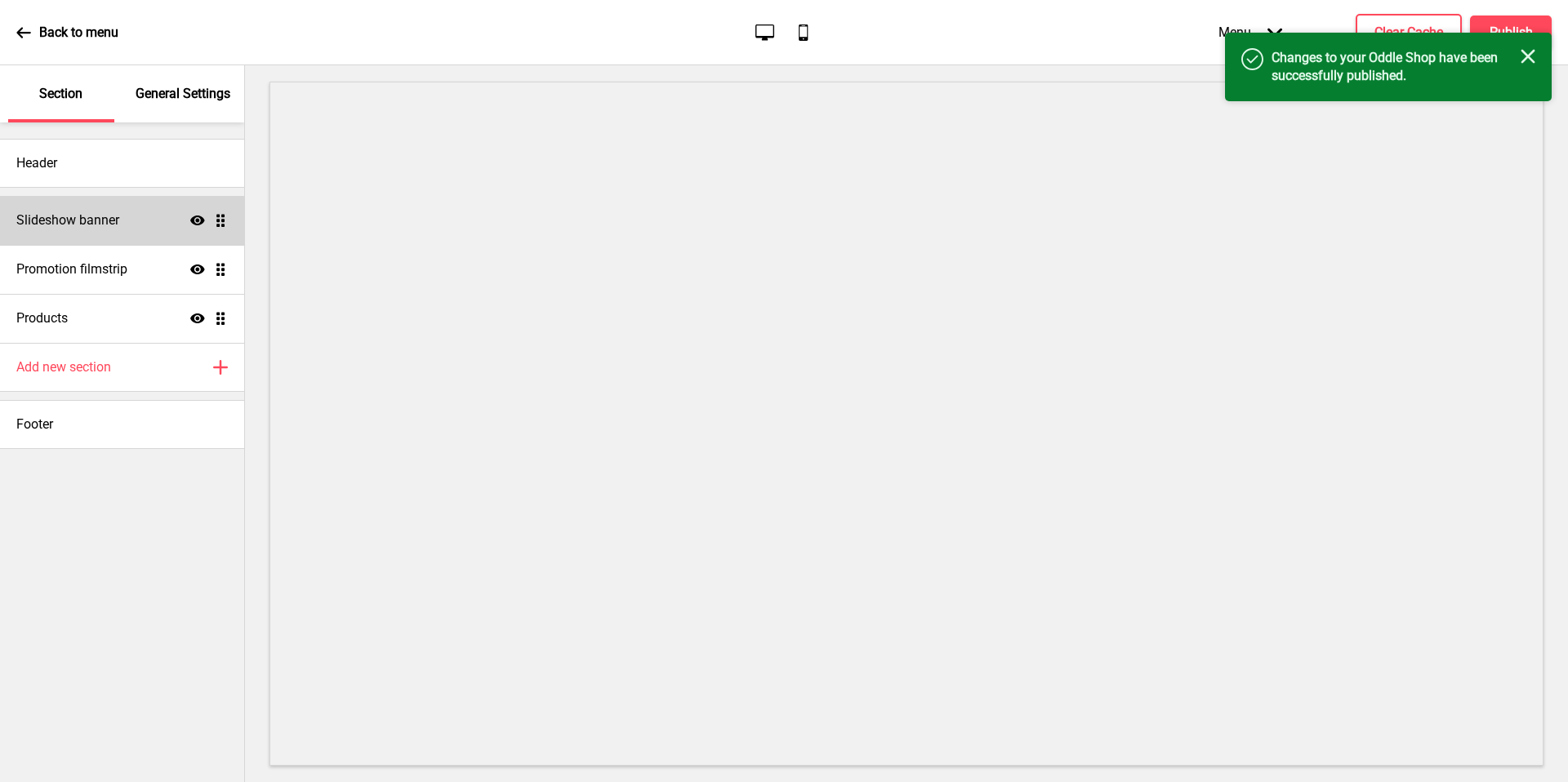
click at [1525, 57] on rect at bounding box center [1527, 56] width 15 height 15
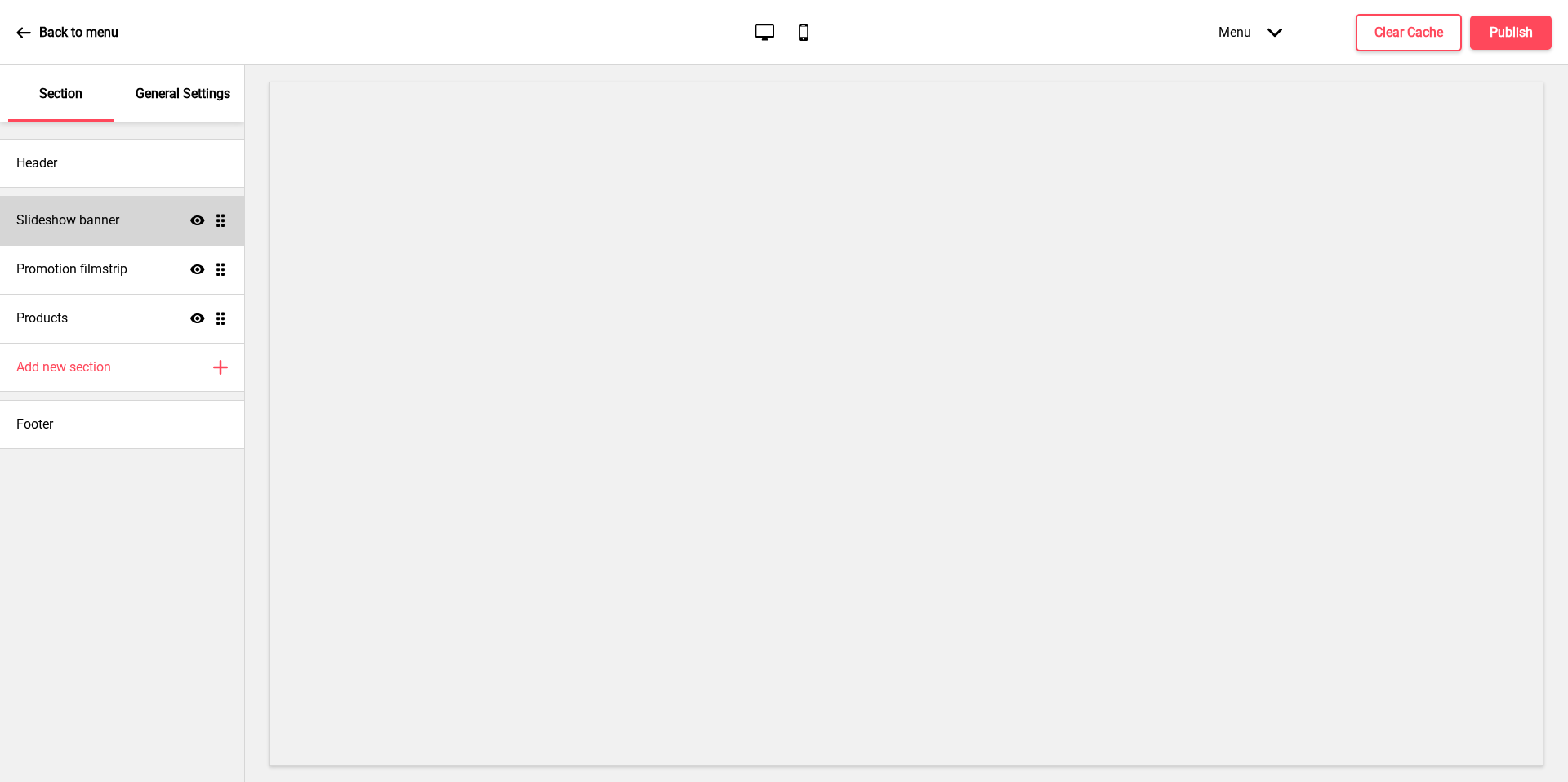
click at [54, 40] on p "Back to menu" at bounding box center [79, 33] width 79 height 18
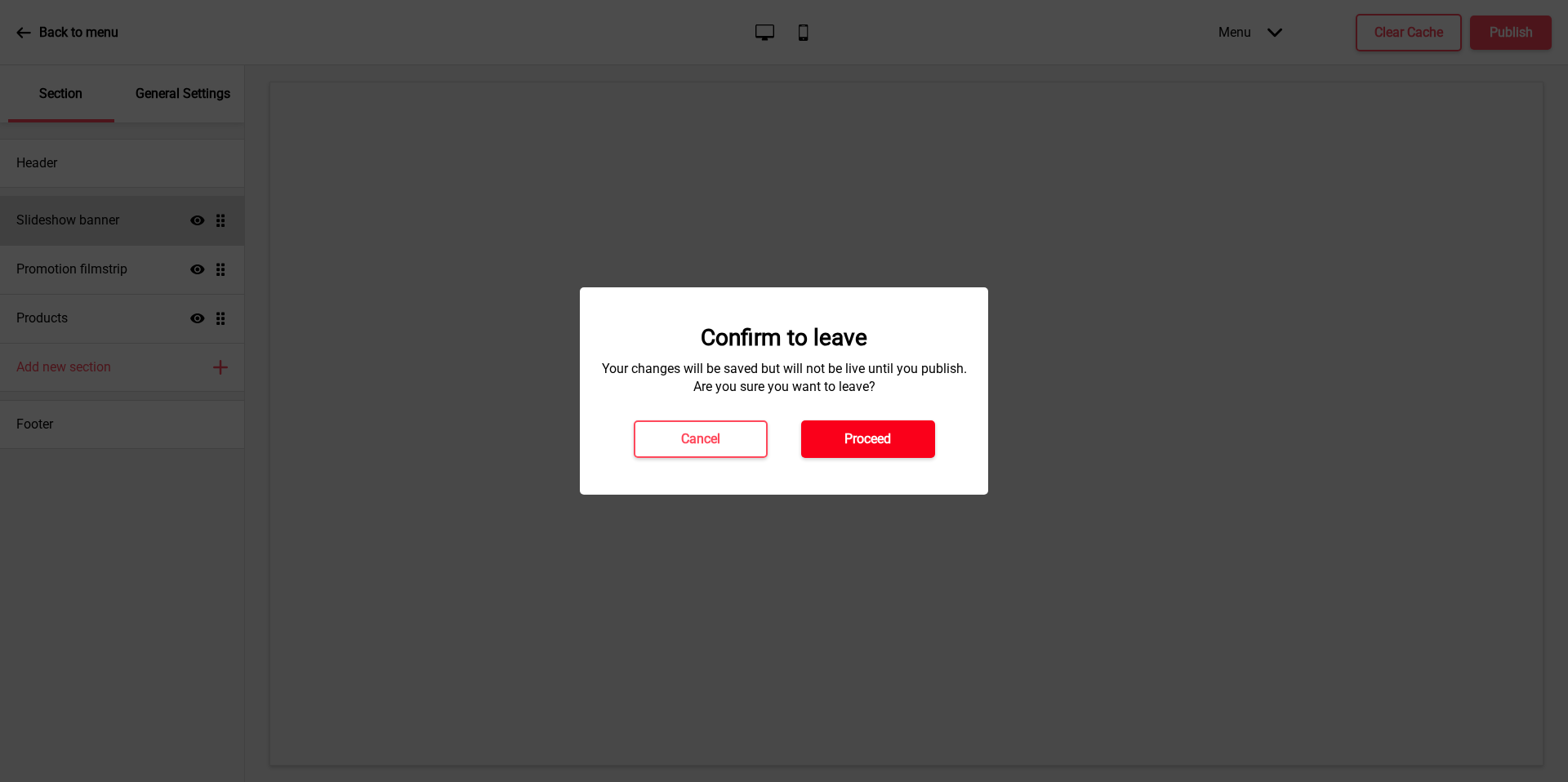
click at [915, 458] on button "Proceed" at bounding box center [867, 439] width 133 height 38
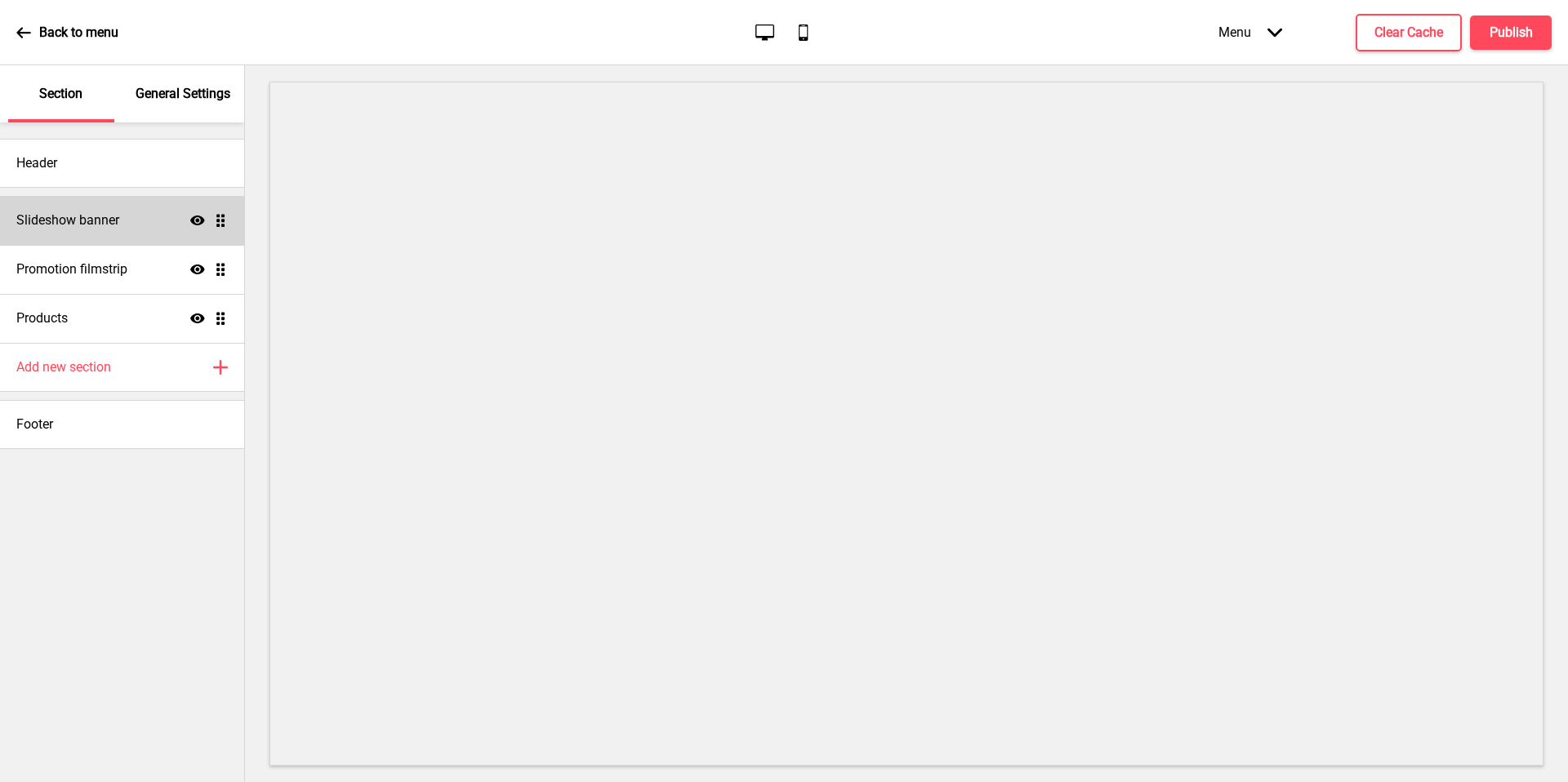
click at [875, 432] on div "Confirm to leave Your changes will be saved but will not be live until you publ…" at bounding box center [784, 351] width 408 height 208
click at [77, 31] on p "Back to menu" at bounding box center [79, 33] width 79 height 18
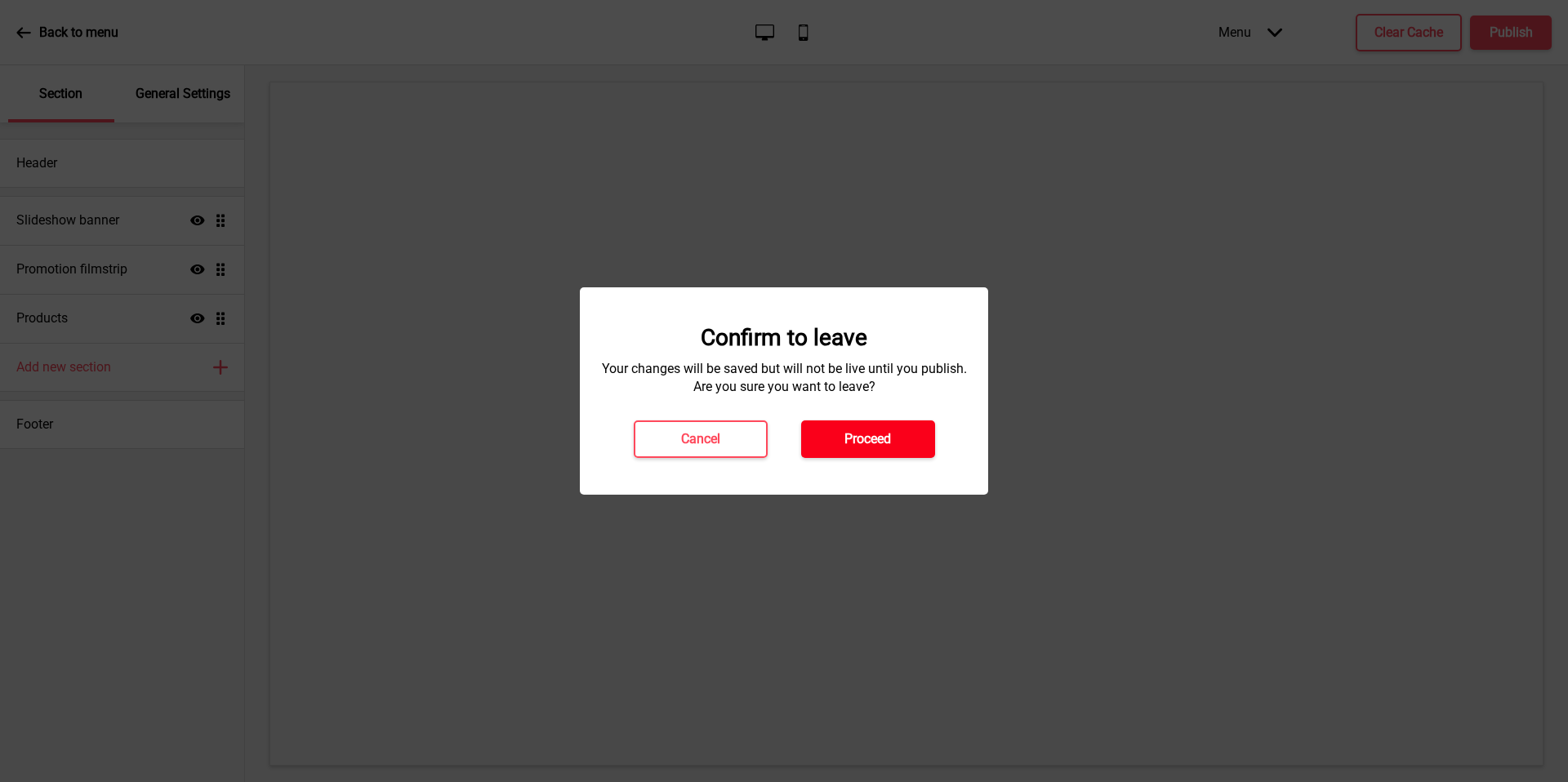
click at [881, 444] on h4 "Proceed" at bounding box center [867, 439] width 46 height 18
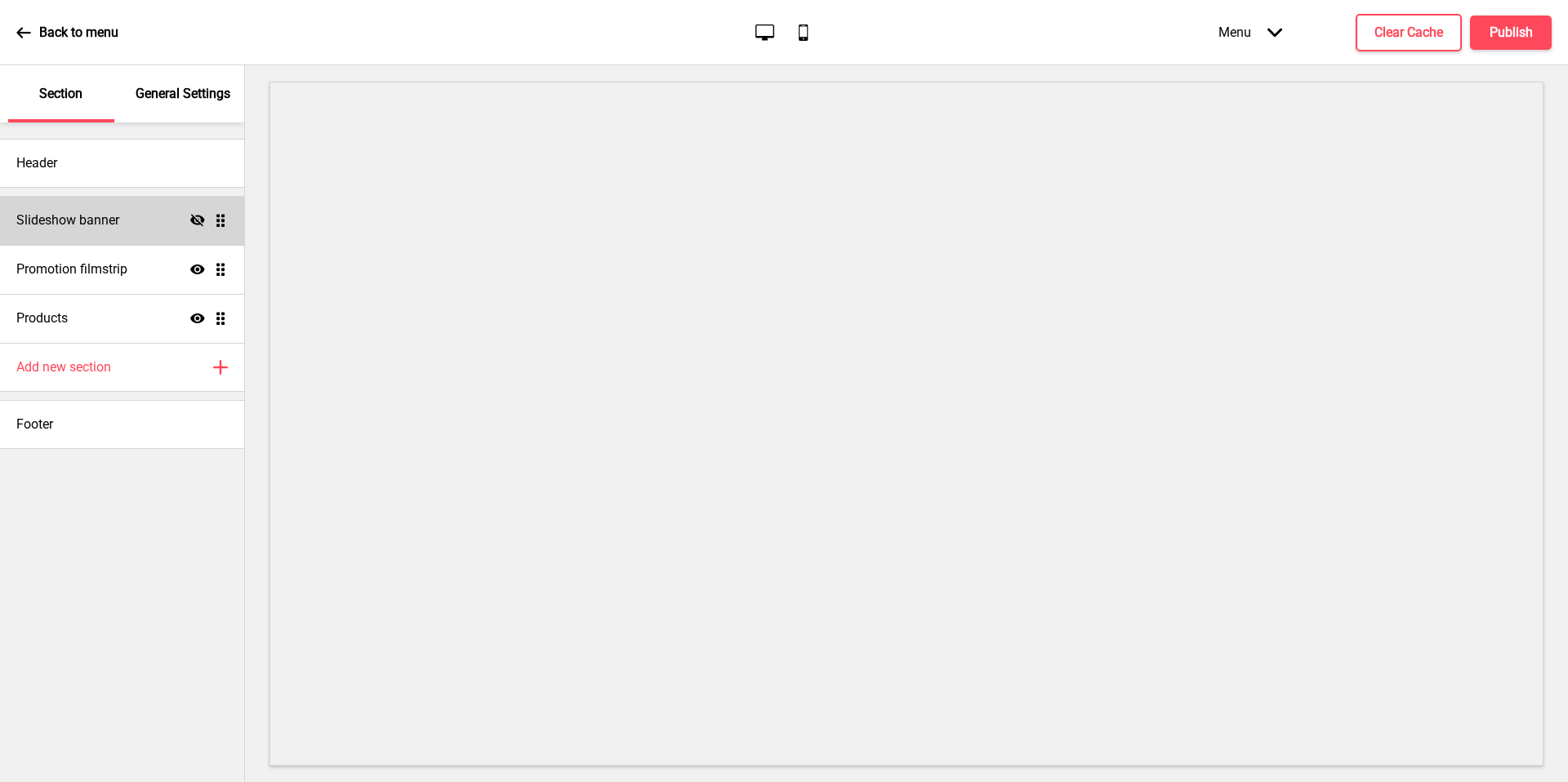
click at [192, 219] on icon at bounding box center [198, 219] width 15 height 12
click at [162, 218] on div "Slideshow banner Show Drag" at bounding box center [122, 220] width 244 height 49
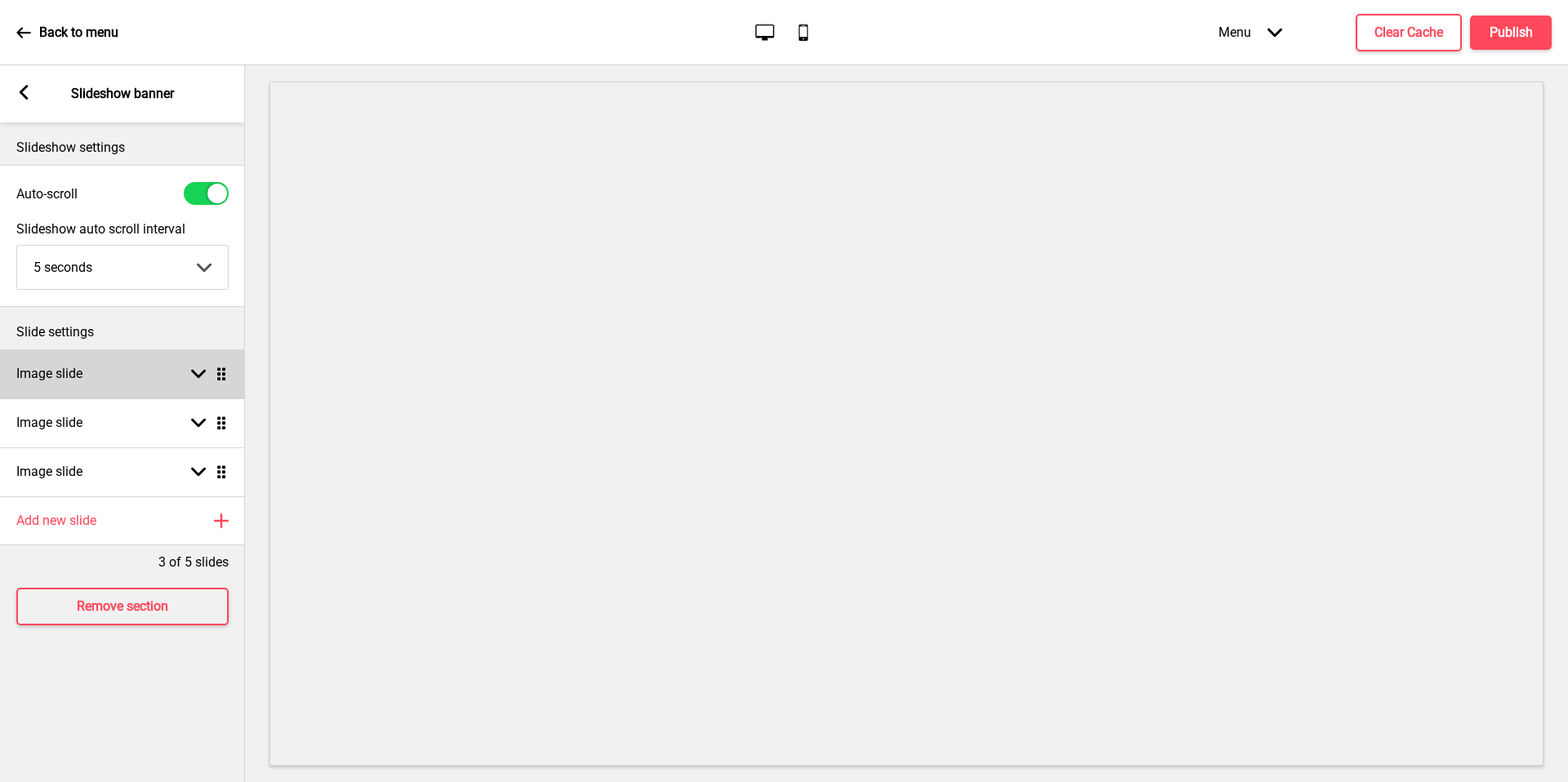
click at [151, 370] on div "Image slide Arrow down Drag" at bounding box center [123, 375] width 245 height 49
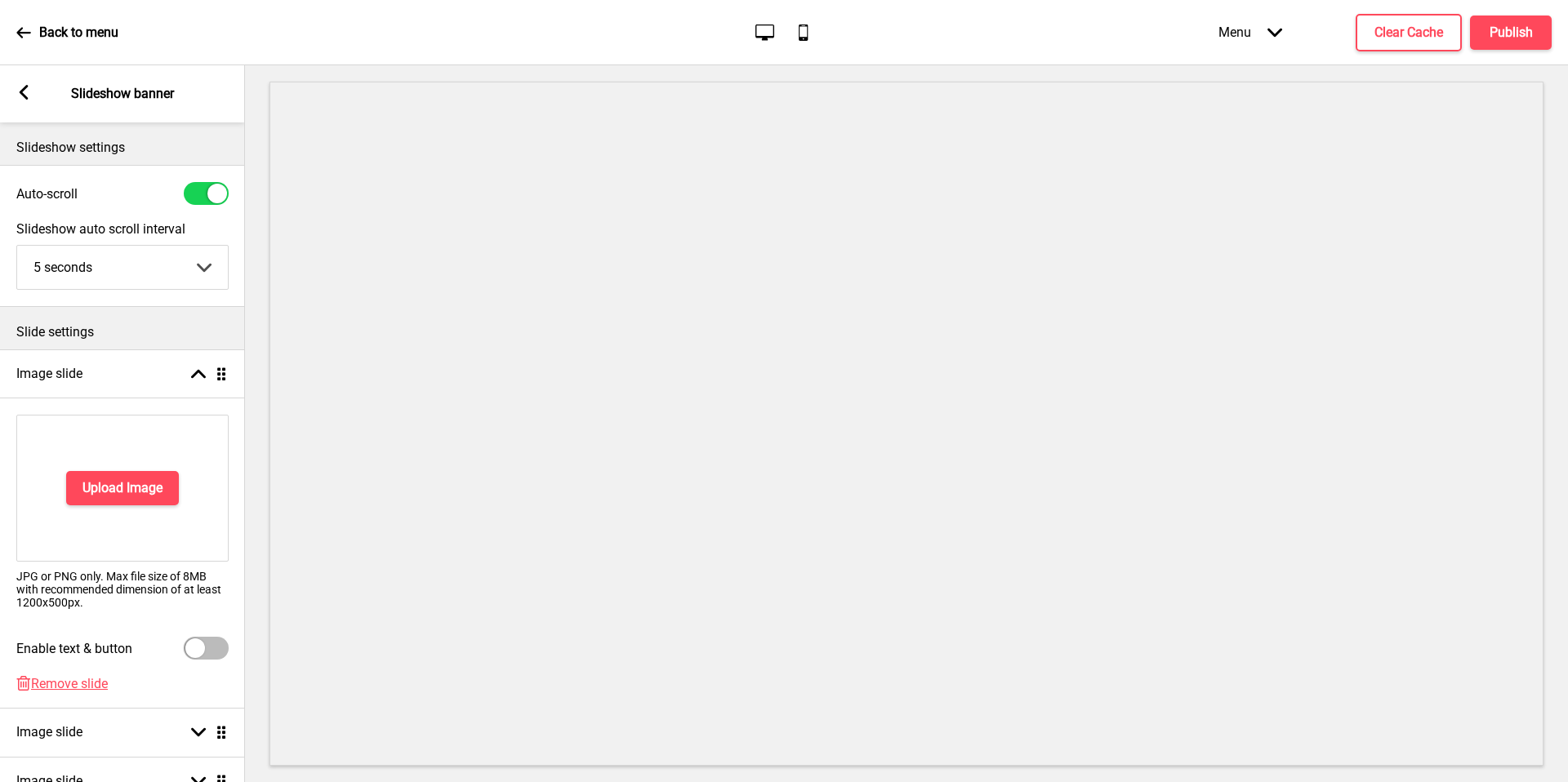
click at [120, 506] on div "Upload Image" at bounding box center [123, 488] width 213 height 147
click at [130, 491] on h4 "Upload Image" at bounding box center [122, 488] width 80 height 18
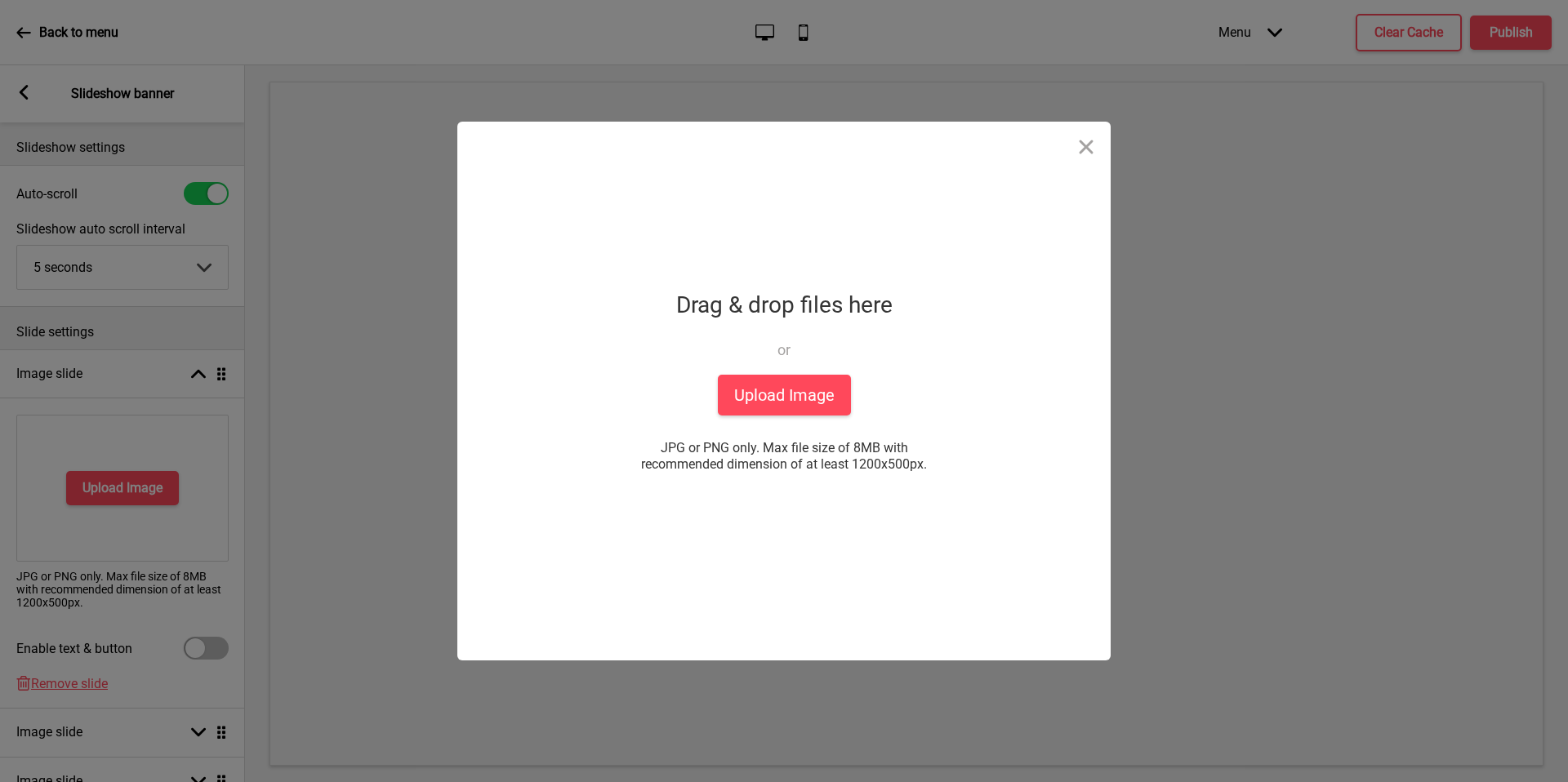
click at [759, 420] on div "Drop a file here Drag & drop files here or Upload files from your computer Uplo…" at bounding box center [784, 391] width 408 height 539
click at [786, 407] on button "Upload Image" at bounding box center [784, 394] width 133 height 41
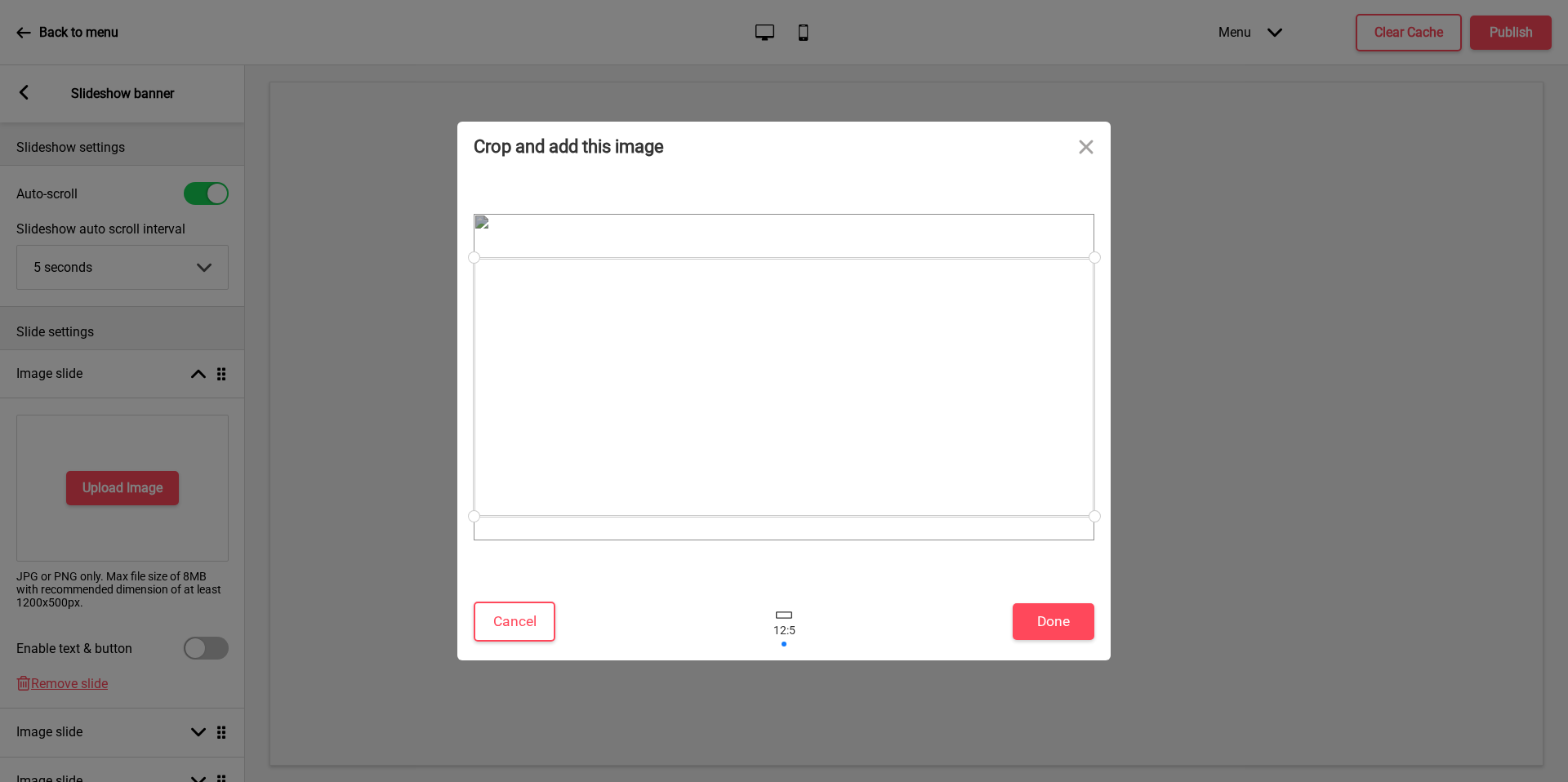
drag, startPoint x: 1022, startPoint y: 353, endPoint x: 1020, endPoint y: 337, distance: 16.1
click at [1020, 337] on div at bounding box center [784, 388] width 621 height 259
click at [1056, 620] on button "Done" at bounding box center [1053, 622] width 82 height 37
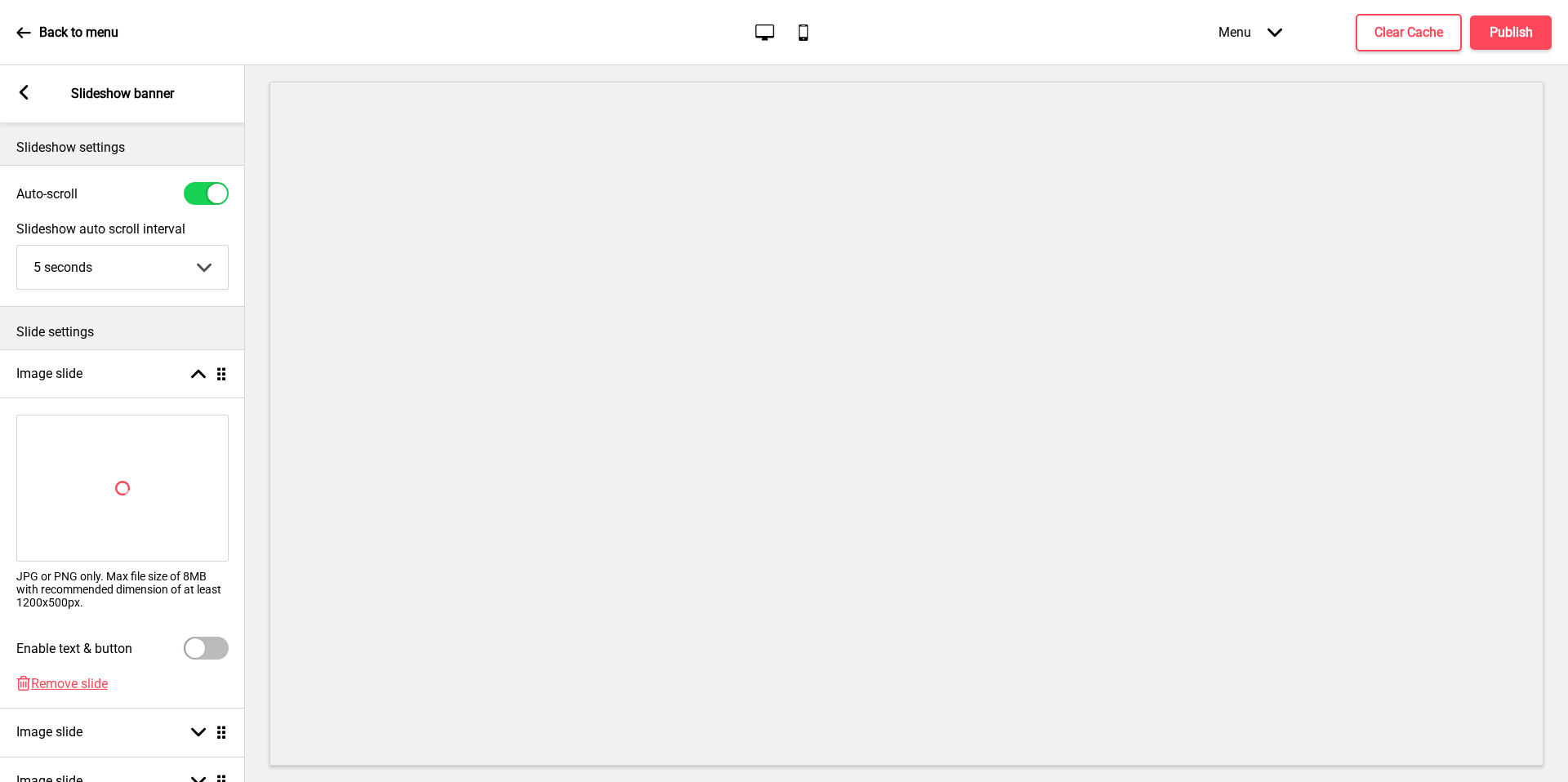
scroll to position [198, 0]
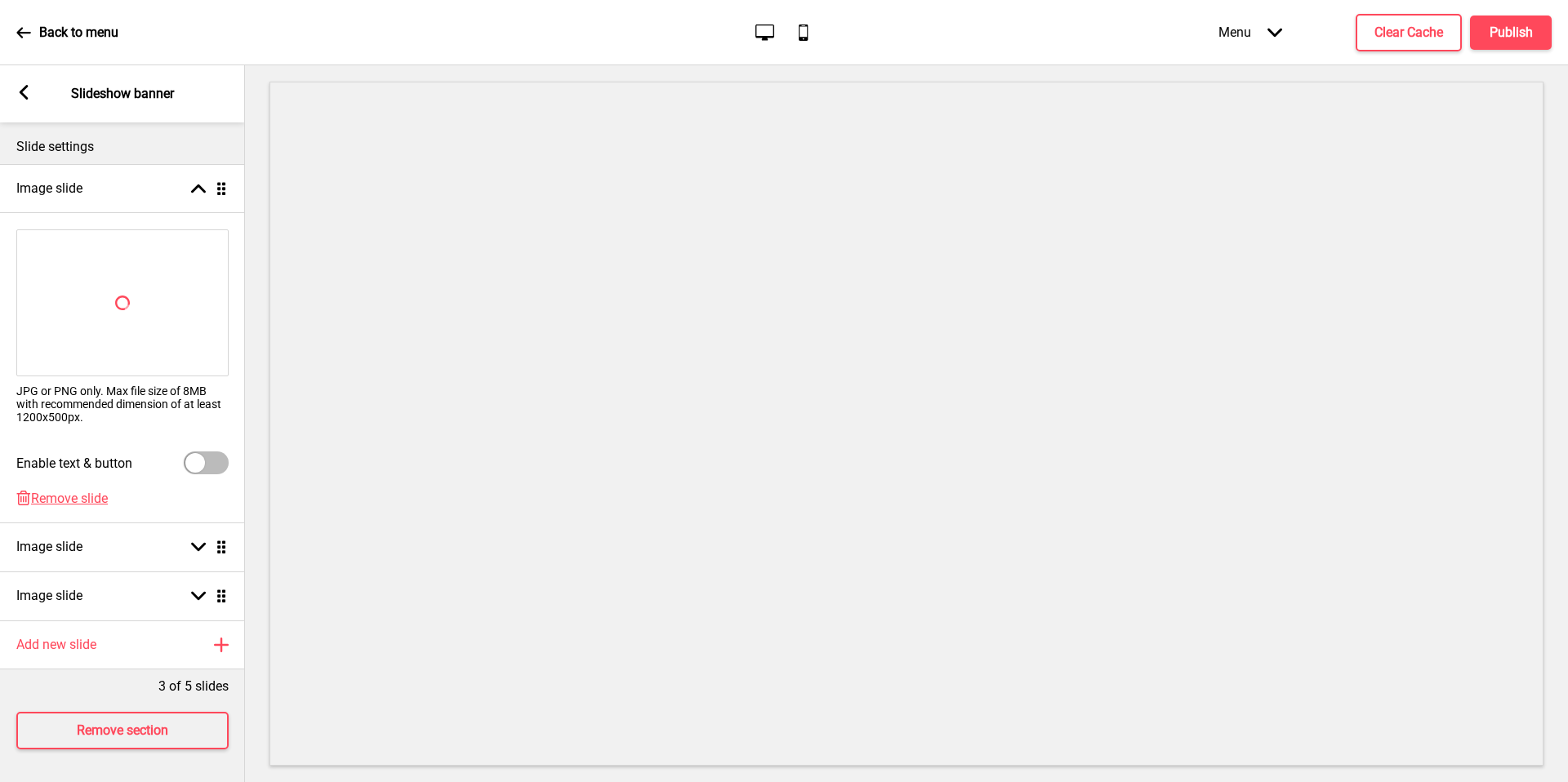
click at [28, 102] on div "Arrow left" at bounding box center [24, 94] width 15 height 18
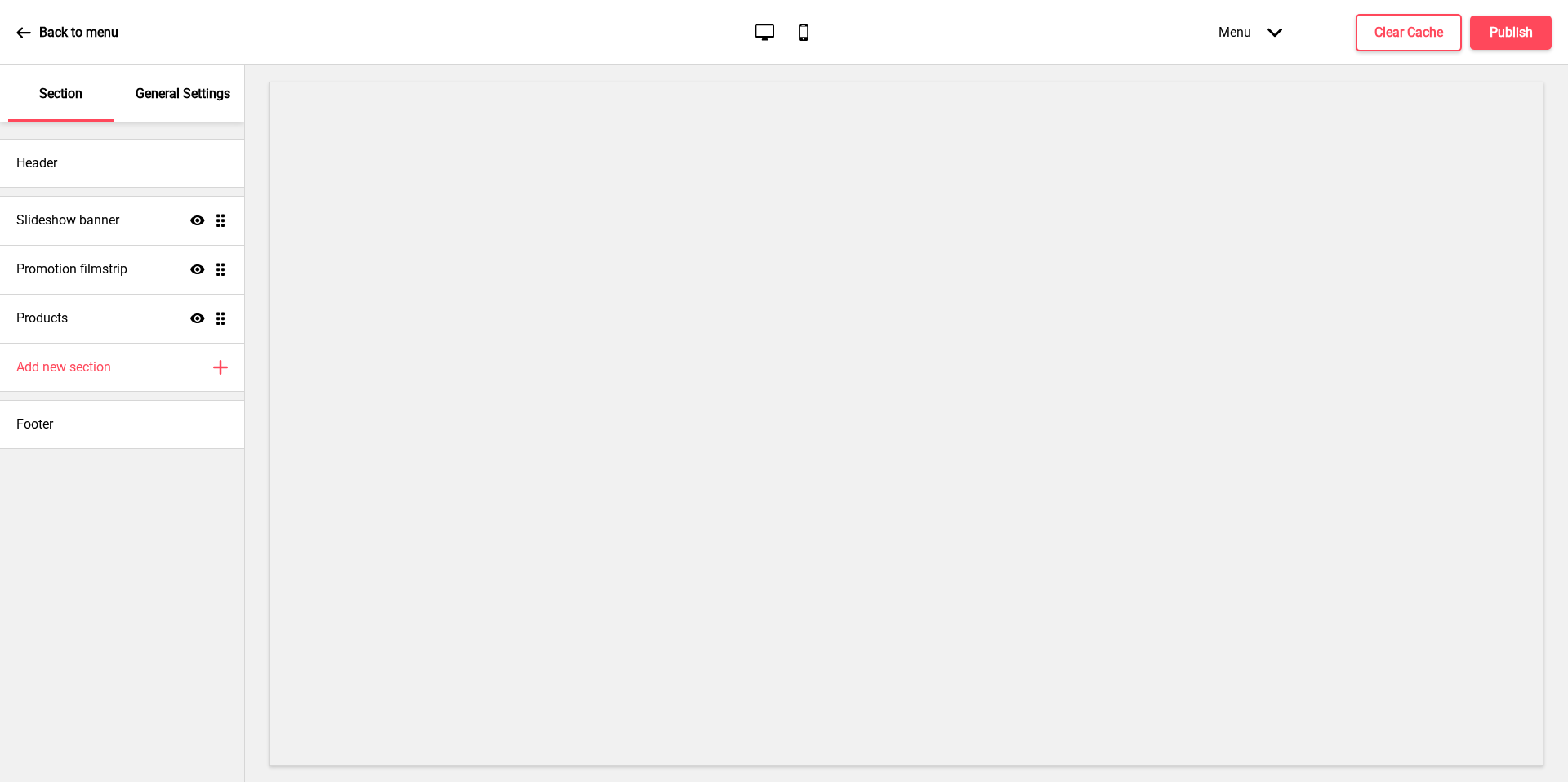
click at [191, 97] on p "General Settings" at bounding box center [183, 94] width 95 height 18
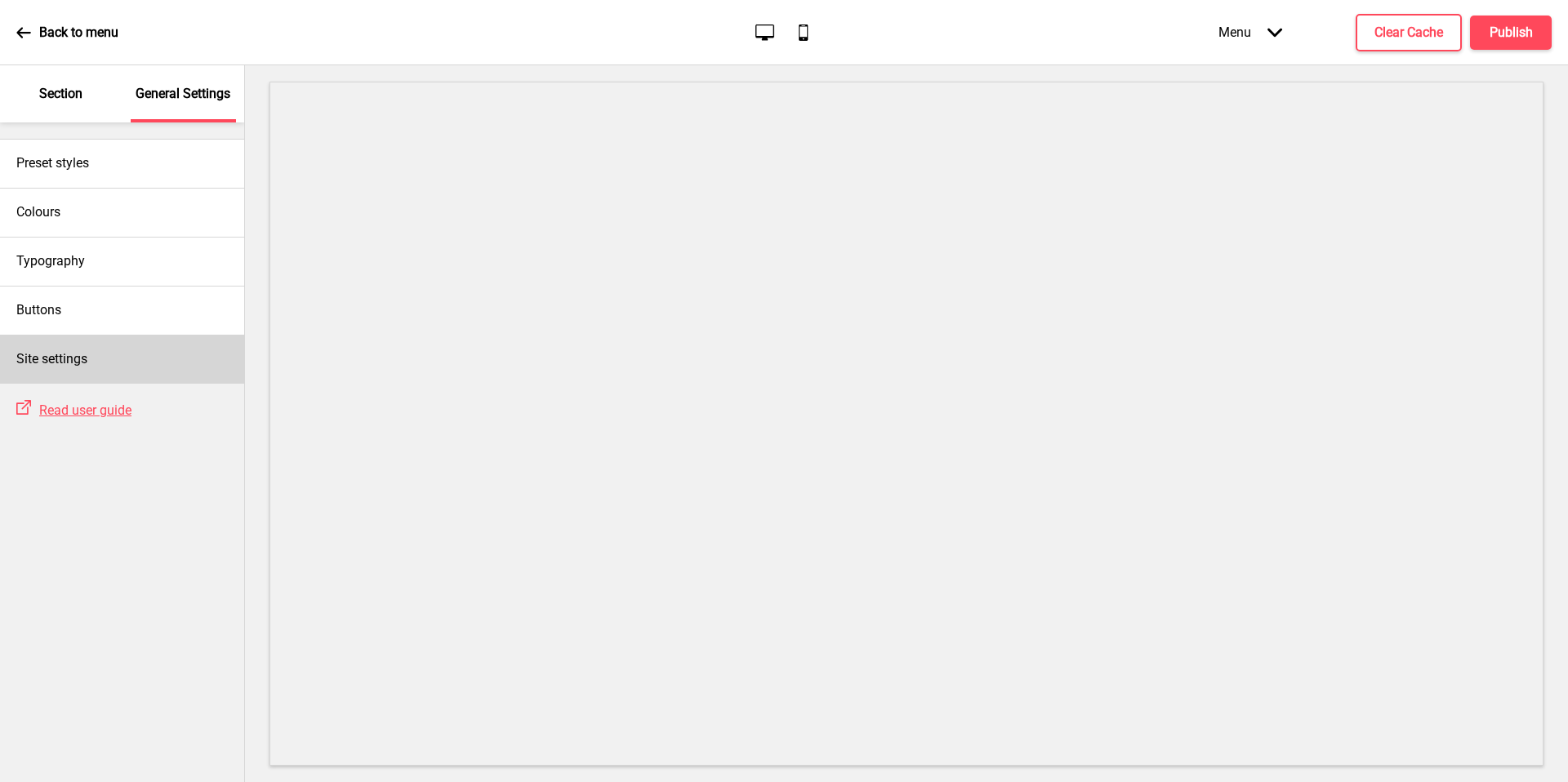
click at [120, 360] on div "Site settings" at bounding box center [122, 360] width 244 height 49
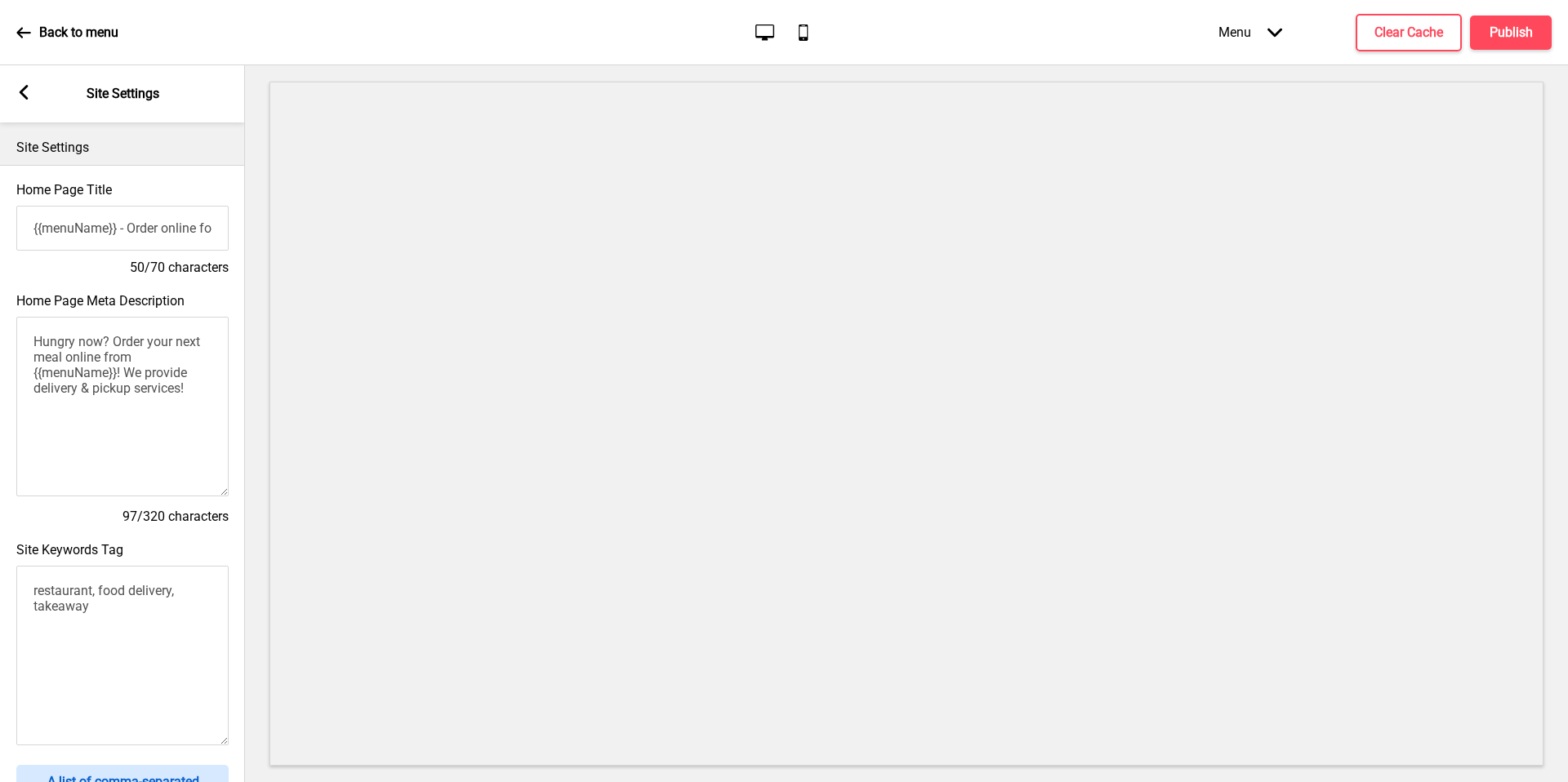
scroll to position [523, 0]
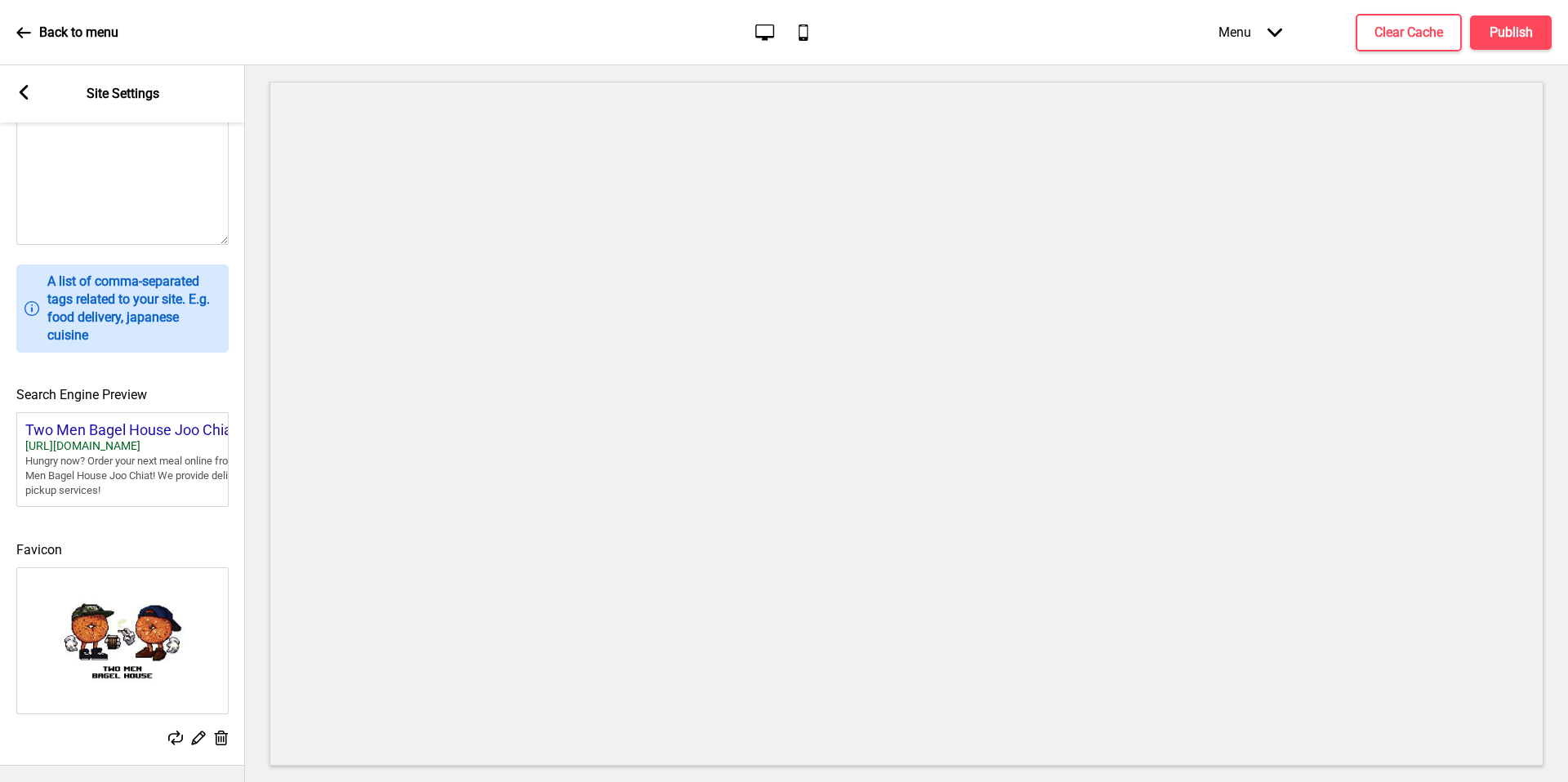
click at [152, 678] on img at bounding box center [122, 641] width 211 height 145
click at [190, 717] on div "Favicon Replace Edit Delete" at bounding box center [123, 636] width 245 height 241
click at [197, 730] on rect at bounding box center [198, 738] width 17 height 17
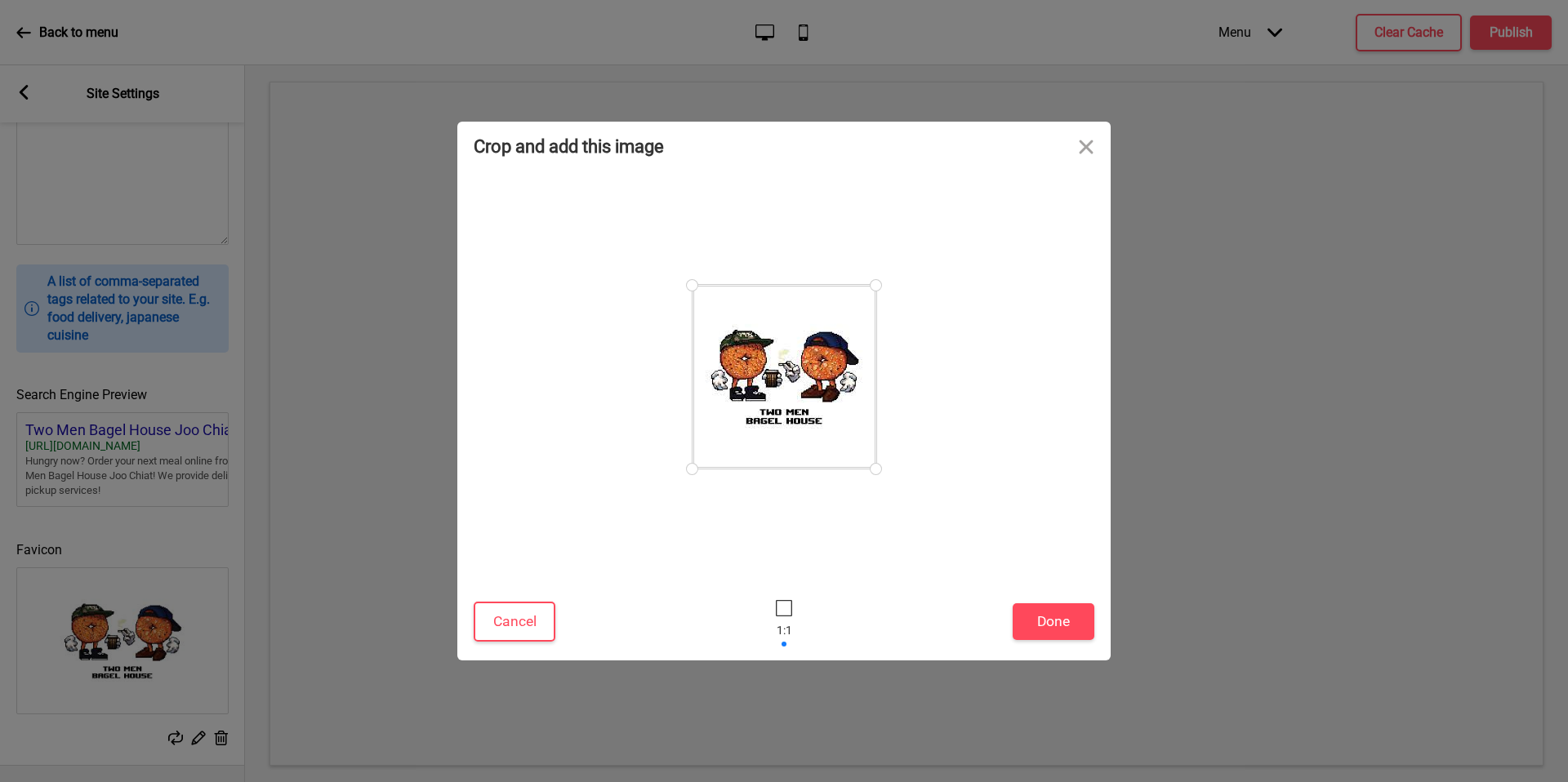
click at [820, 381] on div at bounding box center [785, 377] width 184 height 184
click at [538, 611] on button "Cancel" at bounding box center [514, 622] width 82 height 40
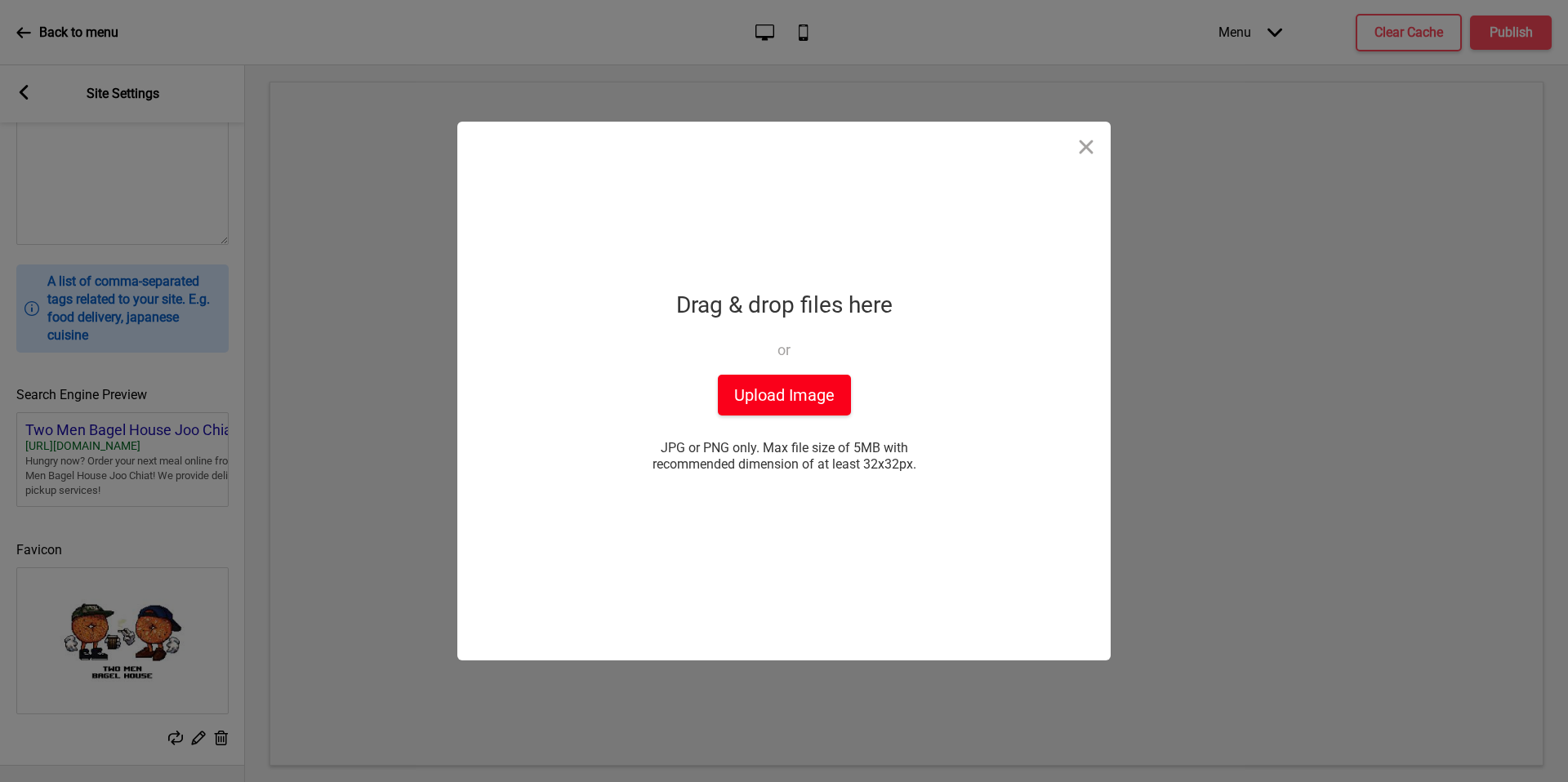
click at [743, 406] on button "Upload Image" at bounding box center [784, 394] width 133 height 41
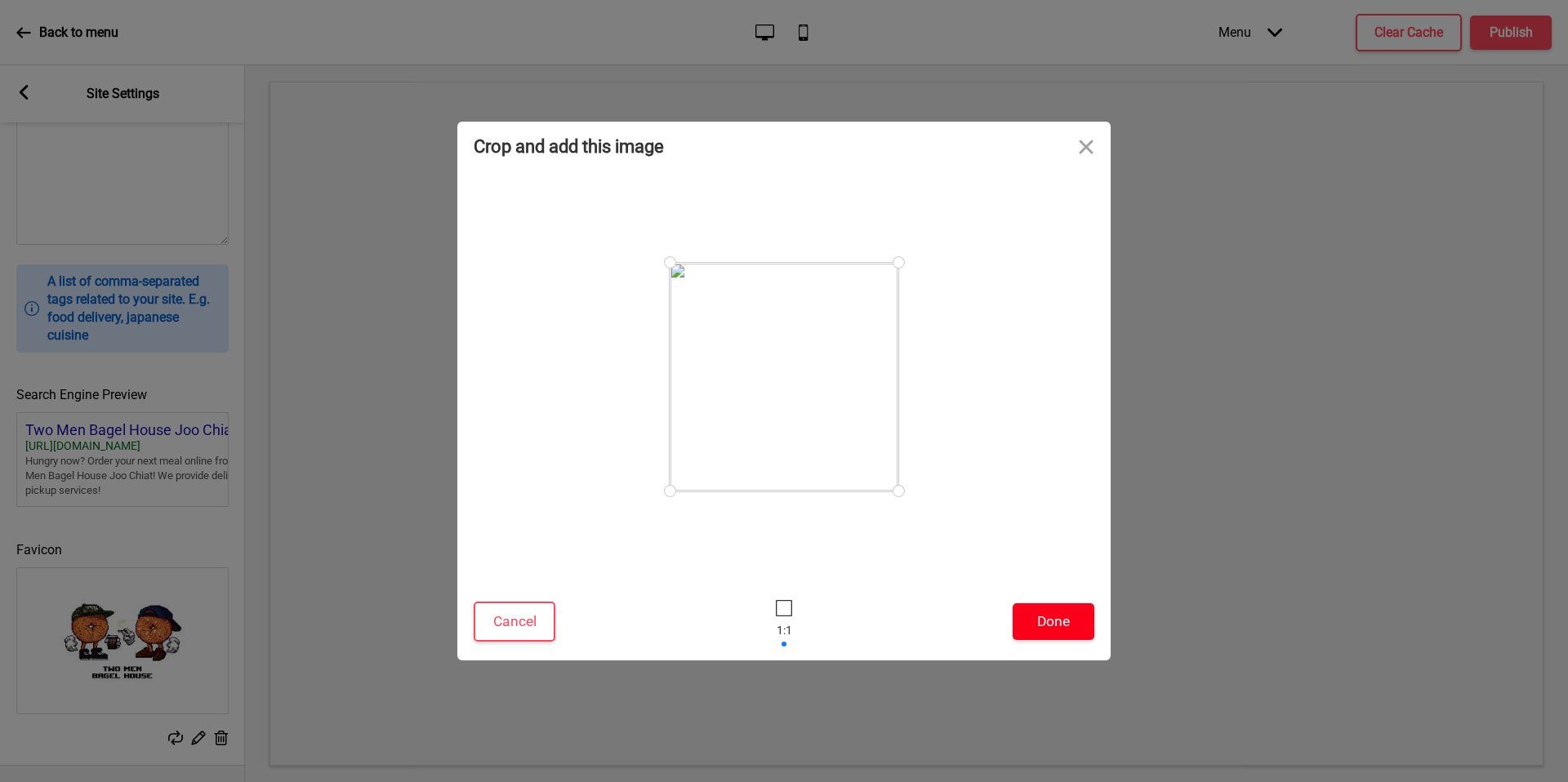
click at [1055, 607] on button "Done" at bounding box center [1053, 622] width 82 height 37
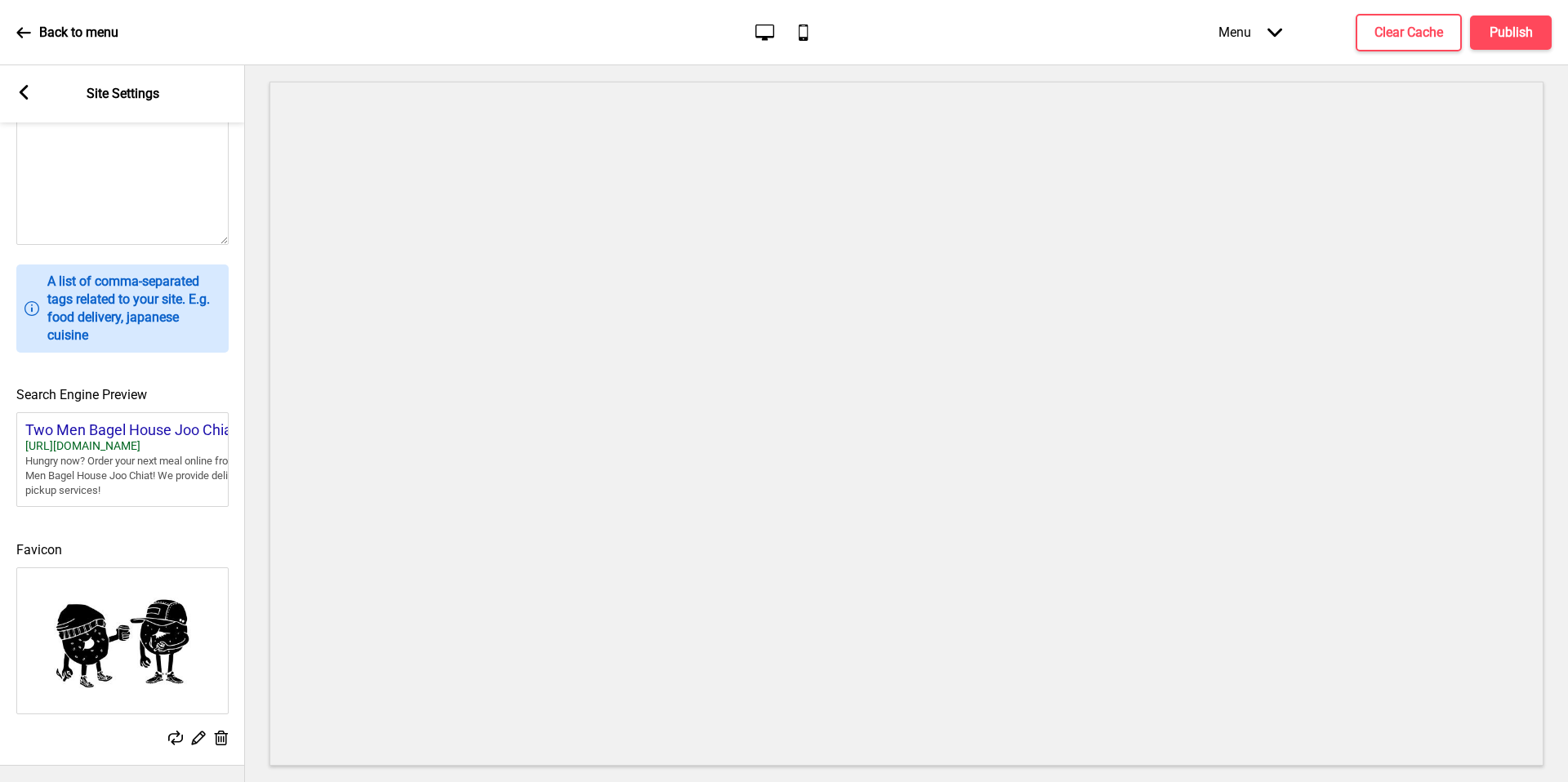
click at [20, 94] on rect at bounding box center [24, 92] width 15 height 15
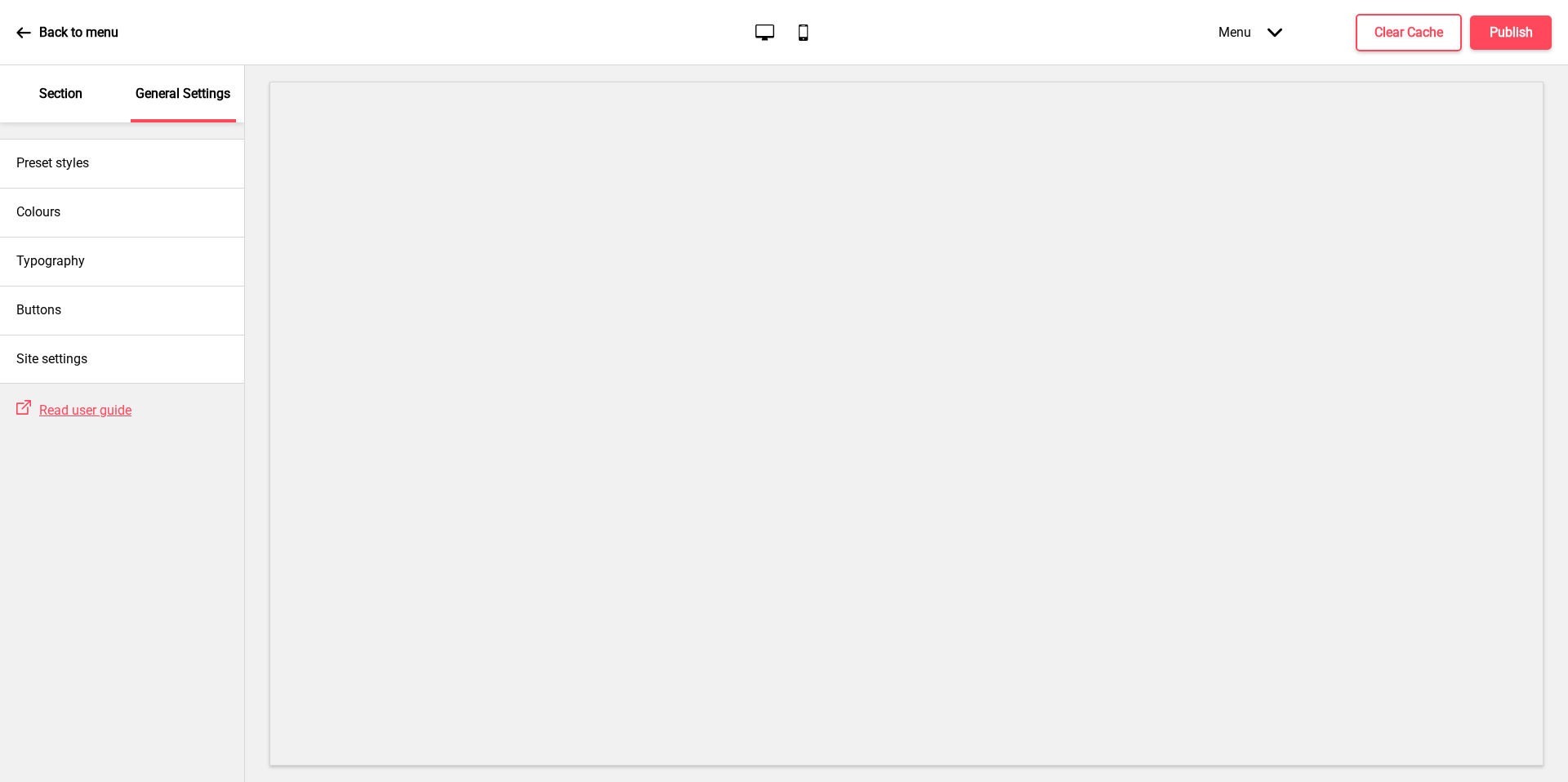
click at [53, 92] on p "Section" at bounding box center [61, 94] width 44 height 18
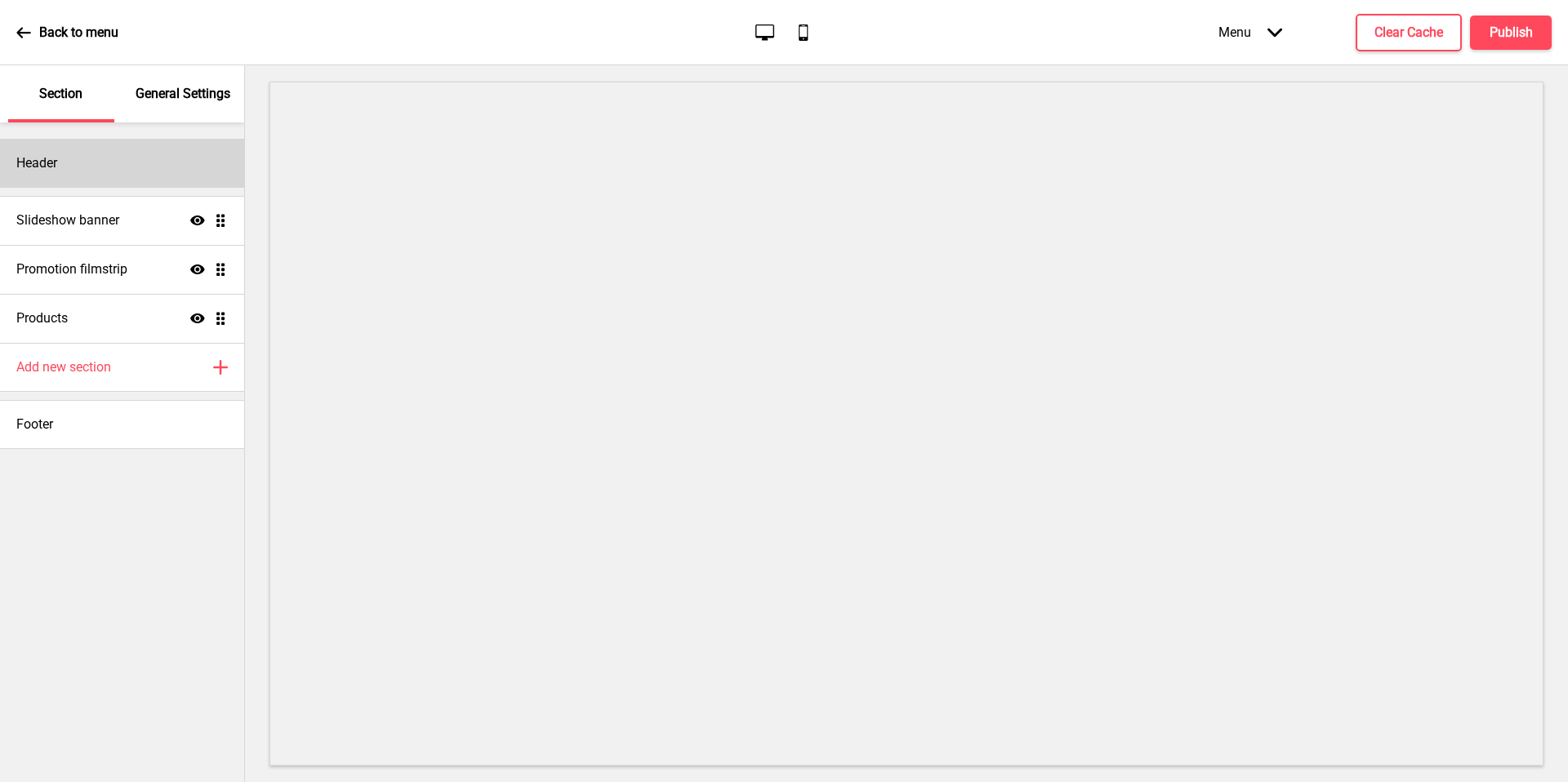
click at [114, 175] on div "Header" at bounding box center [122, 163] width 244 height 49
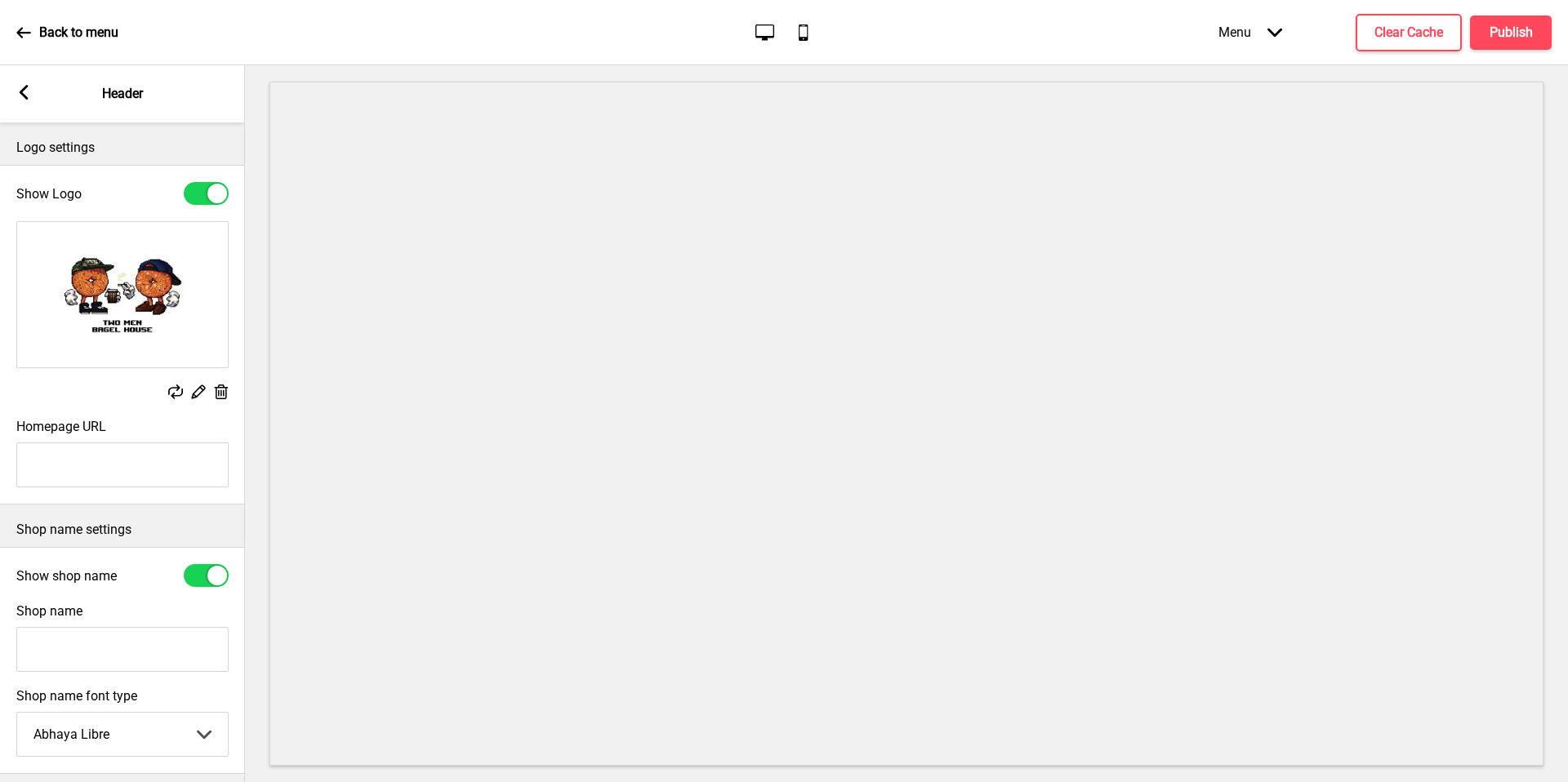
click at [92, 326] on img at bounding box center [122, 295] width 211 height 145
click at [202, 391] on icon at bounding box center [199, 392] width 14 height 14
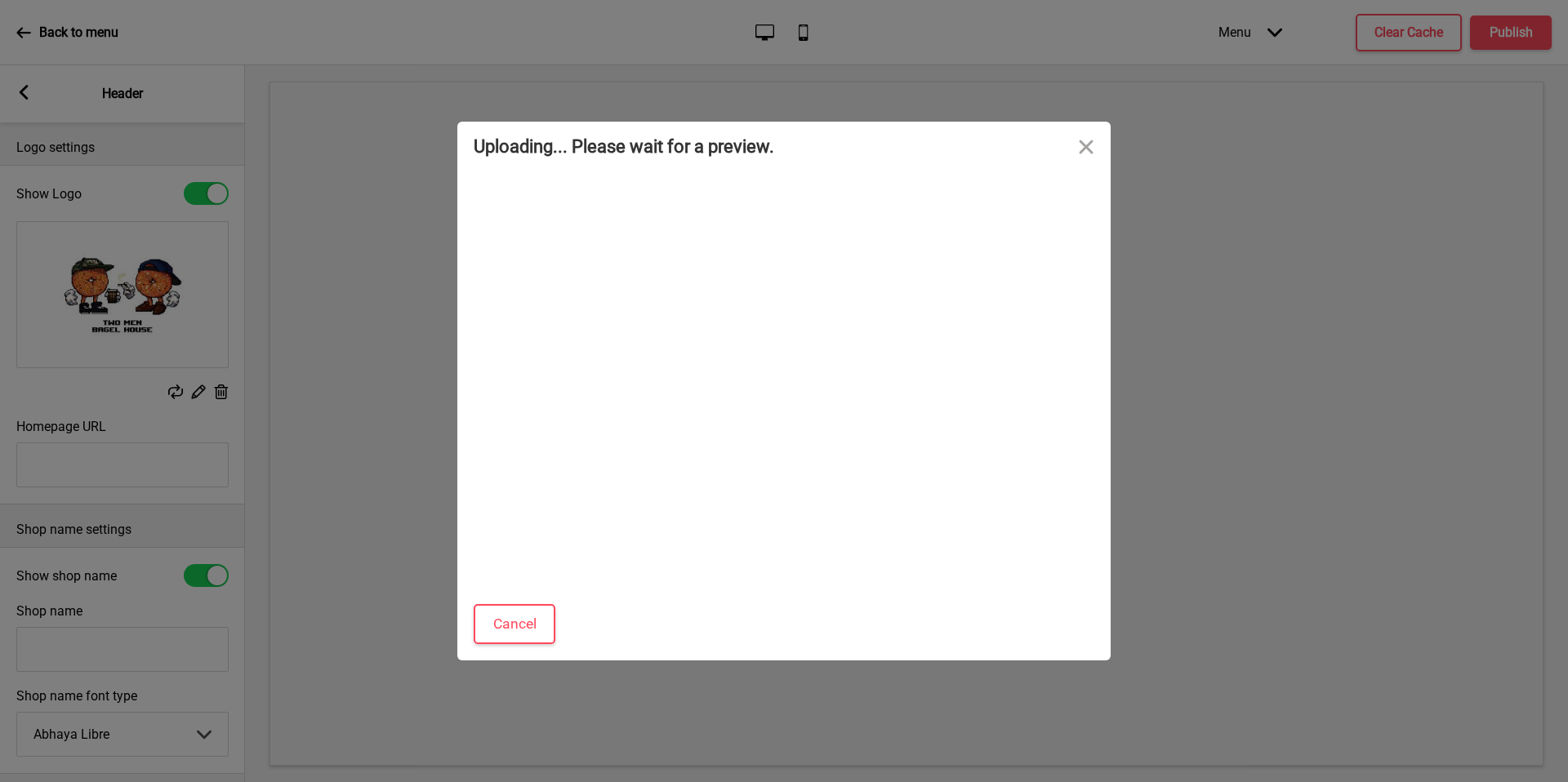
click at [168, 315] on div "Uploading... Please wait for a preview. Cancel Skip preview and accept Drop a f…" at bounding box center [784, 391] width 1568 height 782
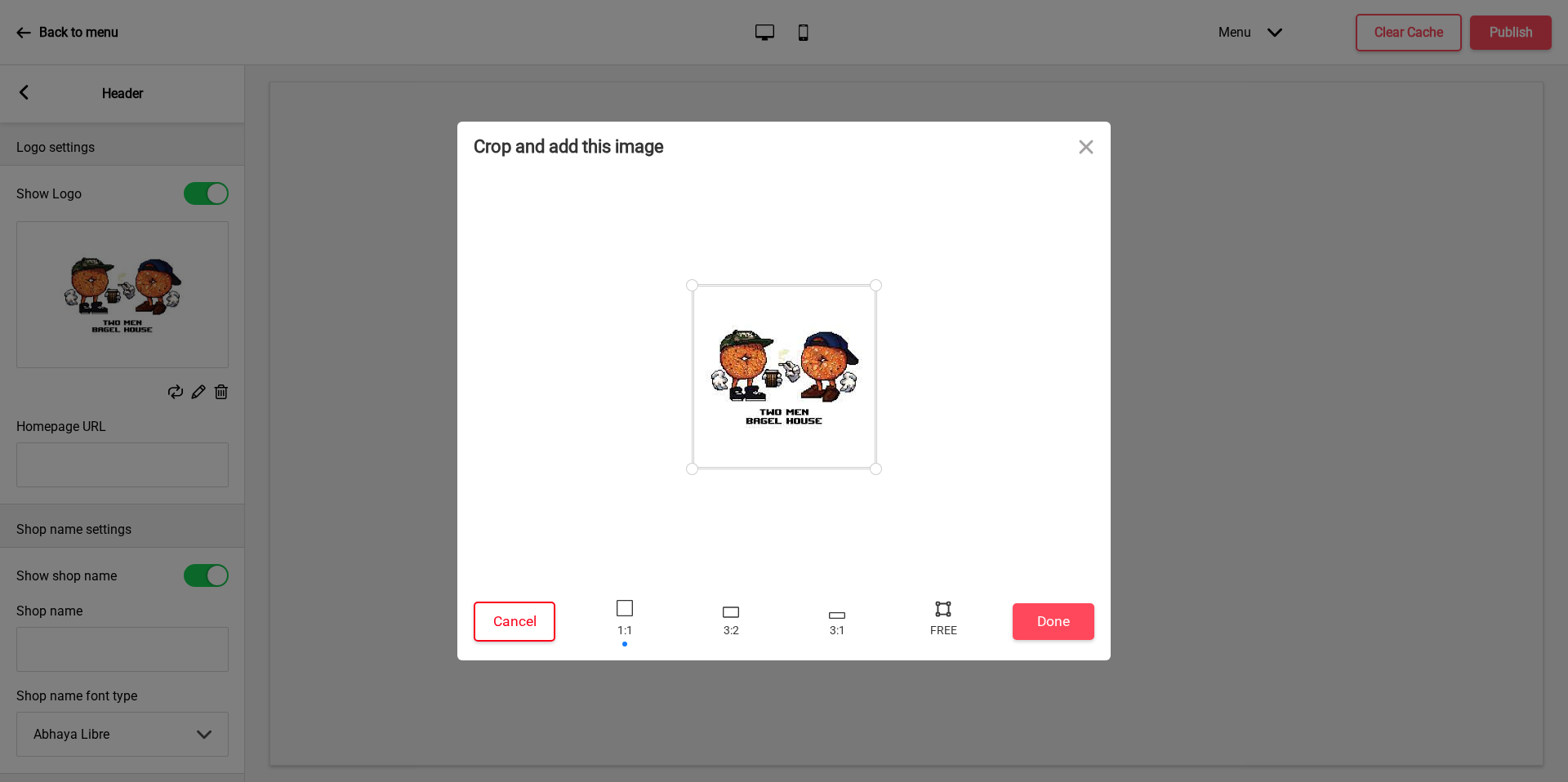
click at [543, 614] on button "Cancel" at bounding box center [514, 622] width 82 height 40
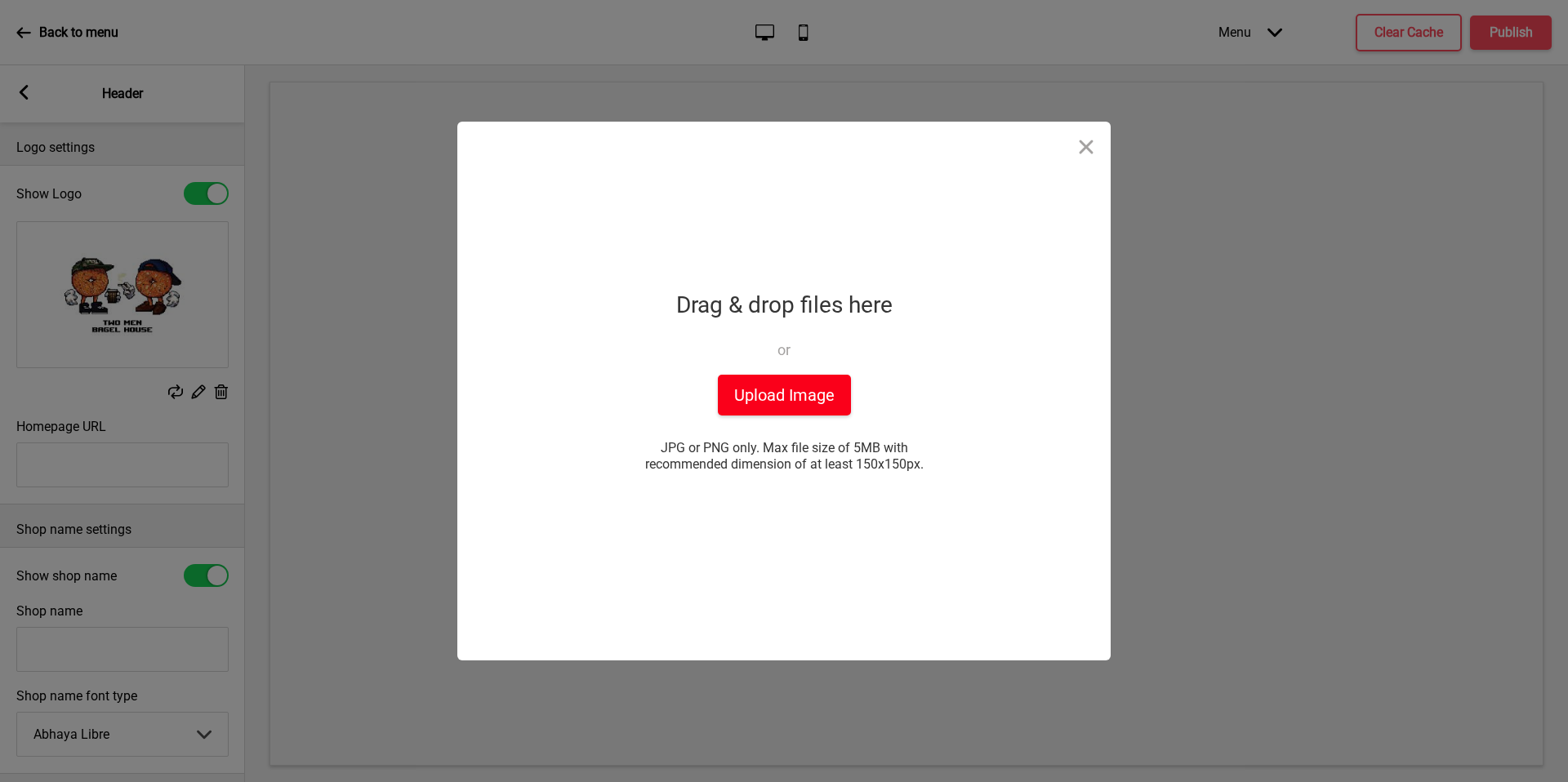
click at [834, 401] on button "Upload Image" at bounding box center [784, 394] width 133 height 41
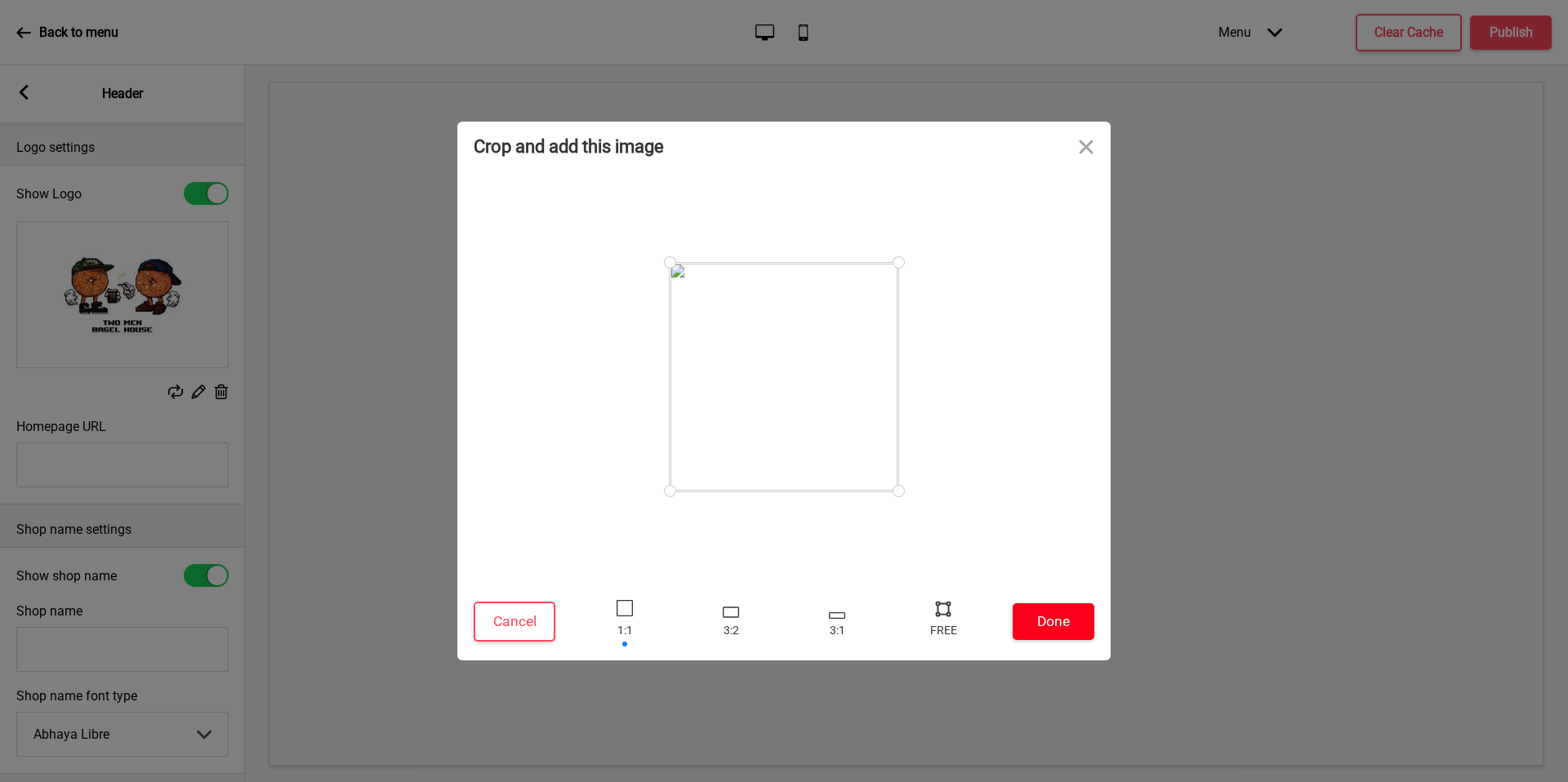
click at [1048, 637] on button "Done" at bounding box center [1053, 622] width 82 height 37
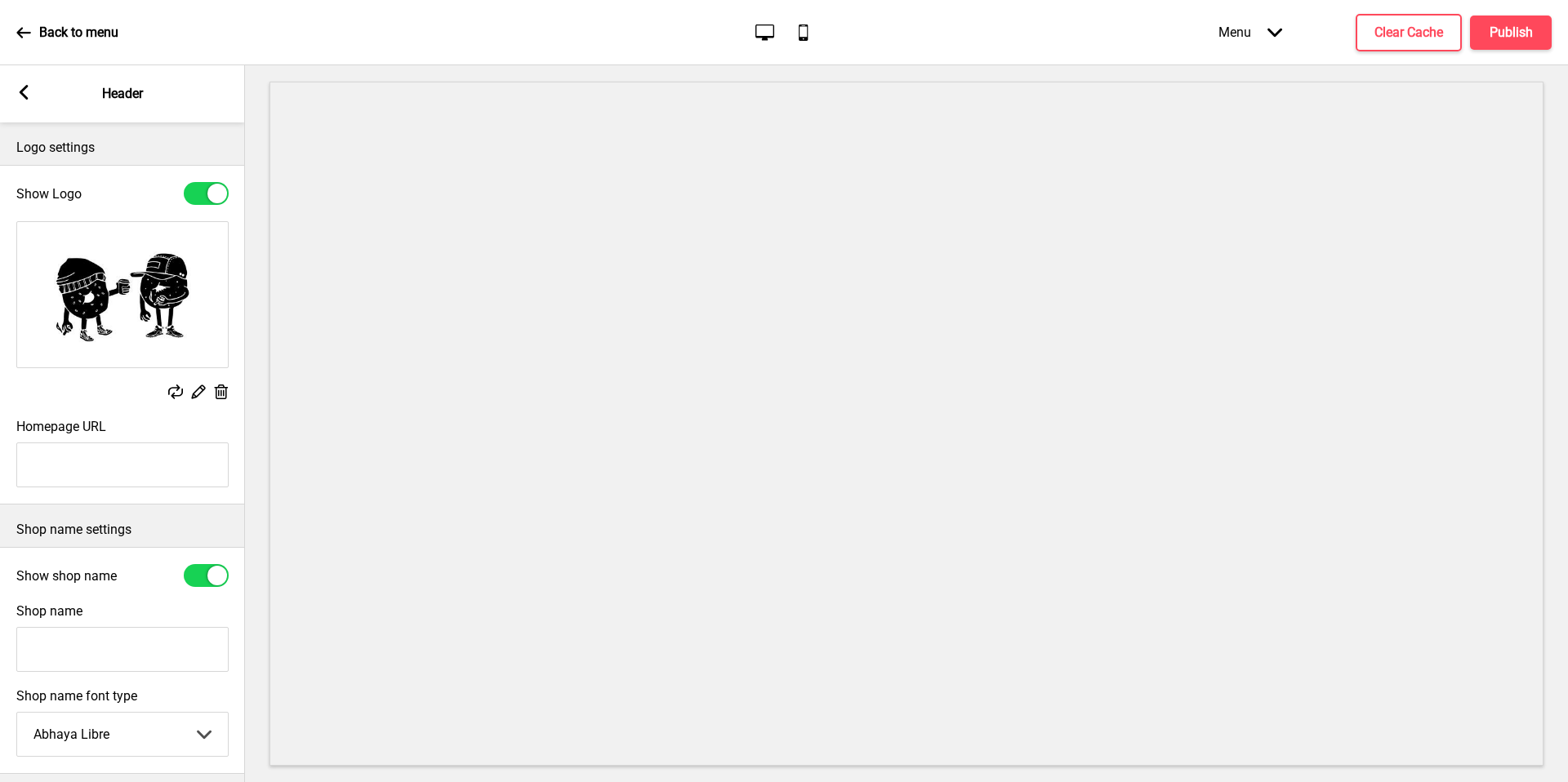
click at [19, 91] on rect at bounding box center [24, 92] width 15 height 15
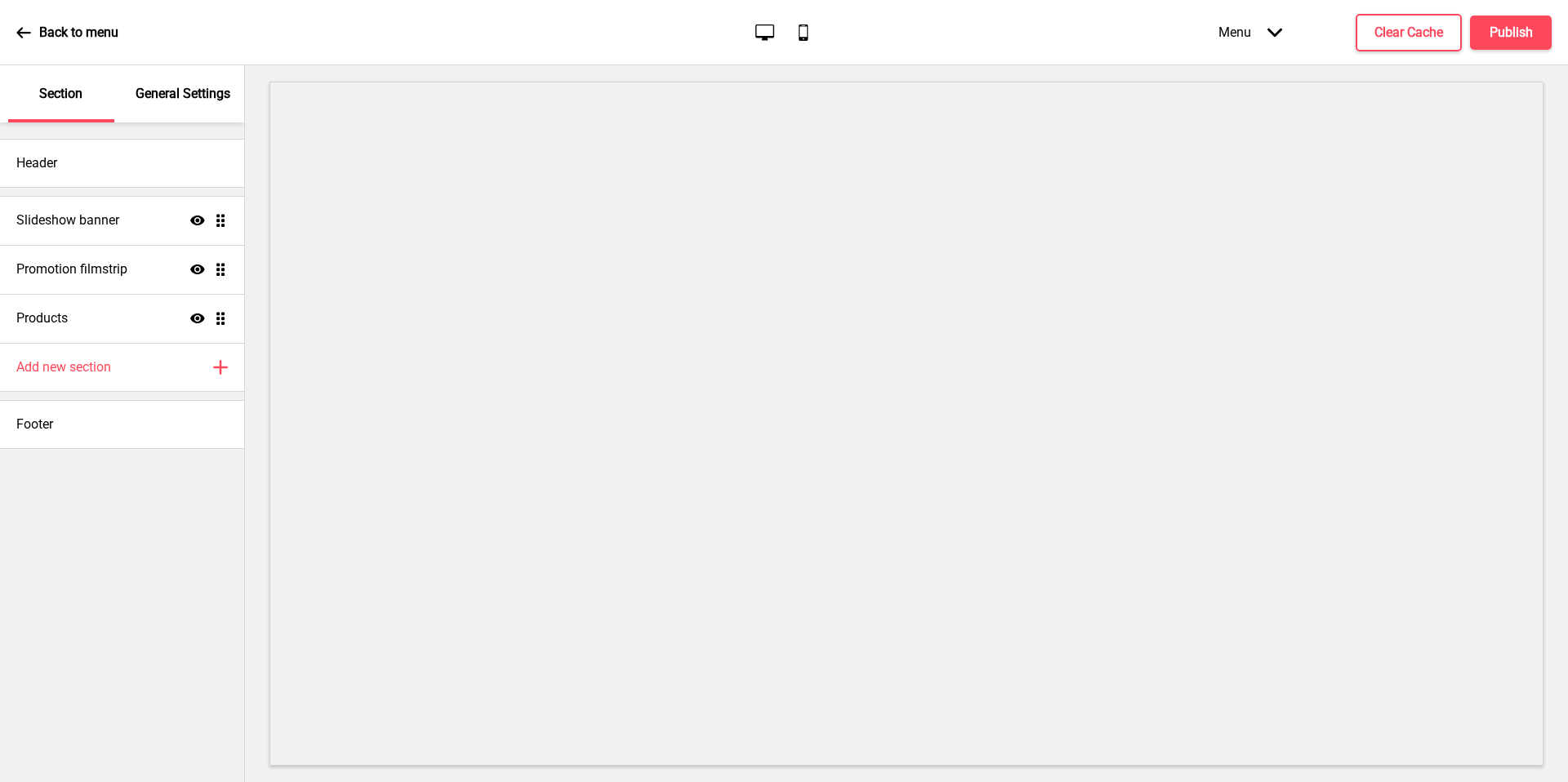
click at [185, 104] on div "General Settings" at bounding box center [183, 94] width 106 height 57
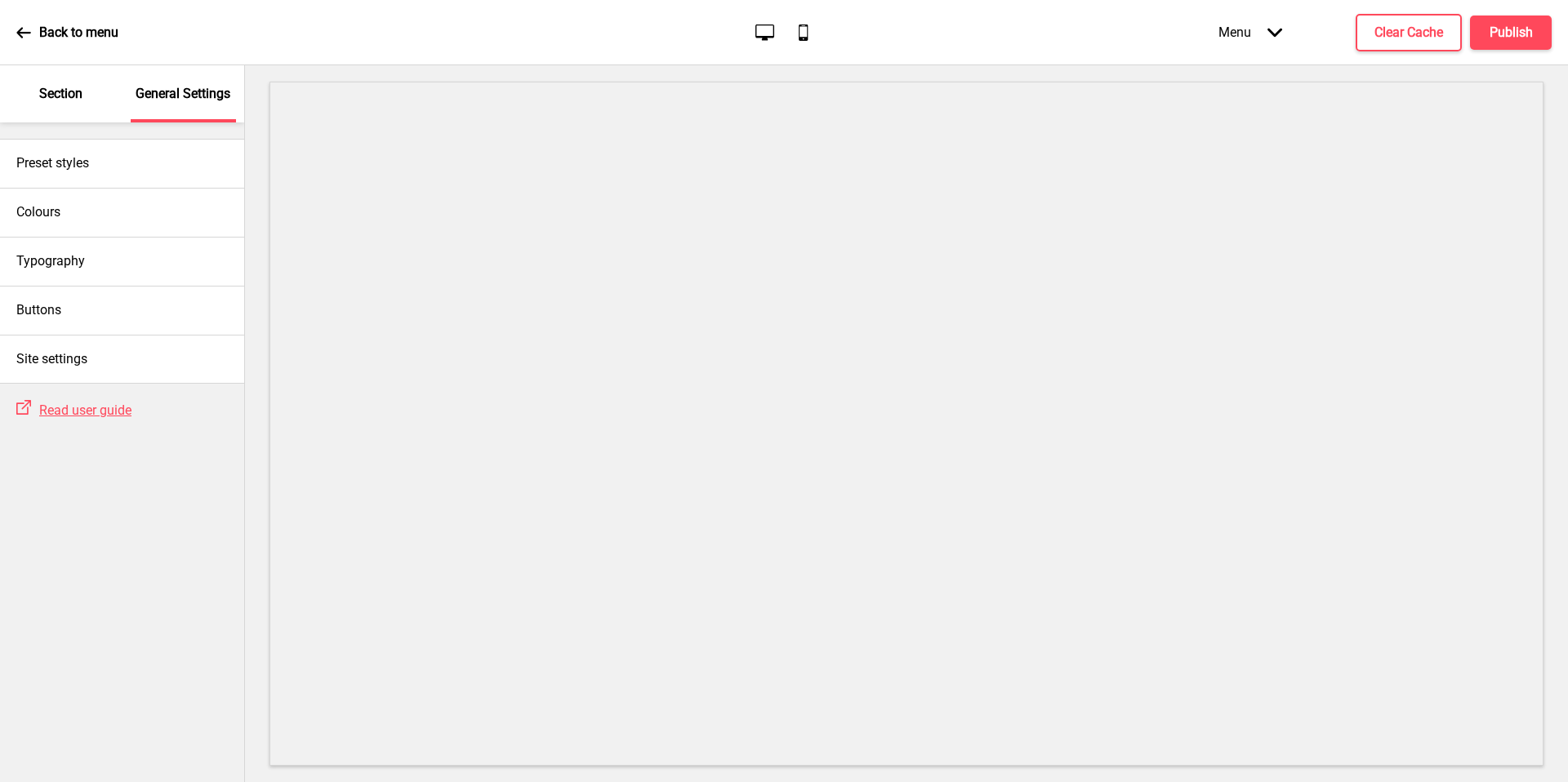
click at [97, 94] on div "Section" at bounding box center [60, 94] width 106 height 57
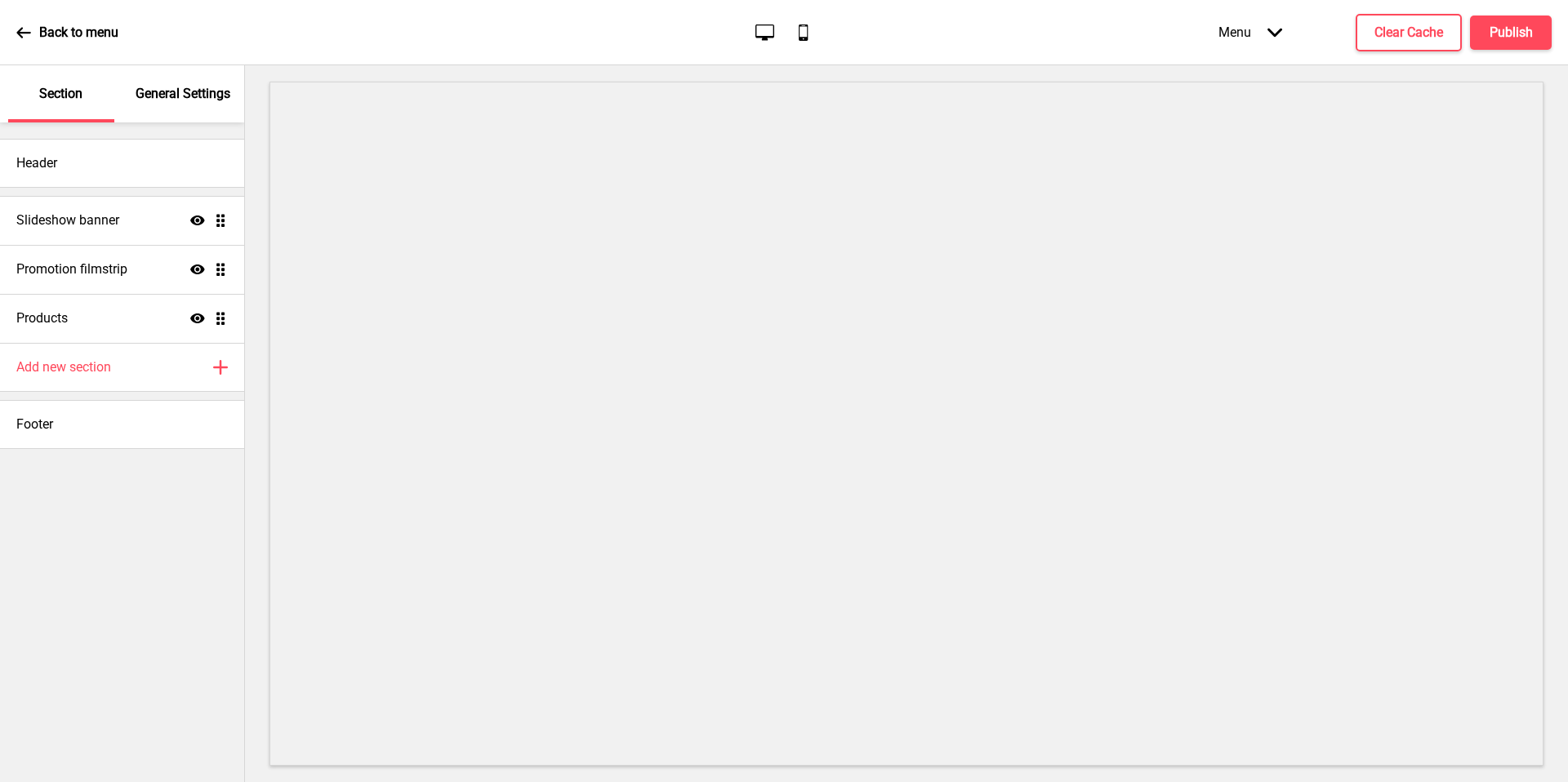
click at [164, 131] on div "Header Slideshow banner Show Drag Promotion filmstrip Show Drag Products Show D…" at bounding box center [122, 286] width 244 height 326
click at [162, 89] on p "General Settings" at bounding box center [183, 94] width 95 height 18
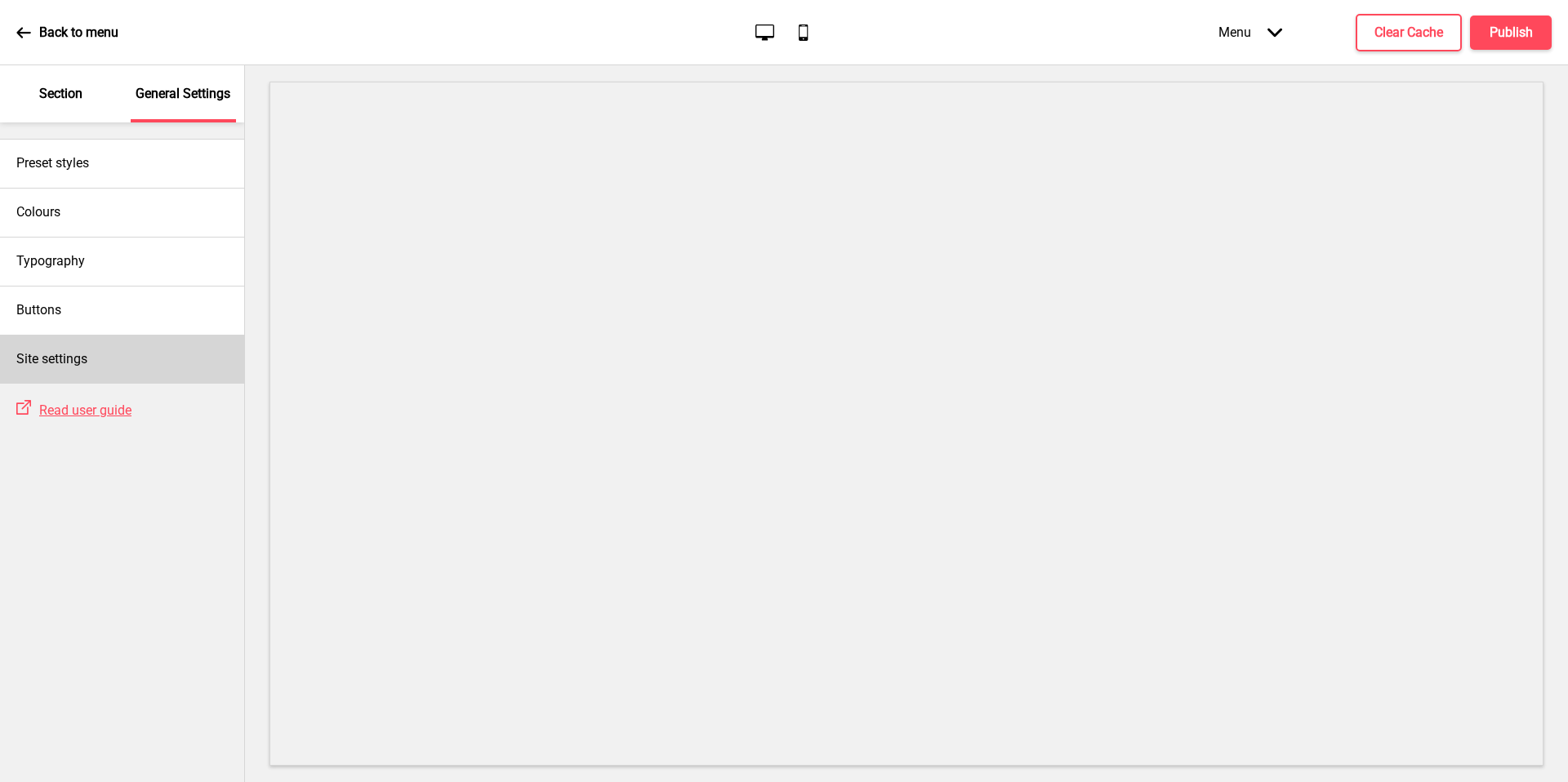
click at [138, 374] on div "Site settings" at bounding box center [122, 360] width 244 height 49
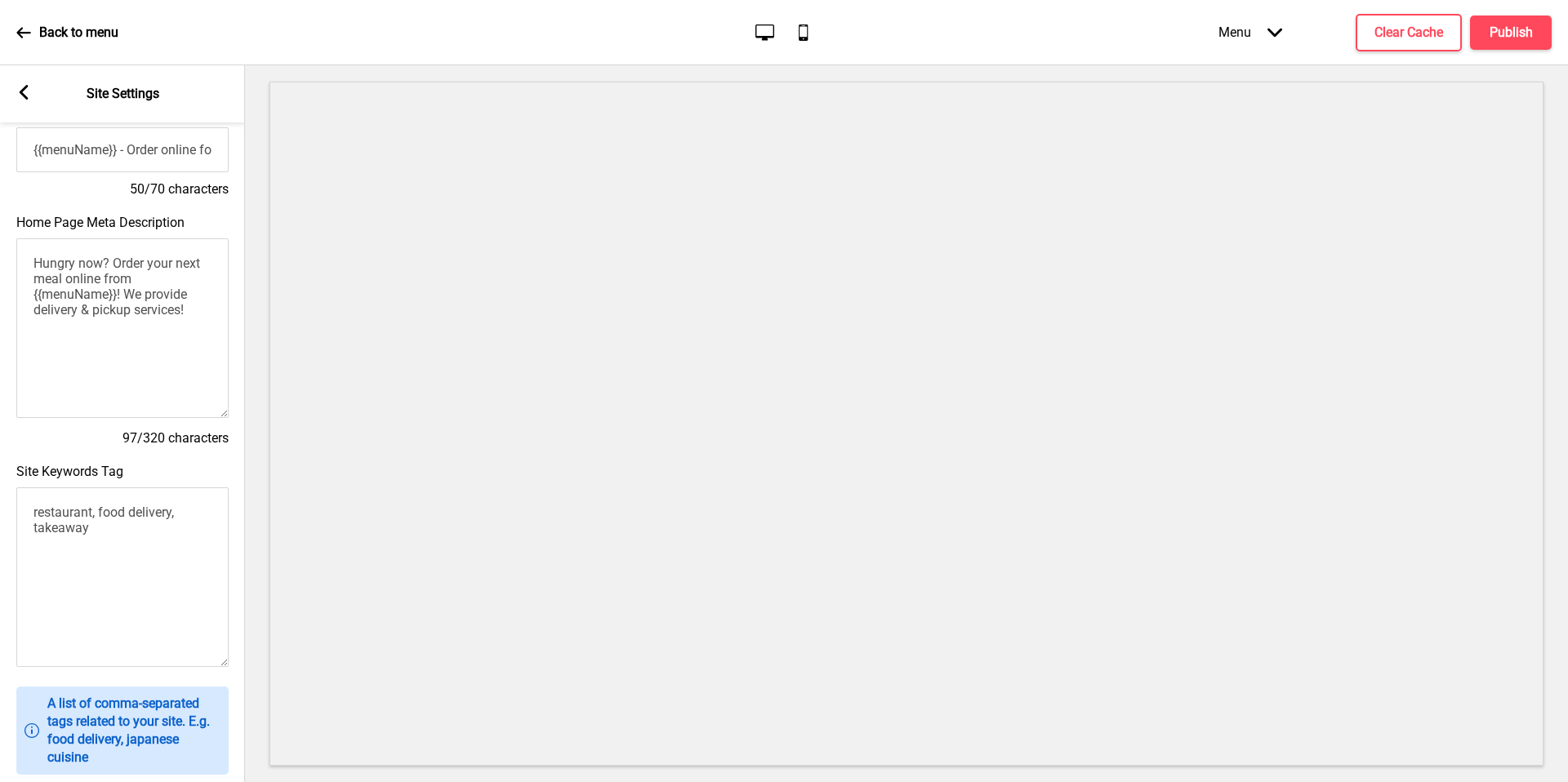
scroll to position [0, 0]
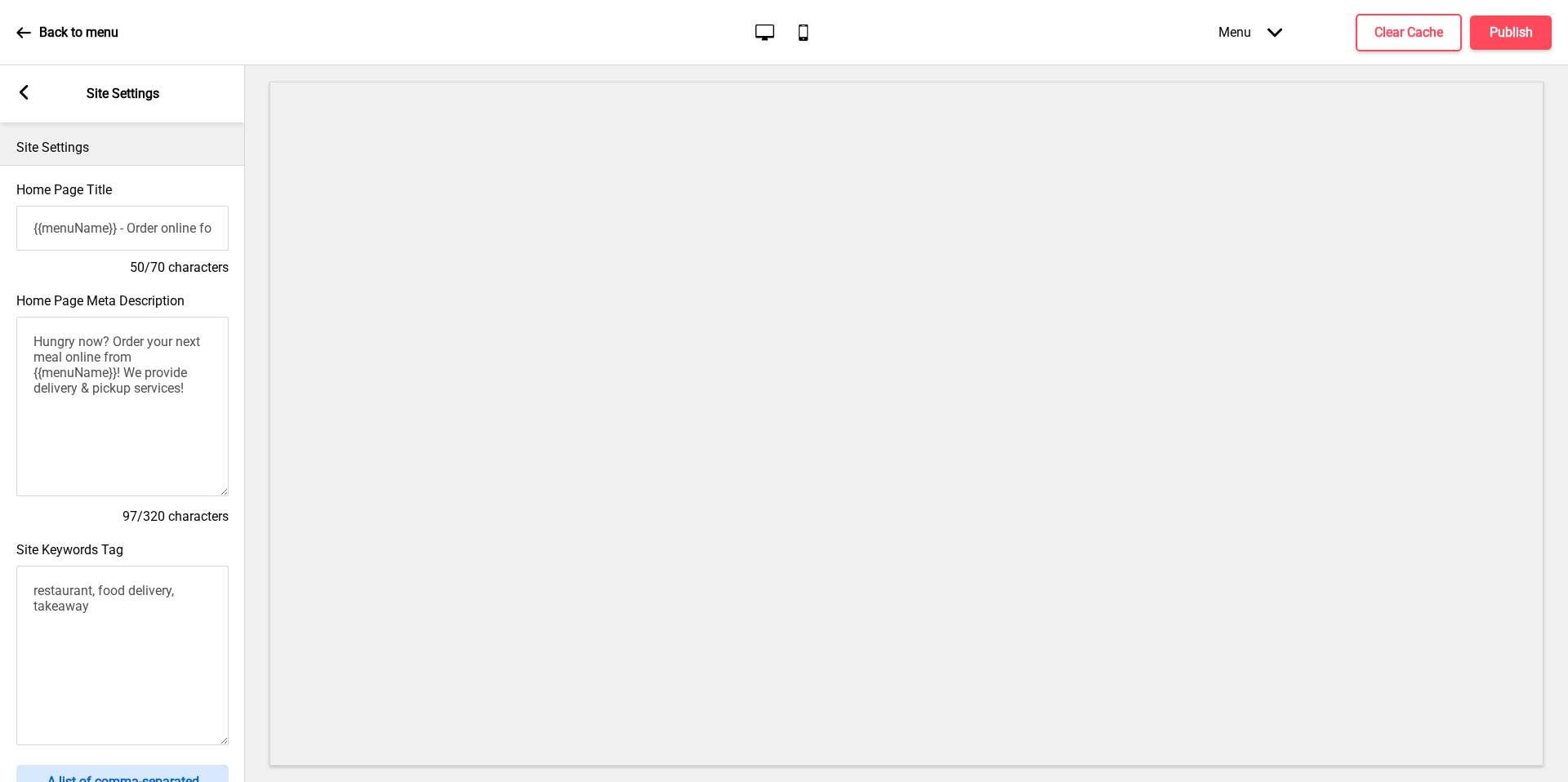
click at [40, 82] on div "Arrow left Site Settings" at bounding box center [123, 94] width 245 height 57
click at [29, 22] on div "Back to menu" at bounding box center [67, 33] width 102 height 44
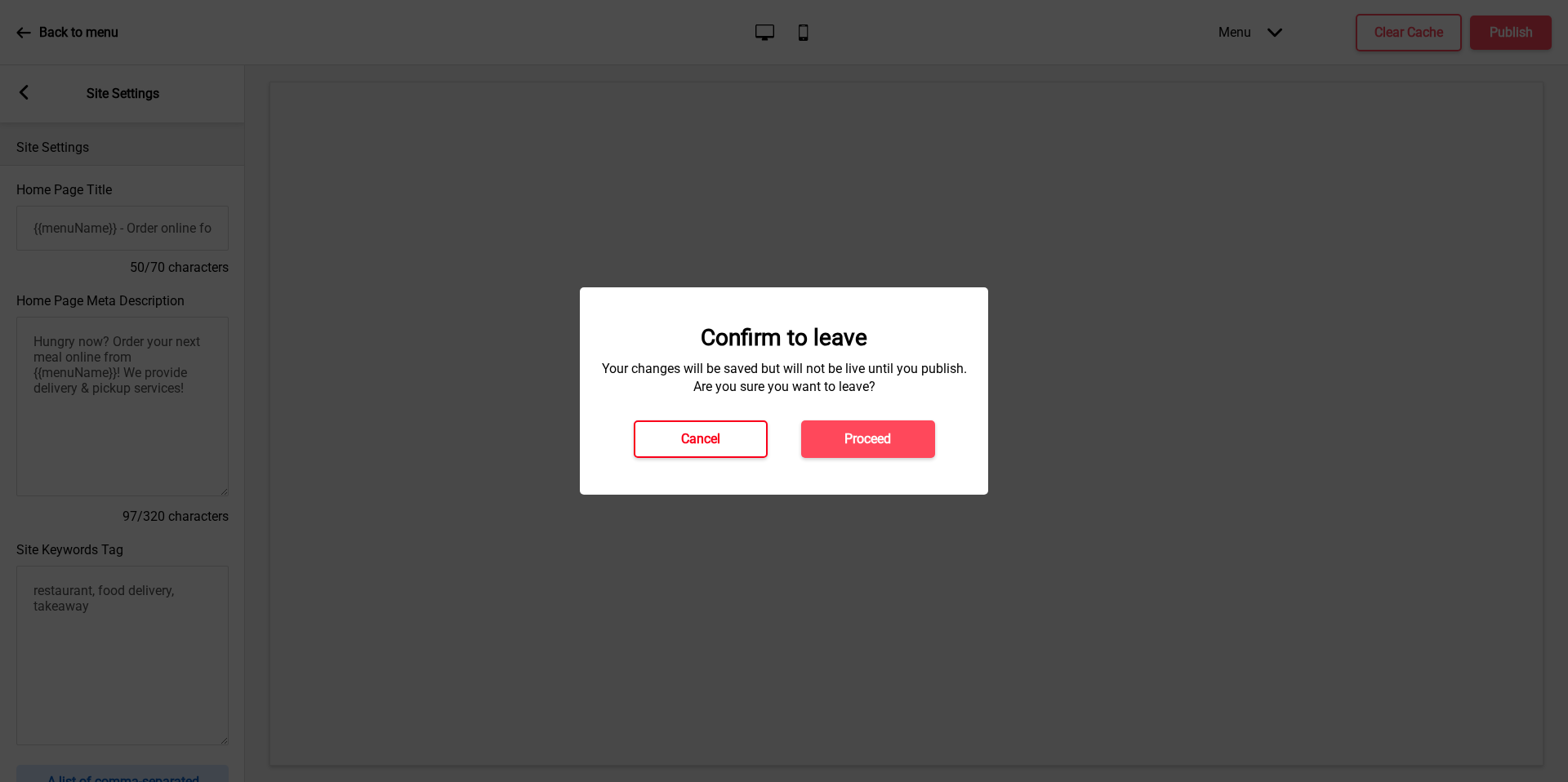
click at [705, 444] on h4 "Cancel" at bounding box center [701, 439] width 40 height 18
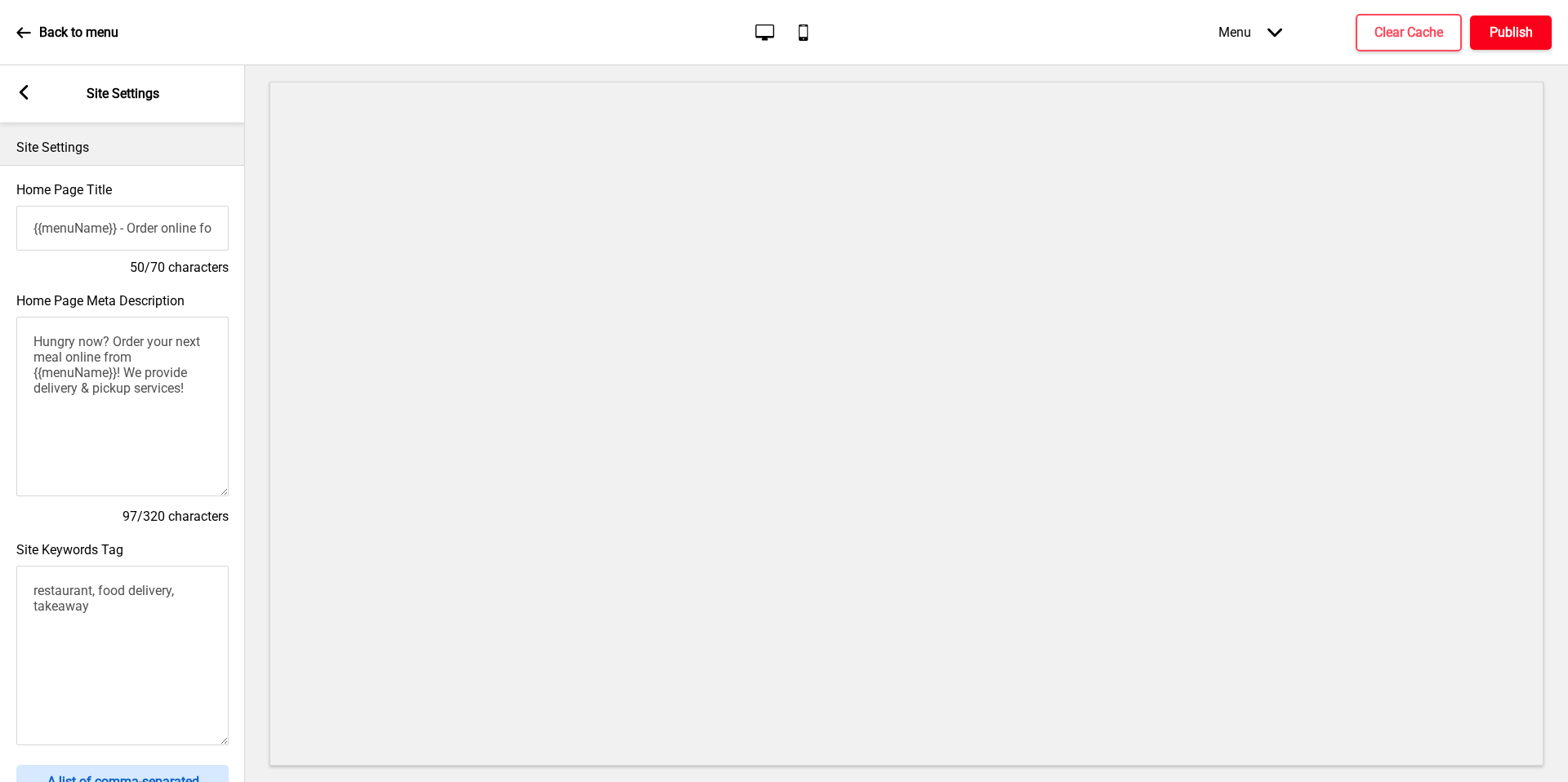
click at [1524, 28] on h4 "Publish" at bounding box center [1512, 33] width 44 height 18
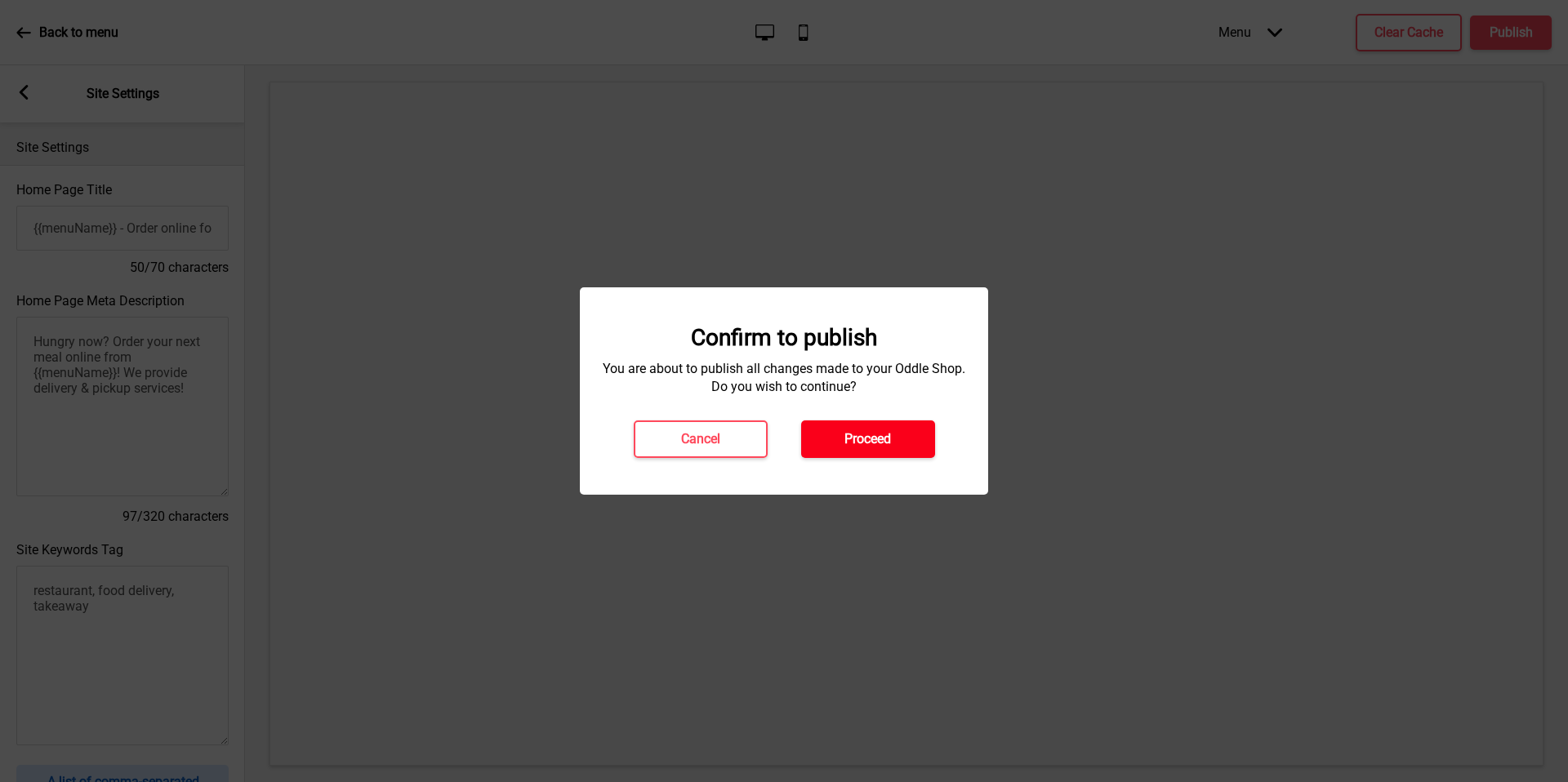
click at [885, 435] on h4 "Proceed" at bounding box center [867, 439] width 46 height 18
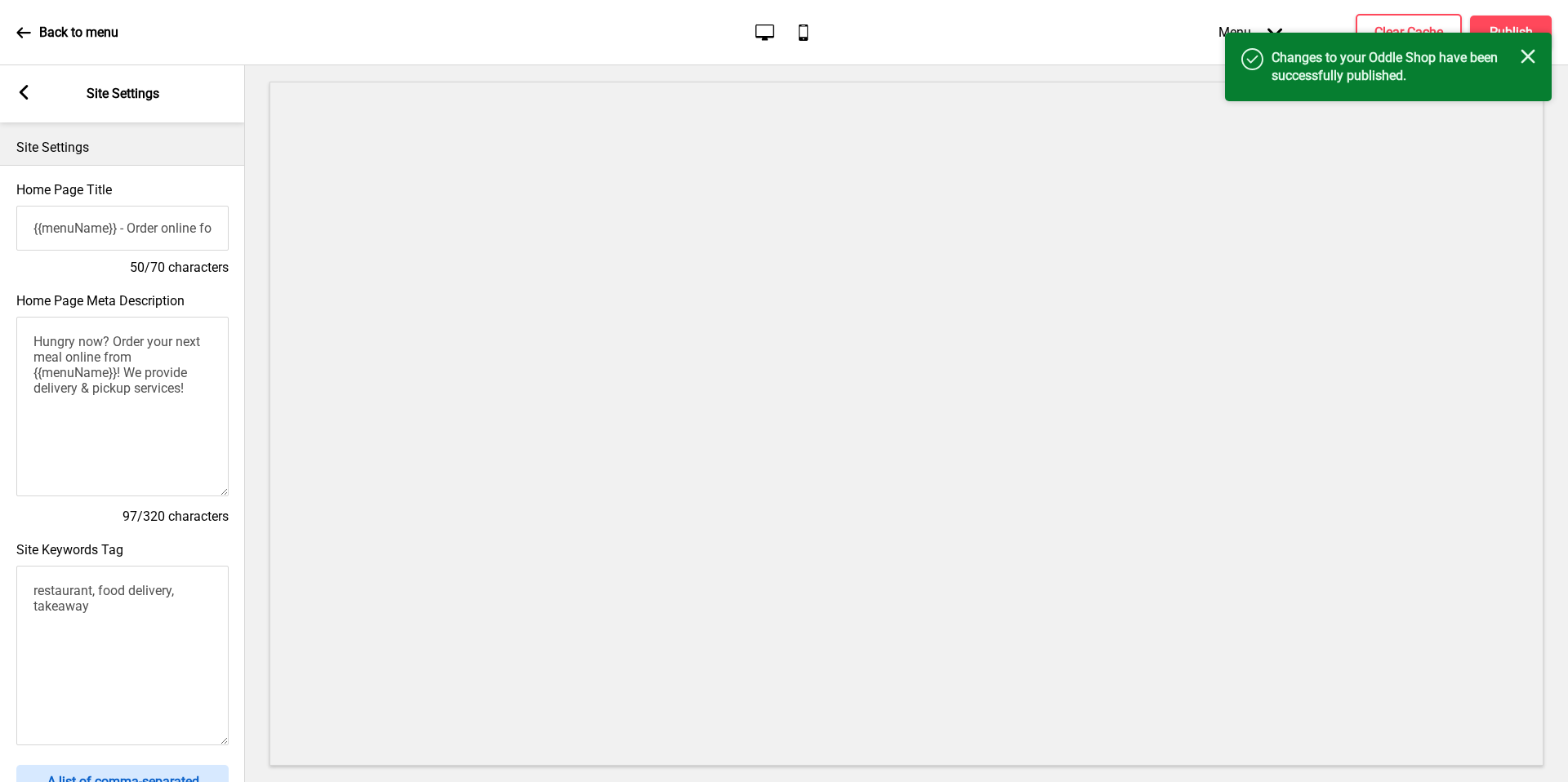
click at [31, 103] on div "Arrow left Site Settings" at bounding box center [123, 94] width 245 height 57
click at [15, 93] on div "Arrow left Site Settings" at bounding box center [123, 94] width 245 height 57
click at [25, 95] on icon at bounding box center [24, 92] width 9 height 15
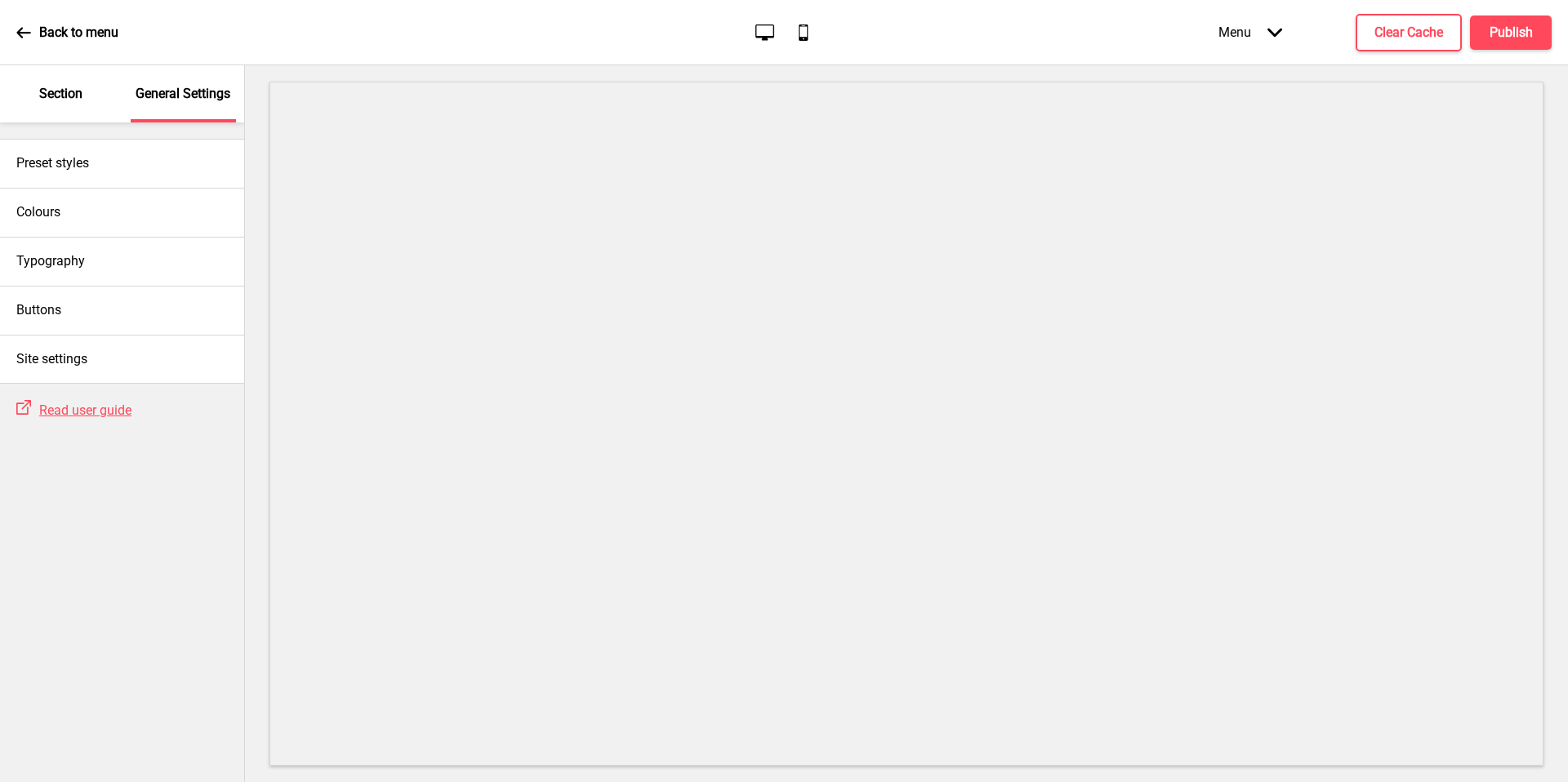
click at [73, 100] on p "Section" at bounding box center [61, 94] width 44 height 18
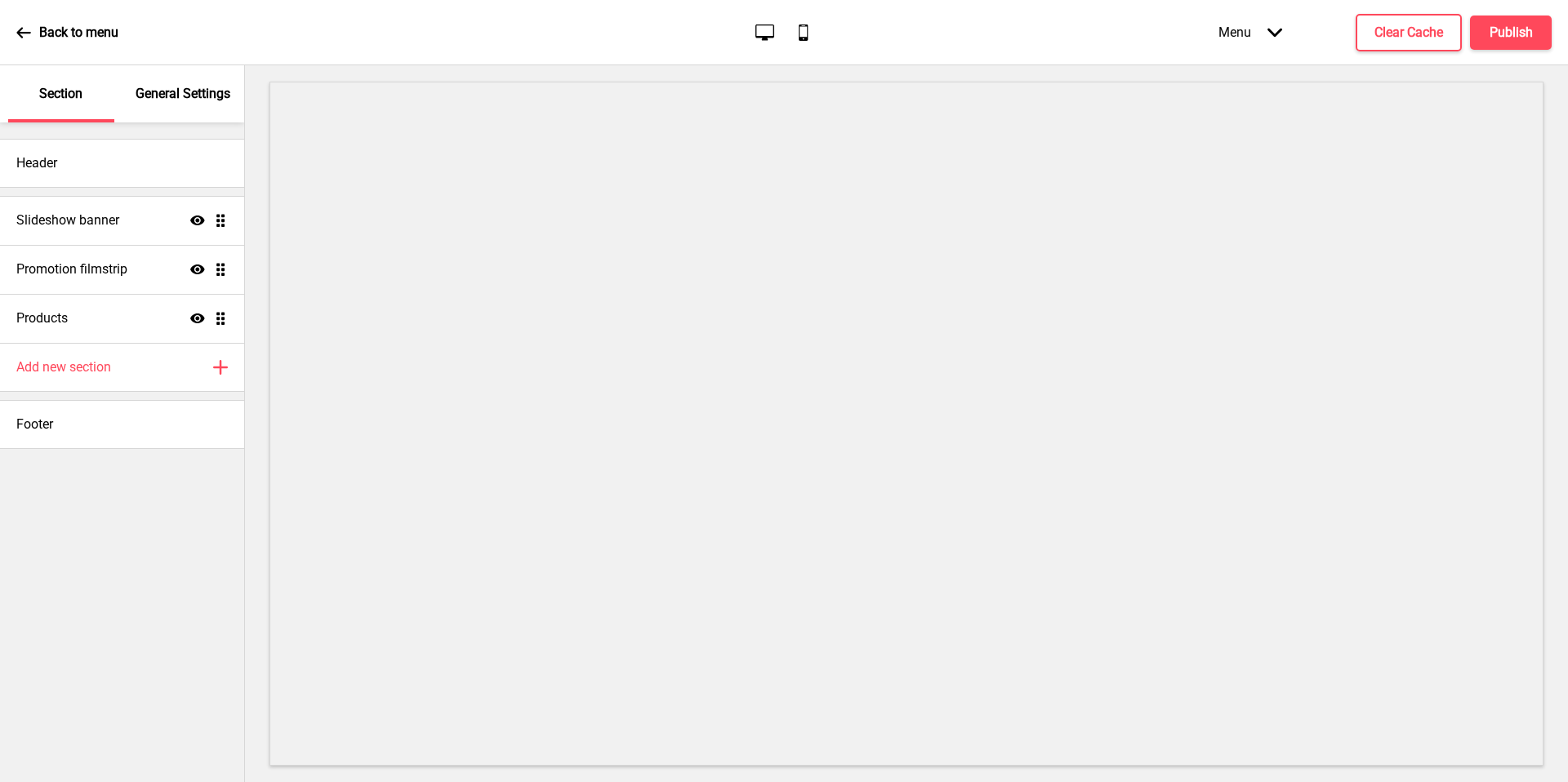
click at [174, 99] on p "General Settings" at bounding box center [183, 94] width 95 height 18
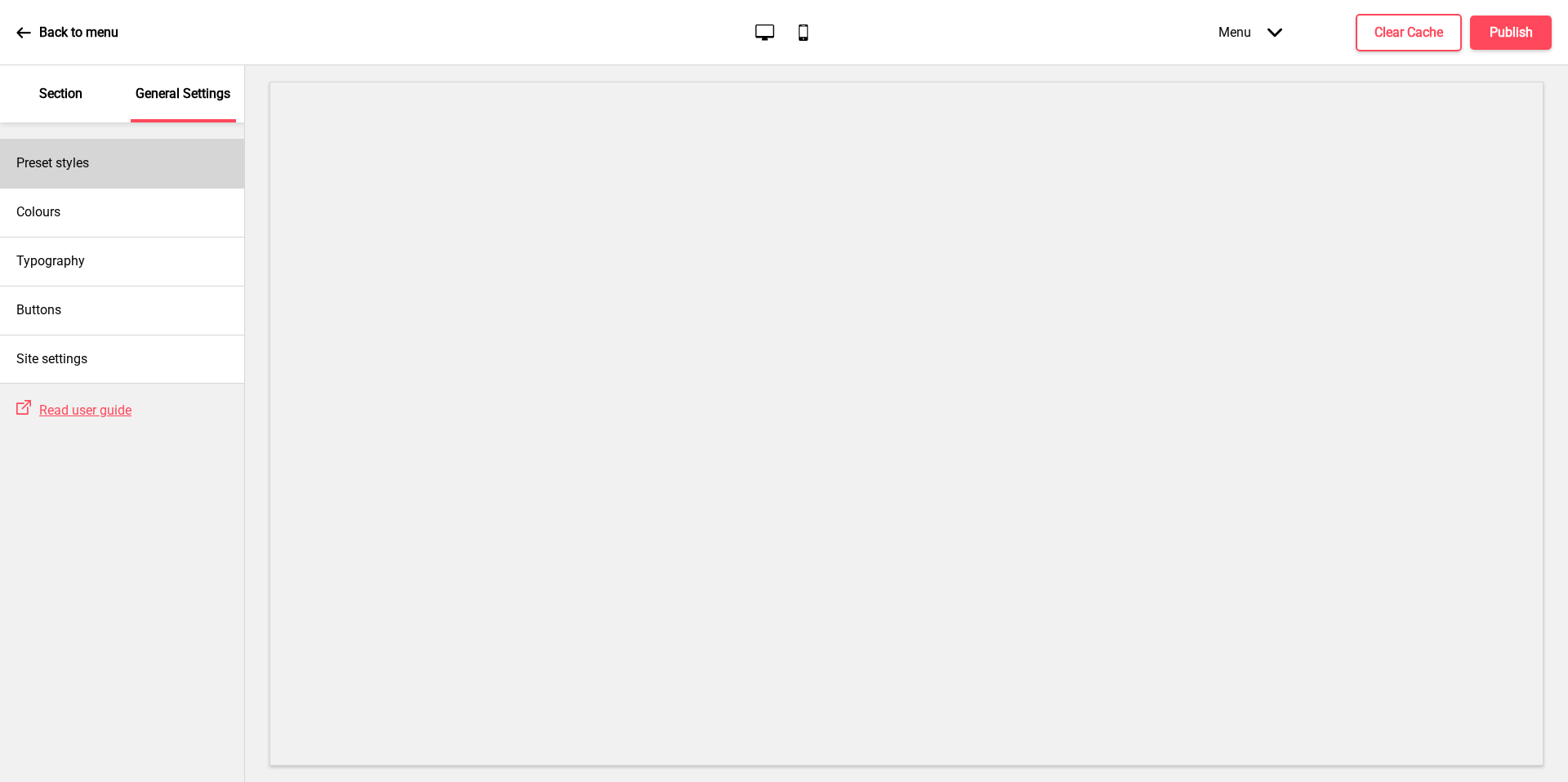
click at [134, 173] on div "Preset styles" at bounding box center [122, 163] width 244 height 49
select select "modern"
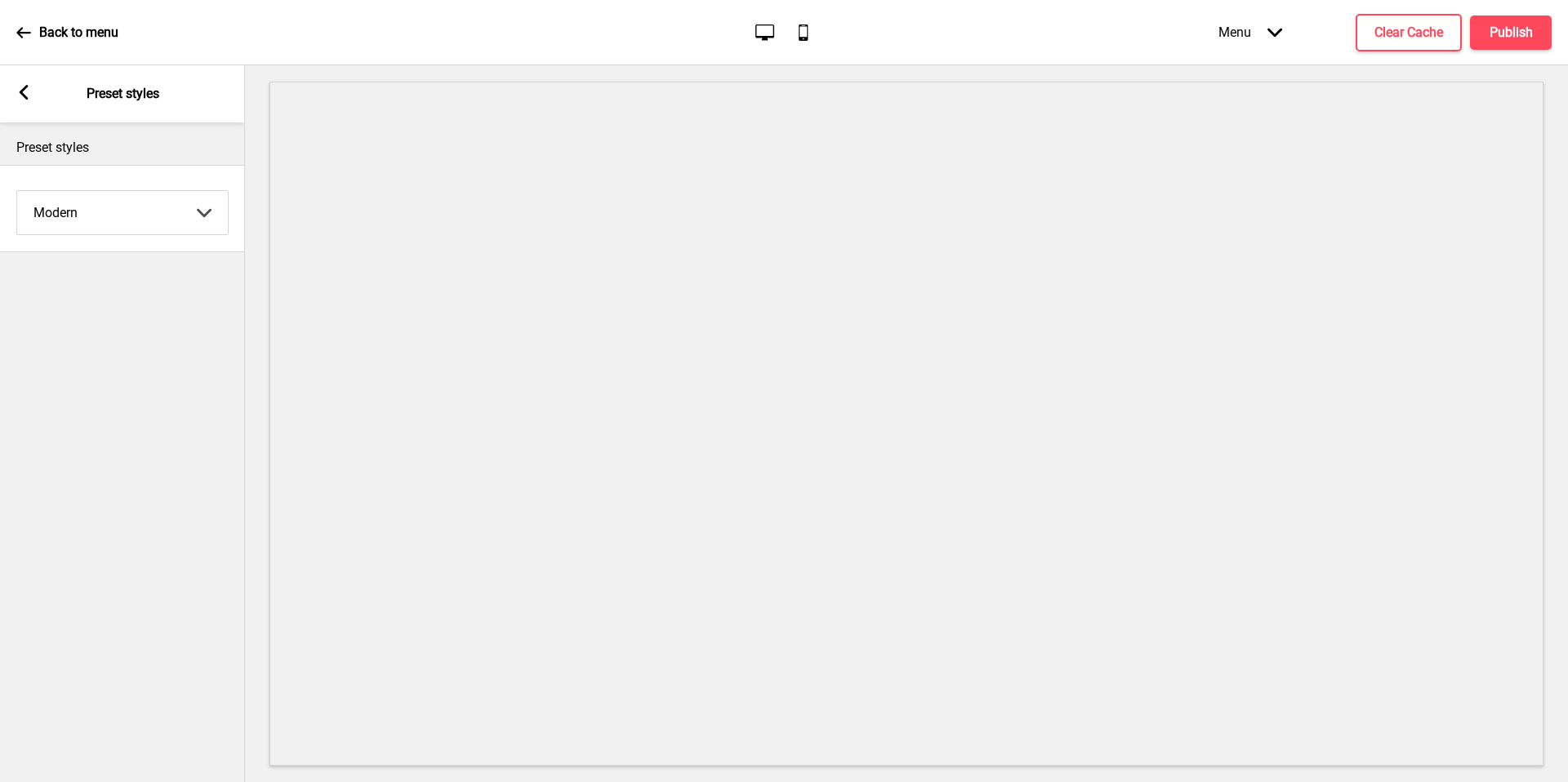
click at [21, 101] on div "Arrow left" at bounding box center [24, 94] width 15 height 18
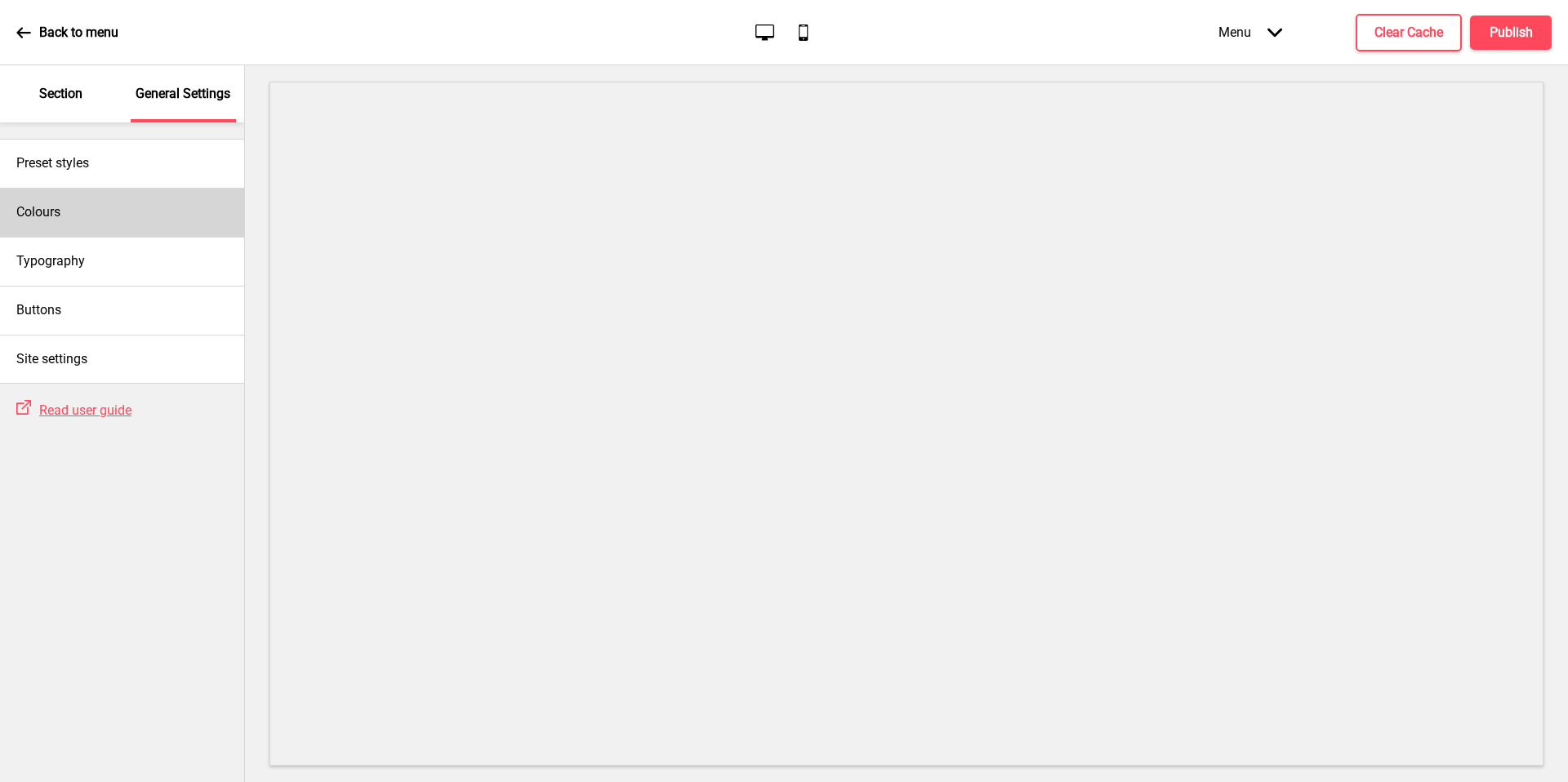
click at [77, 232] on div "Colours" at bounding box center [122, 213] width 244 height 49
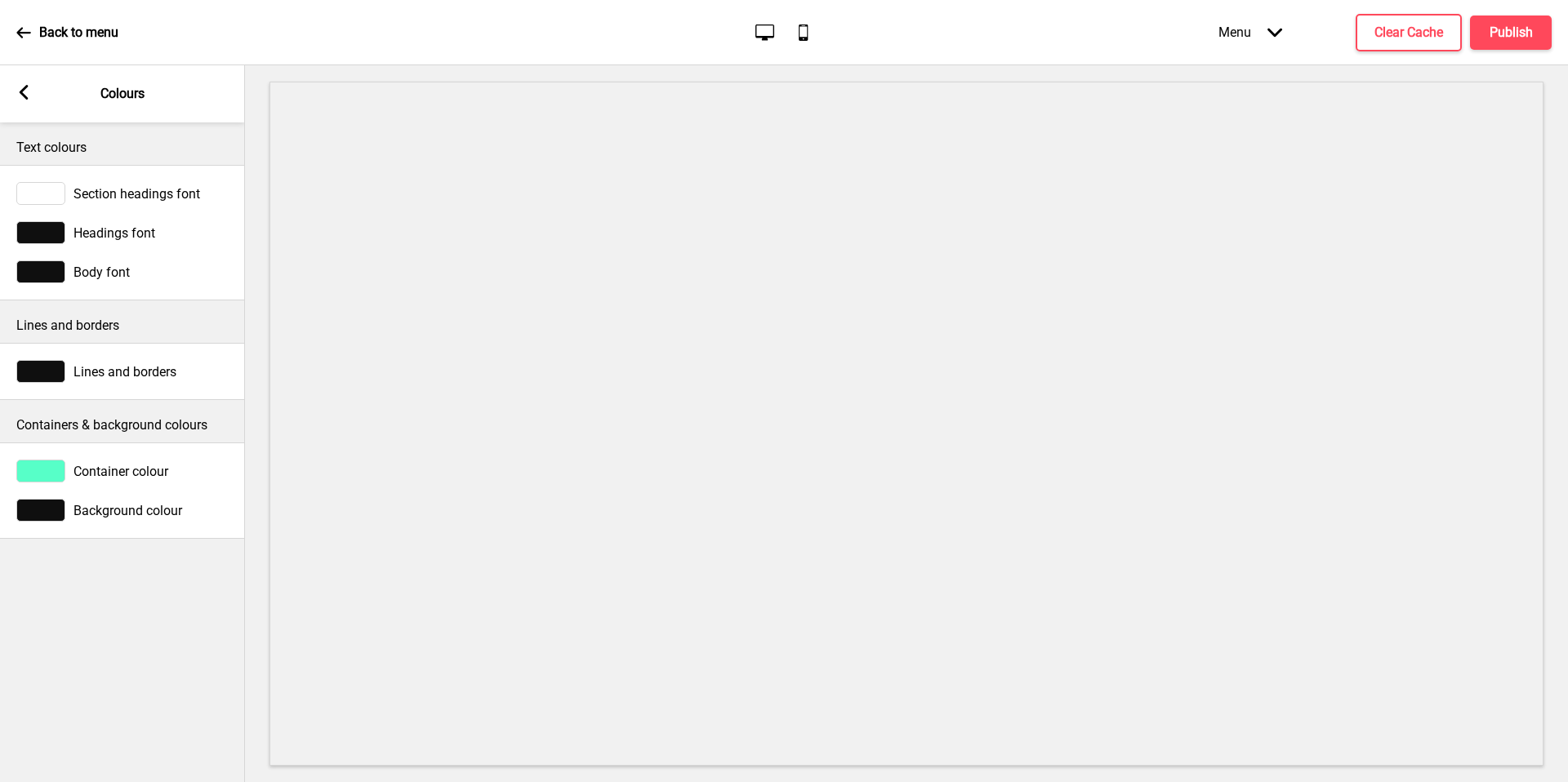
click at [106, 480] on div "Container colour" at bounding box center [123, 471] width 213 height 23
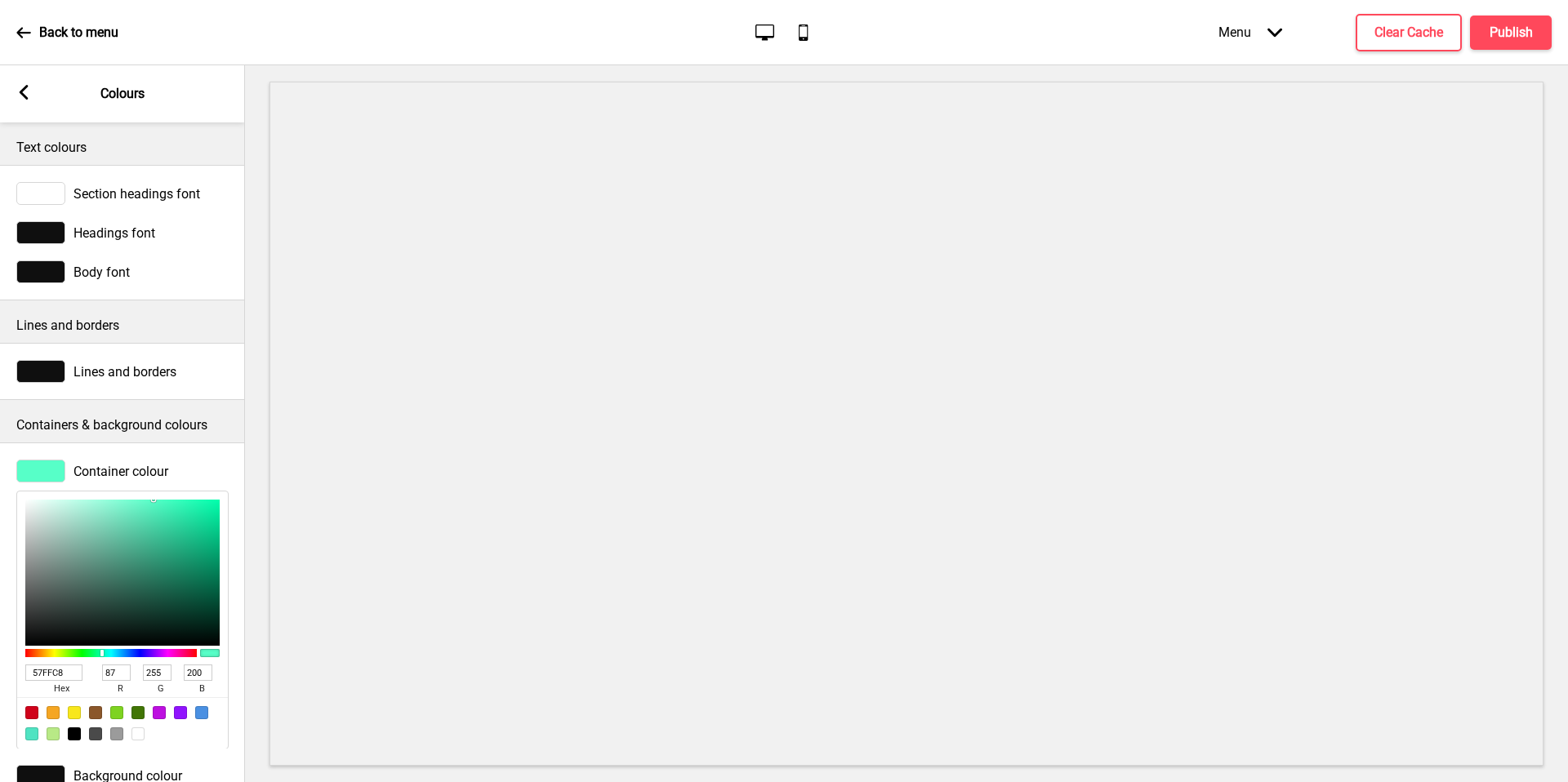
click at [153, 464] on span "Container colour" at bounding box center [121, 472] width 95 height 16
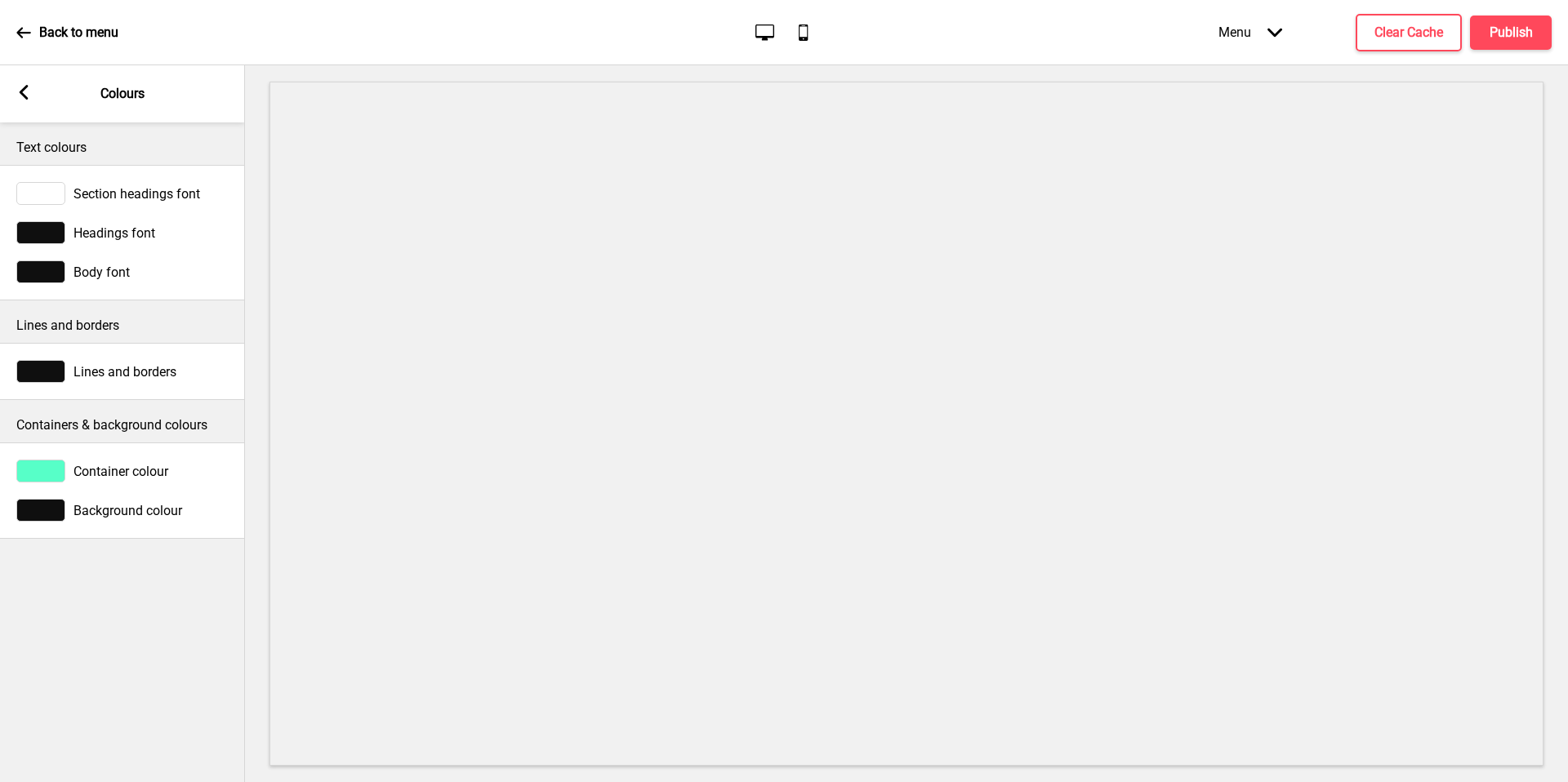
click at [151, 472] on span "Container colour" at bounding box center [121, 472] width 95 height 16
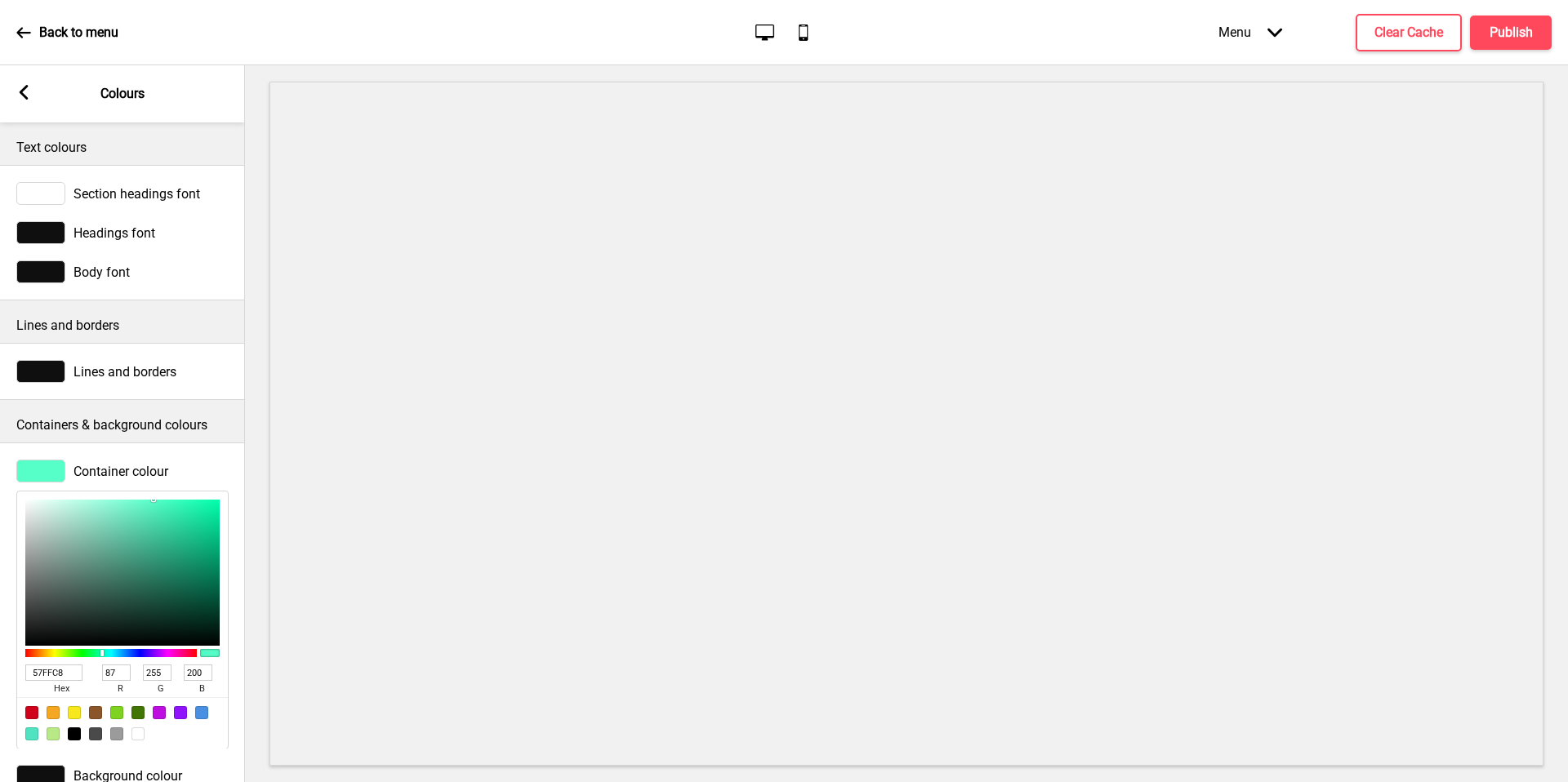
type input "D2EBE3"
type input "210"
type input "235"
type input "227"
type input "DEF1EB"
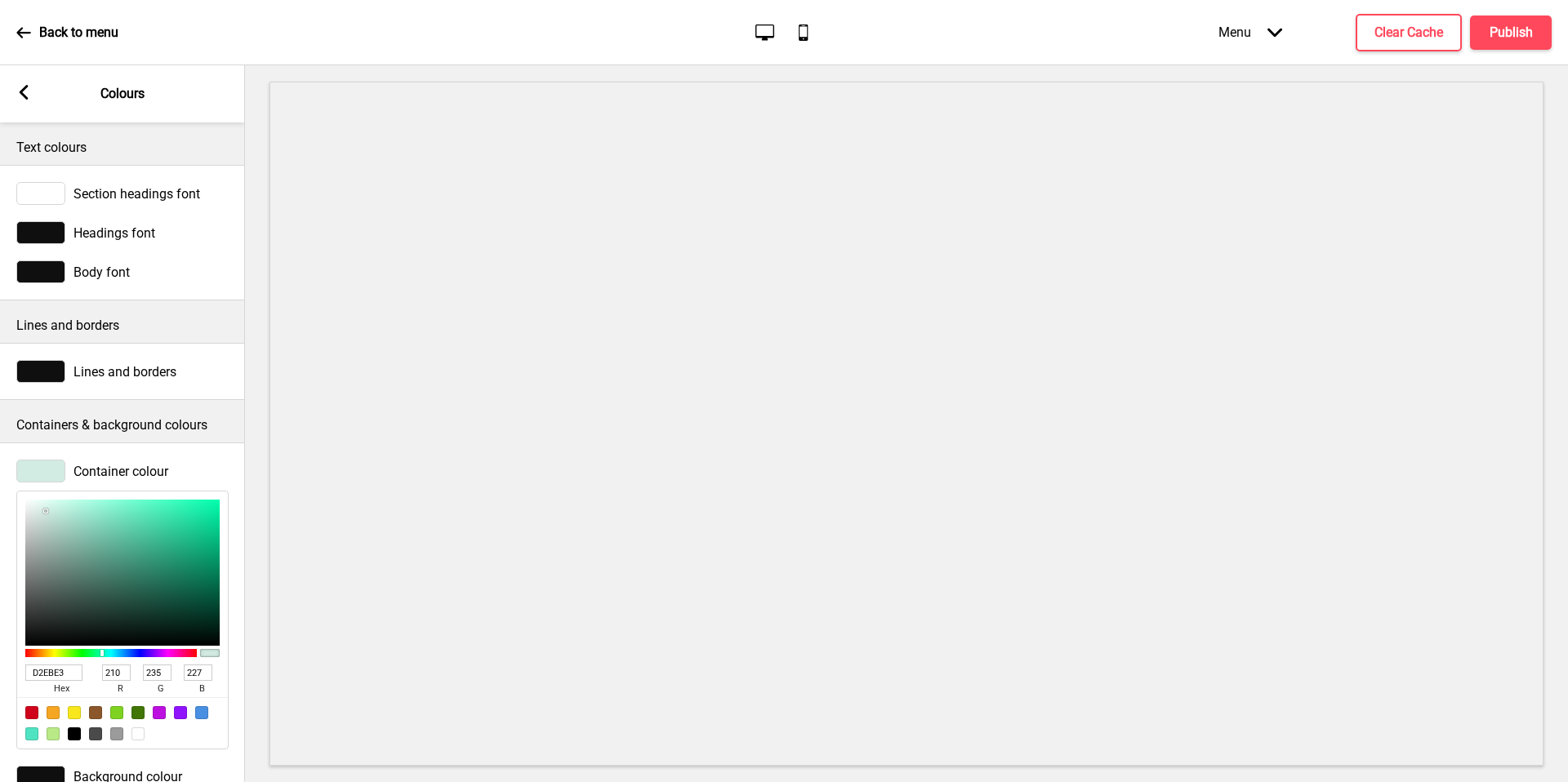
type input "222"
type input "241"
type input "235"
type input "FFFFFF"
type input "255"
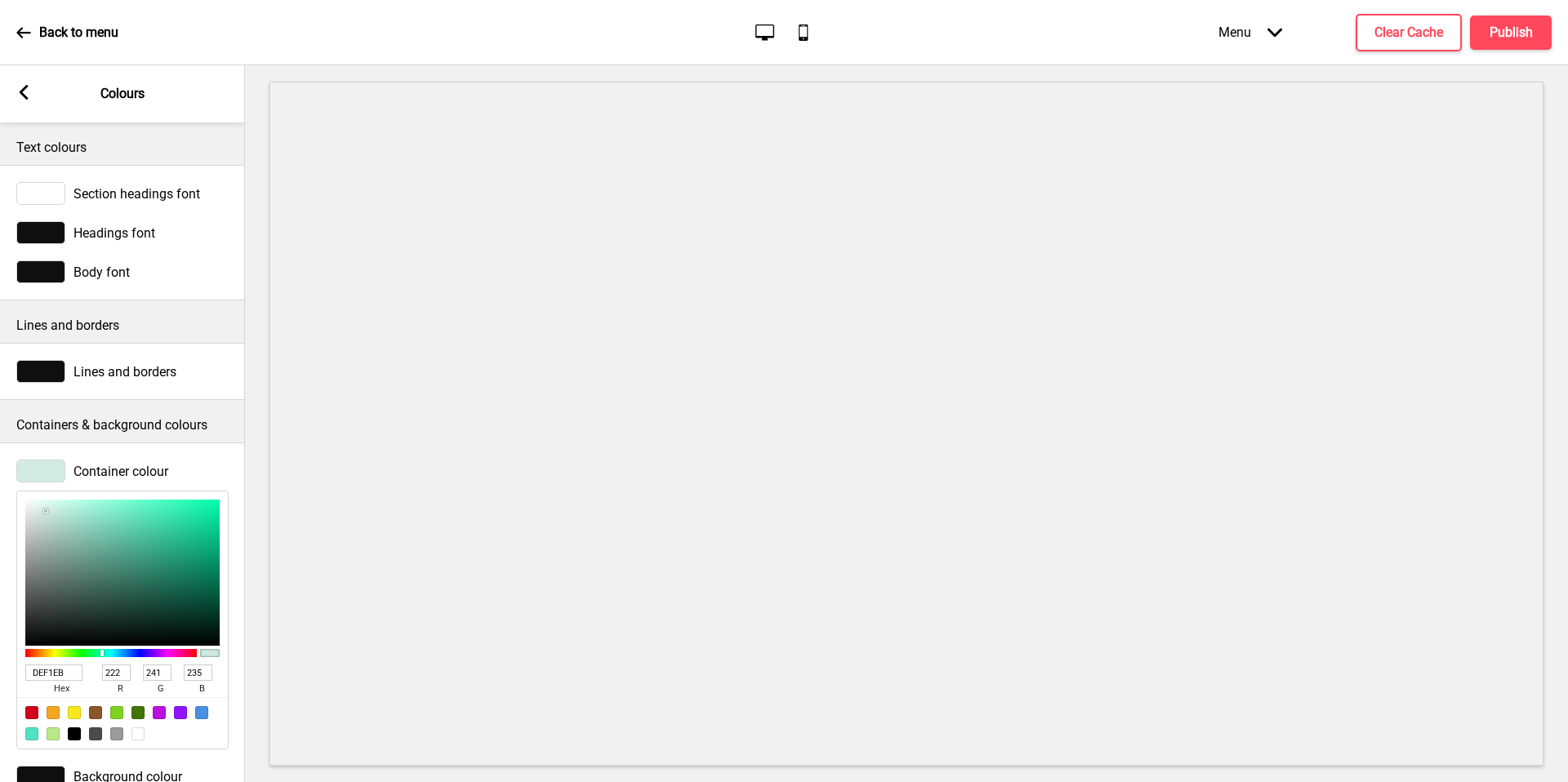
type input "255"
drag, startPoint x: 45, startPoint y: 511, endPoint x: 0, endPoint y: 467, distance: 62.9
click at [0, 467] on div "Container colour FFFFFF hex 255 r 255 g 255 b 100 a" at bounding box center [123, 605] width 245 height 306
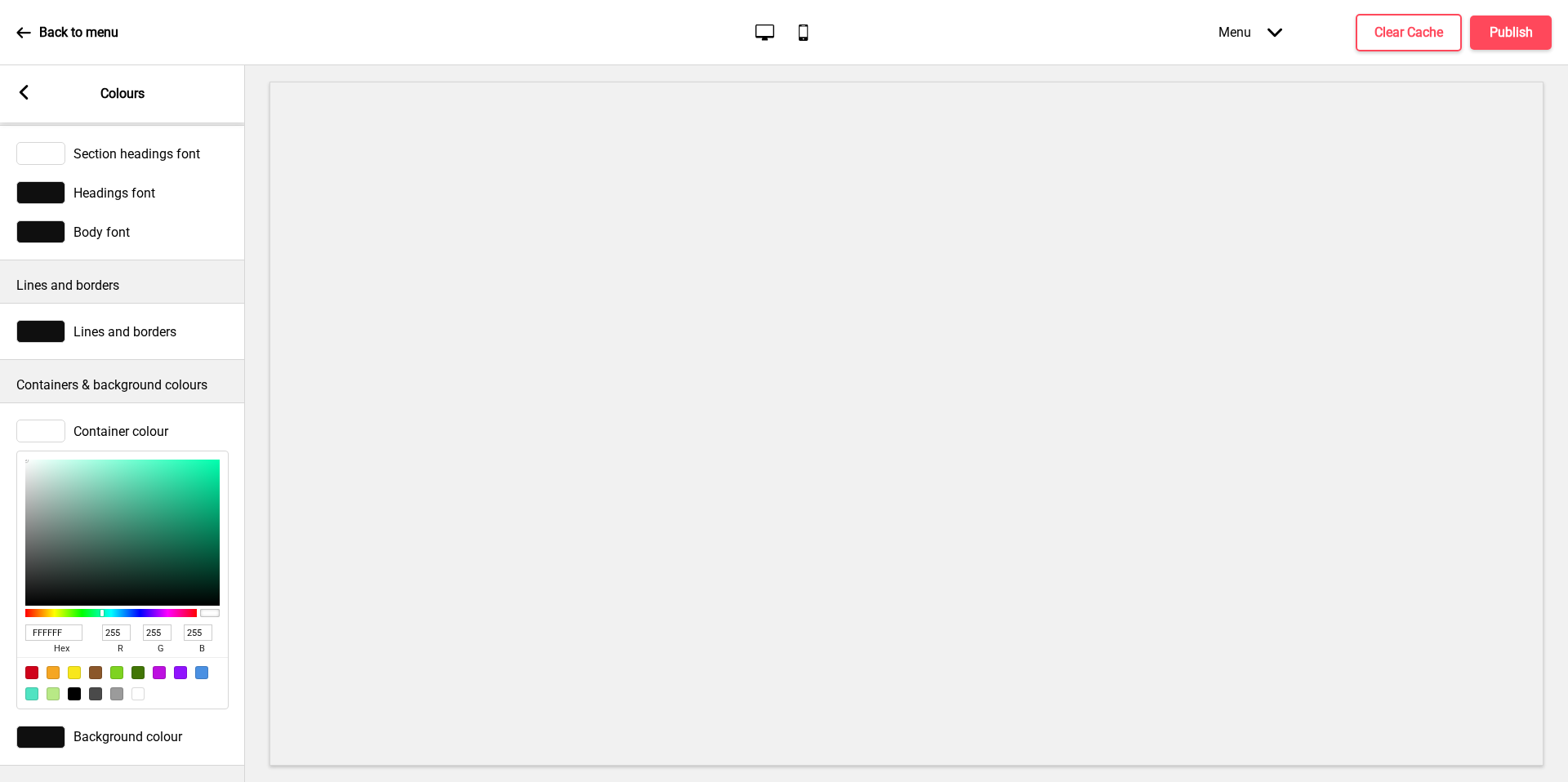
click at [115, 731] on span "Background colour" at bounding box center [128, 738] width 109 height 16
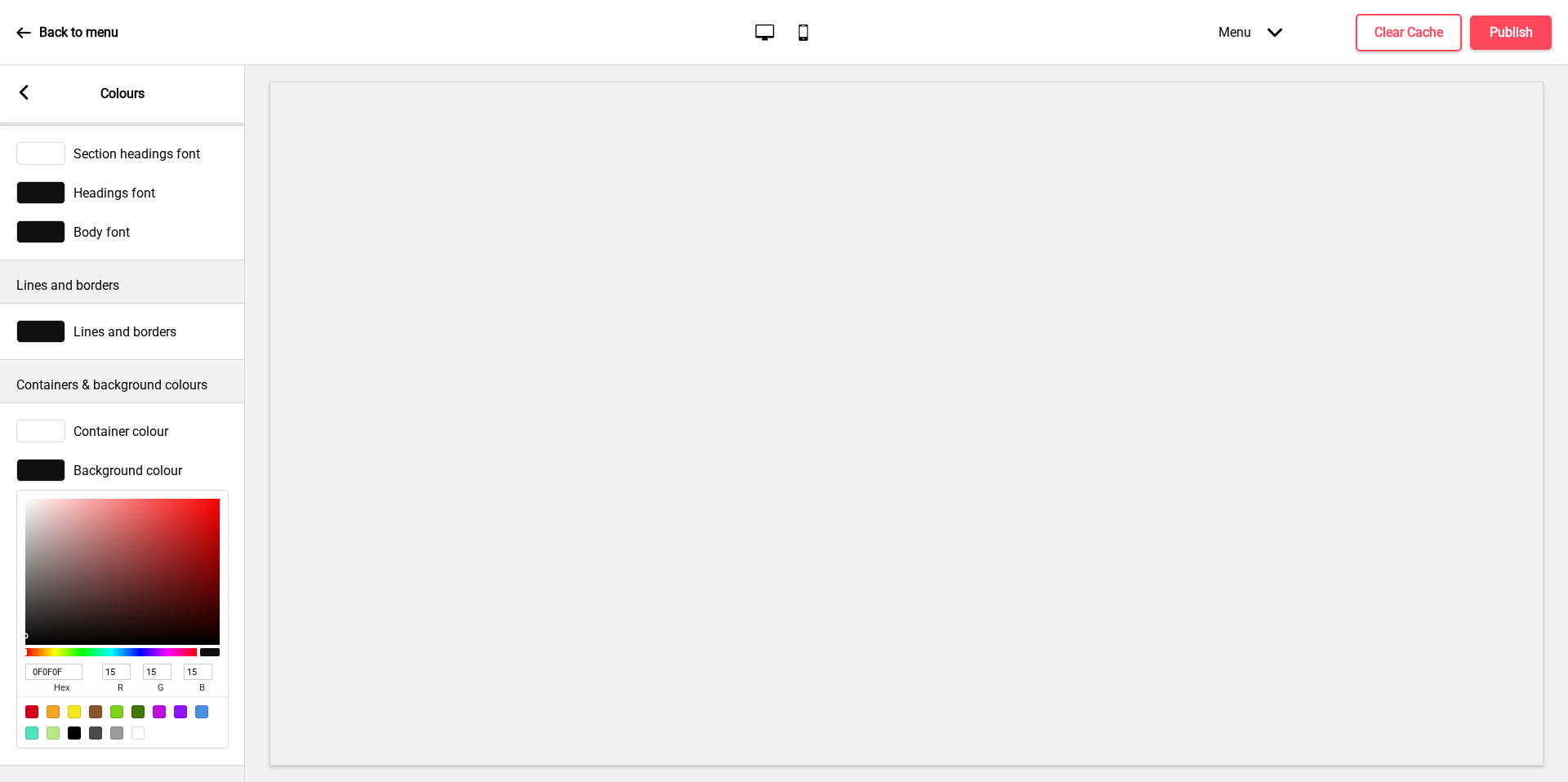
type input "E7CECE"
type input "231"
type input "206"
type input "E7CFCF"
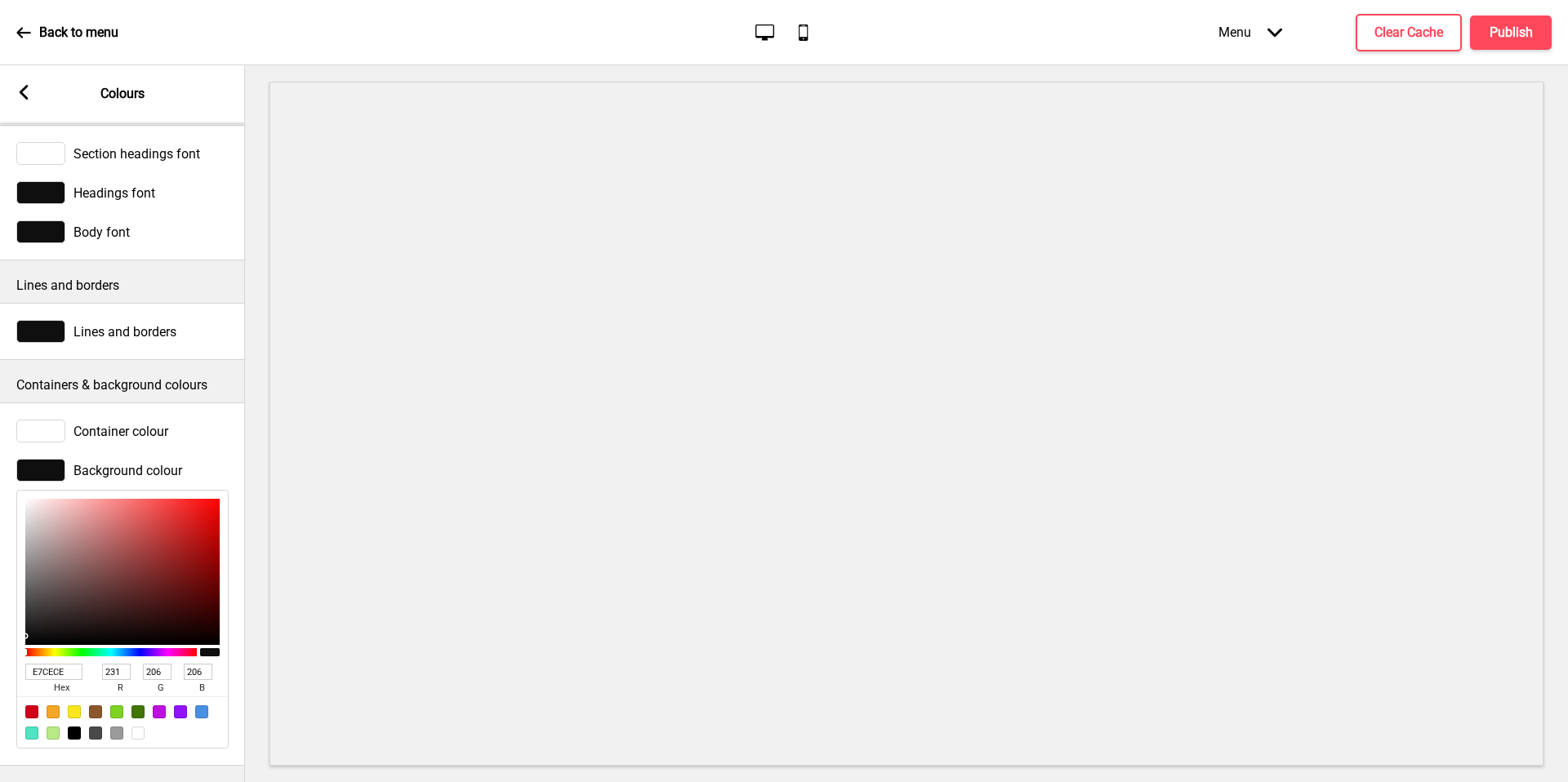
type input "207"
type input "F2E5E5"
type input "242"
type input "229"
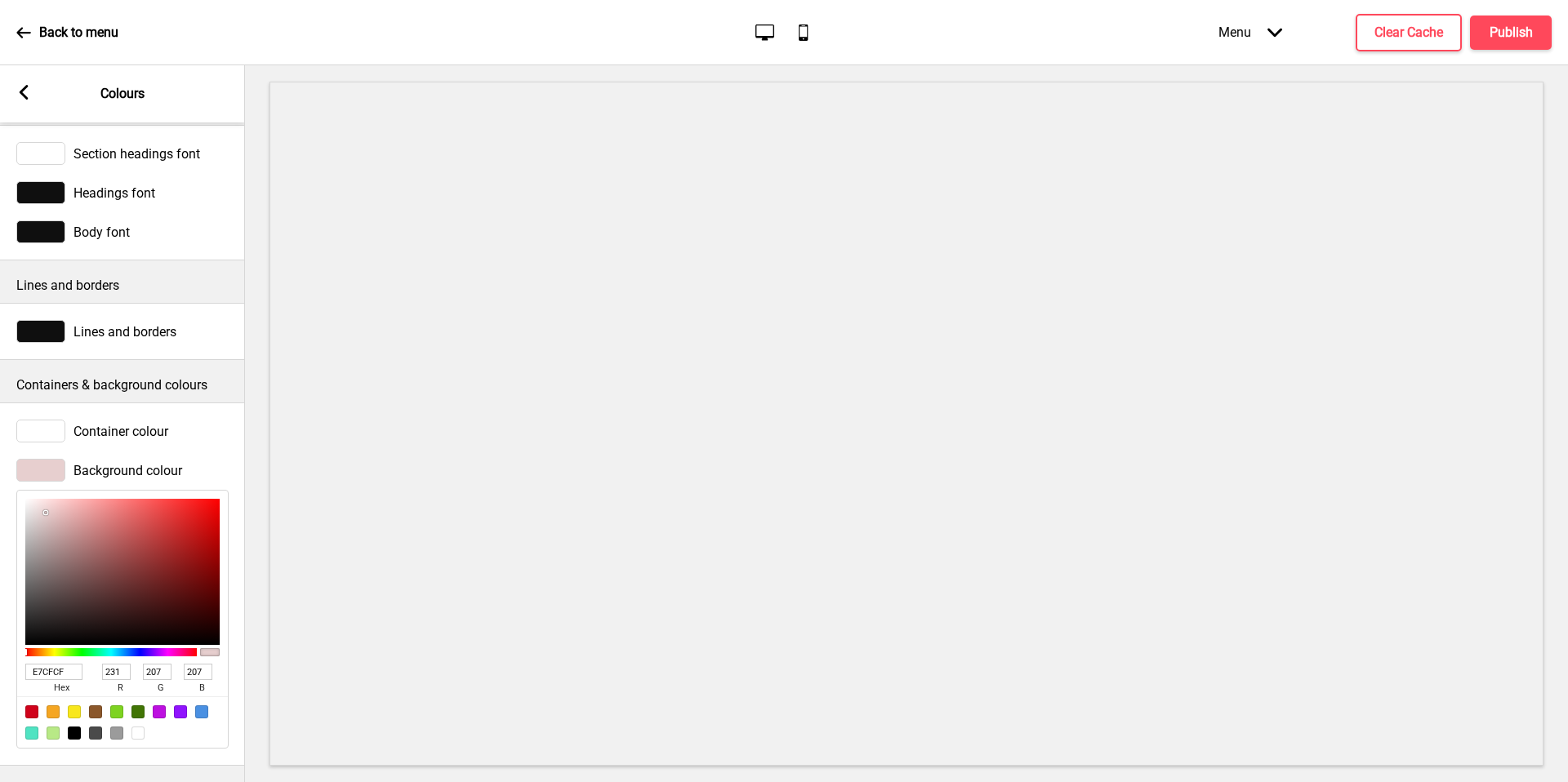
type input "229"
type input "FFFFFF"
type input "255"
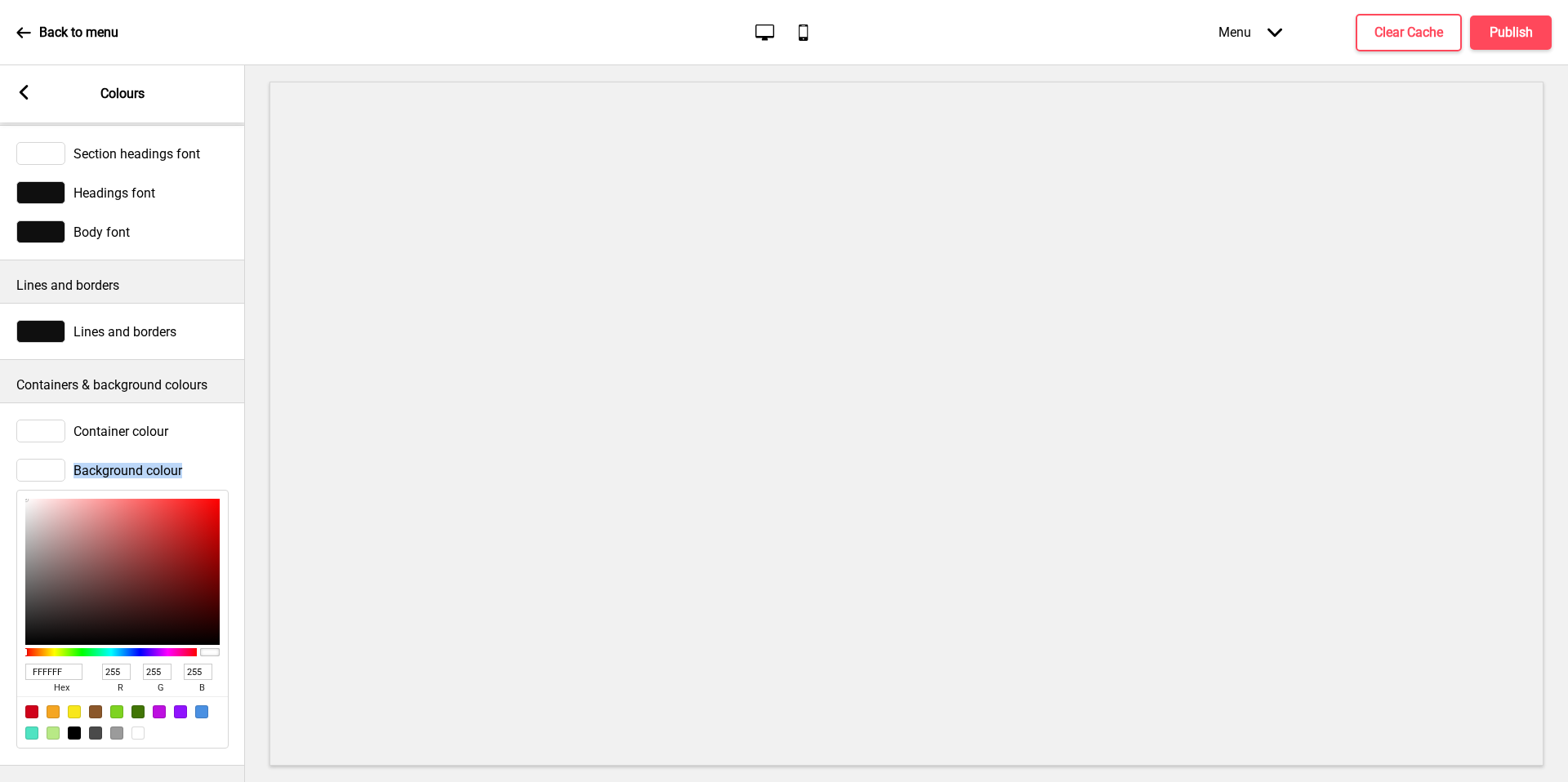
drag, startPoint x: 44, startPoint y: 501, endPoint x: 0, endPoint y: 442, distance: 73.6
click at [0, 451] on div "Background colour FFFFFF hex 255 r 255 g 255 b 100 a" at bounding box center [123, 604] width 245 height 306
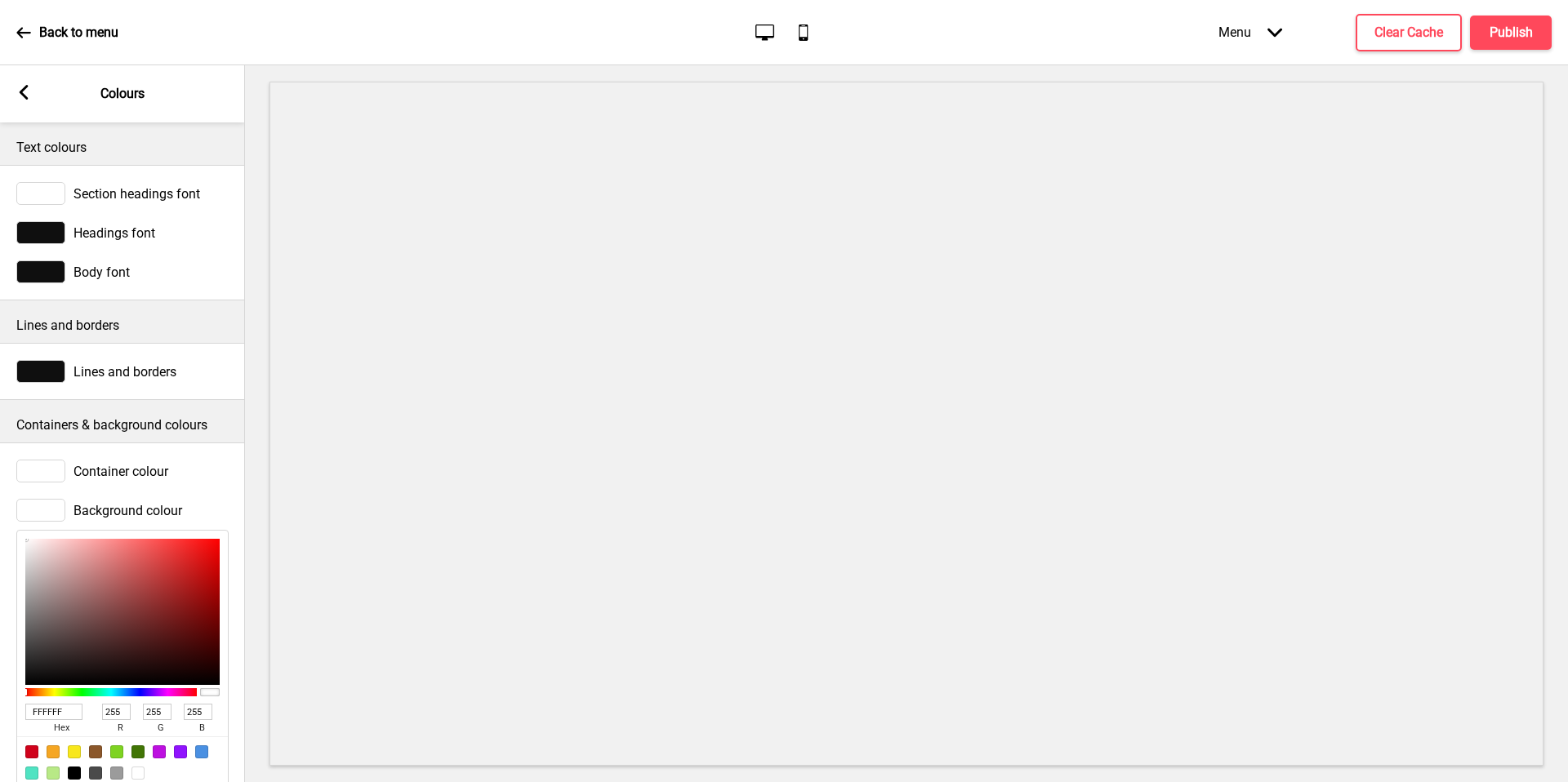
click at [23, 96] on icon at bounding box center [24, 92] width 9 height 15
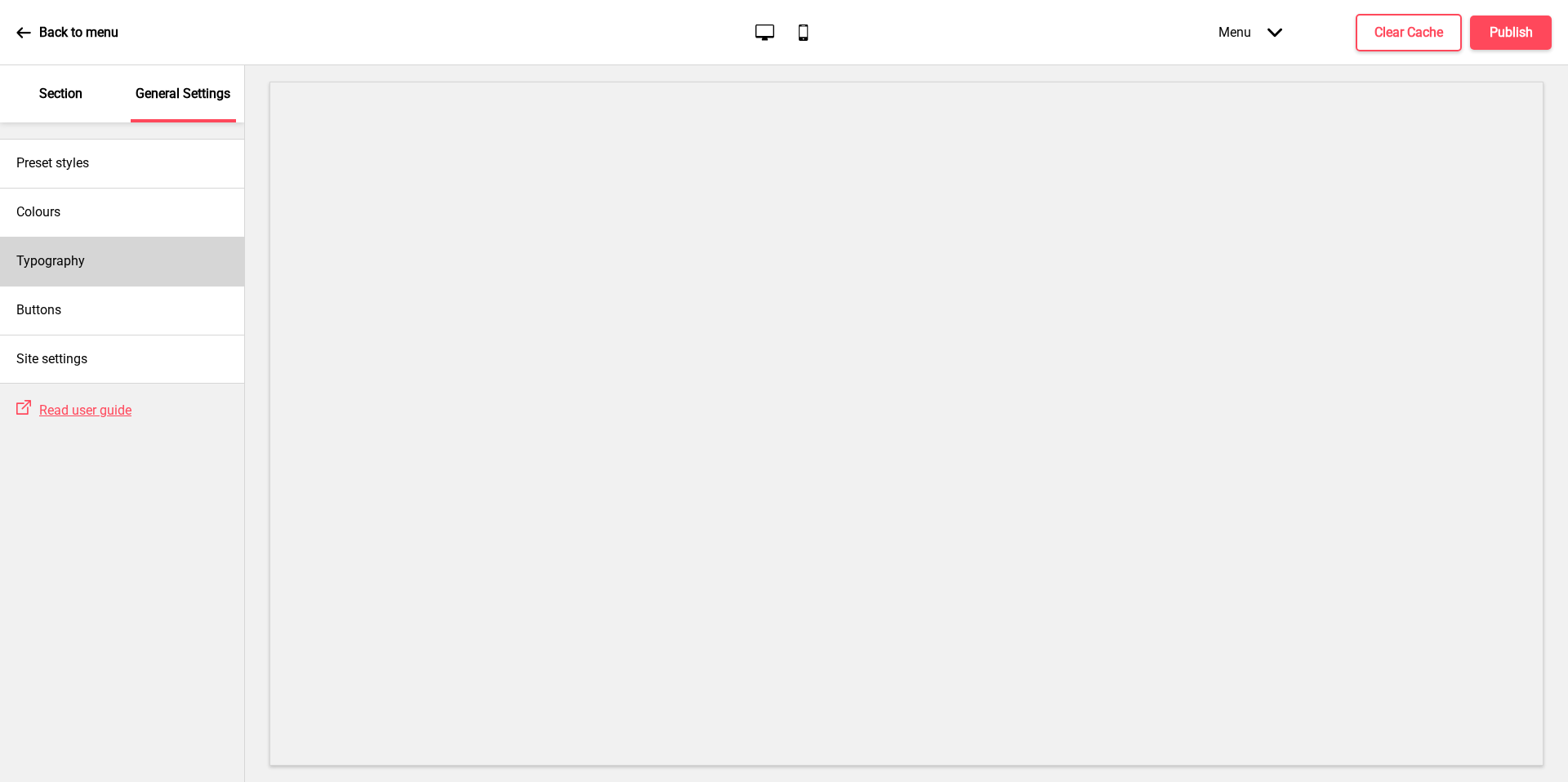
click at [77, 263] on h4 "Typography" at bounding box center [50, 261] width 68 height 18
select select "Roboto"
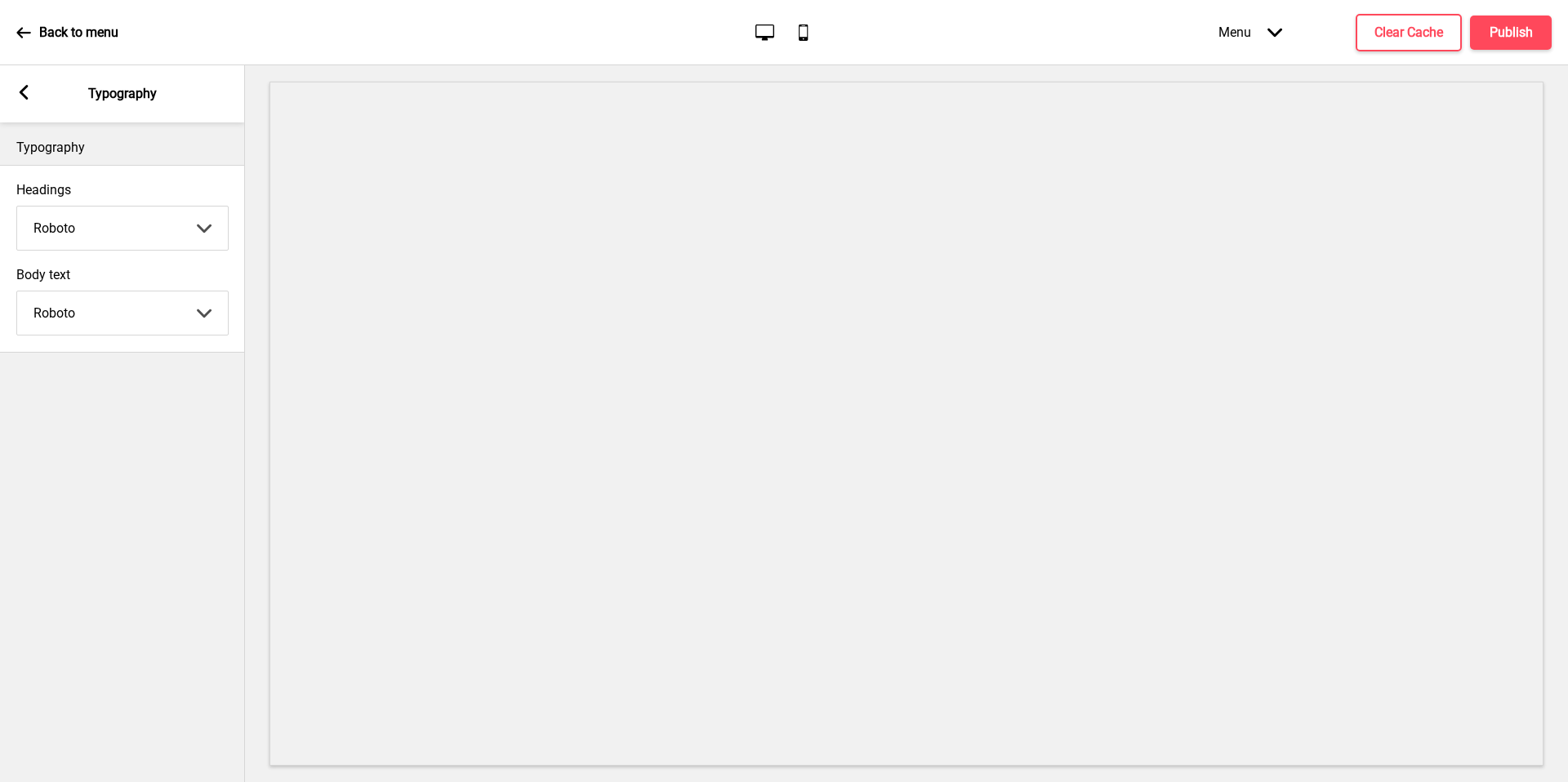
click at [87, 241] on select "Abhaya Libre Abril Fatface Adobe Garamond Pro Arimo Arsenal Arvo Berkshire Swas…" at bounding box center [122, 228] width 211 height 43
click at [170, 235] on select "Abhaya Libre Abril Fatface Adobe Garamond Pro Arimo Arsenal Arvo Berkshire Swas…" at bounding box center [122, 228] width 211 height 43
select select "[PERSON_NAME]"
click at [145, 294] on select "Abhaya Libre Abril Fatface Adobe Garamond Pro Arimo Arsenal Arvo Berkshire Swas…" at bounding box center [122, 313] width 211 height 43
select select "[PERSON_NAME]"
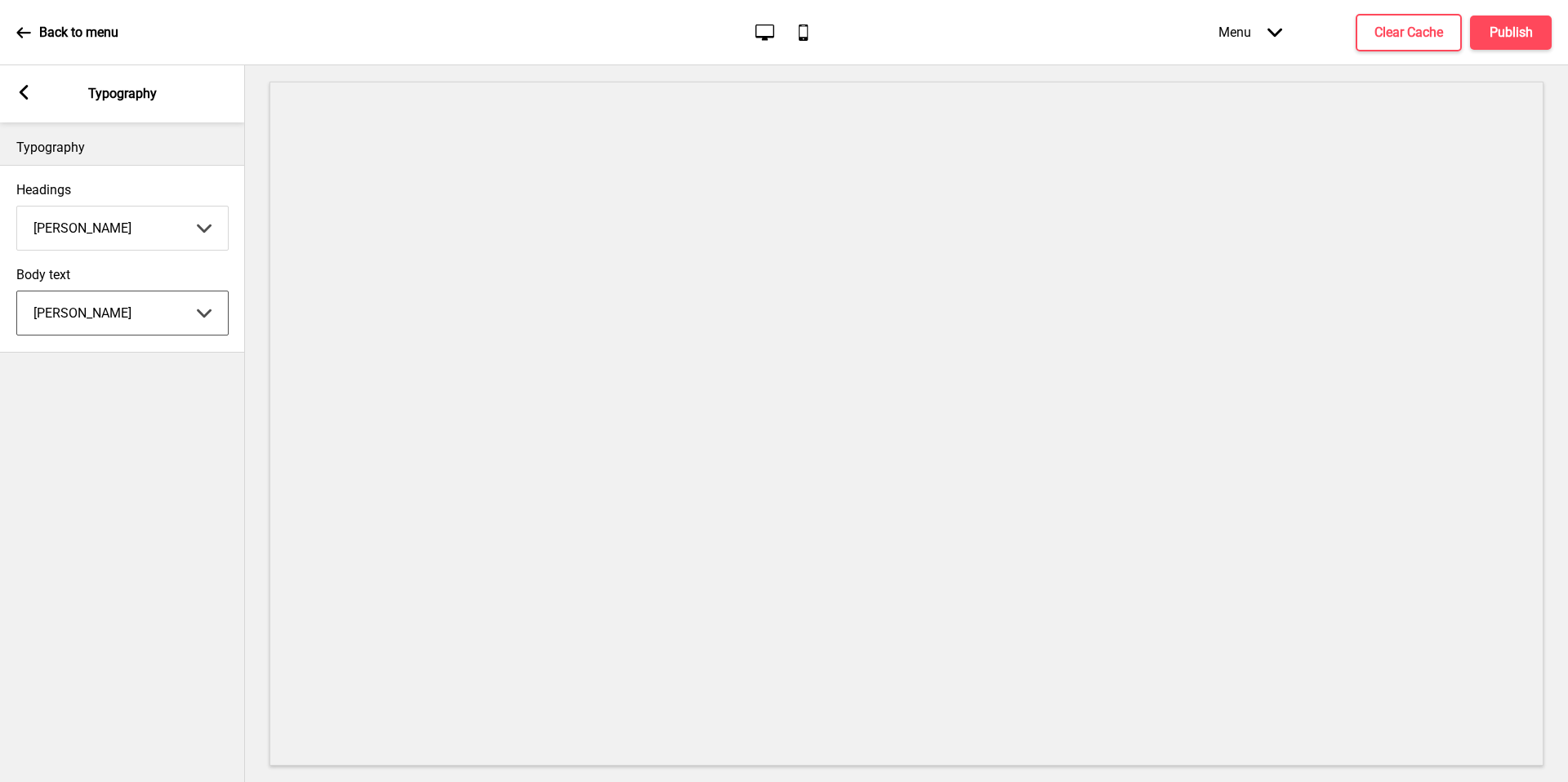
click at [18, 92] on rect at bounding box center [24, 92] width 15 height 15
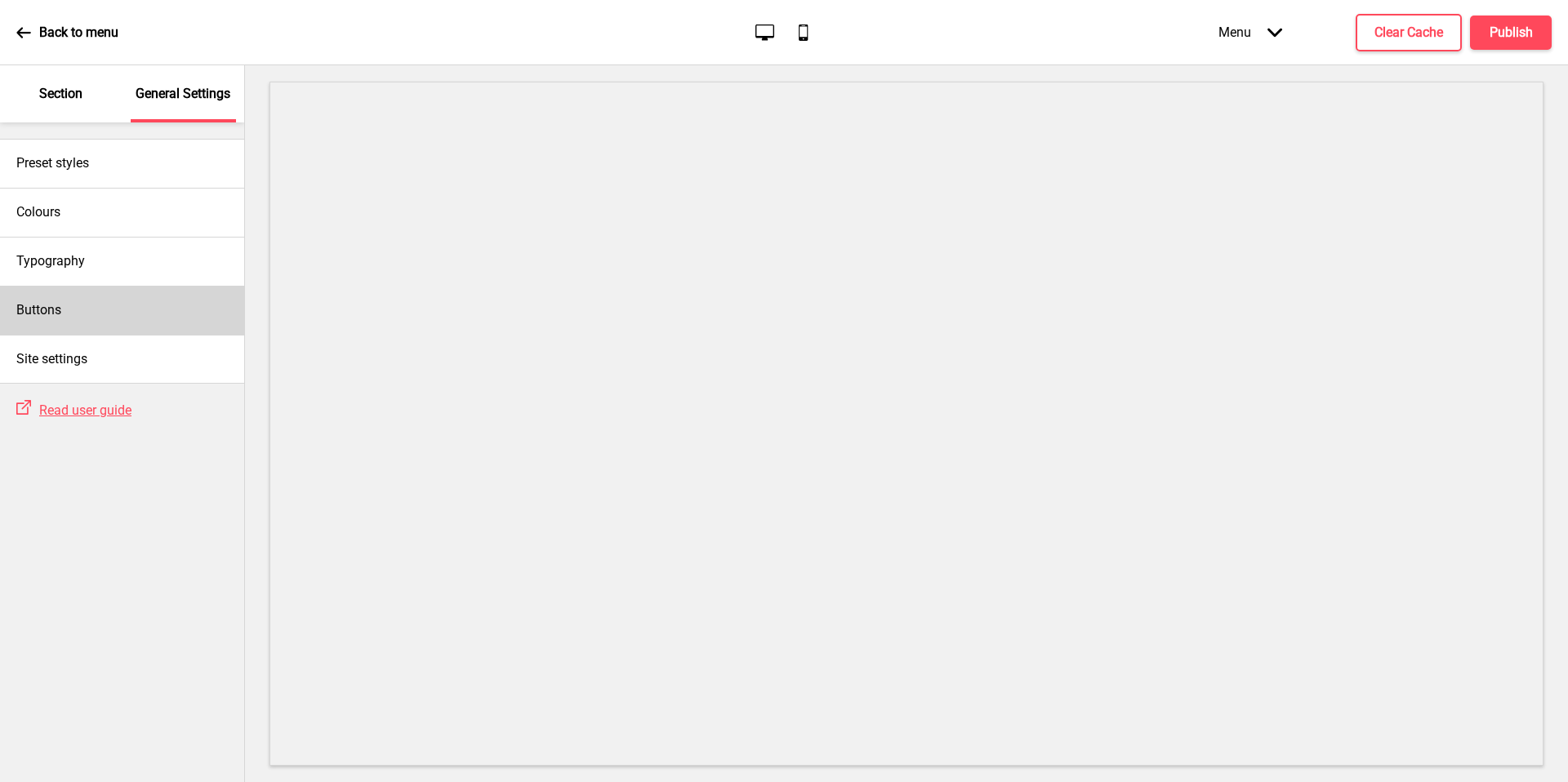
click at [96, 333] on div "Buttons" at bounding box center [122, 310] width 244 height 49
select select "square"
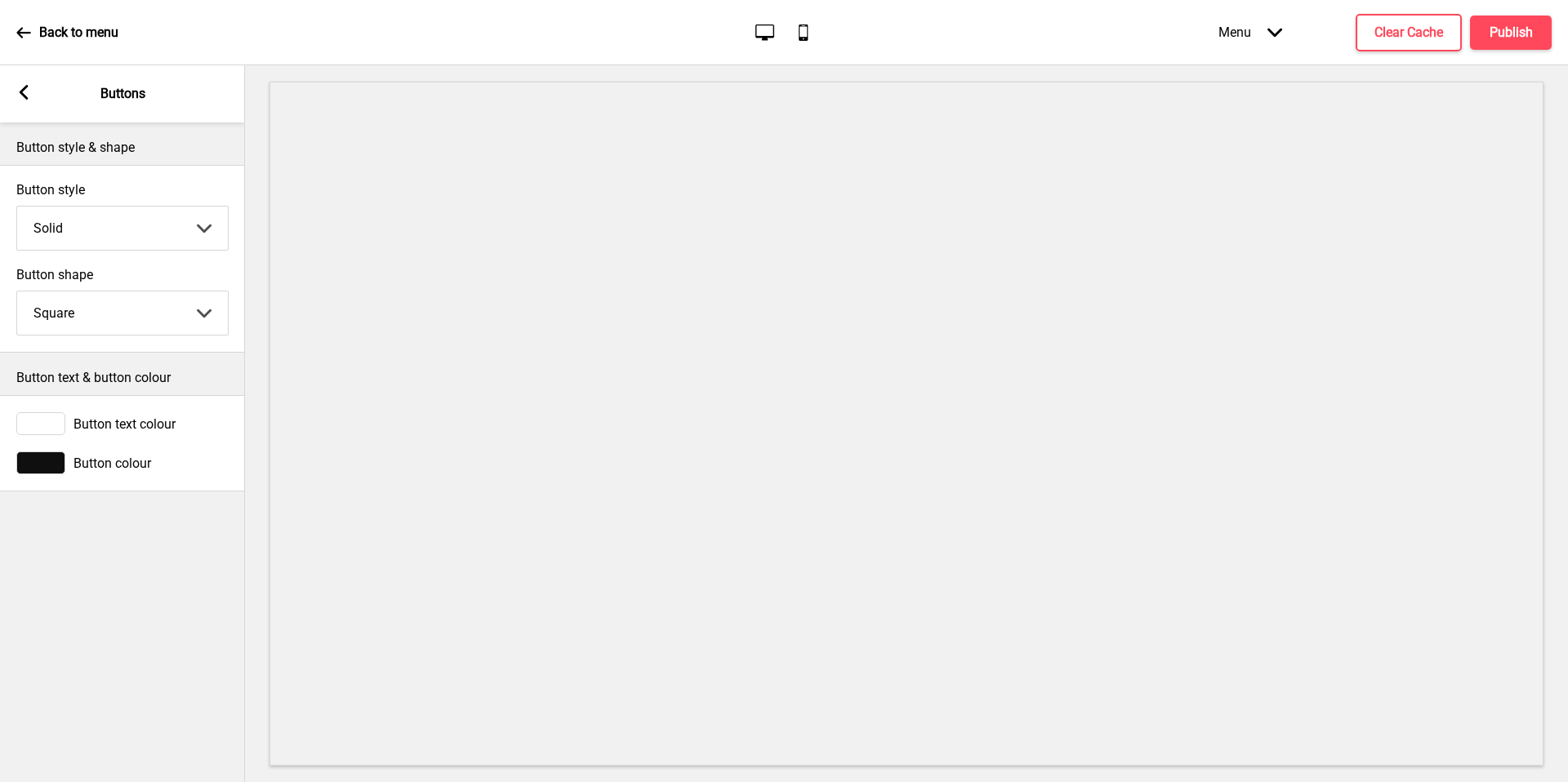
click at [133, 247] on select "Solid Outline Raised" at bounding box center [122, 228] width 211 height 43
select select "outline"
click at [111, 310] on select "Round Square Pill" at bounding box center [122, 313] width 211 height 43
select select "round"
click at [29, 89] on rect at bounding box center [24, 92] width 15 height 15
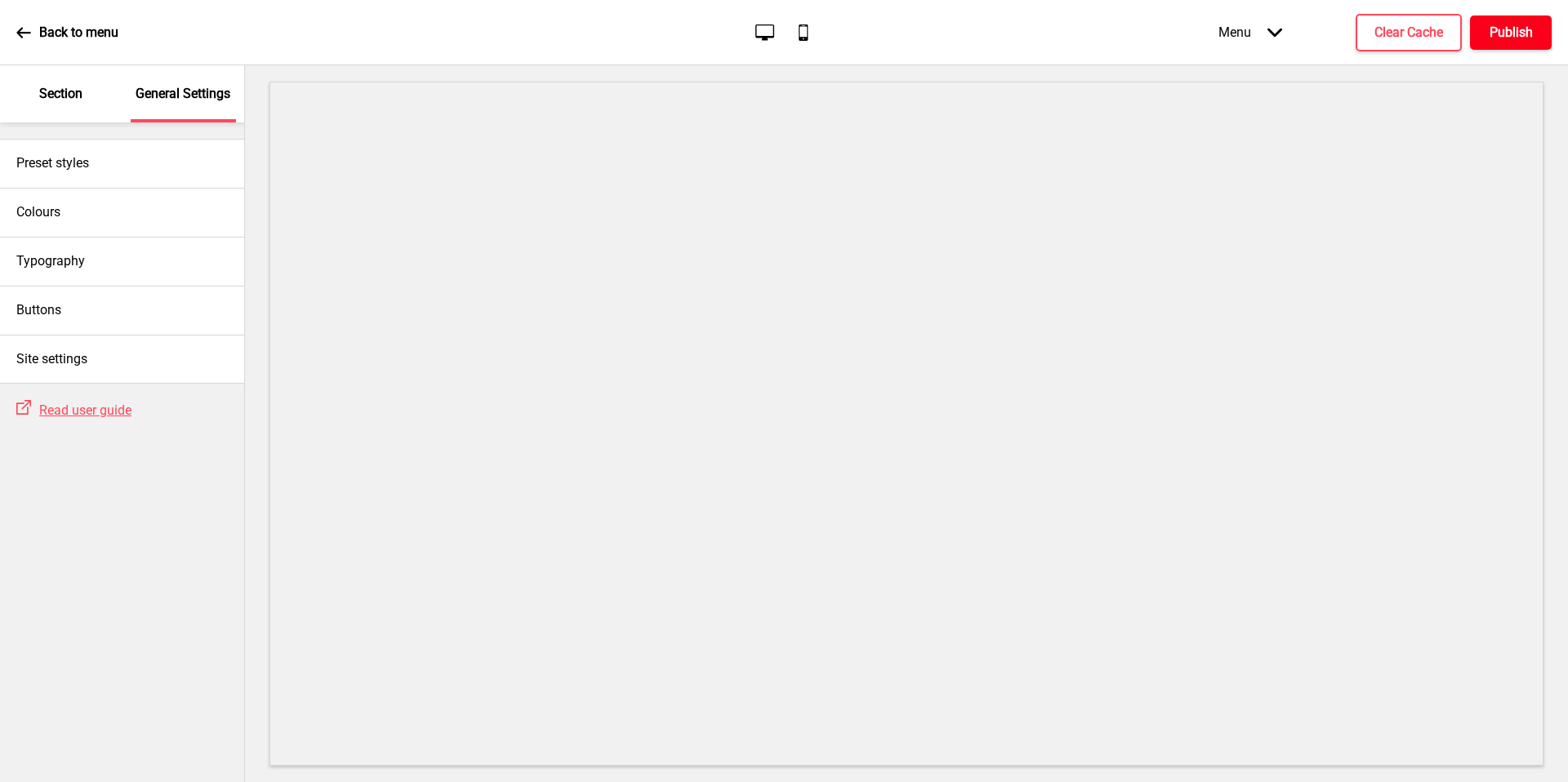
click at [1512, 39] on h4 "Publish" at bounding box center [1512, 33] width 44 height 18
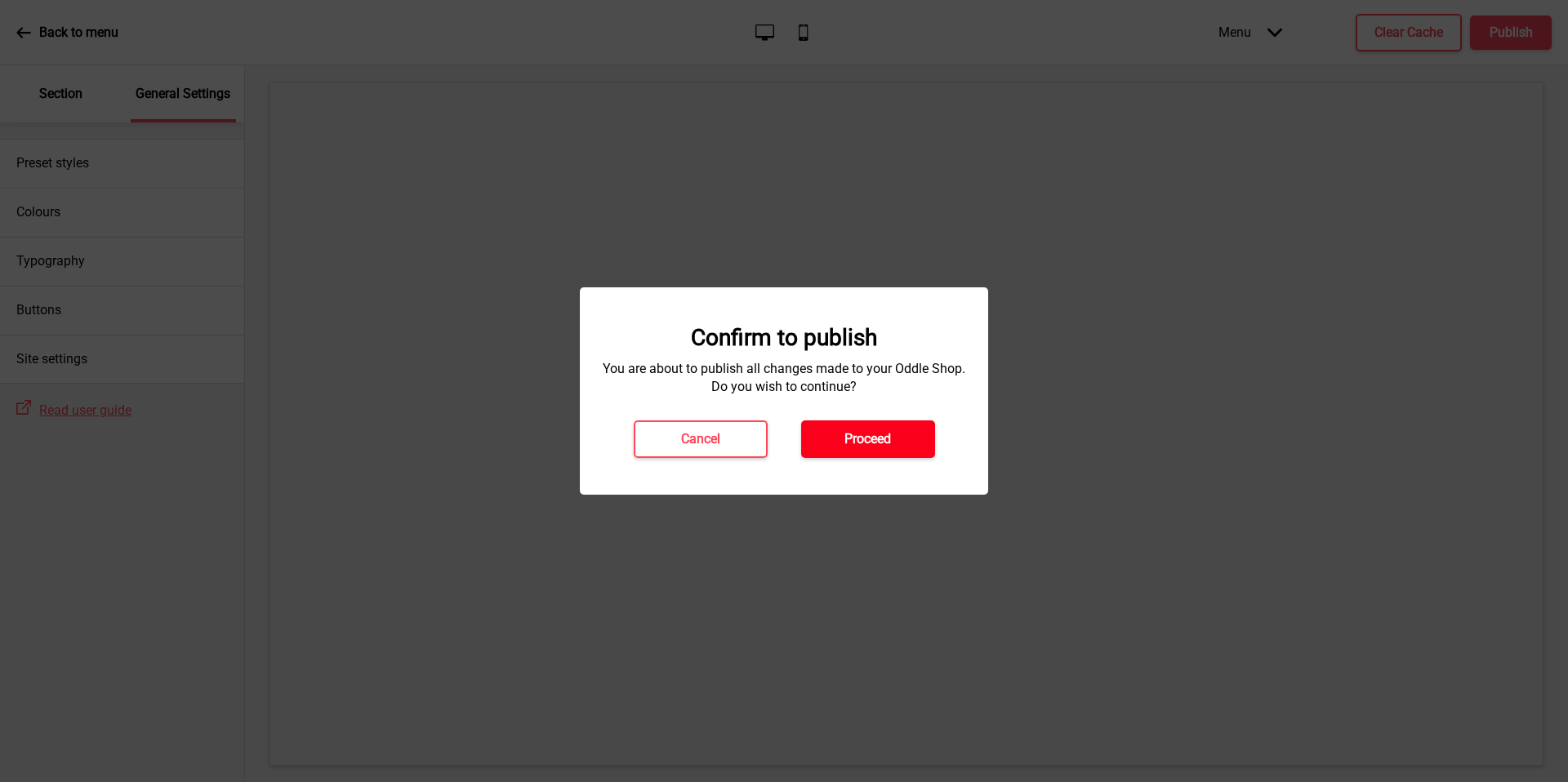
click at [857, 436] on h4 "Proceed" at bounding box center [867, 439] width 46 height 18
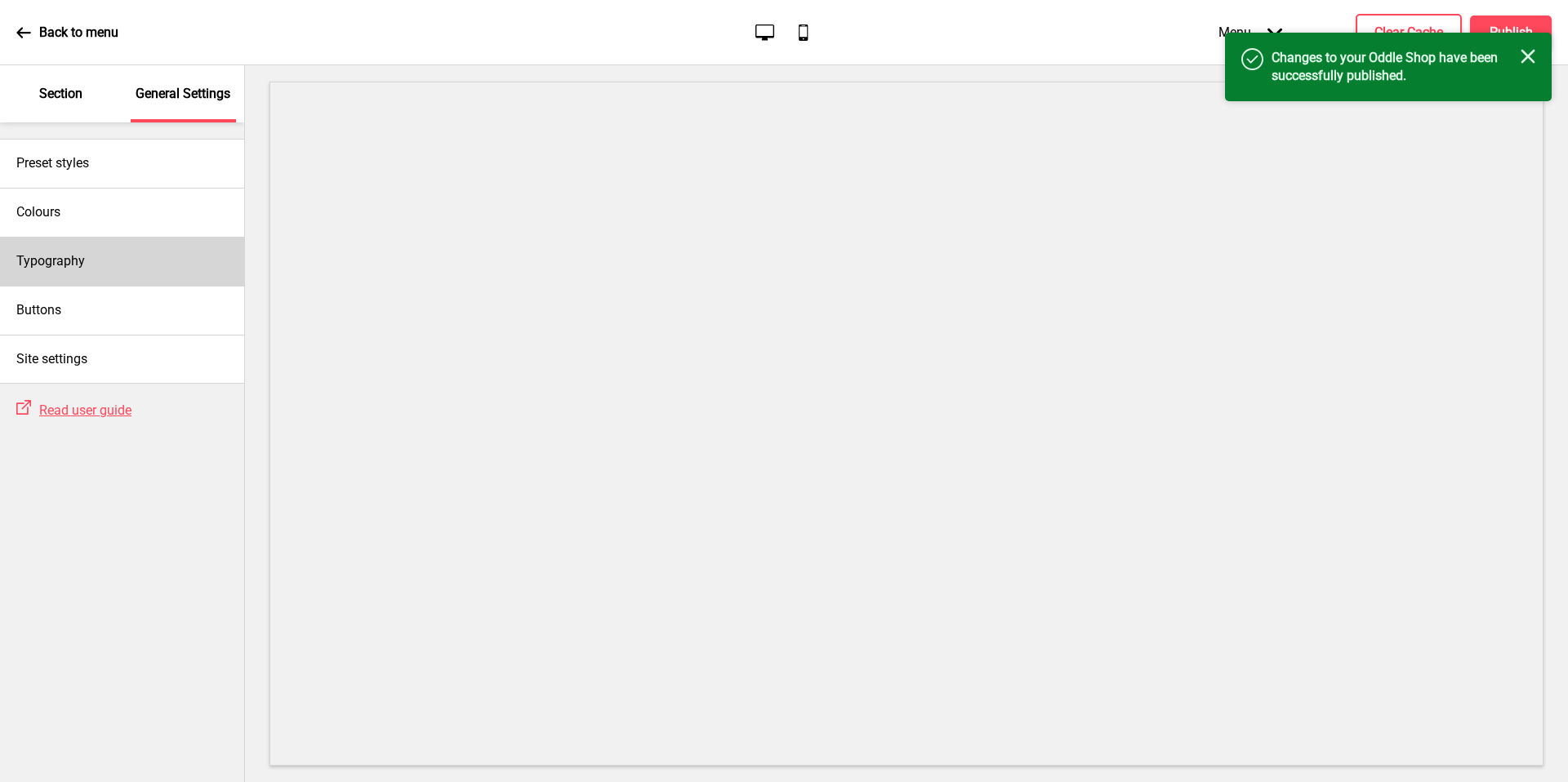
click at [95, 256] on div "Typography" at bounding box center [122, 262] width 244 height 49
select select "[PERSON_NAME]"
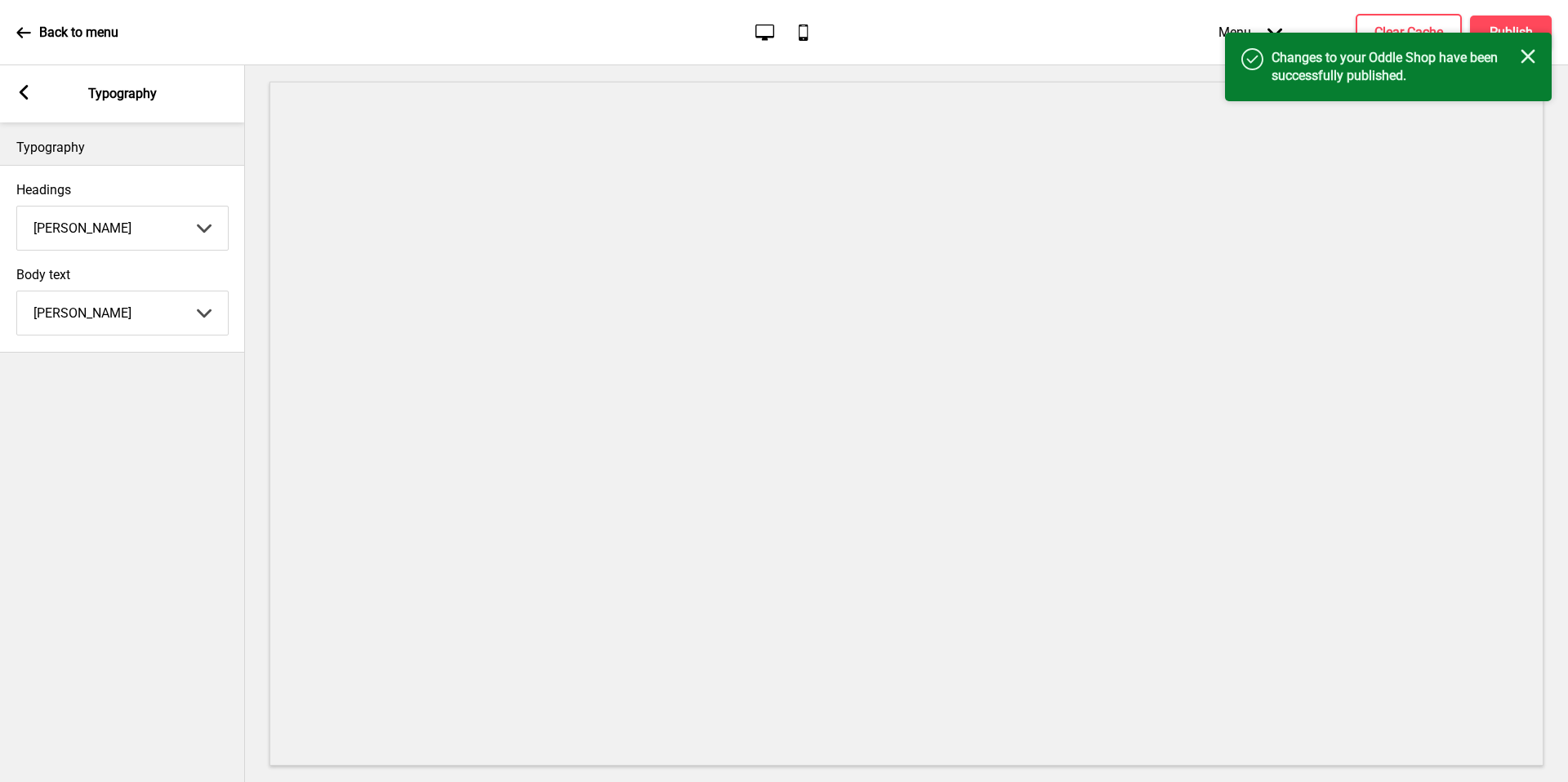
click at [25, 102] on div "Arrow left" at bounding box center [24, 94] width 15 height 18
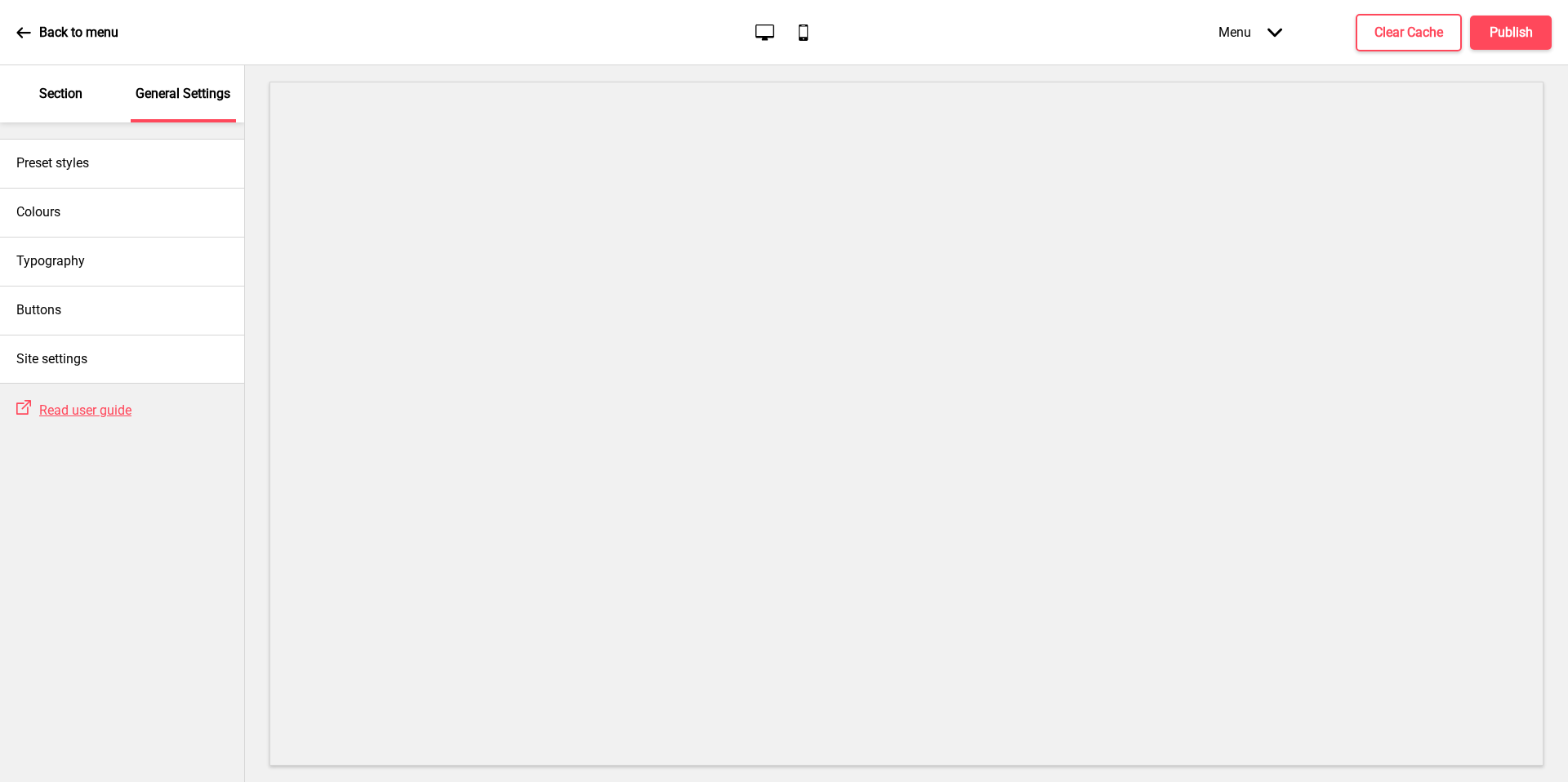
click at [60, 79] on div "Section" at bounding box center [60, 94] width 106 height 57
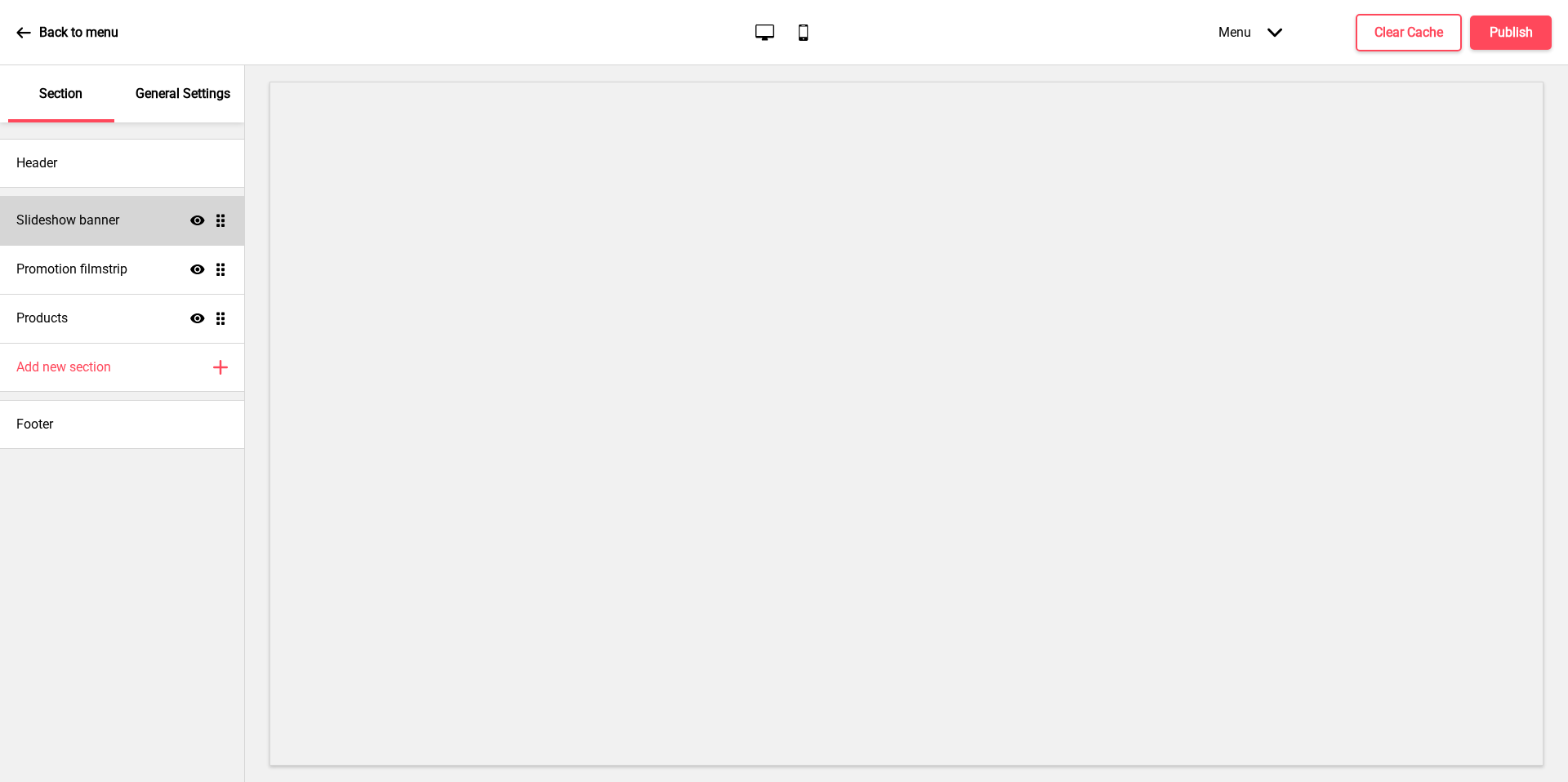
click at [120, 230] on div "Slideshow banner Show Drag" at bounding box center [122, 220] width 244 height 49
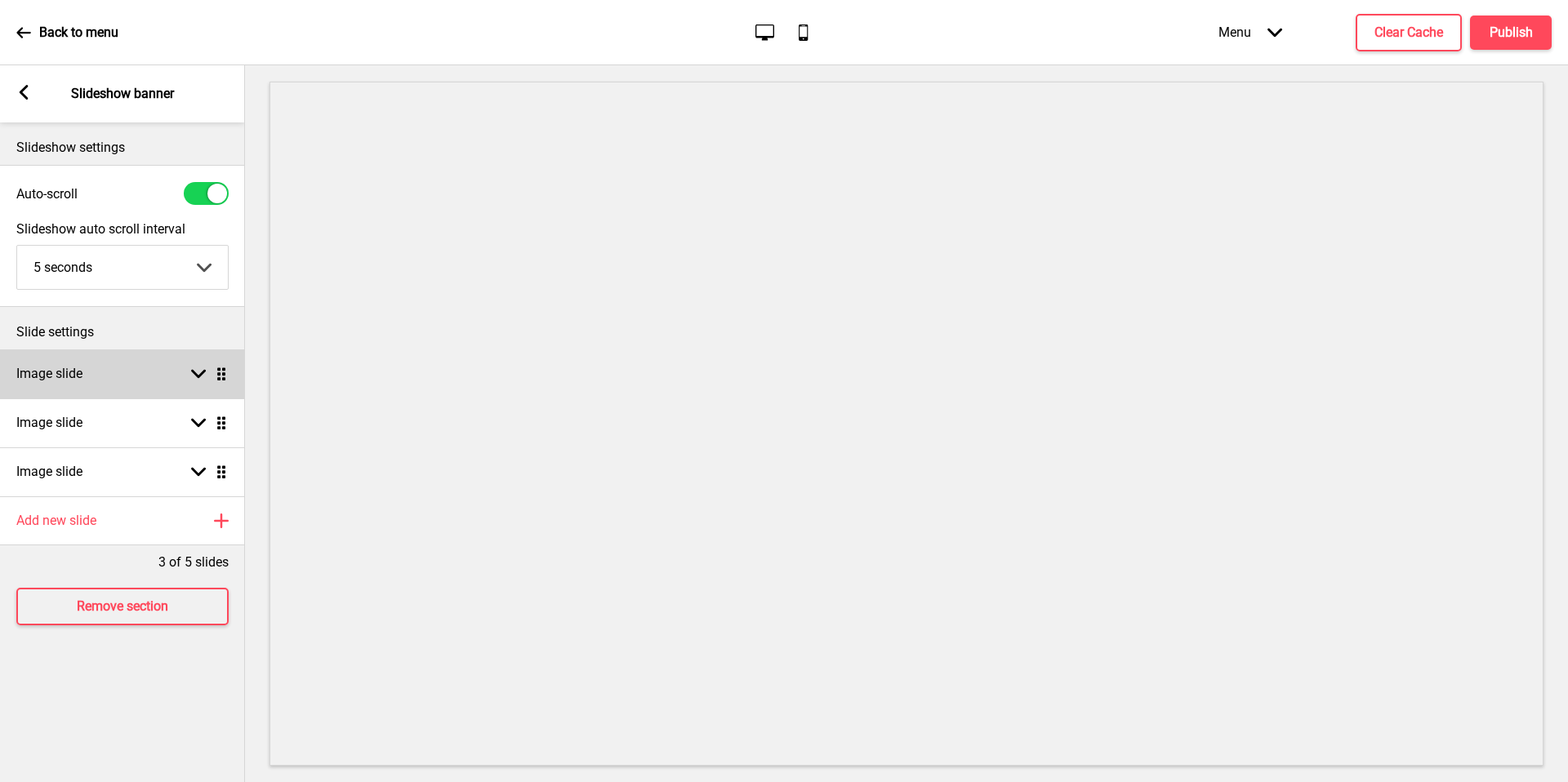
click at [141, 364] on div "Image slide Arrow down Drag" at bounding box center [123, 375] width 245 height 49
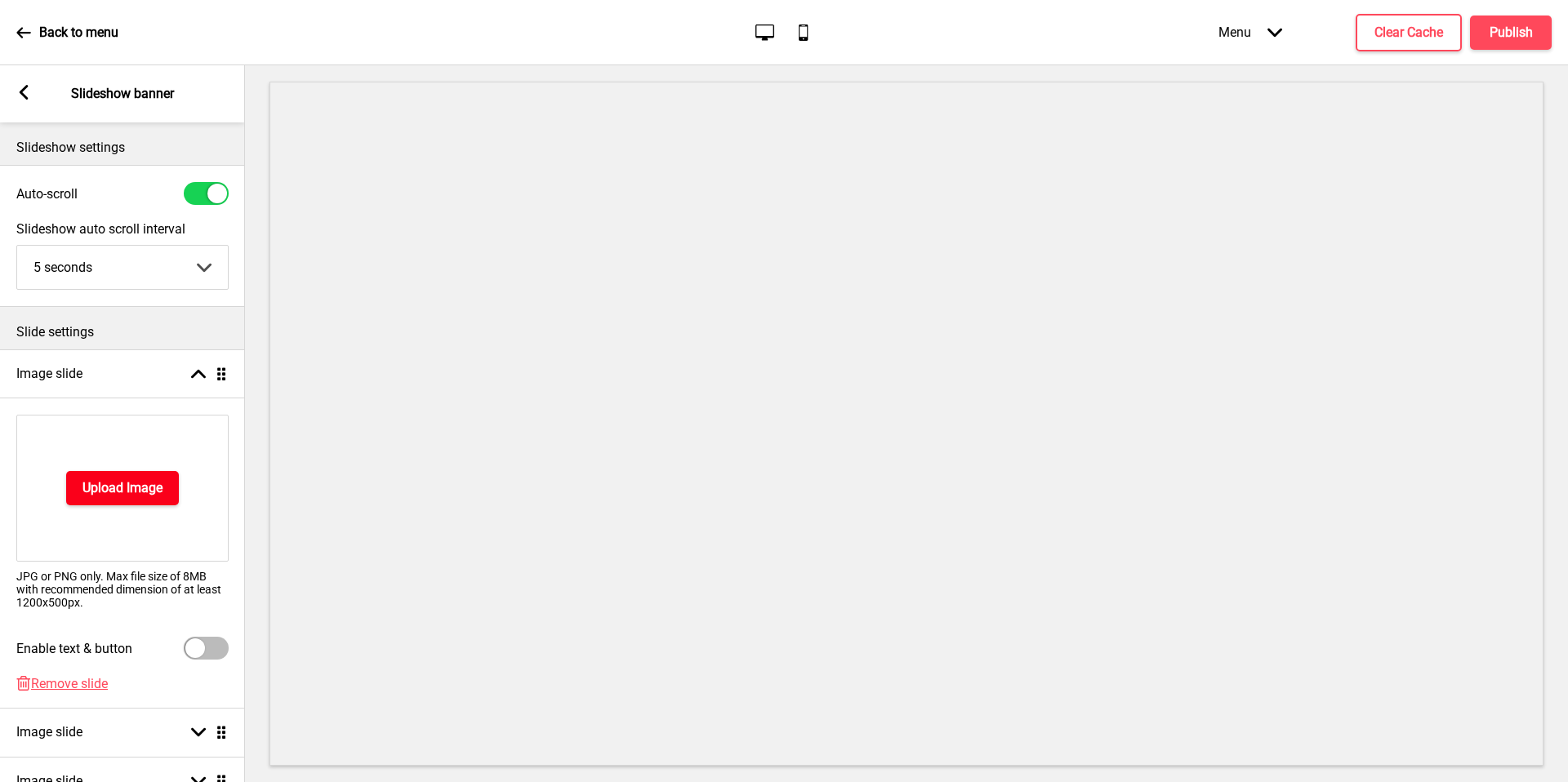
click at [140, 496] on h4 "Upload Image" at bounding box center [122, 488] width 80 height 18
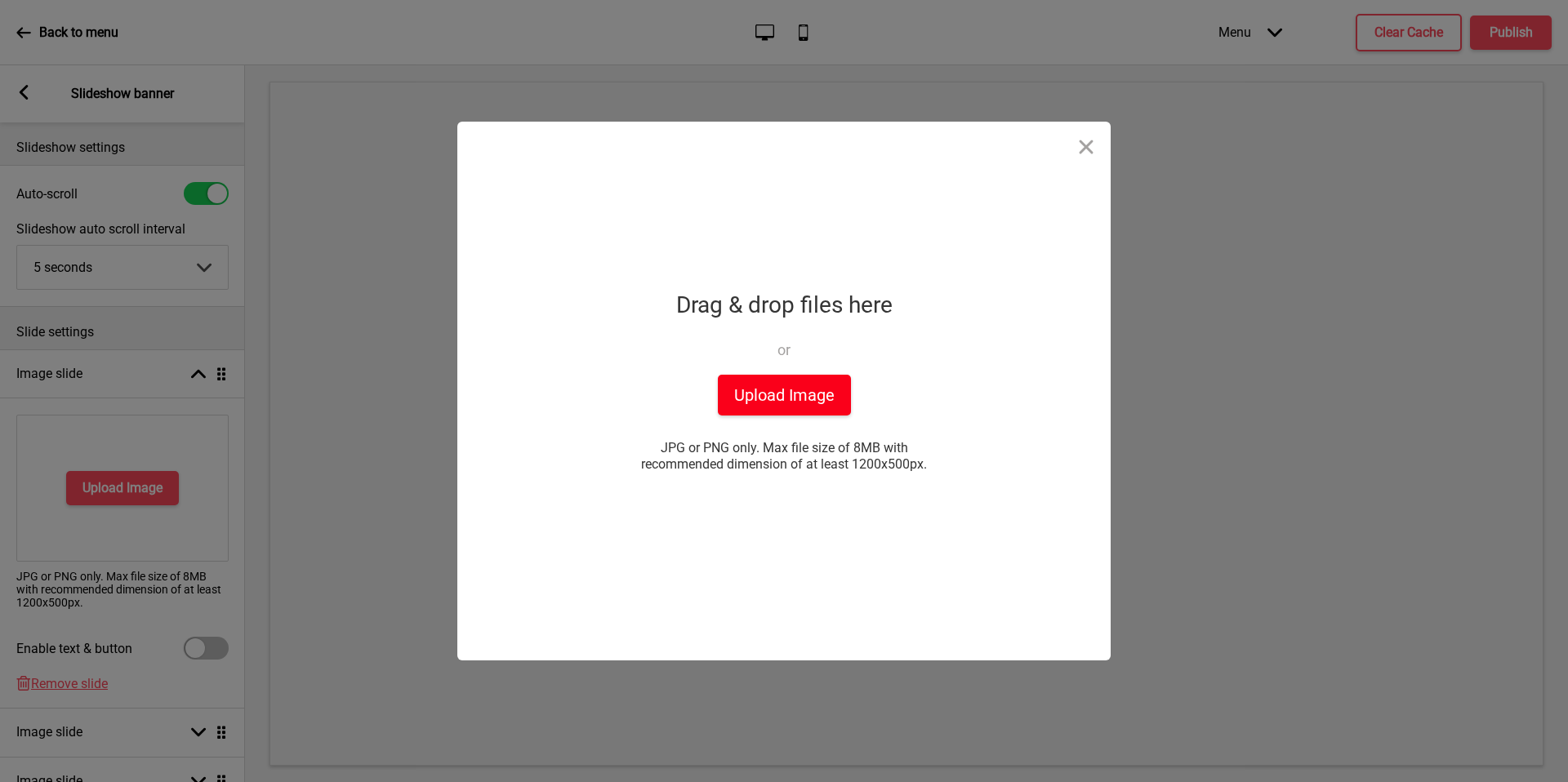
click at [752, 402] on button "Upload Image" at bounding box center [784, 394] width 133 height 41
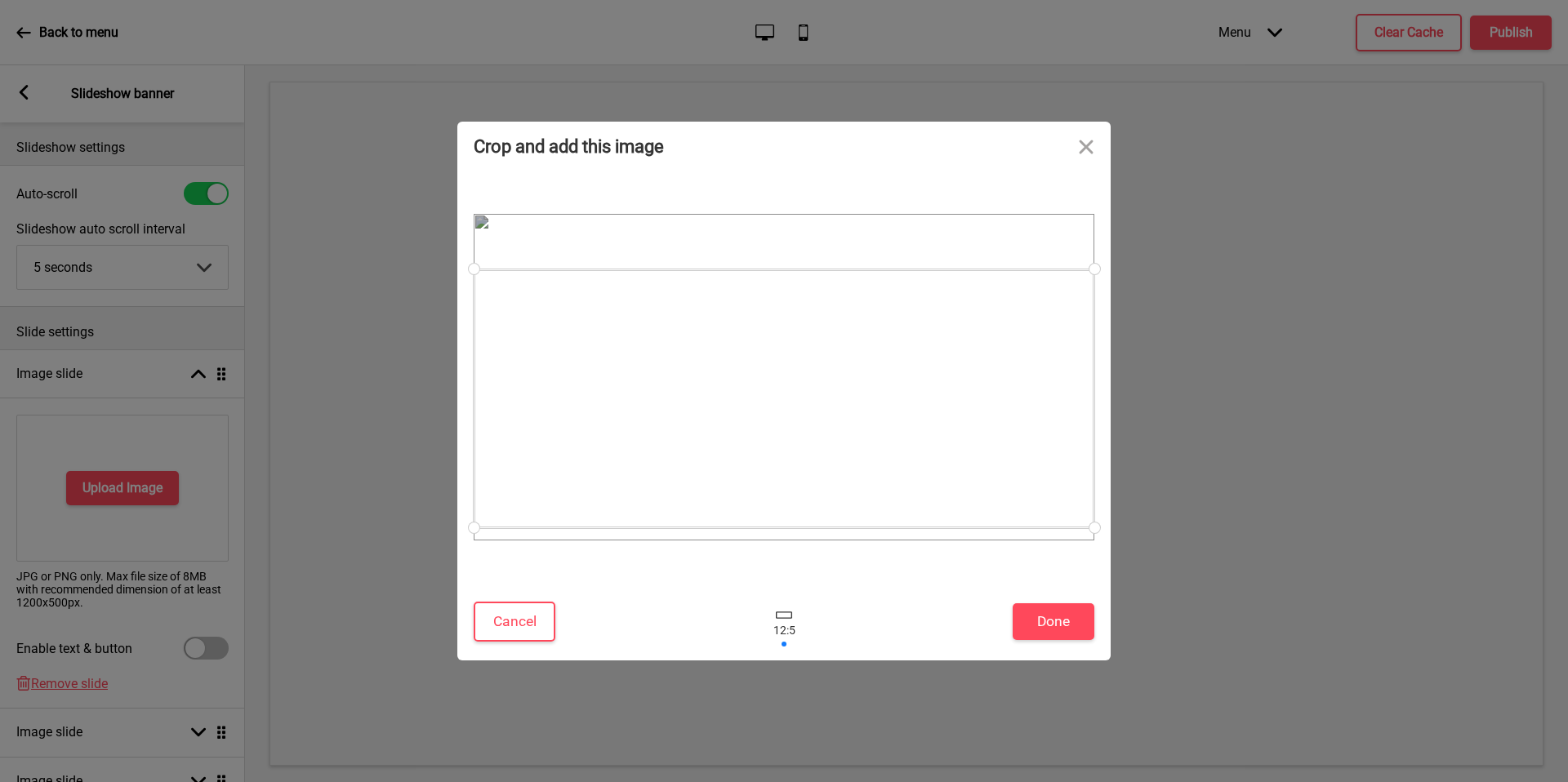
drag, startPoint x: 974, startPoint y: 413, endPoint x: 976, endPoint y: 435, distance: 22.1
click at [976, 435] on div at bounding box center [784, 399] width 621 height 259
click at [1068, 615] on button "Done" at bounding box center [1053, 622] width 82 height 37
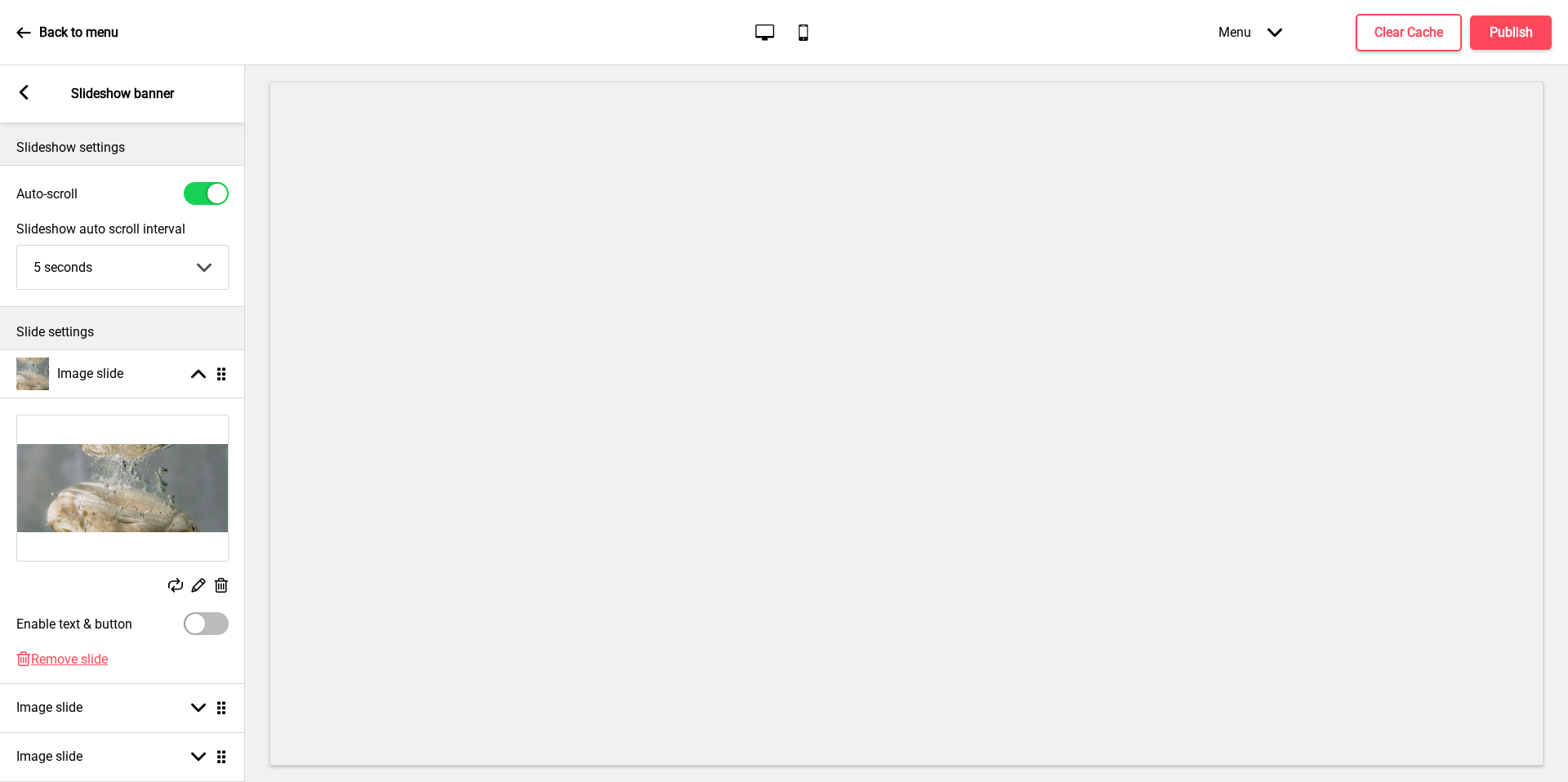
click at [31, 93] on rect at bounding box center [24, 92] width 15 height 15
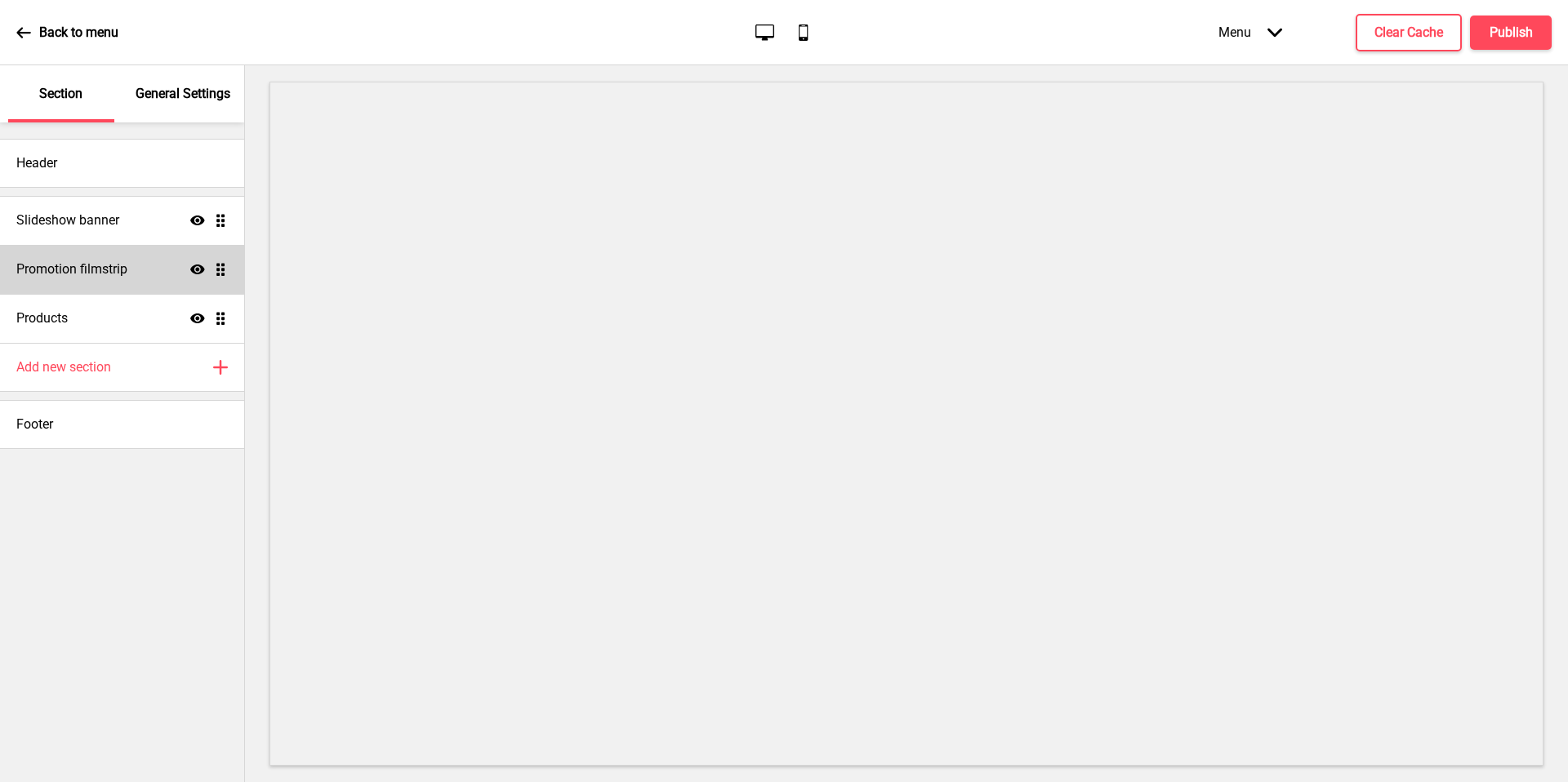
click at [120, 293] on div "Promotion filmstrip Show Drag" at bounding box center [122, 270] width 244 height 49
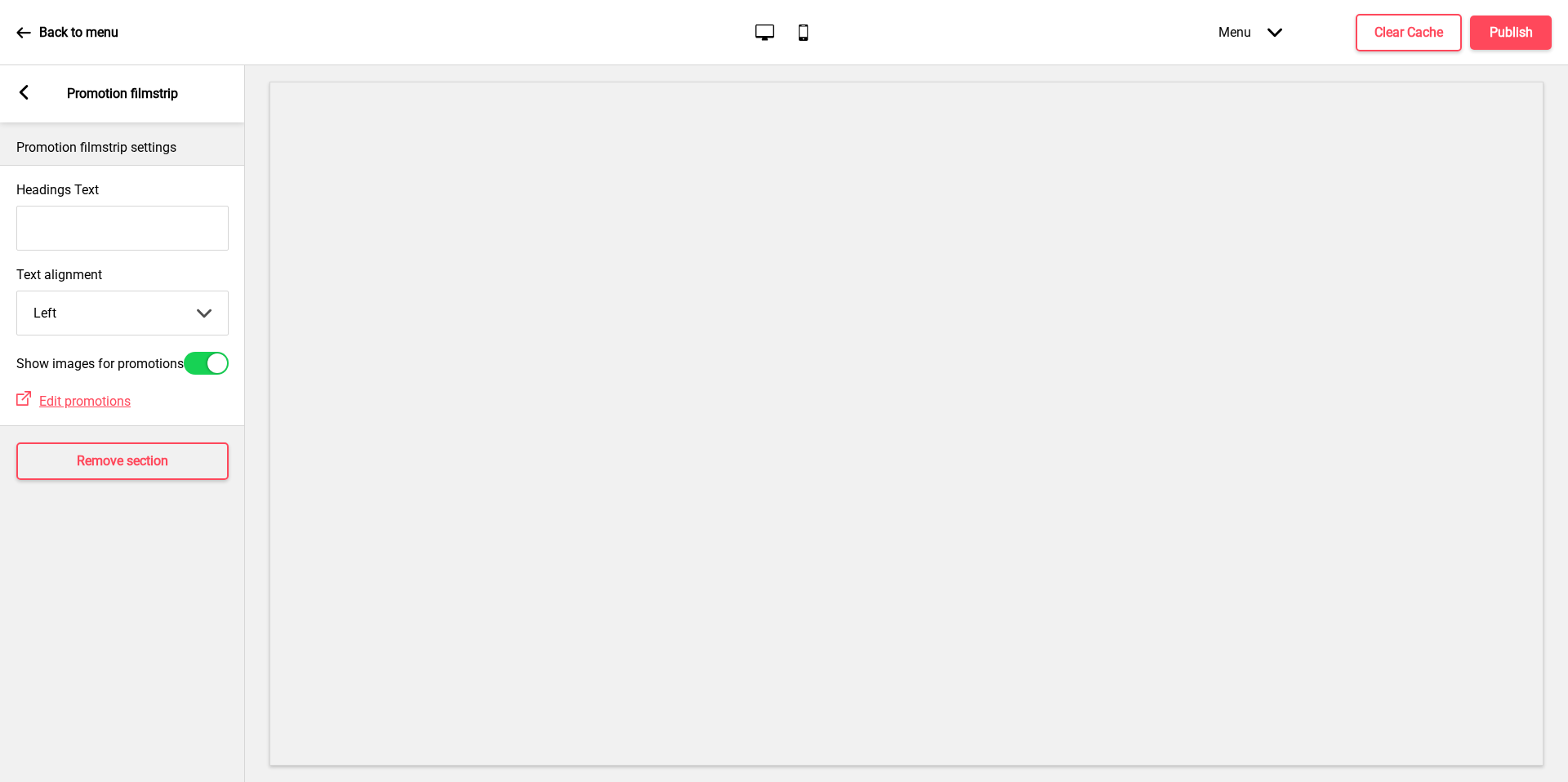
click at [30, 92] on rect at bounding box center [24, 92] width 15 height 15
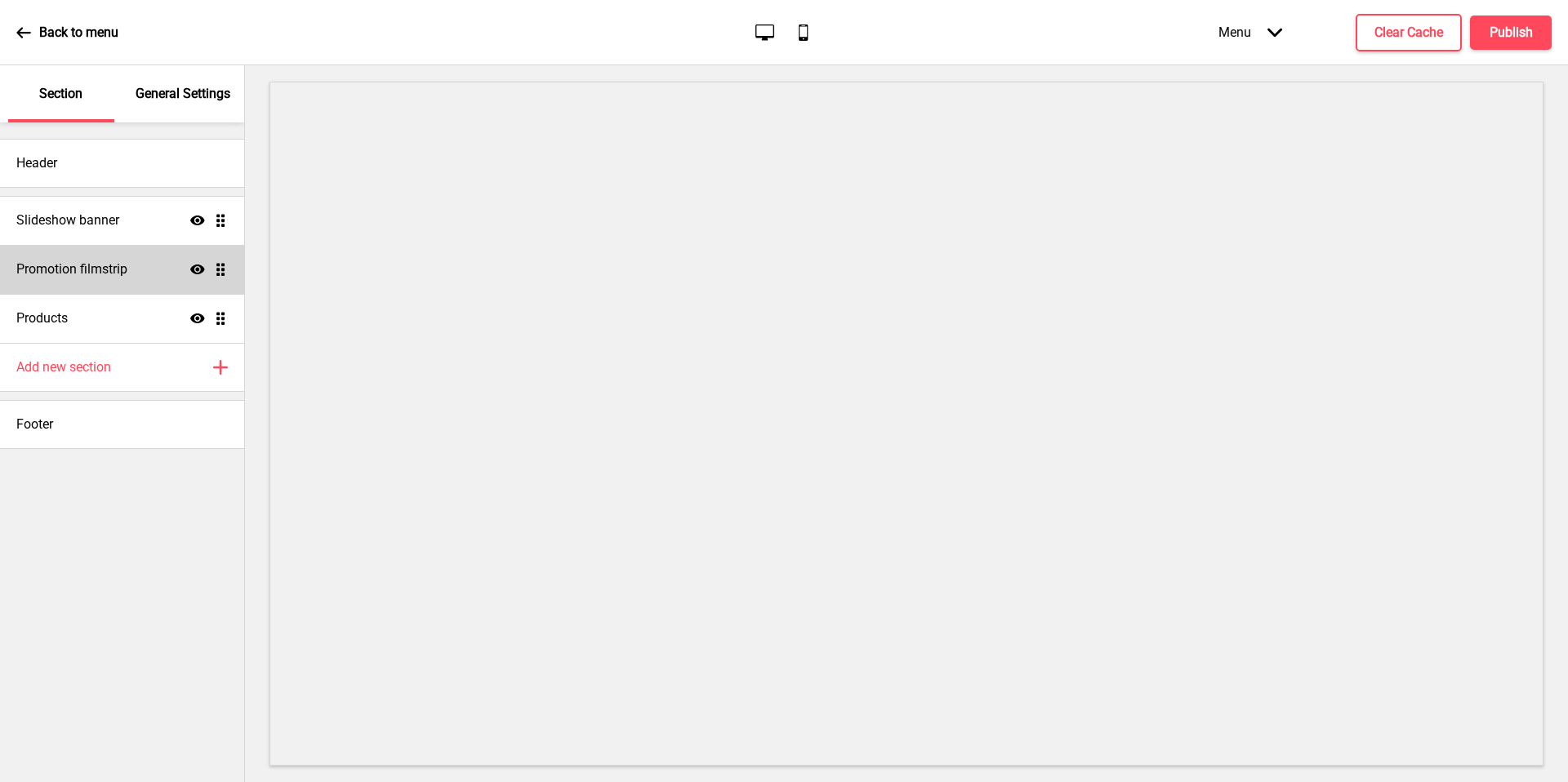
click at [191, 280] on div "Promotion filmstrip Show Drag" at bounding box center [122, 270] width 244 height 49
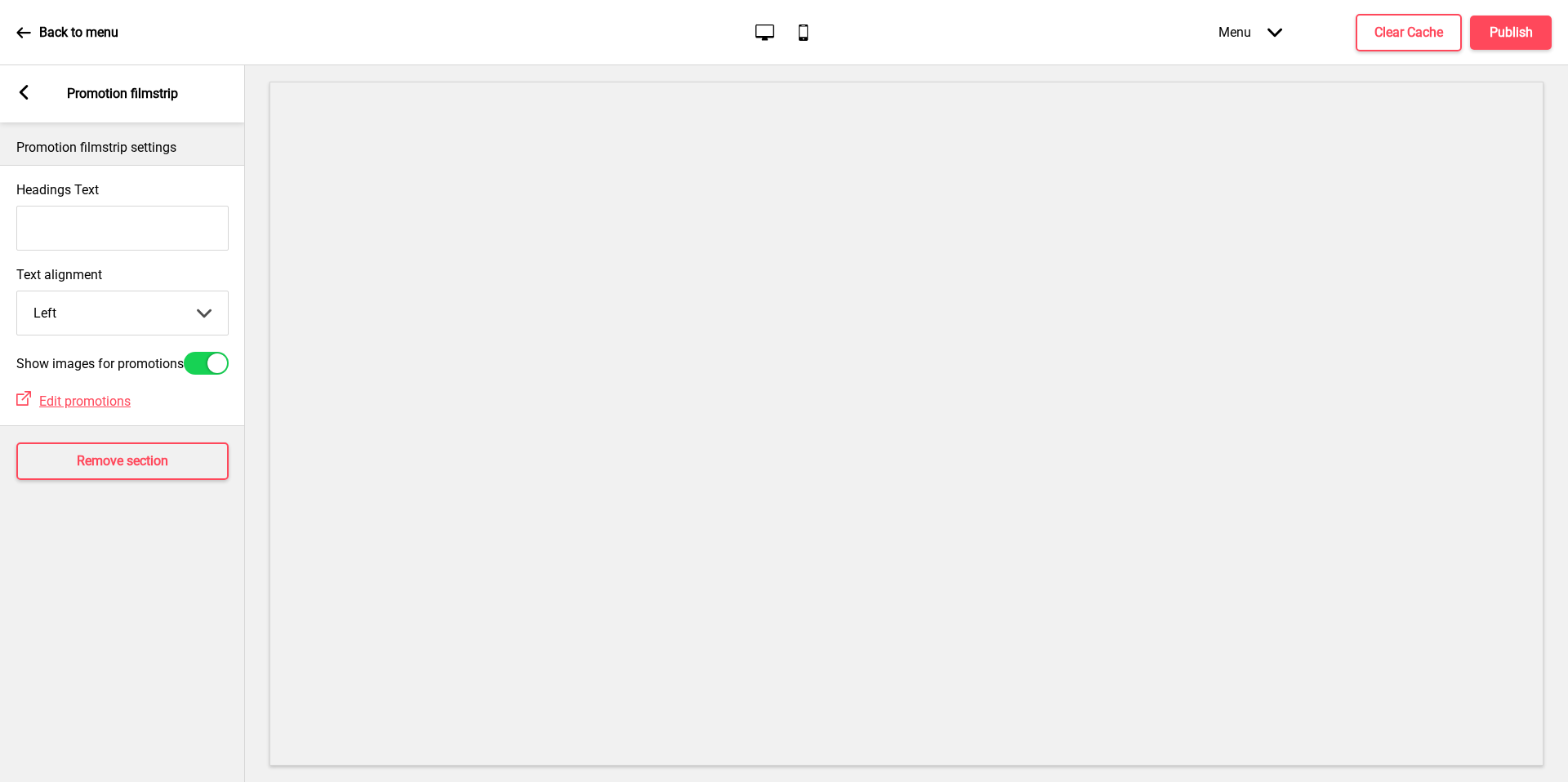
click at [25, 87] on icon at bounding box center [24, 92] width 9 height 15
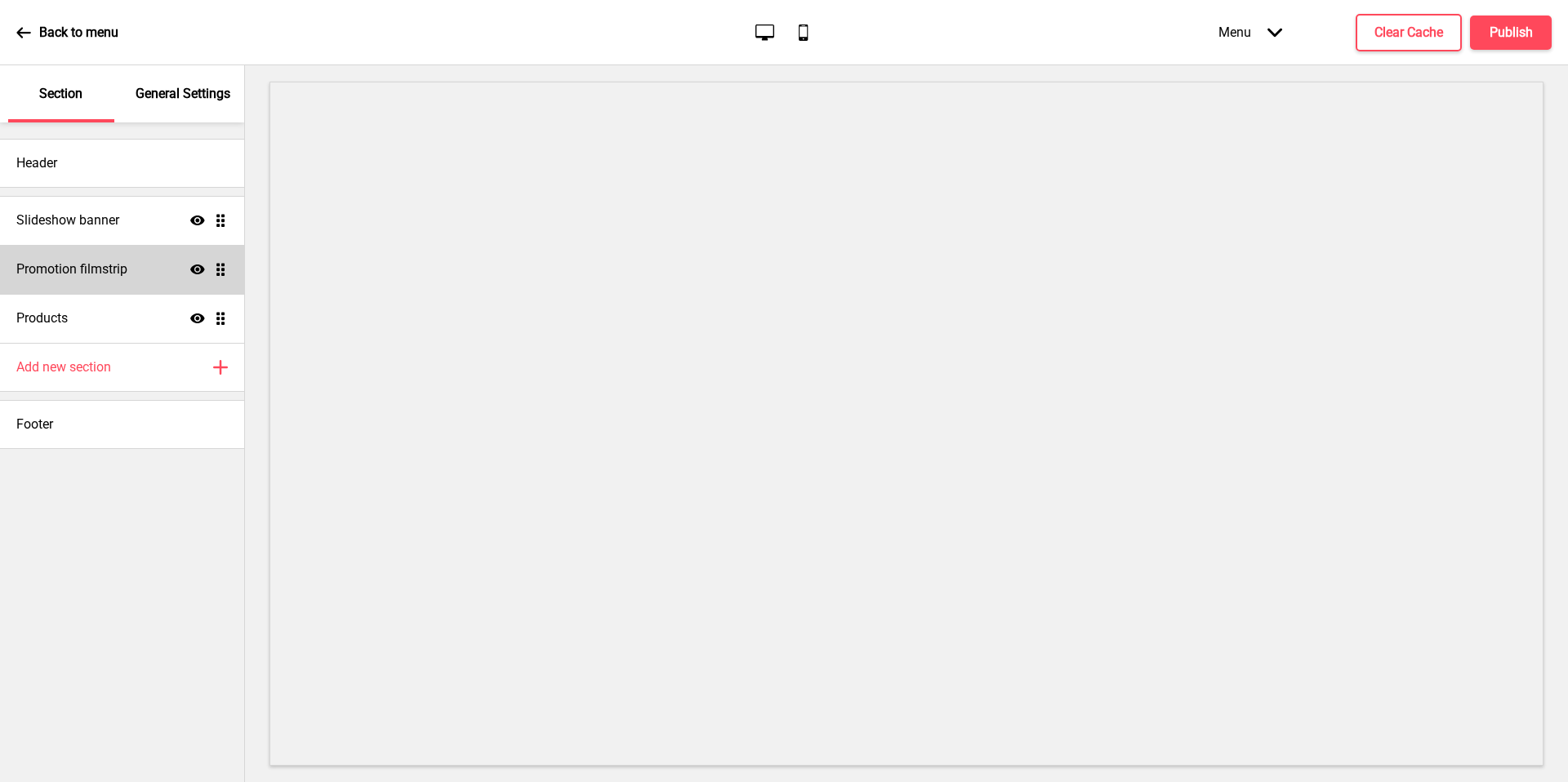
click at [196, 266] on icon at bounding box center [198, 270] width 15 height 10
click at [137, 145] on div "Header" at bounding box center [122, 163] width 244 height 49
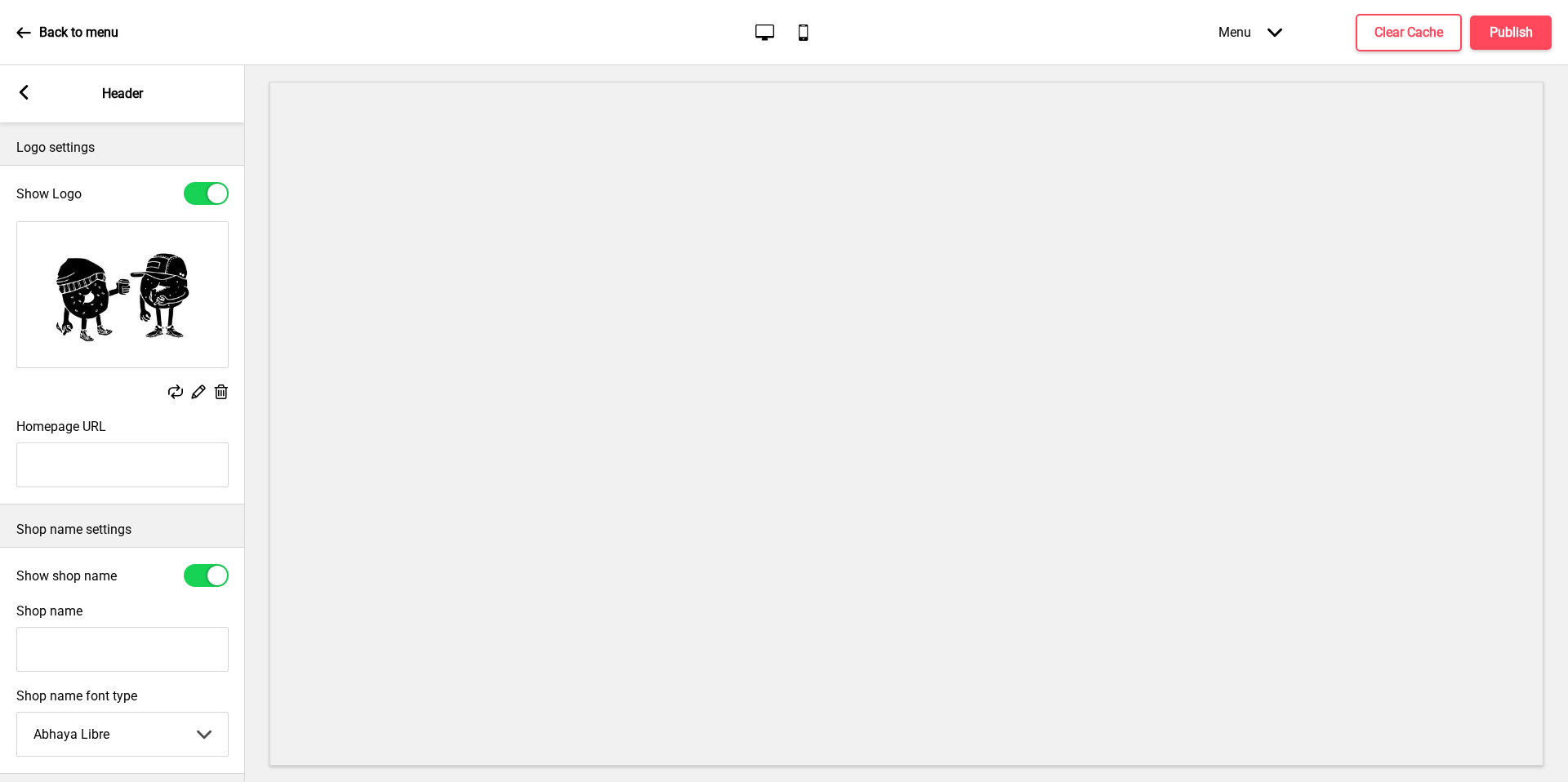
click at [26, 98] on icon at bounding box center [24, 92] width 9 height 15
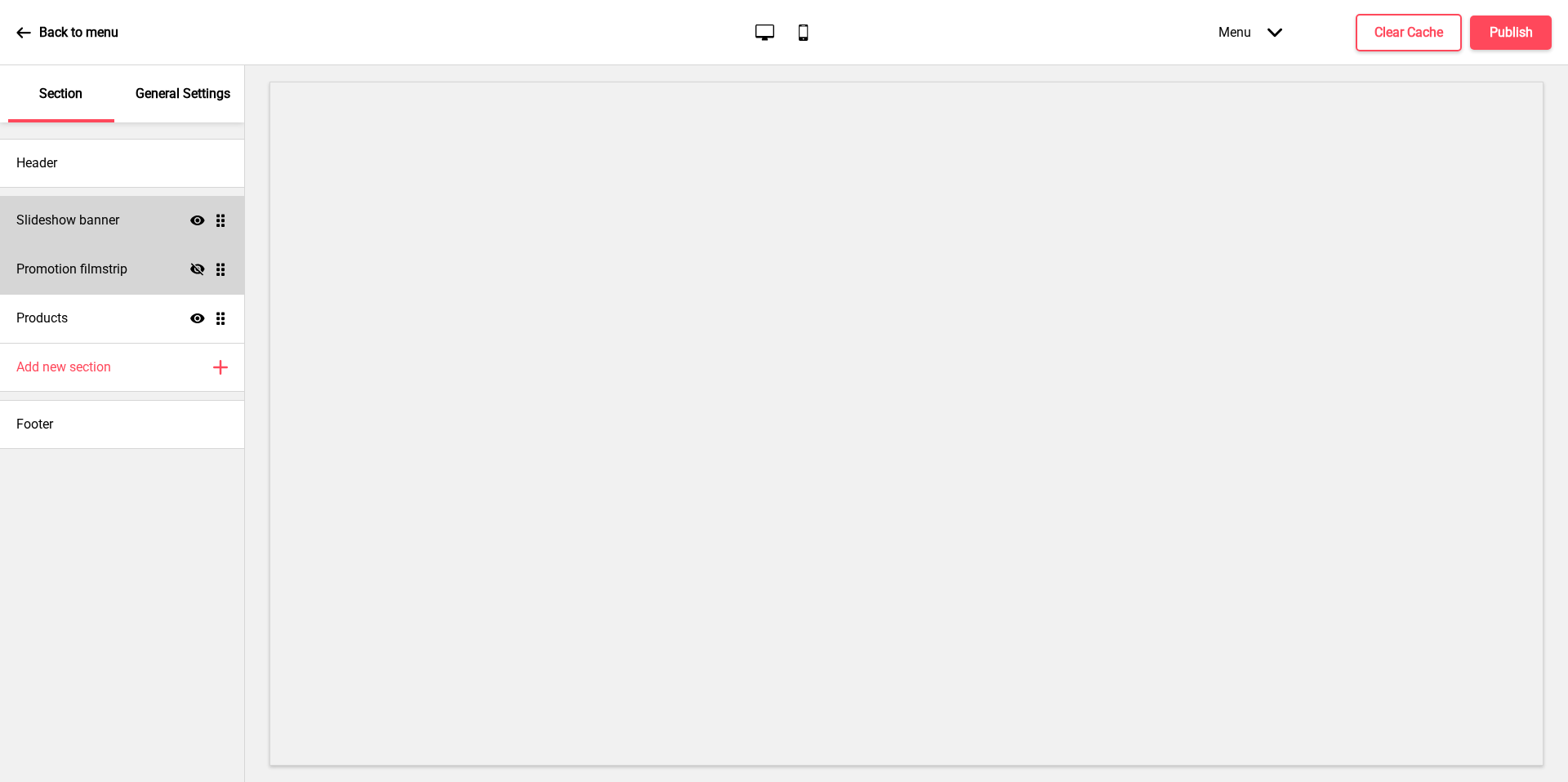
click at [132, 236] on div "Slideshow banner Show Drag" at bounding box center [122, 220] width 244 height 49
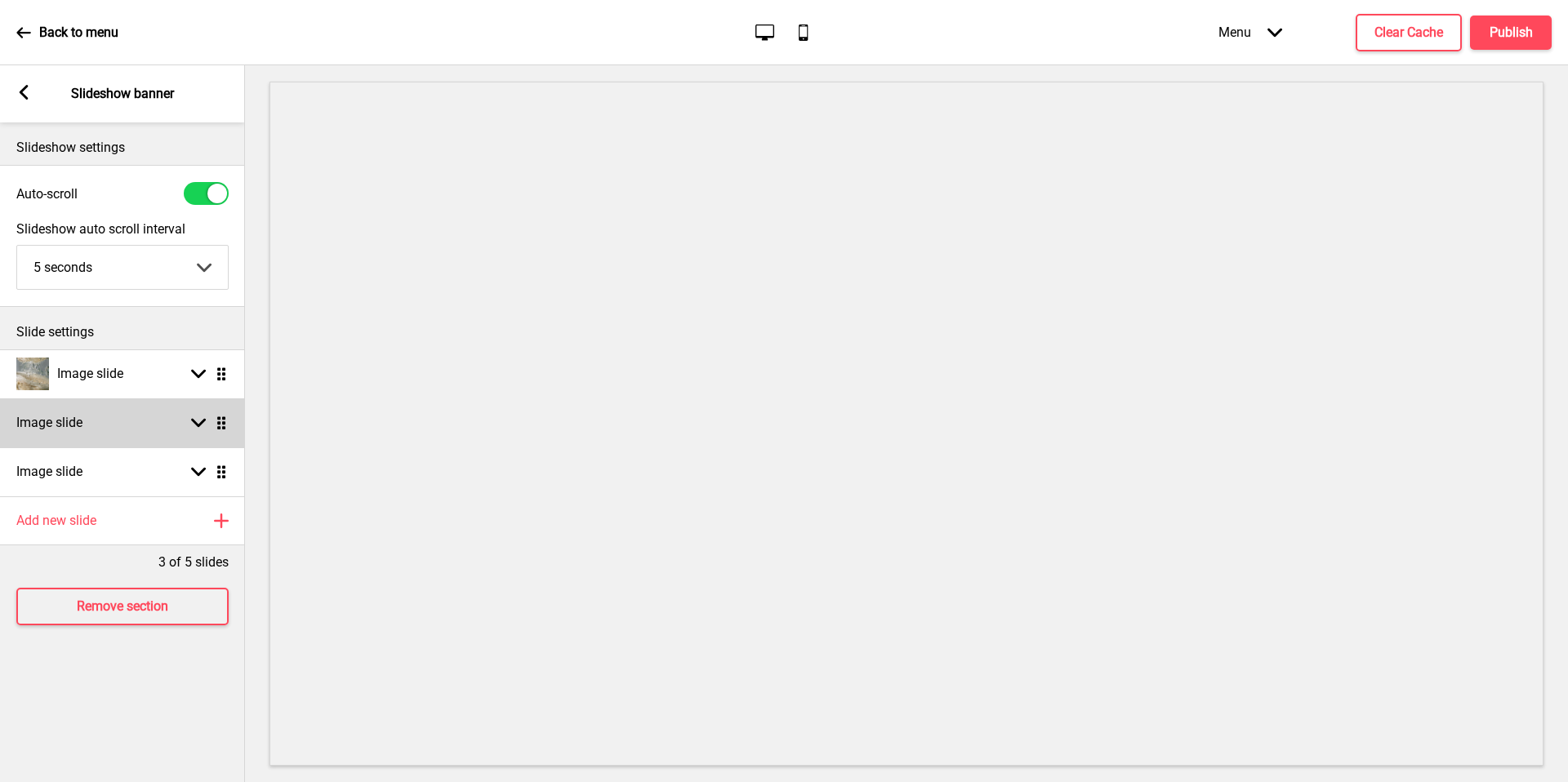
click at [172, 413] on div "Image slide Arrow down Drag" at bounding box center [123, 423] width 245 height 49
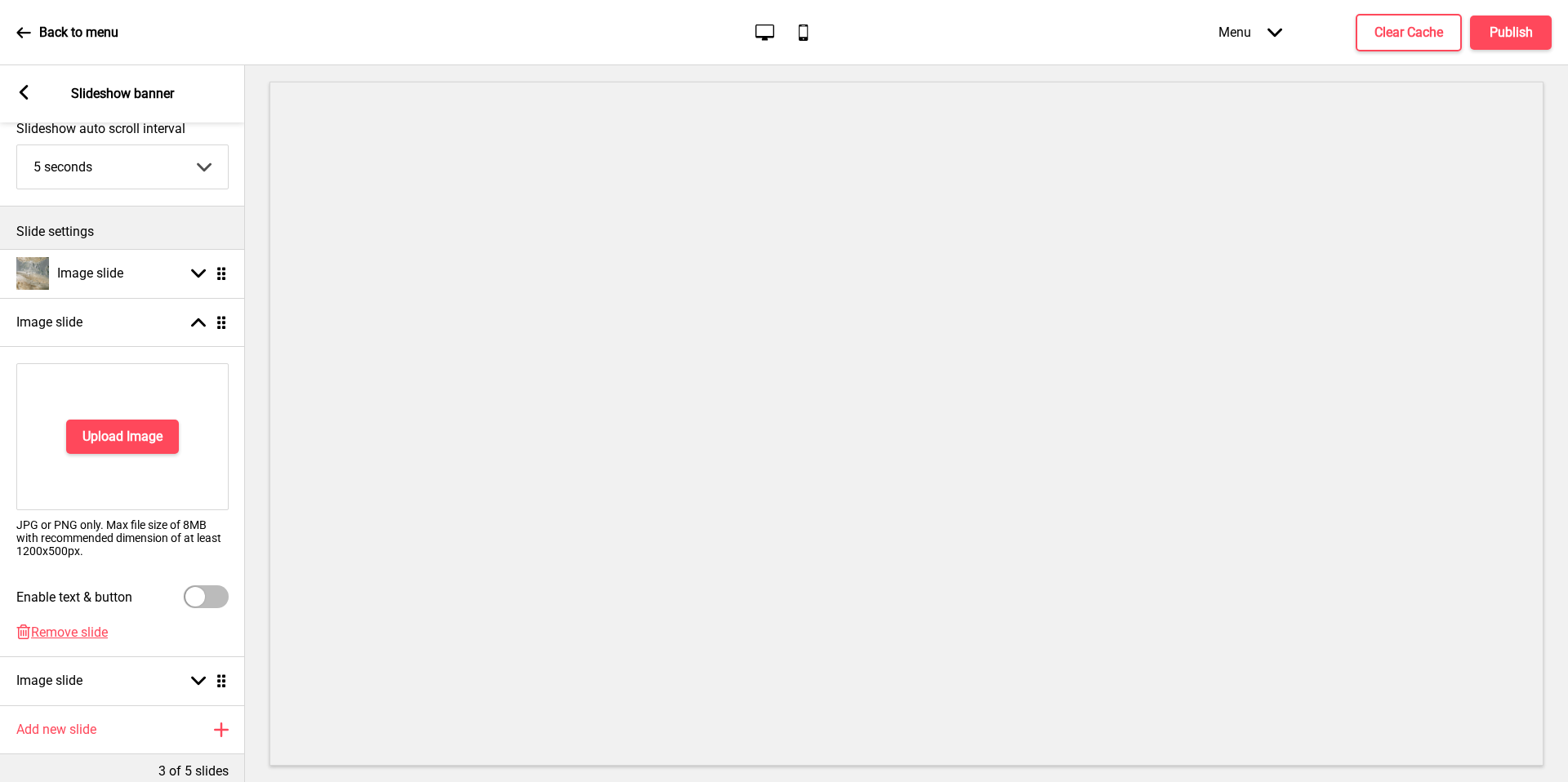
scroll to position [114, 0]
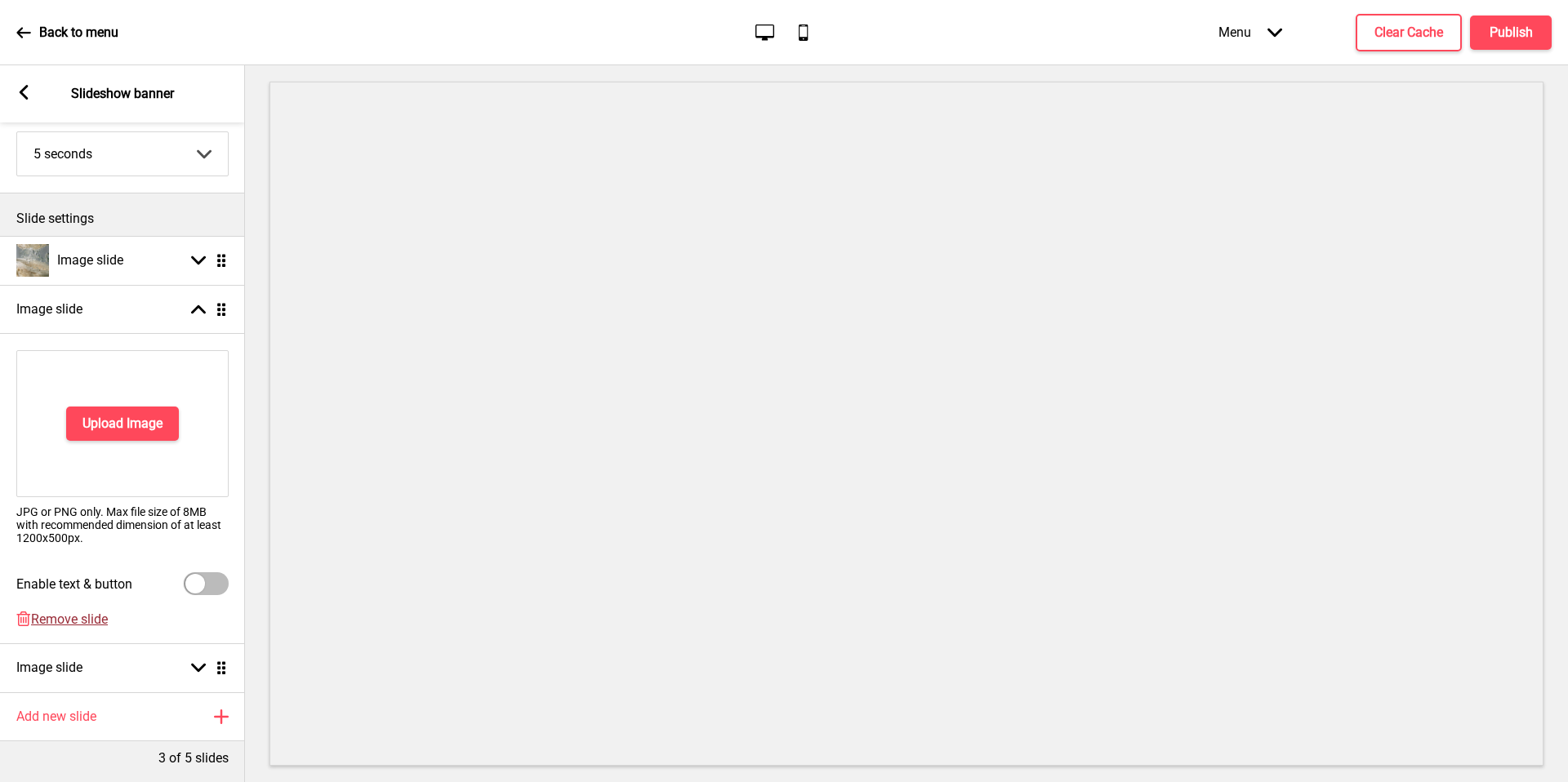
click at [96, 618] on span "Remove slide" at bounding box center [69, 620] width 77 height 16
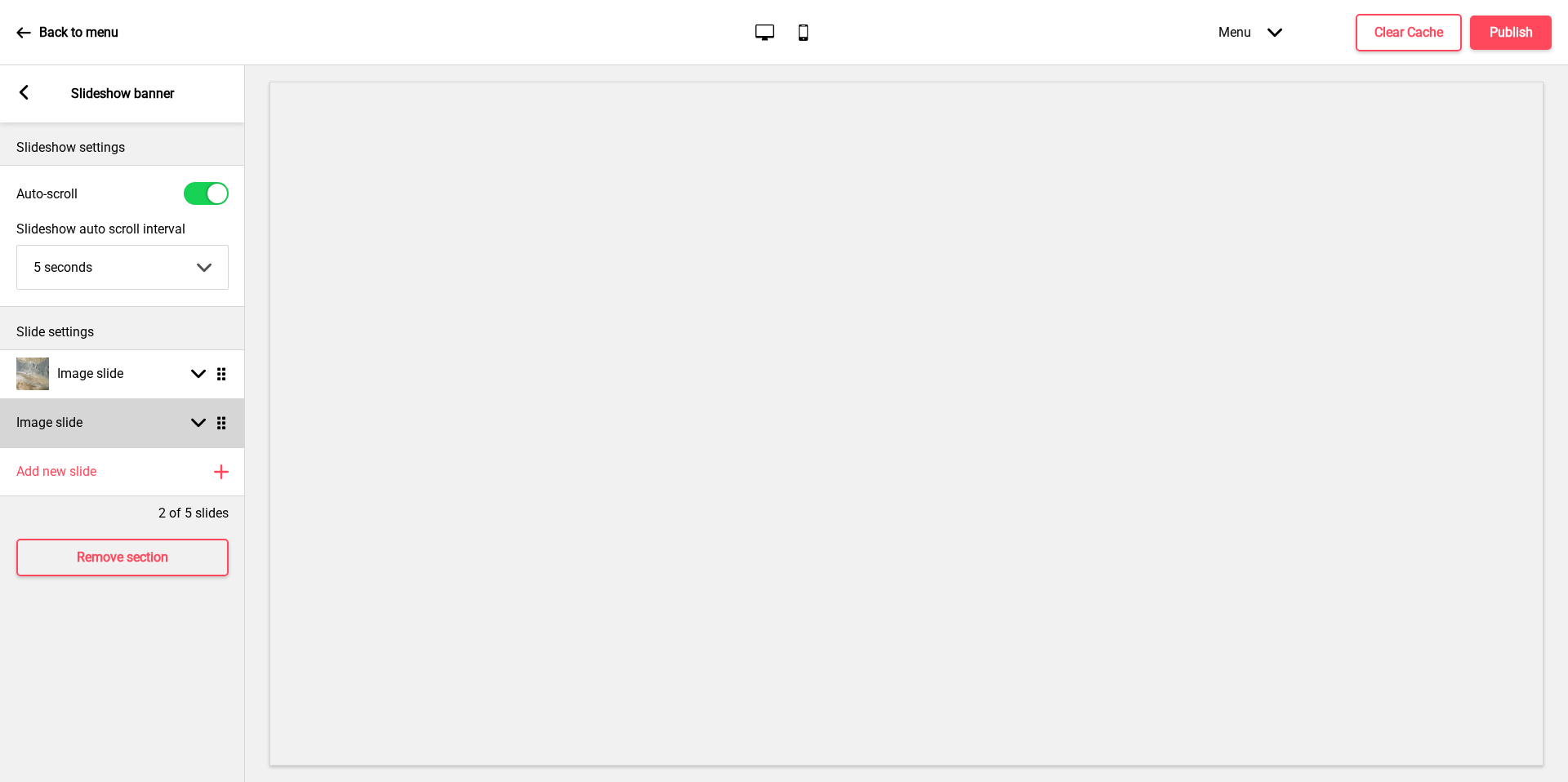
click at [157, 404] on div "Image slide Arrow down Drag" at bounding box center [123, 423] width 245 height 49
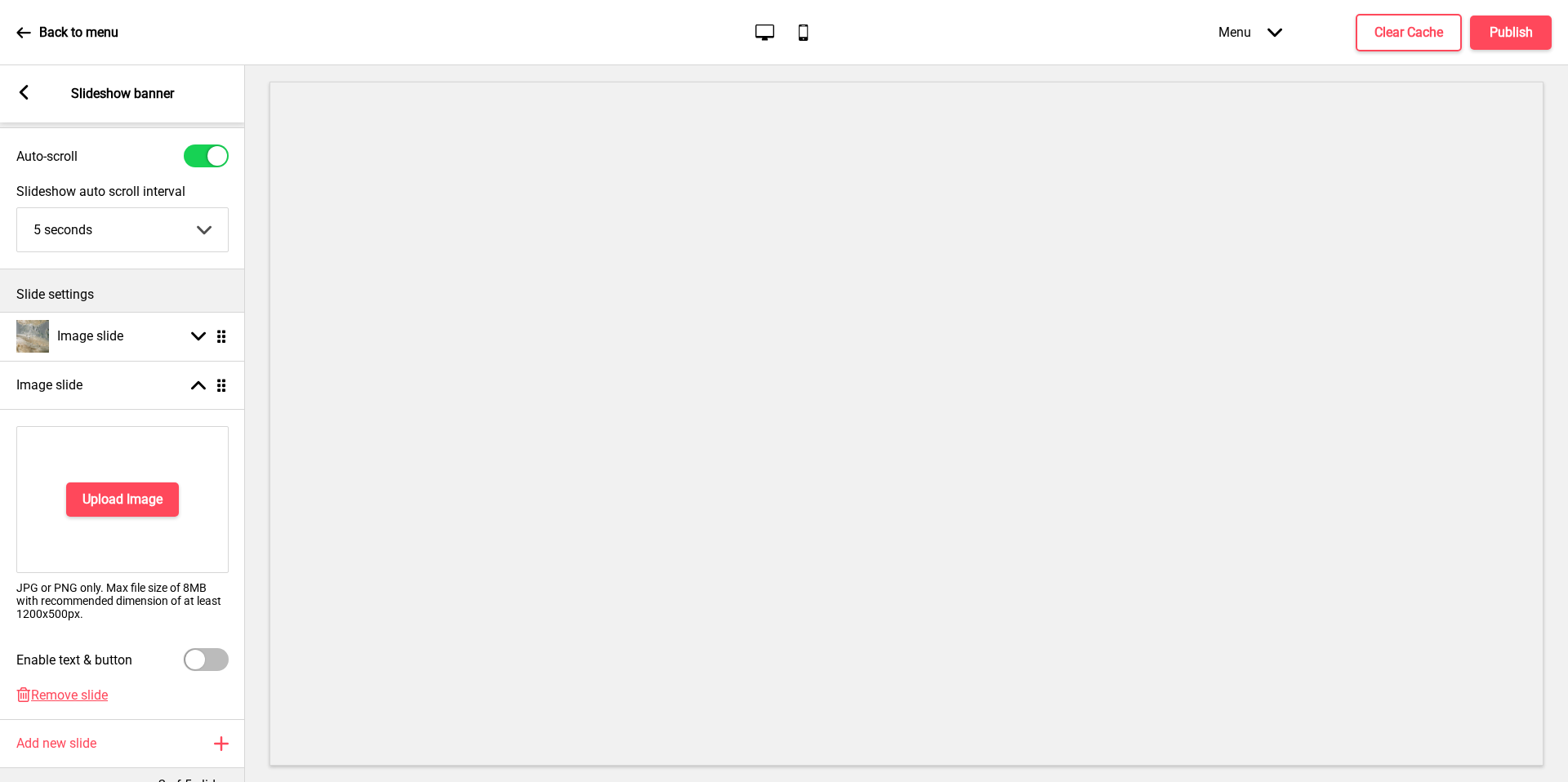
scroll to position [40, 0]
click at [82, 693] on span "Remove slide" at bounding box center [69, 694] width 77 height 16
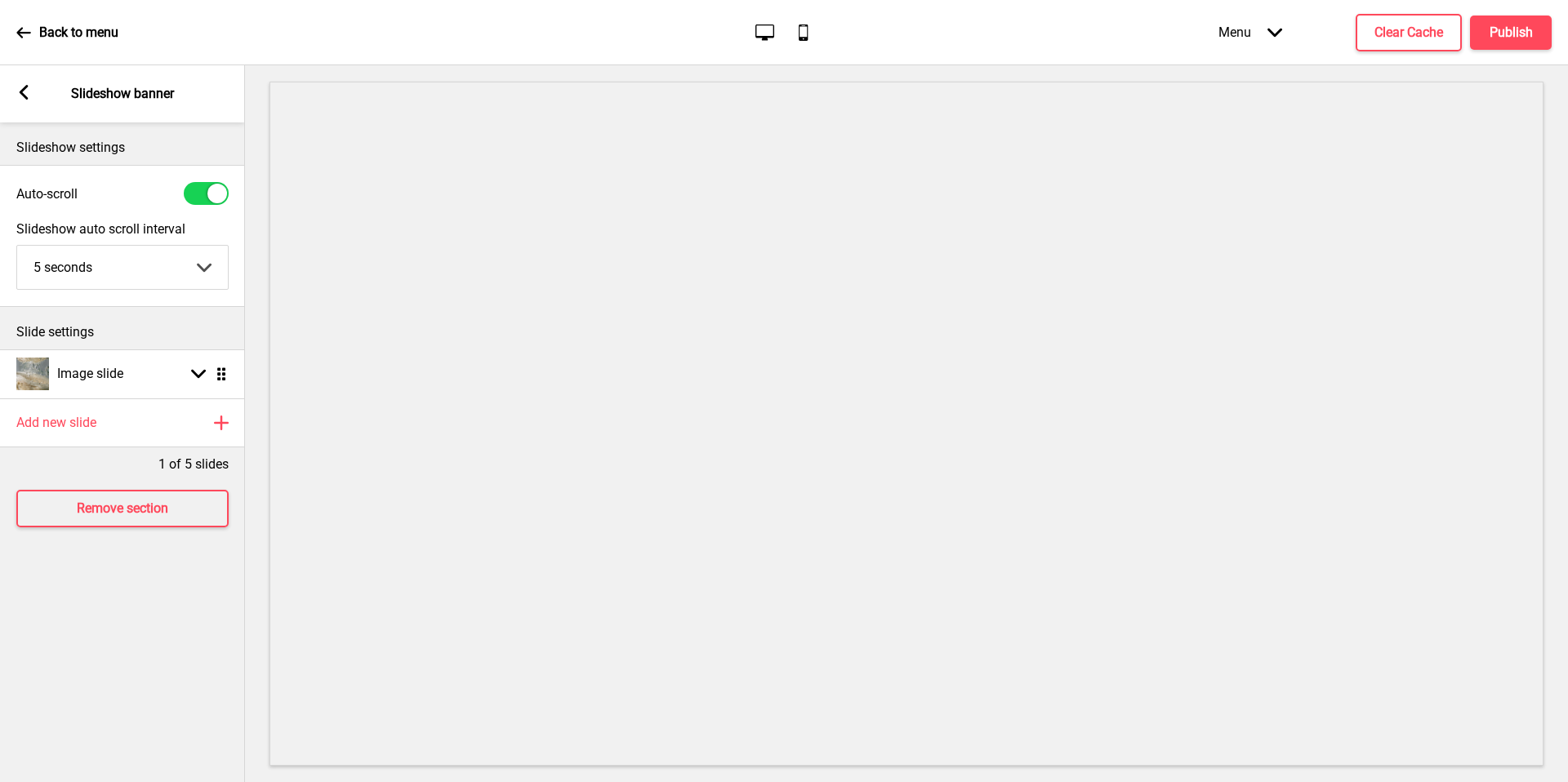
scroll to position [0, 0]
click at [1503, 40] on h4 "Publish" at bounding box center [1512, 33] width 44 height 18
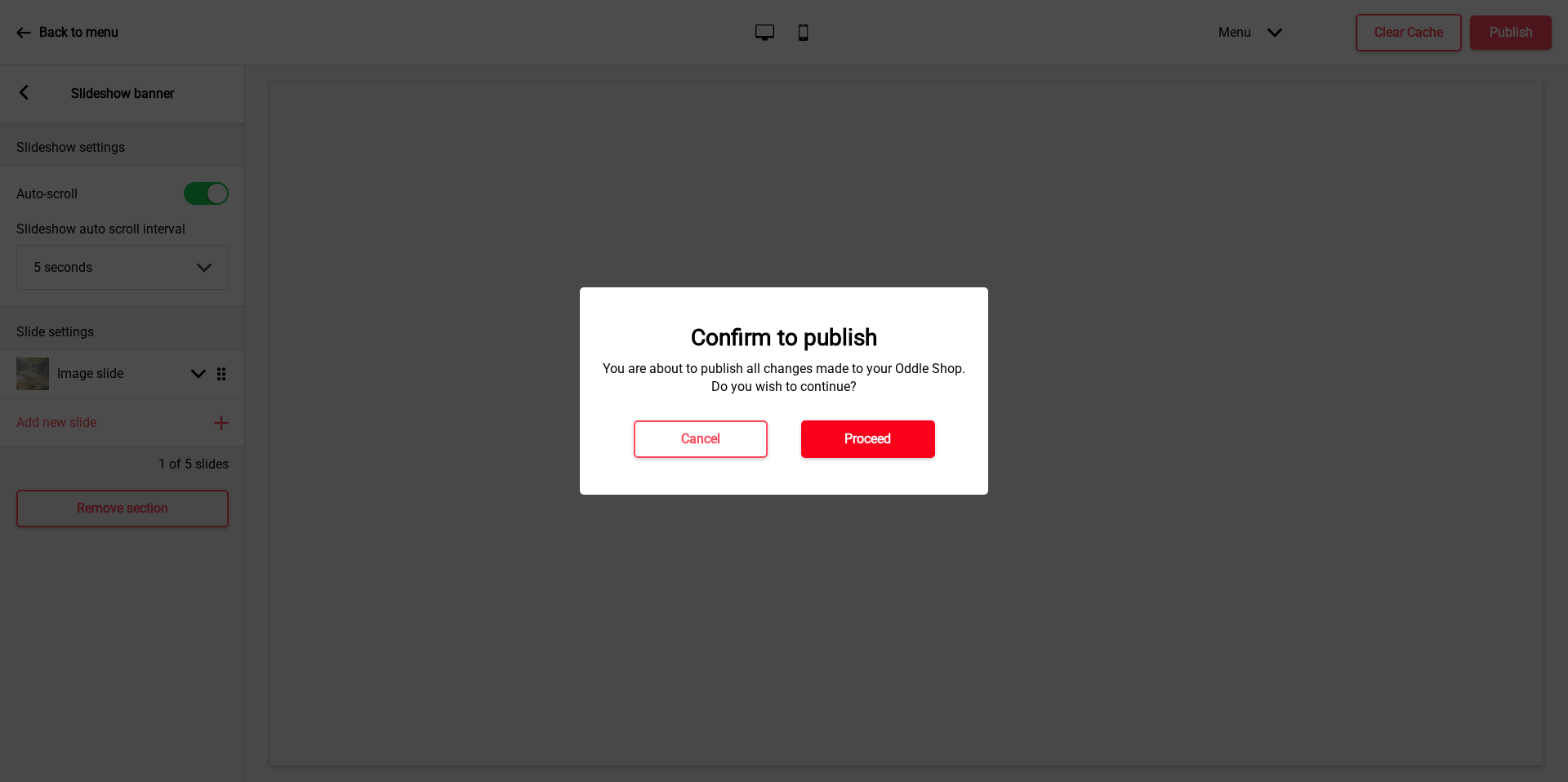
click at [887, 436] on h4 "Proceed" at bounding box center [867, 439] width 46 height 18
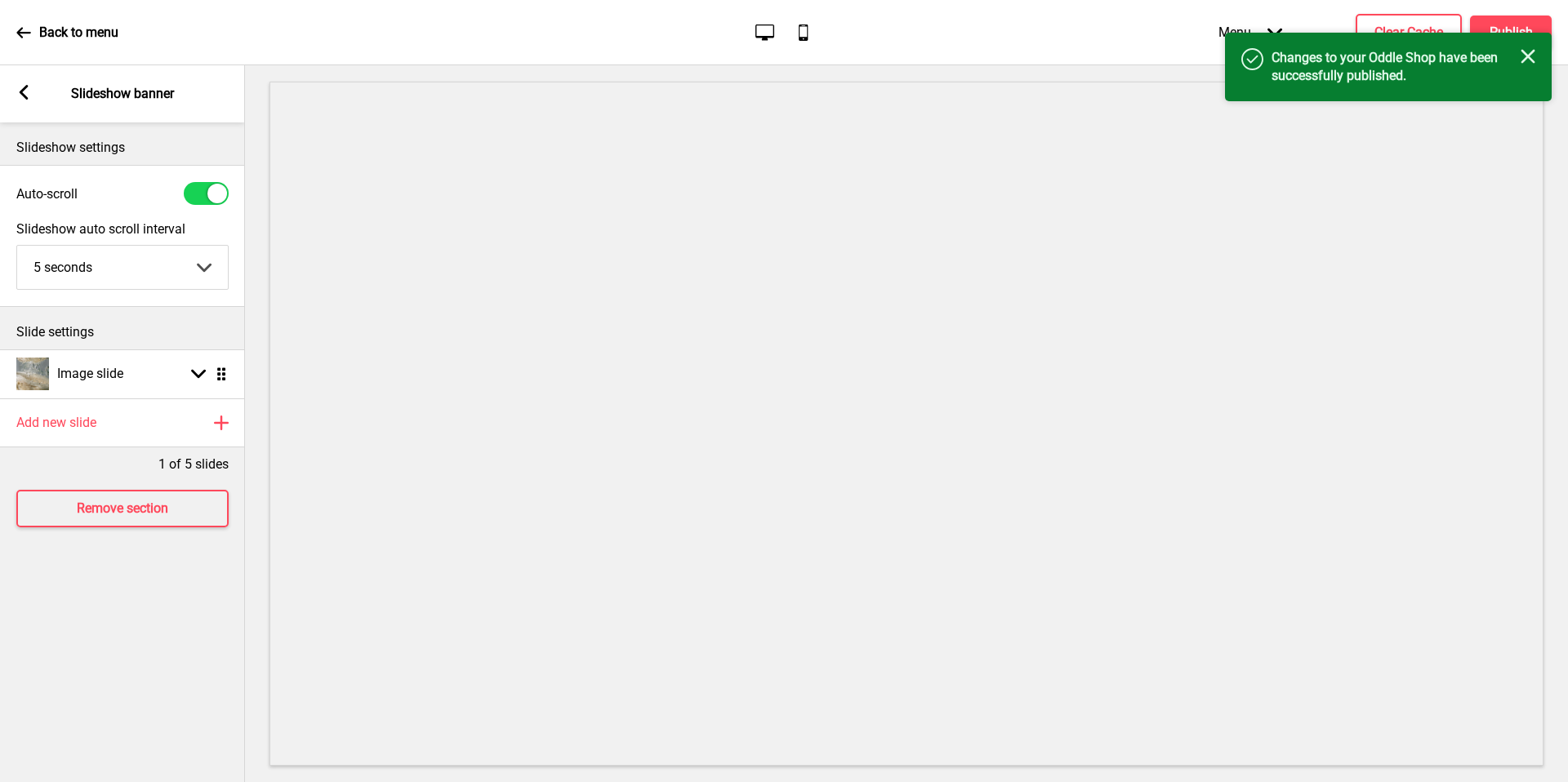
click at [26, 100] on div "Arrow left" at bounding box center [24, 94] width 15 height 18
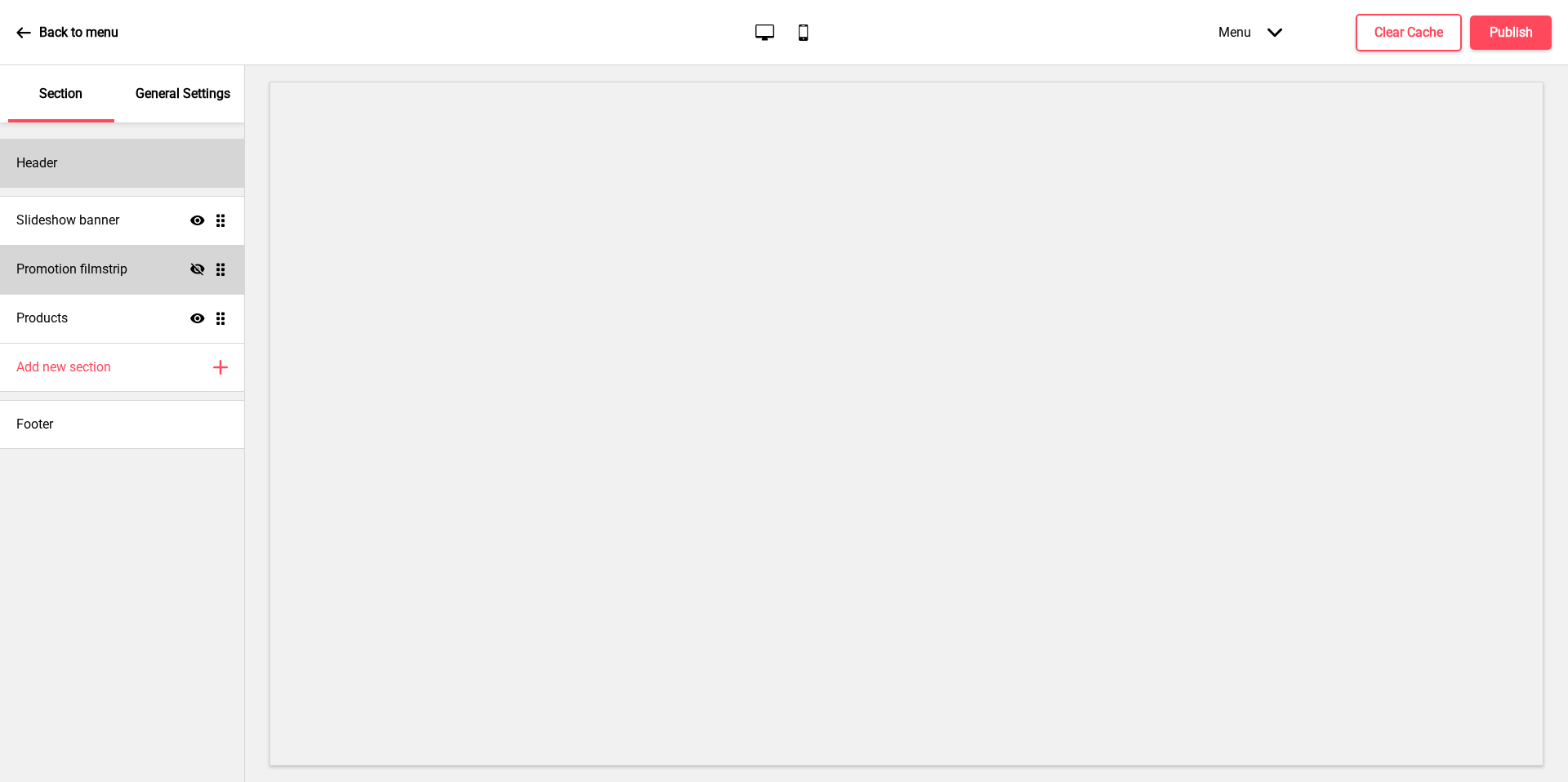
click at [102, 164] on div "Header" at bounding box center [122, 163] width 244 height 49
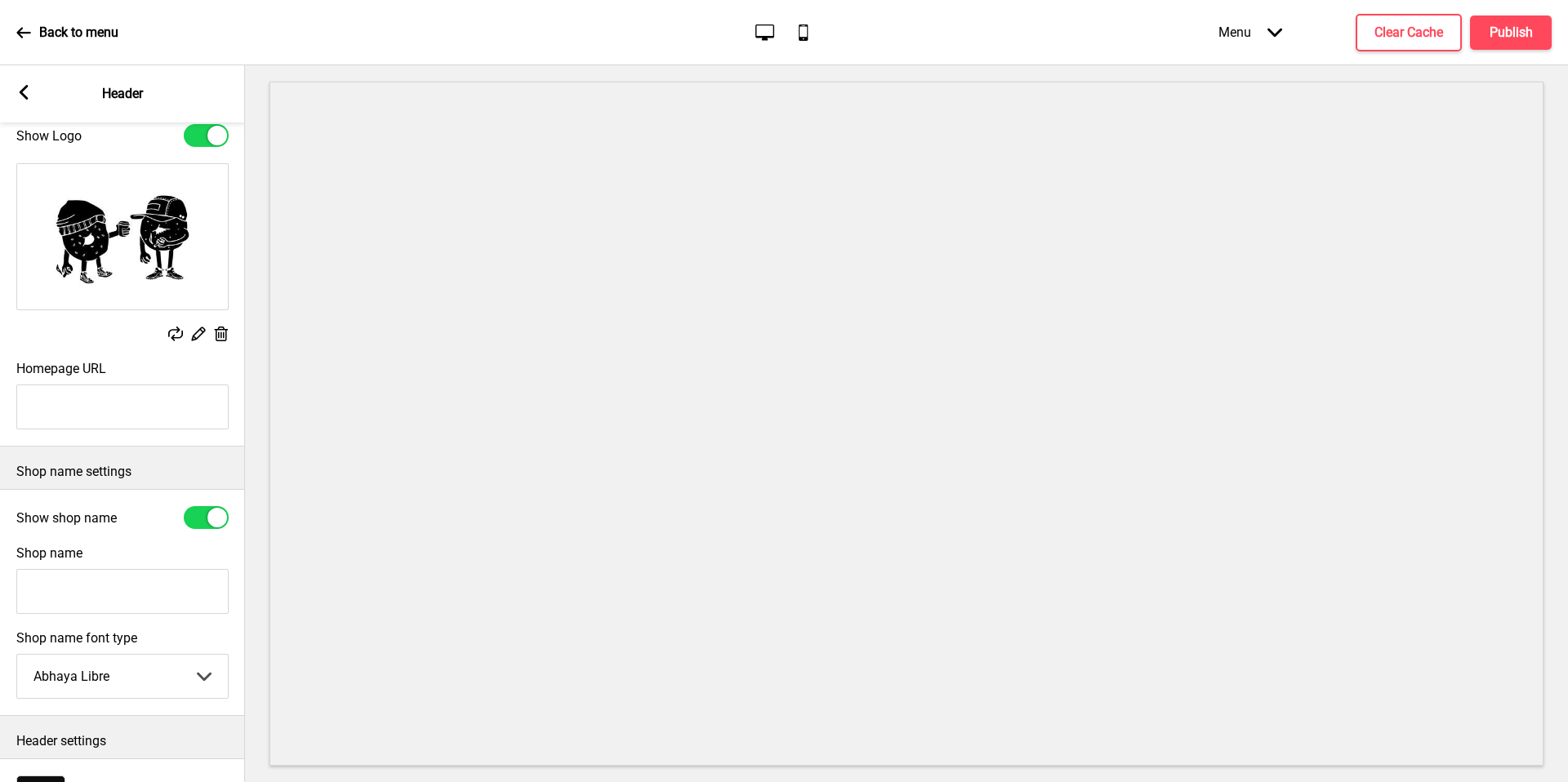
scroll to position [158, 0]
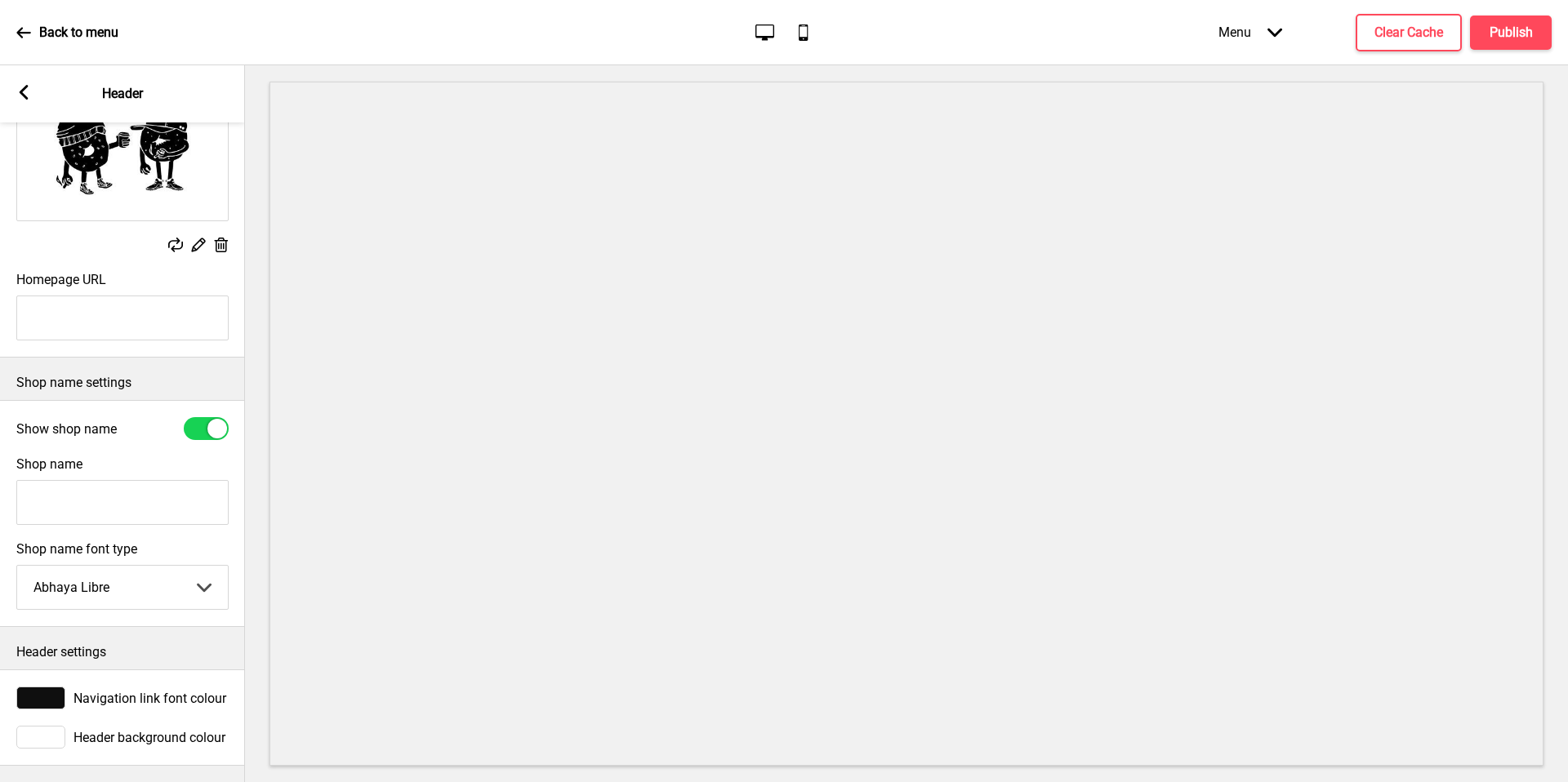
click at [134, 499] on input "Shop name" at bounding box center [123, 502] width 213 height 44
type input "Y"
click at [173, 489] on input "Two Men Bagel House (Tanjong Pagar)" at bounding box center [123, 502] width 213 height 44
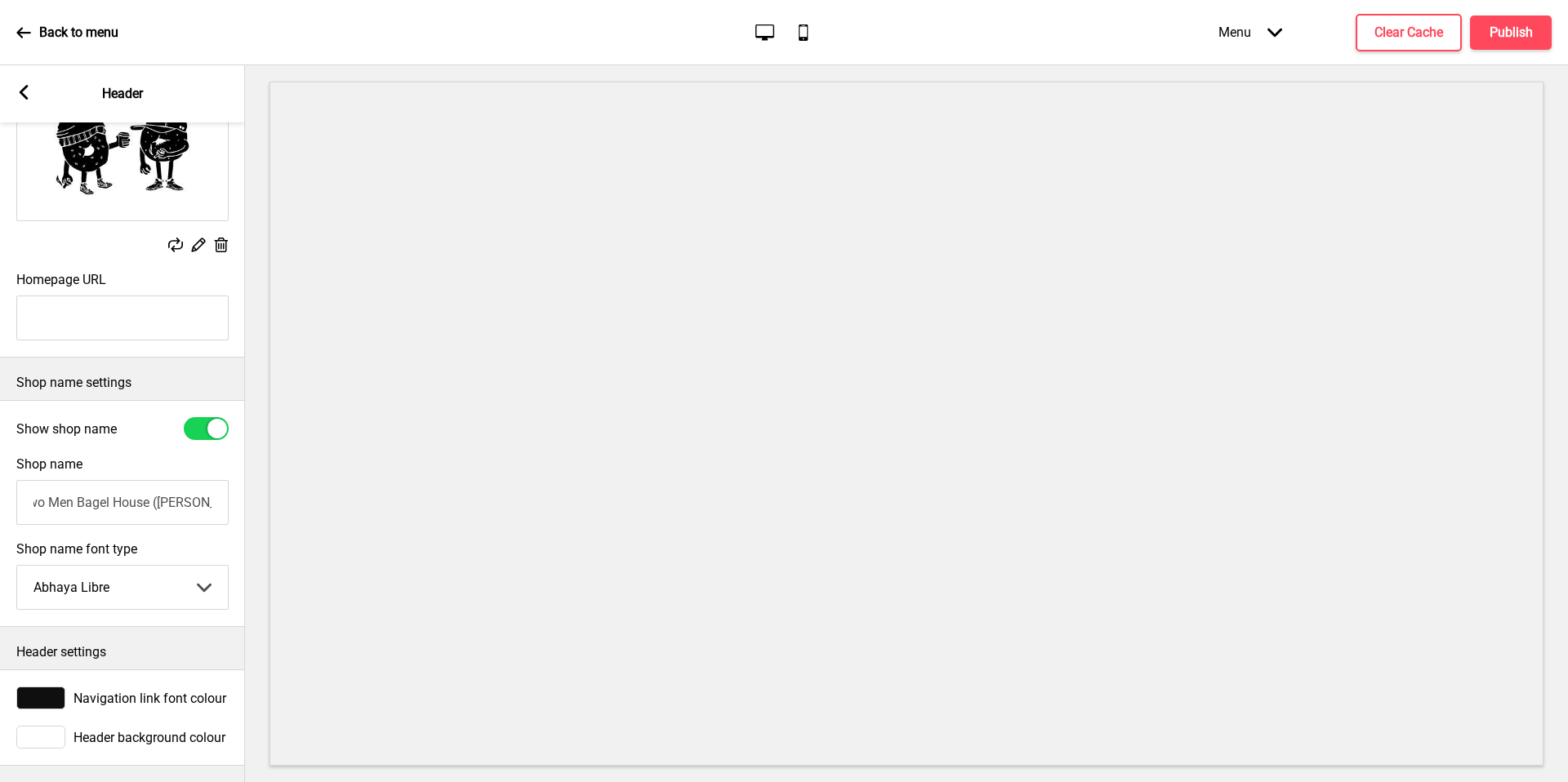
scroll to position [0, 18]
type input "Two Men Bagel House (Joo Chiat)"
click at [161, 575] on select "Abhaya Libre Abril Fatface Adobe Garamond Pro Arimo Arsenal Arvo Berkshire Swas…" at bounding box center [122, 588] width 211 height 43
select select "[PERSON_NAME]"
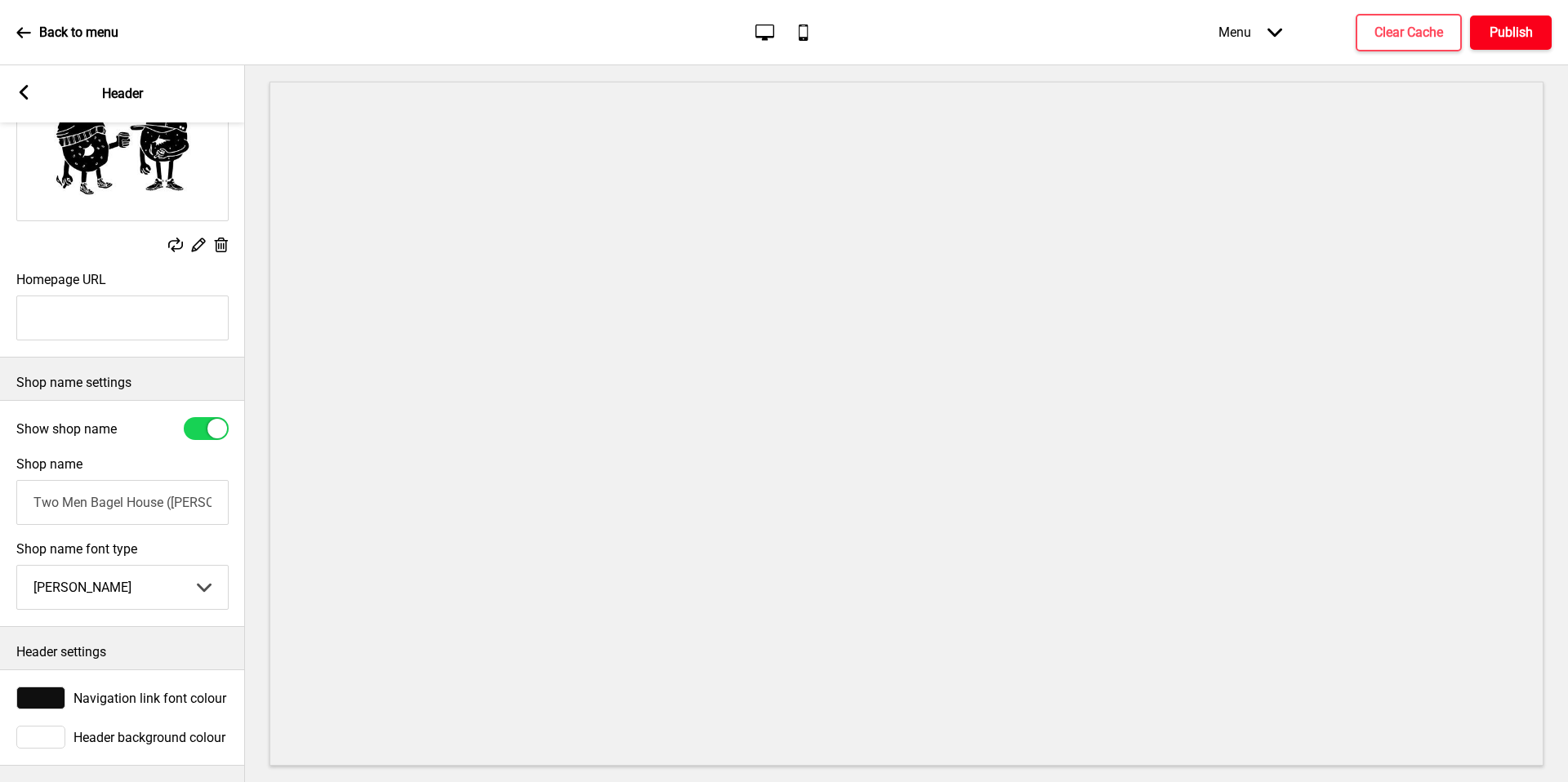
click at [1523, 16] on button "Publish" at bounding box center [1511, 33] width 82 height 35
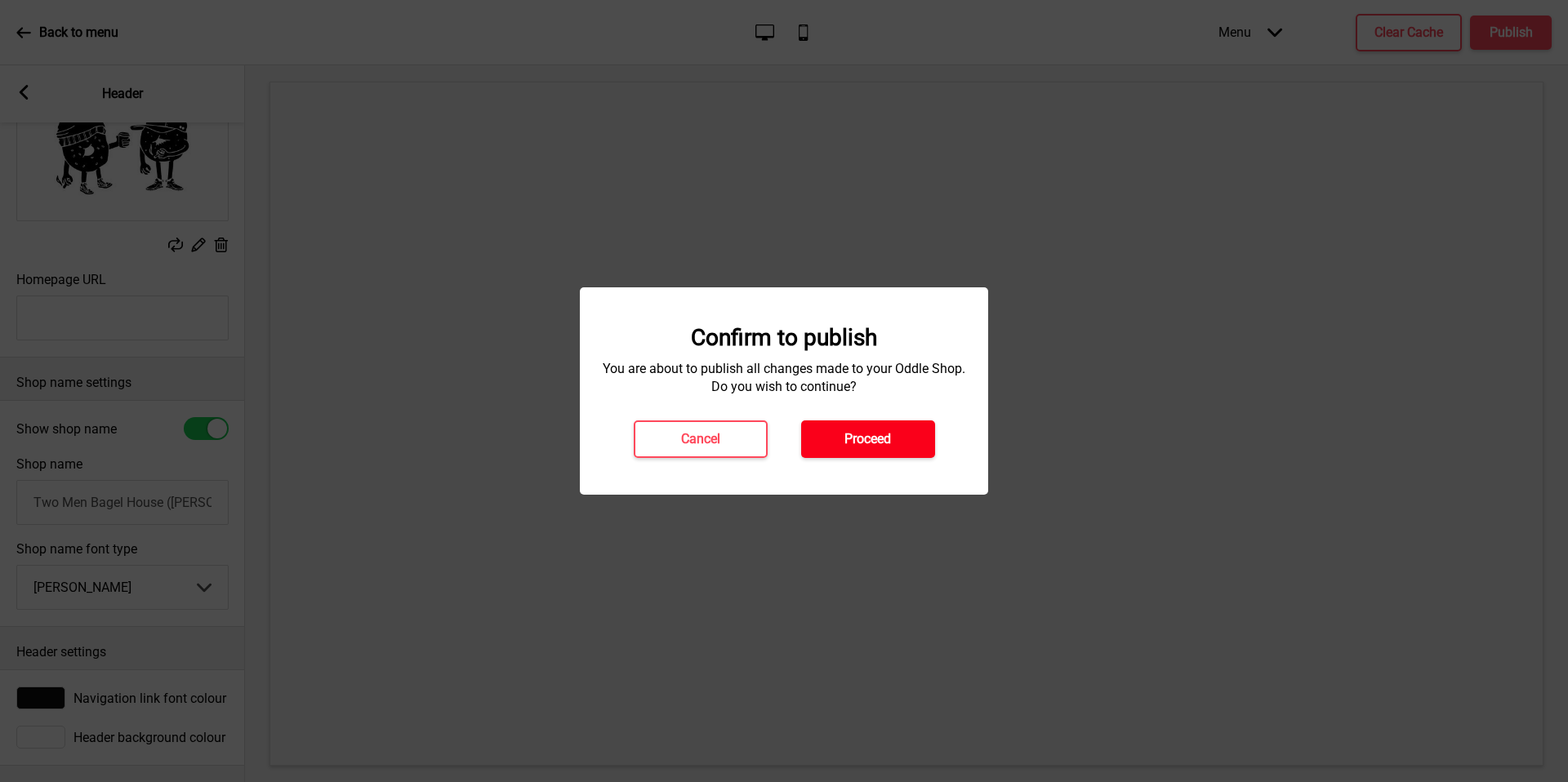
click at [861, 439] on h4 "Proceed" at bounding box center [867, 439] width 46 height 18
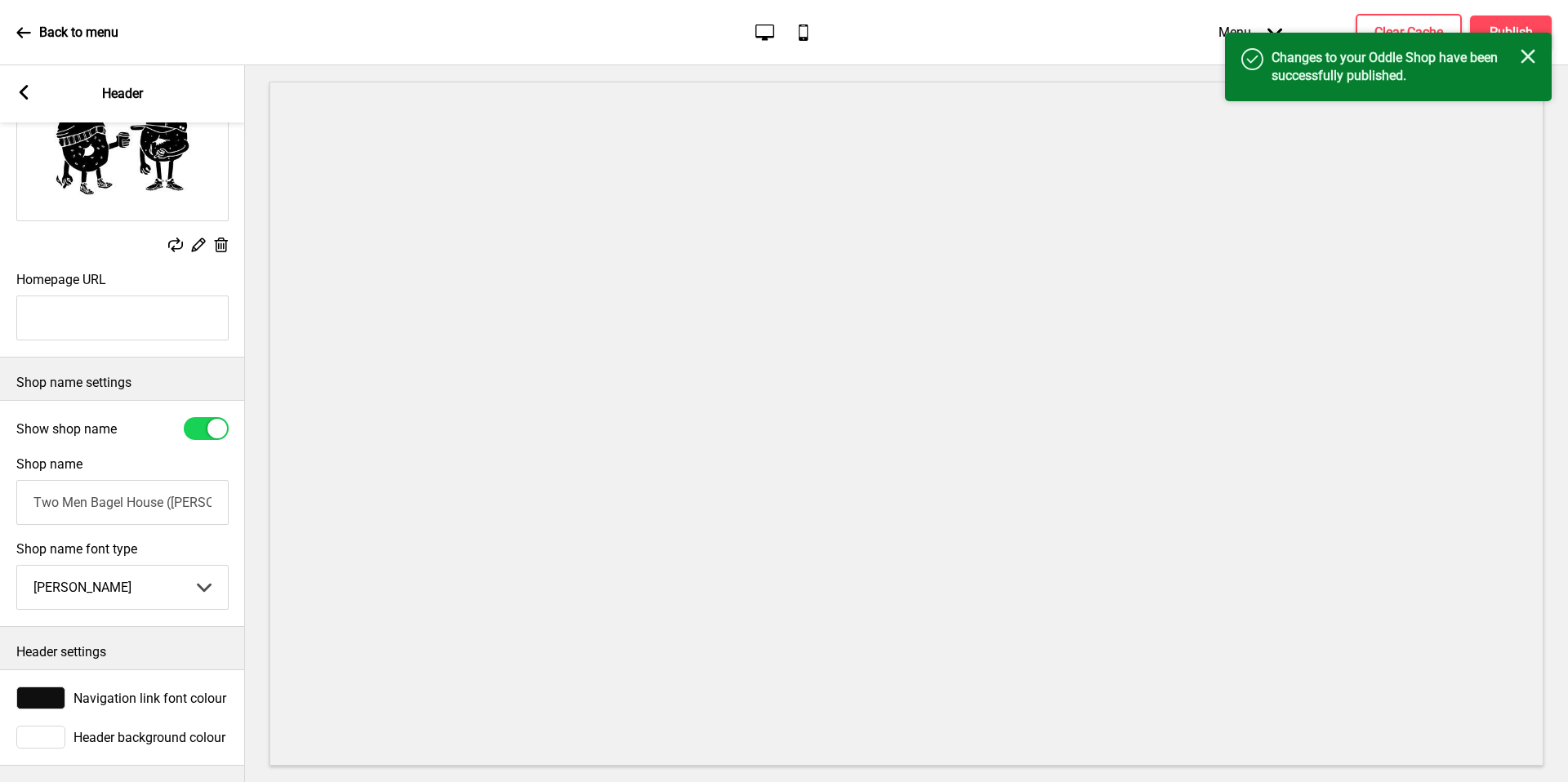
click at [17, 96] on rect at bounding box center [24, 92] width 15 height 15
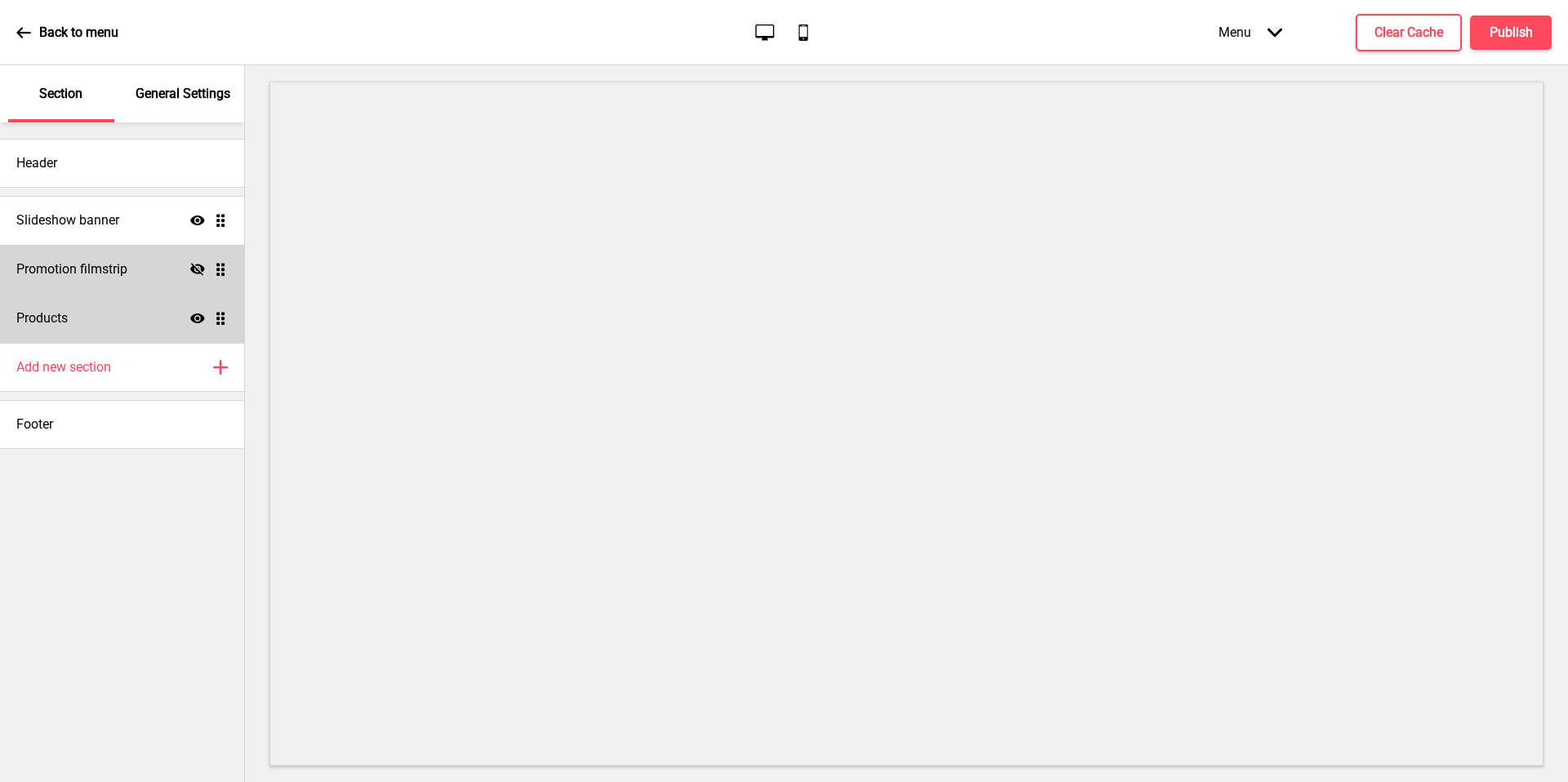
click at [114, 327] on div "Products Show Drag" at bounding box center [122, 318] width 244 height 49
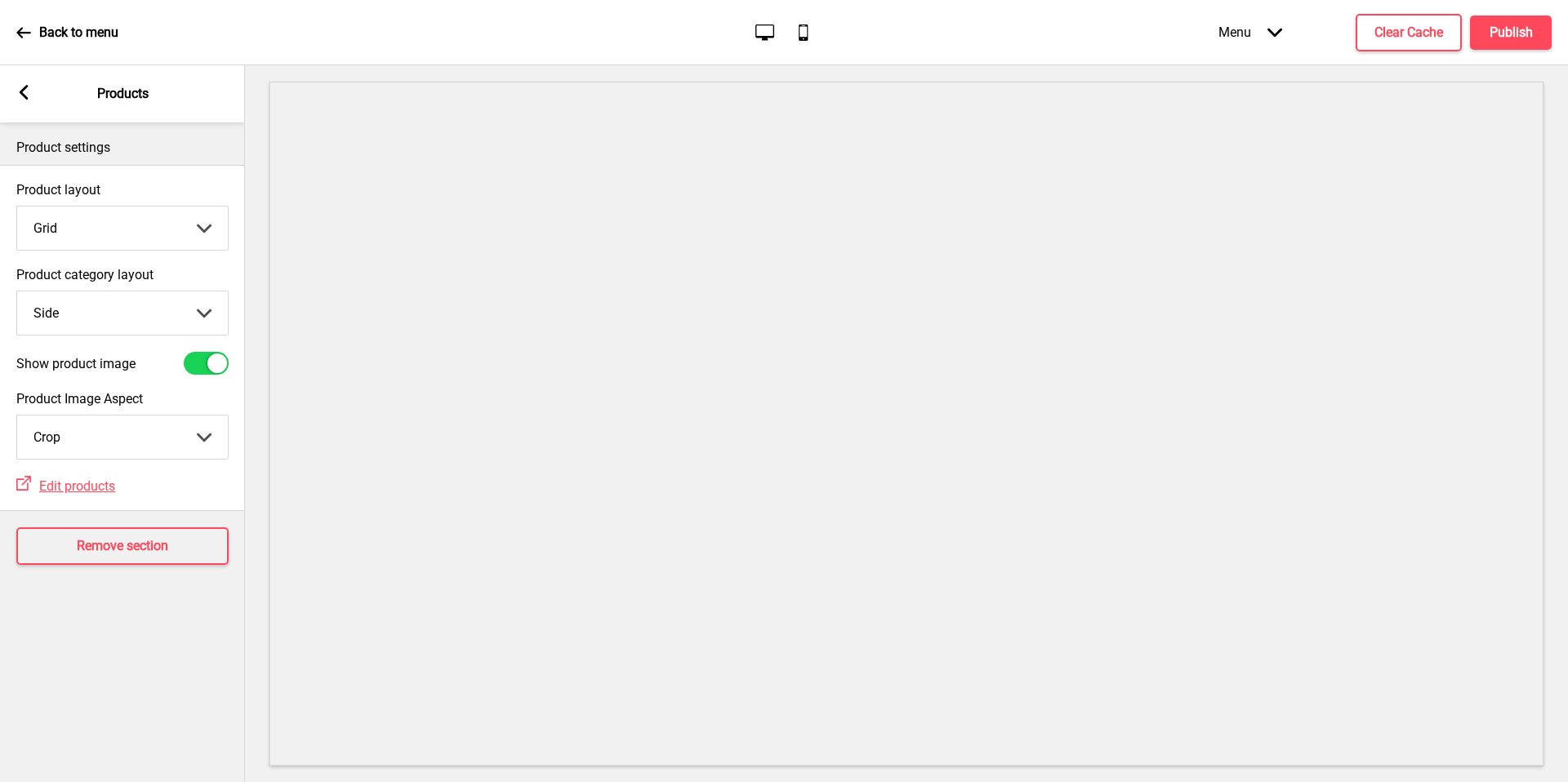
click at [114, 317] on select "Top Side" at bounding box center [122, 313] width 211 height 43
click at [112, 304] on select "Top Side" at bounding box center [122, 313] width 211 height 43
select select "top"
click at [1521, 42] on button "Publish" at bounding box center [1511, 33] width 82 height 35
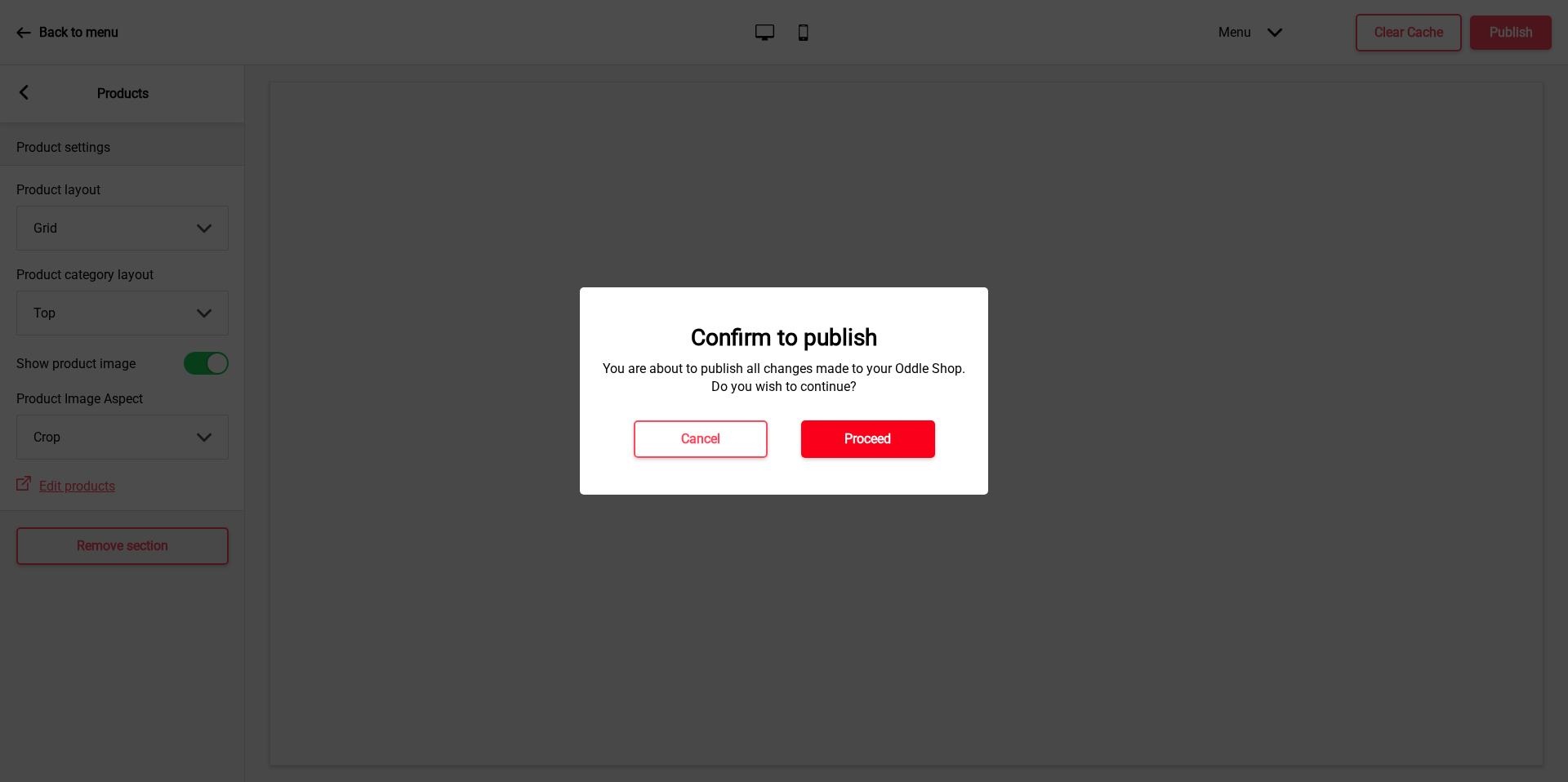
click at [877, 449] on button "Proceed" at bounding box center [867, 439] width 133 height 38
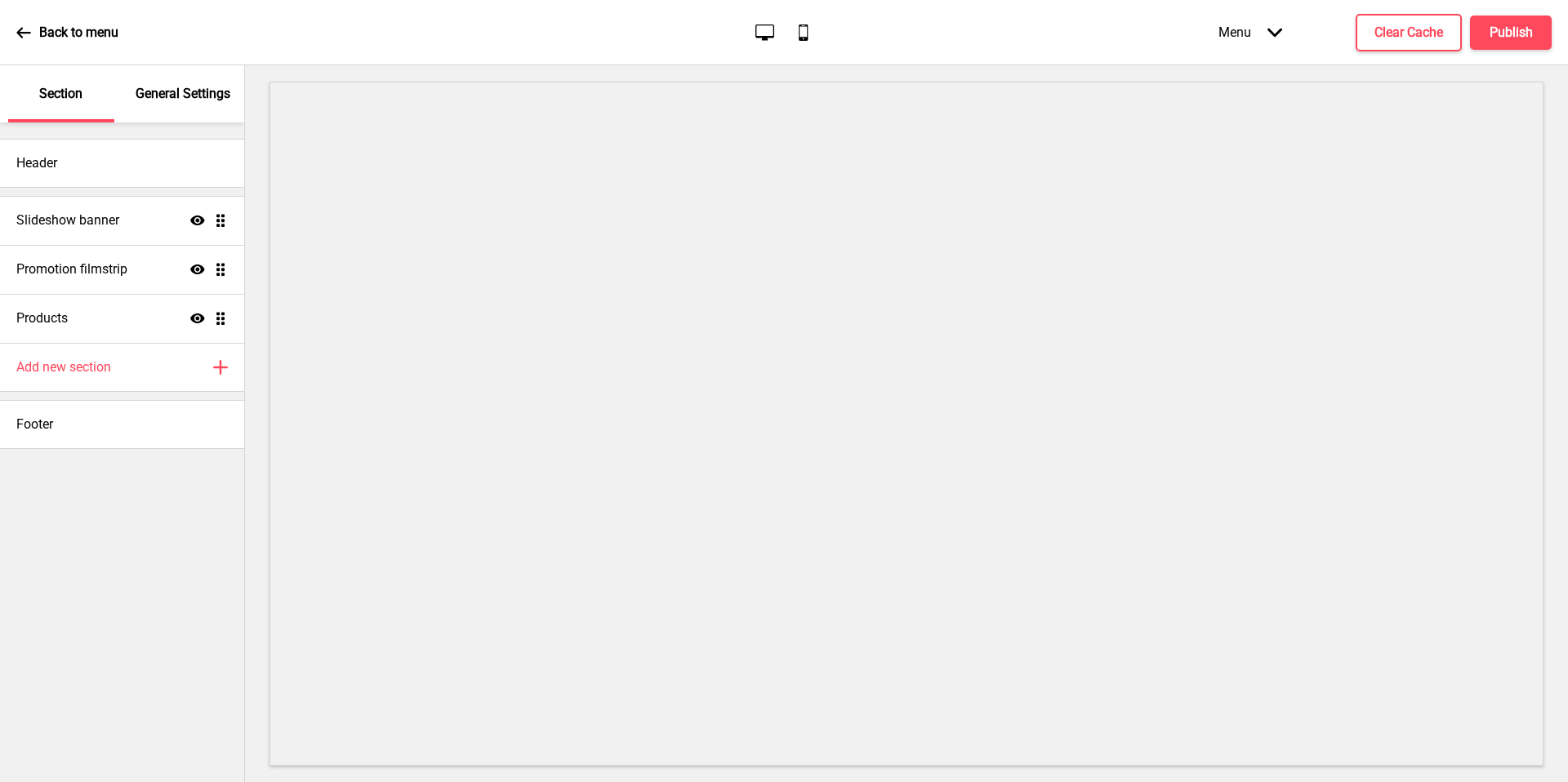
click at [173, 117] on div "General Settings" at bounding box center [183, 94] width 106 height 57
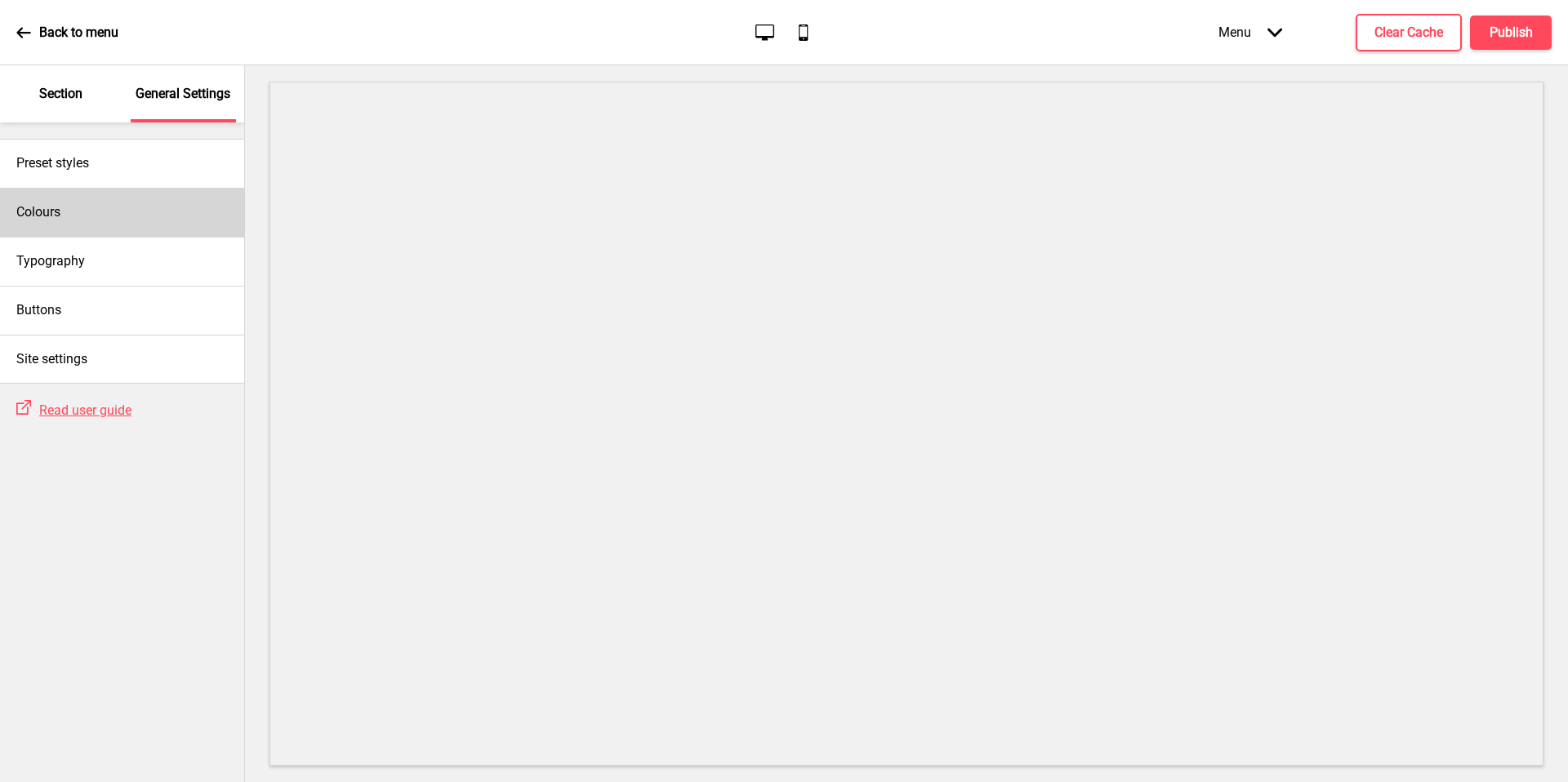
click at [146, 232] on div "Colours" at bounding box center [122, 213] width 244 height 49
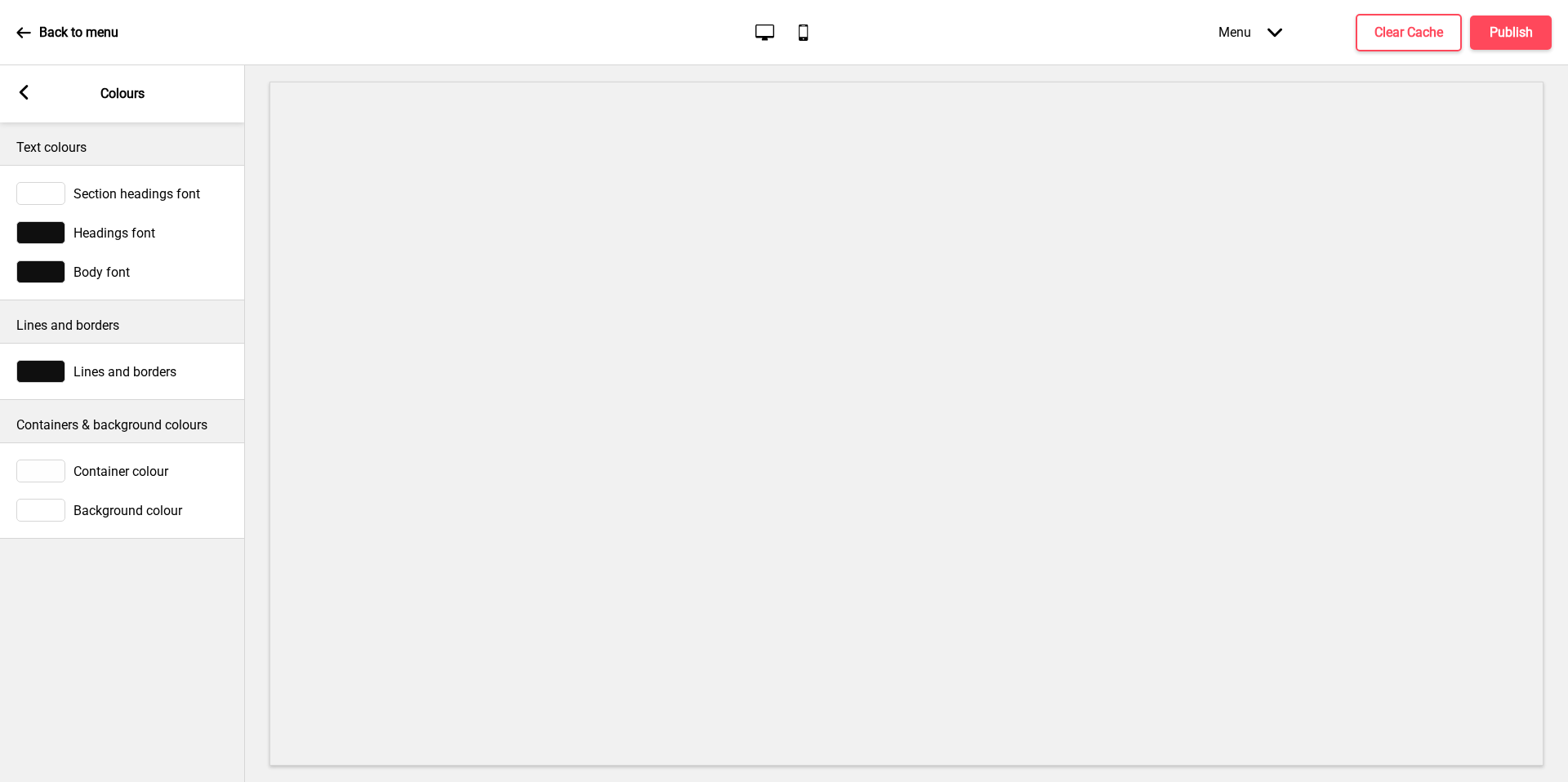
click at [21, 98] on rect at bounding box center [24, 92] width 15 height 15
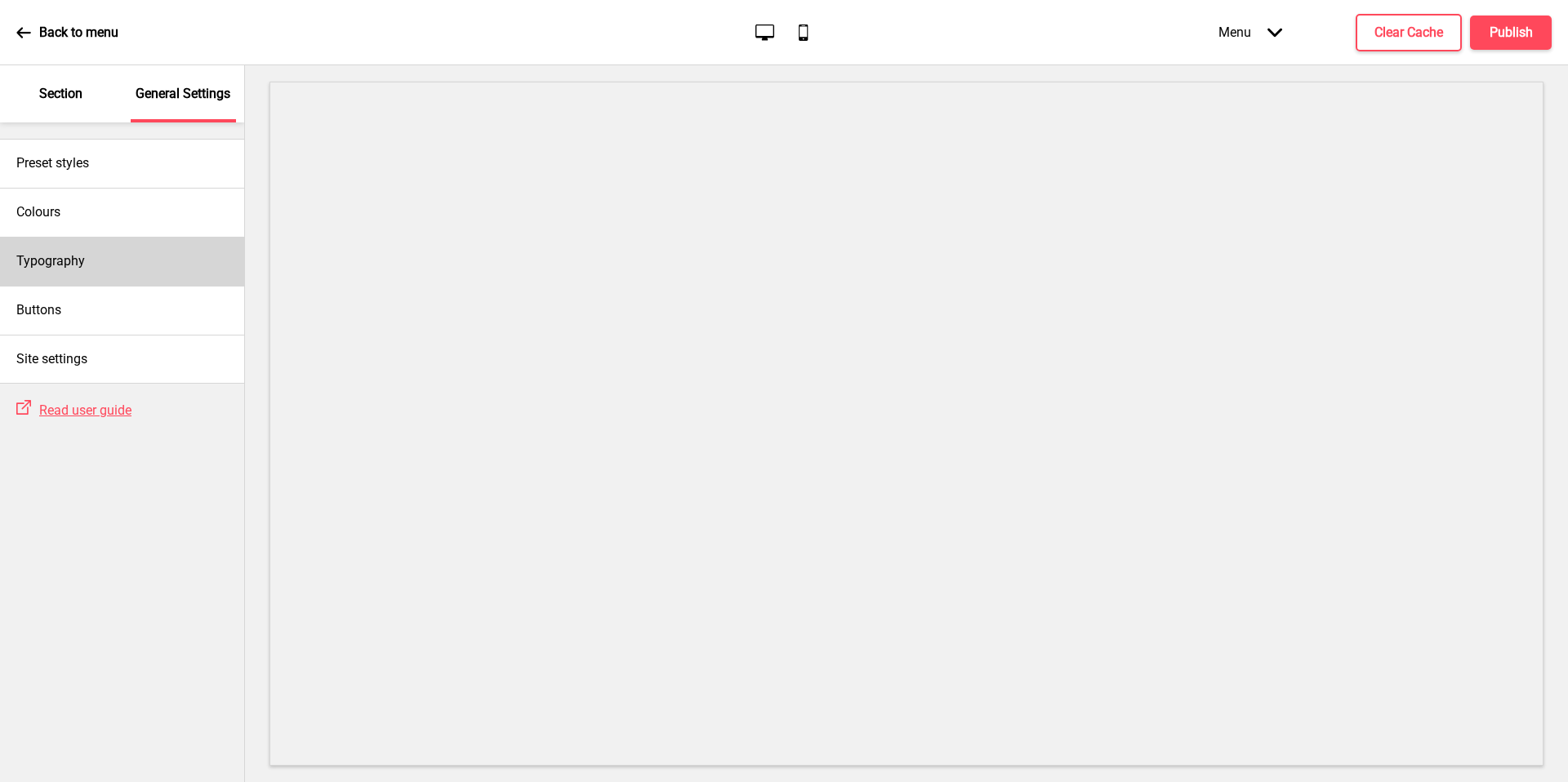
click at [82, 272] on div "Typography" at bounding box center [122, 262] width 244 height 49
select select "Roboto"
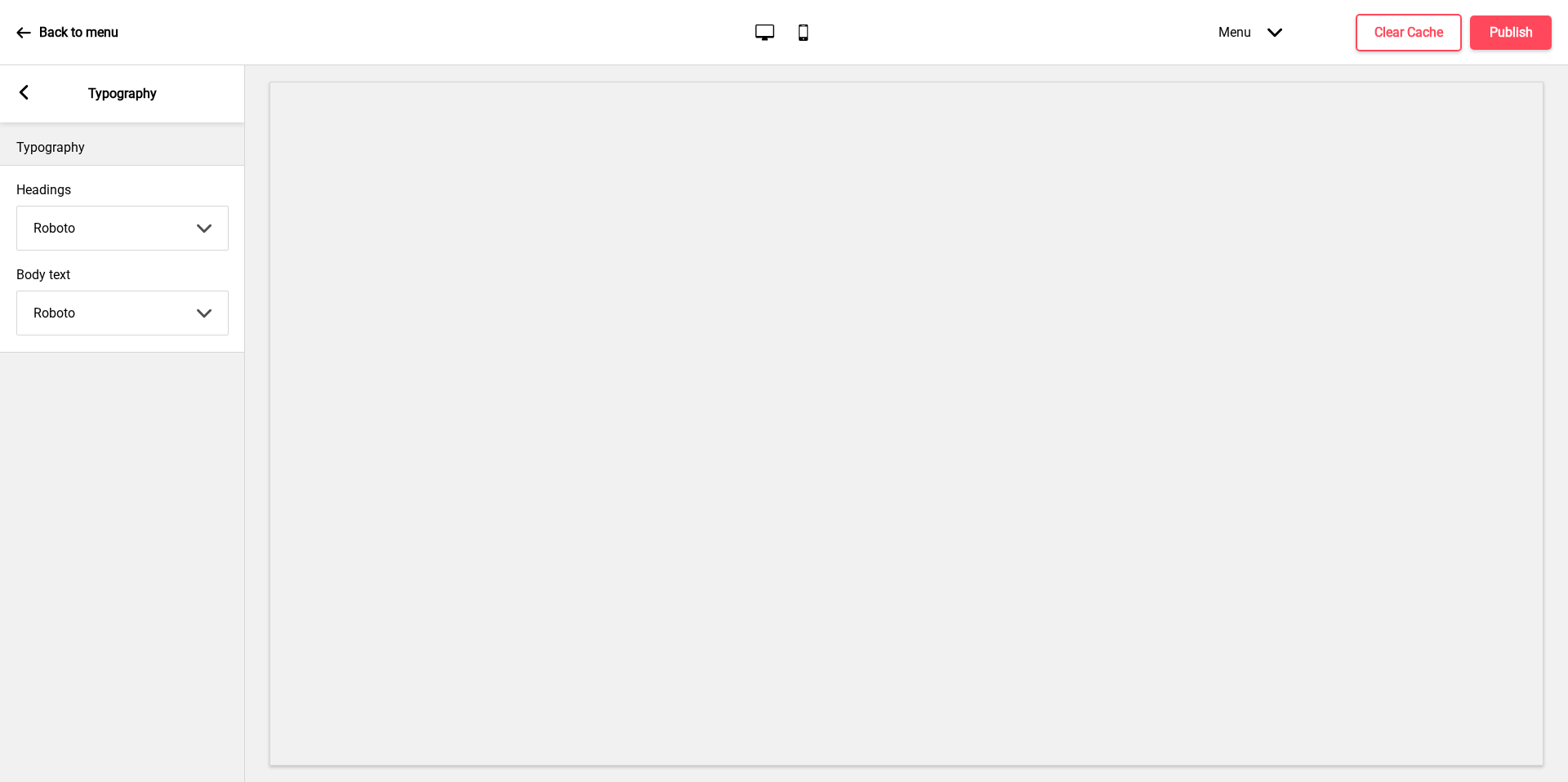
click at [101, 219] on select "Abhaya Libre Abril Fatface Adobe Garamond Pro Arimo Arsenal Arvo Berkshire Swas…" at bounding box center [122, 228] width 211 height 43
click at [106, 225] on select "Abhaya Libre Abril Fatface Adobe Garamond Pro Arimo Arsenal Arvo Berkshire Swas…" at bounding box center [122, 228] width 211 height 43
select select "Josefin Sans"
click at [113, 305] on select "Abhaya Libre Abril Fatface Adobe Garamond Pro Arimo Arsenal Arvo Berkshire Swas…" at bounding box center [122, 313] width 211 height 43
select select "Josefin Sans"
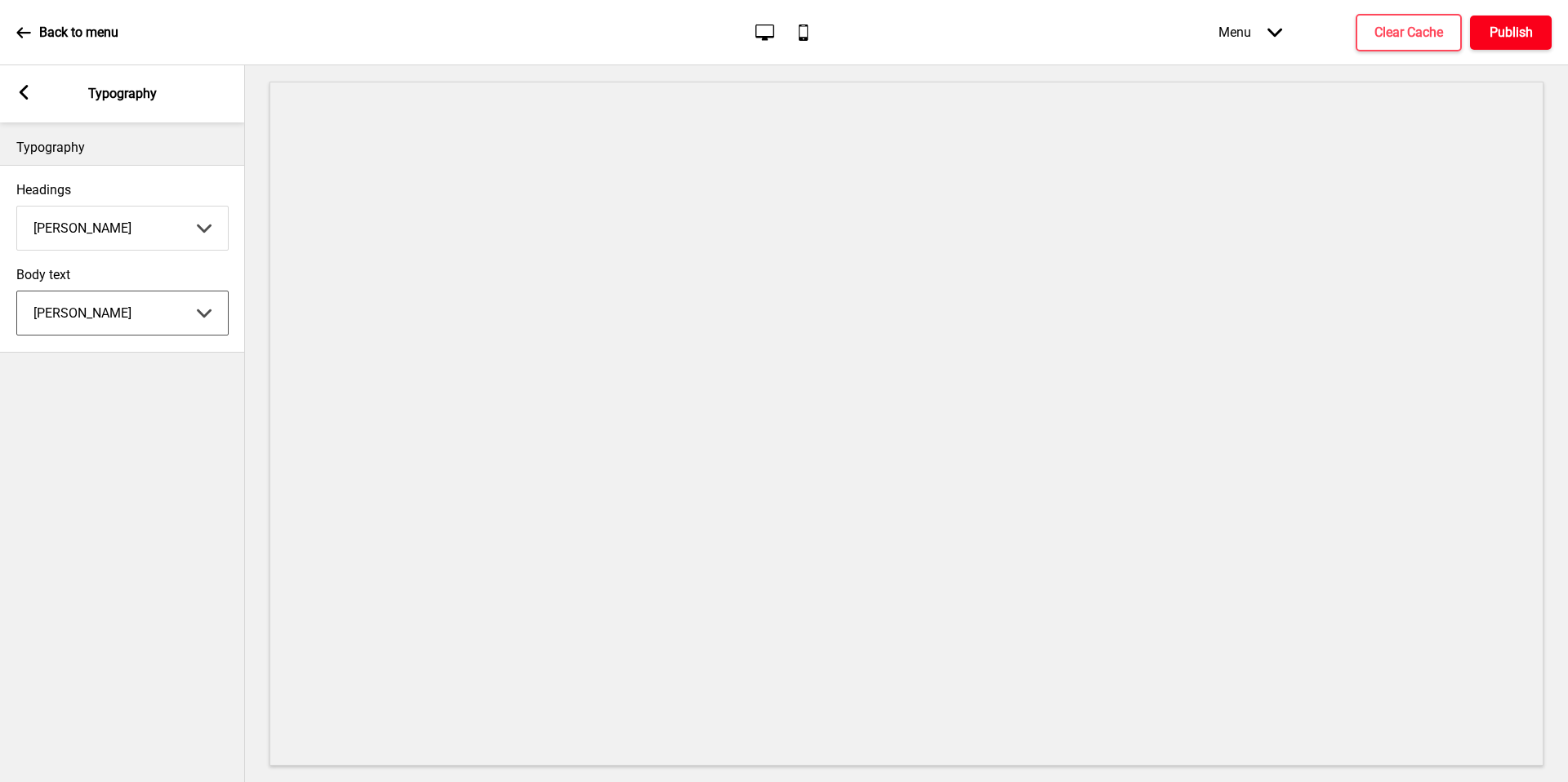
click at [1511, 38] on h4 "Publish" at bounding box center [1512, 33] width 44 height 18
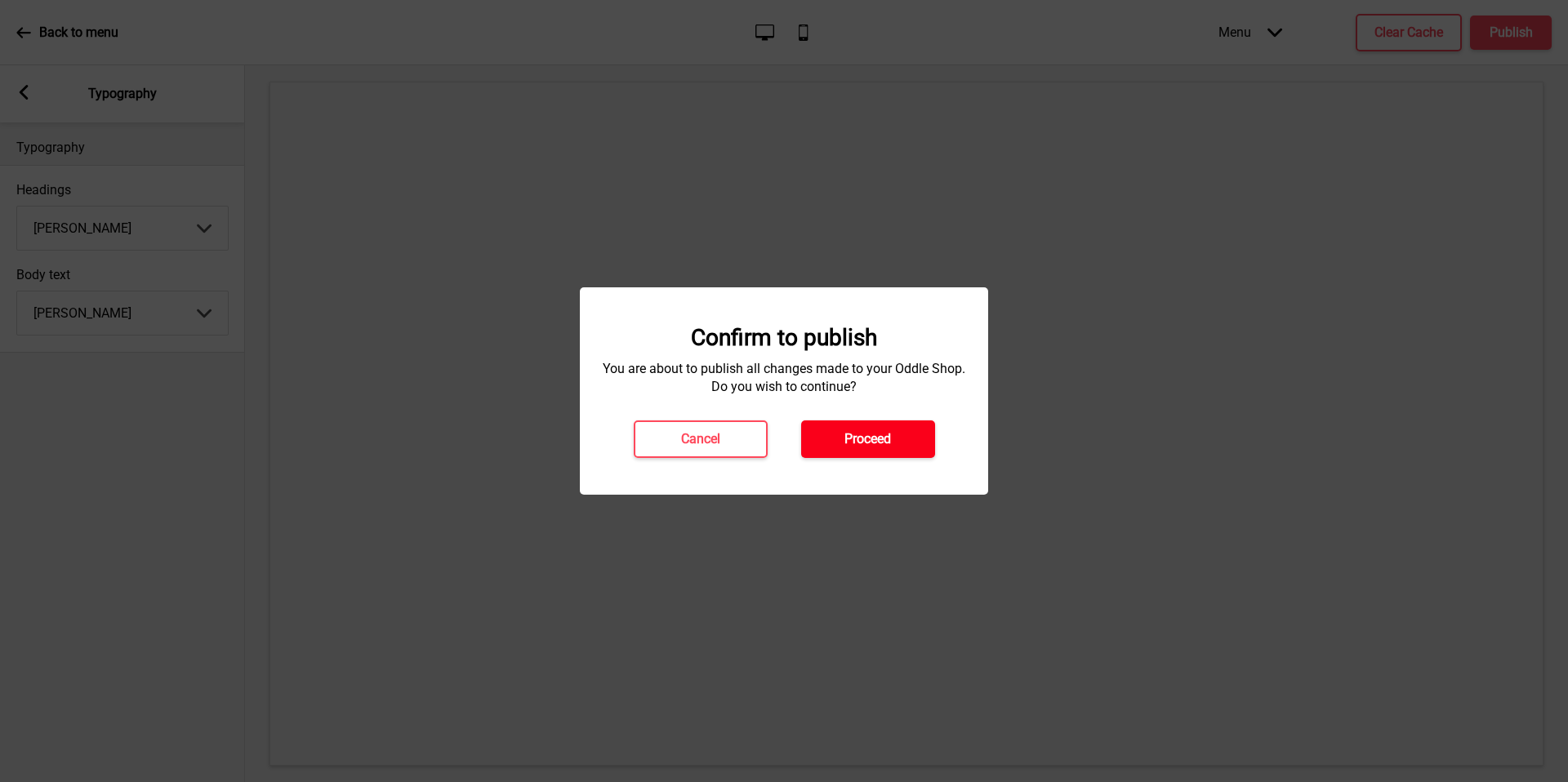
click at [886, 451] on button "Proceed" at bounding box center [867, 439] width 133 height 38
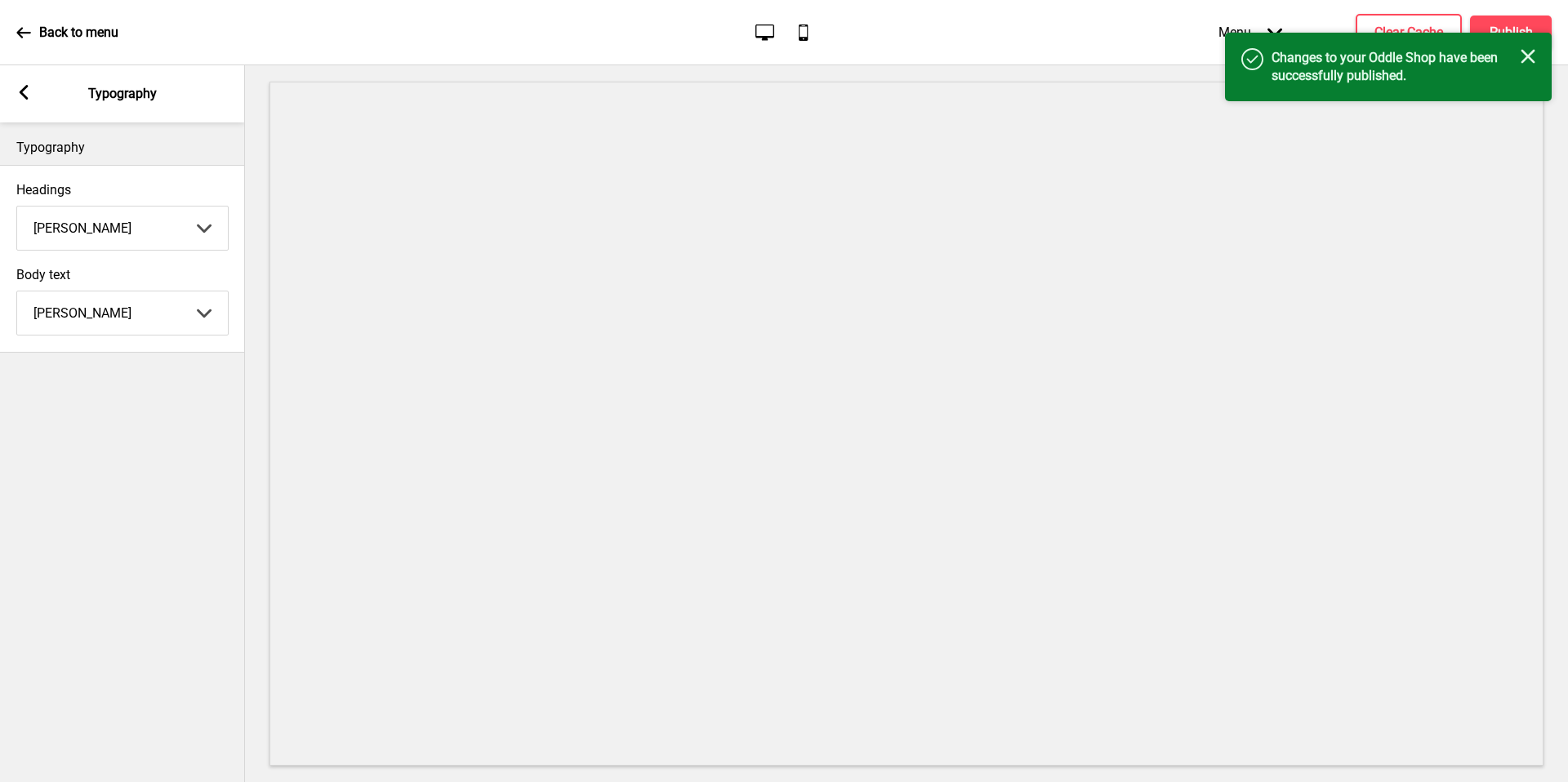
click at [26, 99] on icon at bounding box center [24, 92] width 9 height 15
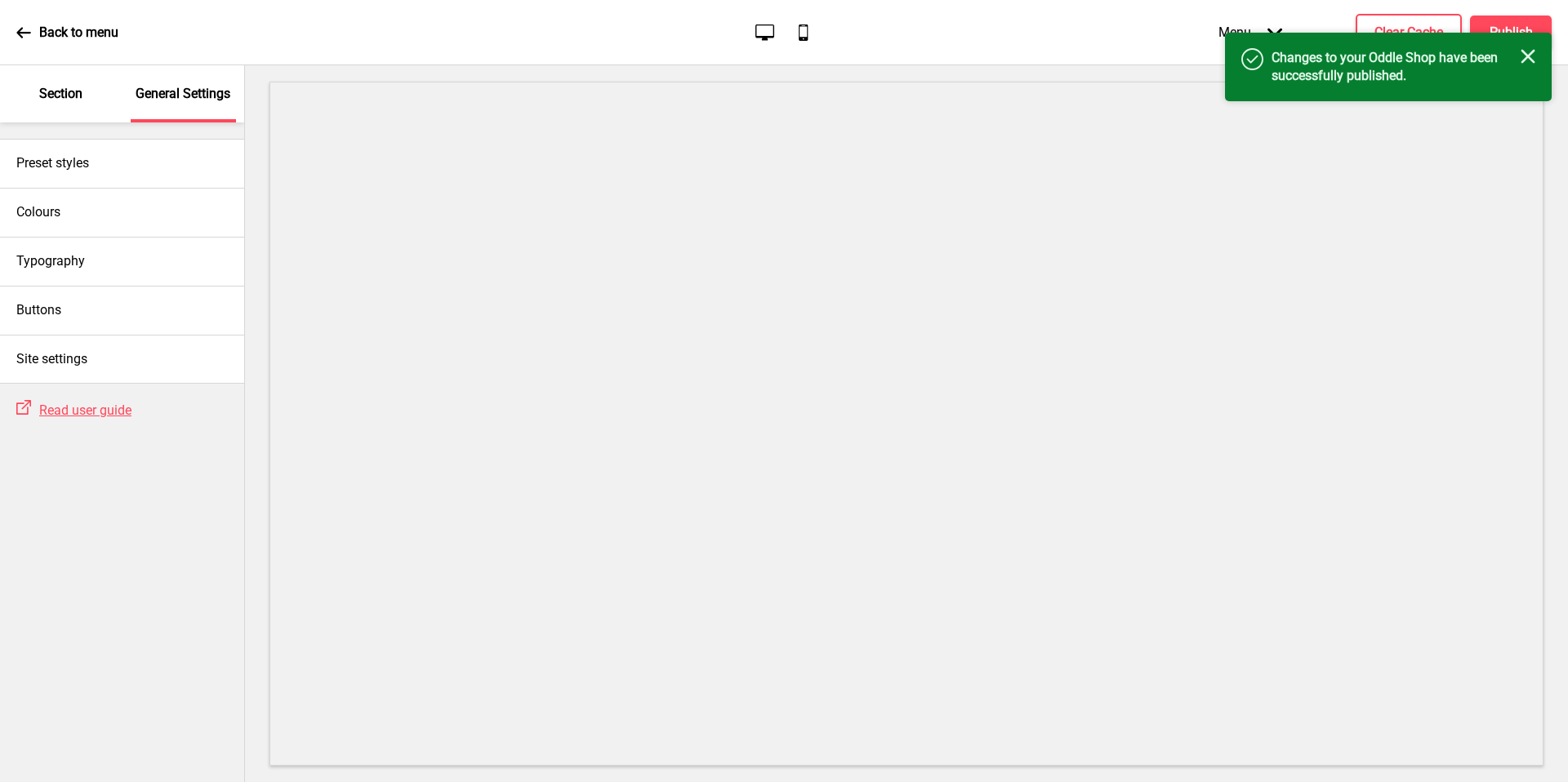
click at [26, 99] on div "Section" at bounding box center [60, 94] width 106 height 57
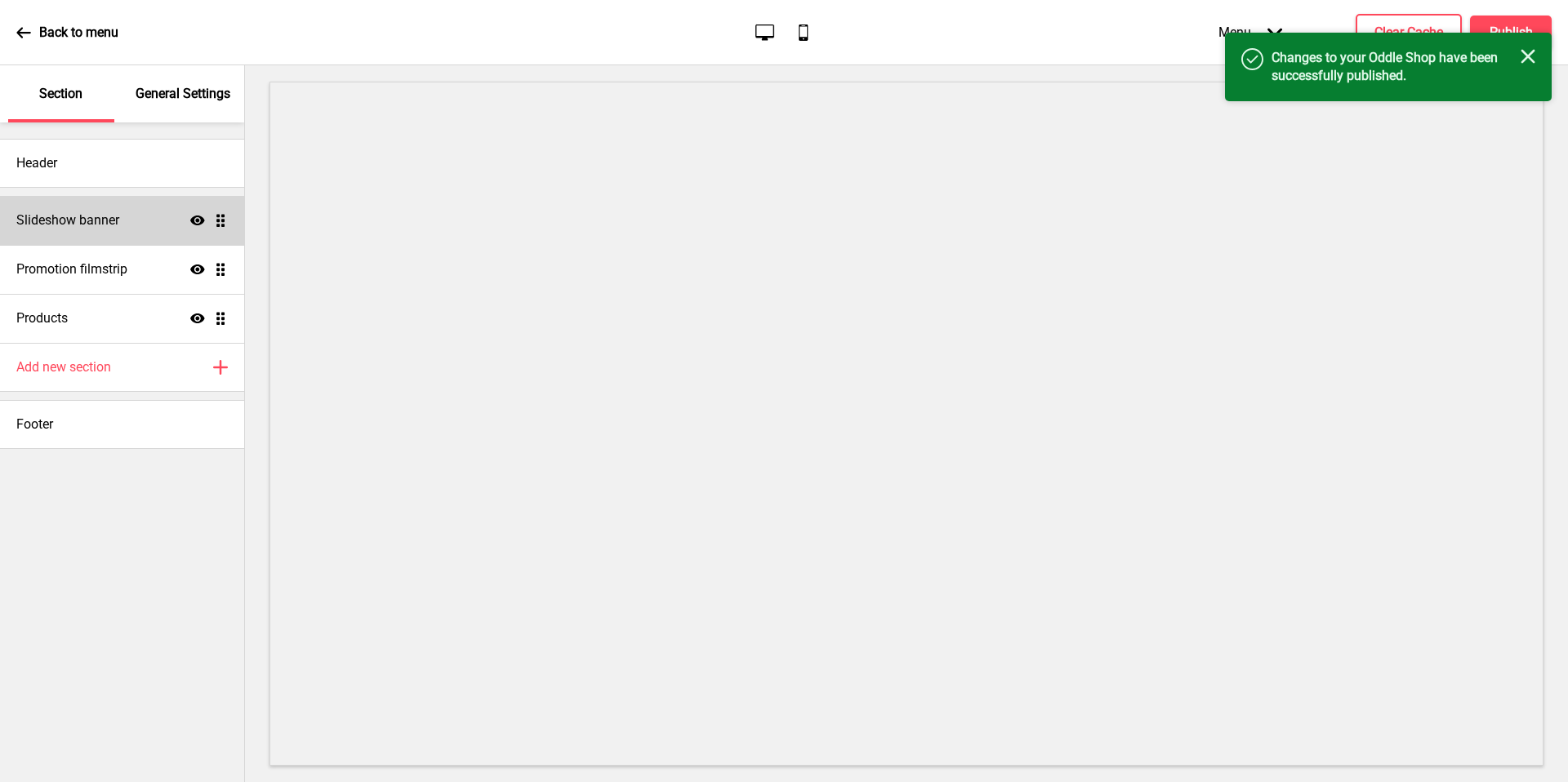
click at [75, 235] on div "Slideshow banner Show Drag" at bounding box center [122, 220] width 244 height 49
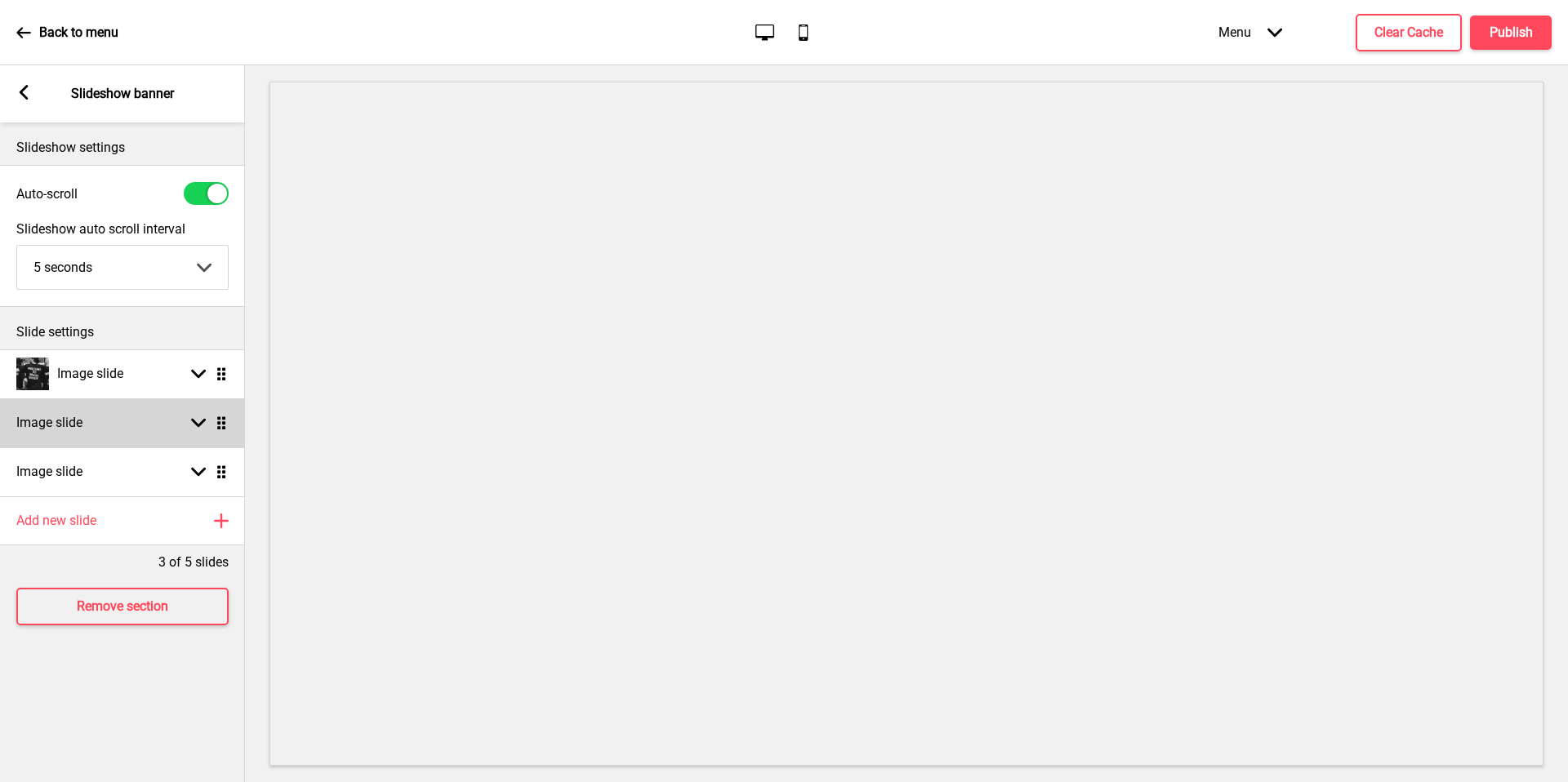
click at [204, 425] on rect at bounding box center [198, 423] width 15 height 15
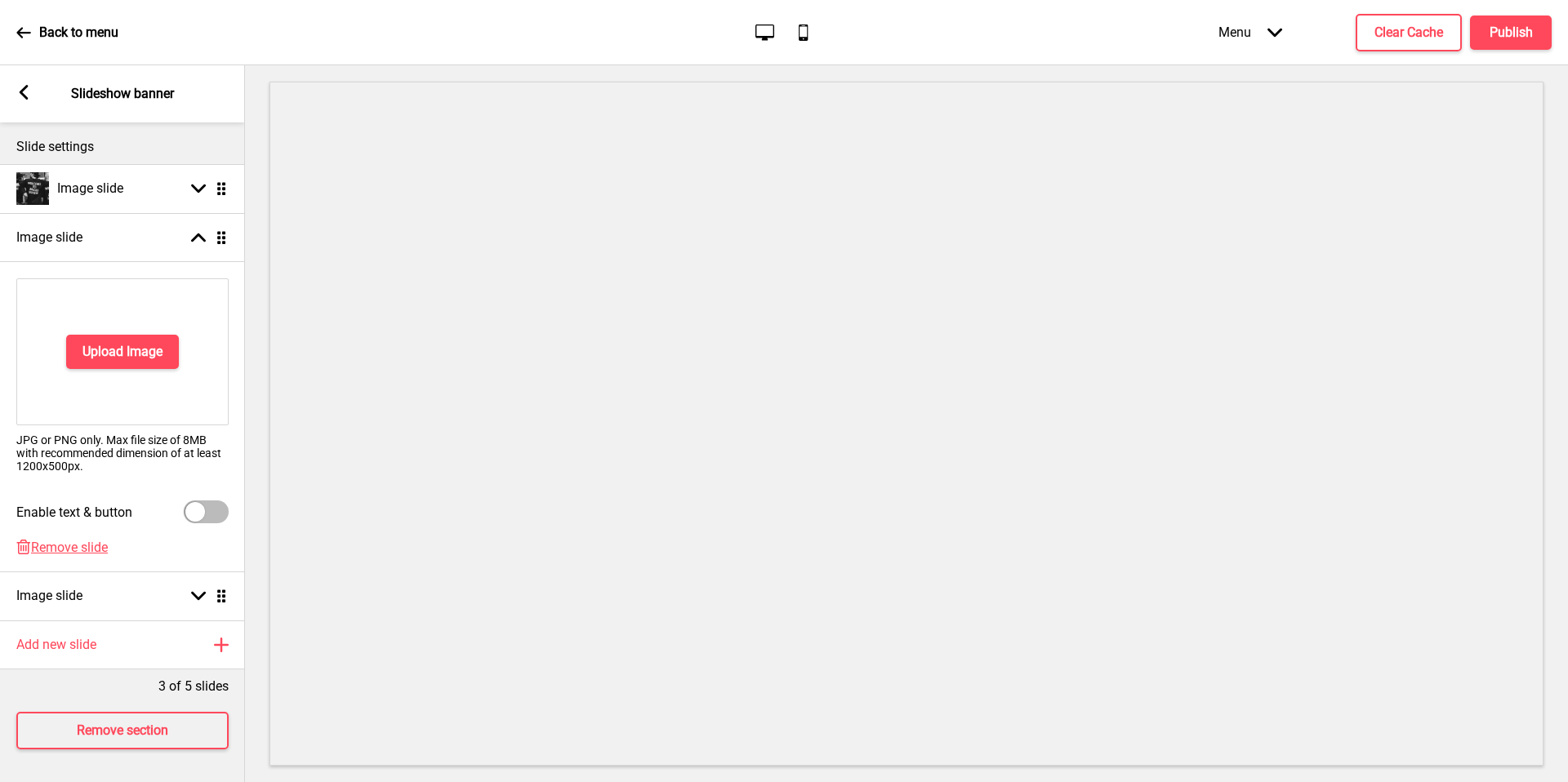
scroll to position [198, 0]
click at [84, 540] on span "Remove slide" at bounding box center [69, 548] width 77 height 16
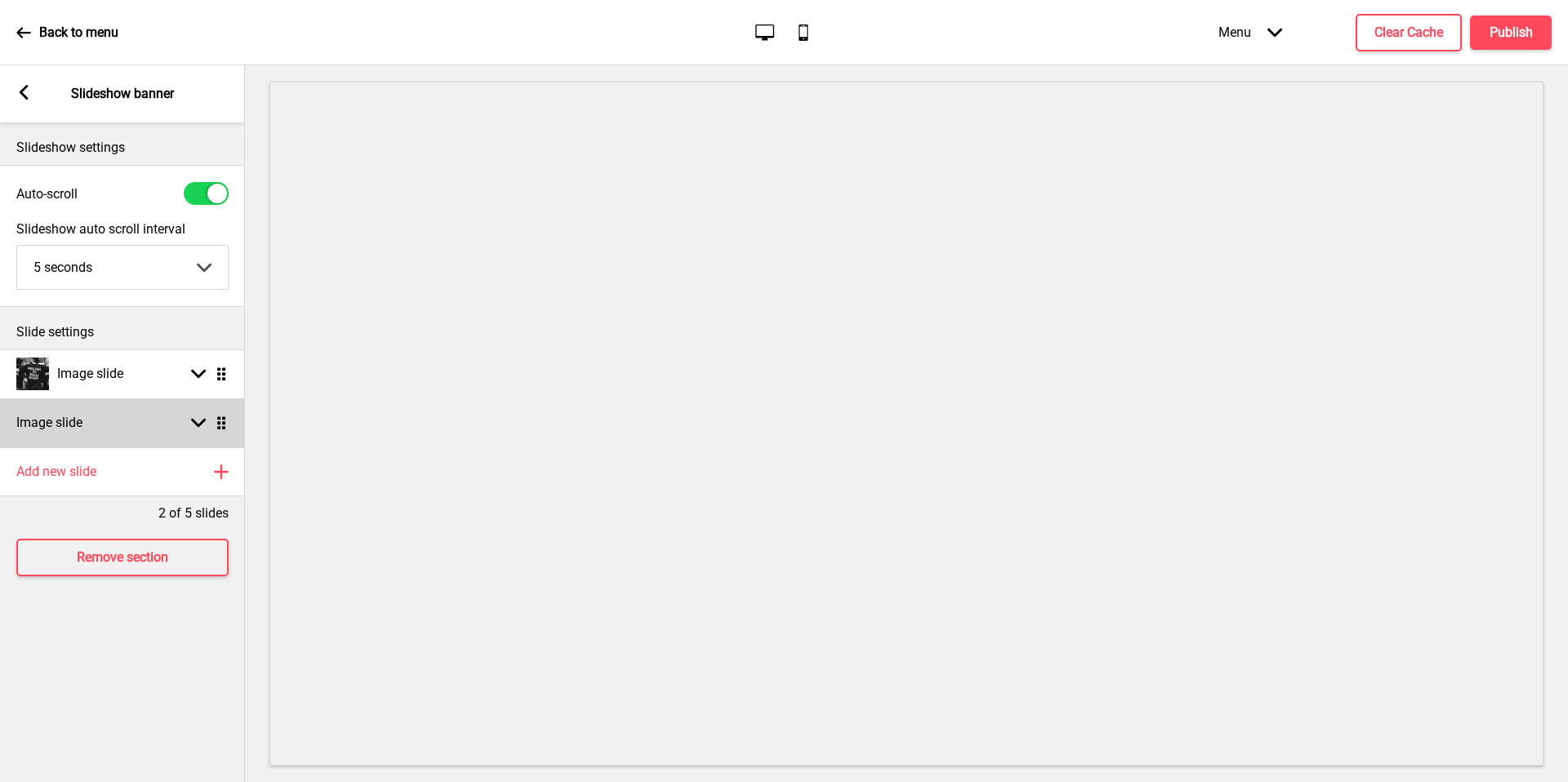
click at [131, 427] on div "Image slide Arrow down Drag" at bounding box center [123, 423] width 245 height 49
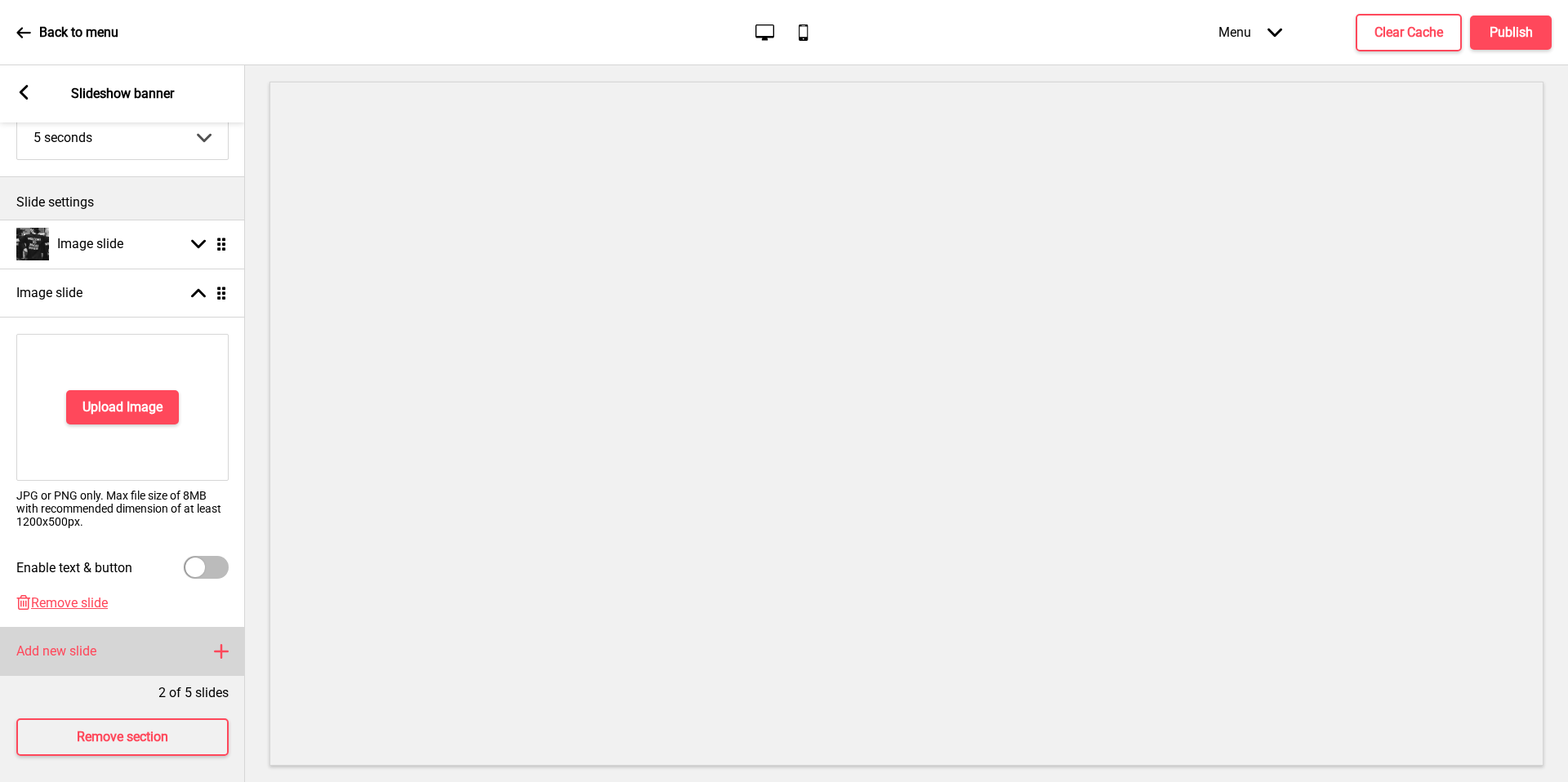
scroll to position [148, 0]
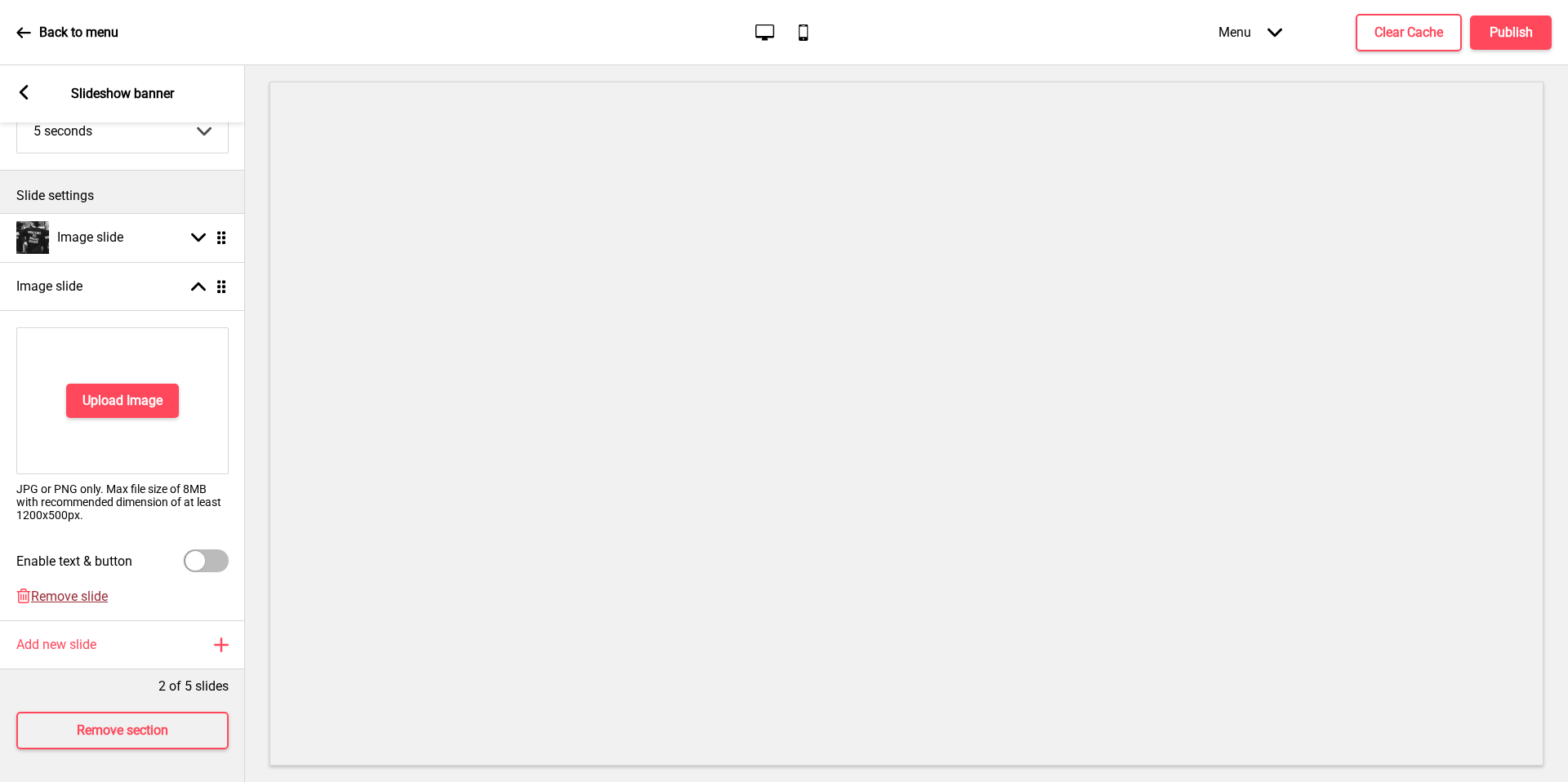
click at [68, 589] on span "Remove slide" at bounding box center [69, 597] width 77 height 16
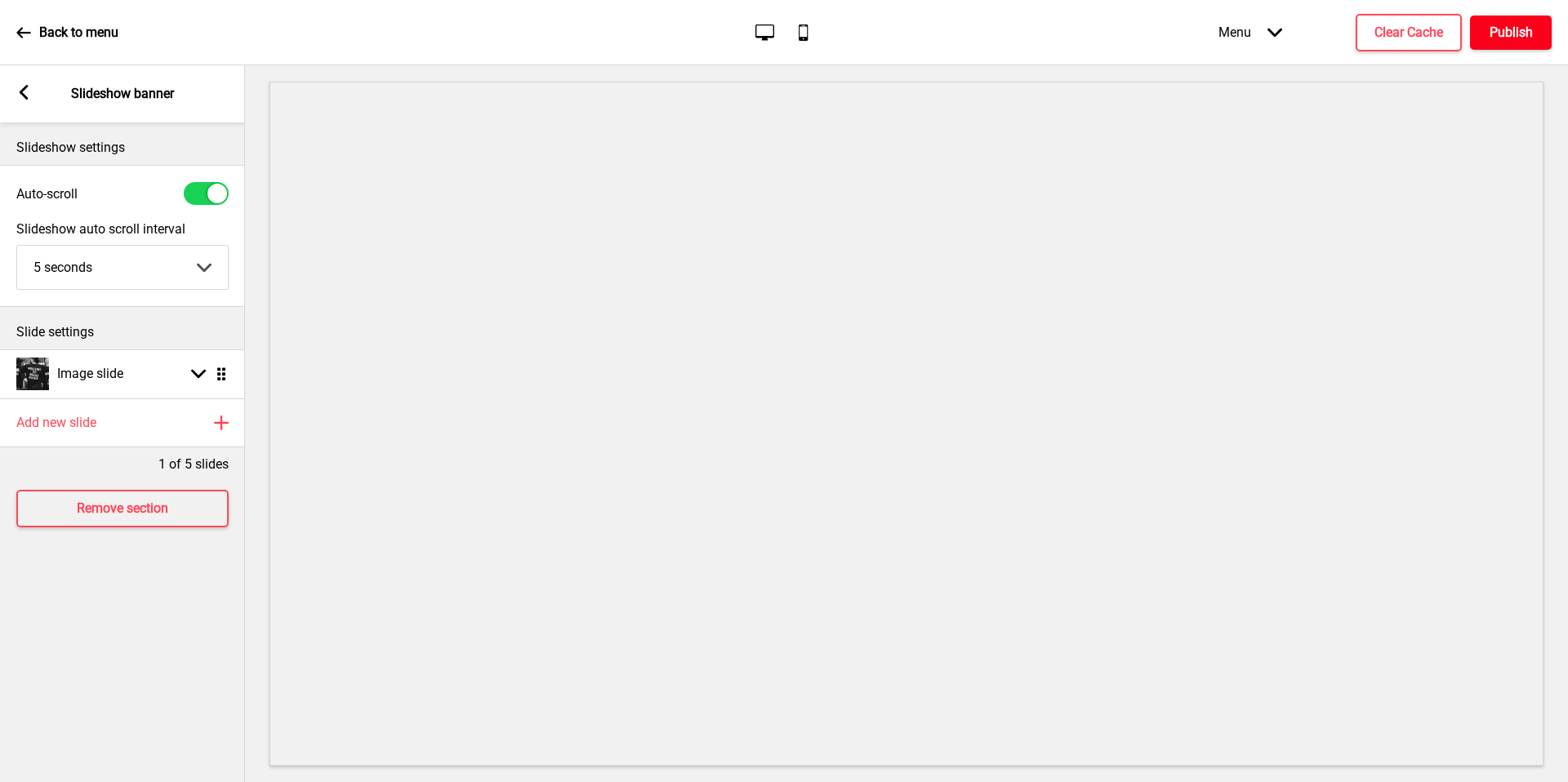
click at [1485, 24] on button "Publish" at bounding box center [1511, 33] width 82 height 35
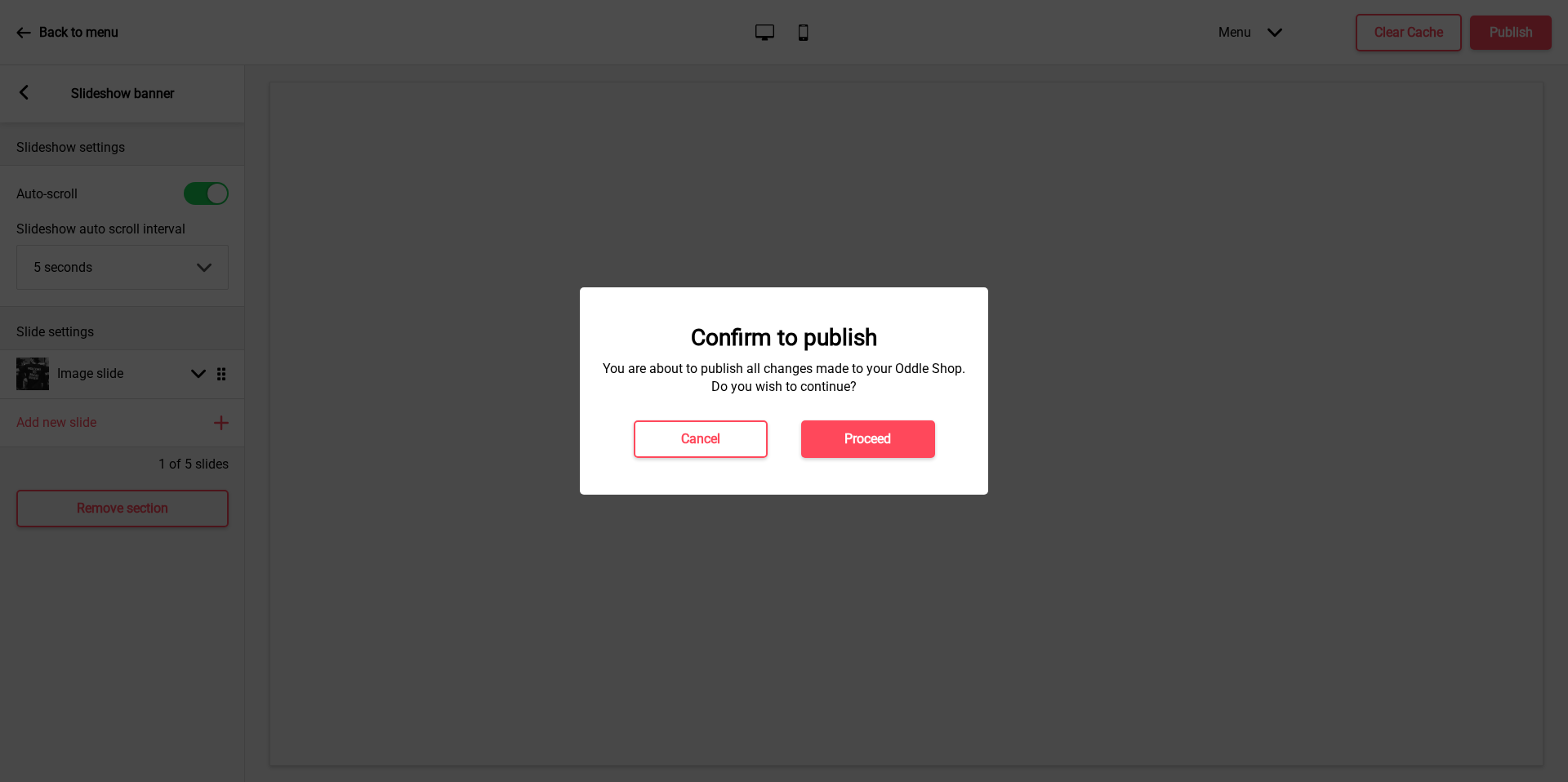
click at [888, 459] on div "Confirm to publish You are about to publish all changes made to your Oddle Shop…" at bounding box center [784, 391] width 408 height 208
click at [868, 438] on h4 "Proceed" at bounding box center [867, 439] width 46 height 18
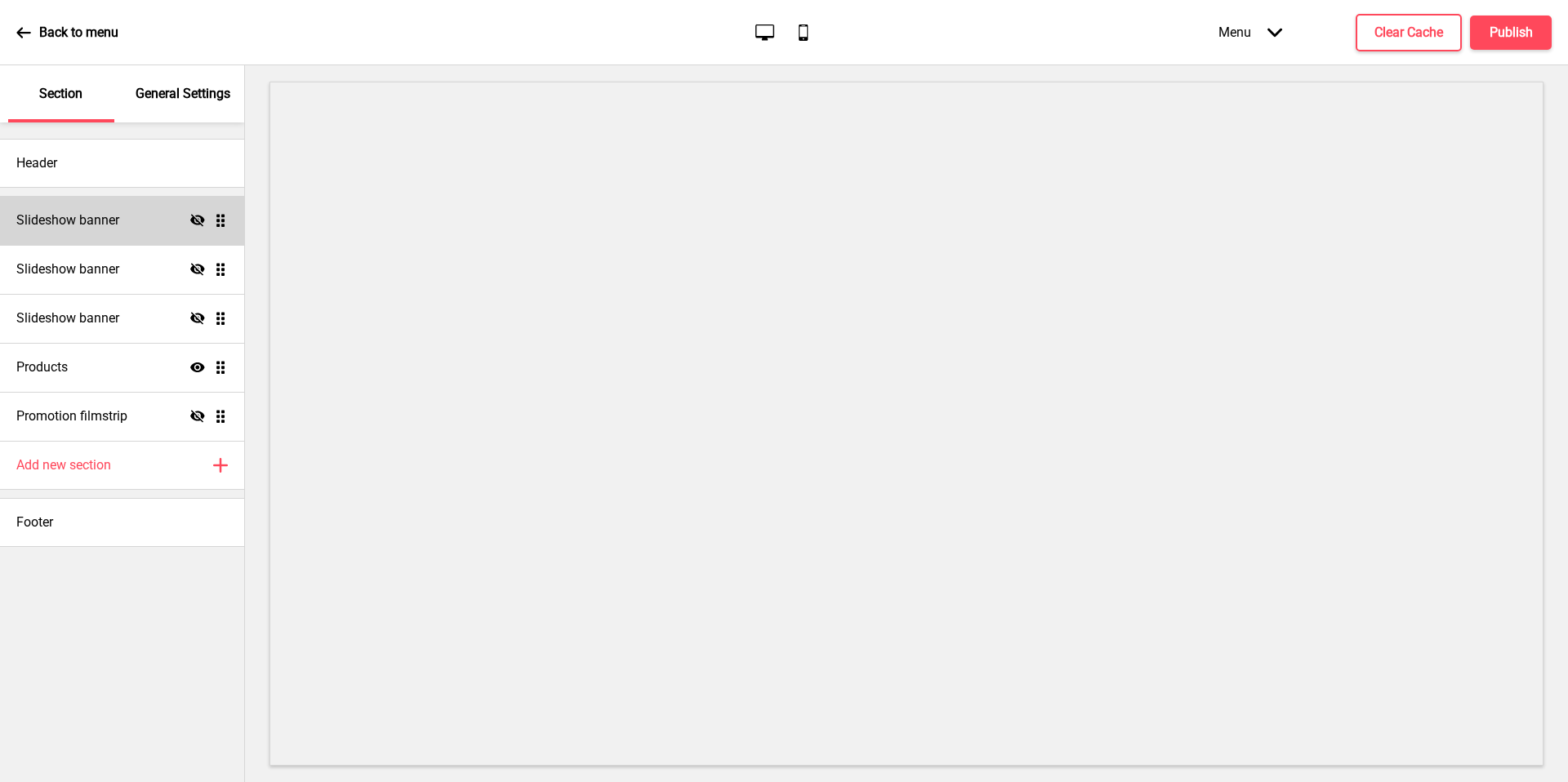
click at [131, 223] on div "Slideshow banner Hide Drag" at bounding box center [122, 220] width 244 height 49
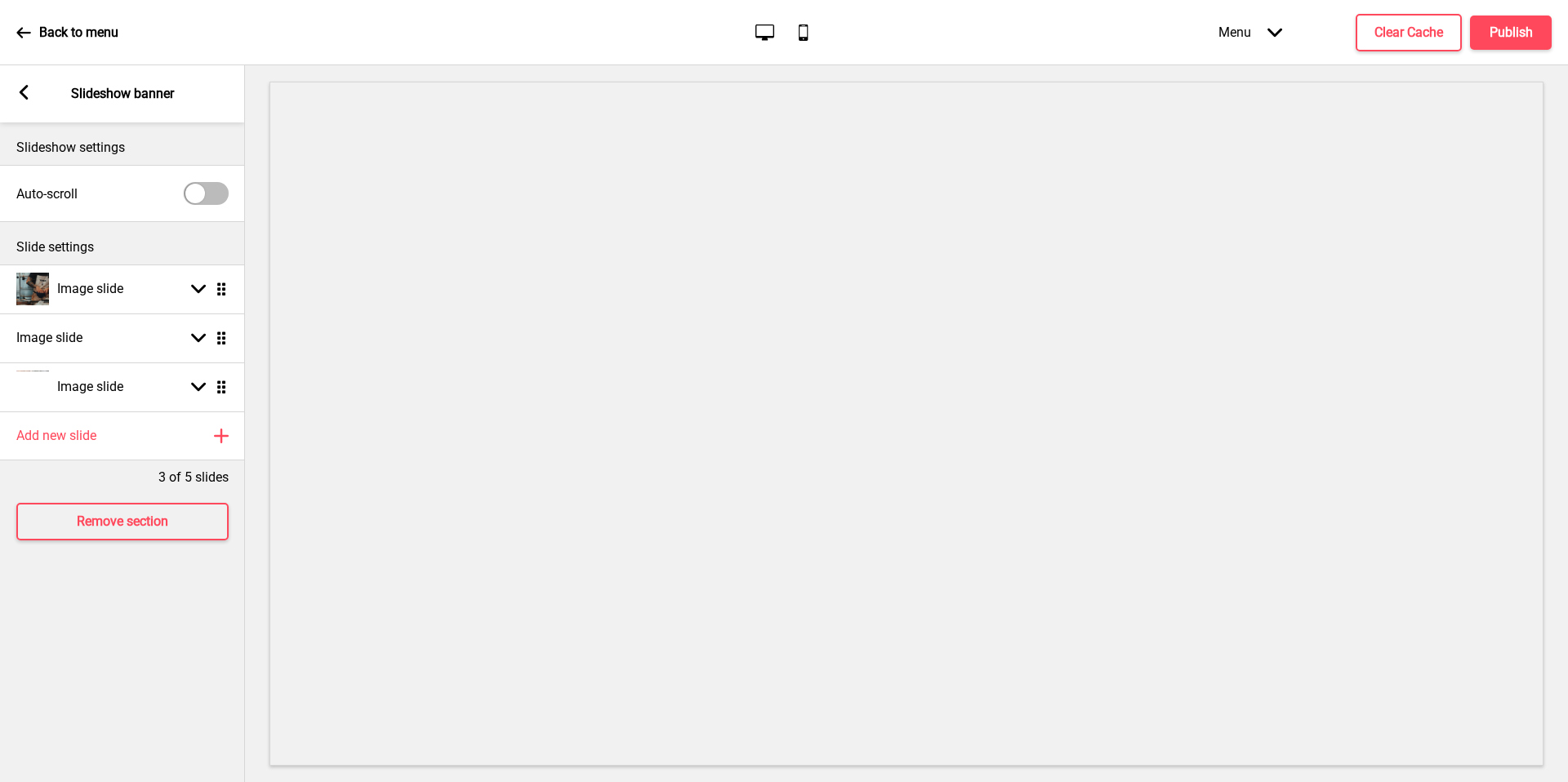
click at [26, 84] on div "Arrow left Slideshow banner" at bounding box center [123, 94] width 245 height 57
click at [24, 88] on icon at bounding box center [24, 92] width 9 height 15
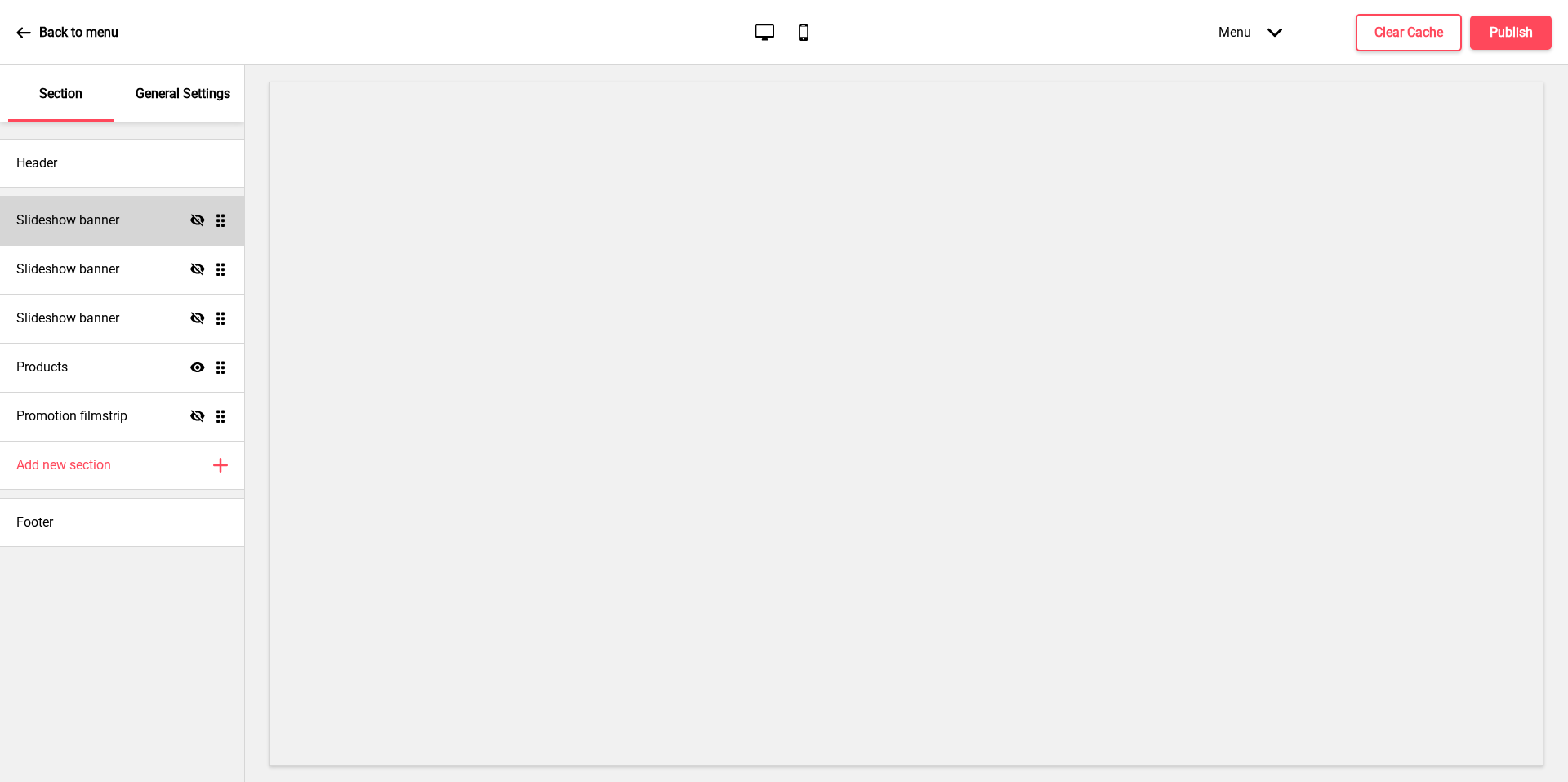
click at [194, 220] on icon at bounding box center [198, 219] width 15 height 12
click at [163, 267] on div "Slideshow banner Hide Drag" at bounding box center [122, 270] width 244 height 49
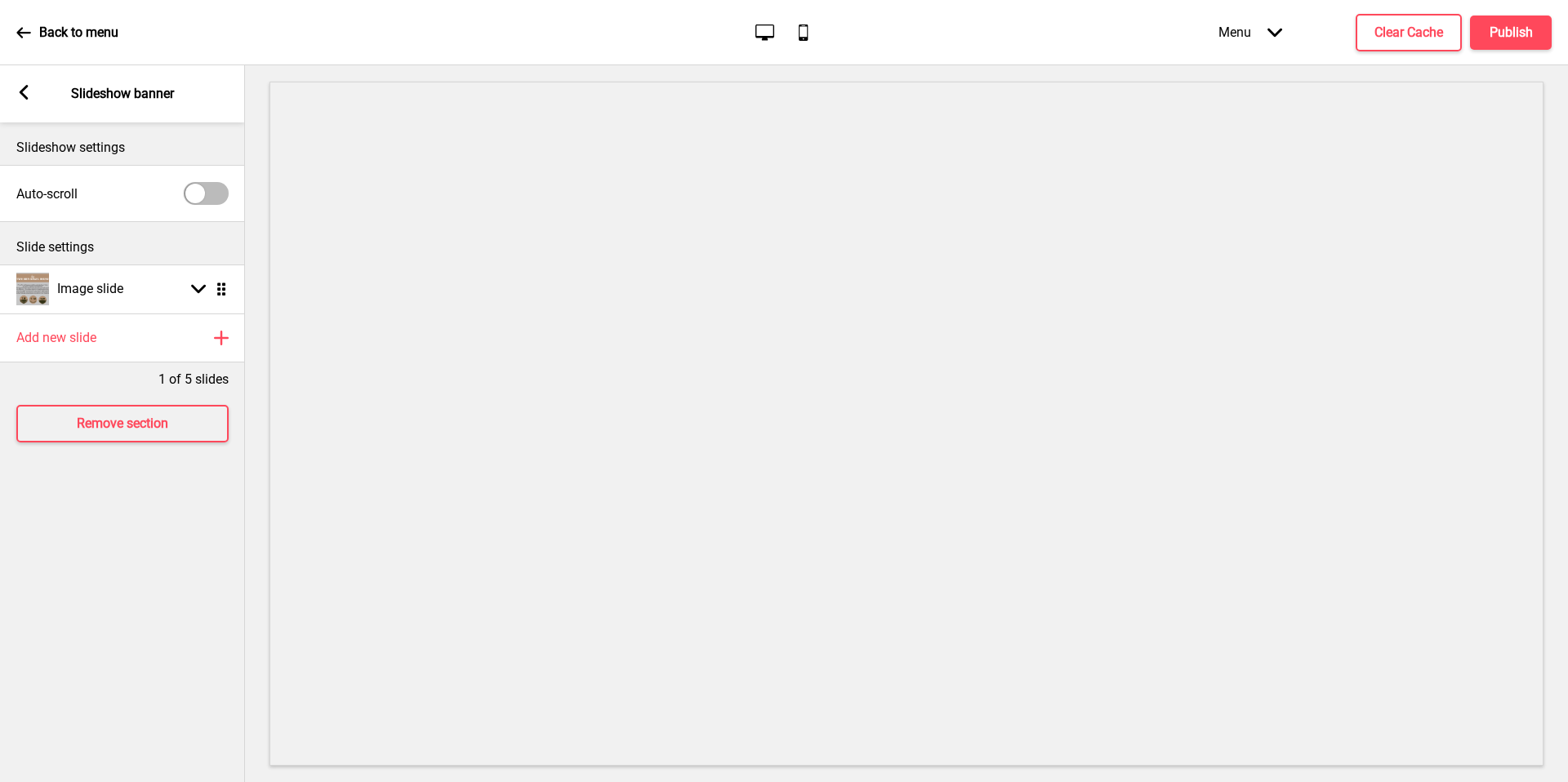
click at [21, 92] on icon at bounding box center [24, 92] width 9 height 15
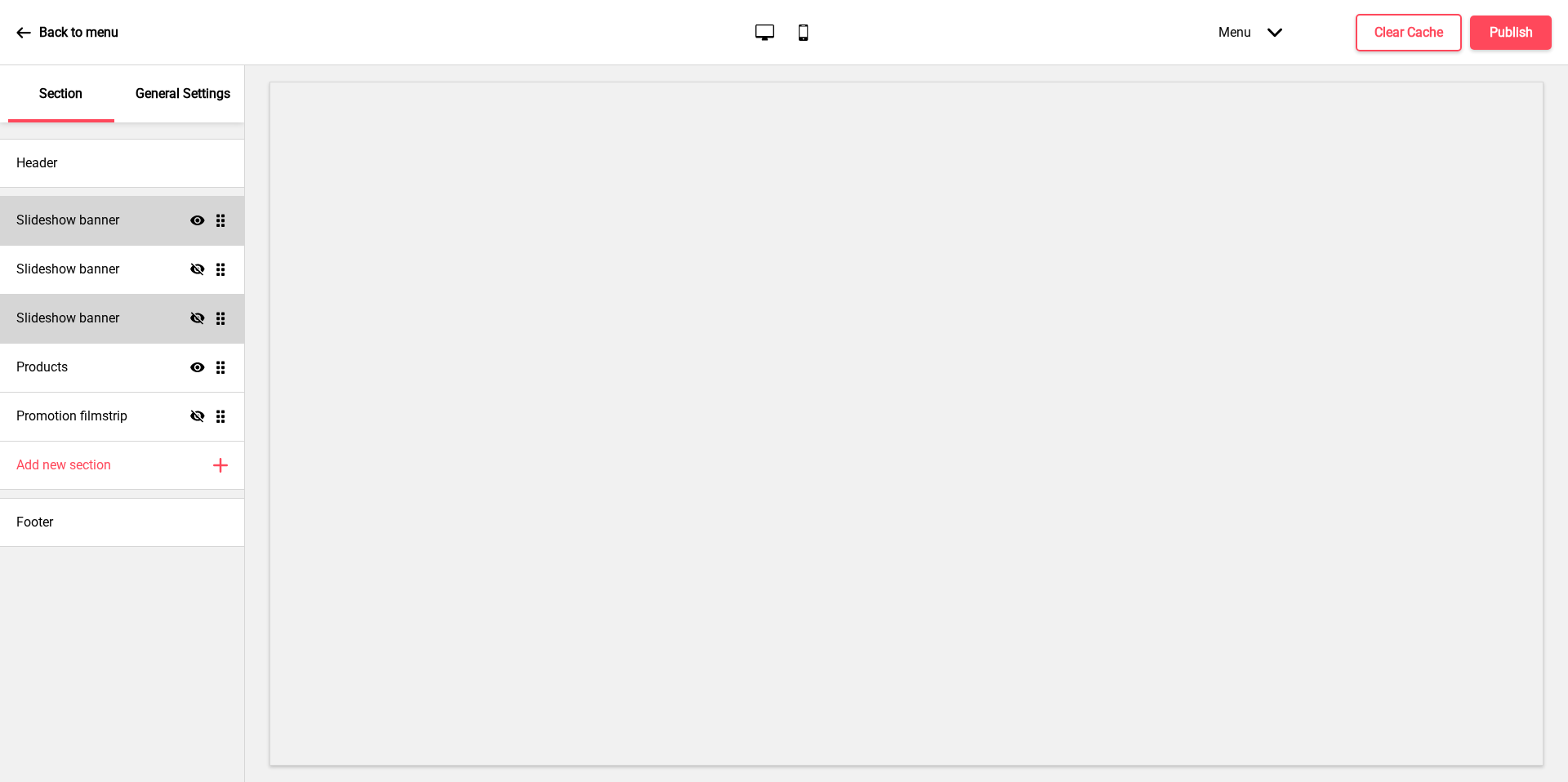
click at [117, 332] on div "Slideshow banner Hide Drag" at bounding box center [122, 318] width 244 height 49
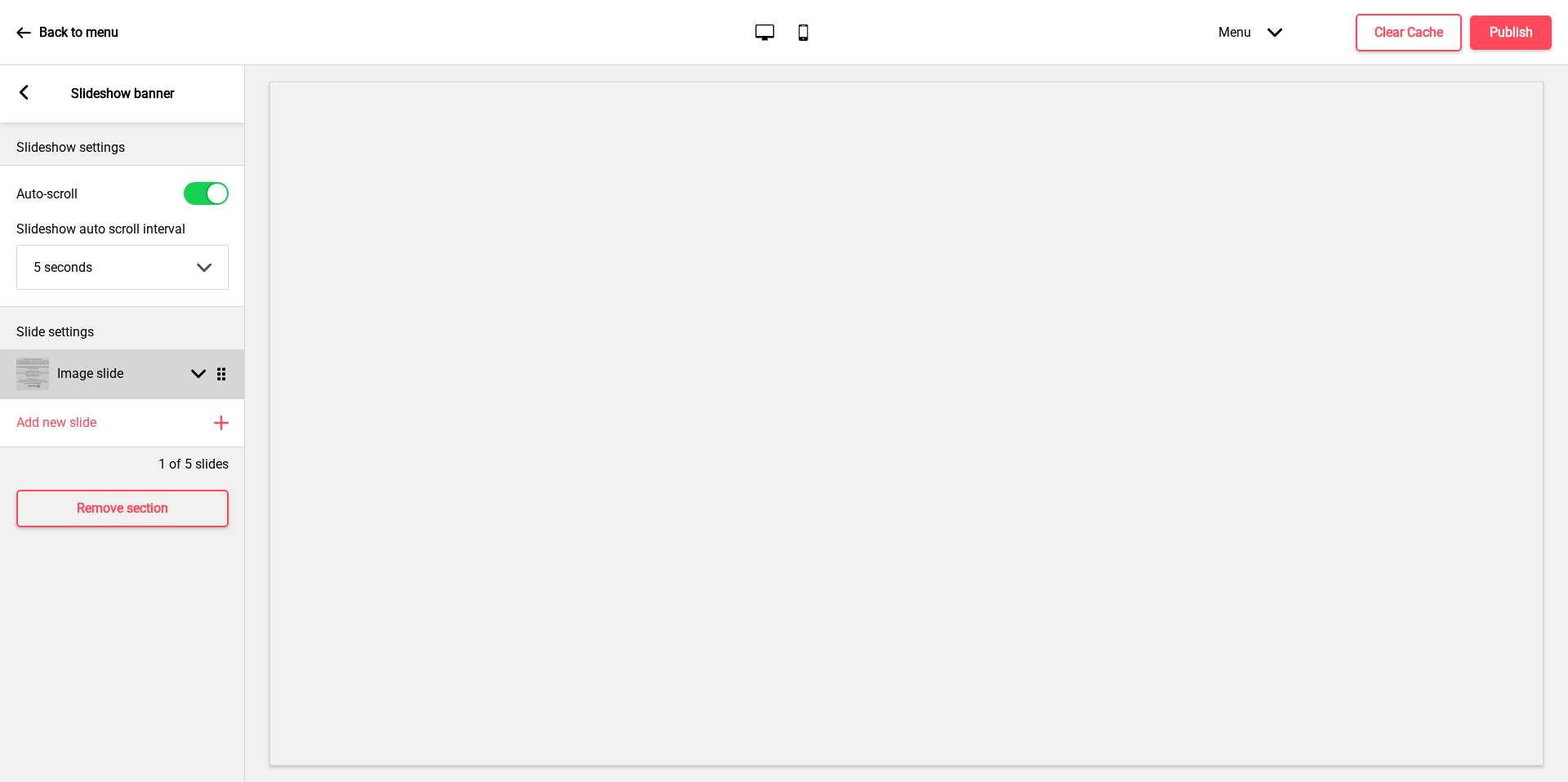
click at [117, 359] on div "Image slide" at bounding box center [70, 374] width 107 height 33
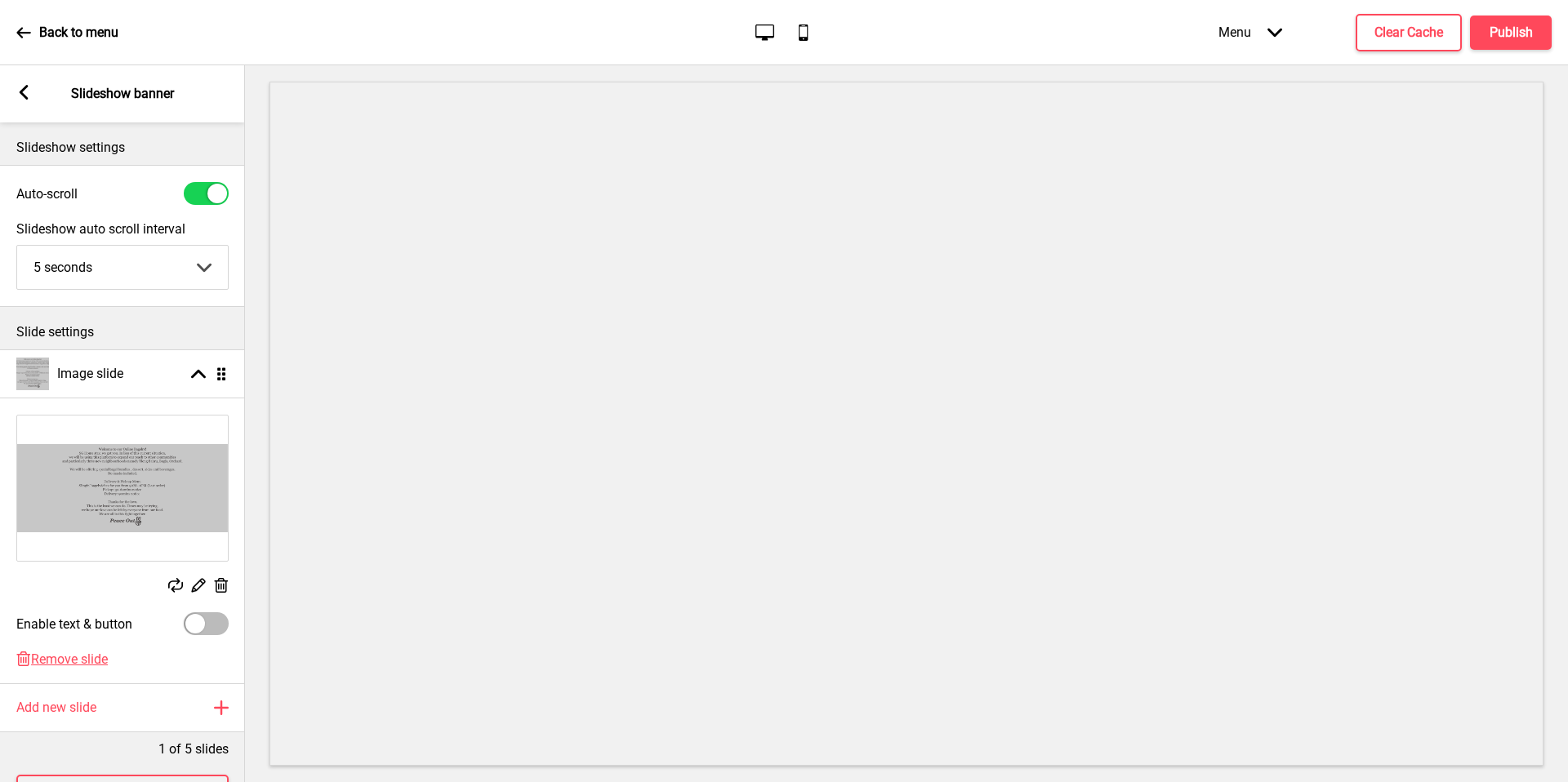
click at [113, 459] on img at bounding box center [122, 488] width 211 height 145
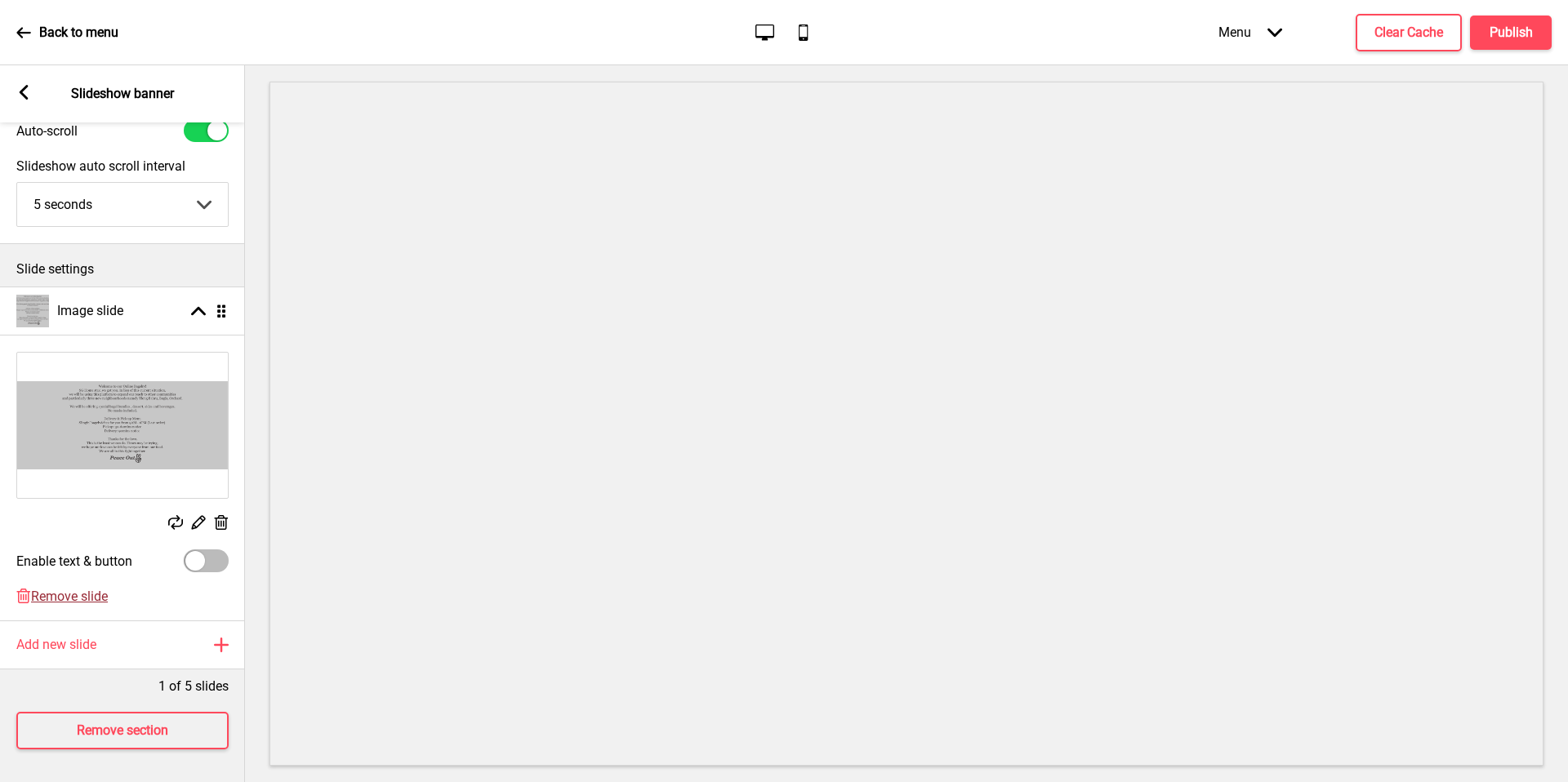
click at [73, 589] on span "Remove slide" at bounding box center [69, 597] width 77 height 16
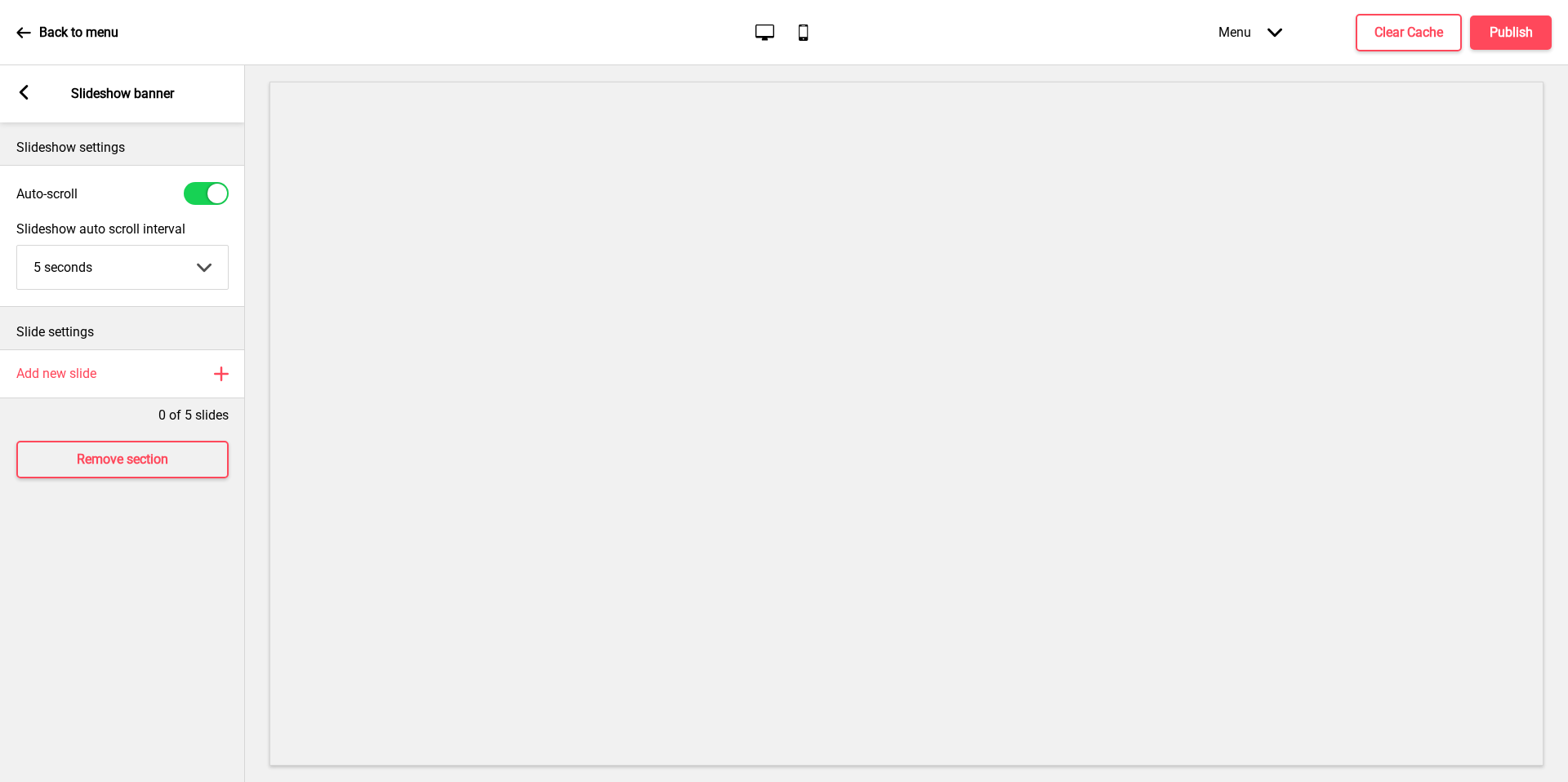
scroll to position [0, 0]
click at [122, 458] on h4 "Remove section" at bounding box center [123, 460] width 92 height 18
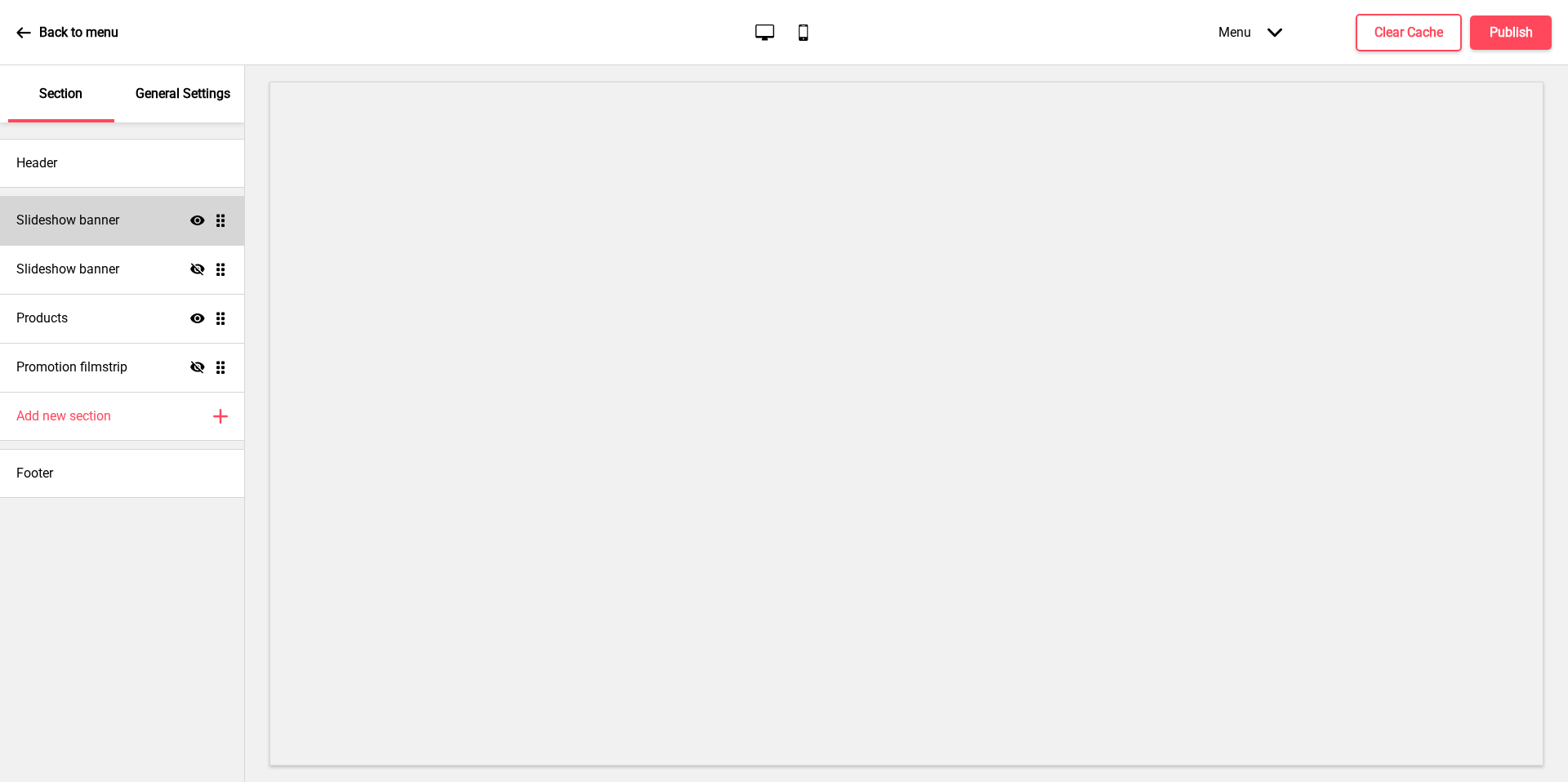
click at [155, 70] on div "General Settings" at bounding box center [183, 94] width 106 height 57
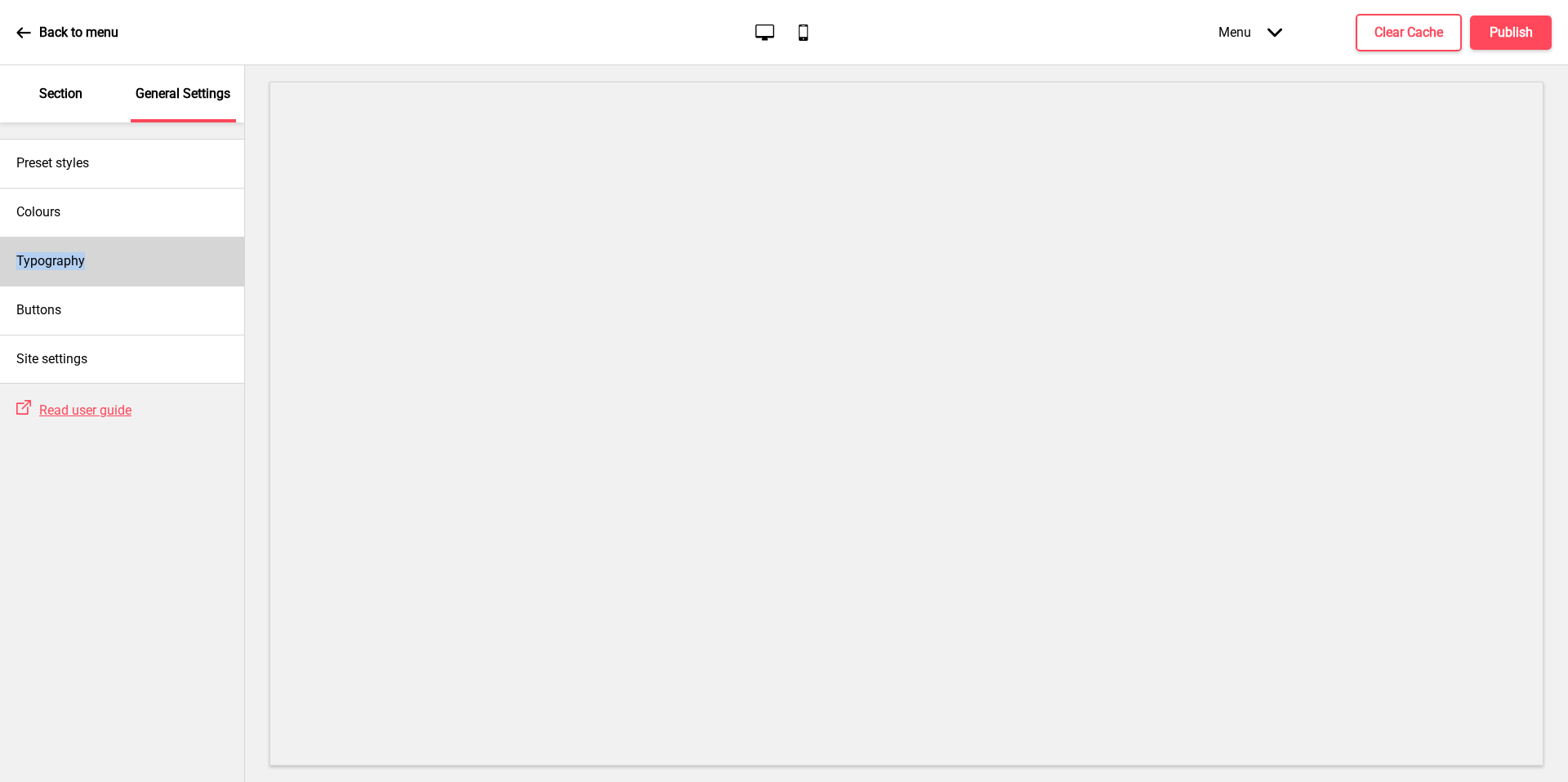
click at [133, 252] on div "Typography" at bounding box center [122, 262] width 244 height 49
select select "[PERSON_NAME]"
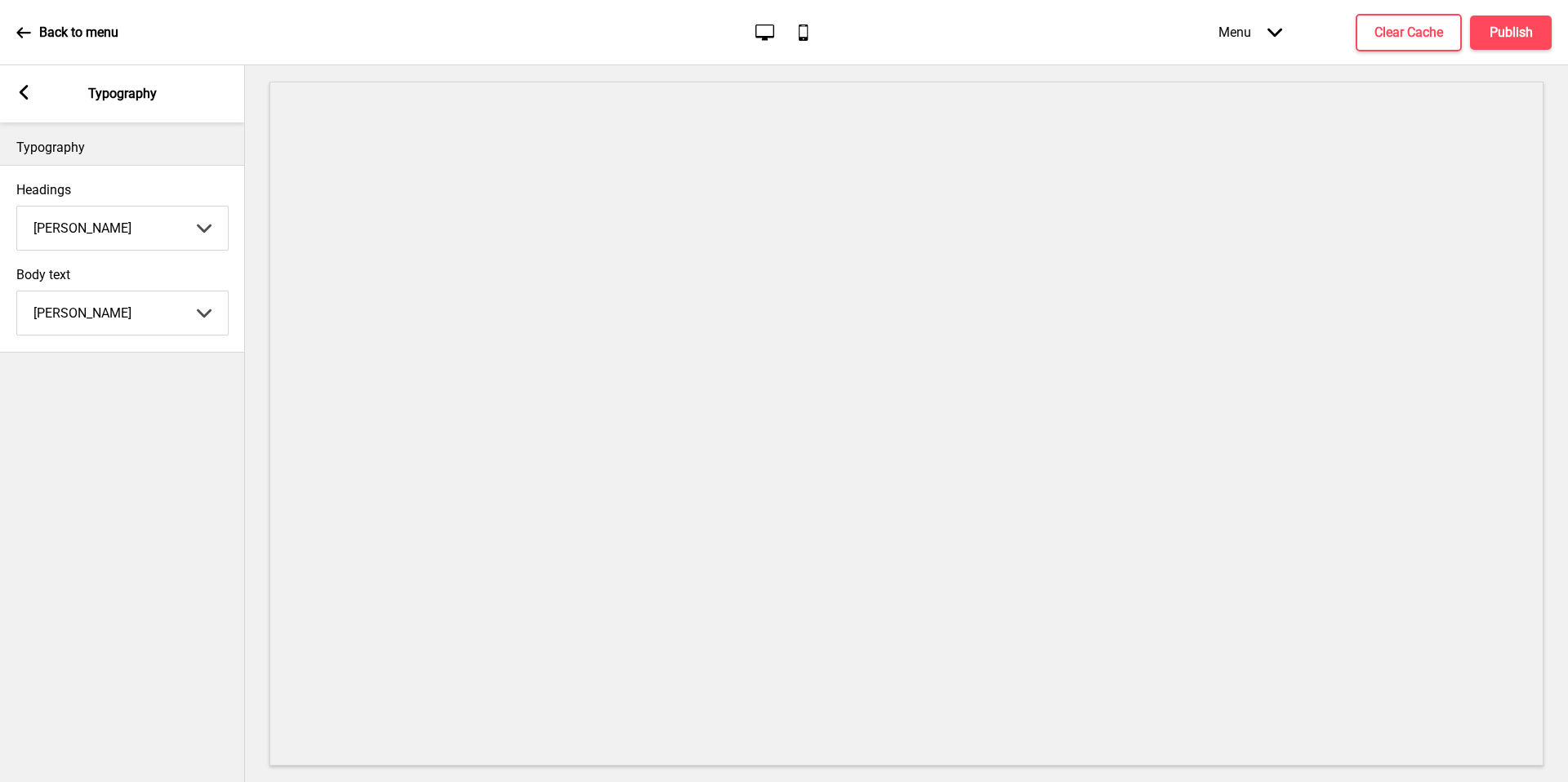
click at [145, 234] on select "Abhaya Libre Abril Fatface Adobe Garamond Pro Arimo Arsenal Arvo Berkshire Swas…" at bounding box center [122, 228] width 211 height 43
click at [137, 311] on select "Abhaya Libre Abril Fatface Adobe Garamond Pro Arimo Arsenal Arvo Berkshire Swas…" at bounding box center [122, 313] width 211 height 43
click at [1531, 38] on h4 "Publish" at bounding box center [1512, 33] width 44 height 18
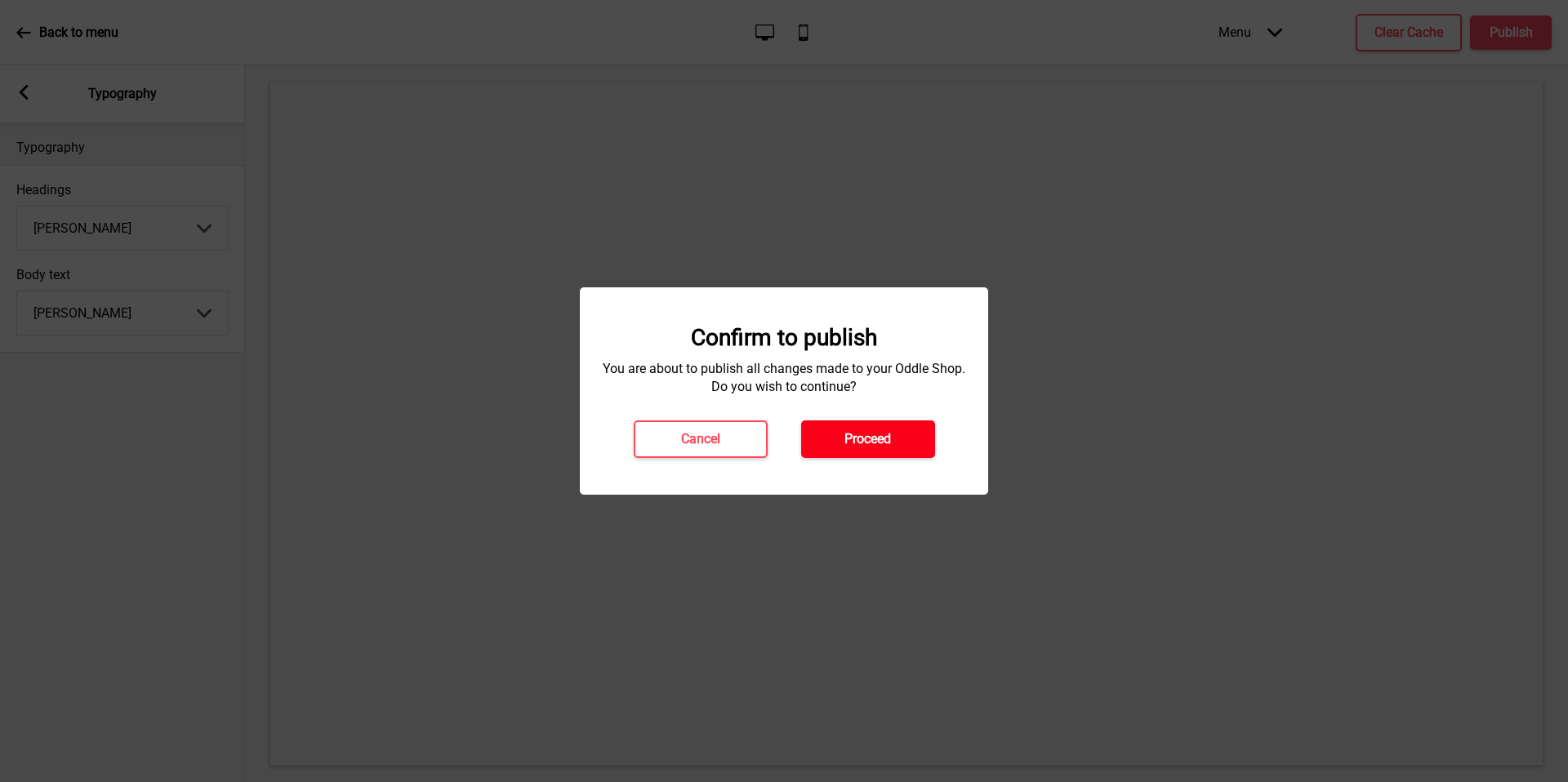
click at [889, 454] on button "Proceed" at bounding box center [867, 439] width 133 height 38
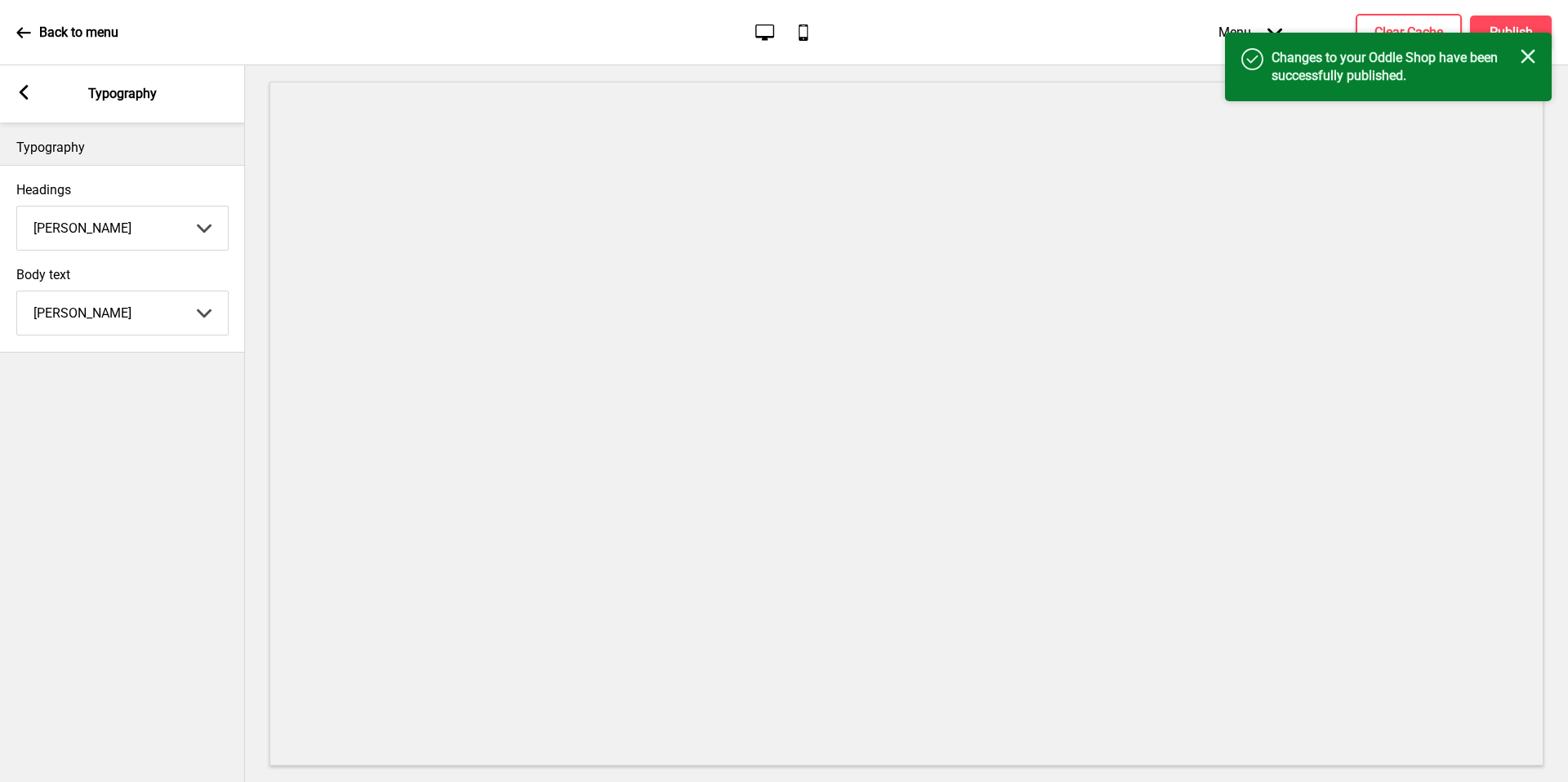
click at [18, 91] on rect at bounding box center [24, 92] width 15 height 15
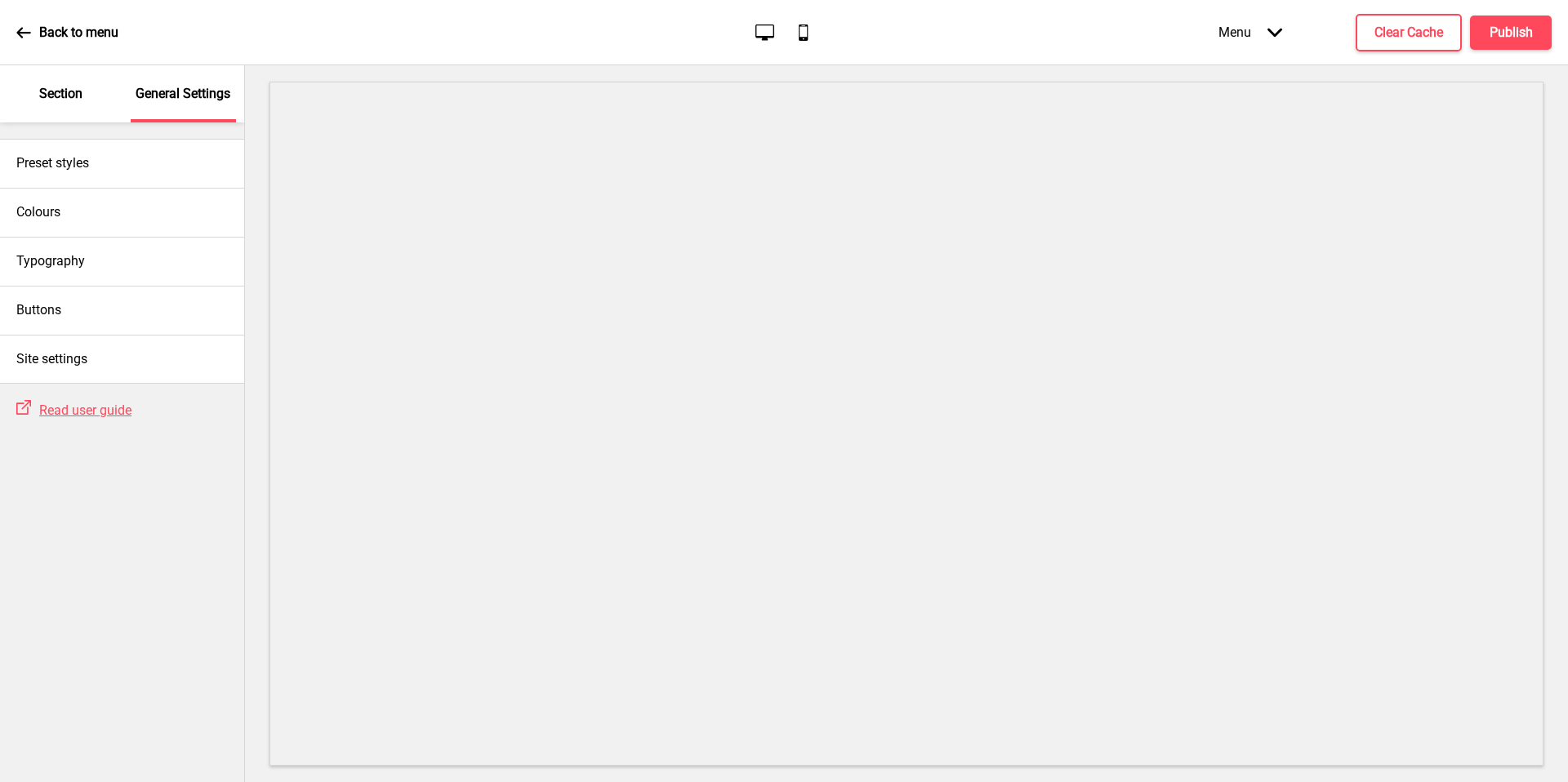
click at [78, 110] on div "Section" at bounding box center [60, 94] width 106 height 57
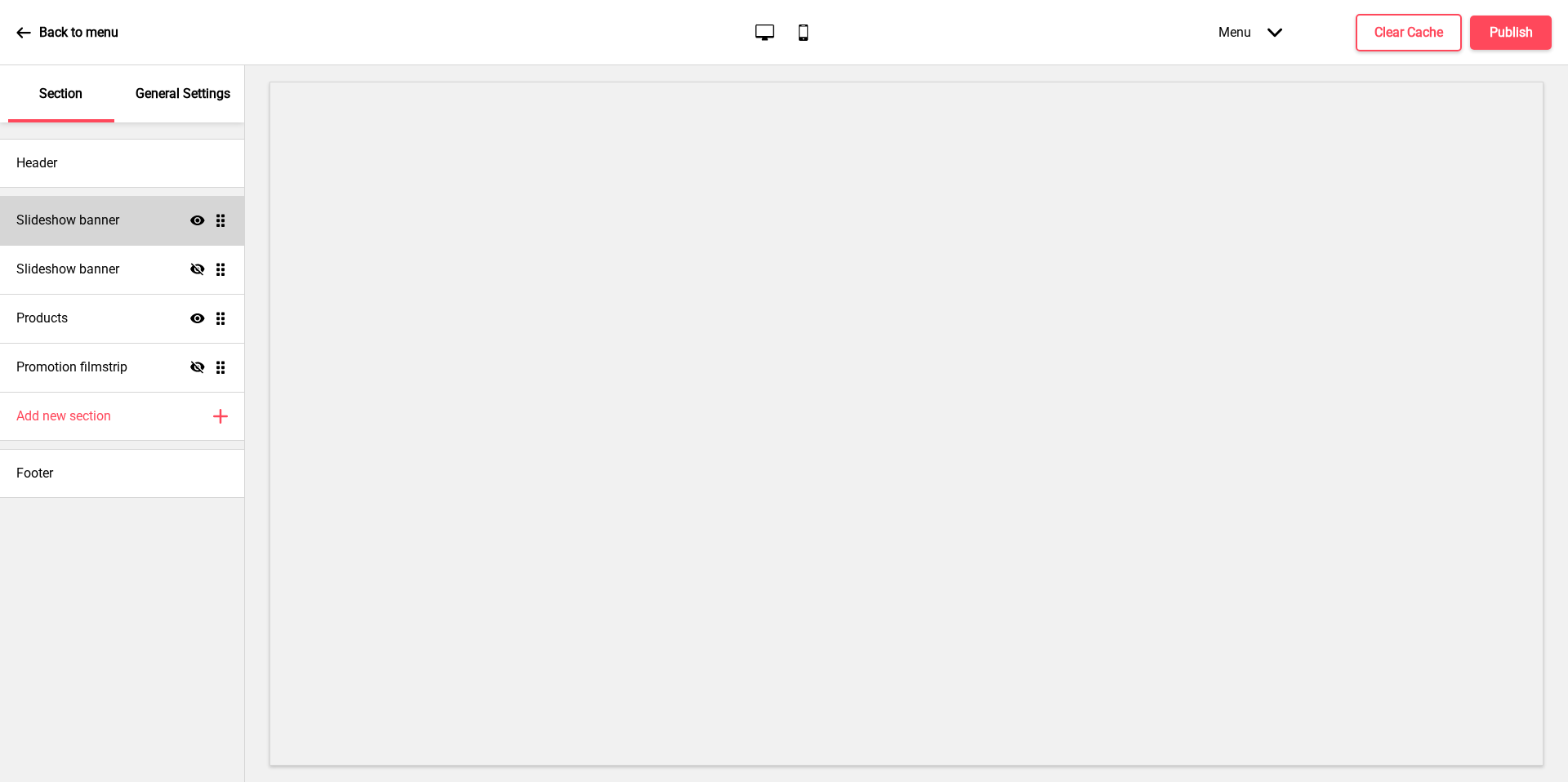
click at [79, 209] on div "Slideshow banner Show Drag" at bounding box center [122, 220] width 244 height 49
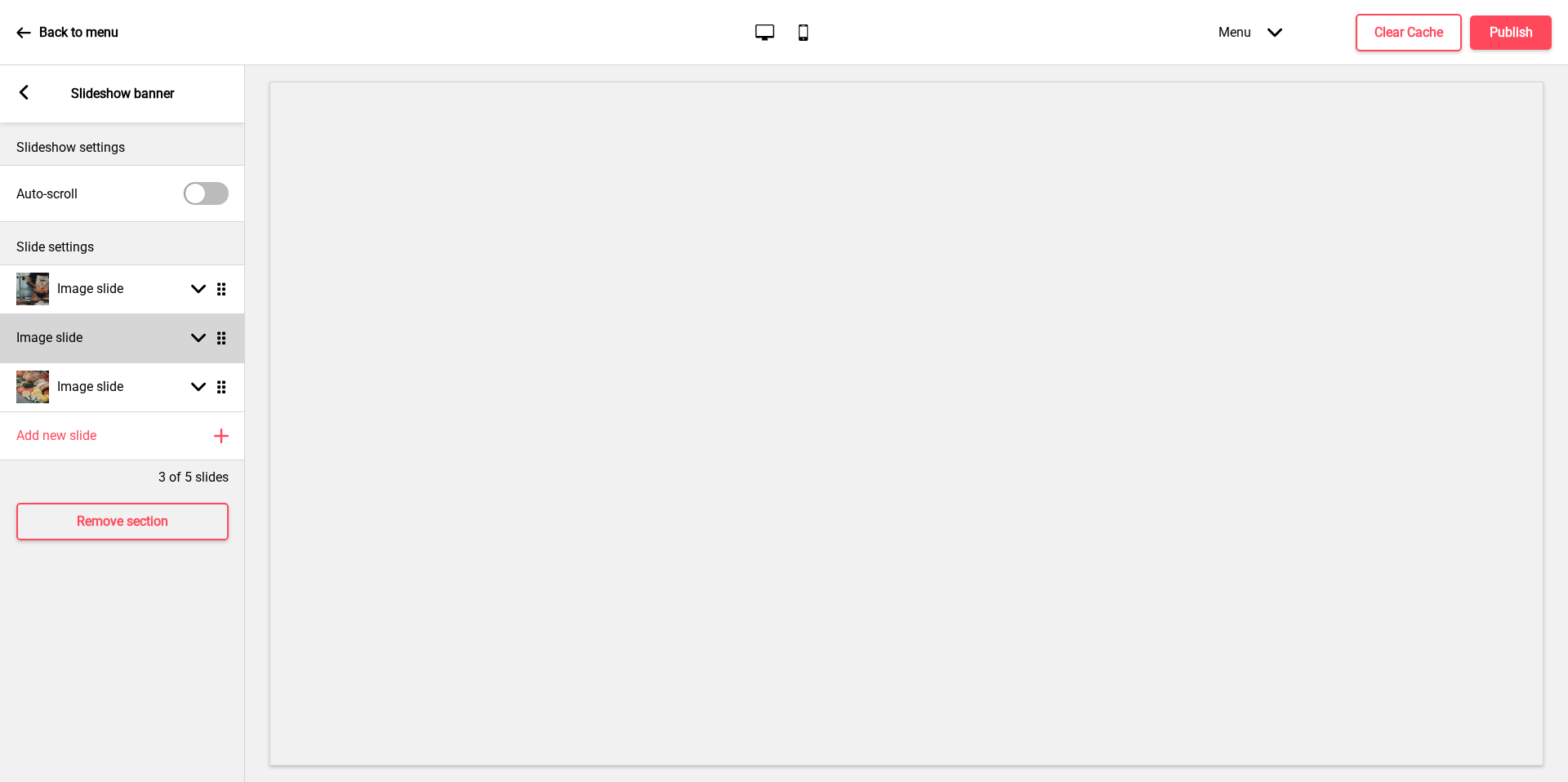
click at [198, 342] on icon at bounding box center [198, 338] width 15 height 9
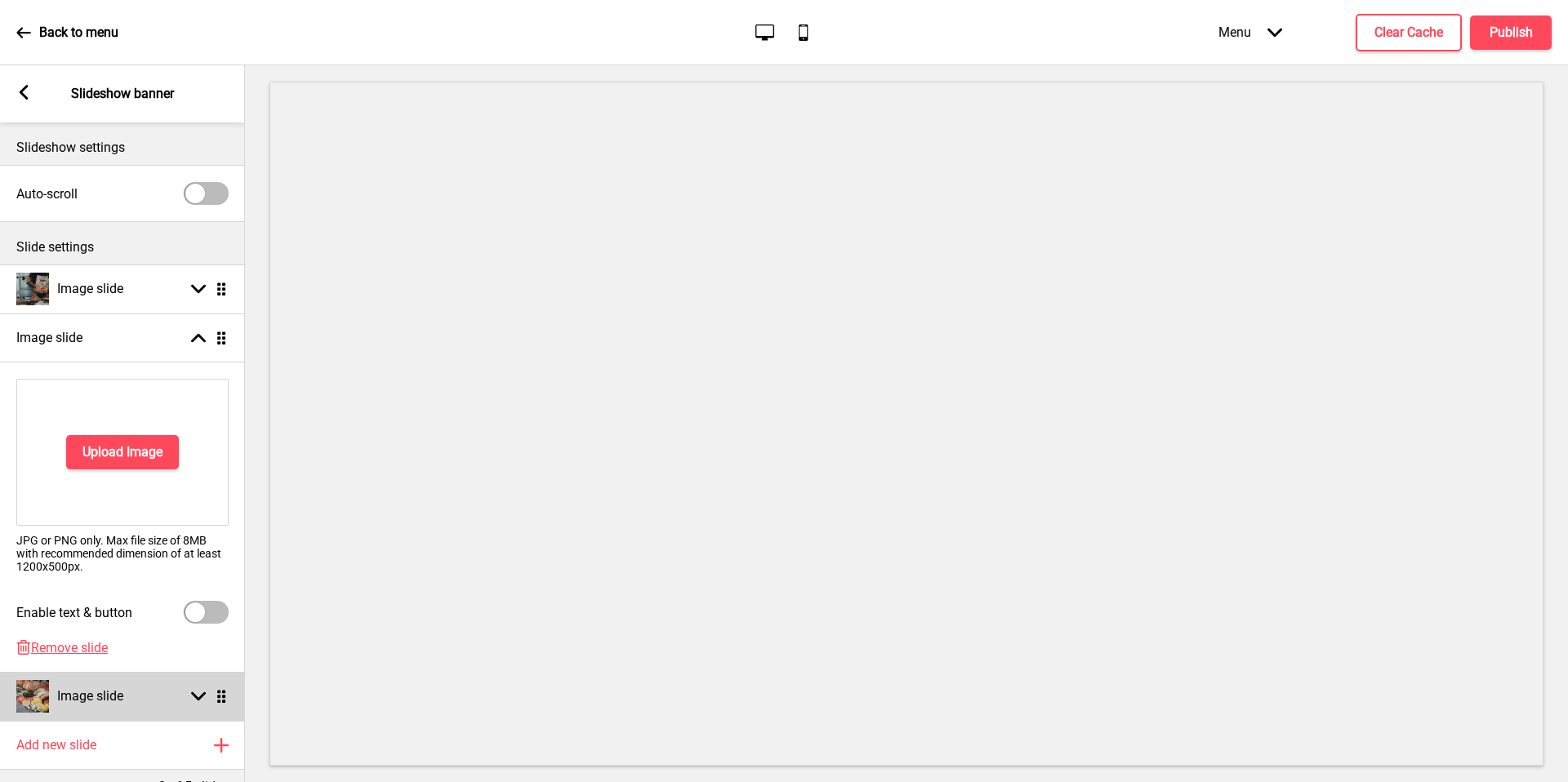
scroll to position [113, 0]
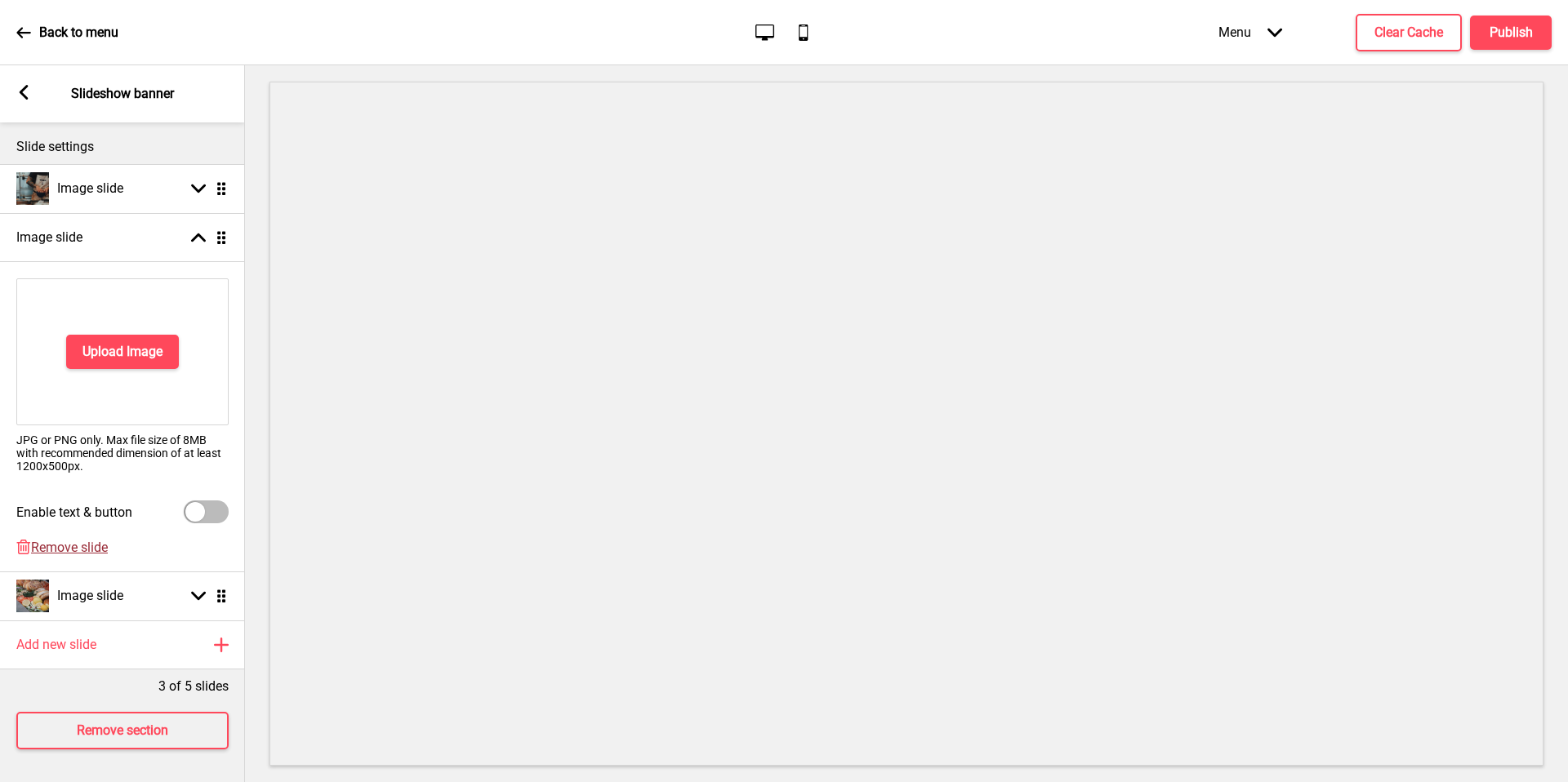
click at [88, 540] on span "Remove slide" at bounding box center [69, 548] width 77 height 16
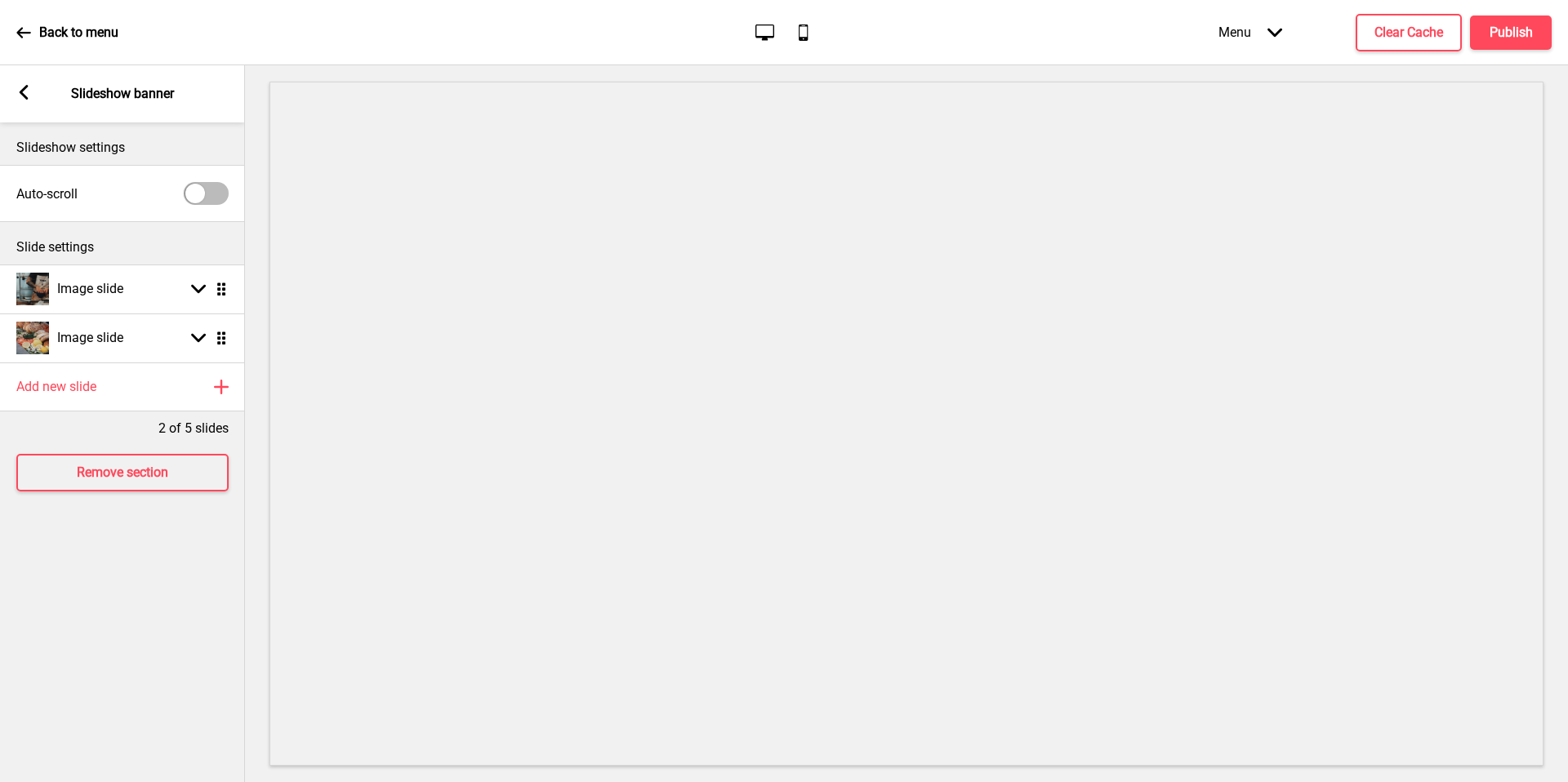
scroll to position [0, 0]
click at [1511, 32] on h4 "Publish" at bounding box center [1512, 33] width 44 height 18
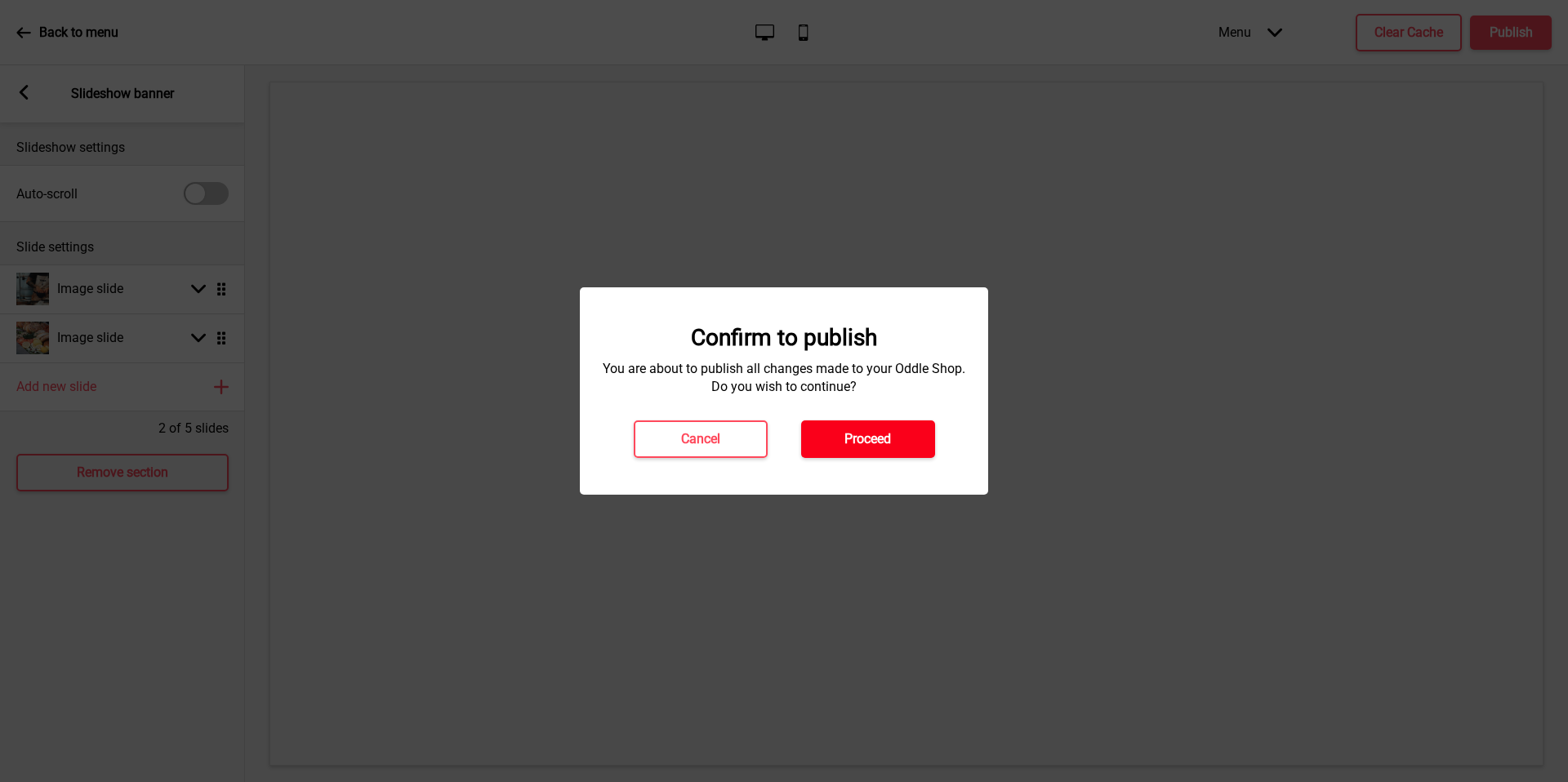
click at [895, 435] on button "Proceed" at bounding box center [867, 439] width 133 height 38
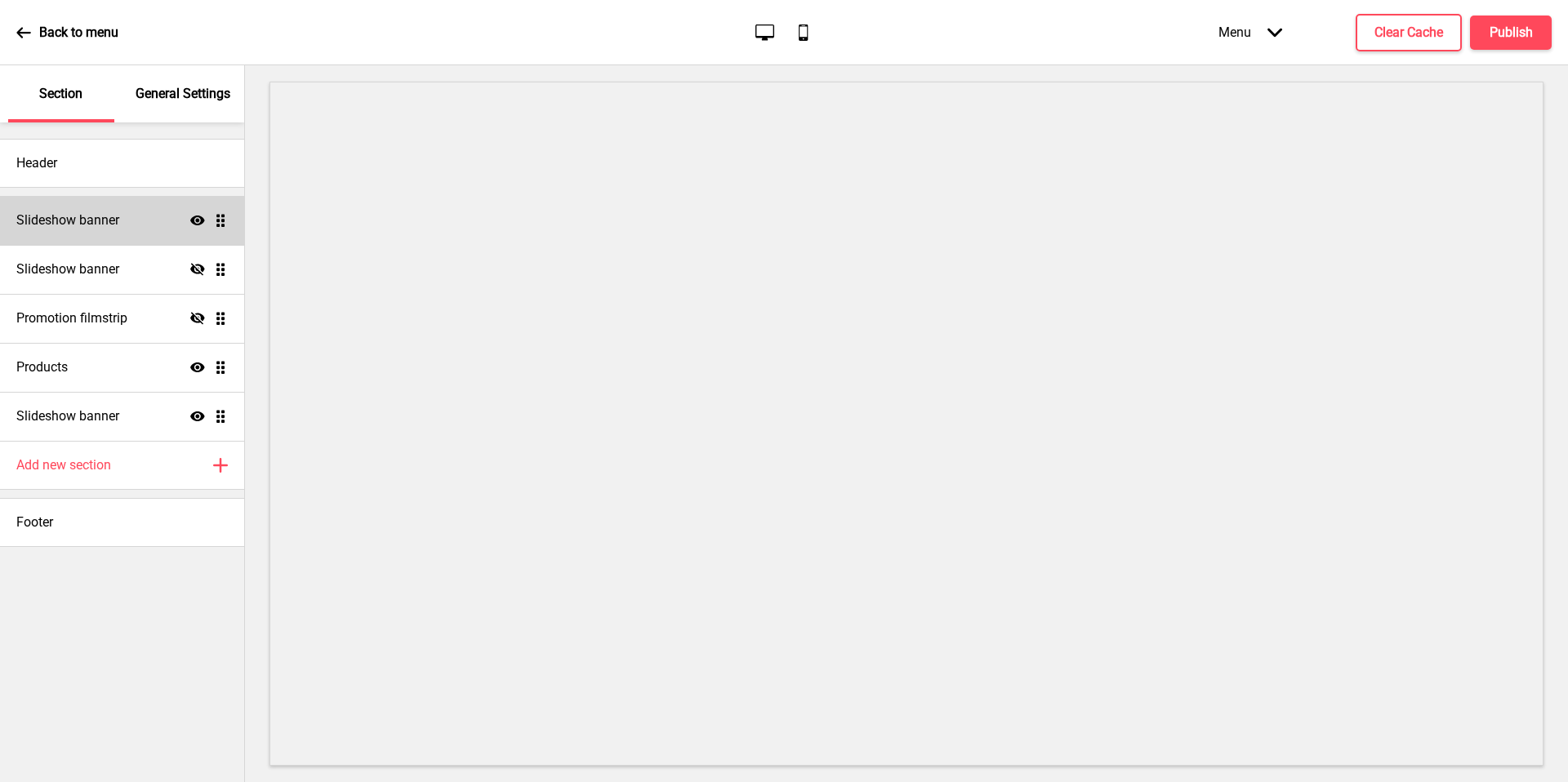
click at [92, 231] on div "Slideshow banner Show Drag" at bounding box center [122, 220] width 244 height 49
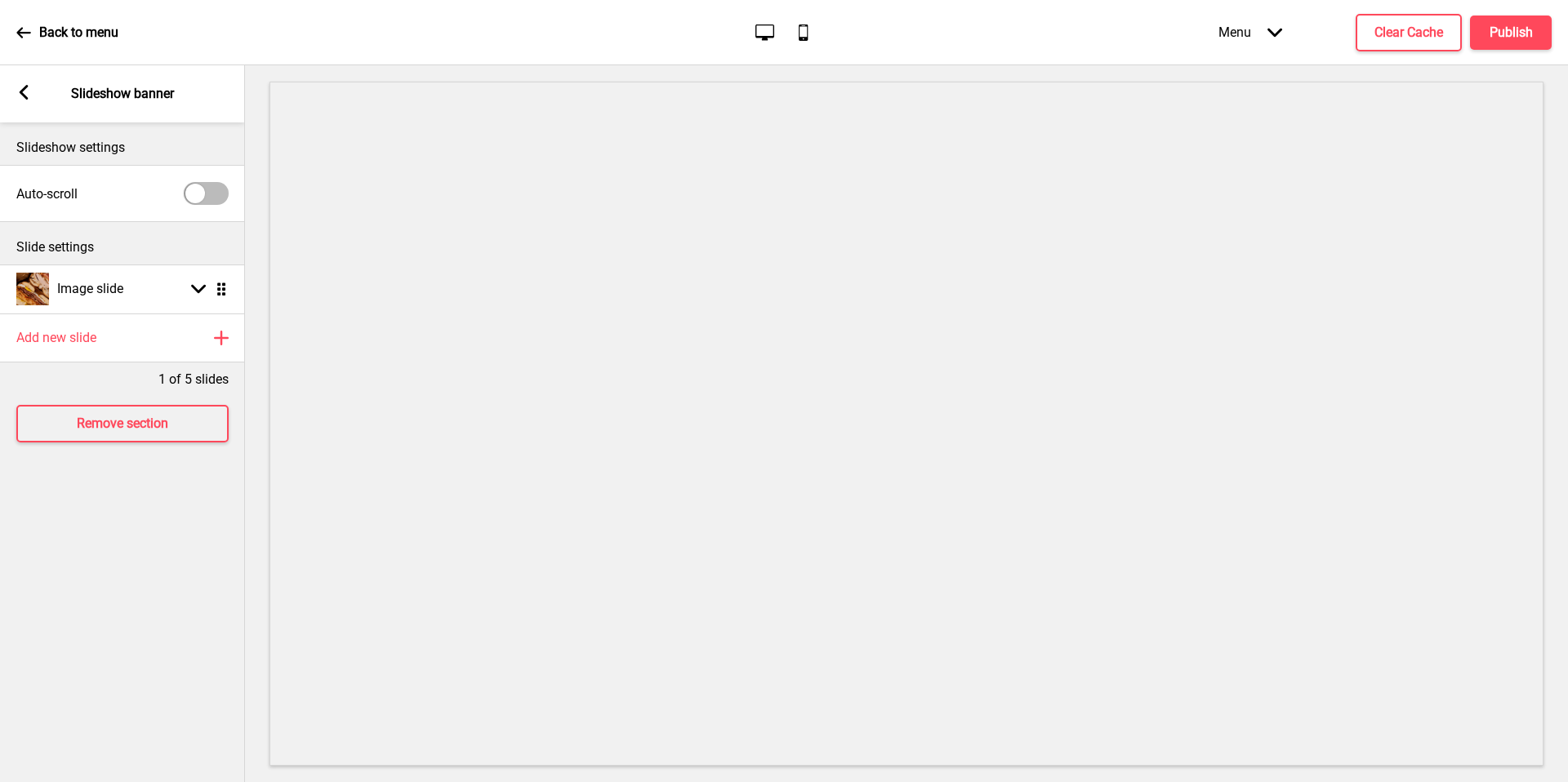
click at [11, 95] on div "Arrow left Slideshow banner" at bounding box center [123, 94] width 245 height 57
click at [26, 94] on rect at bounding box center [24, 92] width 15 height 15
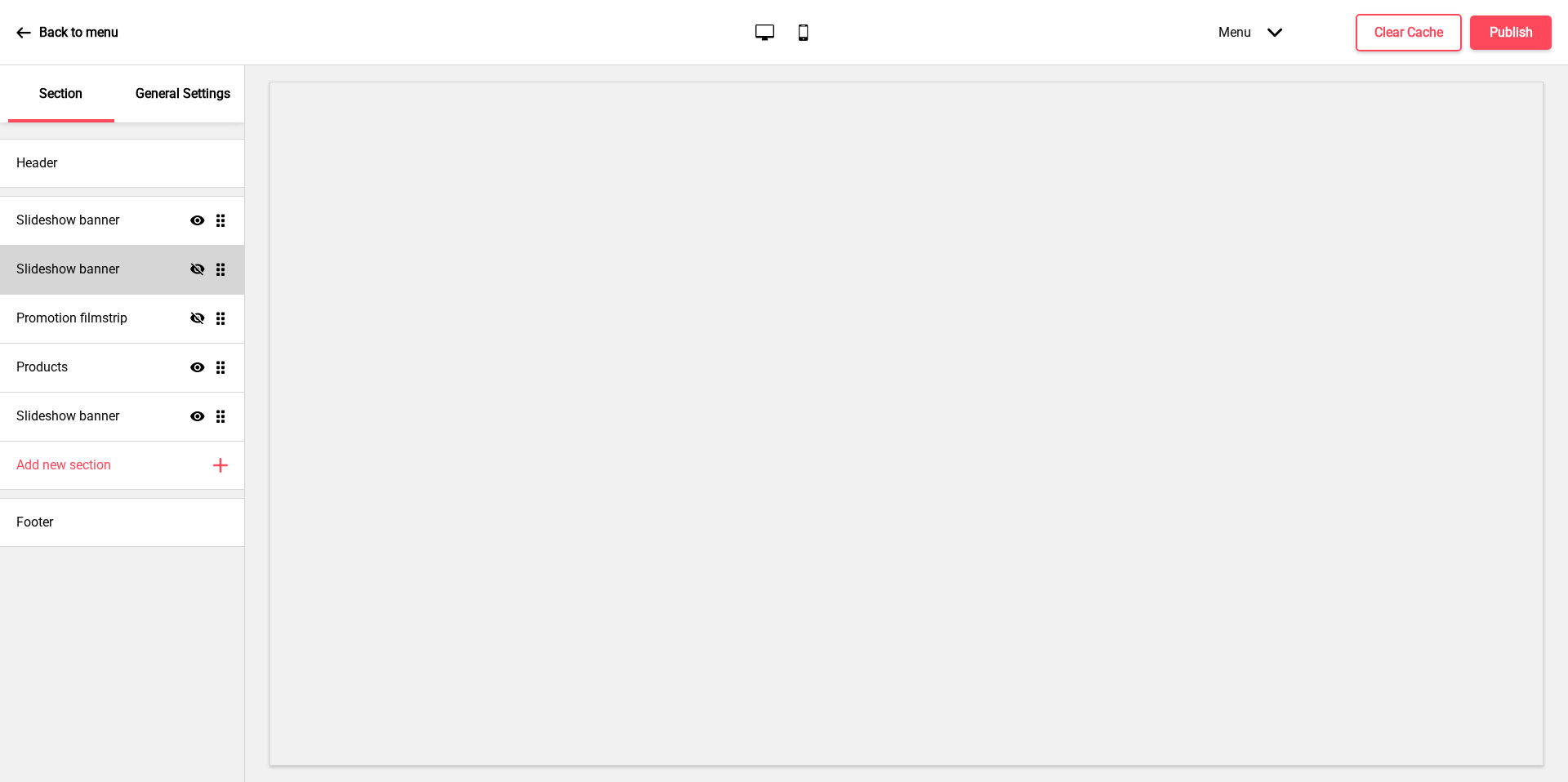
click at [148, 269] on div "Slideshow banner Hide Drag" at bounding box center [122, 270] width 244 height 49
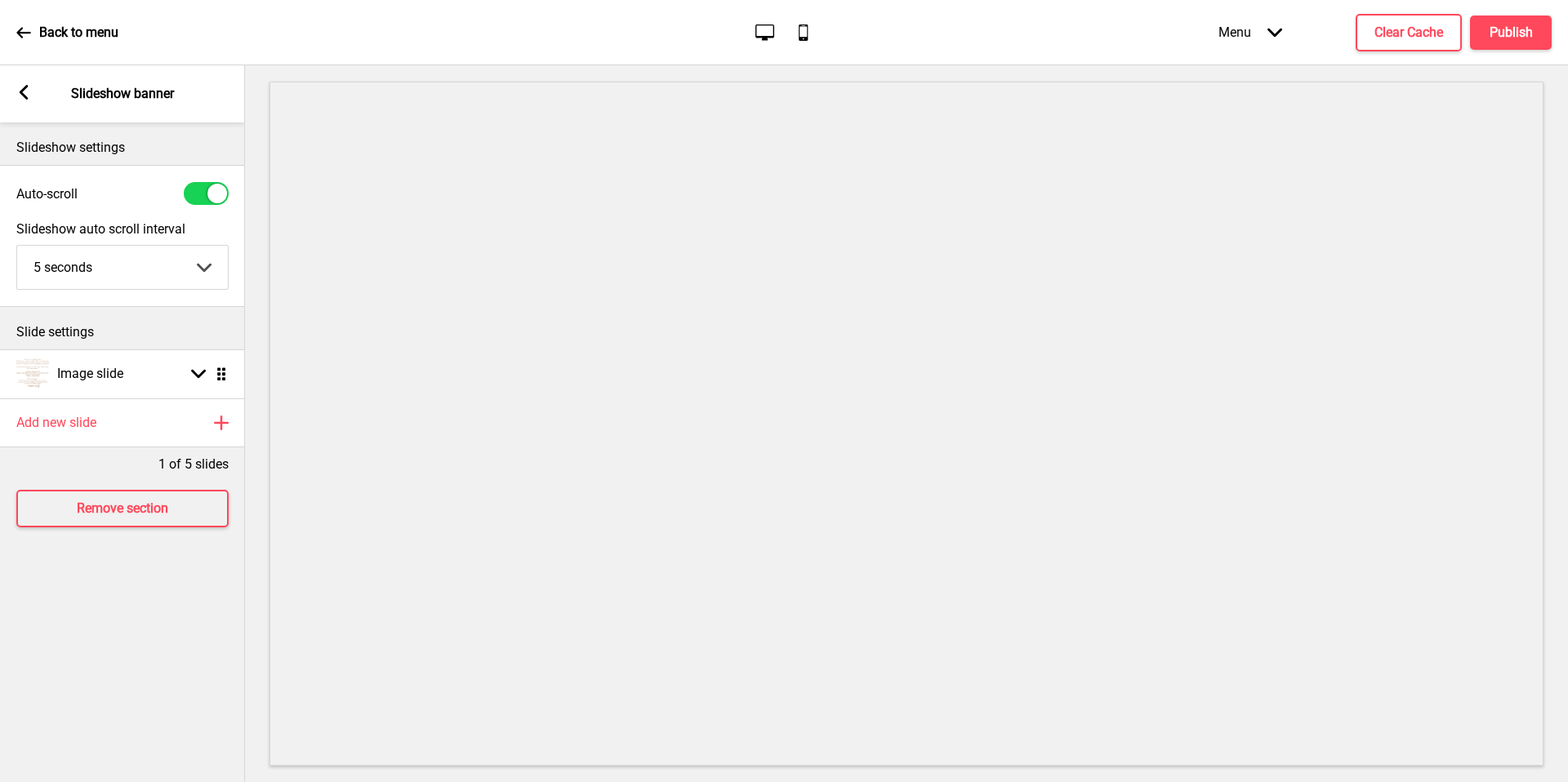
click at [26, 95] on rect at bounding box center [24, 92] width 15 height 15
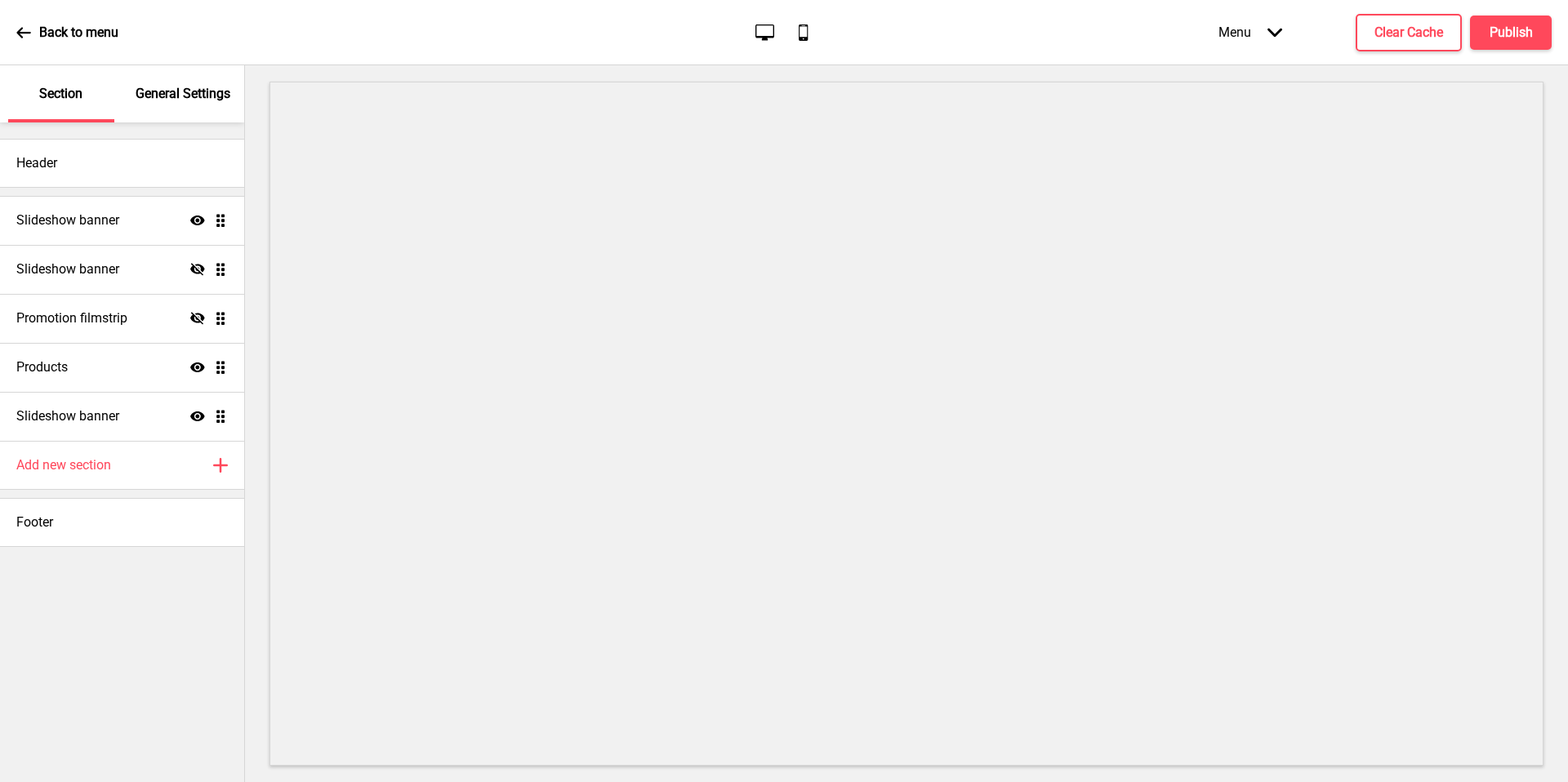
click at [170, 115] on div "General Settings" at bounding box center [183, 94] width 106 height 57
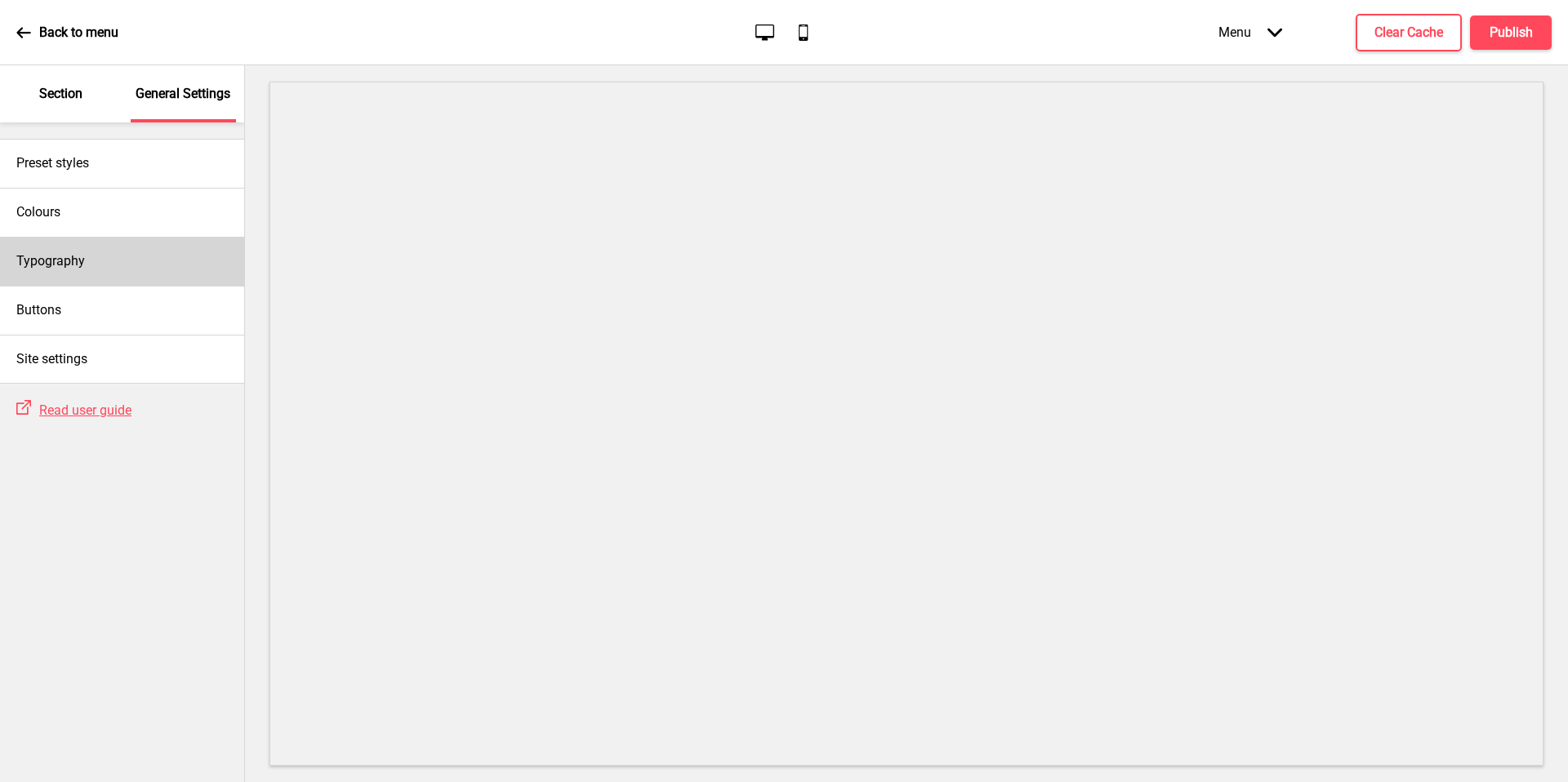
click at [137, 264] on div "Typography" at bounding box center [122, 262] width 244 height 49
select select "[PERSON_NAME]"
select select "Josefin Sans"
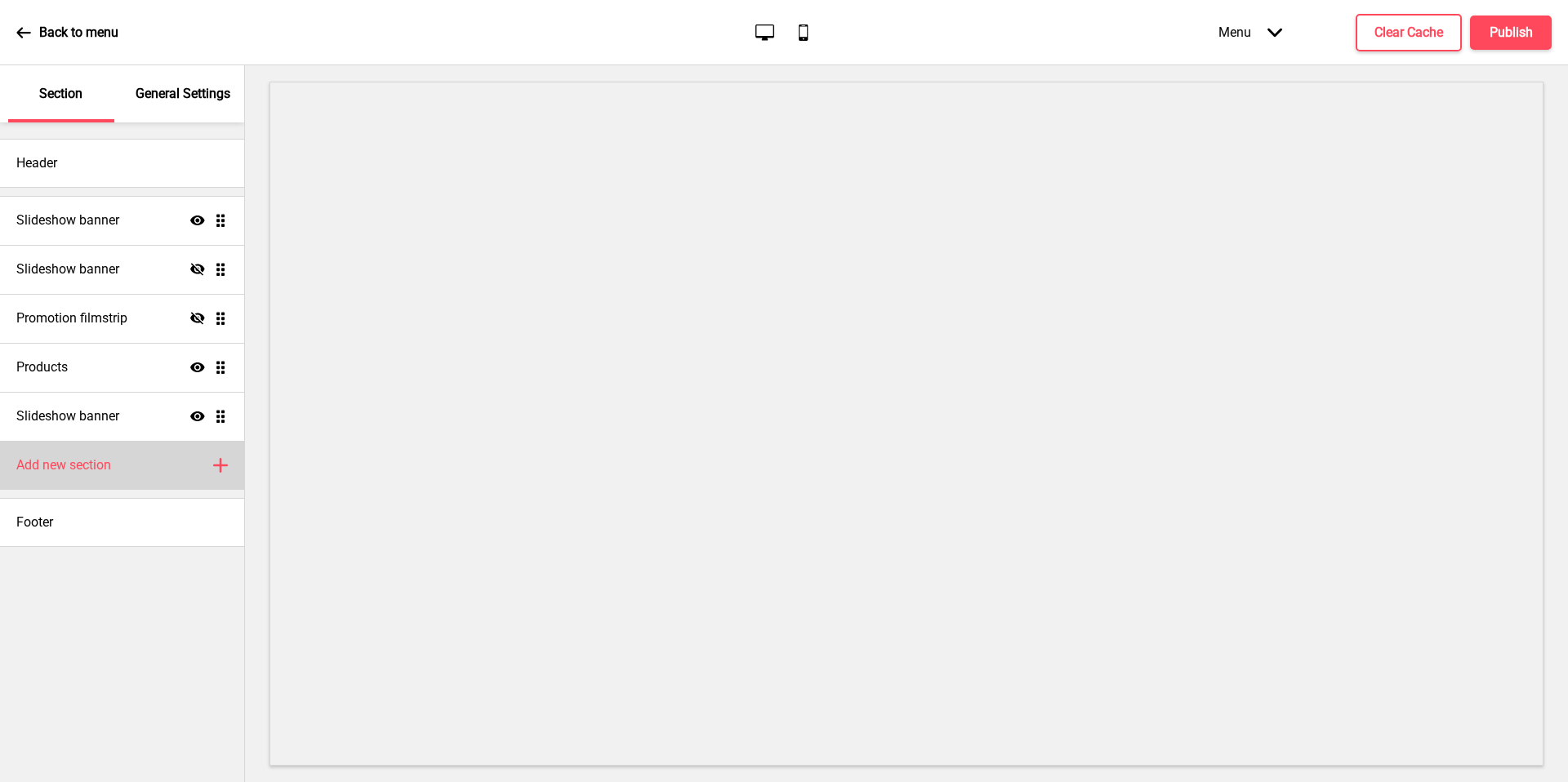
click at [132, 481] on div "Add new section Plus" at bounding box center [122, 466] width 244 height 49
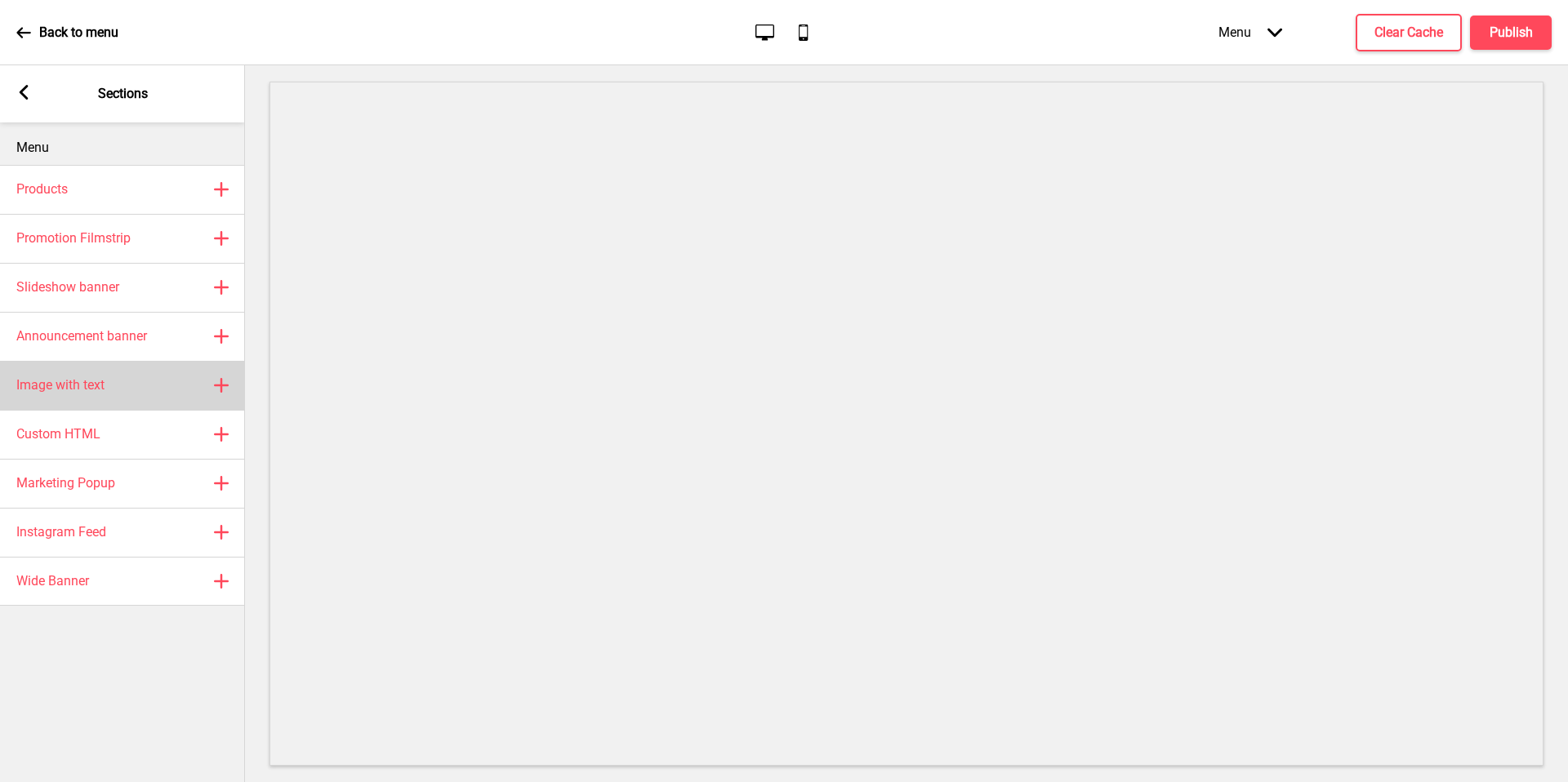
click at [154, 401] on div "Image with text Plus" at bounding box center [123, 386] width 245 height 49
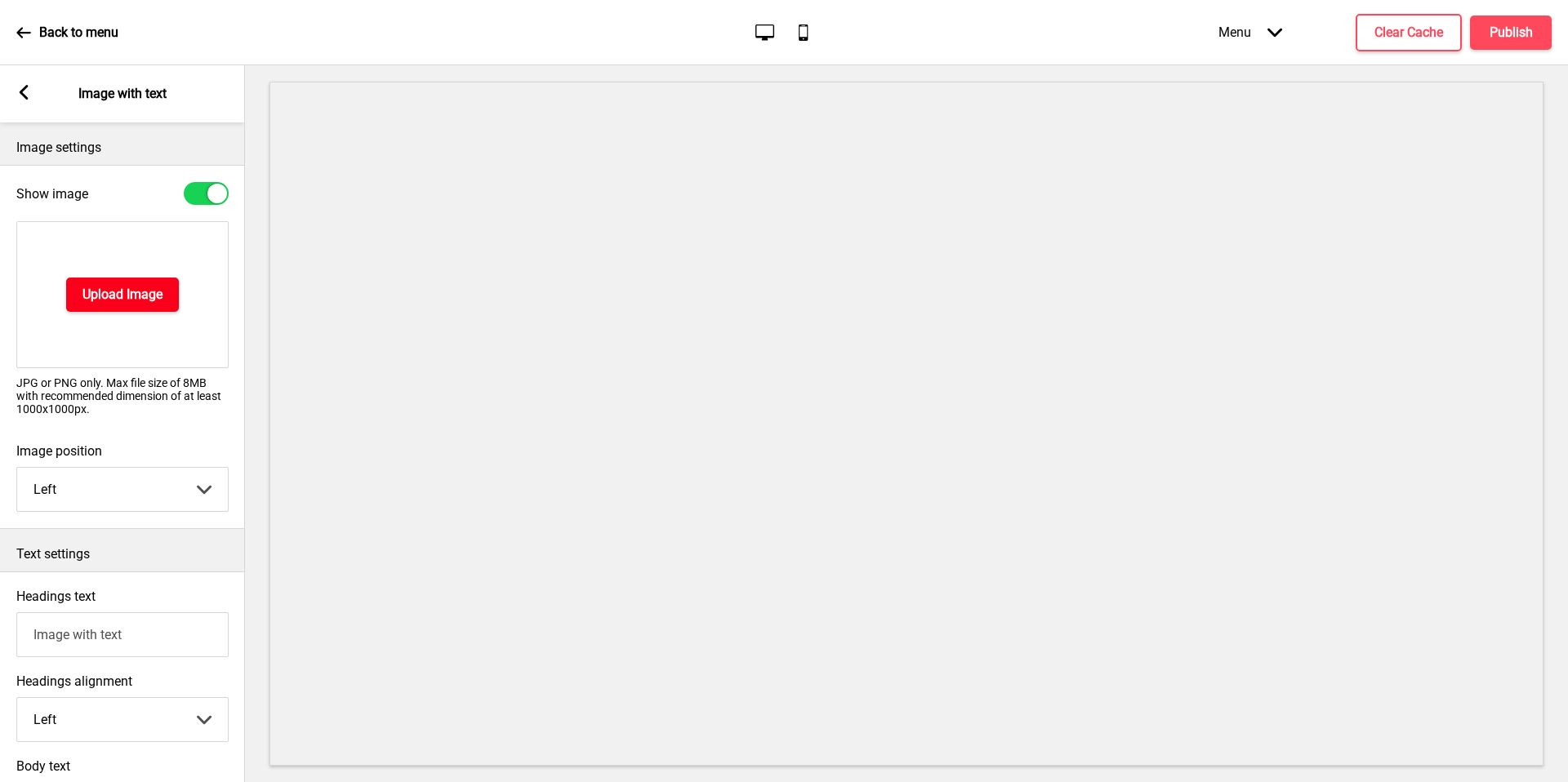
click at [167, 300] on button "Upload Image" at bounding box center [123, 295] width 113 height 35
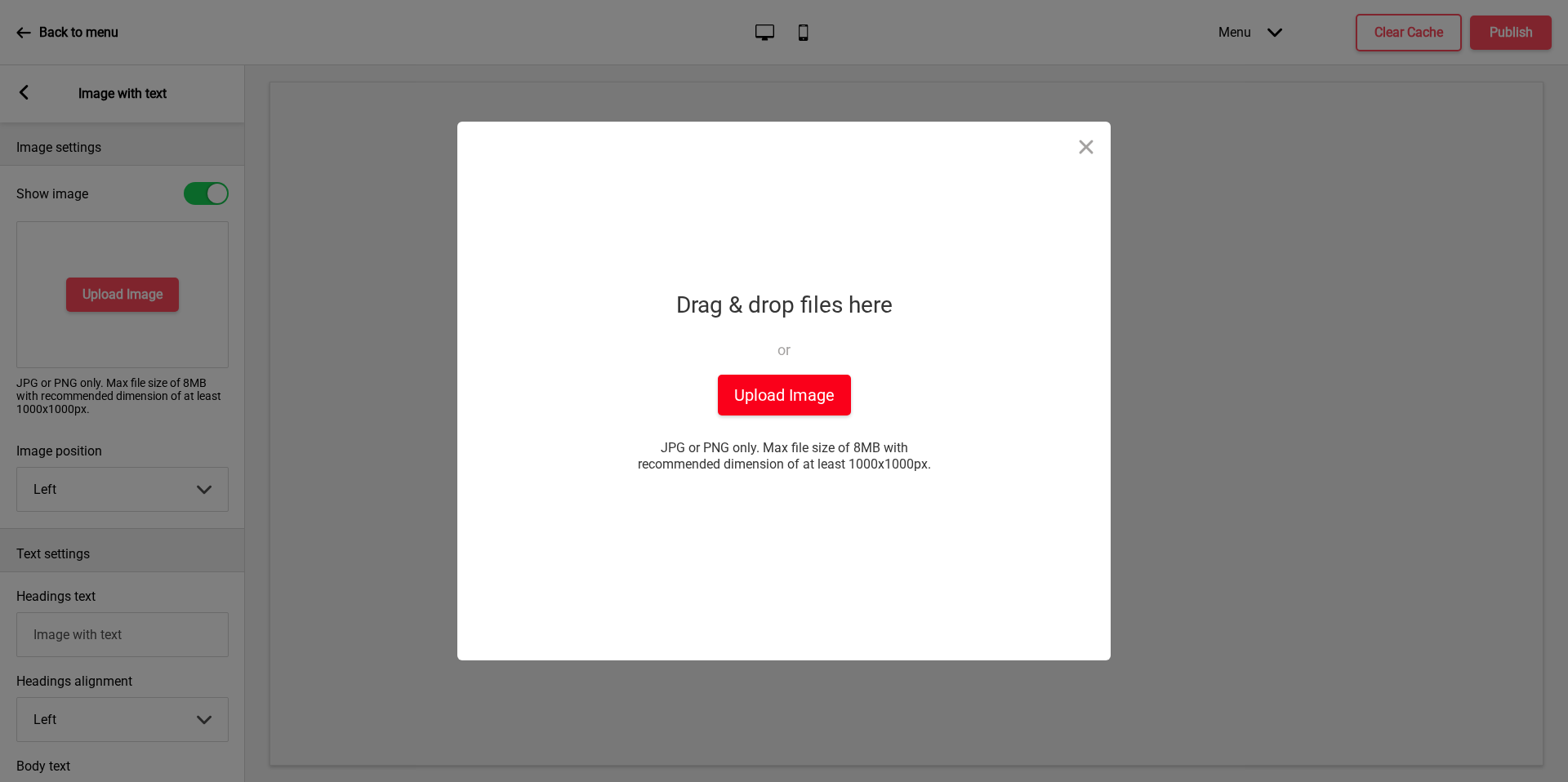
click at [770, 411] on button "Upload Image" at bounding box center [784, 394] width 133 height 41
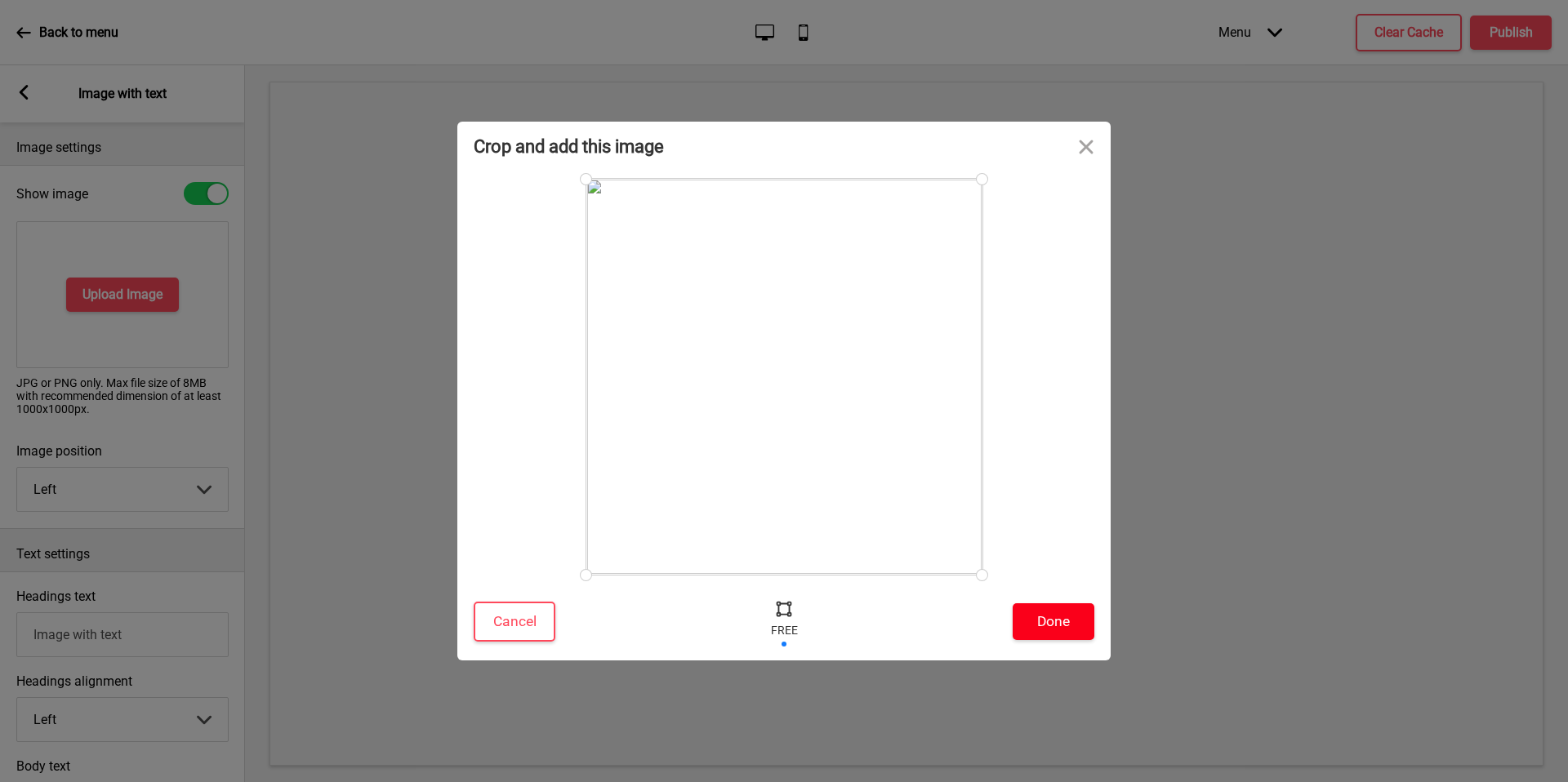
click at [1072, 632] on button "Done" at bounding box center [1053, 622] width 82 height 37
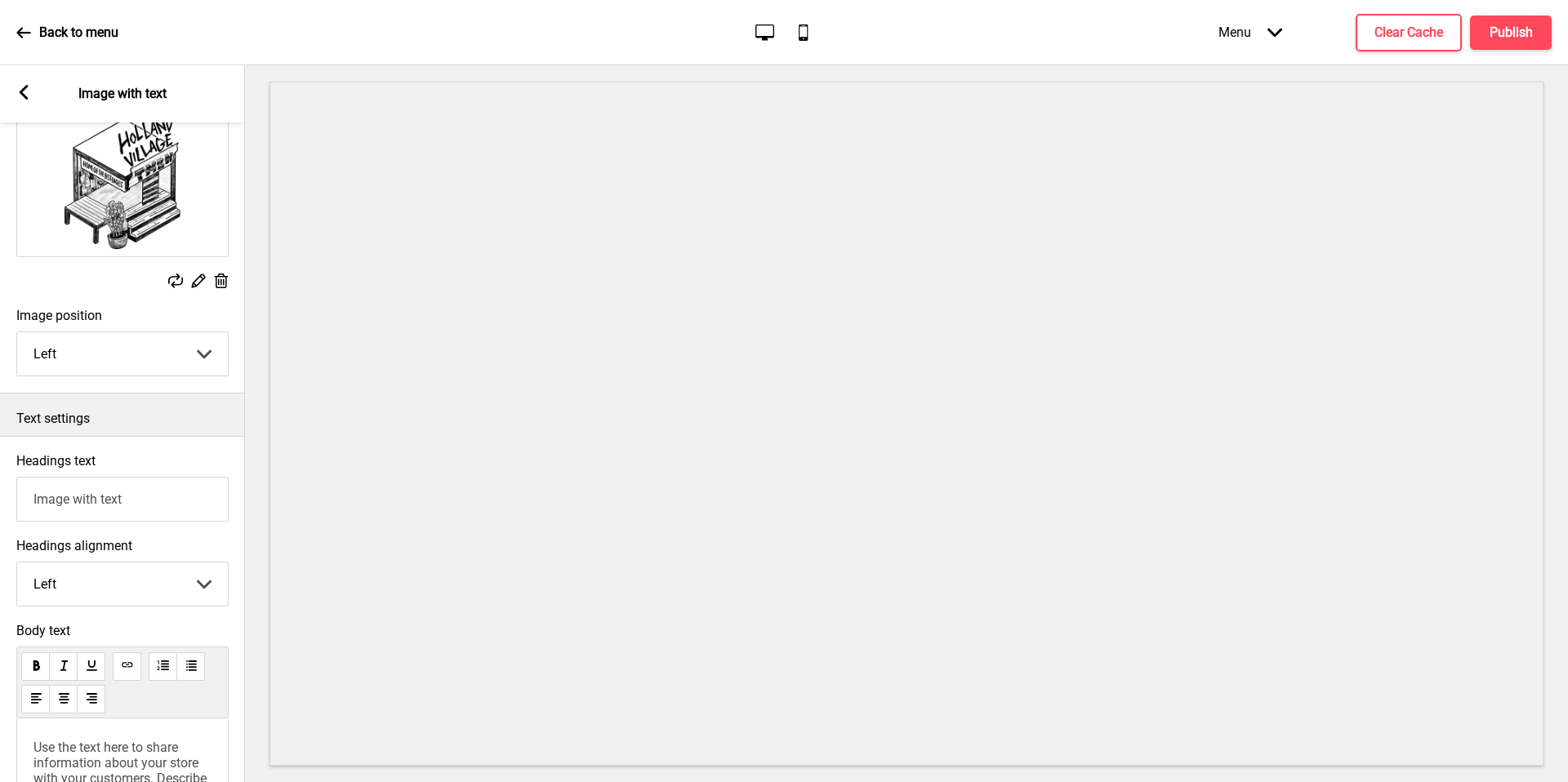
scroll to position [130, 0]
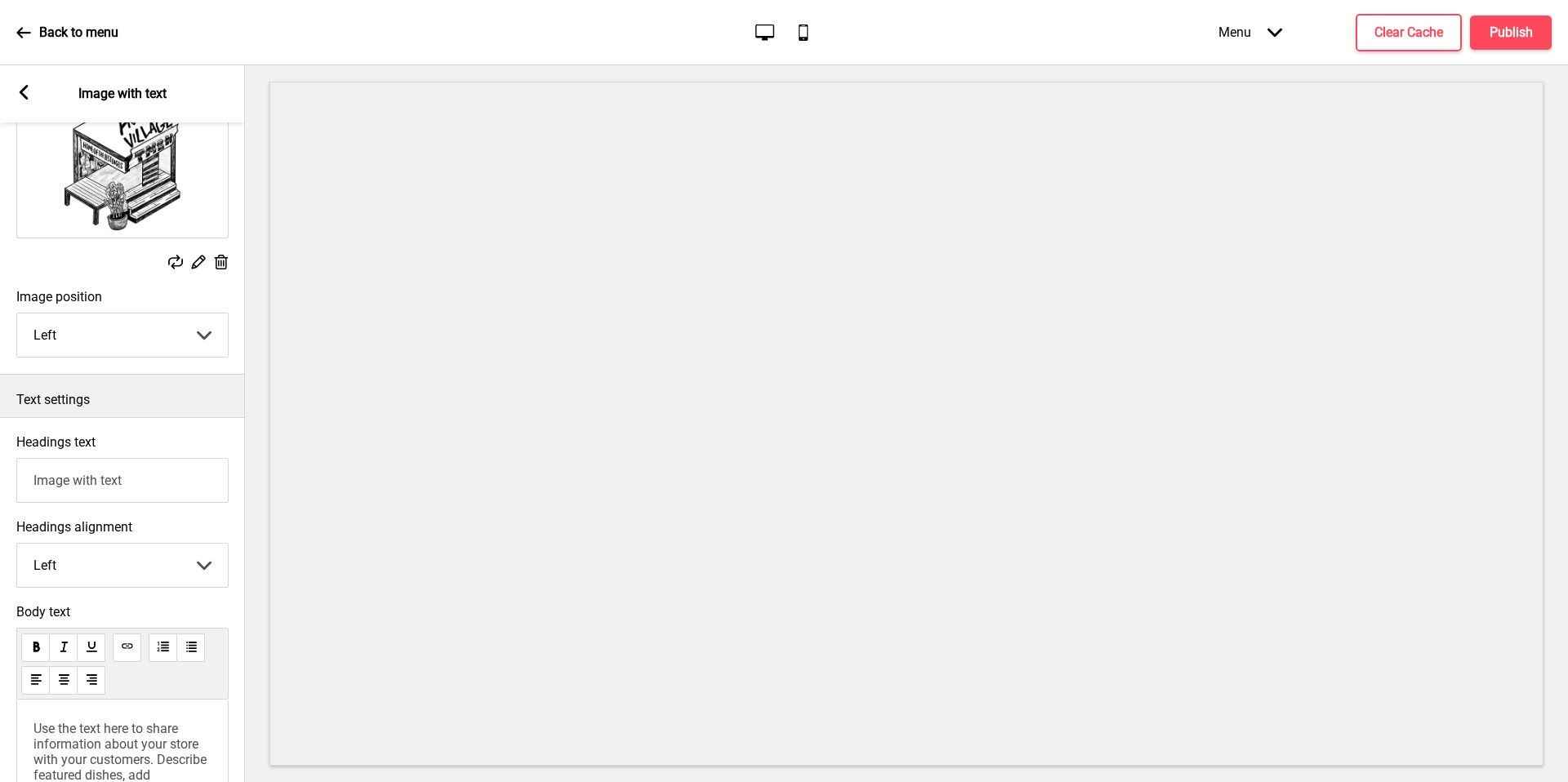
click at [130, 336] on select "Left Right" at bounding box center [122, 335] width 211 height 43
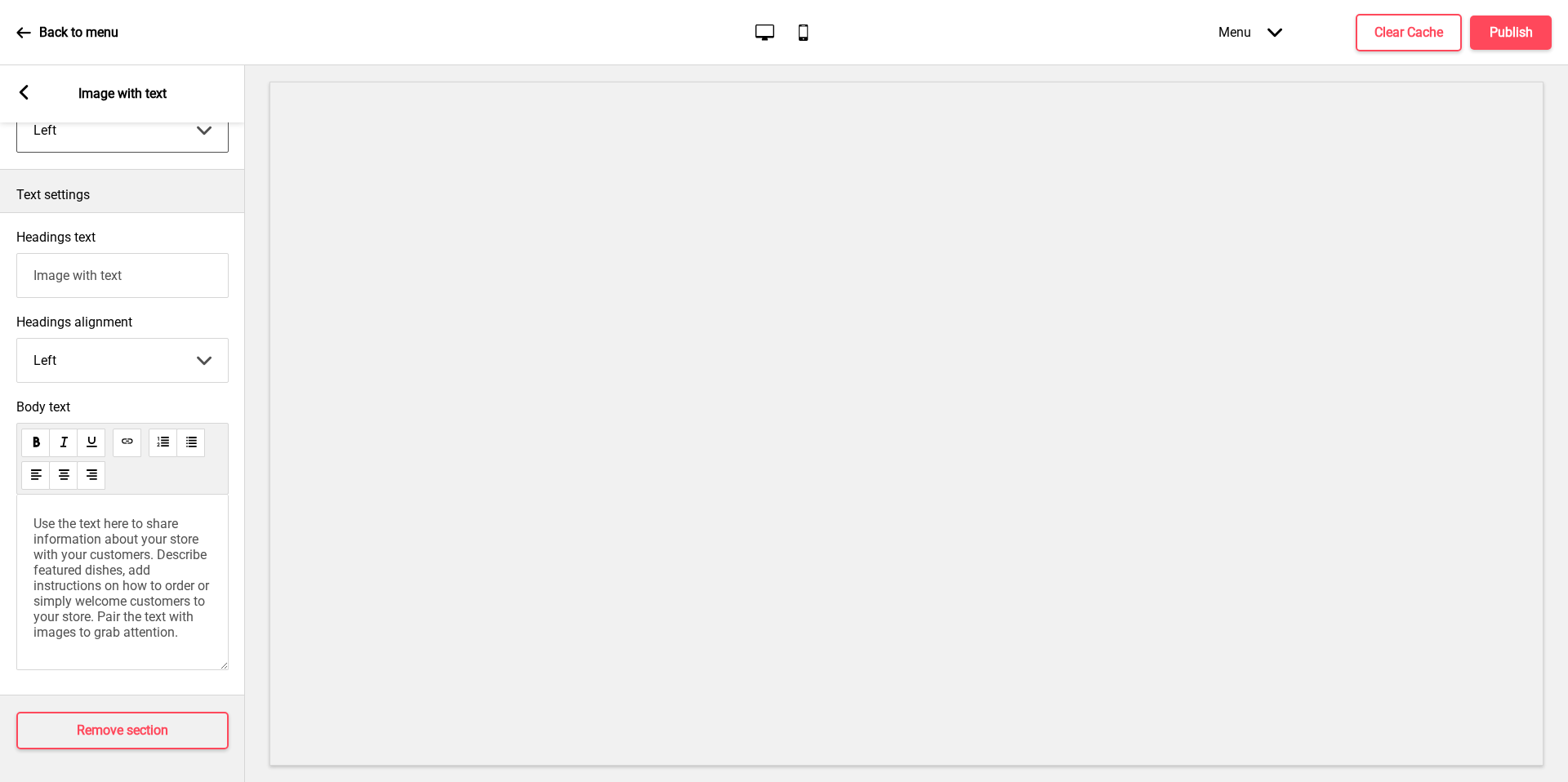
click at [172, 253] on input "Image with text" at bounding box center [123, 275] width 213 height 44
click at [112, 535] on span "Use the text here to share information about your store with your customers. De…" at bounding box center [123, 578] width 179 height 125
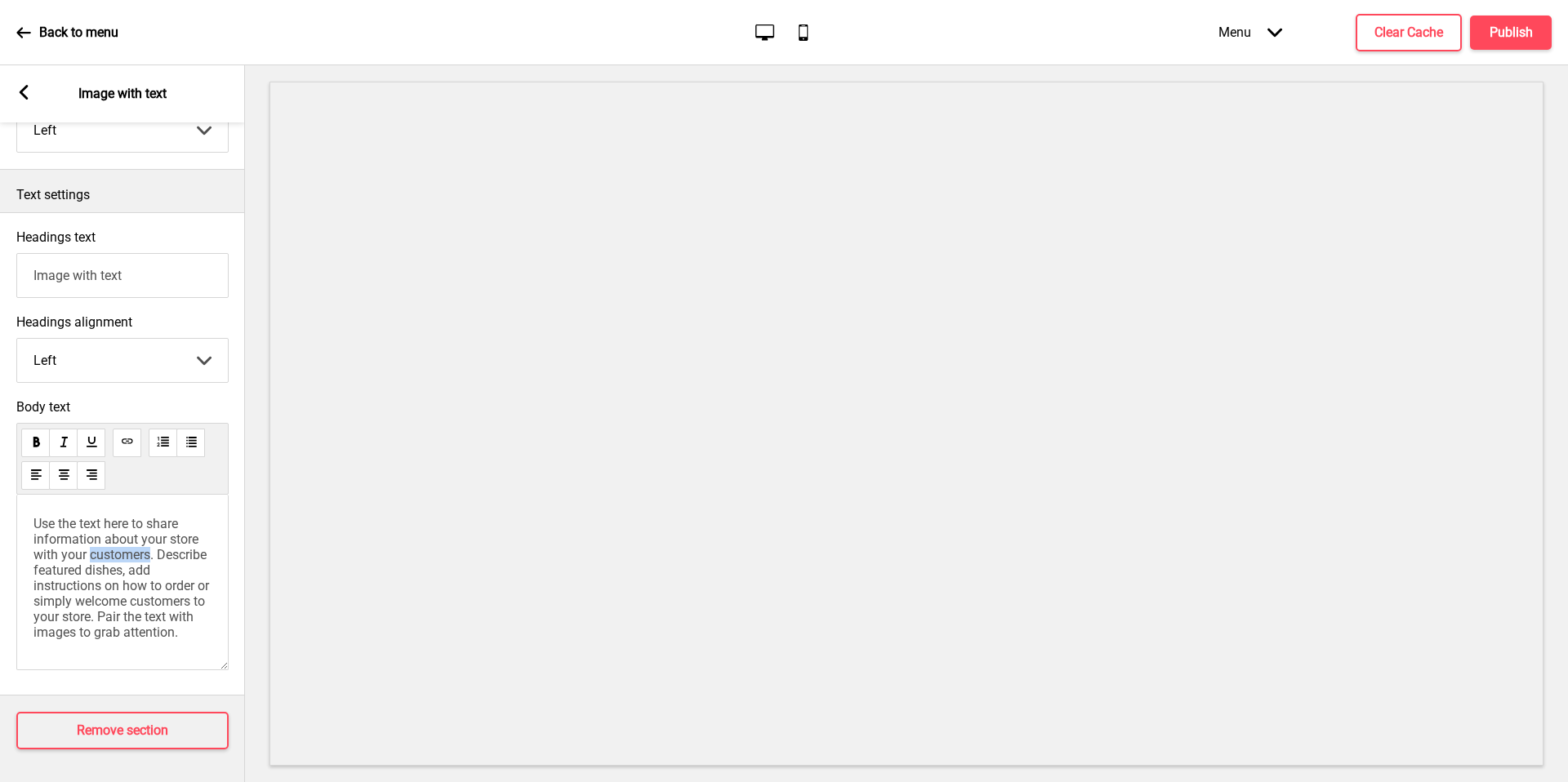
click at [112, 535] on span "Use the text here to share information about your store with your customers. De…" at bounding box center [123, 578] width 179 height 125
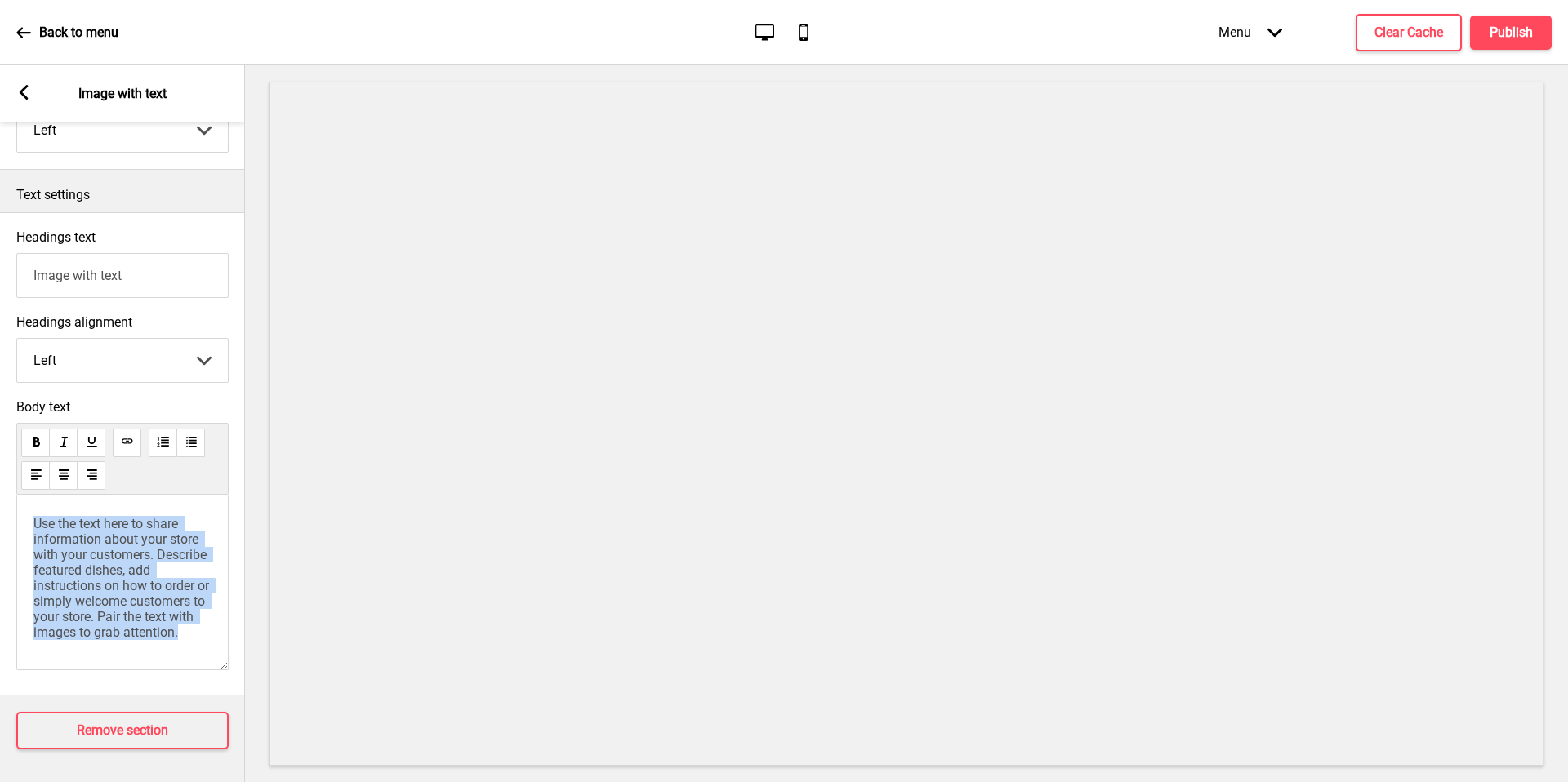
click at [112, 535] on span "Use the text here to share information about your store with your customers. De…" at bounding box center [123, 578] width 179 height 125
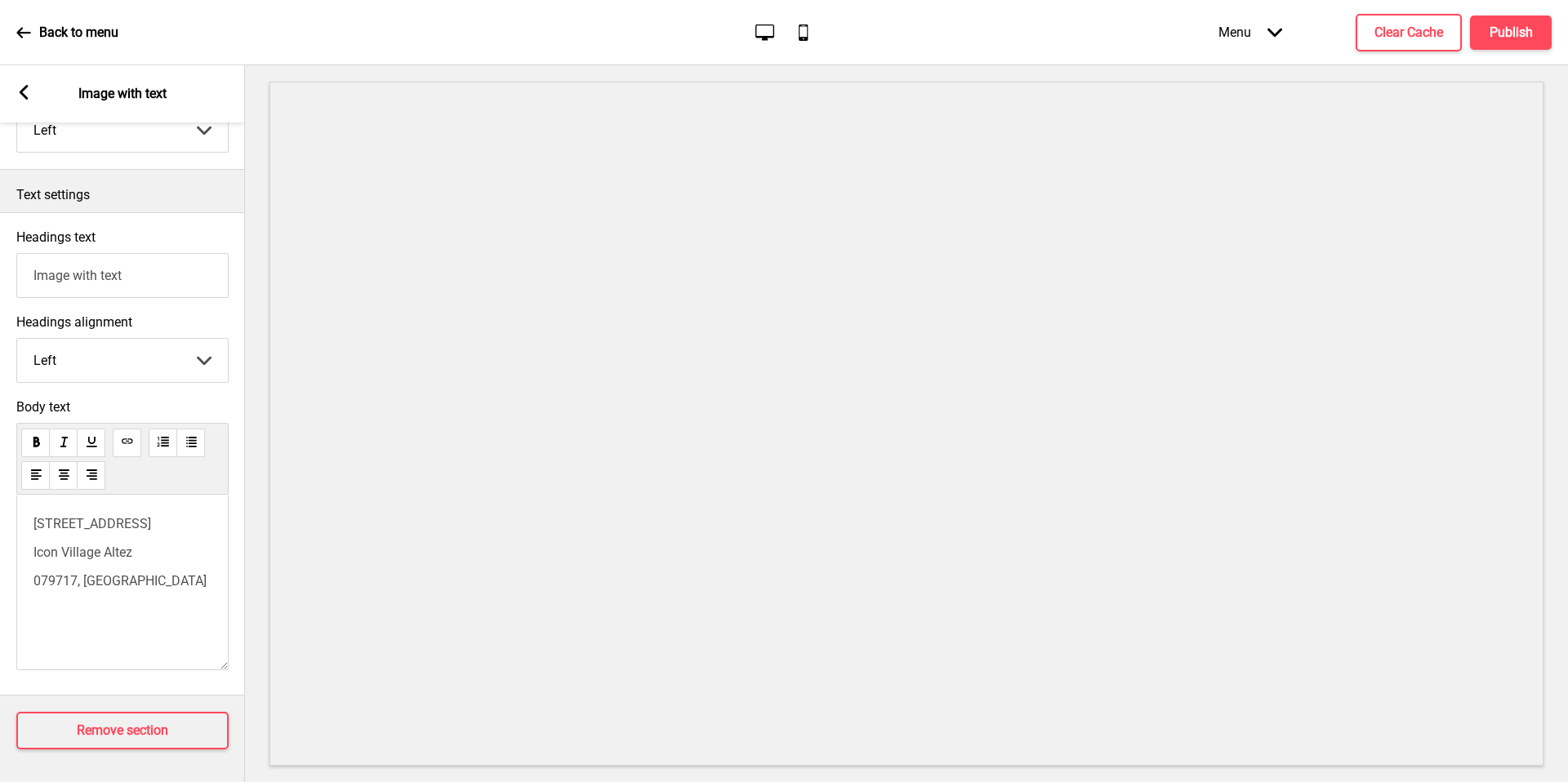
click at [150, 399] on span "Body text" at bounding box center [123, 407] width 213 height 16
click at [157, 237] on div "Headings text Image with text" at bounding box center [123, 264] width 245 height 85
click at [160, 275] on input "Image with text" at bounding box center [123, 275] width 213 height 44
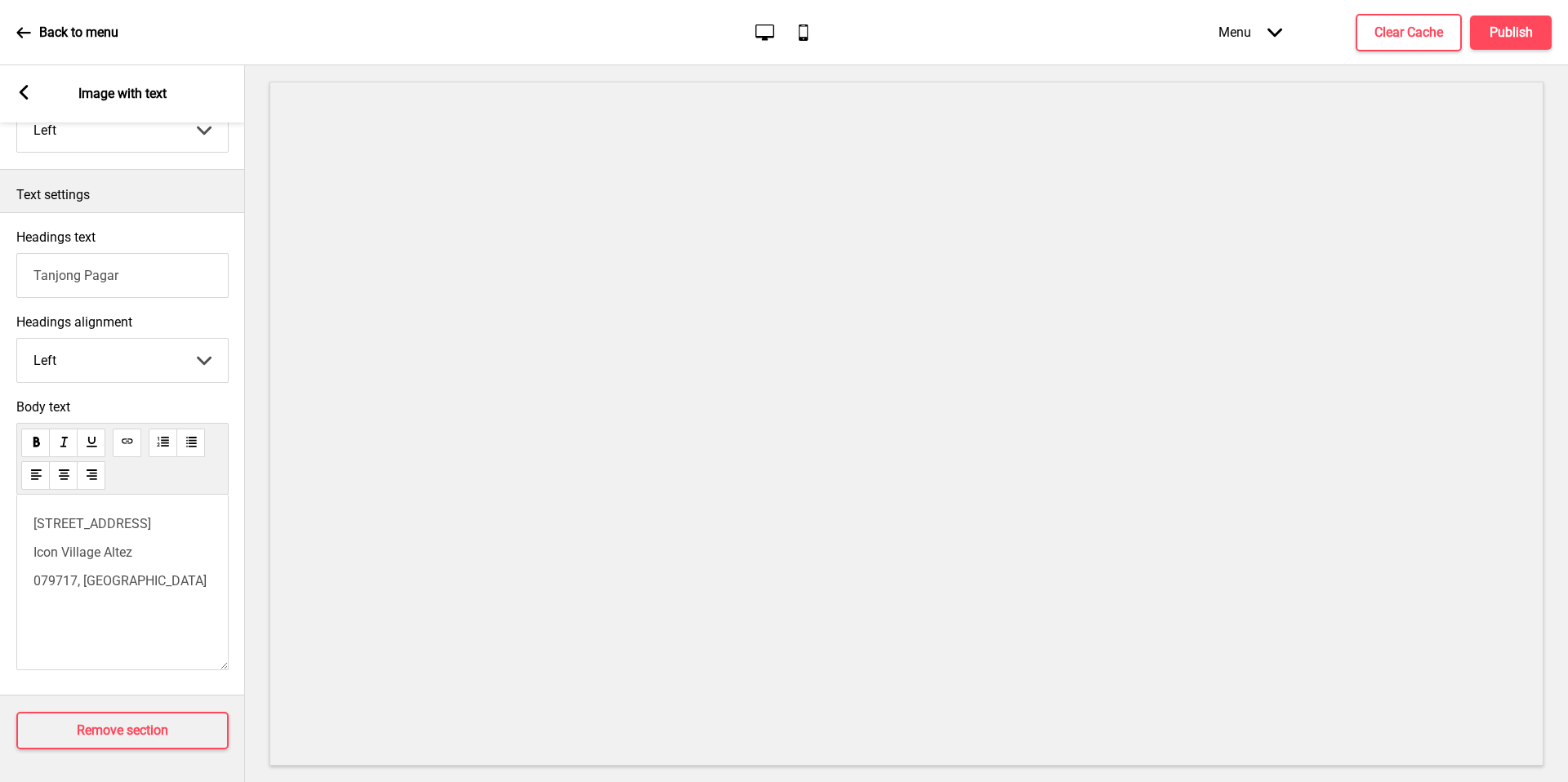
type input "Tanjong Pagar"
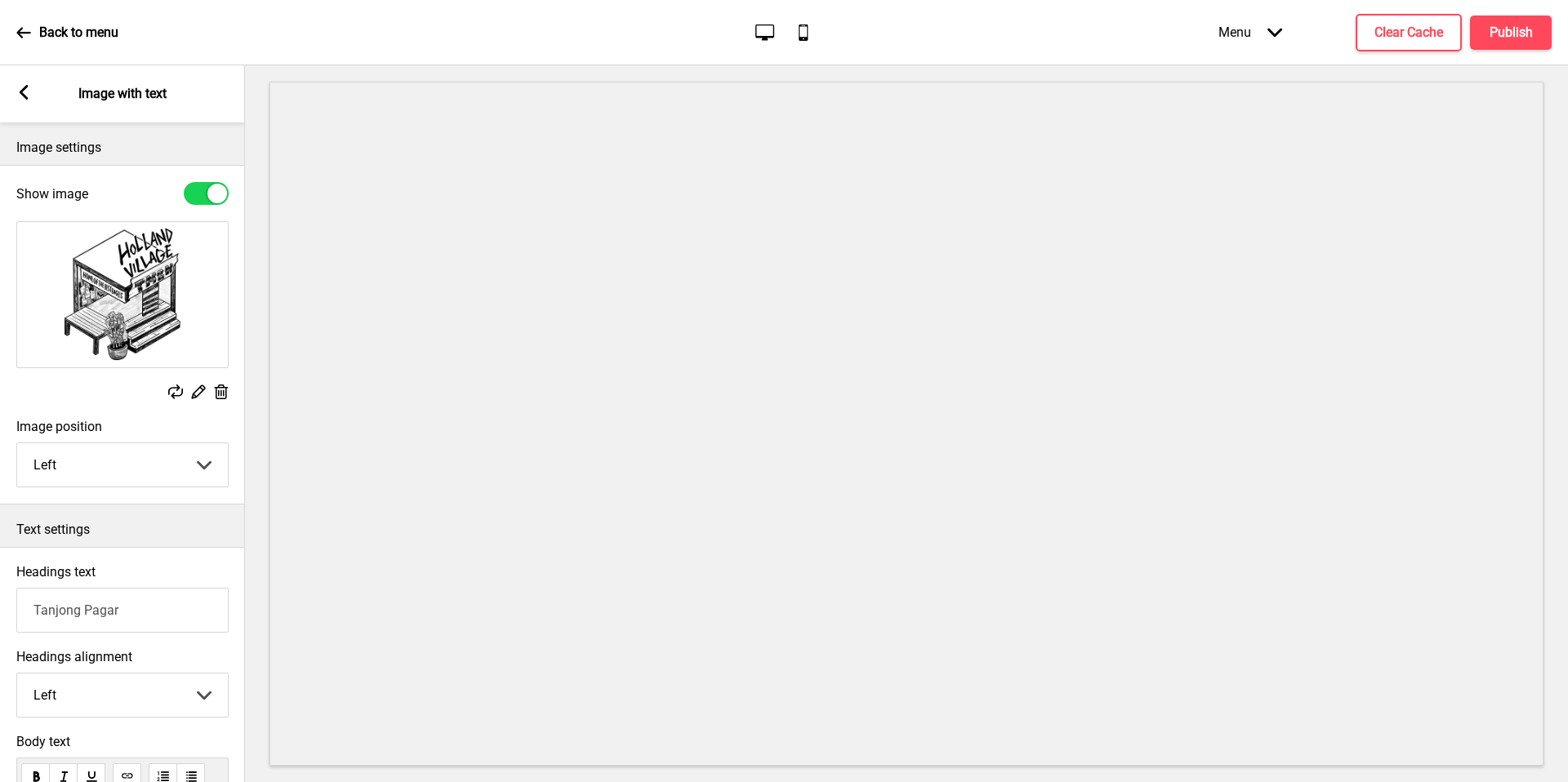
click at [128, 292] on img at bounding box center [122, 295] width 211 height 145
click at [195, 397] on rect at bounding box center [198, 391] width 17 height 17
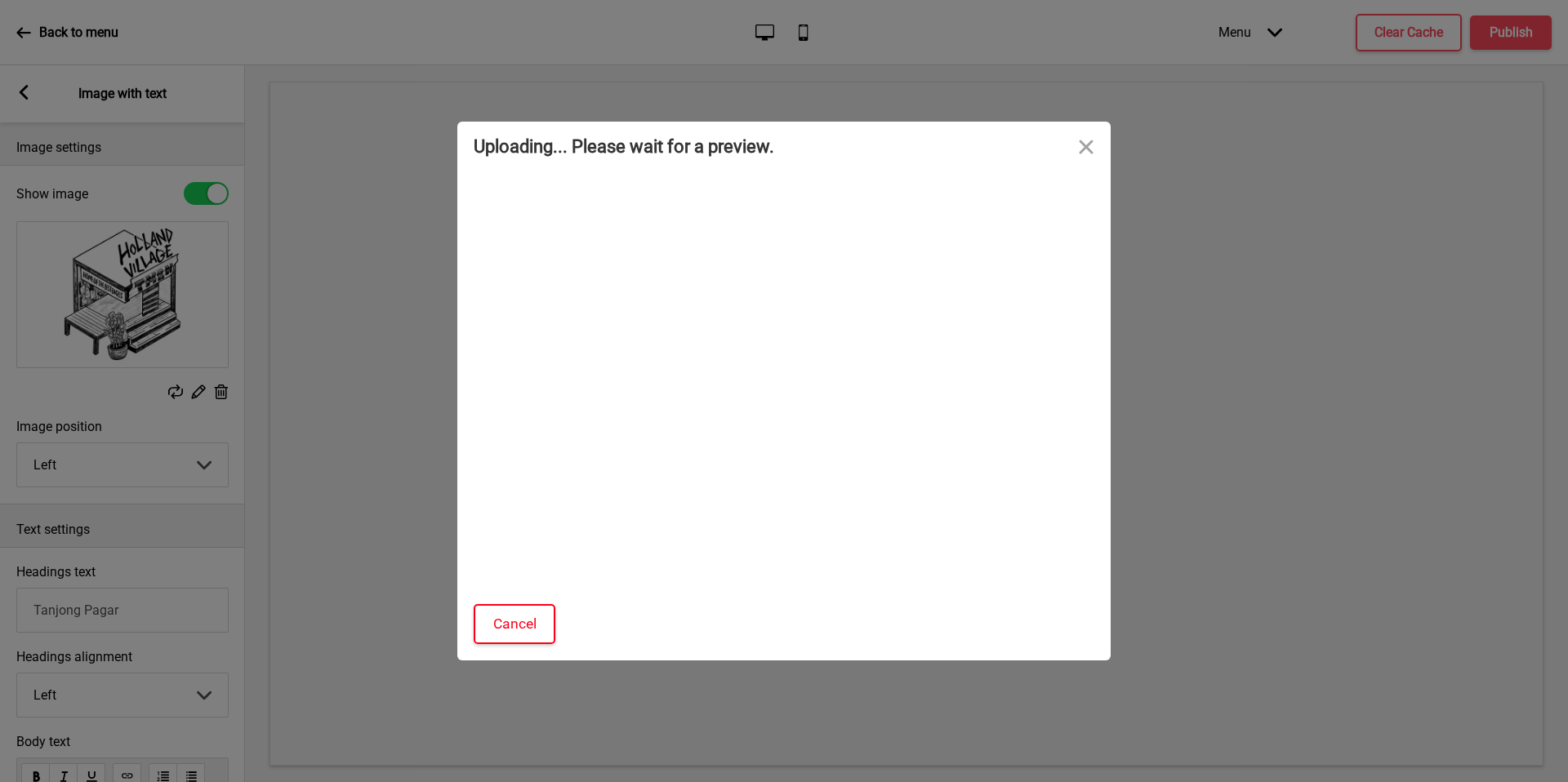
click at [514, 616] on button "Cancel" at bounding box center [514, 624] width 82 height 40
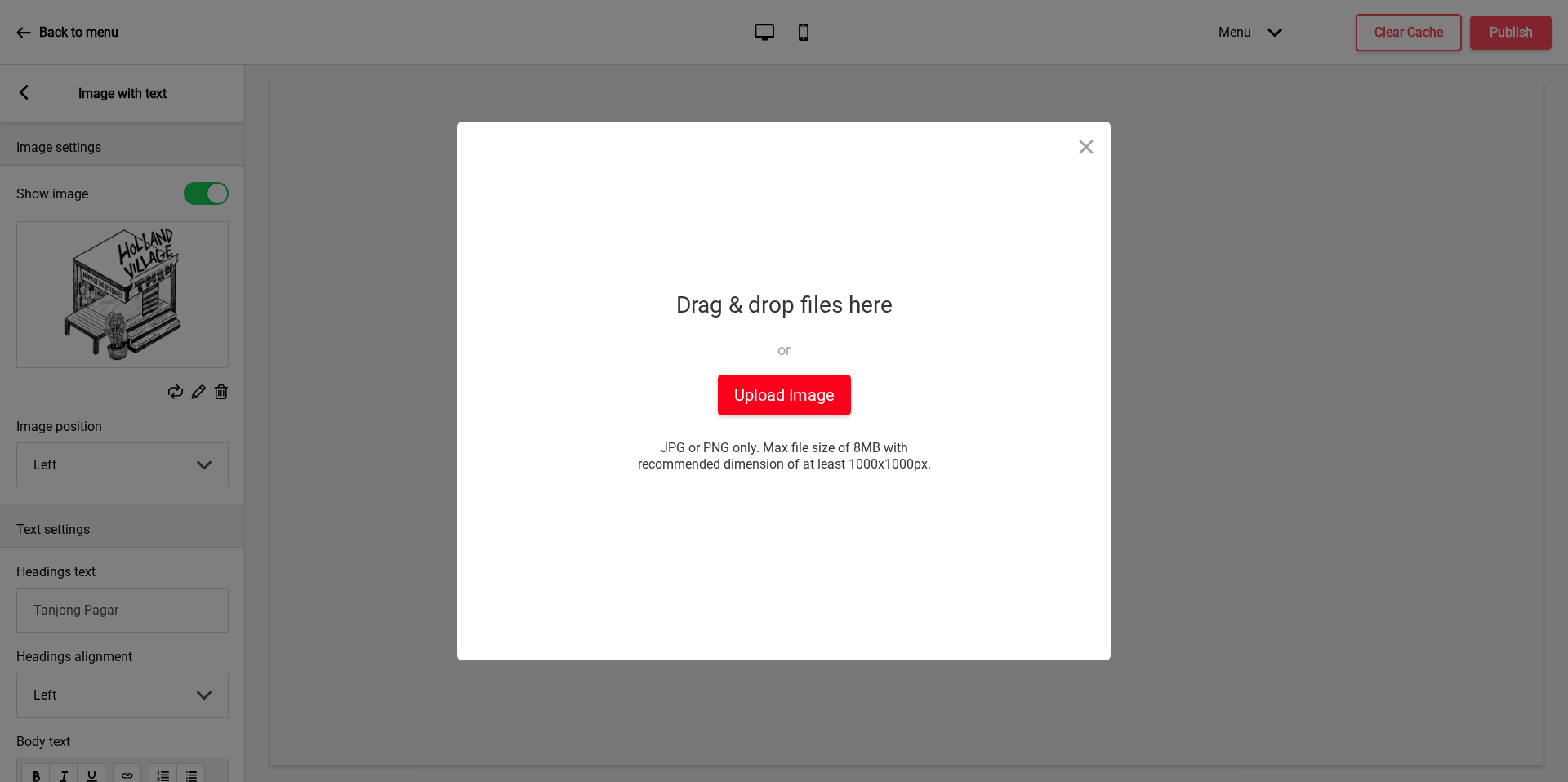
click at [803, 410] on button "Upload Image" at bounding box center [784, 394] width 133 height 41
click at [1080, 143] on button "Close" at bounding box center [1087, 146] width 49 height 49
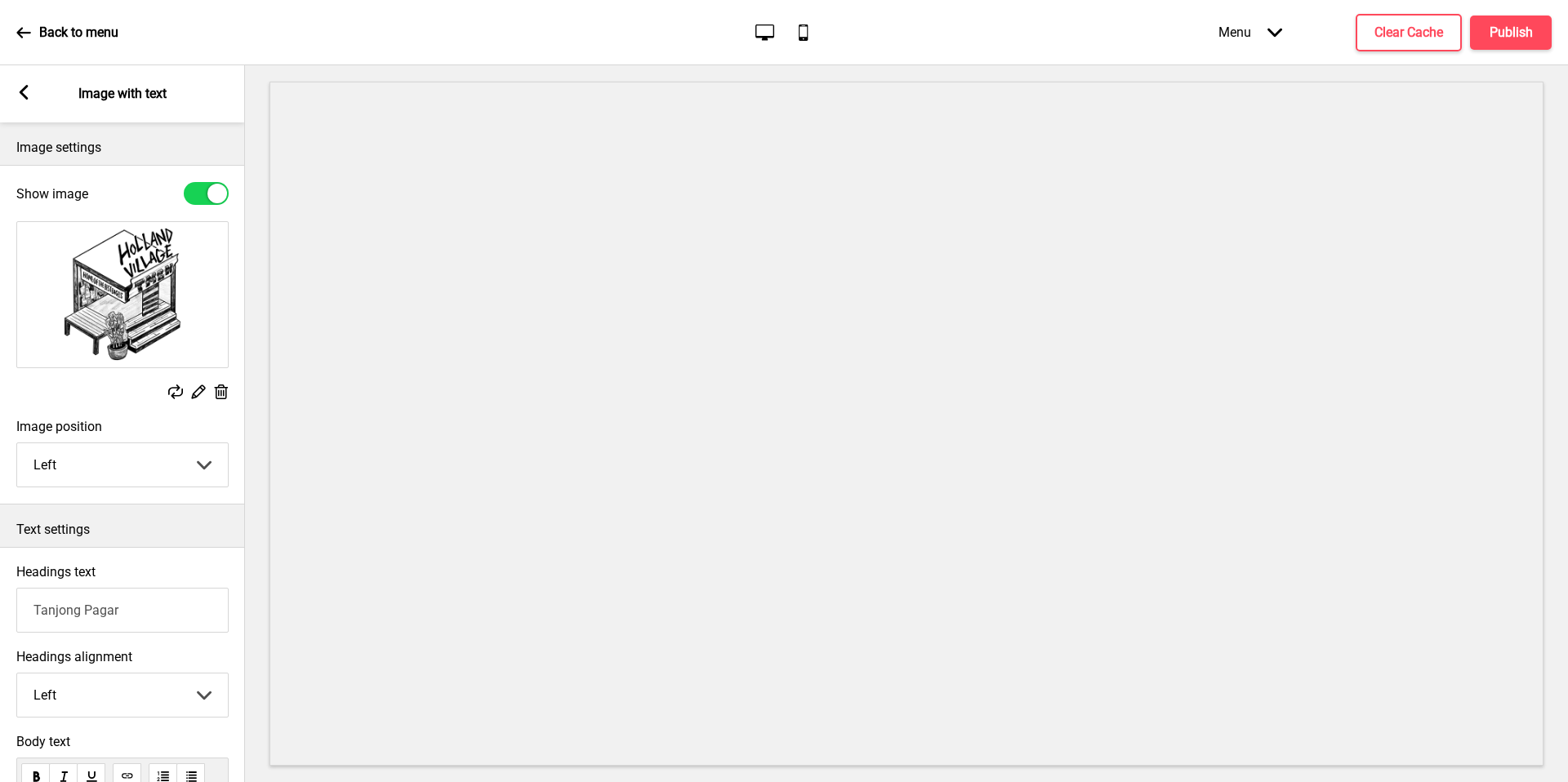
click at [25, 95] on icon at bounding box center [24, 92] width 9 height 15
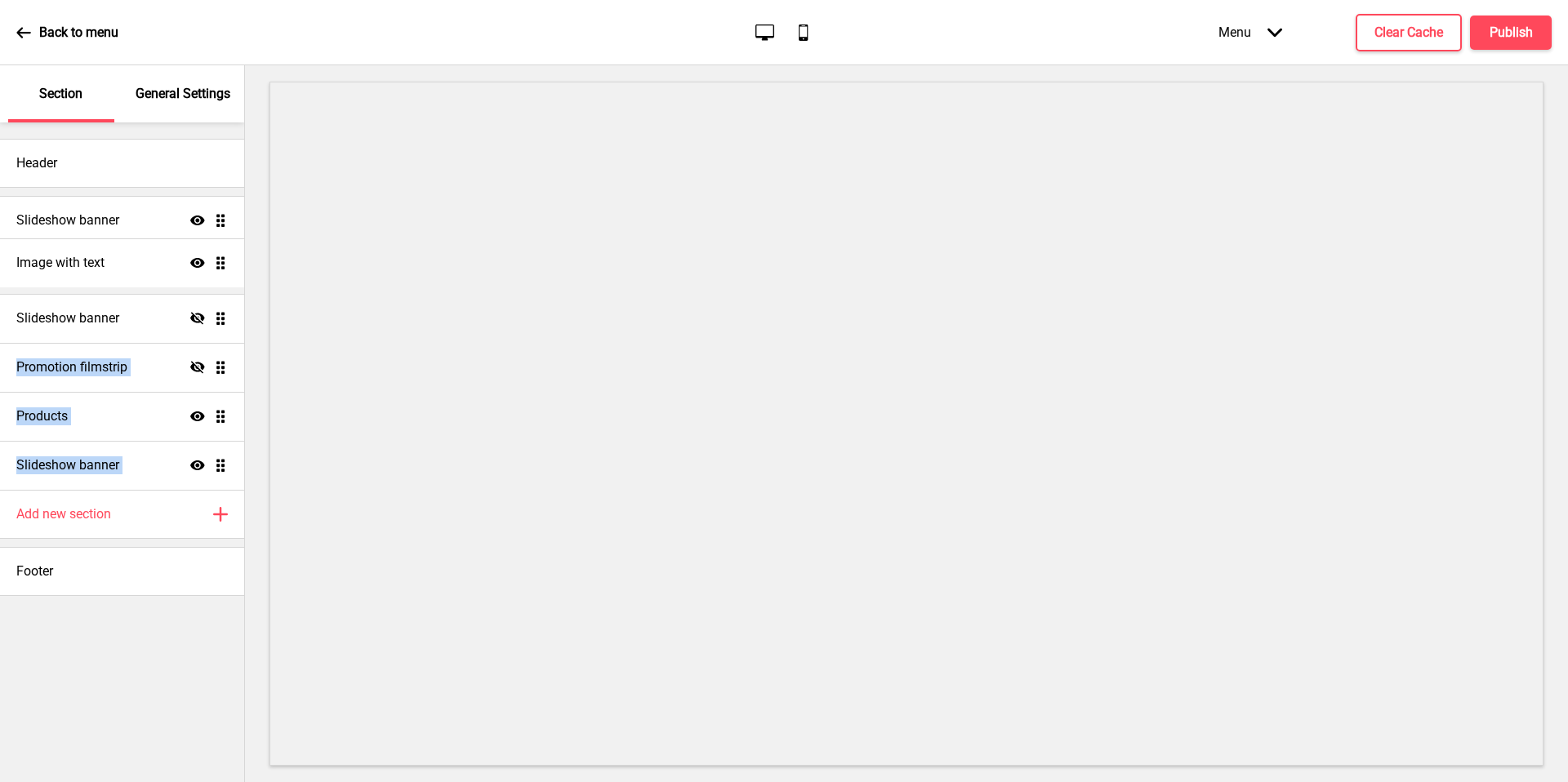
drag, startPoint x: 224, startPoint y: 470, endPoint x: 214, endPoint y: 266, distance: 204.2
click at [214, 266] on ul "Slideshow banner Show Drag Slideshow banner Hide Drag Promotion filmstrip Hide …" at bounding box center [122, 342] width 244 height 294
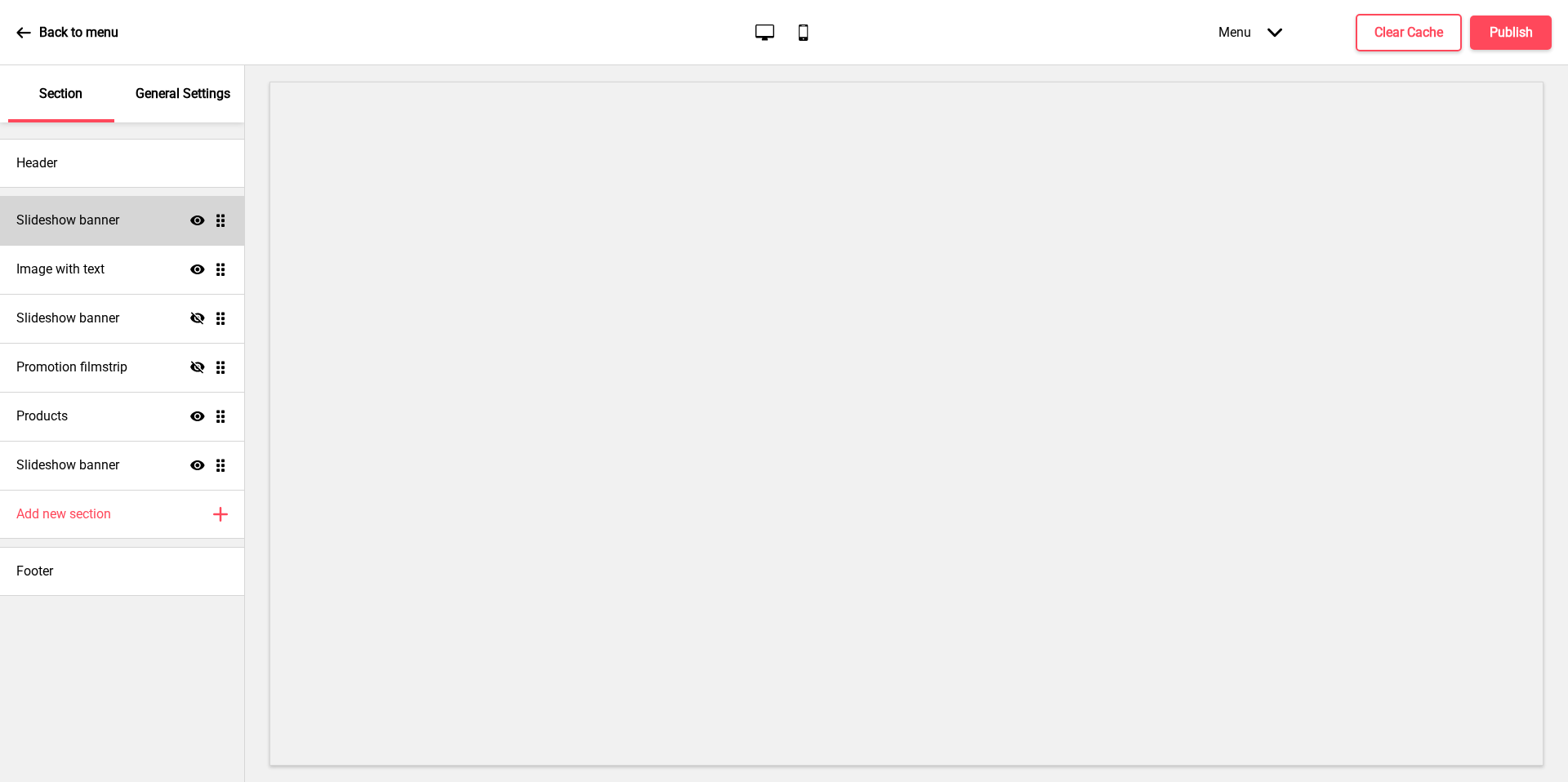
click at [189, 201] on div "Slideshow banner Show Drag" at bounding box center [122, 220] width 244 height 49
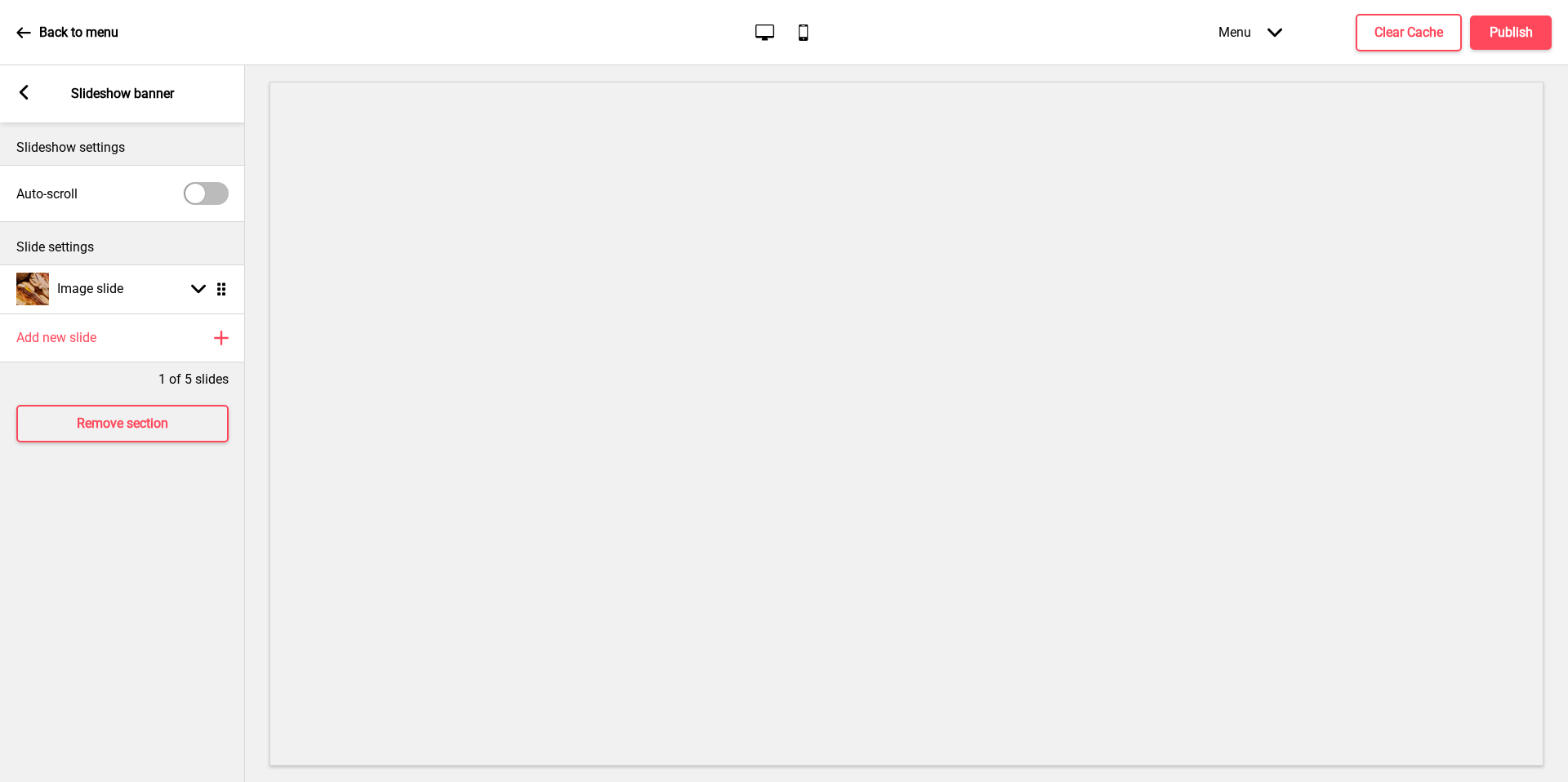
click at [12, 94] on div "Arrow left Slideshow banner" at bounding box center [123, 94] width 245 height 57
click at [26, 96] on icon at bounding box center [24, 92] width 9 height 15
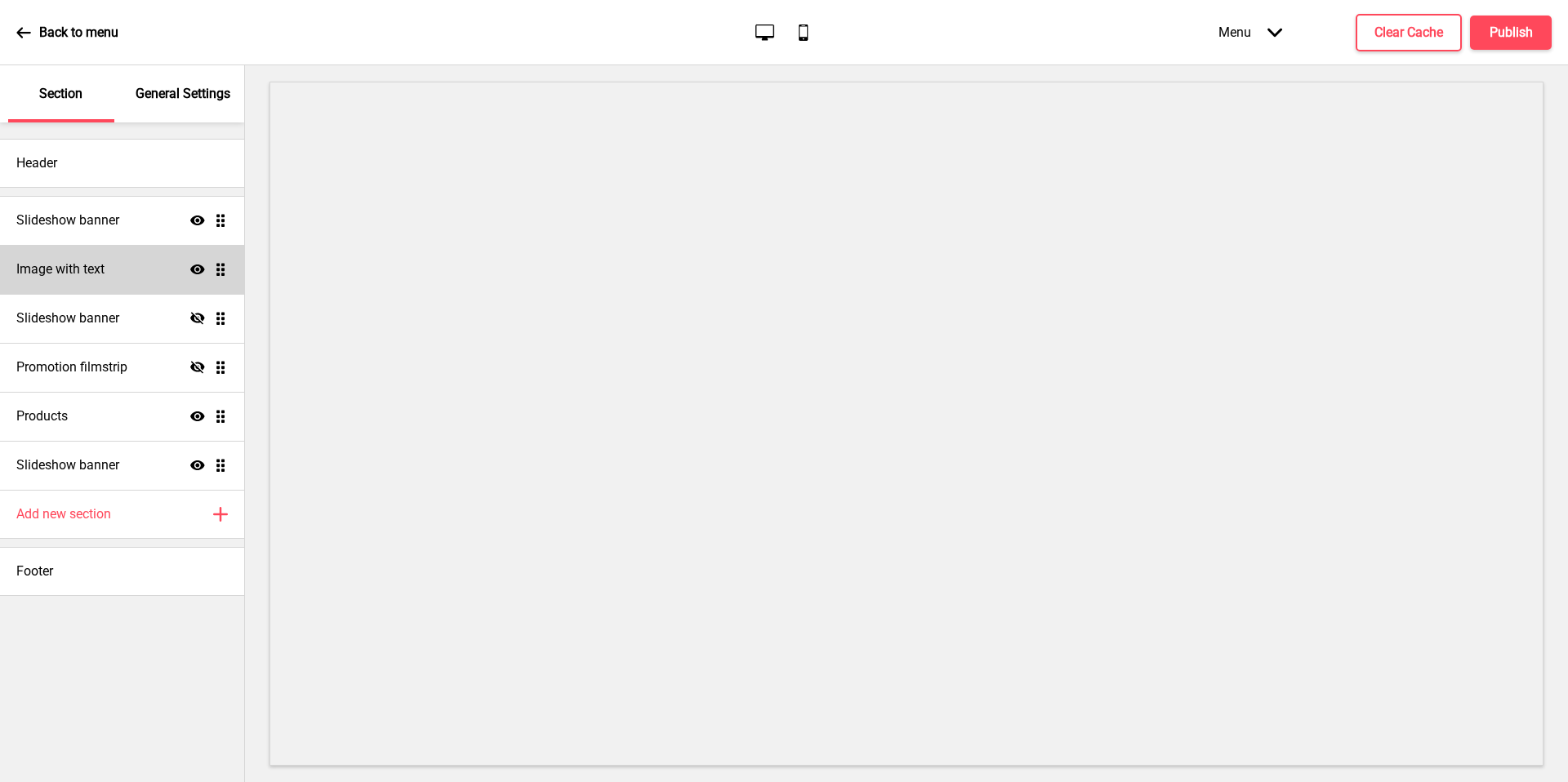
click at [202, 268] on icon at bounding box center [198, 270] width 15 height 10
click at [1502, 35] on h4 "Publish" at bounding box center [1512, 33] width 44 height 18
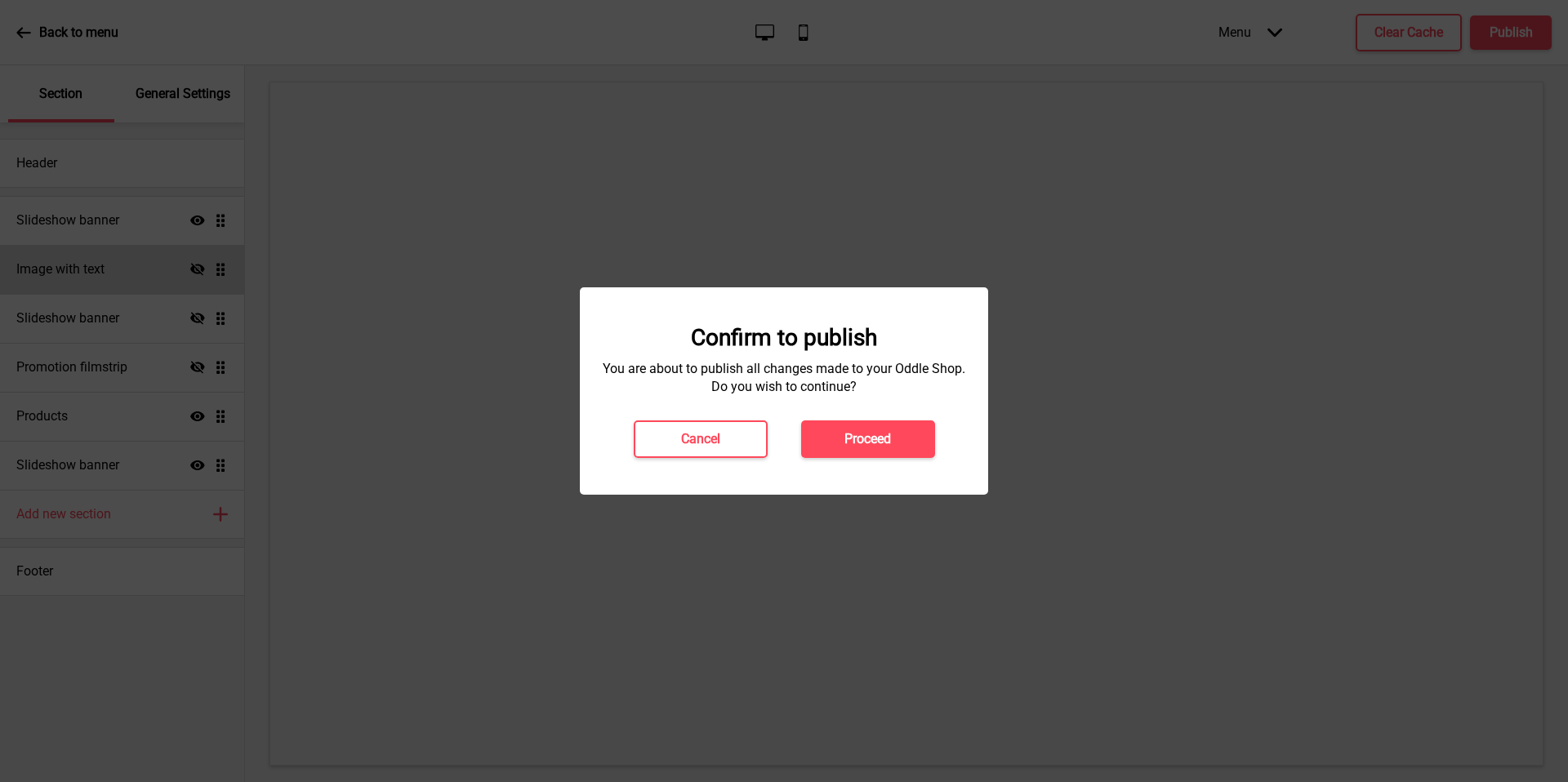
click at [915, 419] on div "Confirm to publish You are about to publish all changes made to your Oddle Shop…" at bounding box center [784, 391] width 376 height 133
click at [917, 433] on button "Proceed" at bounding box center [867, 439] width 133 height 38
